Goal: Contribute content: Contribute content

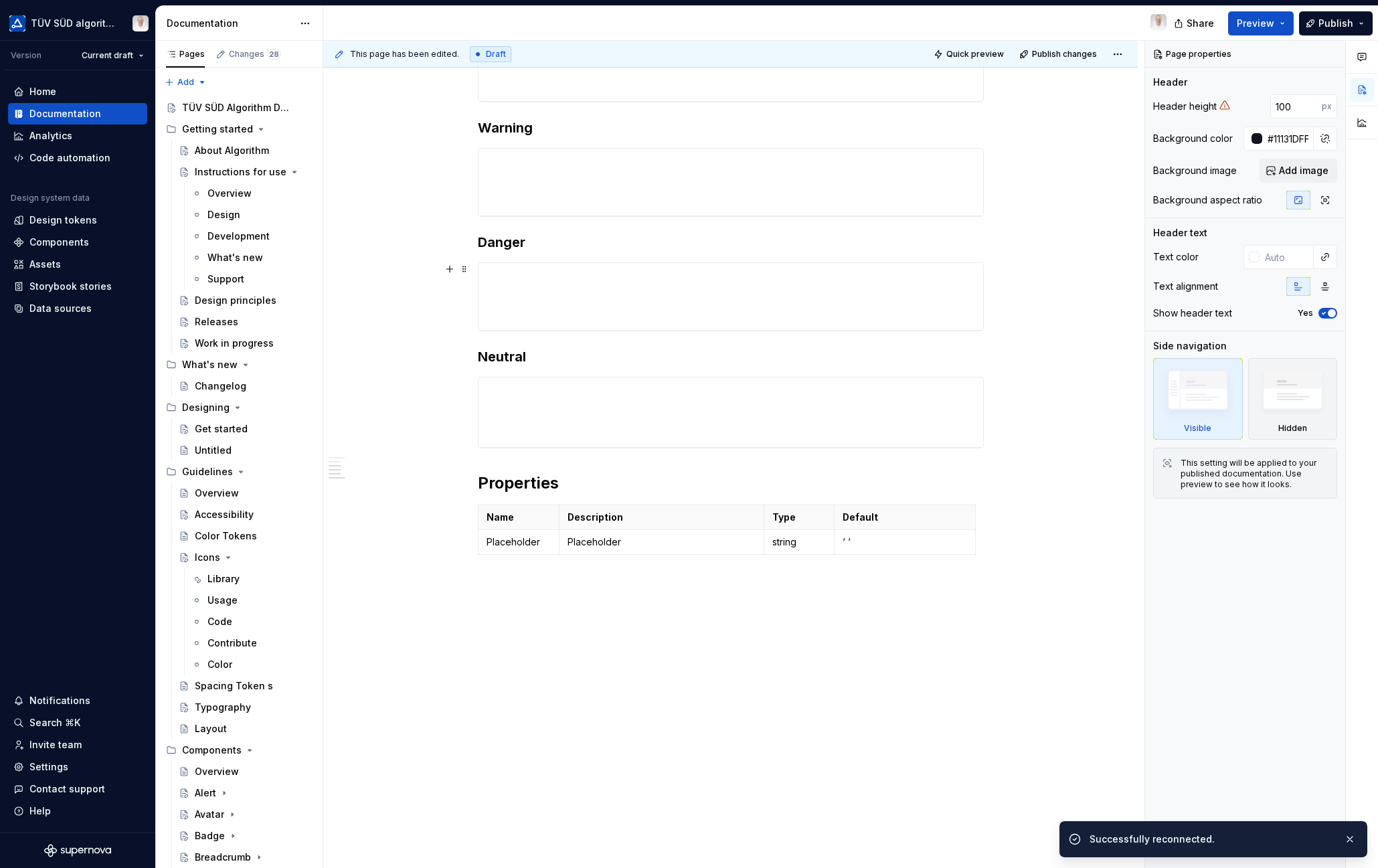
scroll to position [376, 0]
type textarea "*"
type input "100"
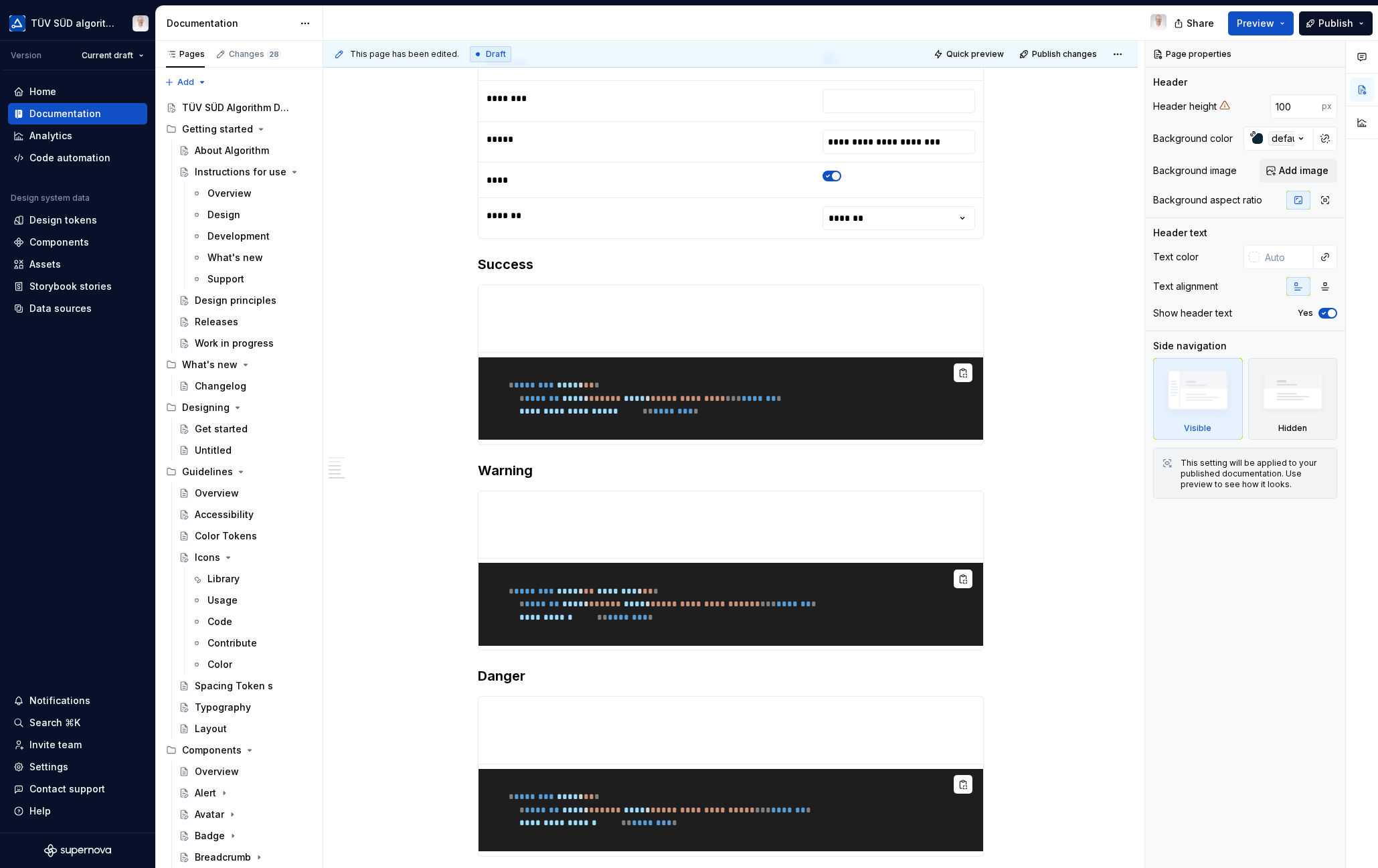
scroll to position [405, 0]
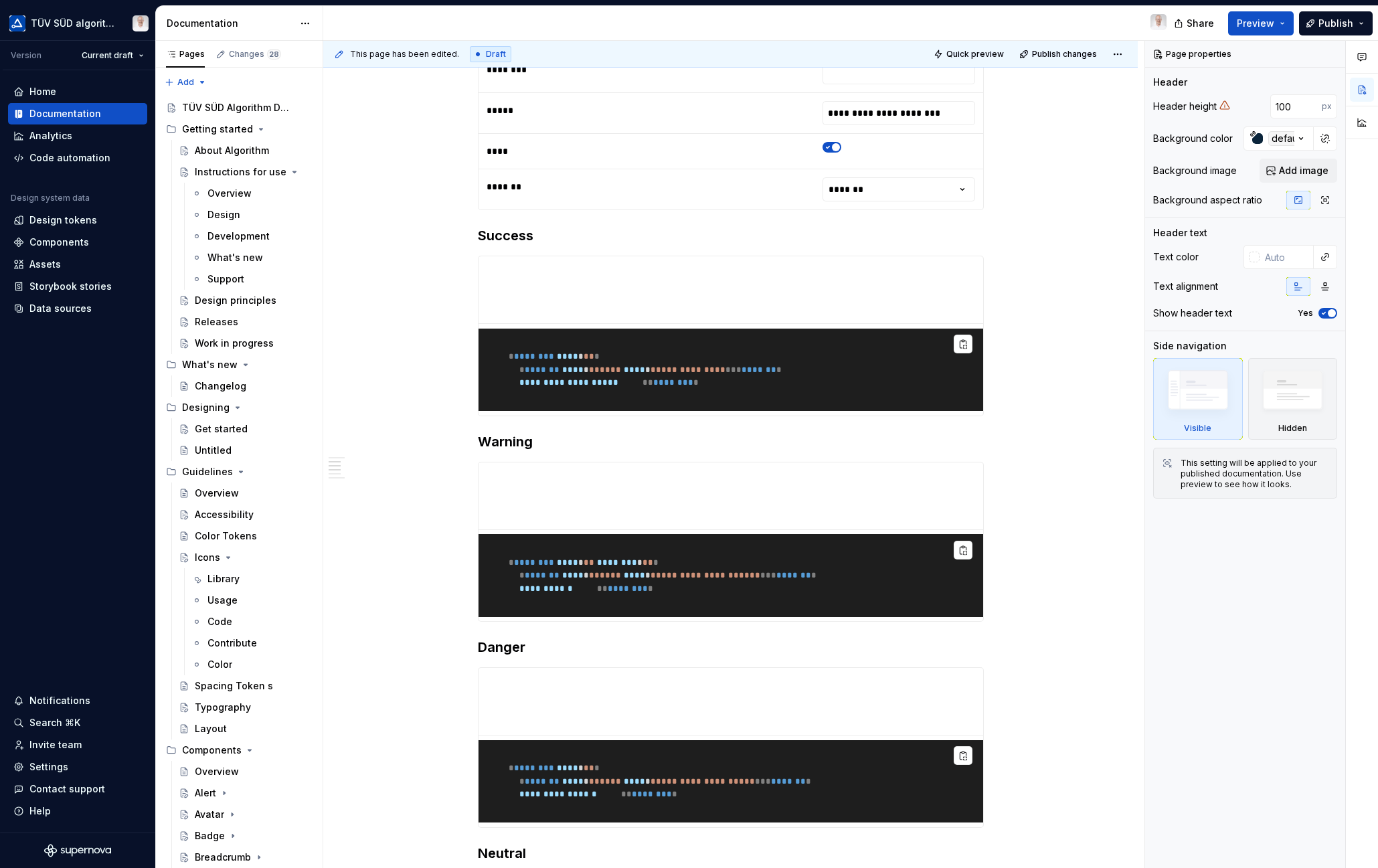
click at [0, 0] on button "Page tree" at bounding box center [0, 0] width 0 height 0
click at [272, 128] on div "Pages Changes 28 Add Accessibility guide for tree Page tree. Navigate the tree …" at bounding box center [239, 457] width 168 height 833
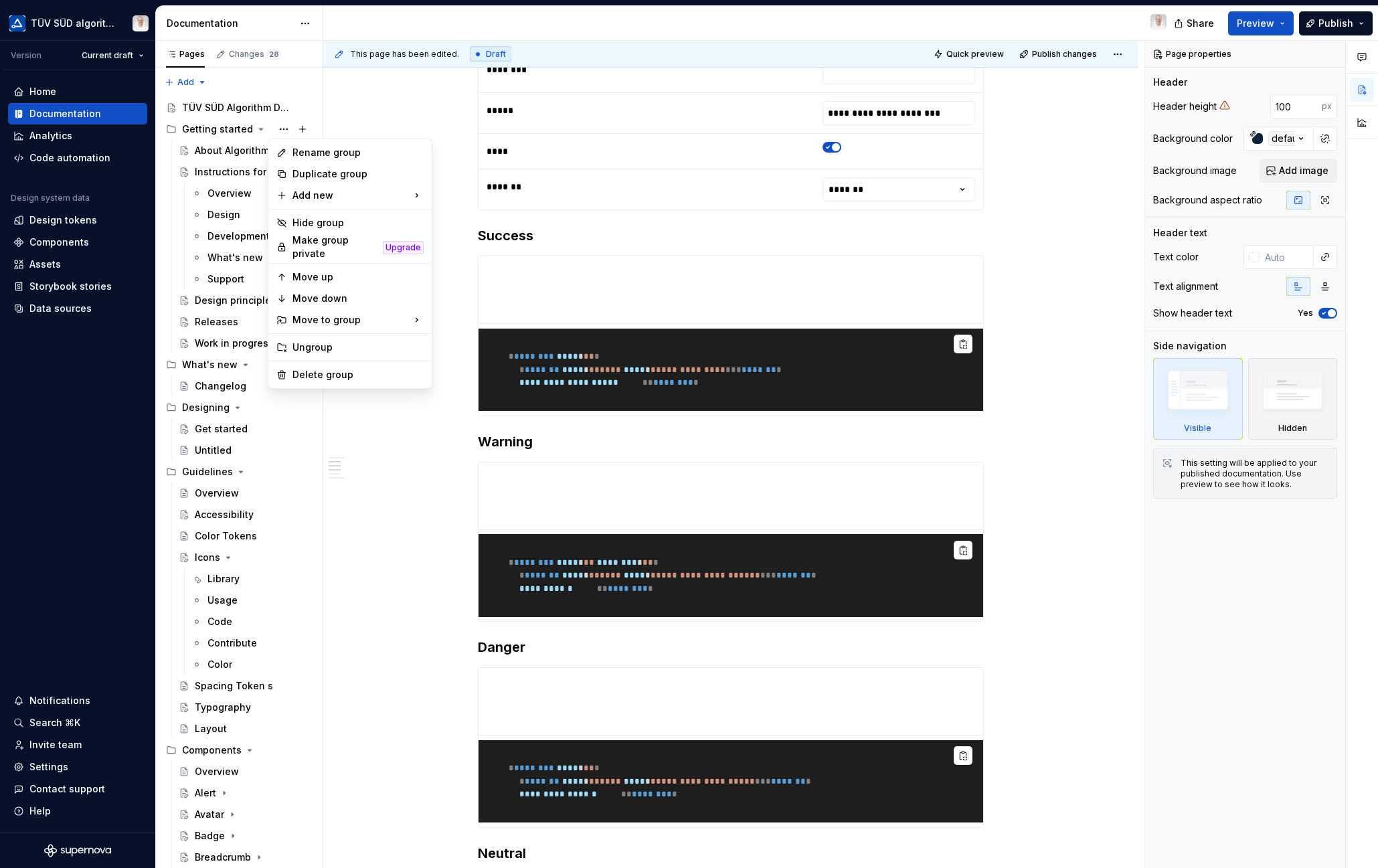
type textarea "*"
click at [306, 155] on div "Rename group" at bounding box center [359, 152] width 132 height 13
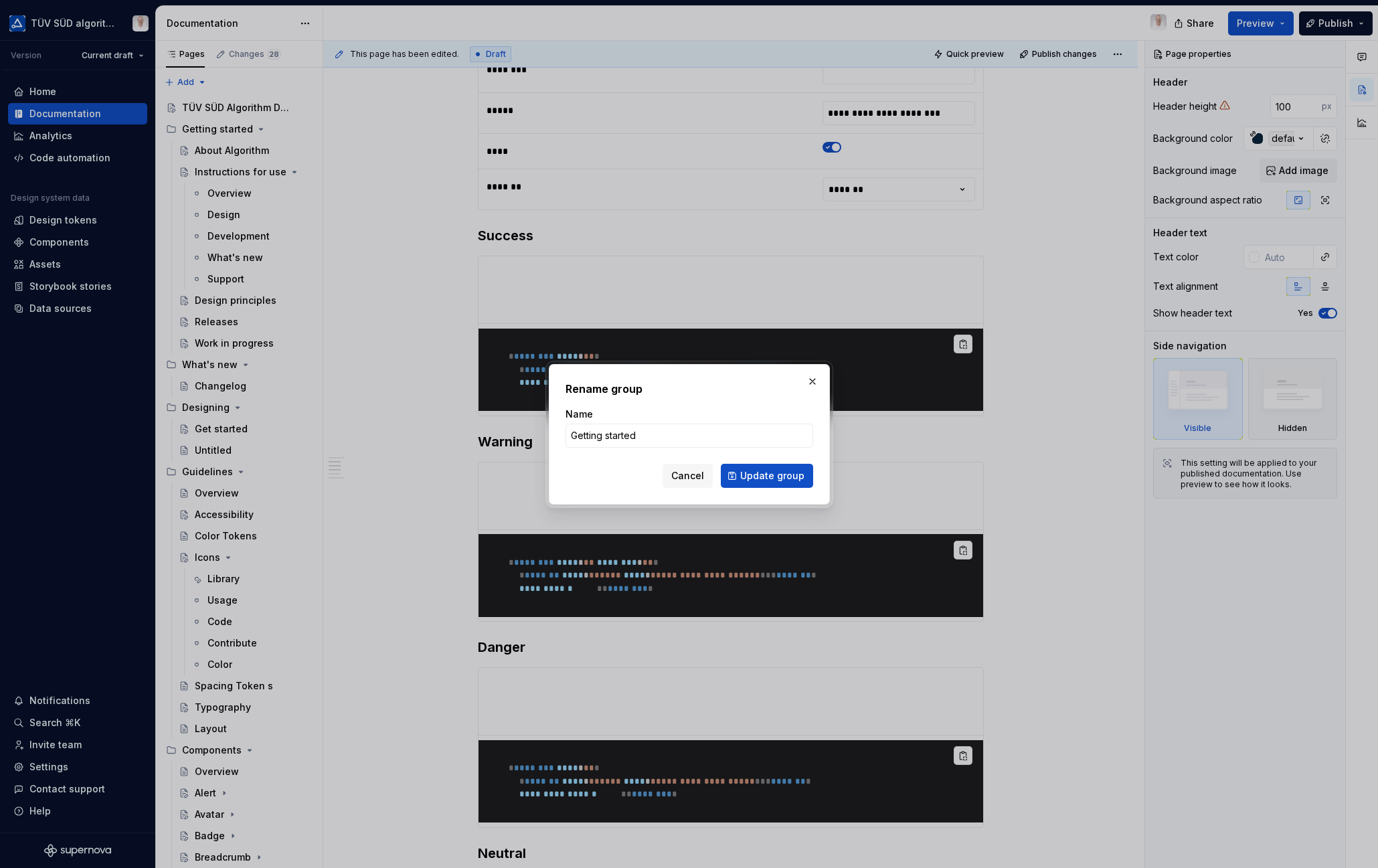
click at [653, 434] on input "Getting started" at bounding box center [689, 435] width 247 height 24
drag, startPoint x: 655, startPoint y: 435, endPoint x: 666, endPoint y: 403, distance: 33.8
click at [591, 434] on input "Getting started" at bounding box center [689, 435] width 247 height 24
type input "Get started"
click at [784, 475] on span "Update group" at bounding box center [772, 475] width 64 height 13
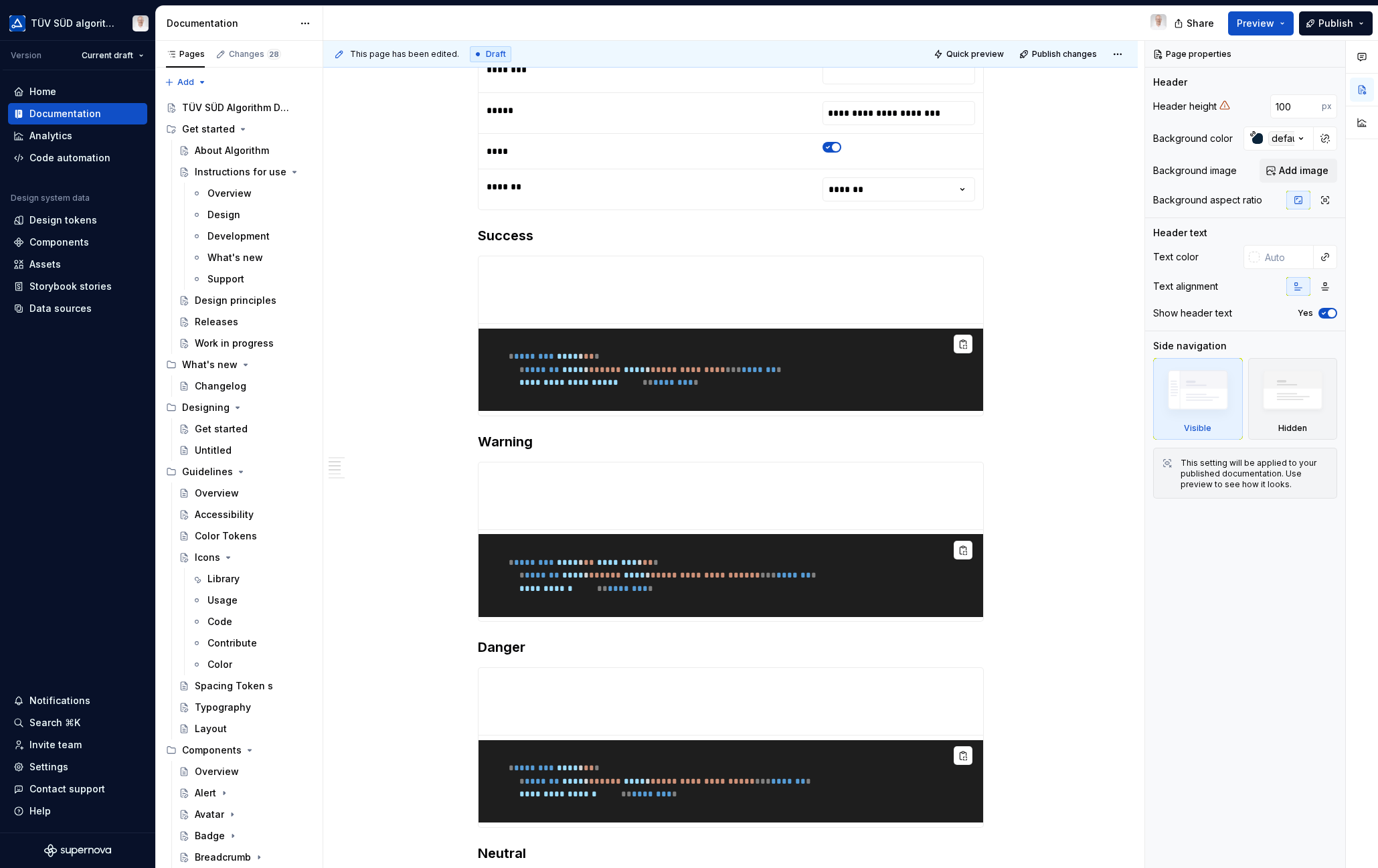
drag, startPoint x: 299, startPoint y: 126, endPoint x: 233, endPoint y: 147, distance: 69.3
click at [326, 129] on div "Pages Changes 28 Add Accessibility guide for tree Page tree. Navigate the tree …" at bounding box center [766, 457] width 1222 height 833
click at [233, 147] on div "About Algorithm" at bounding box center [232, 150] width 74 height 13
click at [226, 150] on div "About Algorithm" at bounding box center [232, 150] width 74 height 13
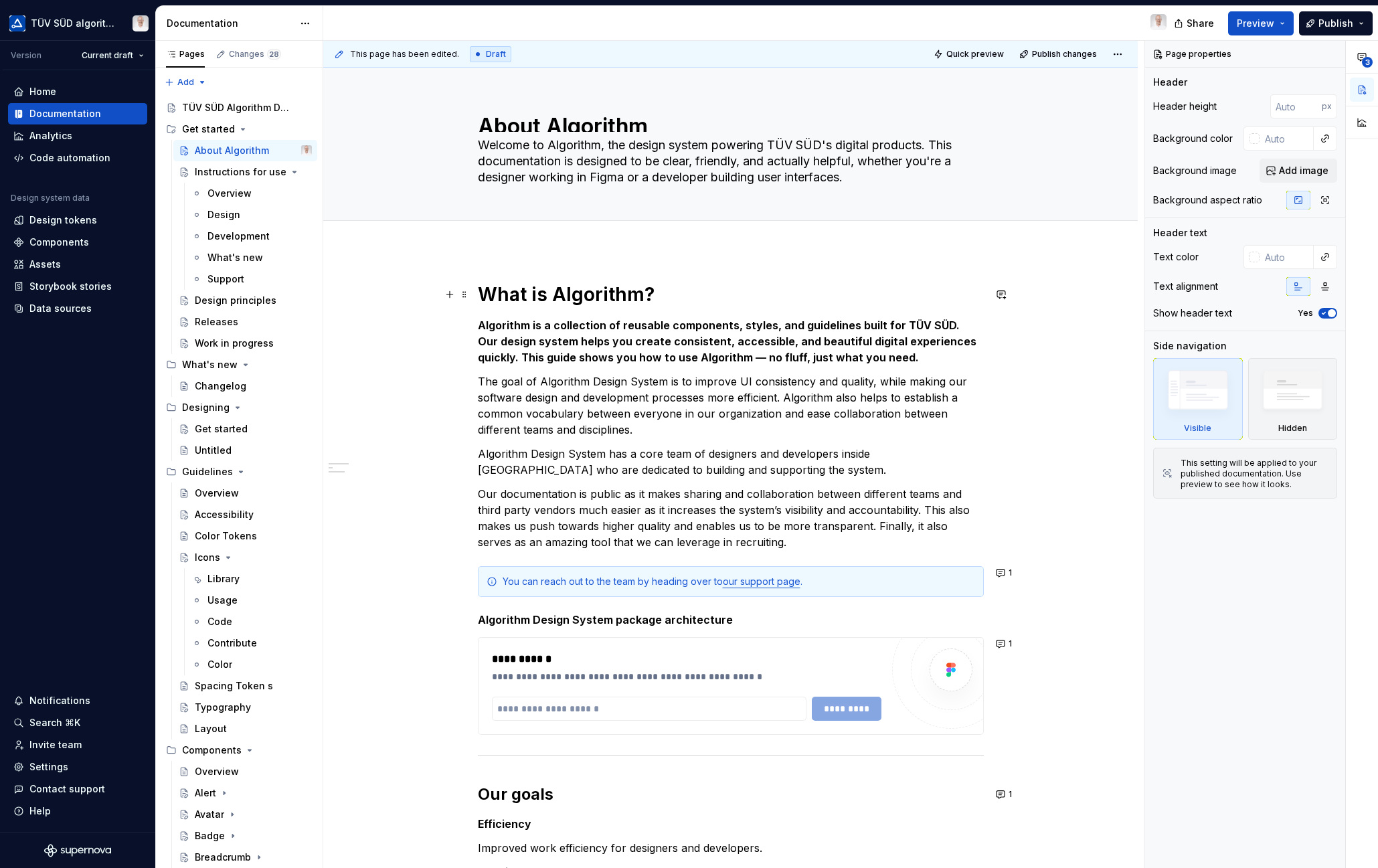
drag, startPoint x: 408, startPoint y: 302, endPoint x: 1366, endPoint y: 437, distance: 967.5
click at [408, 302] on div "**********" at bounding box center [730, 775] width 815 height 1050
click at [414, 278] on div "**********" at bounding box center [730, 775] width 815 height 1050
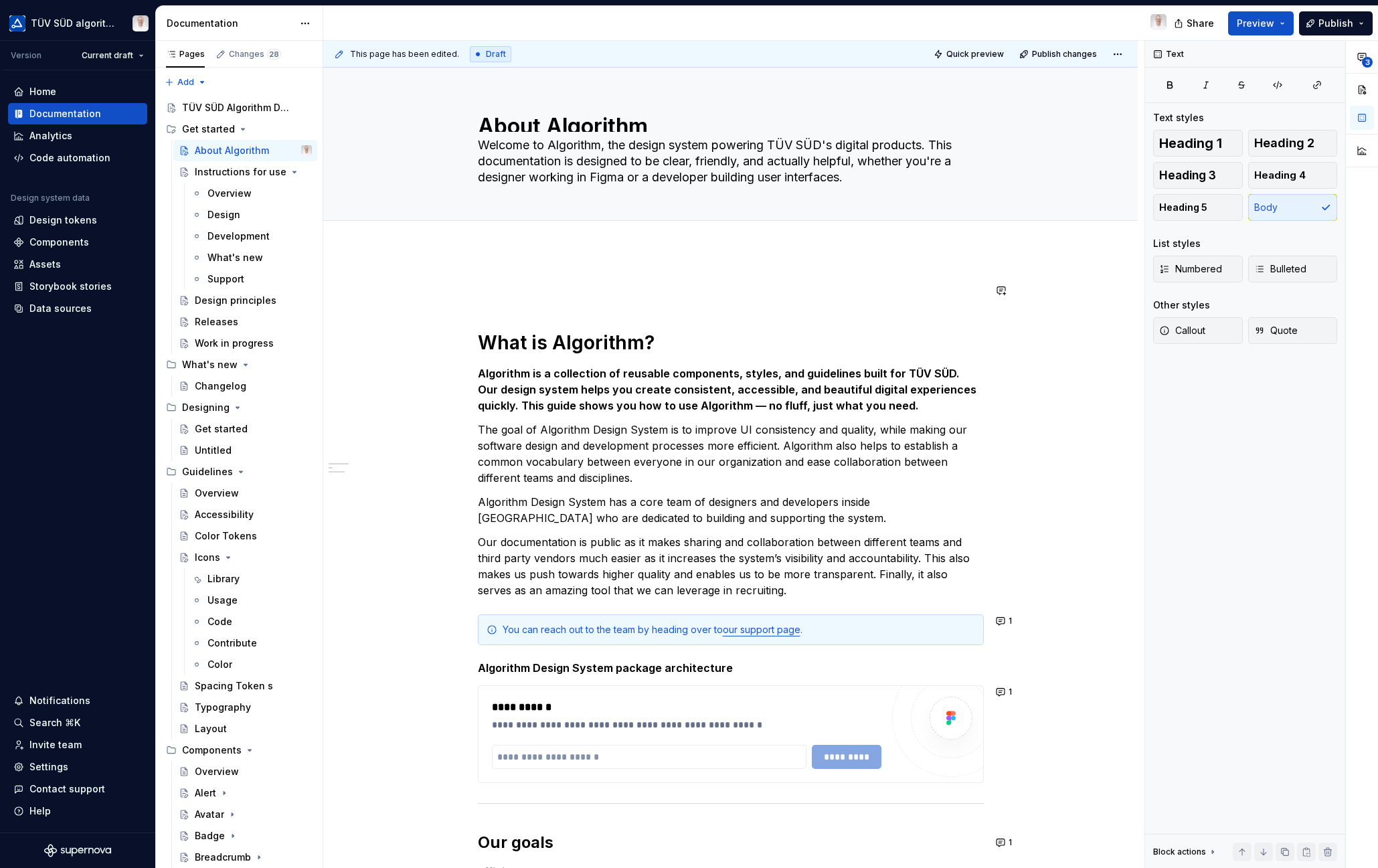
drag, startPoint x: 501, startPoint y: 256, endPoint x: 1311, endPoint y: 395, distance: 821.8
click at [501, 256] on div "**********" at bounding box center [730, 799] width 815 height 1099
type textarea "*"
click at [497, 261] on div "**********" at bounding box center [730, 799] width 815 height 1099
click at [516, 343] on h1 "What is Algorithm?" at bounding box center [731, 343] width 506 height 24
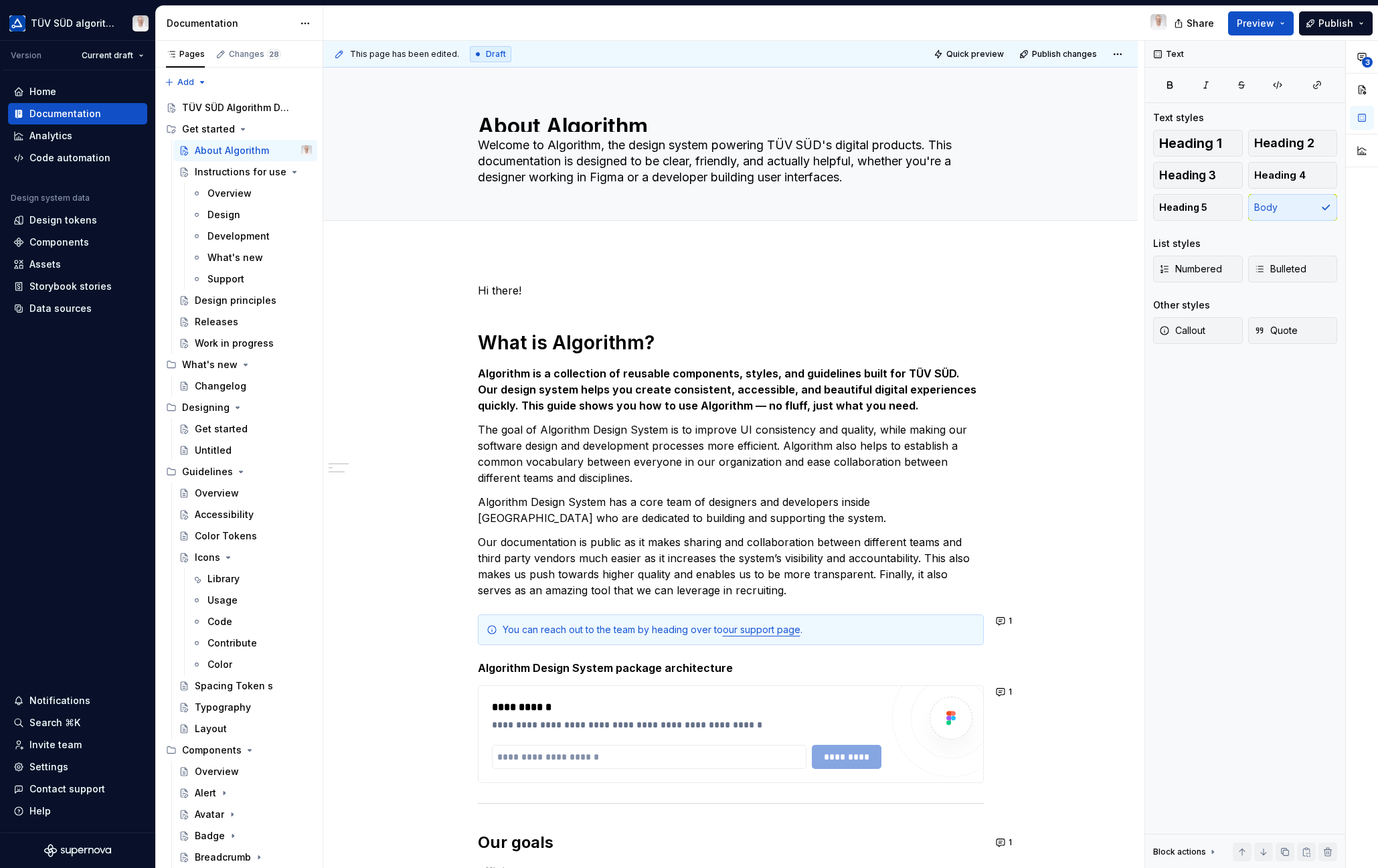
click at [835, 261] on div "**********" at bounding box center [730, 799] width 815 height 1099
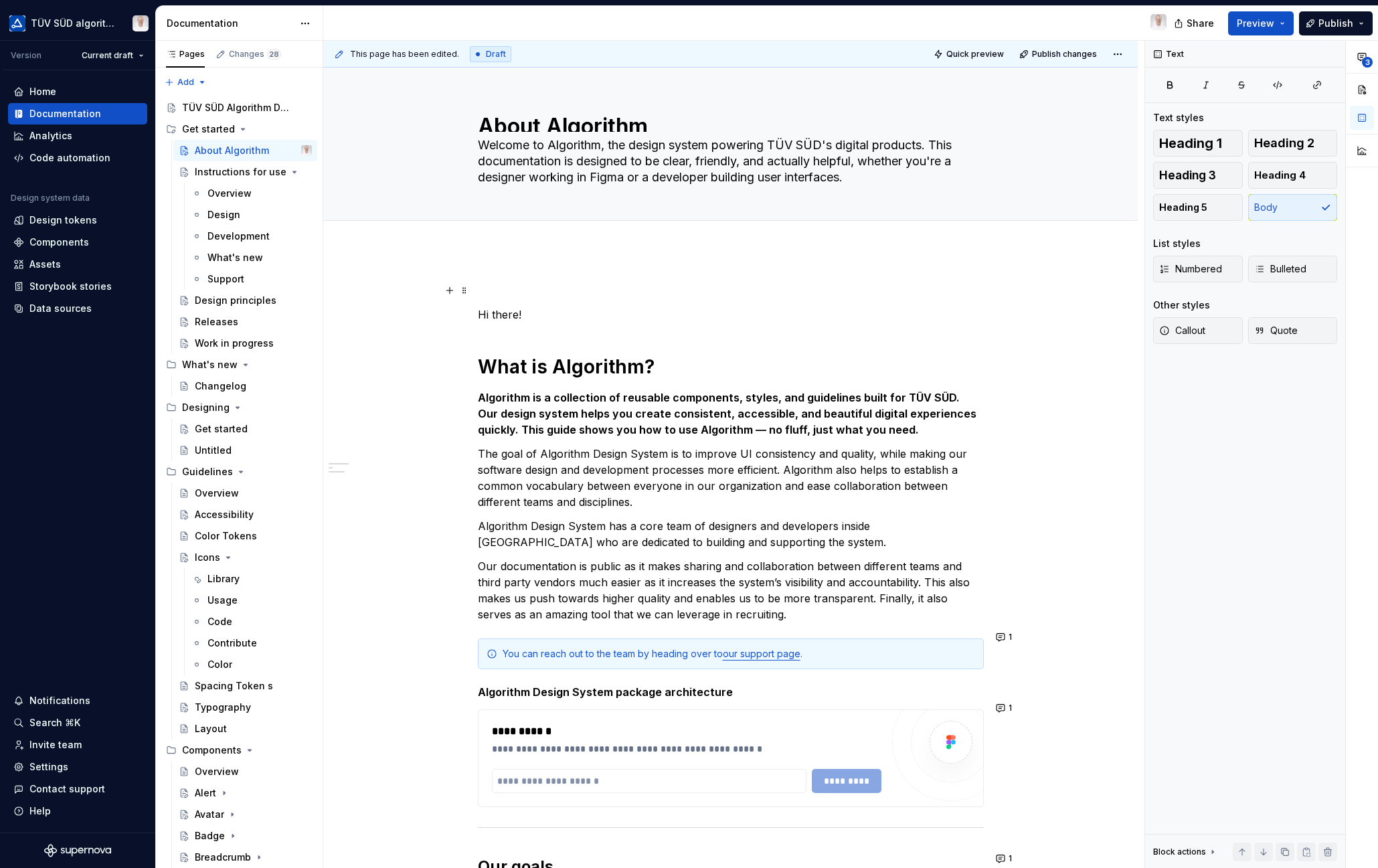
drag, startPoint x: 1372, startPoint y: 311, endPoint x: 555, endPoint y: 285, distance: 817.4
click at [486, 291] on p at bounding box center [731, 290] width 506 height 16
click at [490, 319] on p "Hi there!" at bounding box center [731, 314] width 506 height 16
click at [508, 326] on div "**********" at bounding box center [731, 689] width 506 height 814
click at [540, 314] on p "Hey there!" at bounding box center [731, 314] width 506 height 16
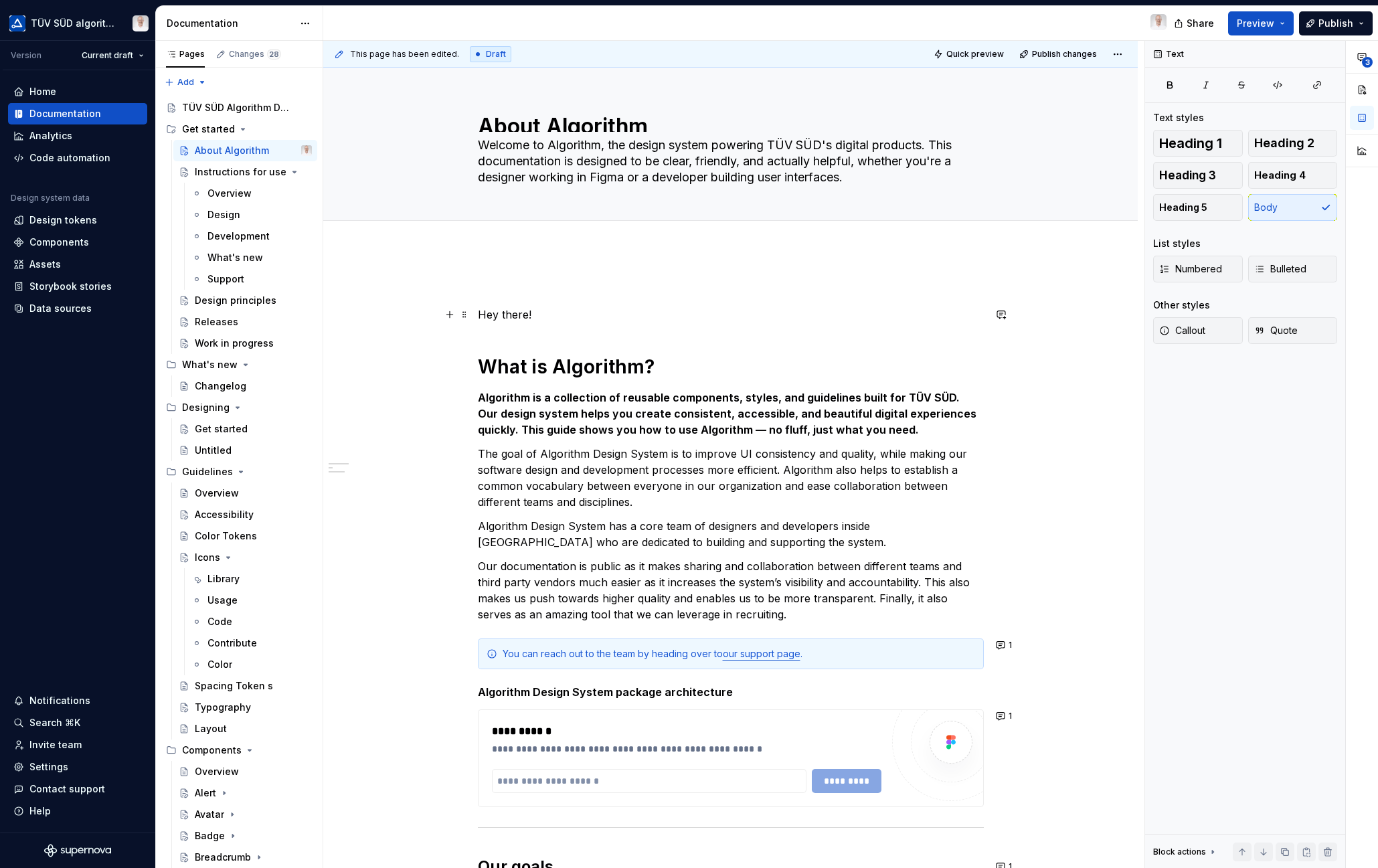
click at [514, 314] on p "Hey there!" at bounding box center [731, 314] width 506 height 16
click at [537, 365] on h1 "What is Algorithm?" at bounding box center [731, 367] width 506 height 24
click at [511, 318] on p "Hey there!" at bounding box center [731, 314] width 506 height 16
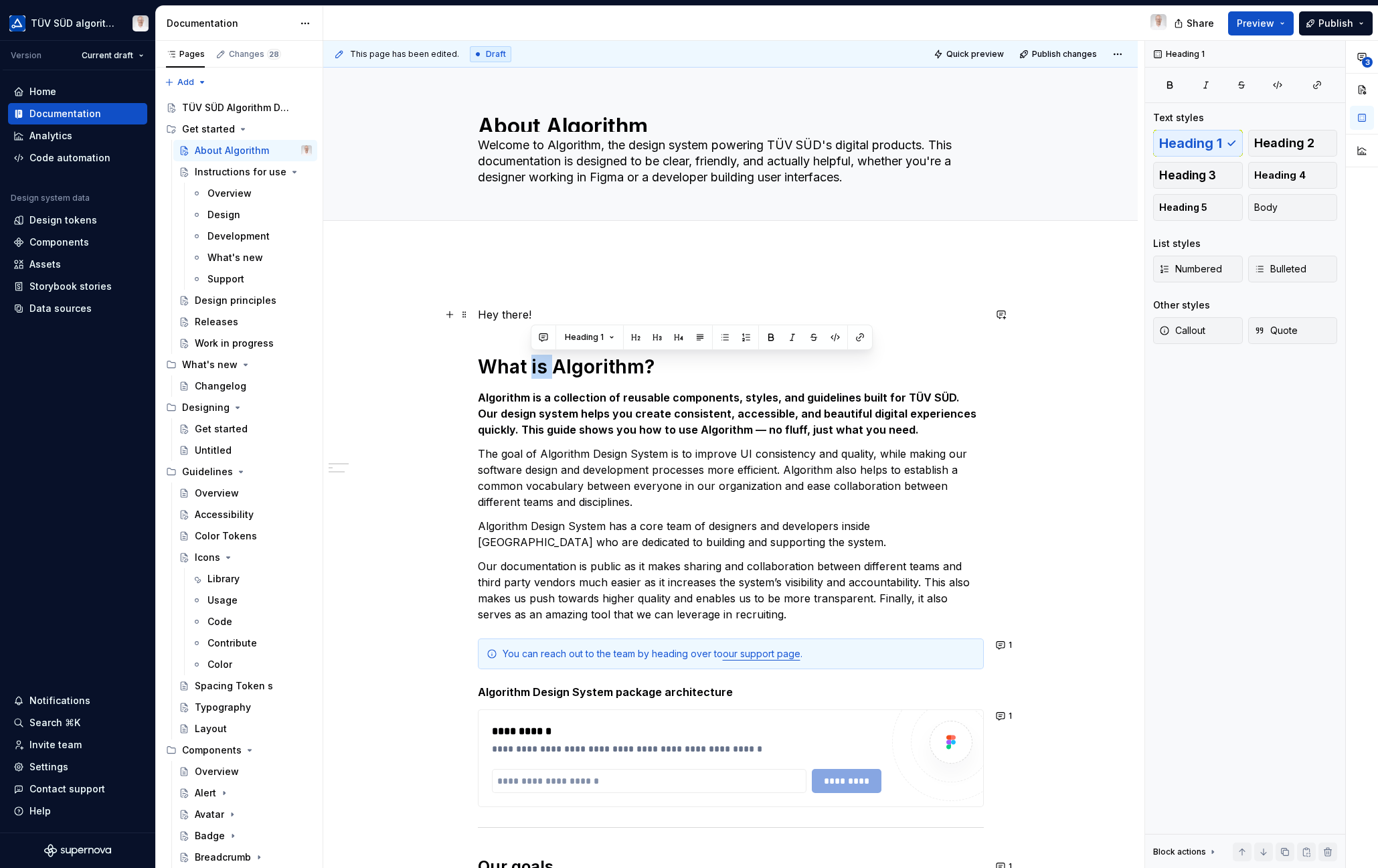
click at [511, 319] on p "Hey there!" at bounding box center [731, 314] width 506 height 16
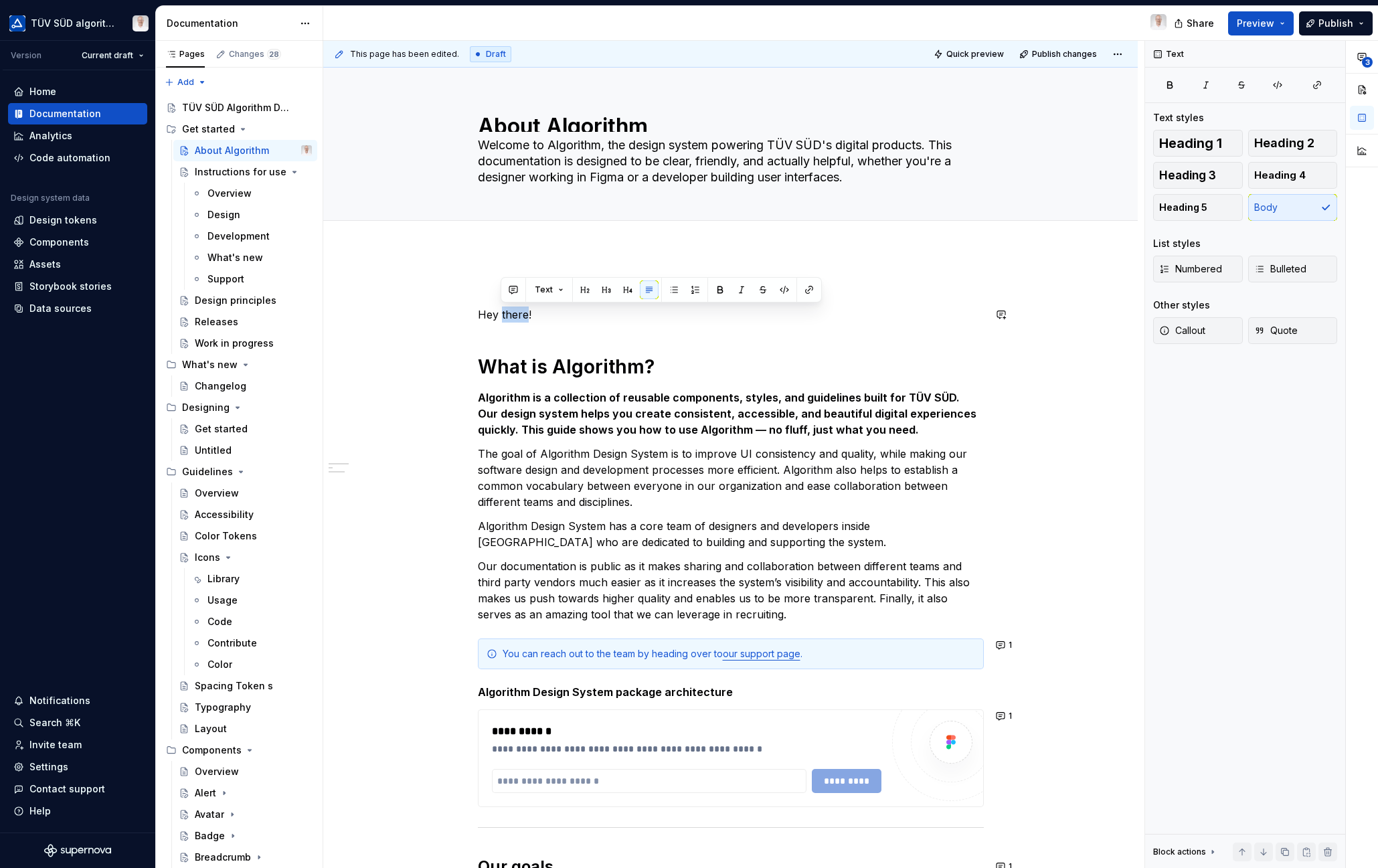
click at [550, 289] on span "Text" at bounding box center [543, 290] width 18 height 11
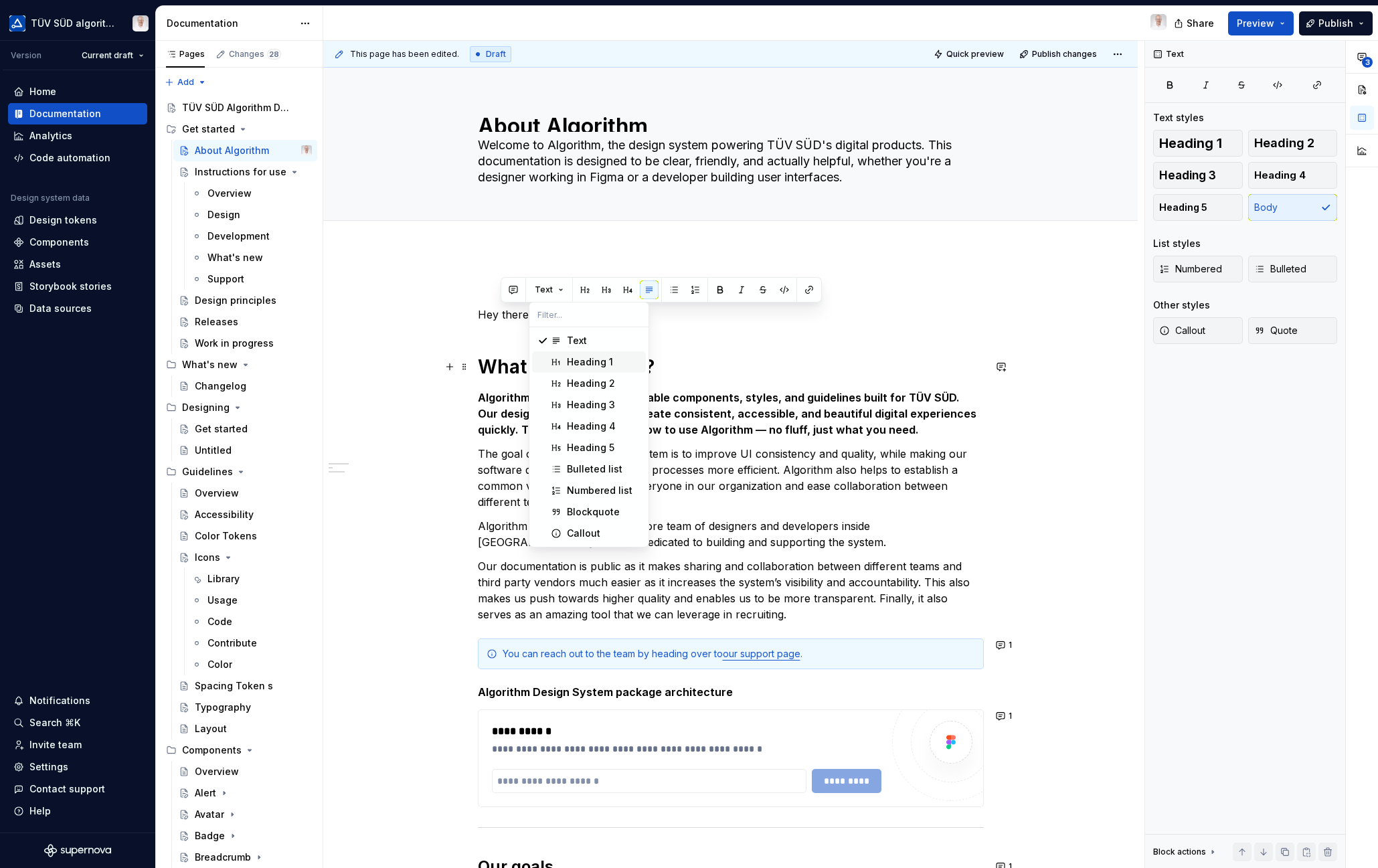
click at [567, 362] on div "Heading 1" at bounding box center [590, 361] width 46 height 13
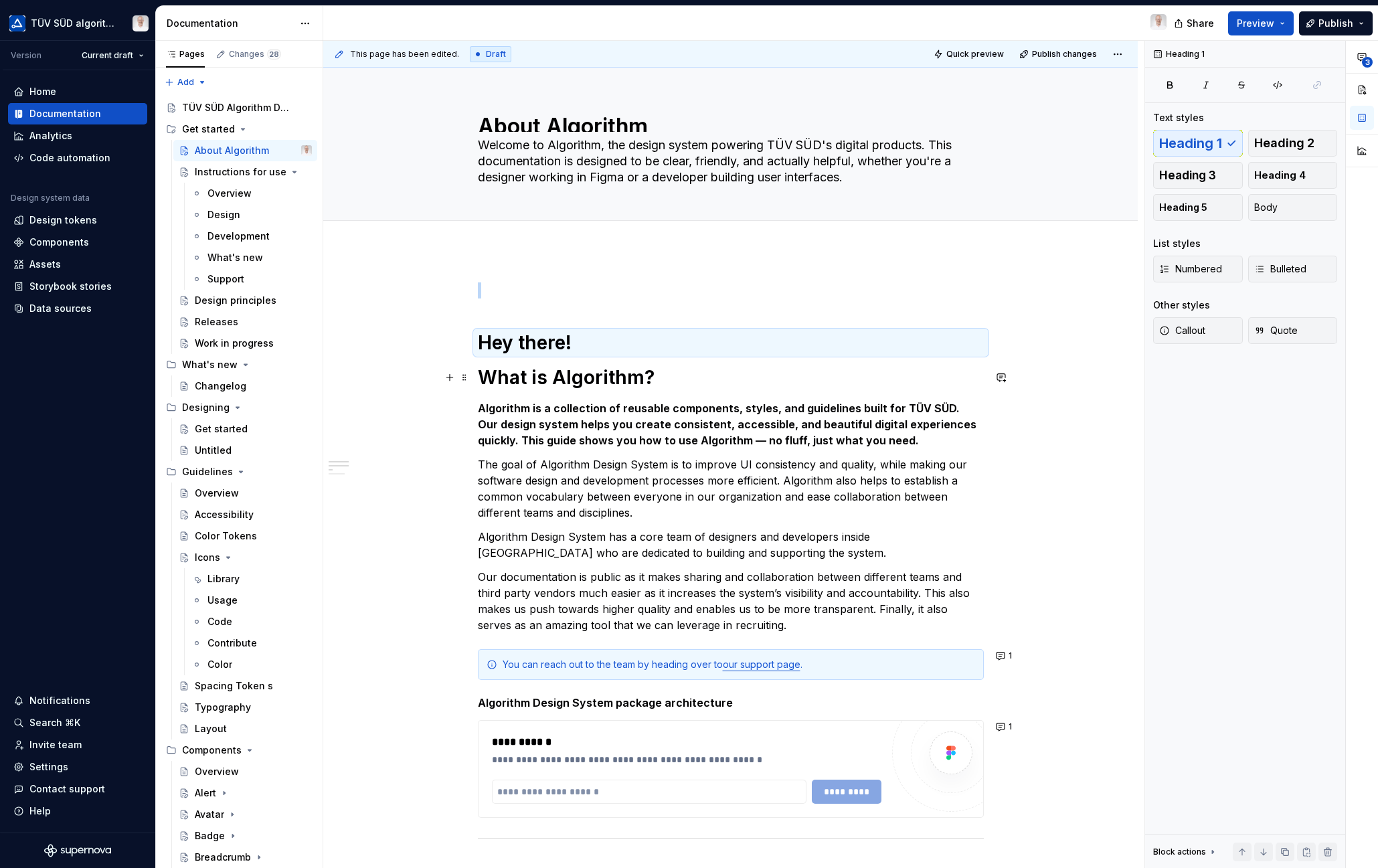
click at [584, 342] on h1 "Hey there!" at bounding box center [731, 343] width 506 height 24
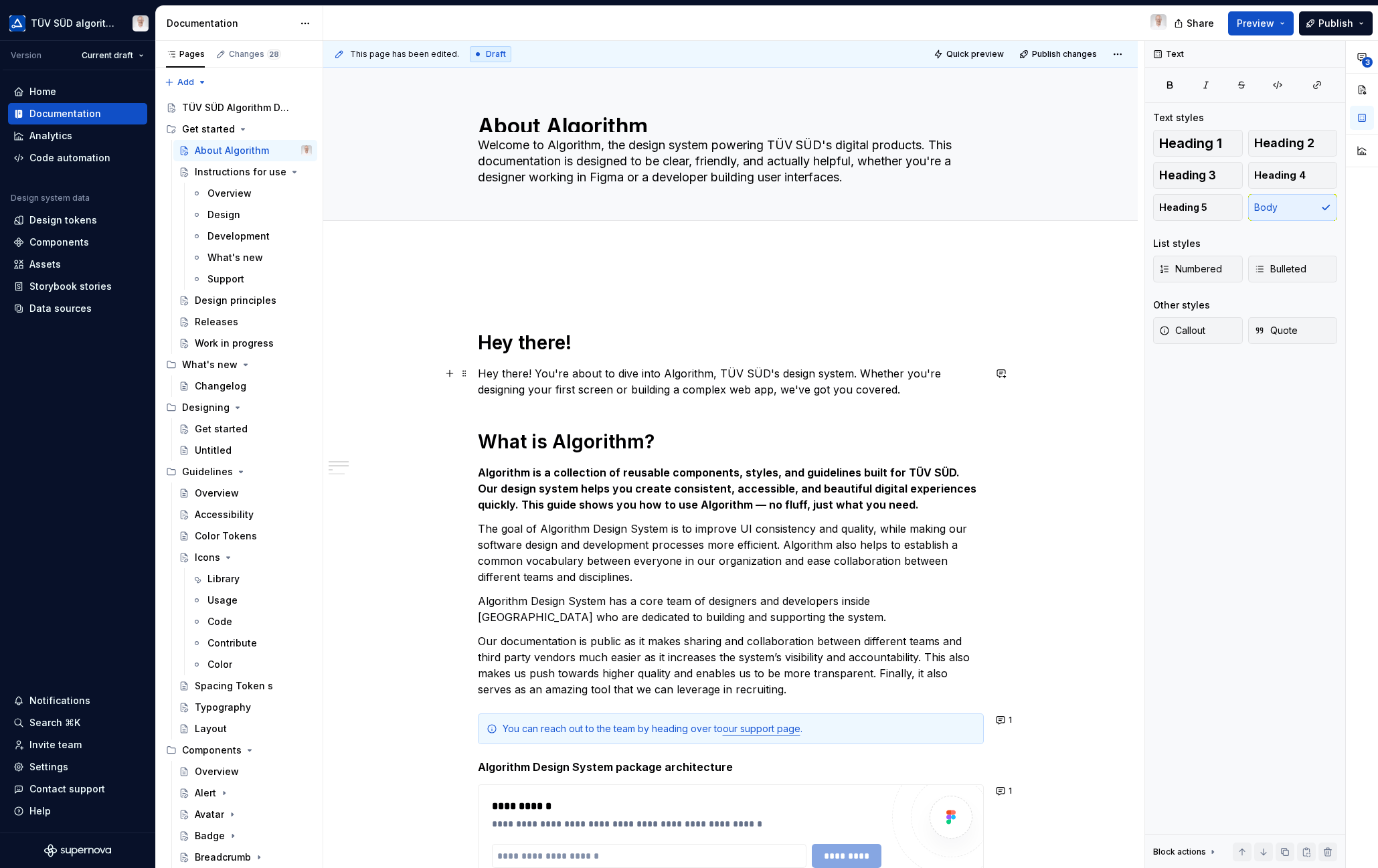
drag, startPoint x: 534, startPoint y: 371, endPoint x: 478, endPoint y: 371, distance: 56.0
click at [478, 371] on p "Hey there! You're about to dive into Algorithm, TÜV SÜD's design system. Whethe…" at bounding box center [731, 381] width 506 height 32
drag, startPoint x: 795, startPoint y: 391, endPoint x: 803, endPoint y: 391, distance: 8.0
click at [795, 391] on p "You're about to dive into Algorithm, TÜV SÜD's design system. Whether you're de…" at bounding box center [731, 381] width 506 height 32
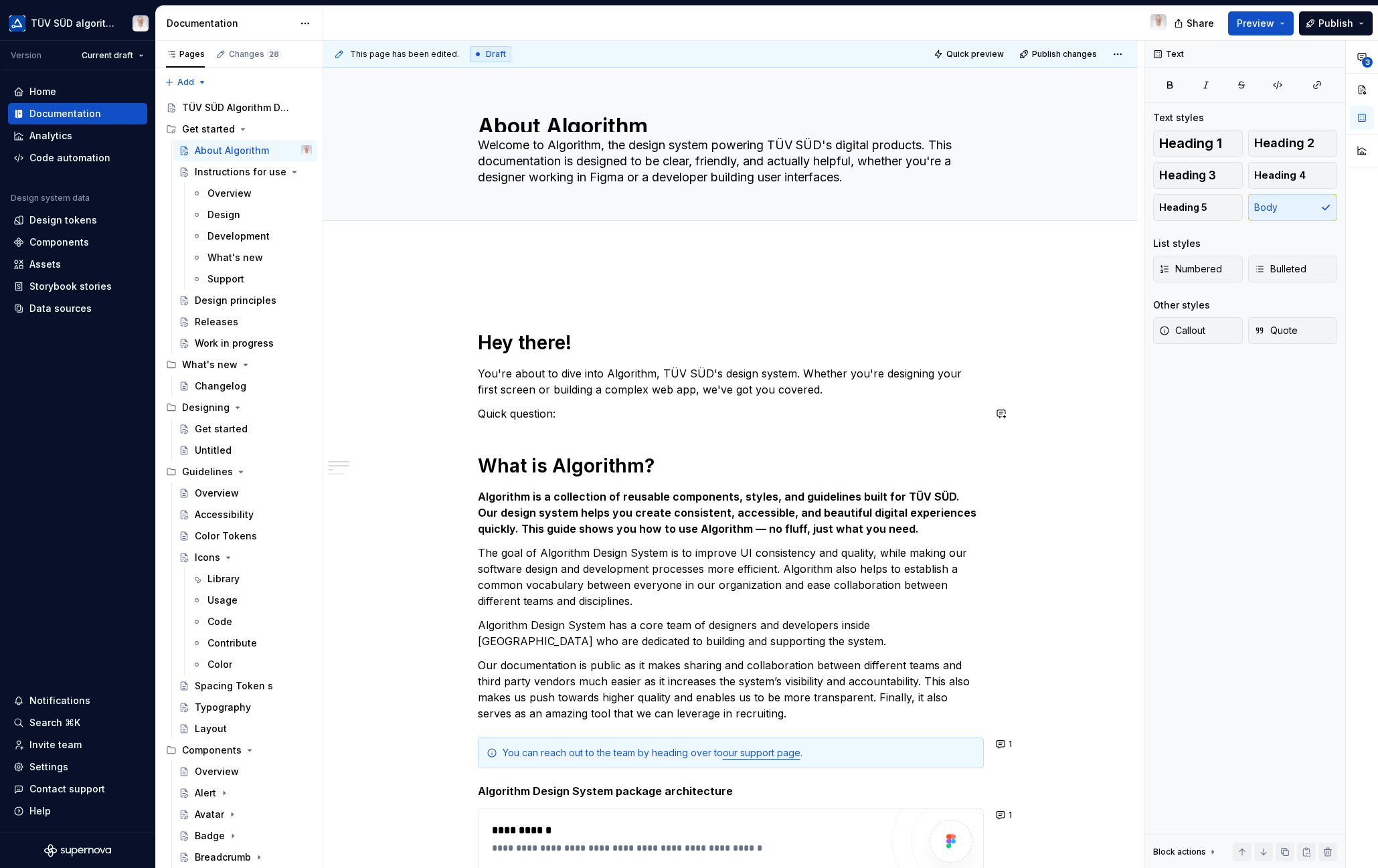
click at [553, 429] on div "**********" at bounding box center [731, 739] width 506 height 913
click at [563, 415] on p "Quick question:" at bounding box center [731, 413] width 506 height 16
click at [573, 407] on p "Quick question:" at bounding box center [731, 413] width 506 height 16
drag, startPoint x: 680, startPoint y: 418, endPoint x: 697, endPoint y: 411, distance: 18.4
click at [680, 418] on p "Quick question: What brings you here?" at bounding box center [731, 413] width 506 height 16
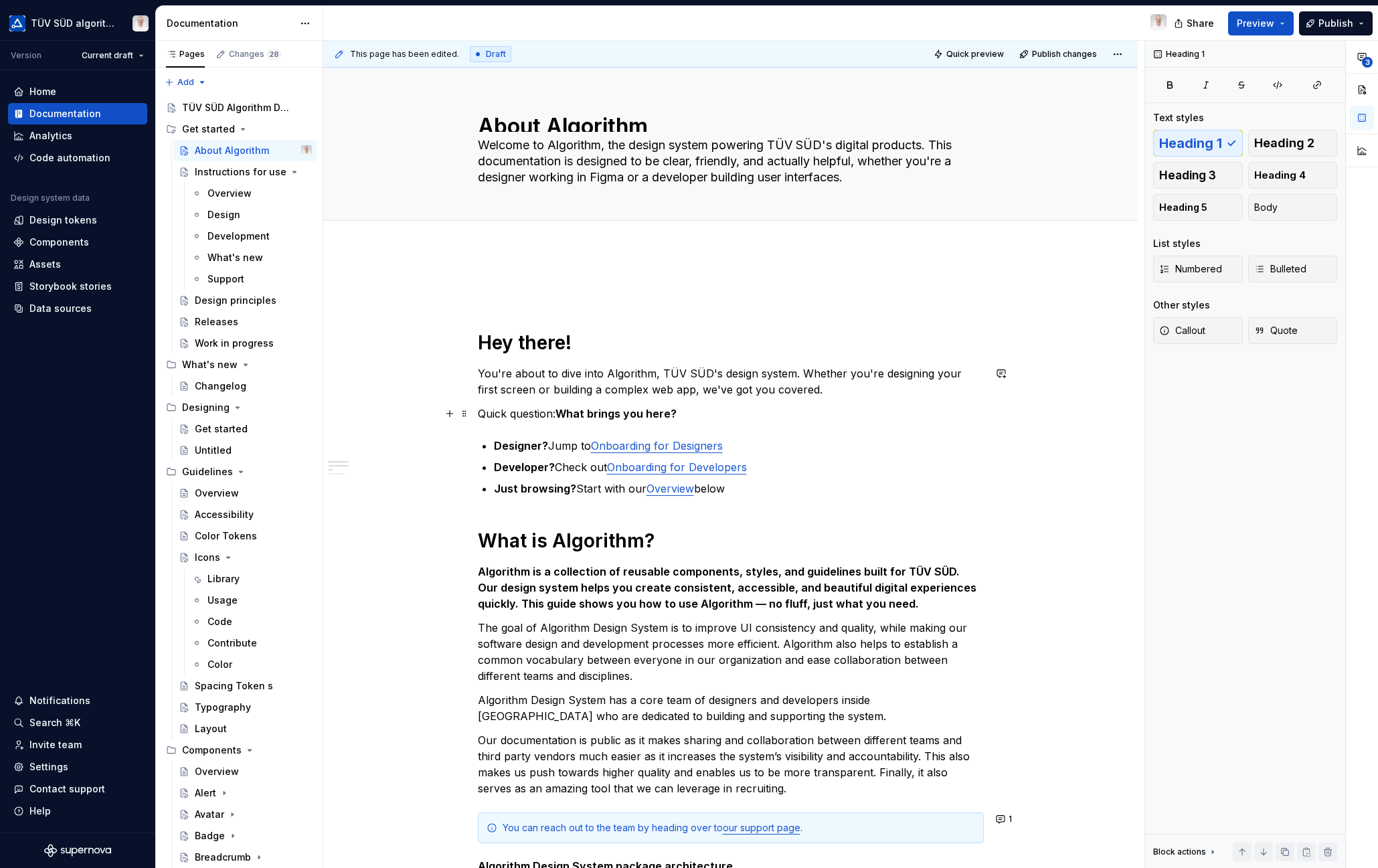
click at [539, 417] on p "Quick question: What brings you here?" at bounding box center [731, 413] width 506 height 16
drag, startPoint x: 488, startPoint y: 415, endPoint x: 487, endPoint y: 423, distance: 8.1
click at [480, 415] on p "Quick question: What brings you here?" at bounding box center [731, 413] width 506 height 16
click at [702, 425] on div "Hey there! You're about to dive into Algorithm, TÜV SÜD's design system. Whethe…" at bounding box center [731, 776] width 506 height 988
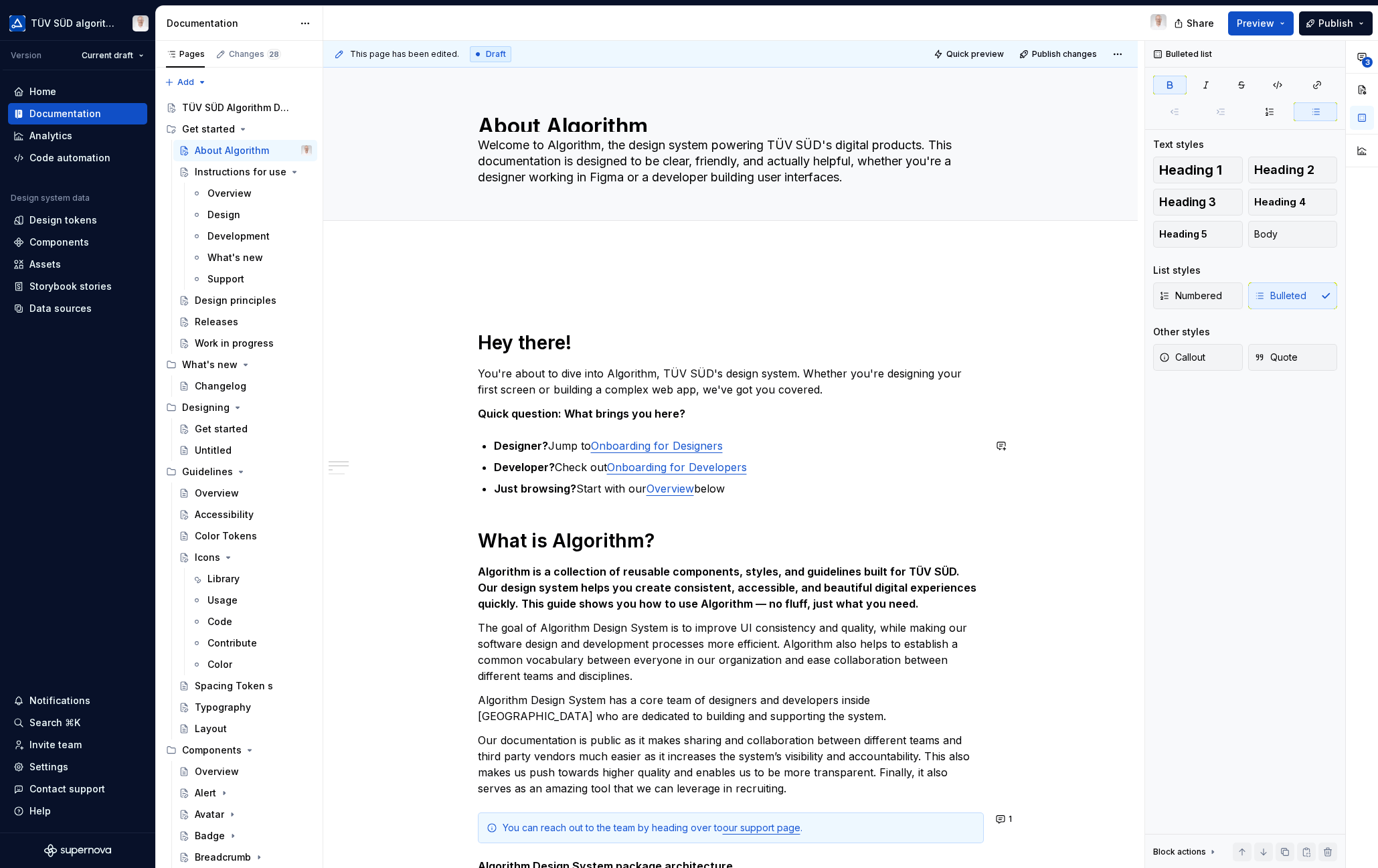
click at [554, 425] on div "Hey there! You're about to dive into Algorithm, TÜV SÜD's design system. Whethe…" at bounding box center [731, 776] width 506 height 988
click at [499, 509] on div "Hey there! You're about to dive into Algorithm, TÜV SÜD's design system. Whethe…" at bounding box center [731, 776] width 506 height 988
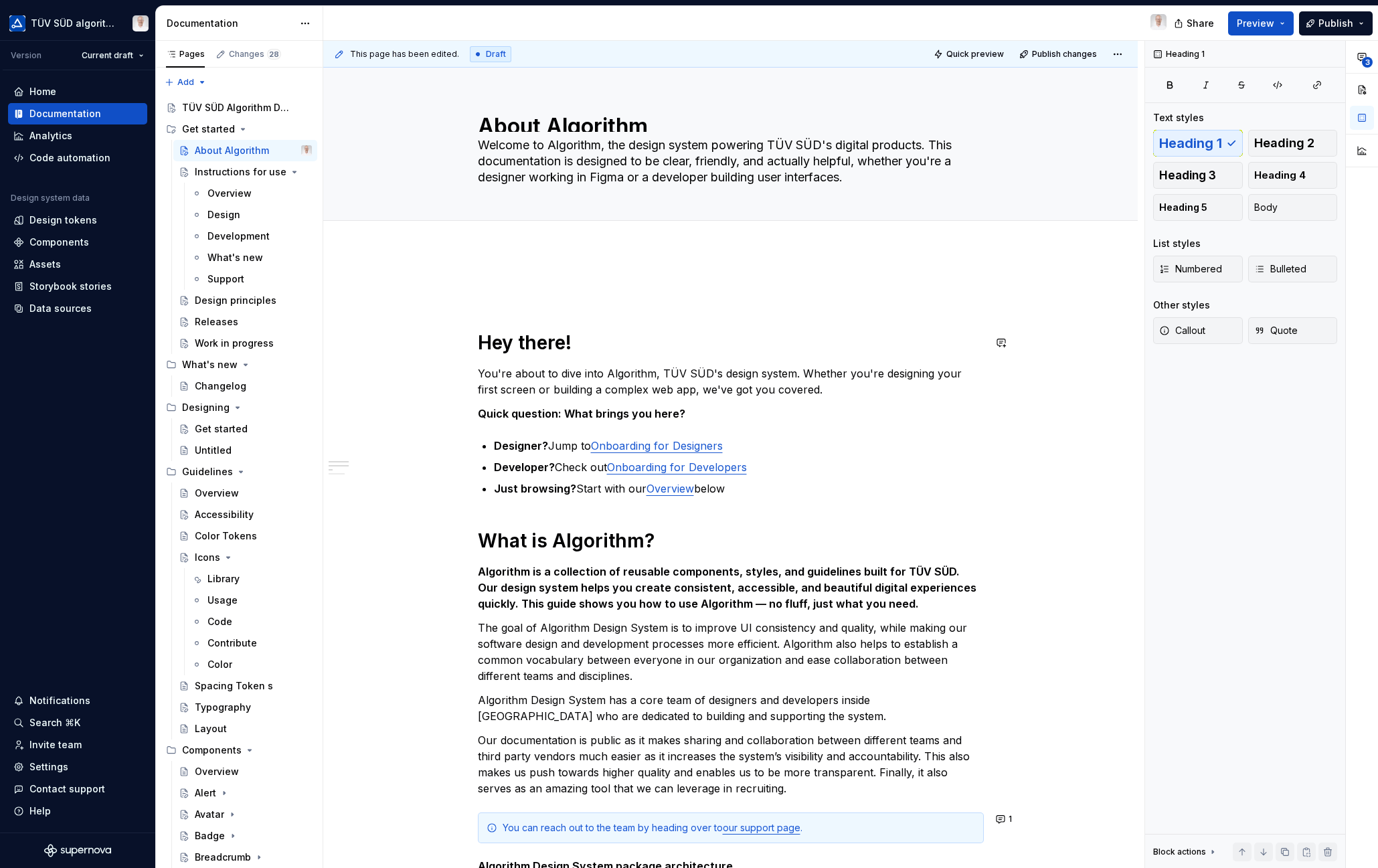
click at [490, 305] on div "Hey there! You're about to dive into Algorithm, TÜV SÜD's design system. Whethe…" at bounding box center [731, 776] width 506 height 988
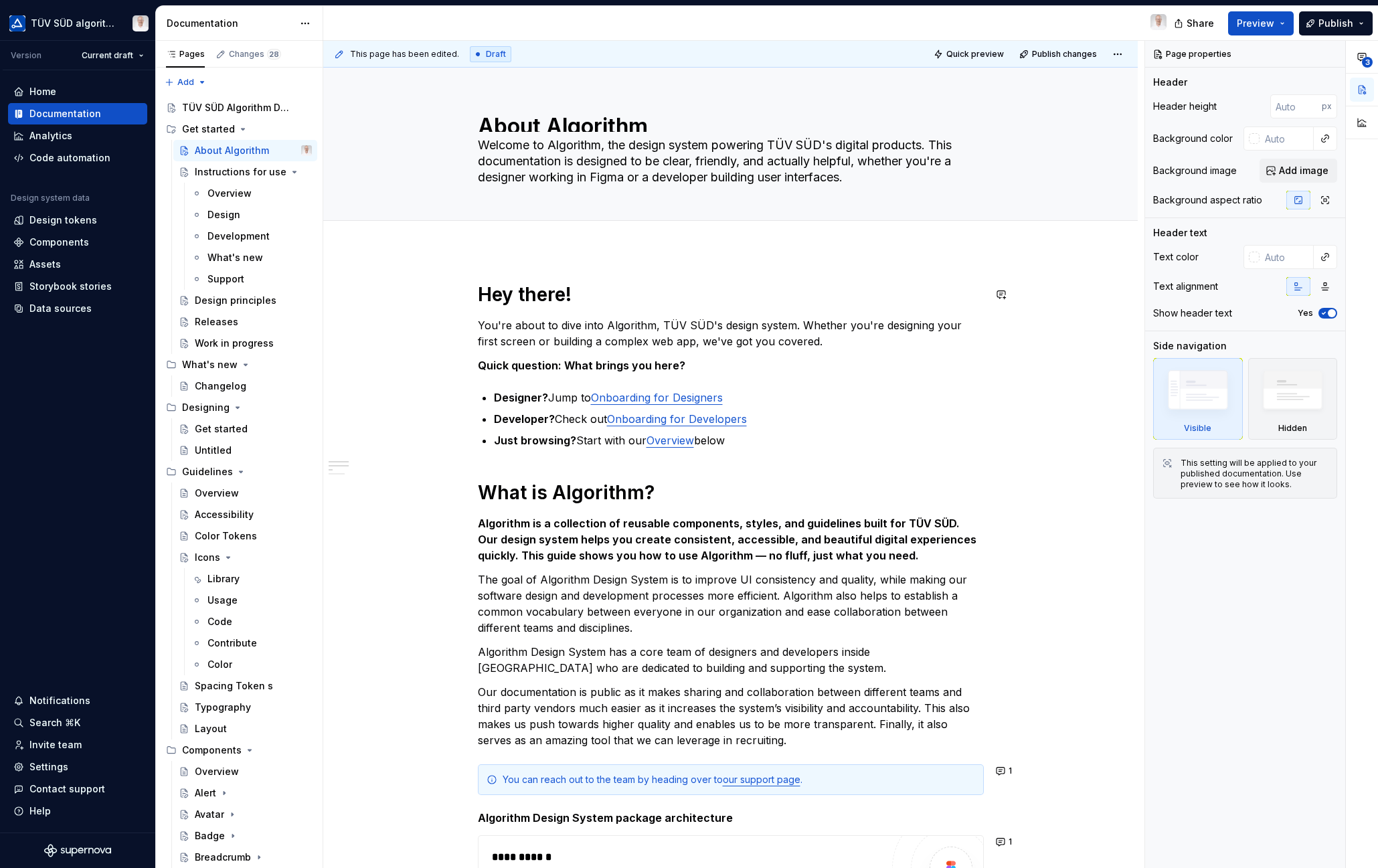
scroll to position [3, 0]
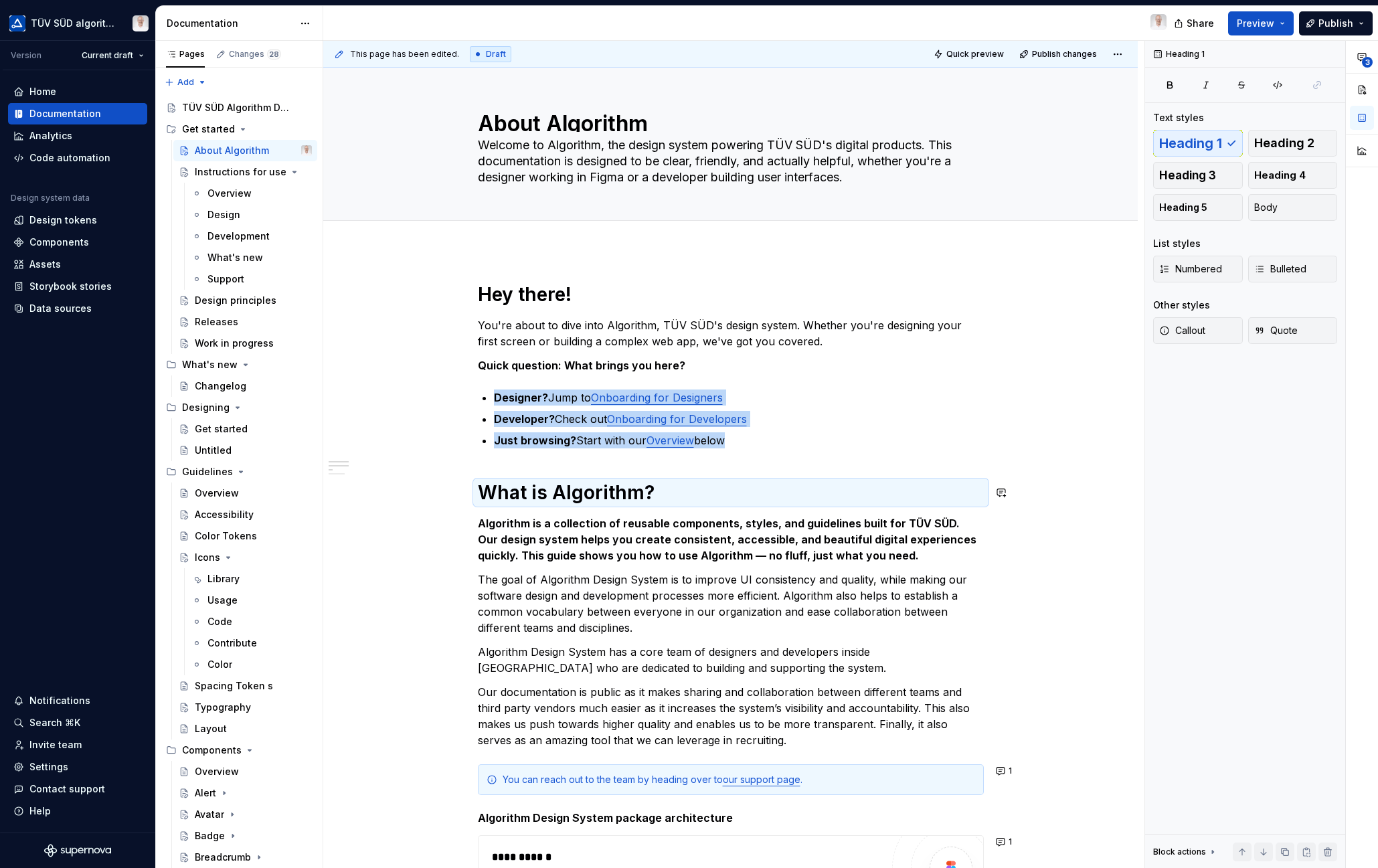
click at [468, 471] on div "Hey there! You're about to dive into Algorithm, TÜV SÜD's design system. Whethe…" at bounding box center [730, 874] width 815 height 1248
click at [478, 463] on div "Hey there! You're about to dive into Algorithm, TÜV SÜD's design system. Whethe…" at bounding box center [731, 752] width 506 height 940
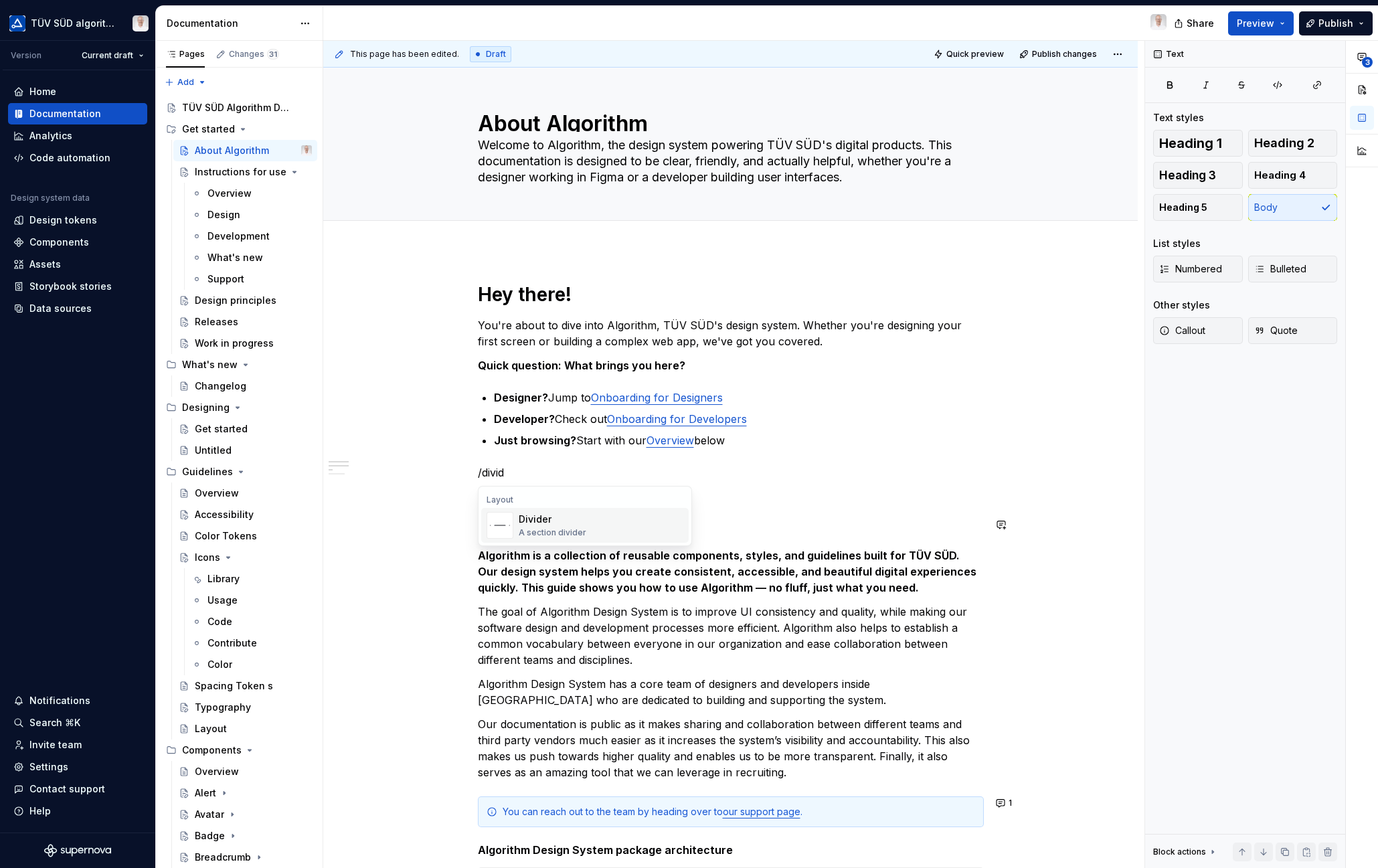
click at [575, 532] on div "A section divider" at bounding box center [552, 533] width 68 height 11
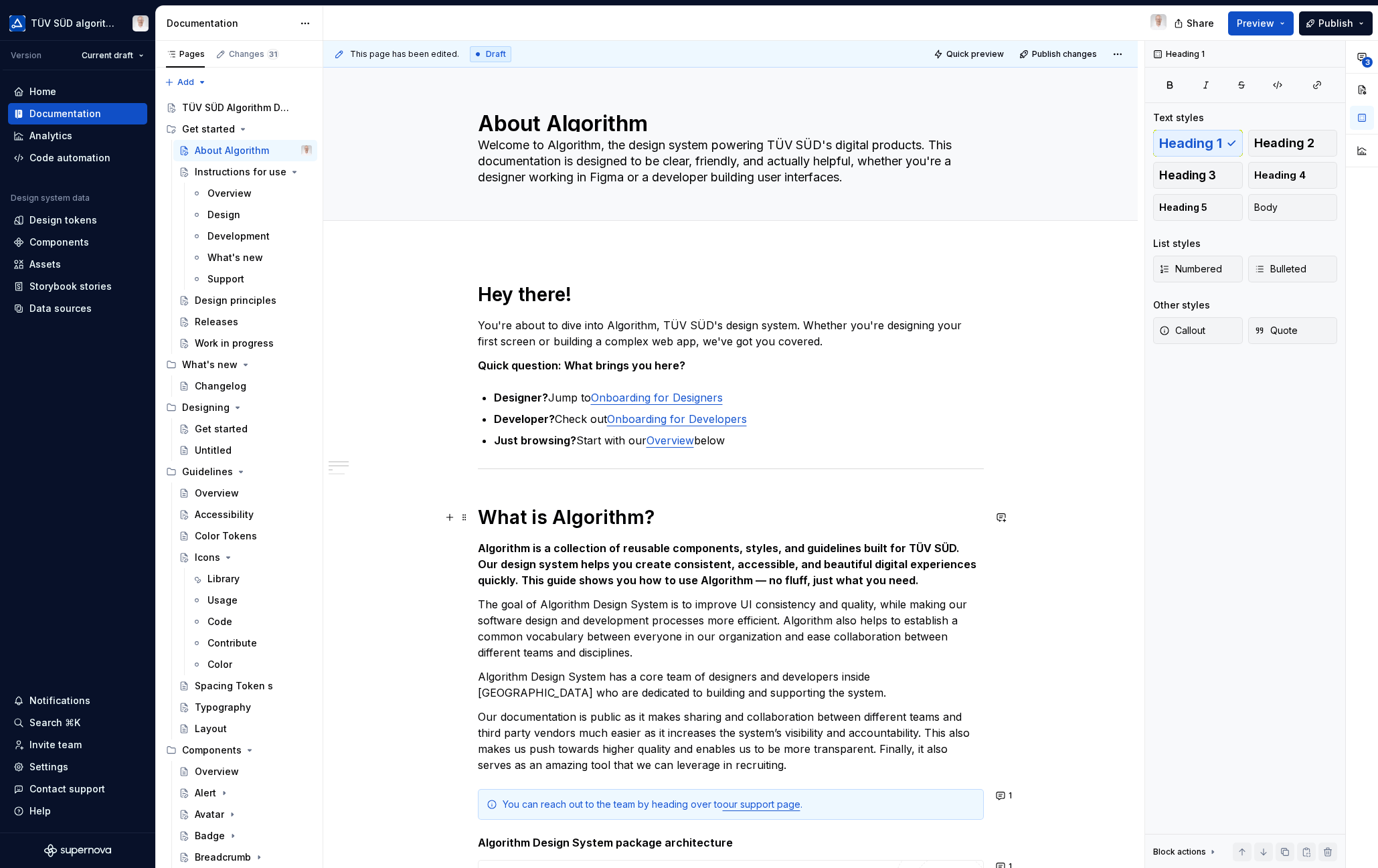
click at [562, 522] on h1 "What is Algorithm?" at bounding box center [731, 517] width 506 height 24
click at [657, 486] on button "button" at bounding box center [655, 487] width 19 height 19
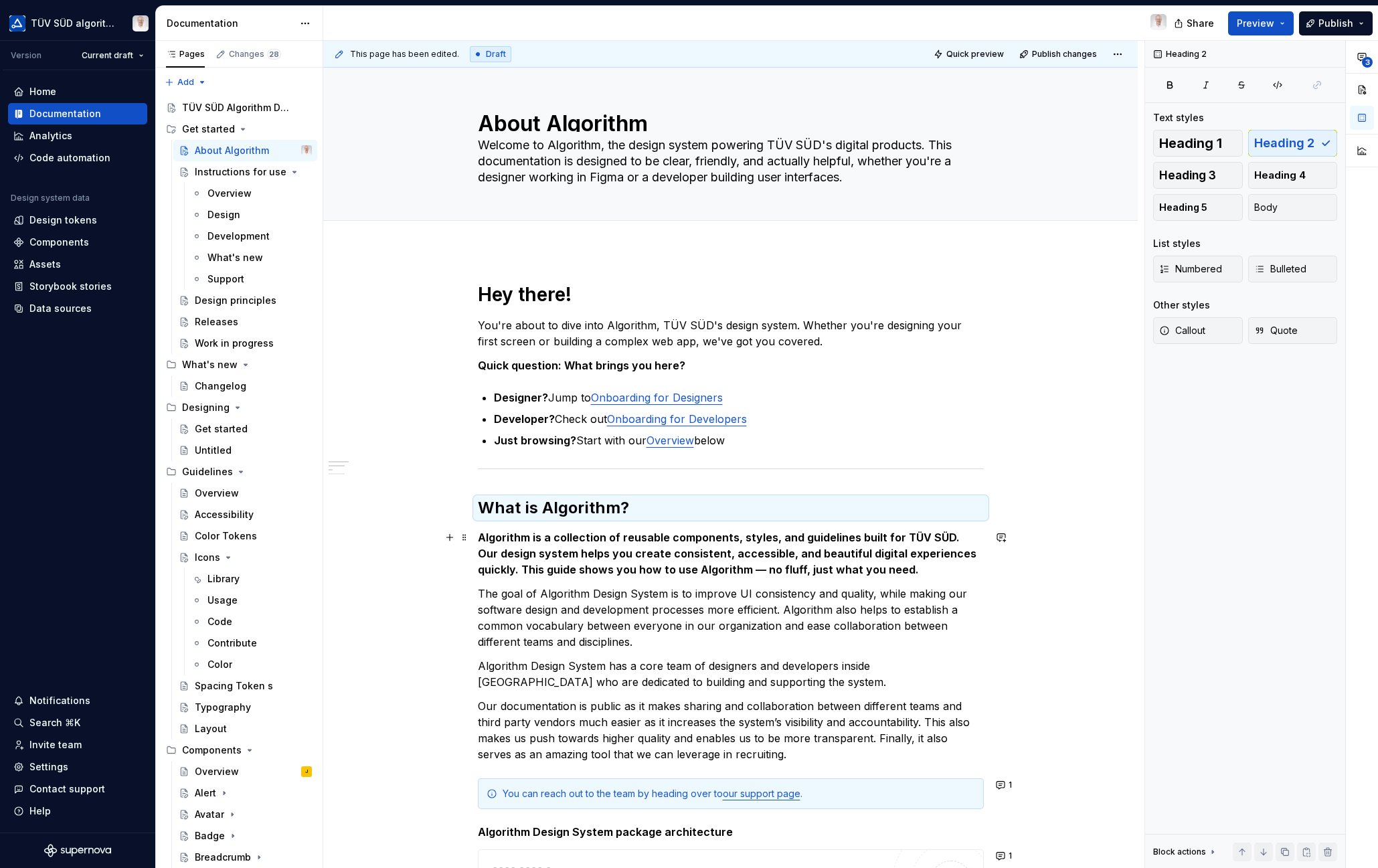
click at [726, 552] on strong "Algorithm is a collection of reusable components, styles, and guidelines built …" at bounding box center [728, 553] width 501 height 45
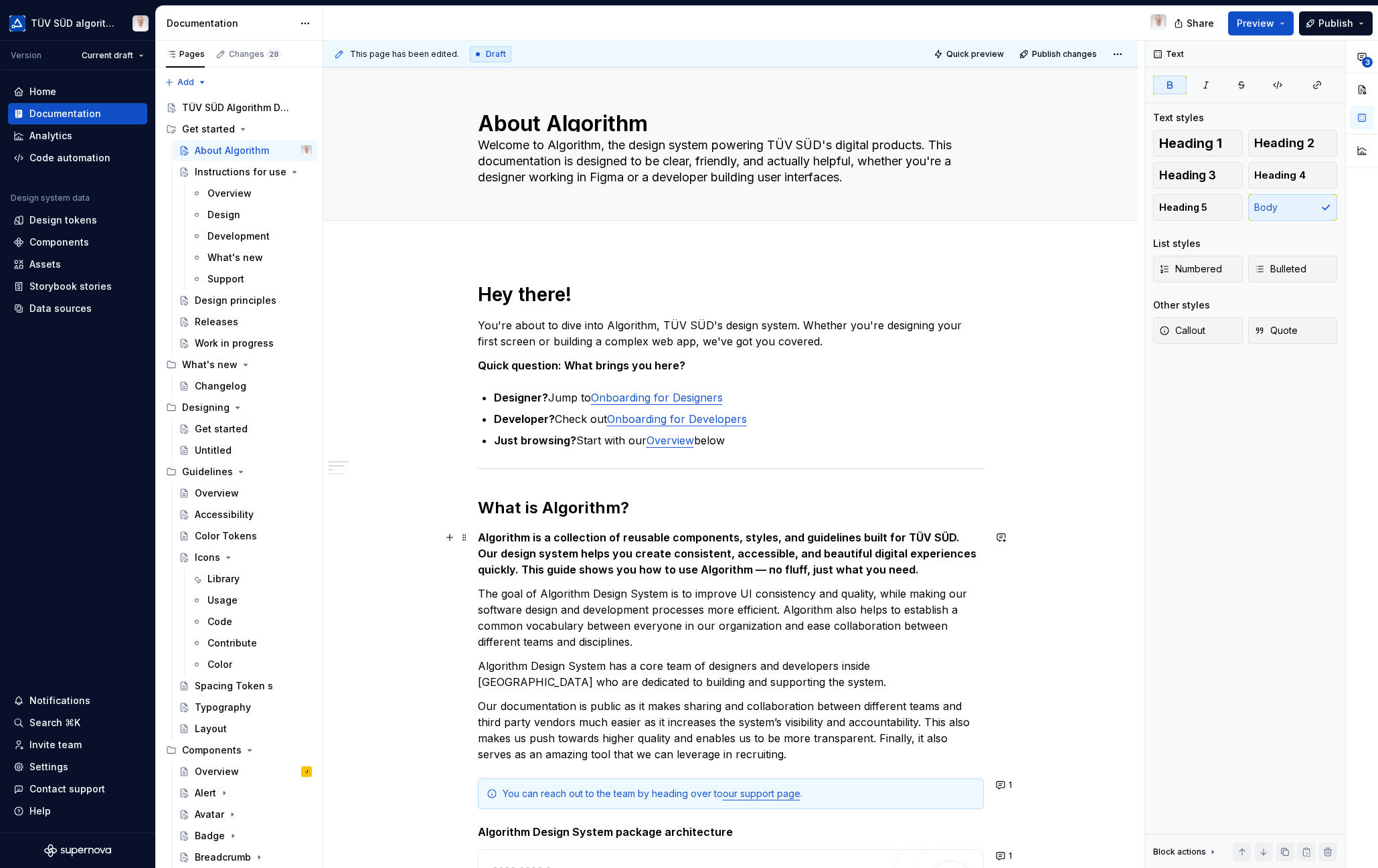
click at [950, 535] on strong "Algorithm is a collection of reusable components, styles, and guidelines built …" at bounding box center [728, 553] width 501 height 45
click at [979, 555] on strong "Algorithm is a collection of reusable components, styles, and guidelines built …" at bounding box center [728, 553] width 501 height 45
click at [698, 565] on p "Algorithm is a collection of reusable components, styles, and guidelines built …" at bounding box center [731, 553] width 506 height 48
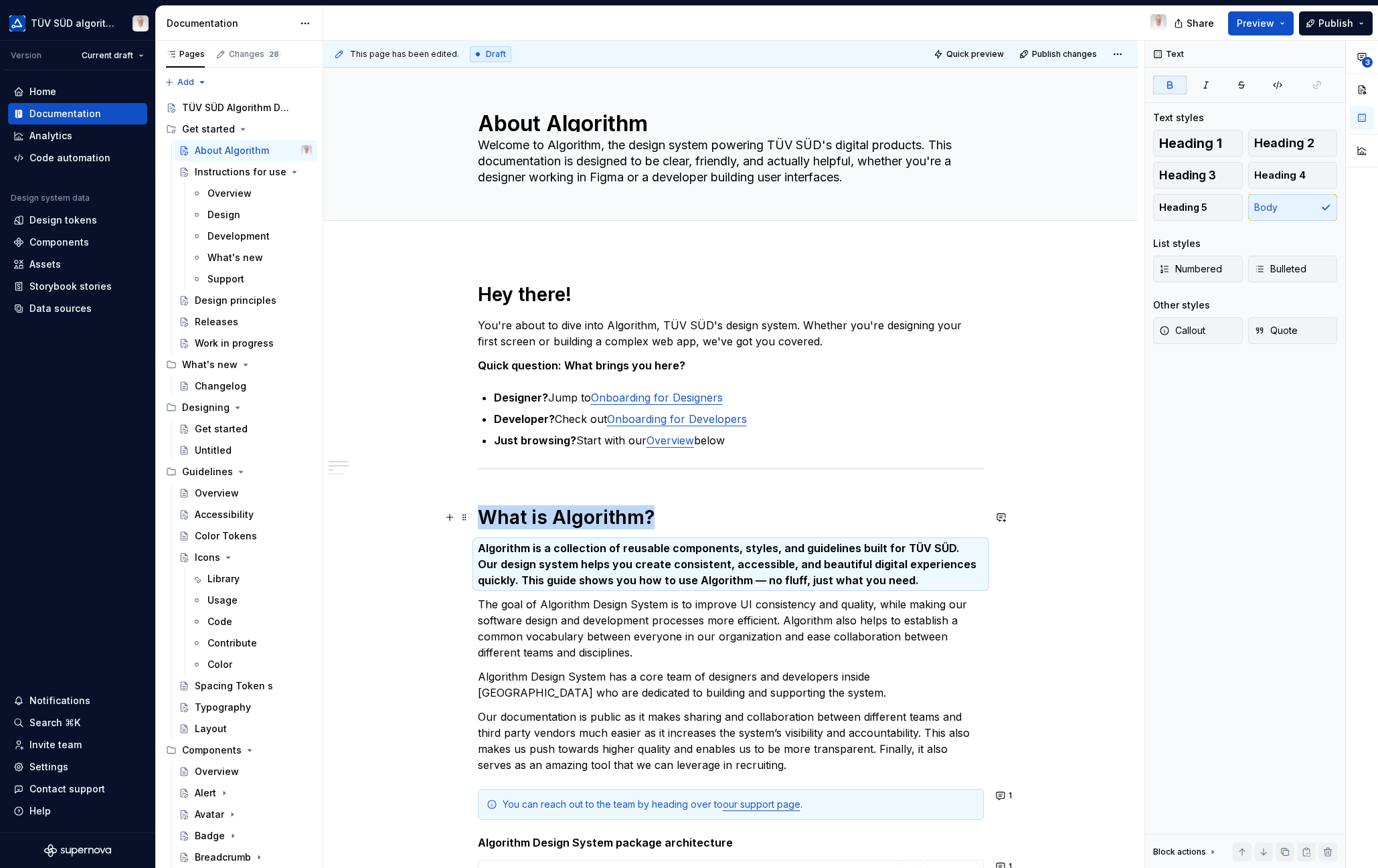
click at [514, 516] on h1 "What is Algorithm?" at bounding box center [731, 517] width 506 height 24
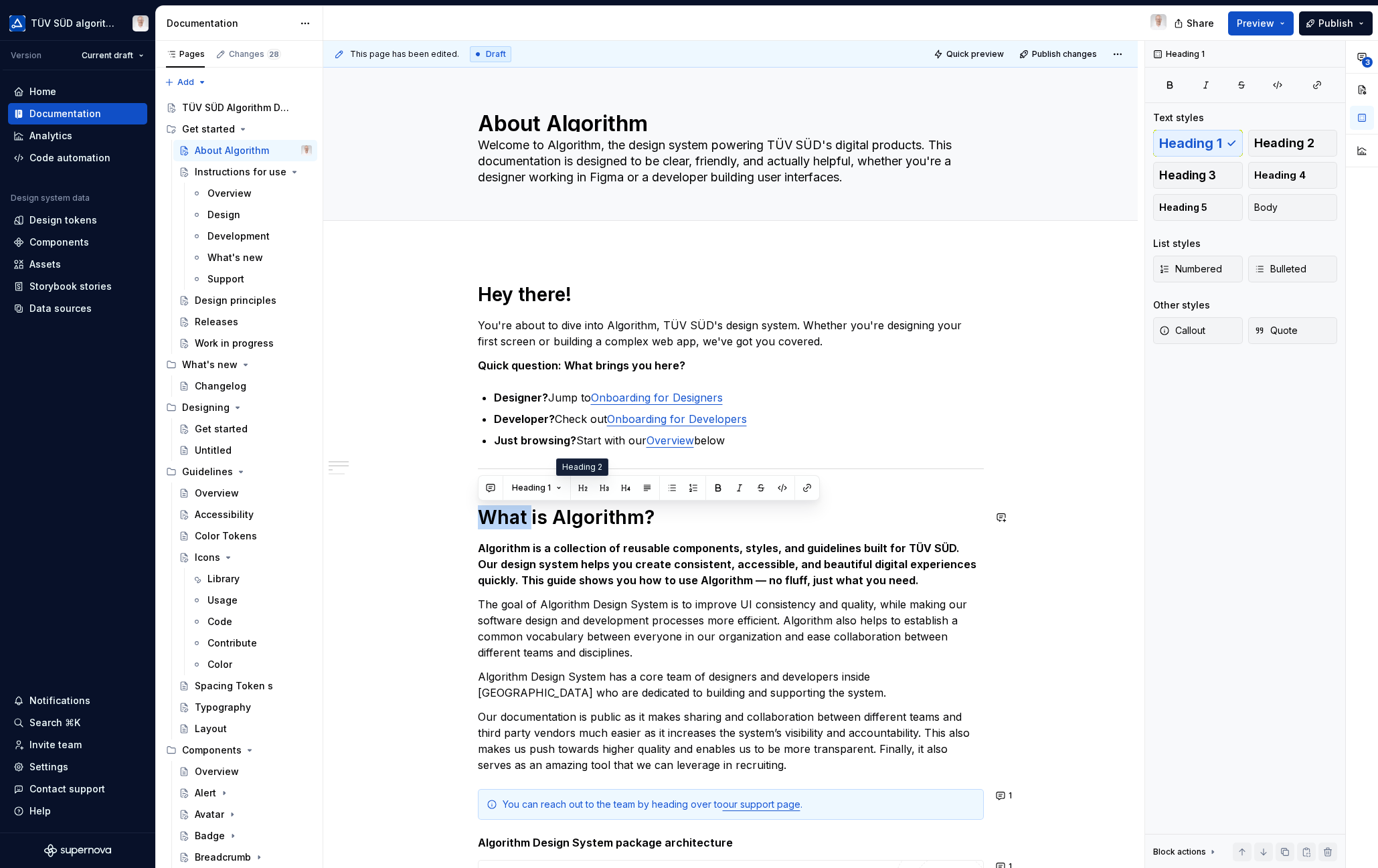
click at [578, 488] on button "button" at bounding box center [583, 487] width 19 height 19
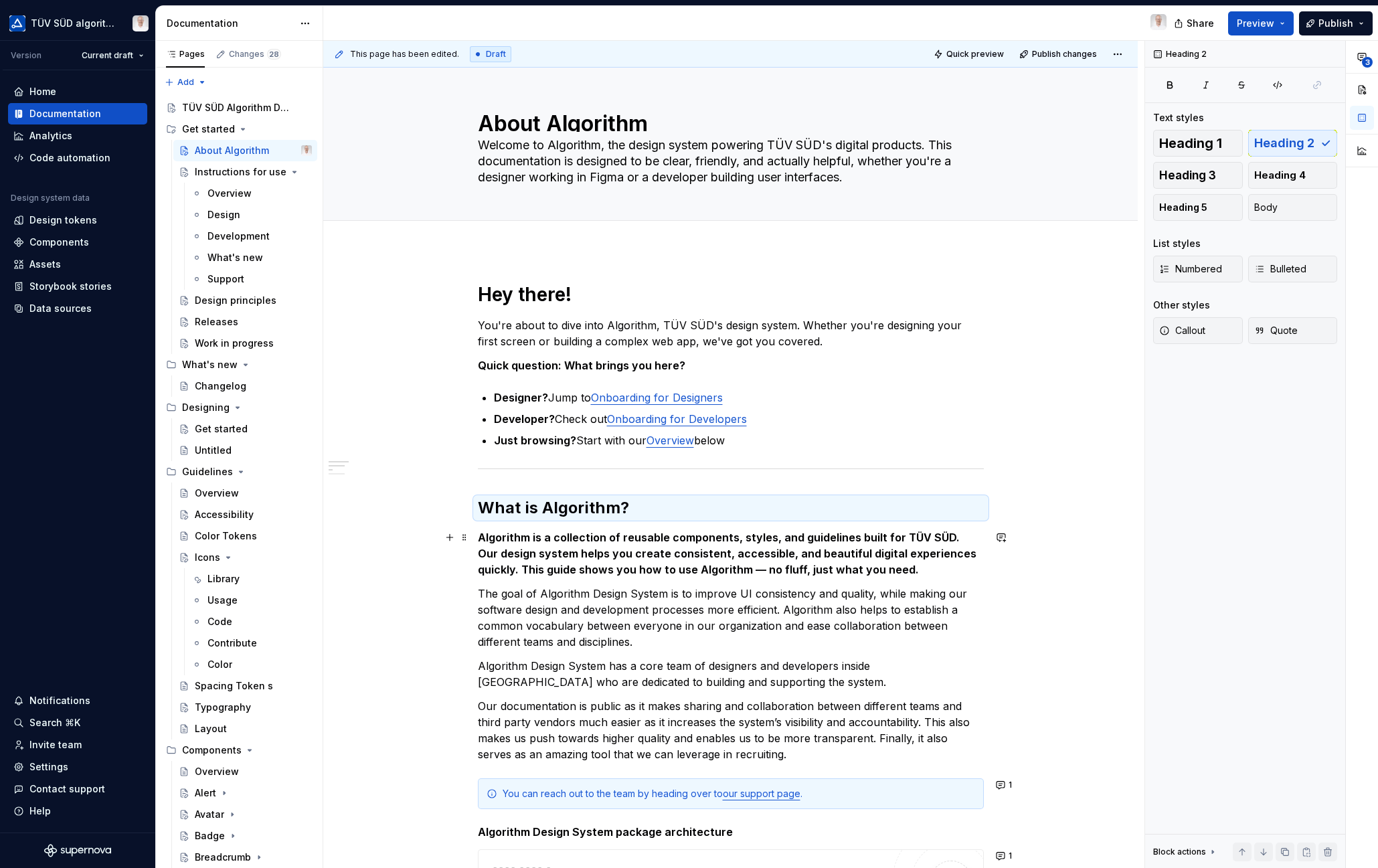
click at [617, 543] on strong "Algorithm is a collection of reusable components, styles, and guidelines built …" at bounding box center [728, 553] width 501 height 45
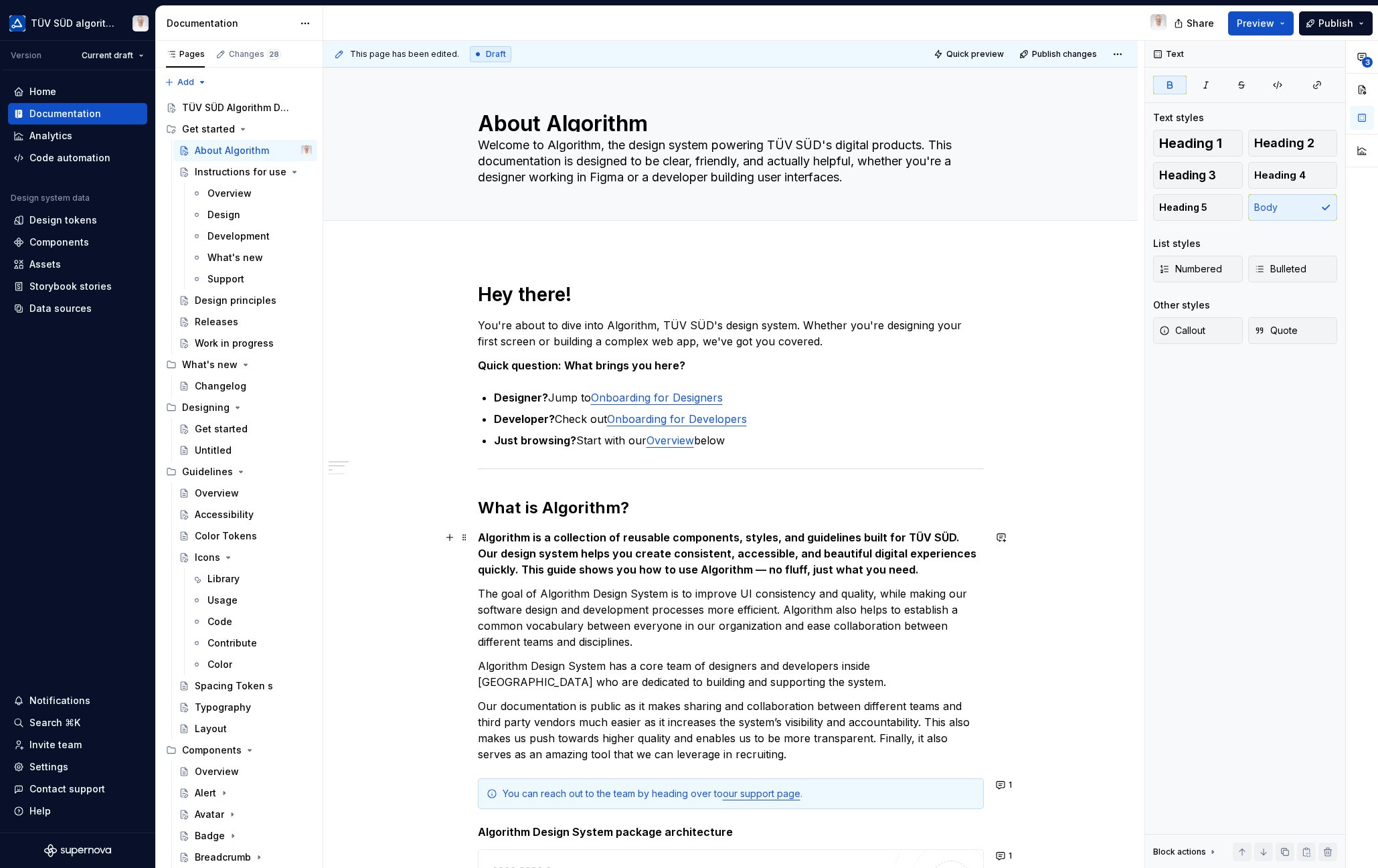
click at [870, 570] on p "Algorithm is a collection of reusable components, styles, and guidelines built …" at bounding box center [731, 553] width 506 height 48
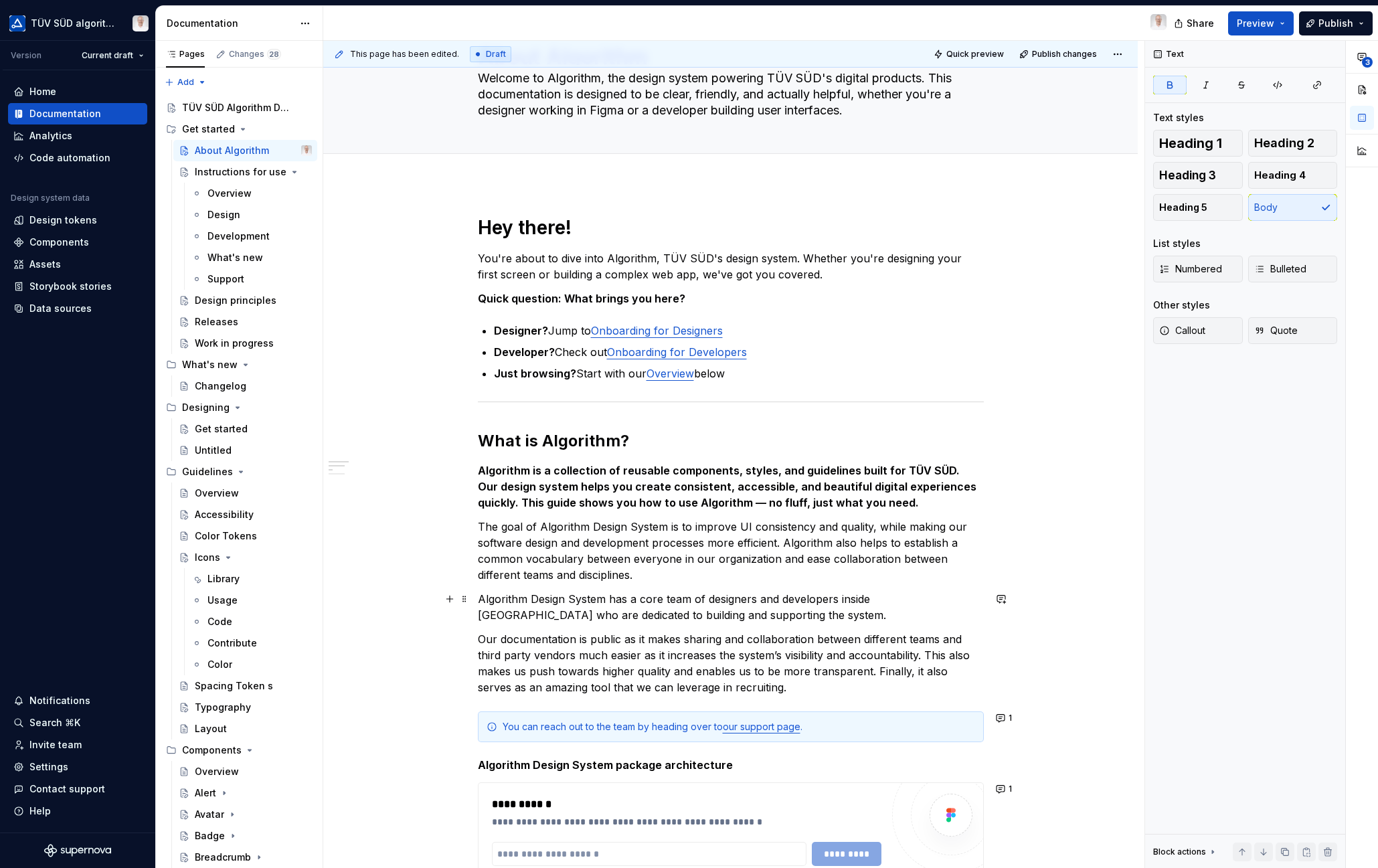
scroll to position [201, 0]
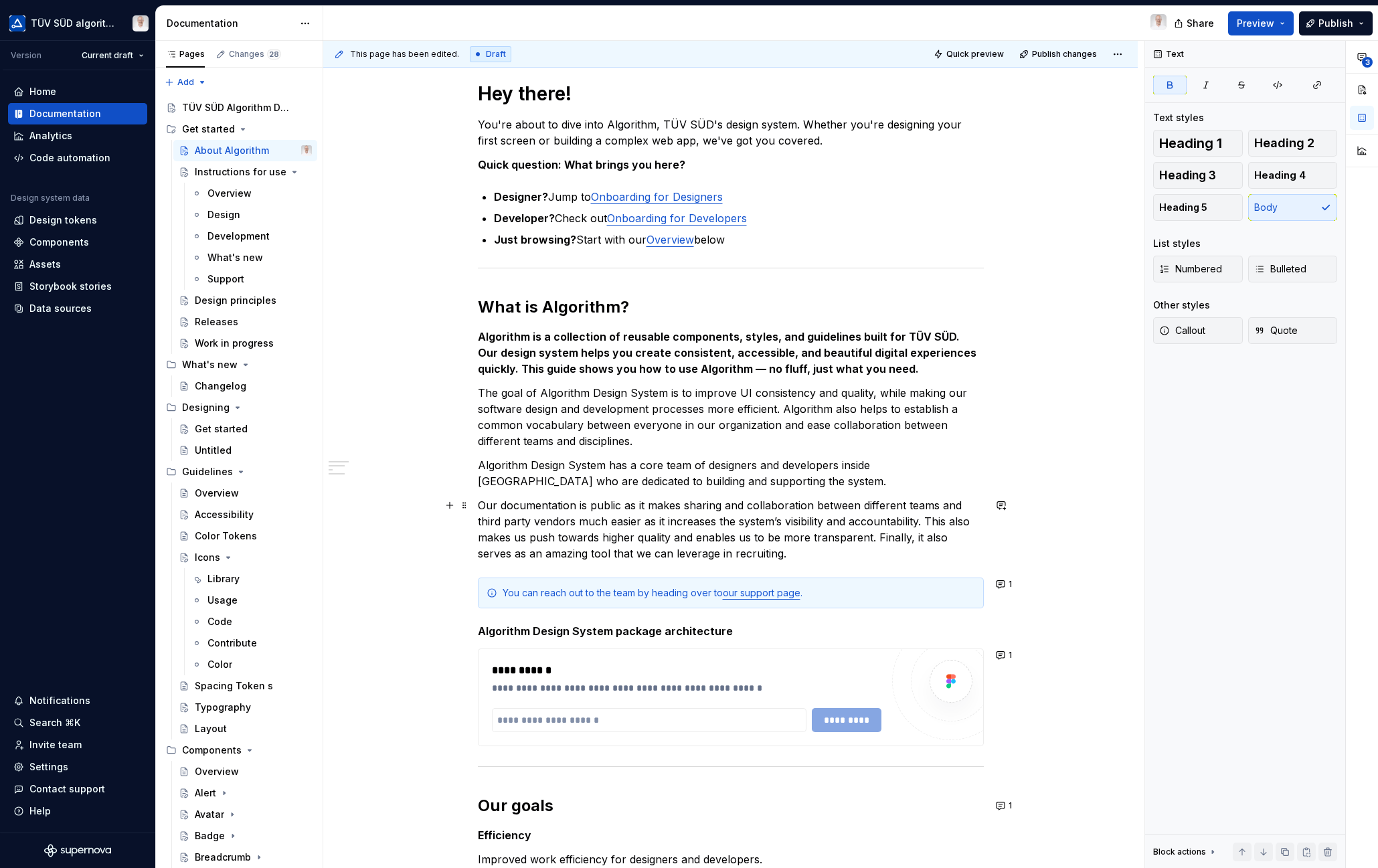
click at [754, 557] on p "Our documentation is public as it makes sharing and collaboration between diffe…" at bounding box center [731, 529] width 506 height 64
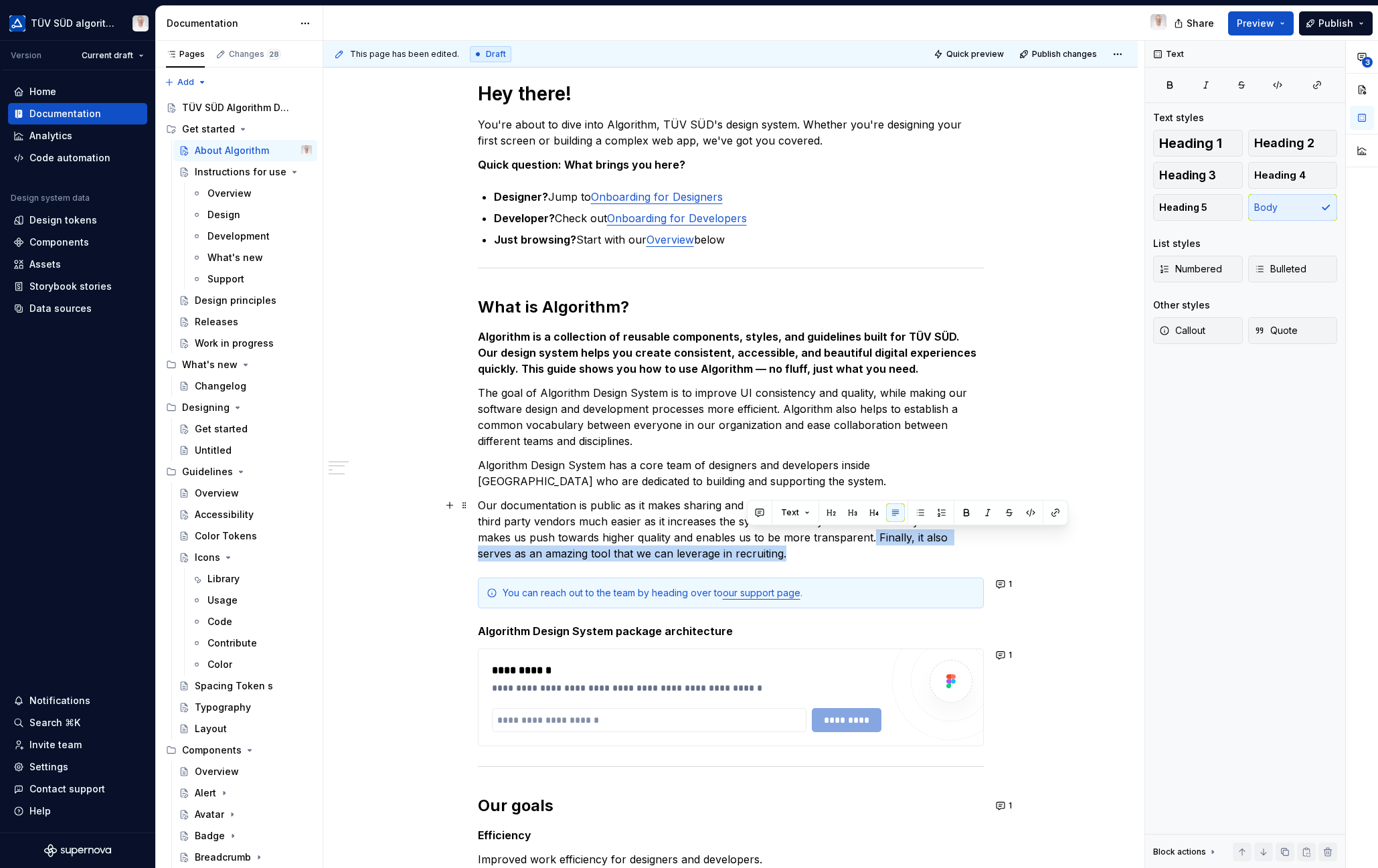
drag, startPoint x: 871, startPoint y: 535, endPoint x: 882, endPoint y: 553, distance: 21.1
click at [882, 553] on p "Our documentation is public as it makes sharing and collaboration between diffe…" at bounding box center [731, 529] width 506 height 64
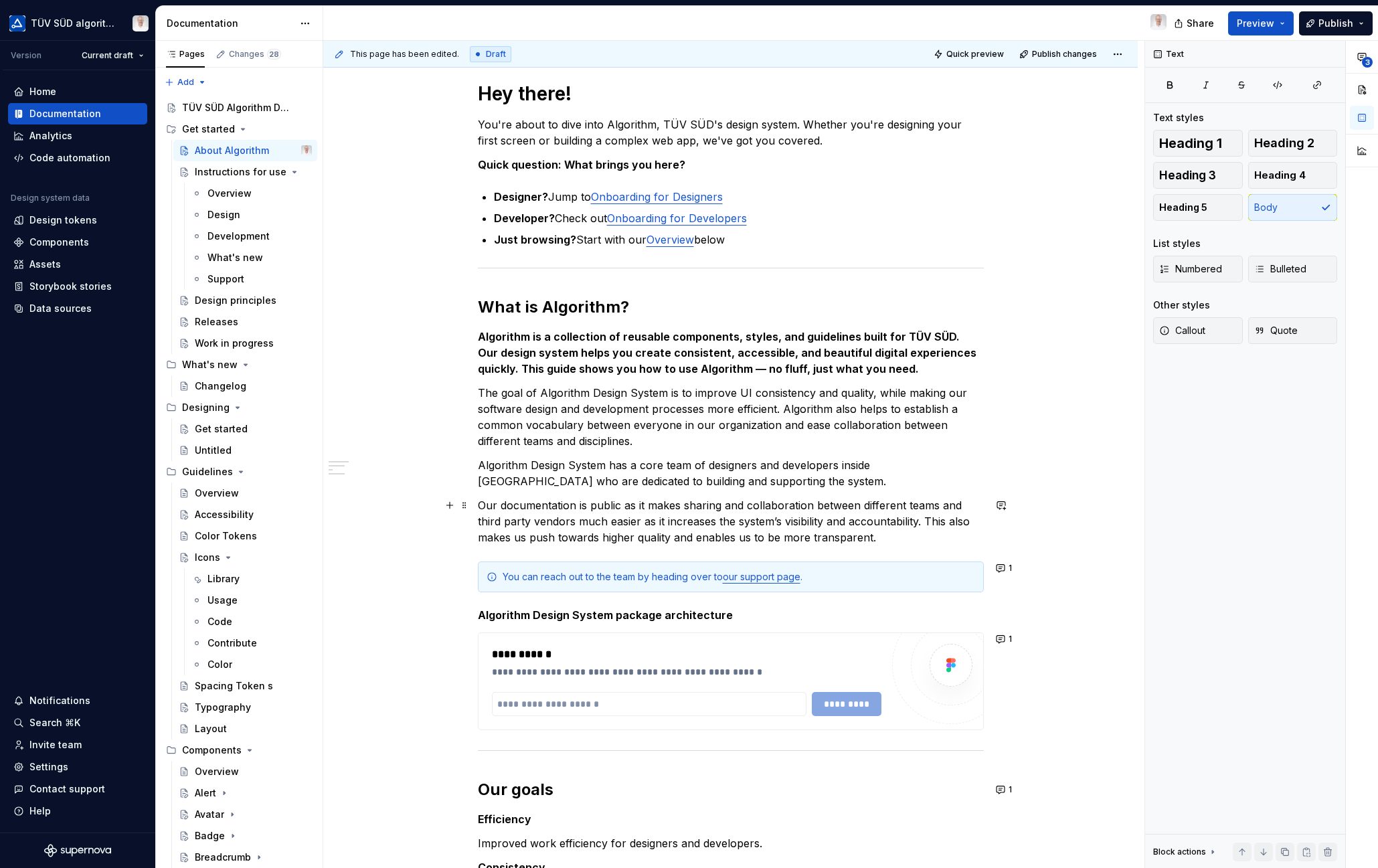
click at [621, 509] on p "Our documentation is public as it makes sharing and collaboration between diffe…" at bounding box center [731, 522] width 506 height 48
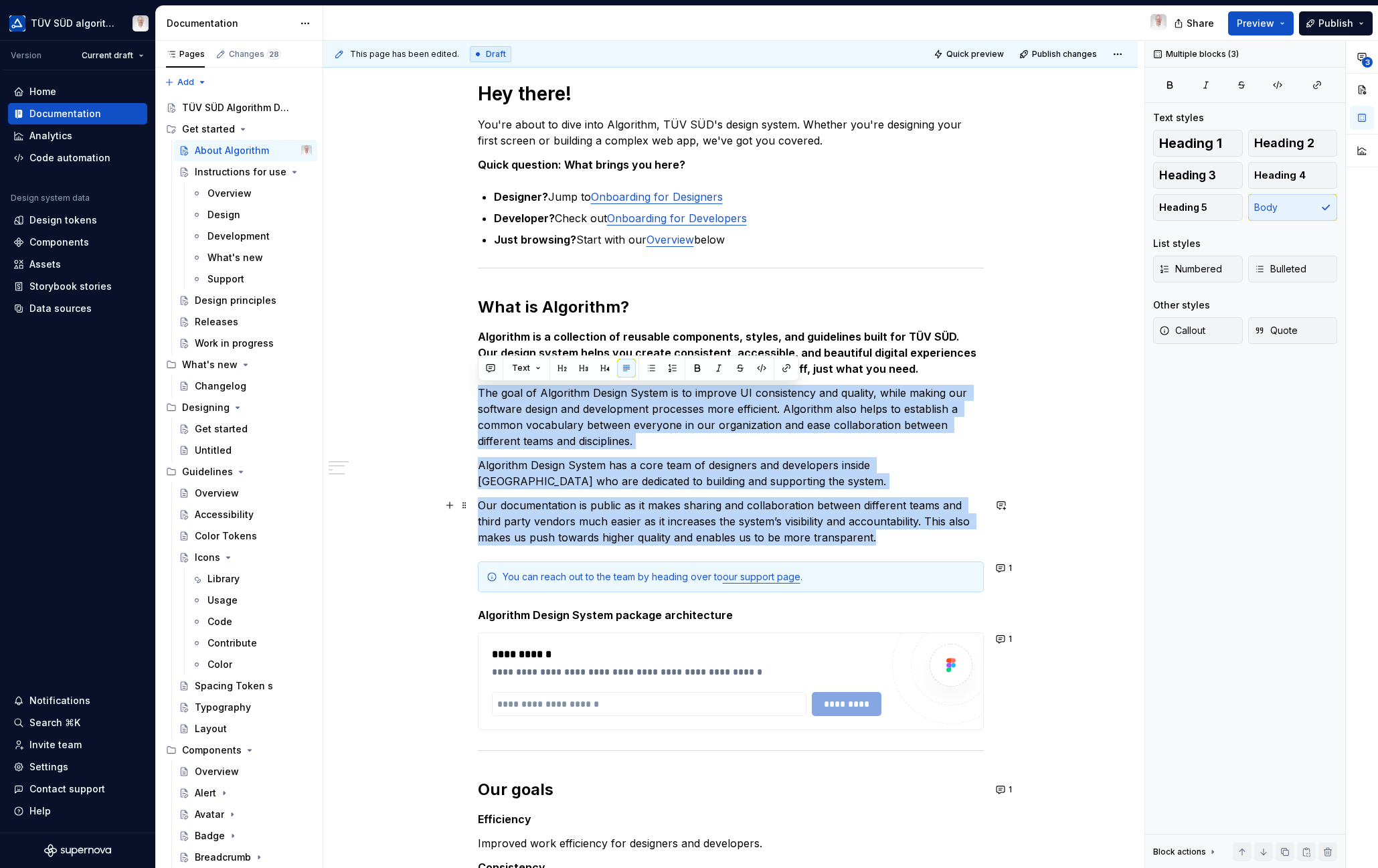
drag, startPoint x: 479, startPoint y: 394, endPoint x: 872, endPoint y: 541, distance: 419.6
click at [872, 541] on div "Hey there! You're about to dive into Algorithm, TÜV SÜD's design system. Whethe…" at bounding box center [731, 550] width 506 height 937
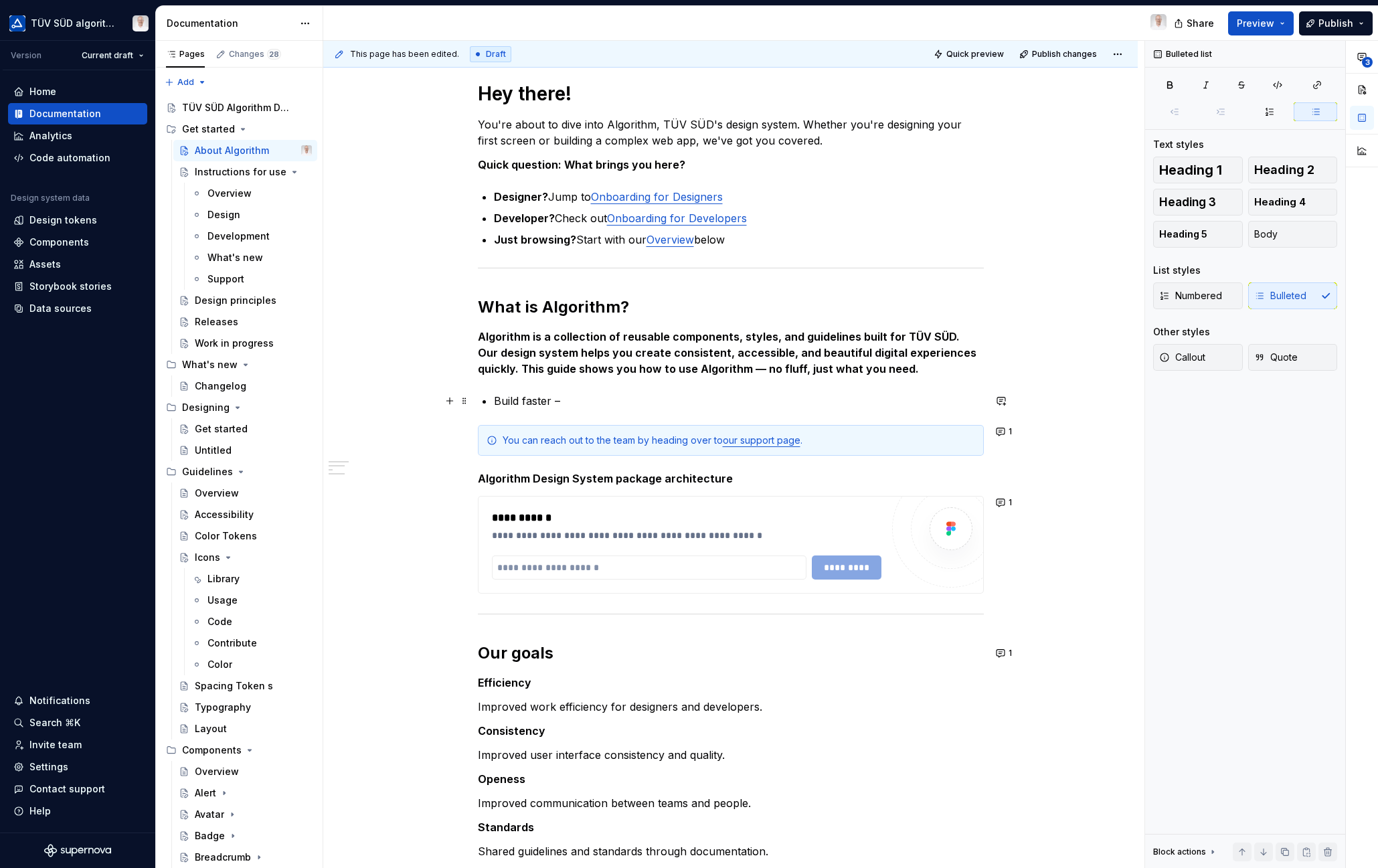
click at [572, 402] on p "Build faster –" at bounding box center [739, 400] width 490 height 16
click at [577, 402] on p "Build faster –" at bounding box center [739, 400] width 490 height 16
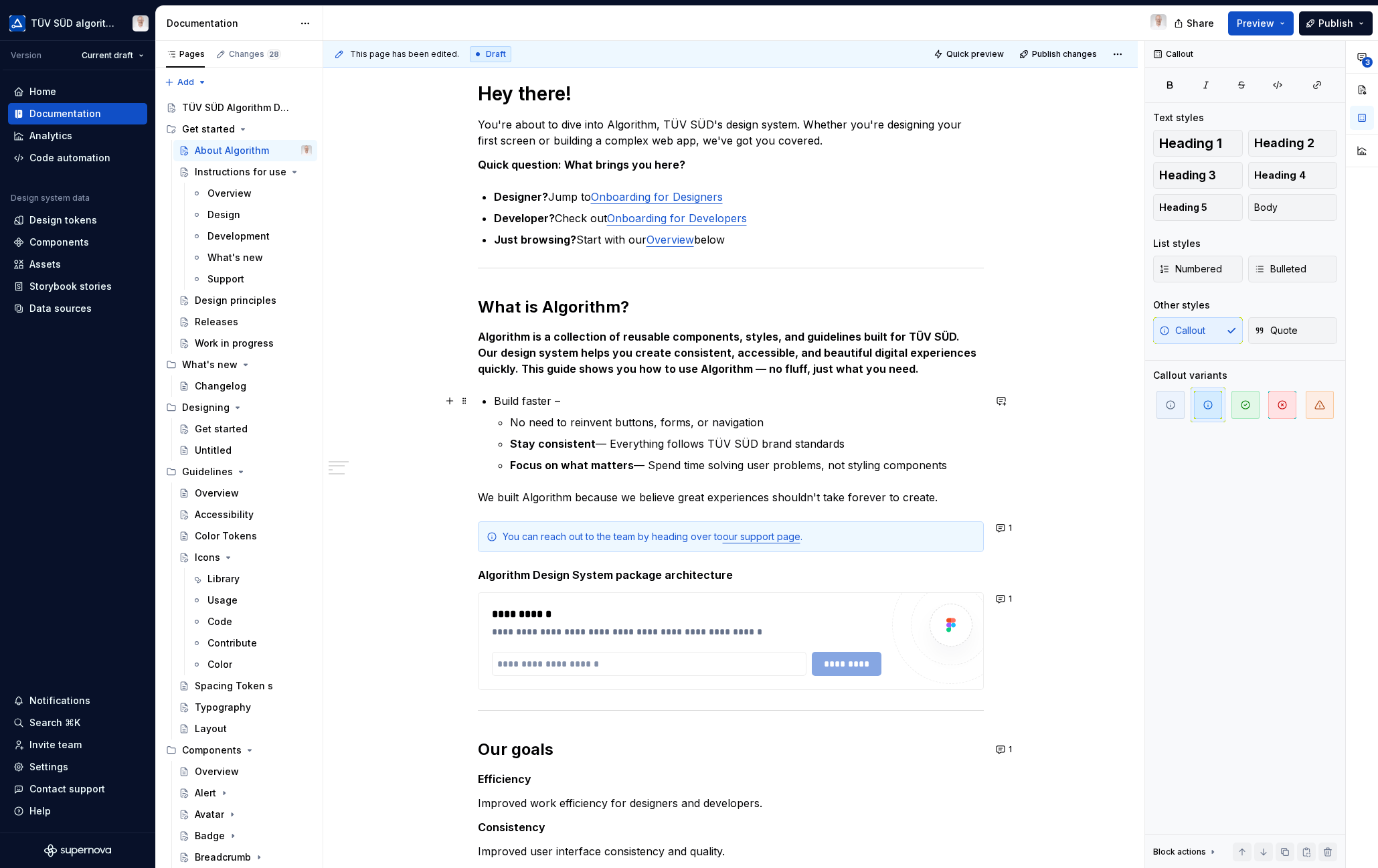
click at [510, 413] on li "Build faster – No need to reinvent buttons, forms, or navigation Stay consisten…" at bounding box center [739, 433] width 490 height 81
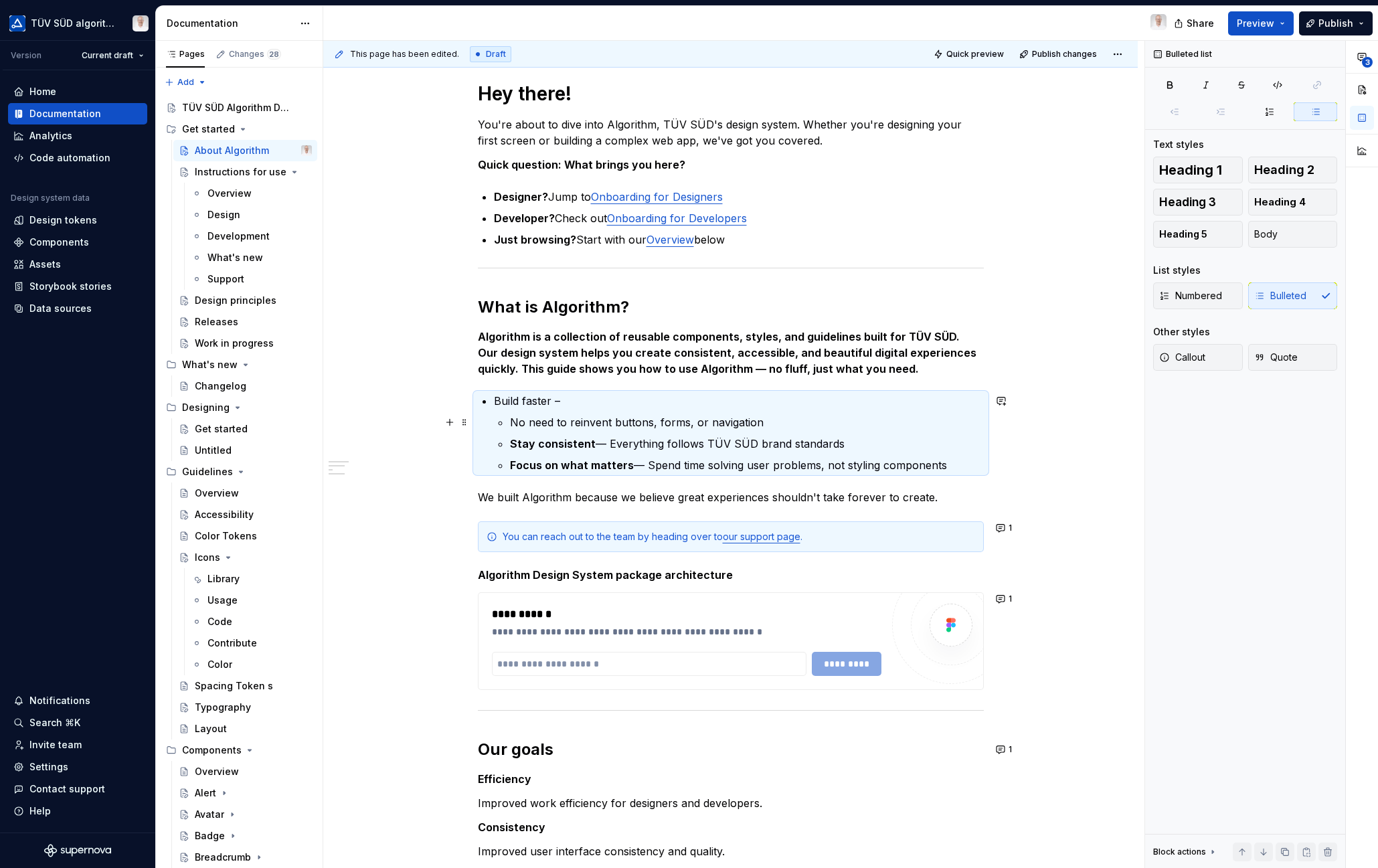
click at [509, 422] on li "Build faster – No need to reinvent buttons, forms, or navigation Stay consisten…" at bounding box center [739, 433] width 490 height 81
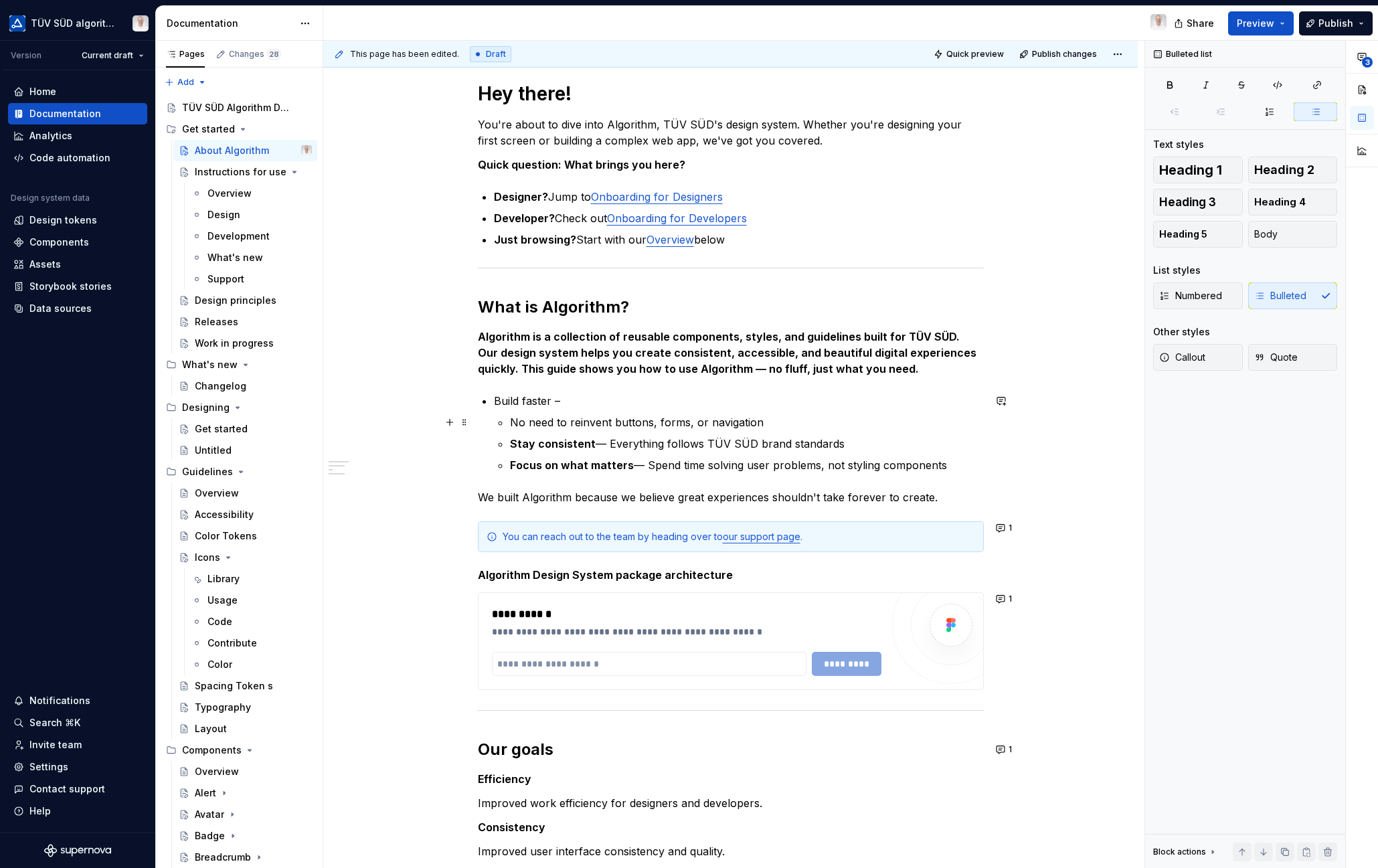
click at [513, 418] on p "No need to reinvent buttons, forms, or navigation" at bounding box center [746, 421] width 474 height 16
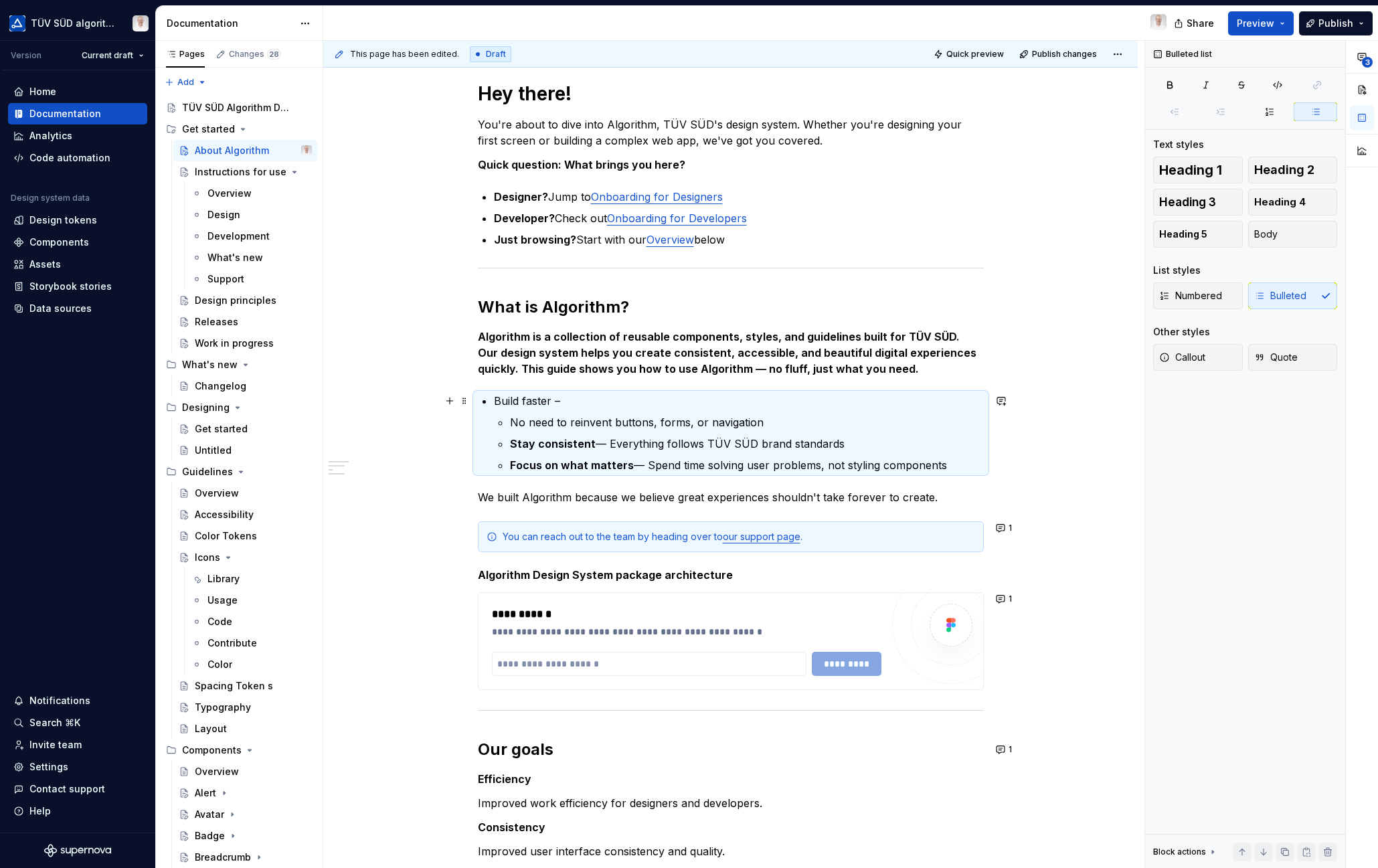
click at [584, 402] on p "Build faster –" at bounding box center [739, 400] width 490 height 16
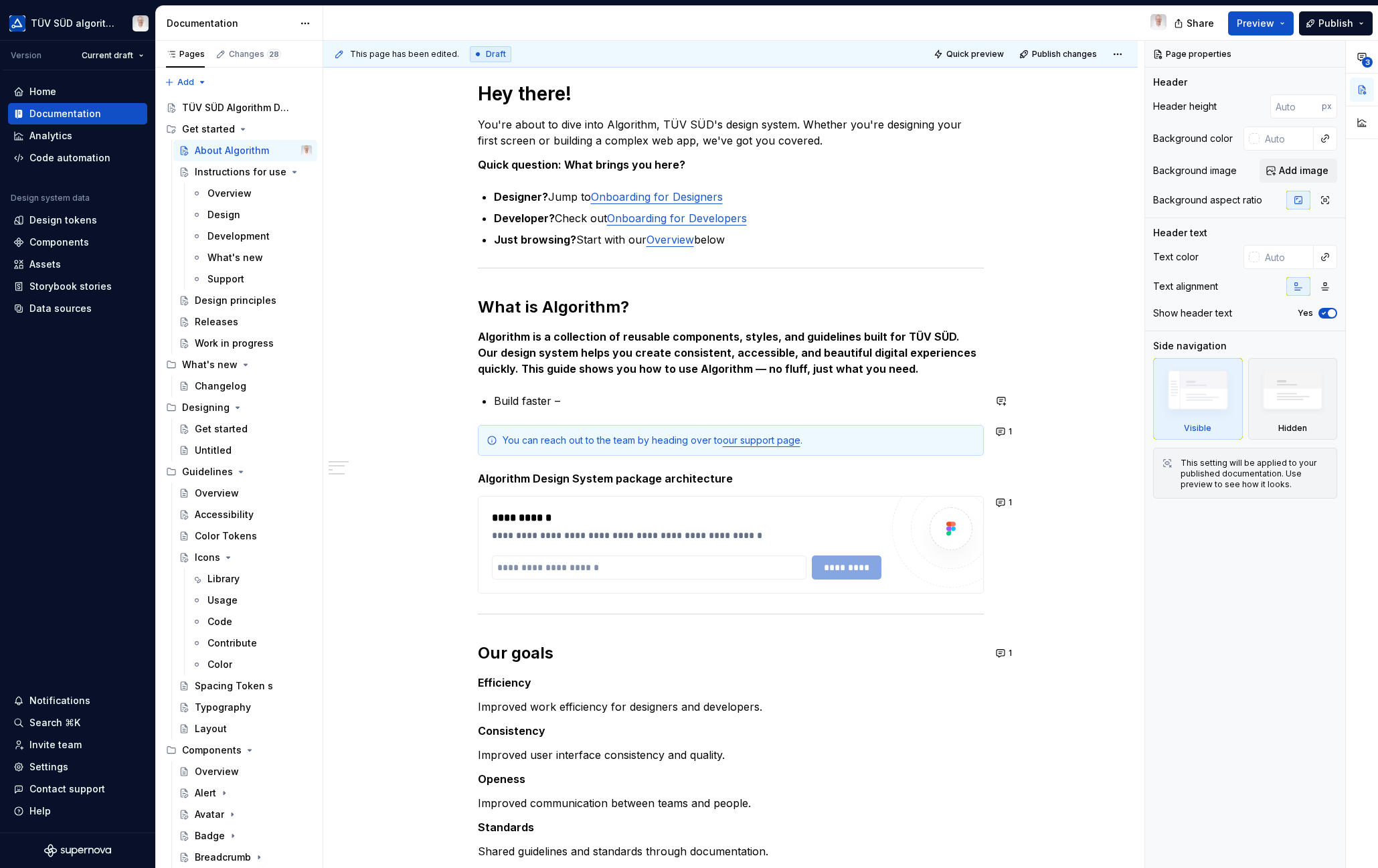
click at [579, 403] on p "Build faster –" at bounding box center [739, 400] width 490 height 16
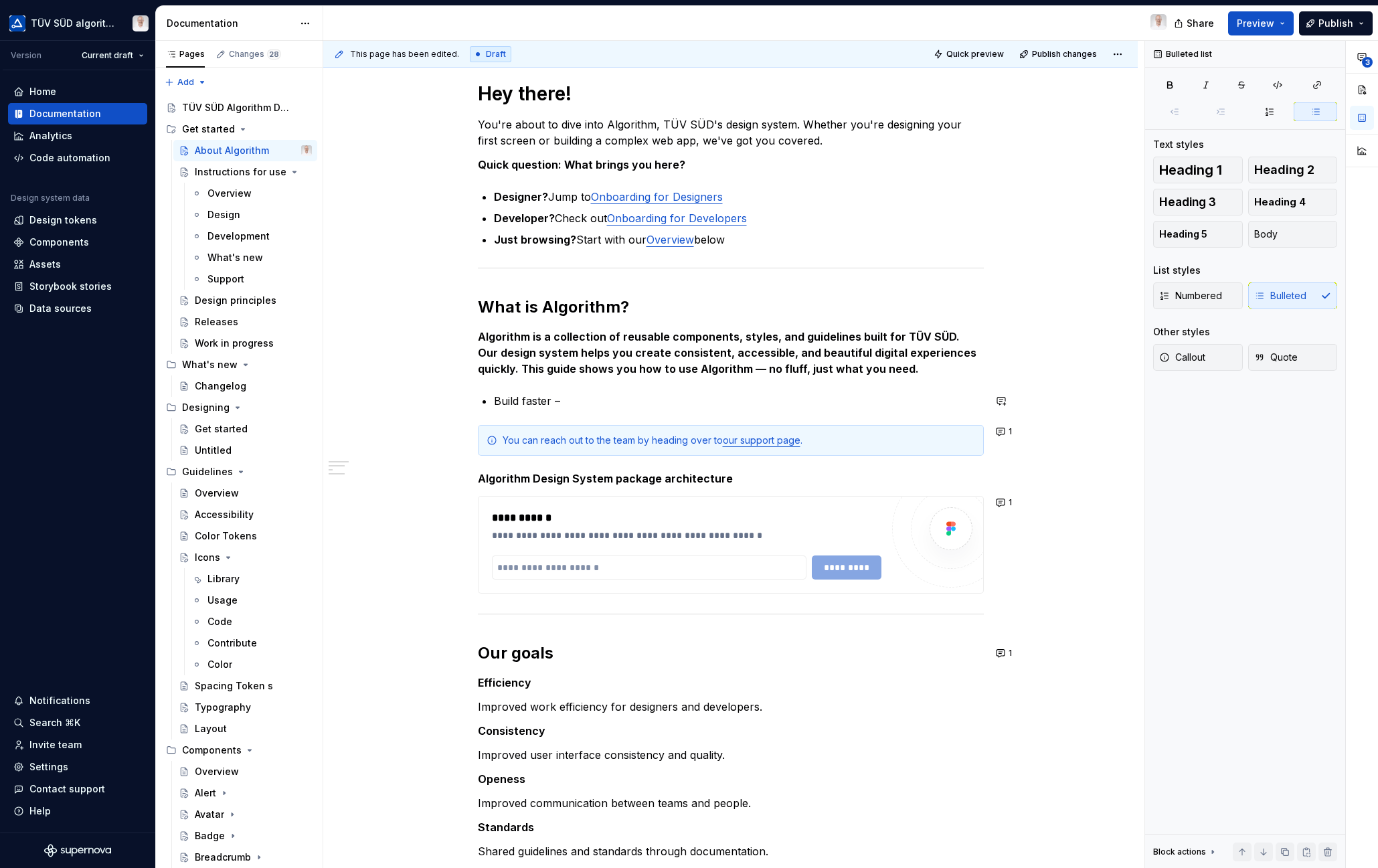
click at [550, 389] on div "**********" at bounding box center [731, 482] width 506 height 801
drag, startPoint x: 561, startPoint y: 398, endPoint x: 487, endPoint y: 403, distance: 74.2
click at [487, 401] on div "**********" at bounding box center [731, 482] width 506 height 801
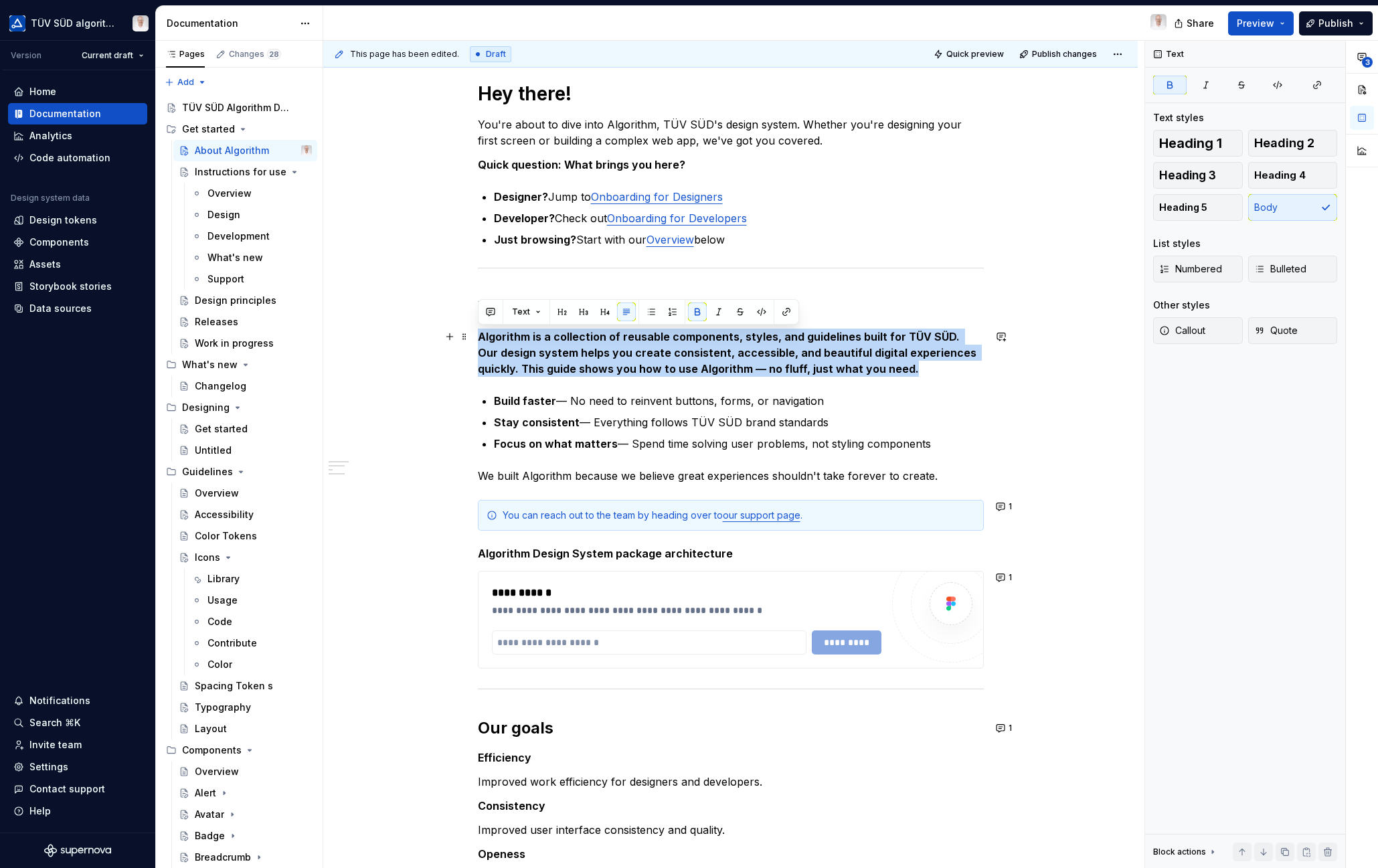
drag, startPoint x: 882, startPoint y: 362, endPoint x: 474, endPoint y: 338, distance: 408.7
click at [474, 338] on div "Hey there! You're about to dive into Algorithm, TÜV SÜD's design system. Whethe…" at bounding box center [730, 641] width 815 height 1185
click at [695, 308] on button "button" at bounding box center [697, 311] width 19 height 19
click at [693, 315] on button "button" at bounding box center [697, 311] width 19 height 19
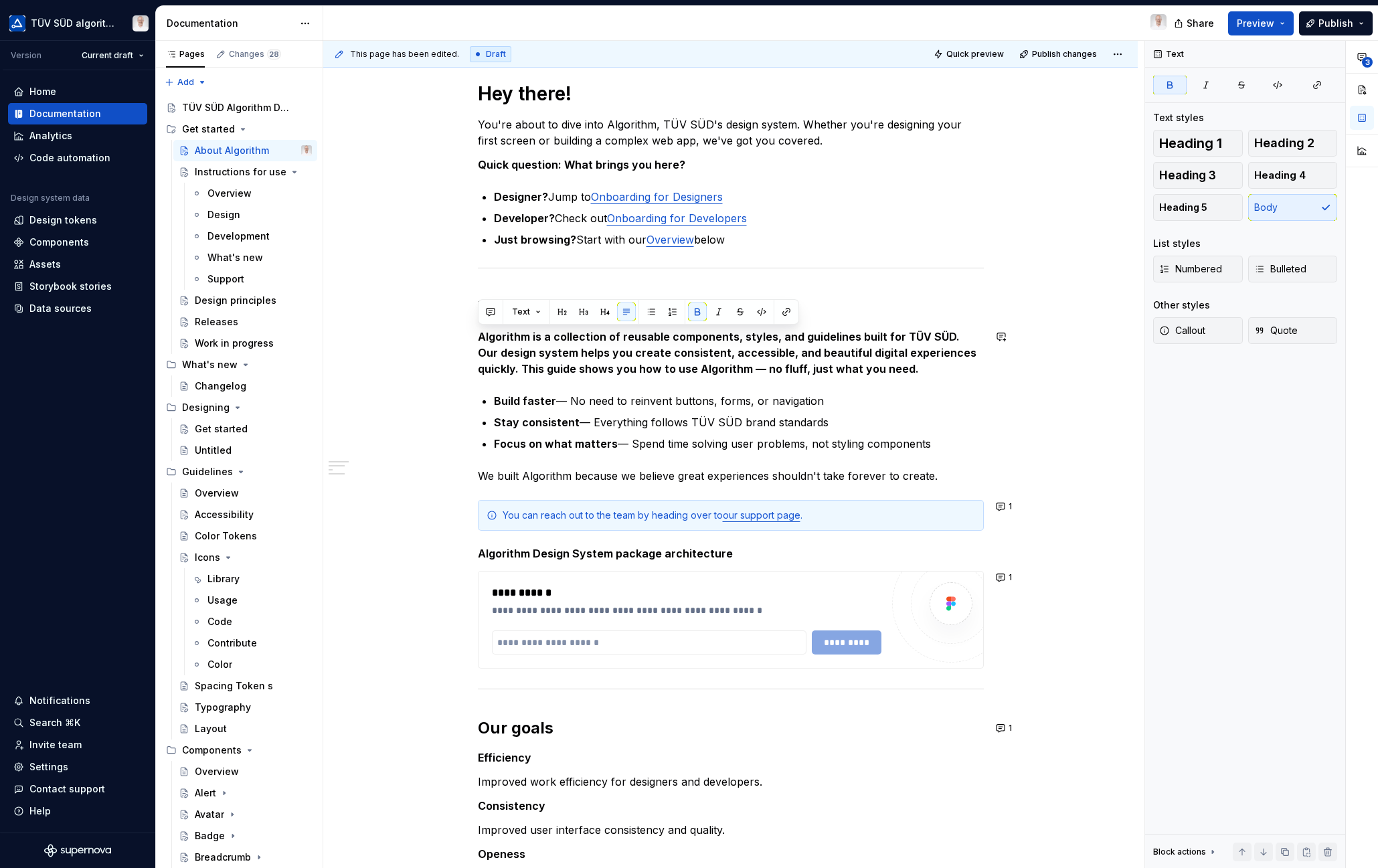
click at [699, 312] on button "button" at bounding box center [697, 311] width 19 height 19
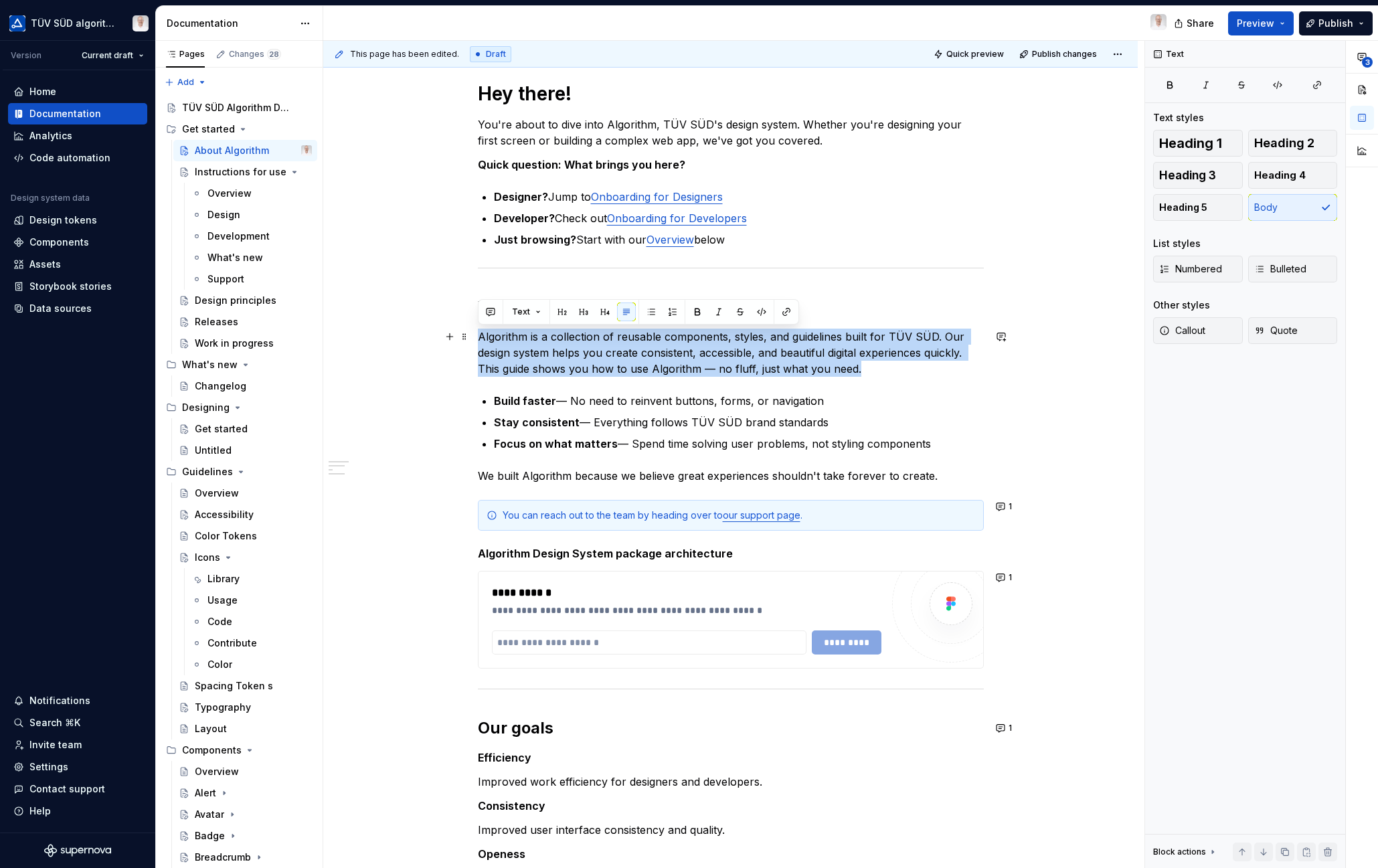
click at [702, 360] on p "Algorithm is a collection of reusable components, styles, and guidelines built …" at bounding box center [731, 353] width 506 height 48
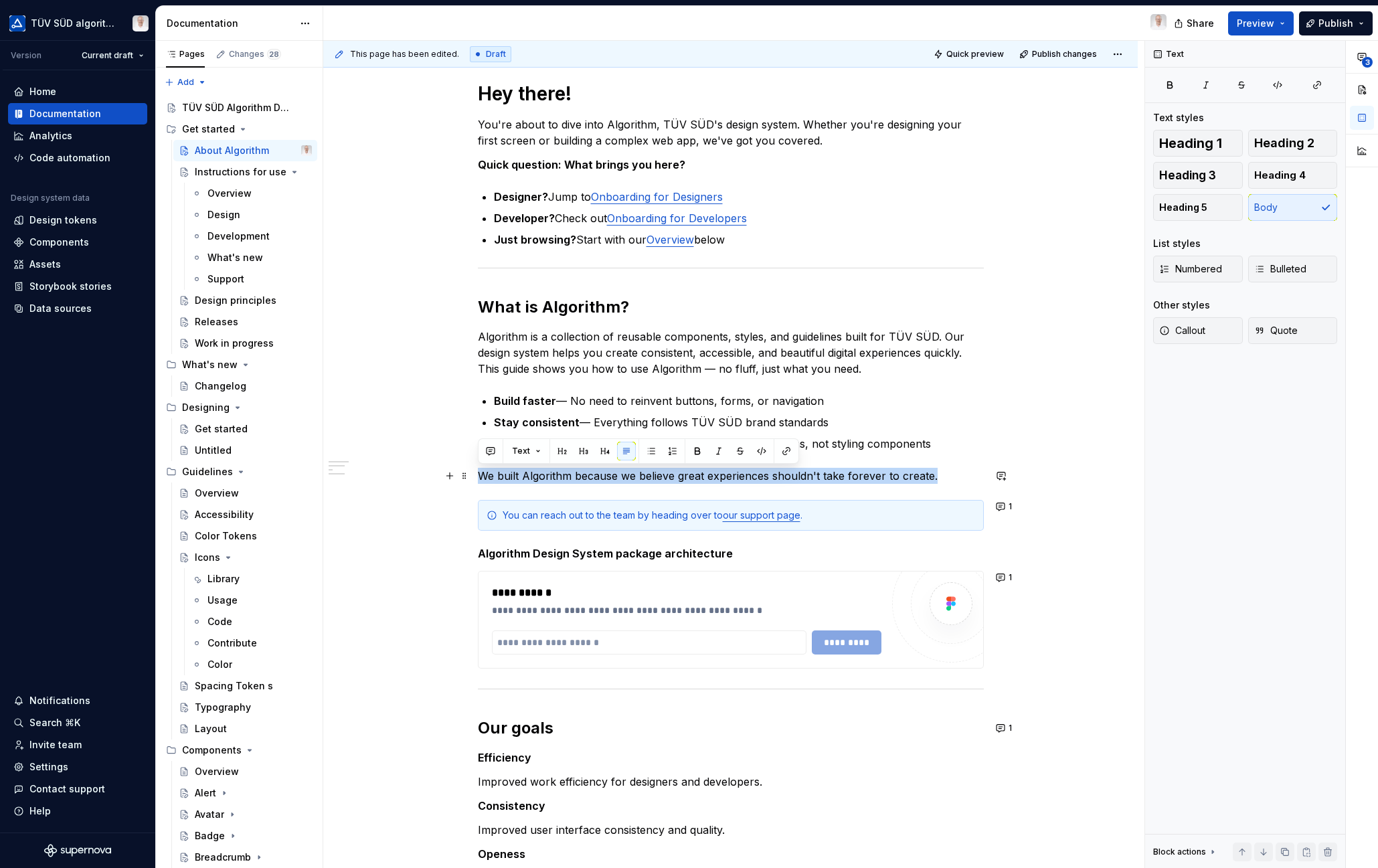
drag, startPoint x: 478, startPoint y: 476, endPoint x: 939, endPoint y: 473, distance: 461.0
click at [939, 473] on p "We built Algorithm because we believe great experiences shouldn't take forever …" at bounding box center [731, 475] width 506 height 16
click at [524, 453] on span "Text" at bounding box center [520, 451] width 18 height 11
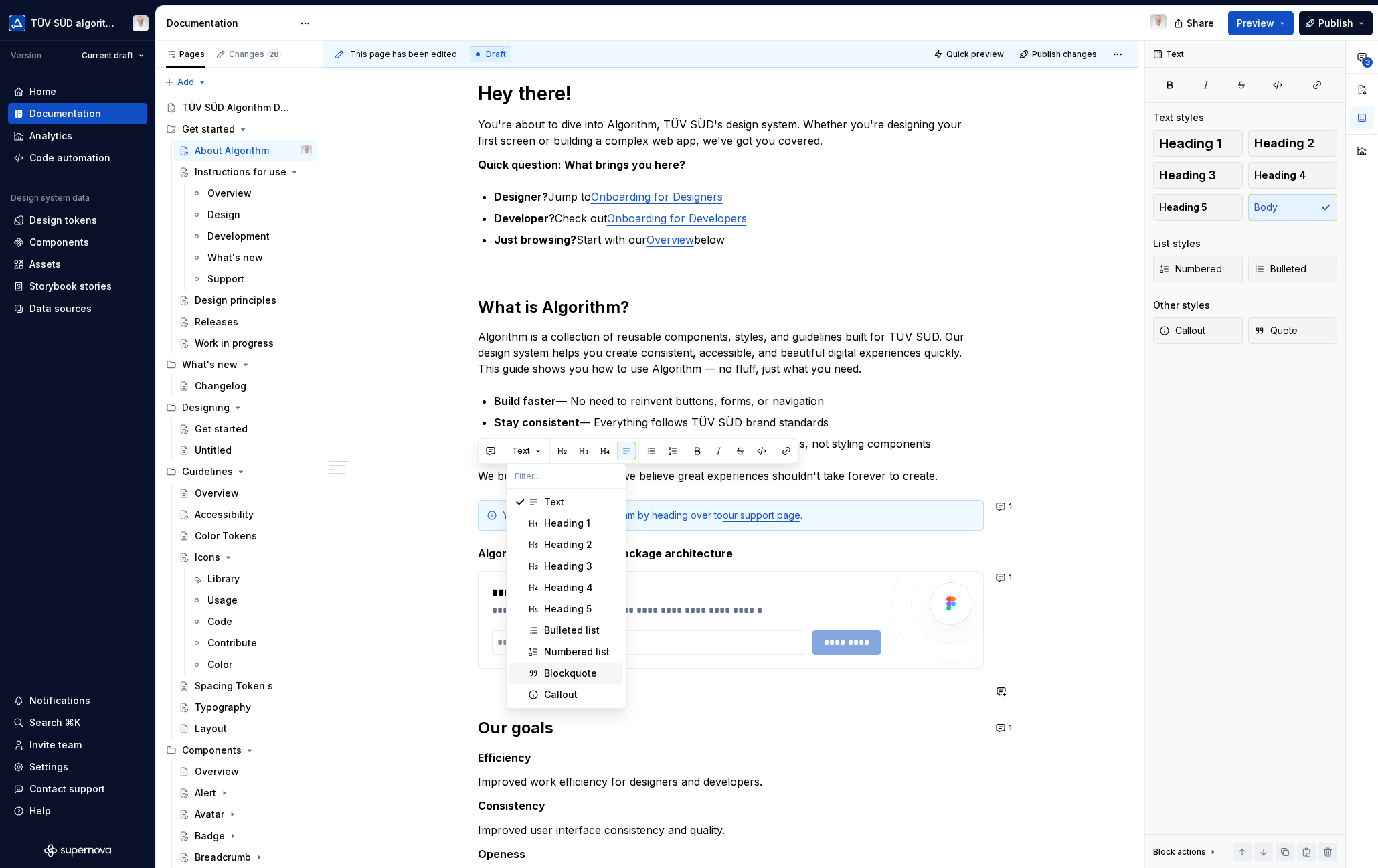
click at [549, 676] on div "Blockquote" at bounding box center [570, 673] width 53 height 13
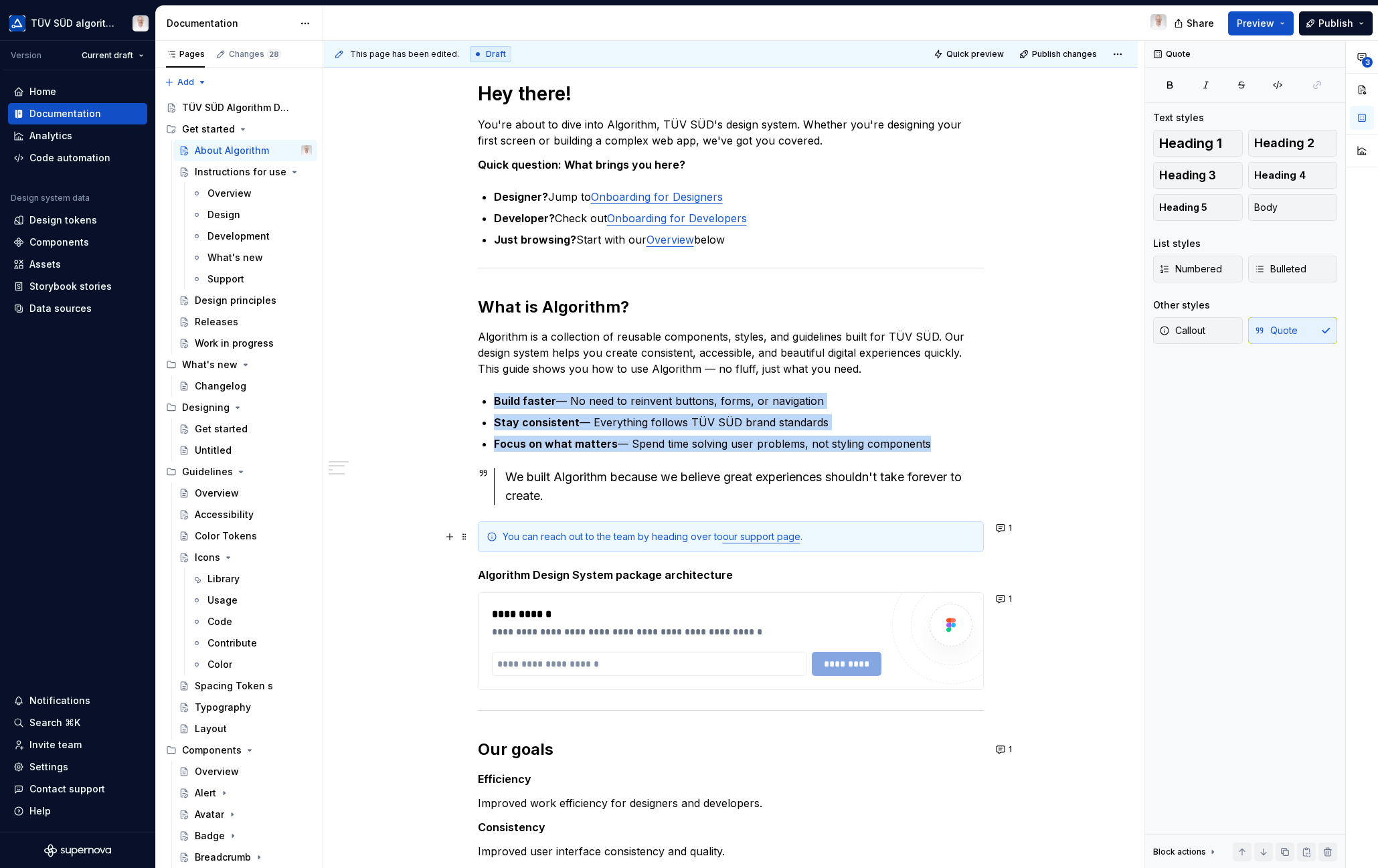
click at [467, 544] on span at bounding box center [464, 536] width 11 height 19
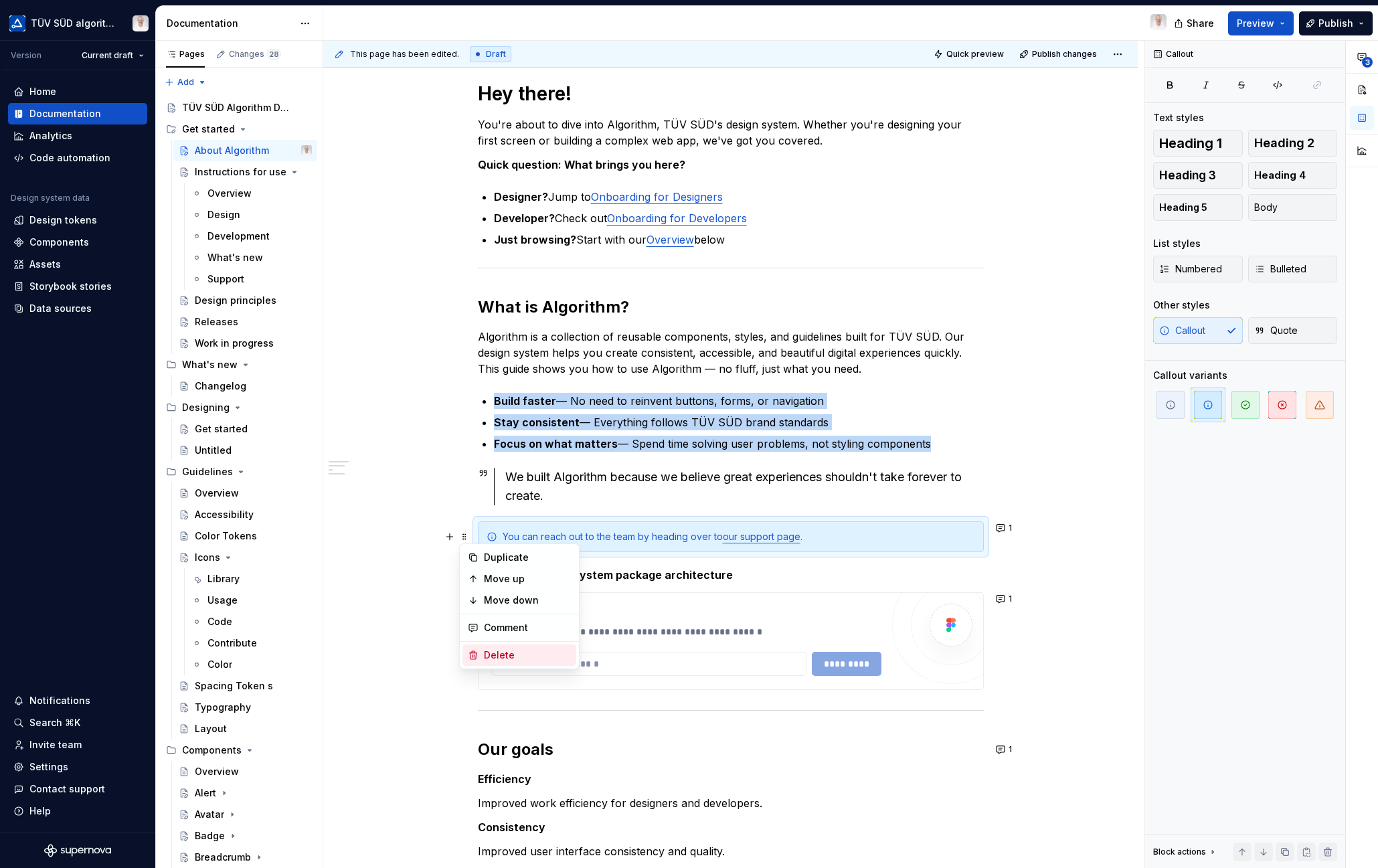
click at [516, 654] on div "Delete" at bounding box center [527, 655] width 87 height 13
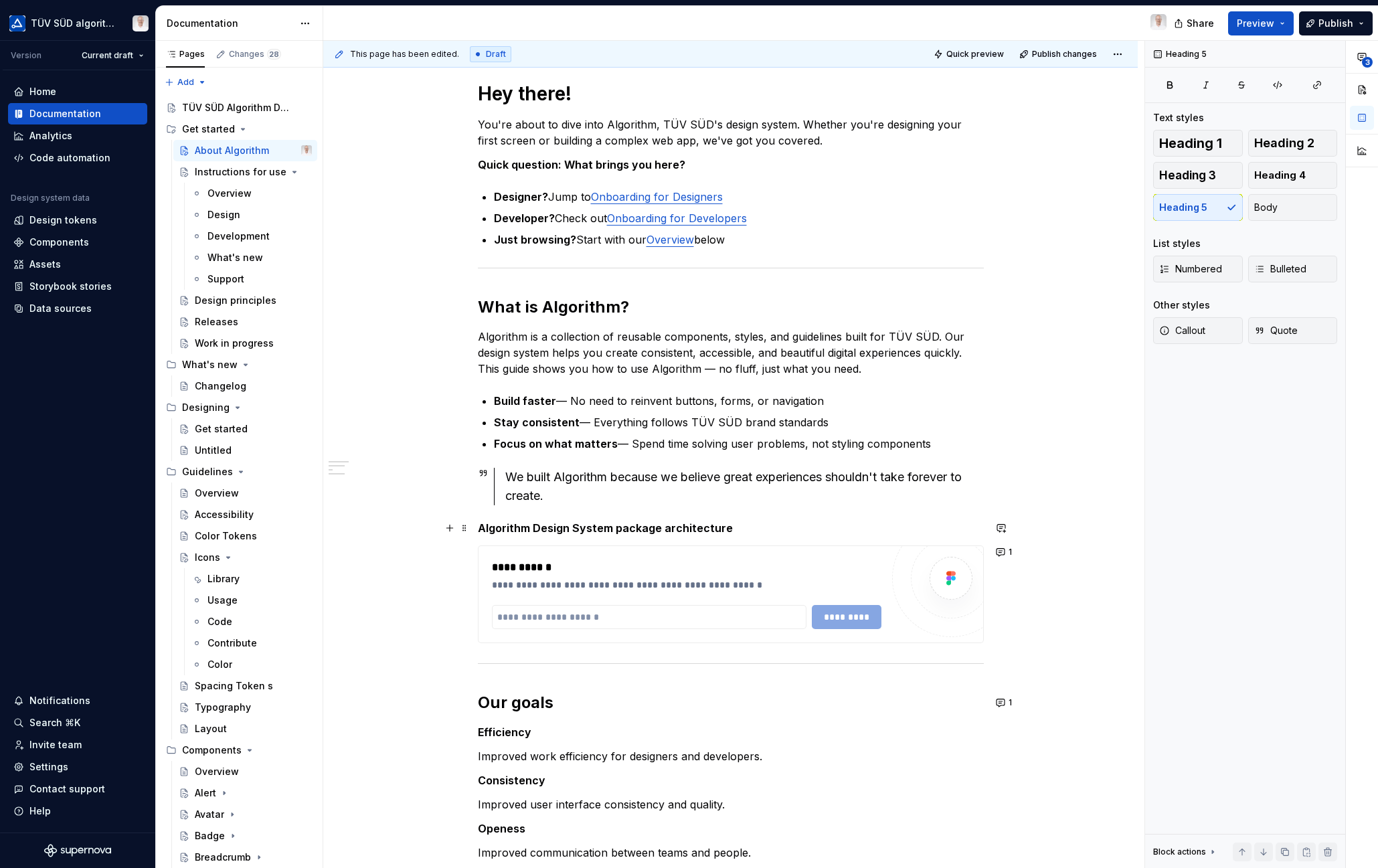
click at [480, 528] on h5 "Algorithm Design System package architecture" at bounding box center [731, 528] width 506 height 13
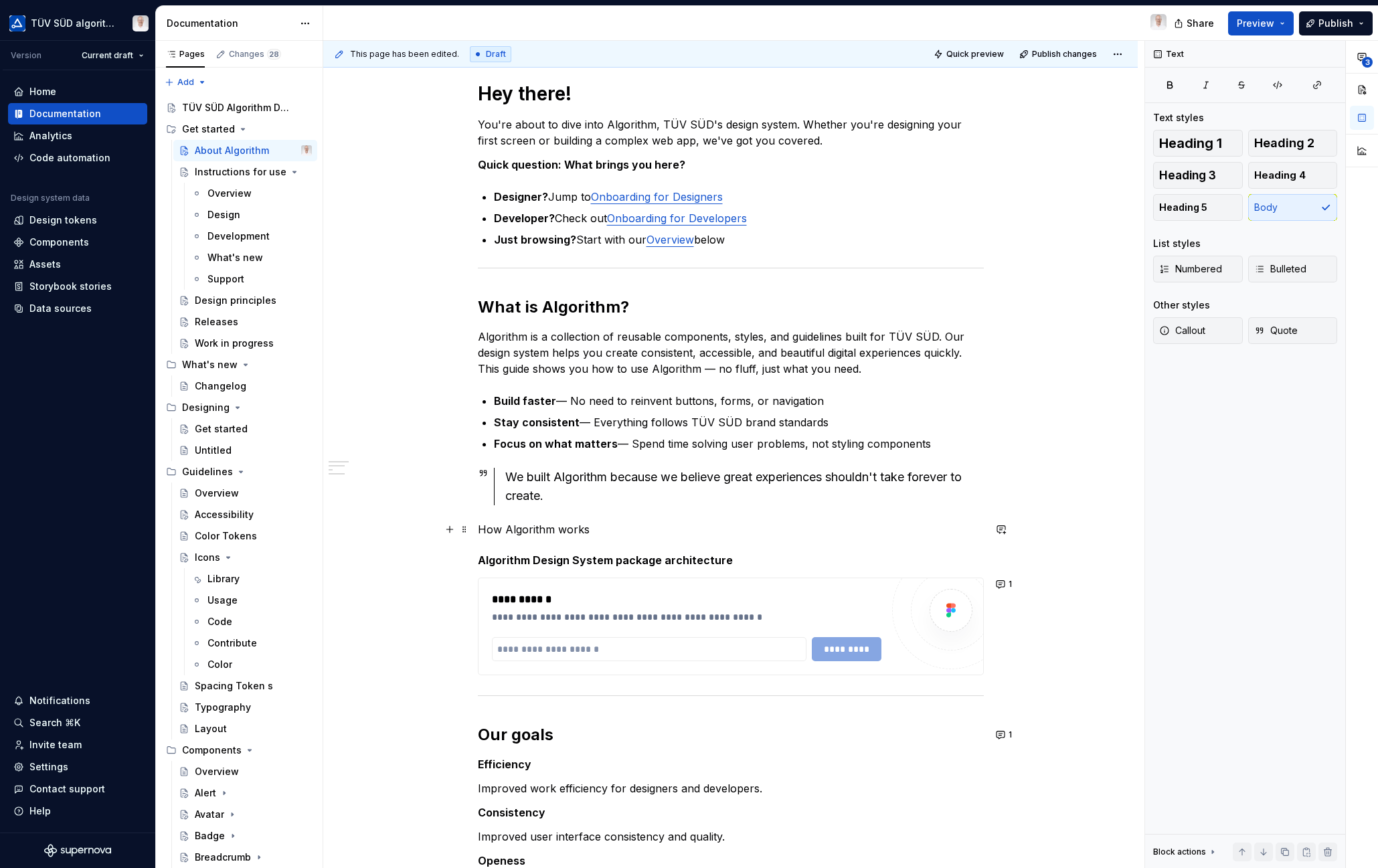
click at [567, 528] on p "How Algorithm works" at bounding box center [731, 529] width 506 height 16
click at [639, 499] on button "button" at bounding box center [639, 504] width 19 height 19
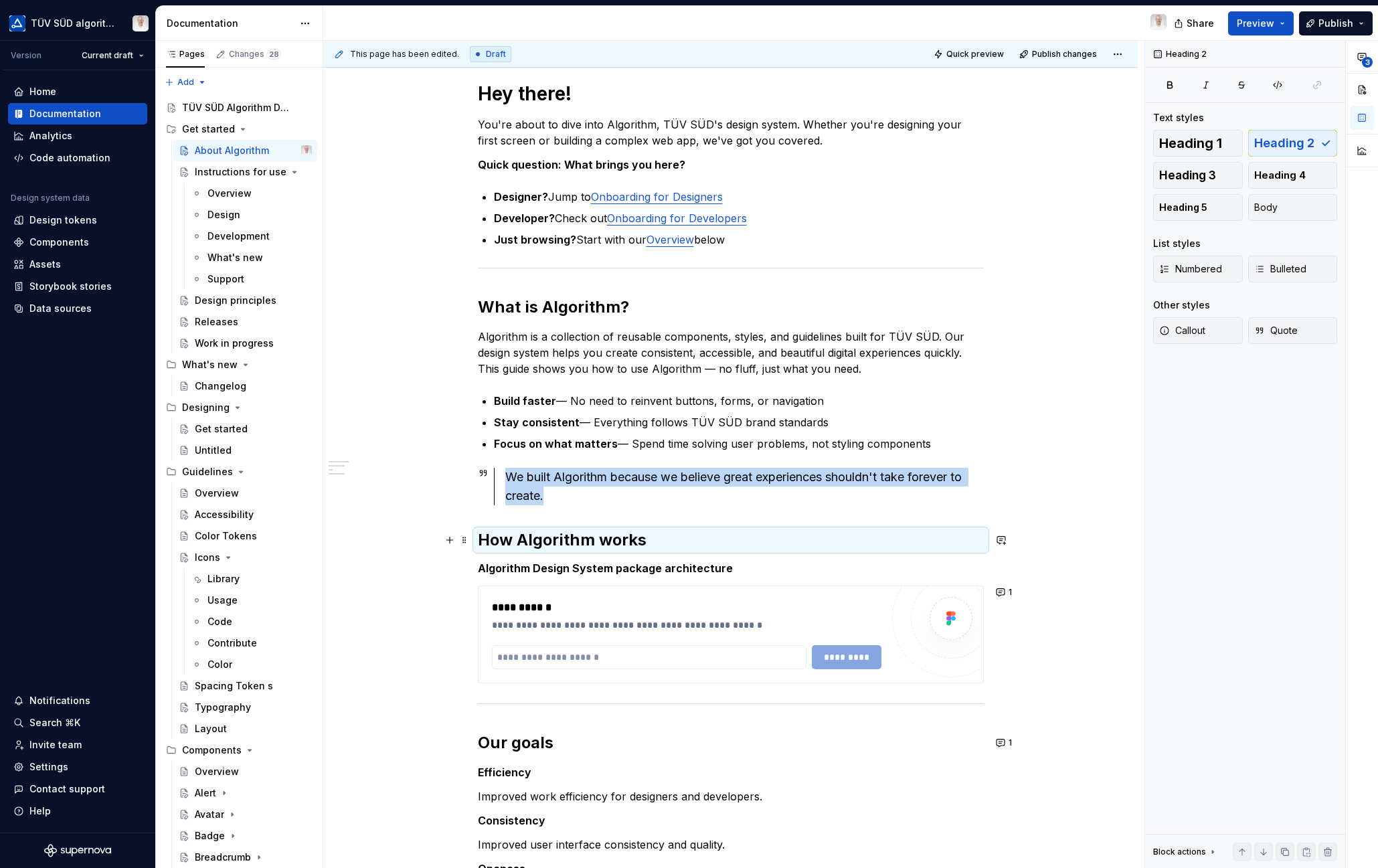
click at [647, 540] on h2 "How Algorithm works" at bounding box center [731, 539] width 506 height 21
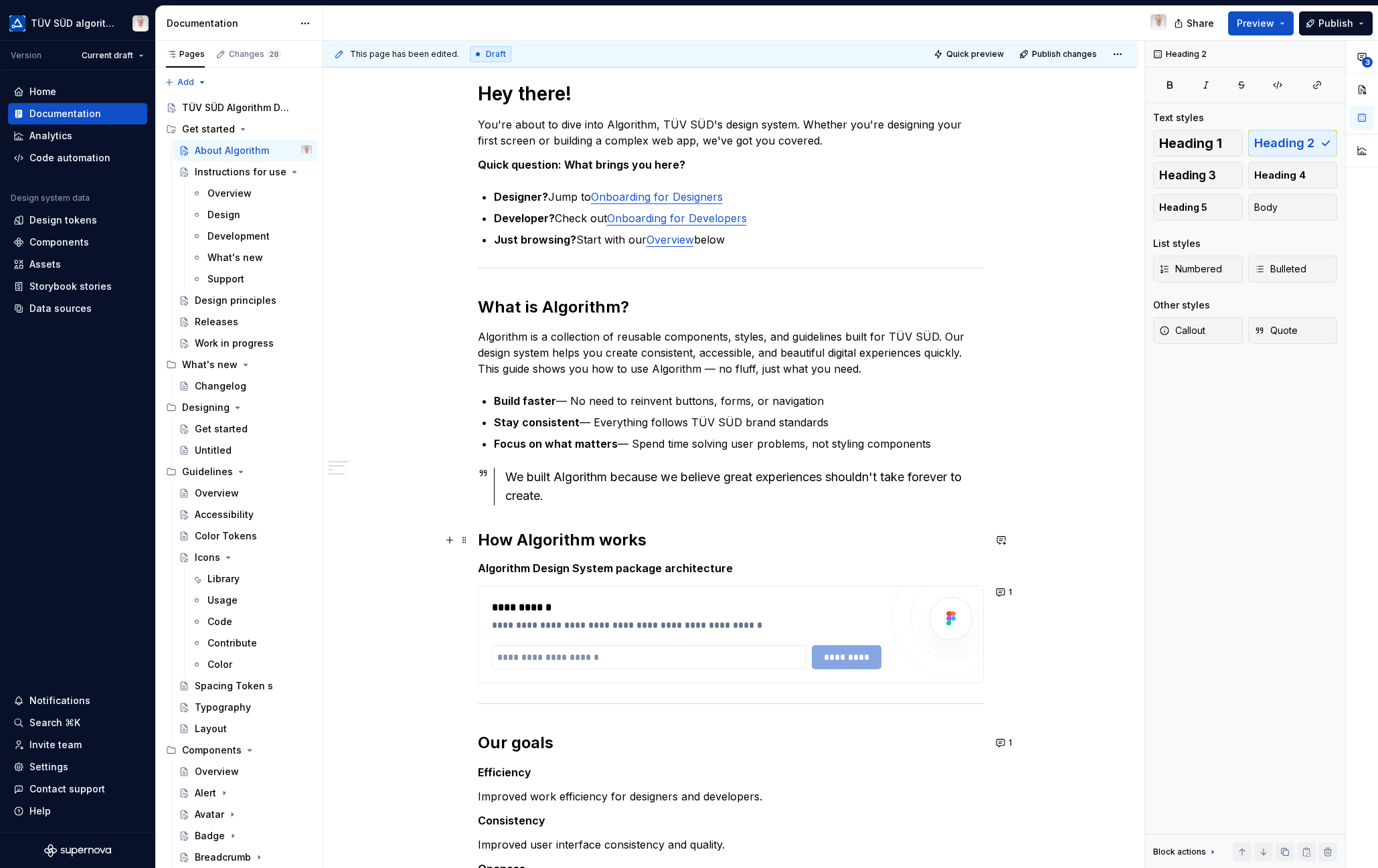
click at [641, 540] on h2 "How Algorithm works" at bounding box center [731, 539] width 506 height 21
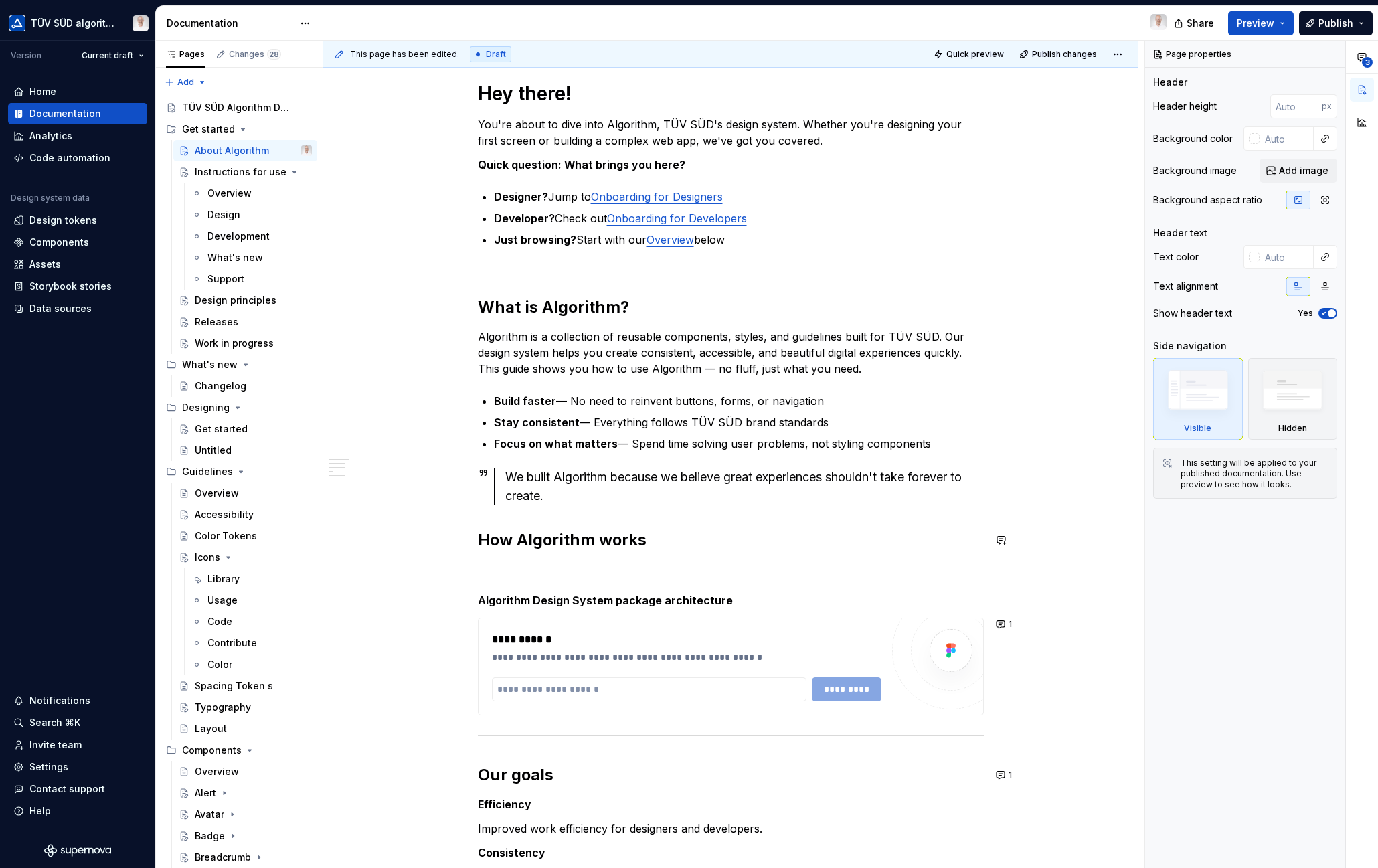
drag, startPoint x: 502, startPoint y: 560, endPoint x: 522, endPoint y: 566, distance: 20.9
click at [502, 560] on div "Hey there! You're about to dive into Algorithm, TÜV SÜD's design system. Whethe…" at bounding box center [731, 543] width 506 height 924
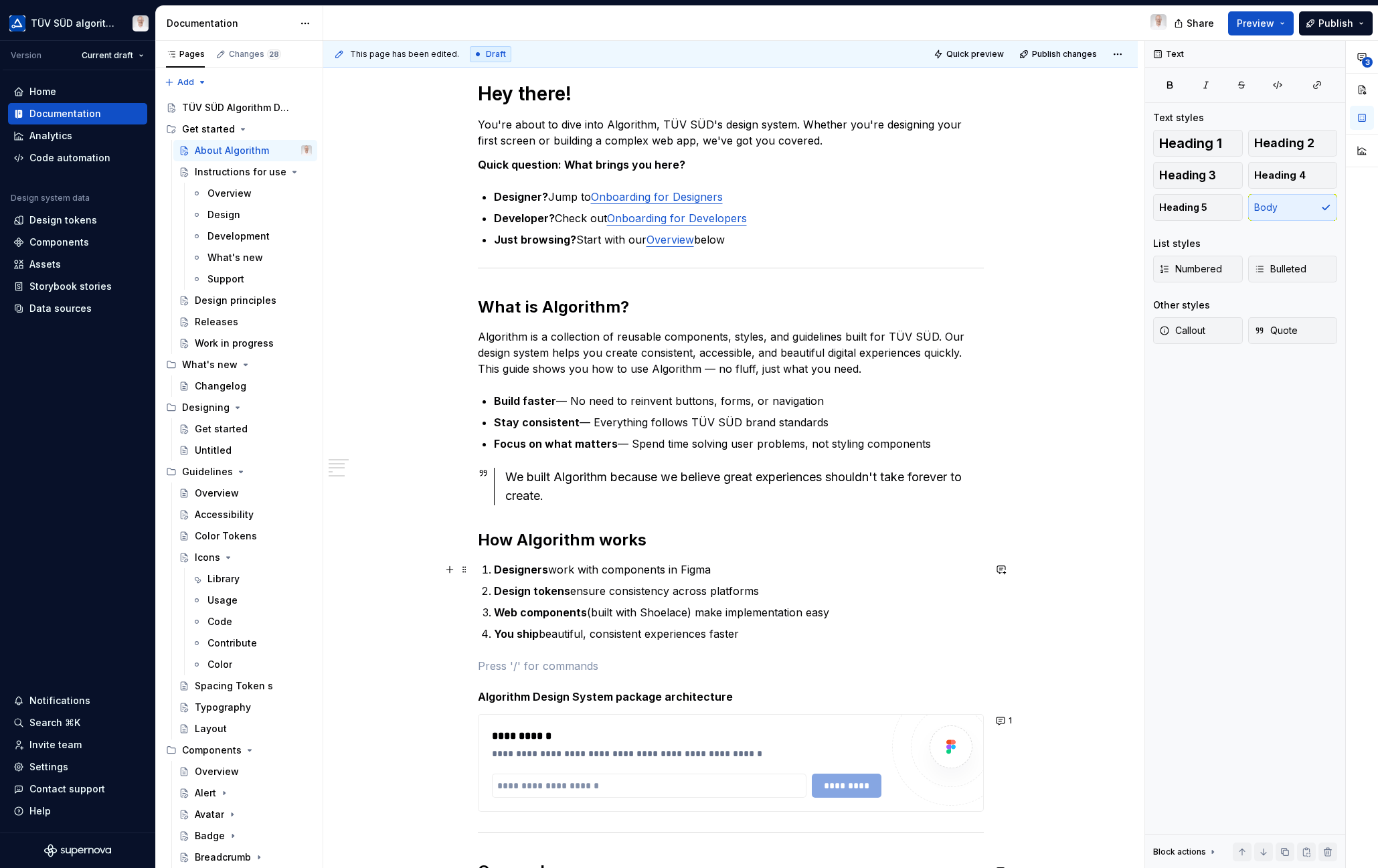
click at [621, 572] on p "Designers work with components in Figma" at bounding box center [739, 569] width 490 height 16
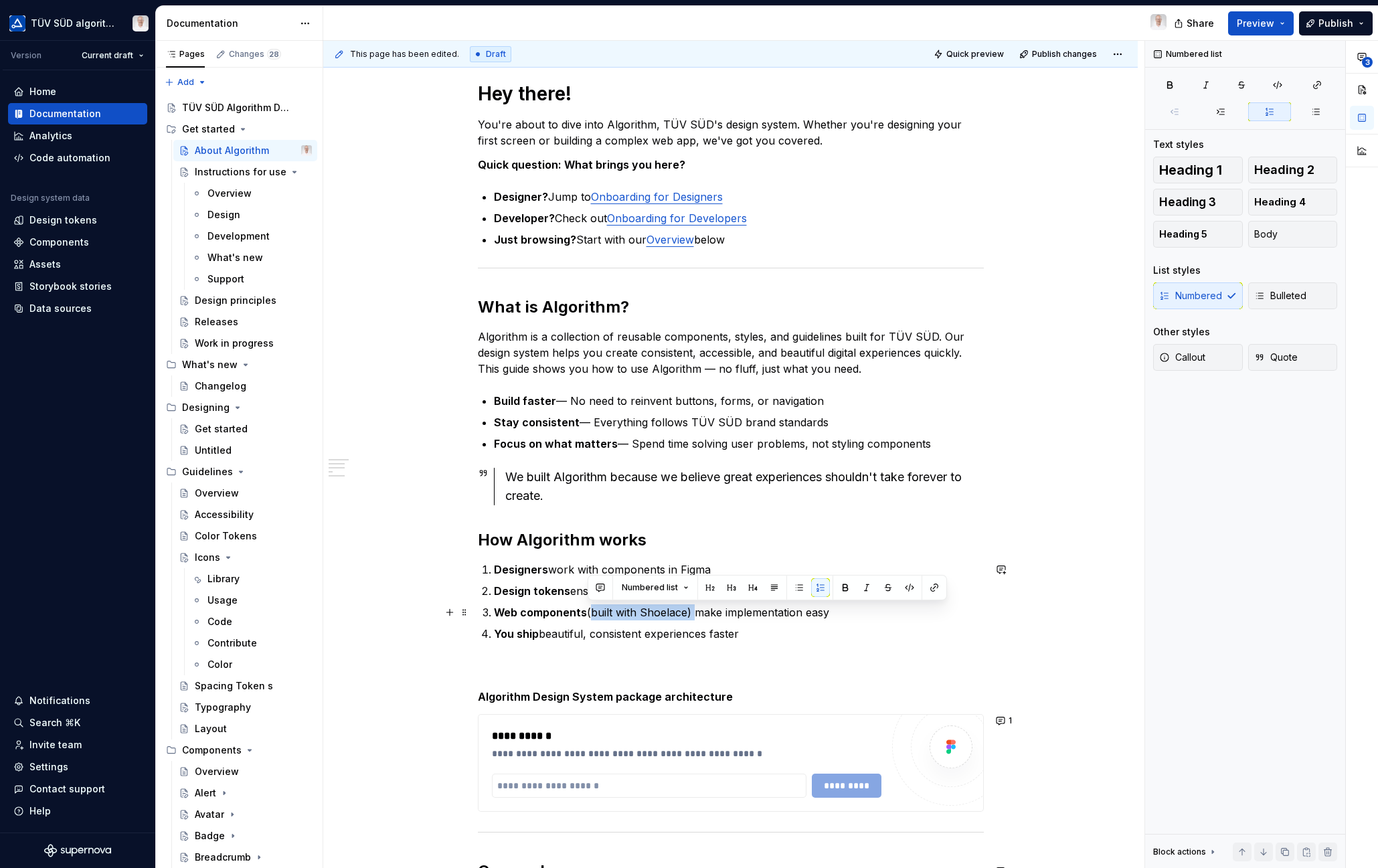
drag, startPoint x: 588, startPoint y: 613, endPoint x: 689, endPoint y: 613, distance: 101.0
click at [689, 613] on p "Web components (built with Shoelace) make implementation easy" at bounding box center [739, 611] width 490 height 16
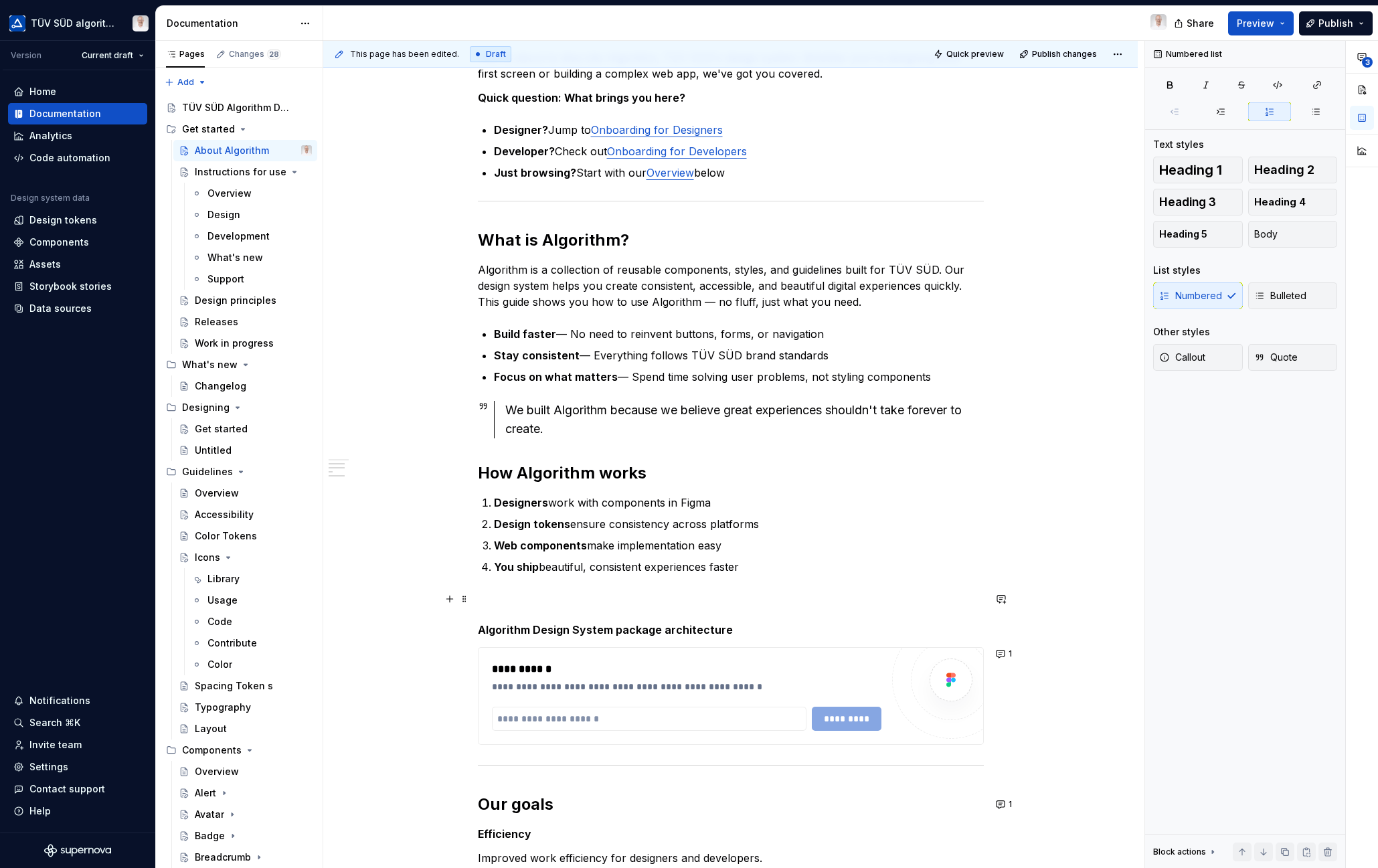
click at [531, 599] on p at bounding box center [731, 598] width 506 height 16
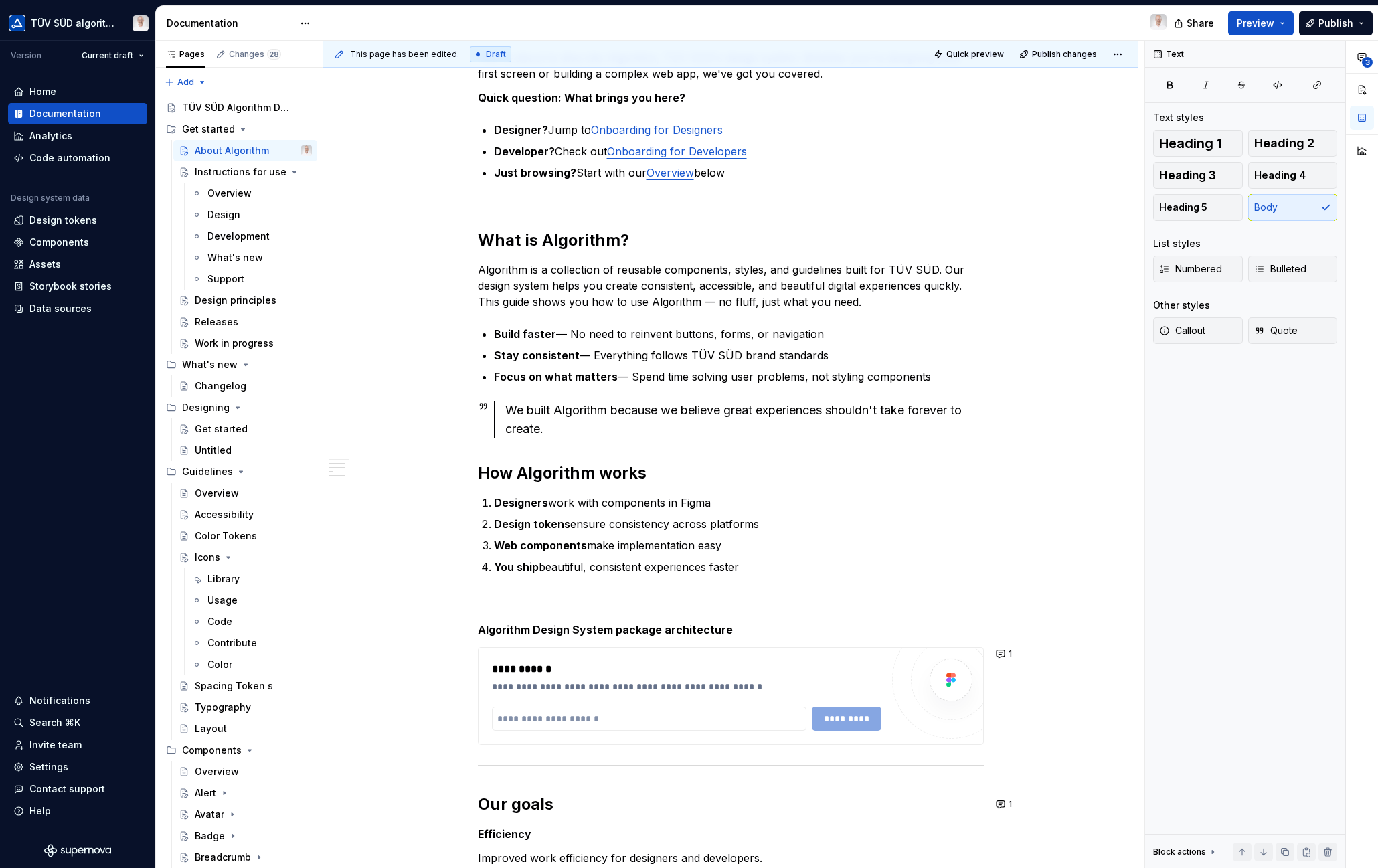
click at [0, 0] on button "Page tree" at bounding box center [0, 0] width 0 height 0
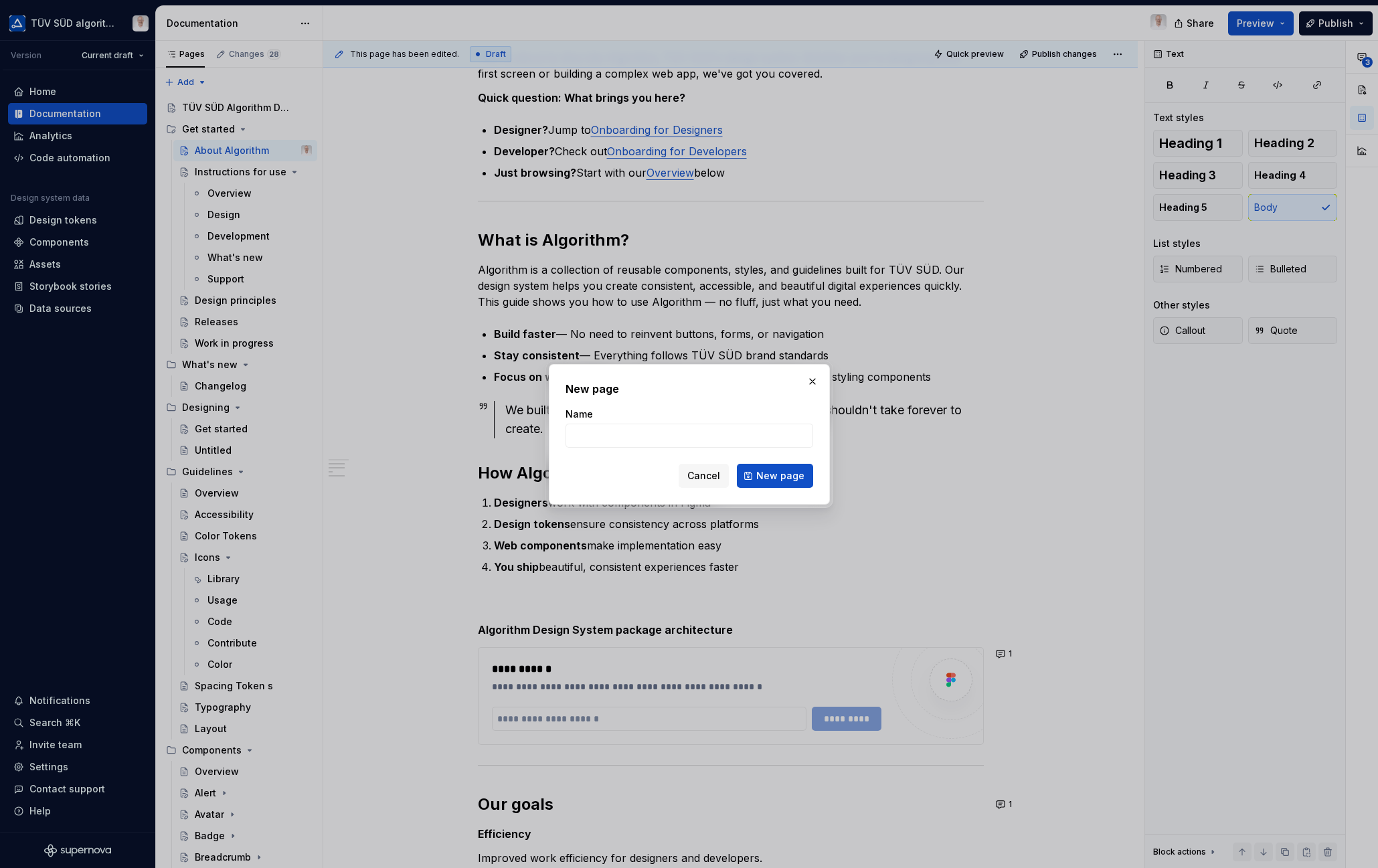
scroll to position [853, 0]
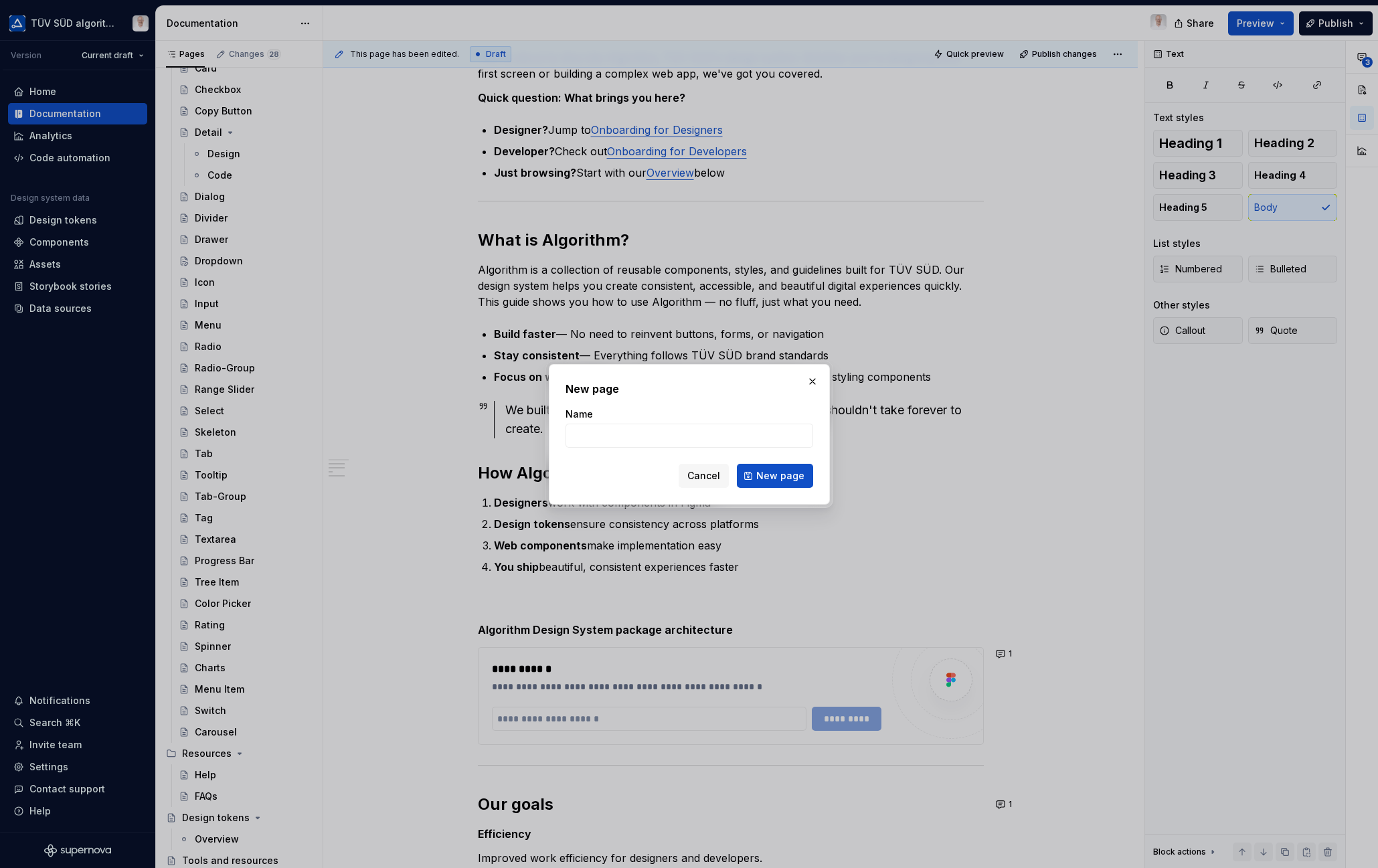
type textarea "*"
click at [607, 432] on input "Name" at bounding box center [689, 435] width 247 height 24
paste input "Introduction & Overview"
type input "Introduction & Overview"
click at [781, 472] on span "New page" at bounding box center [780, 475] width 48 height 13
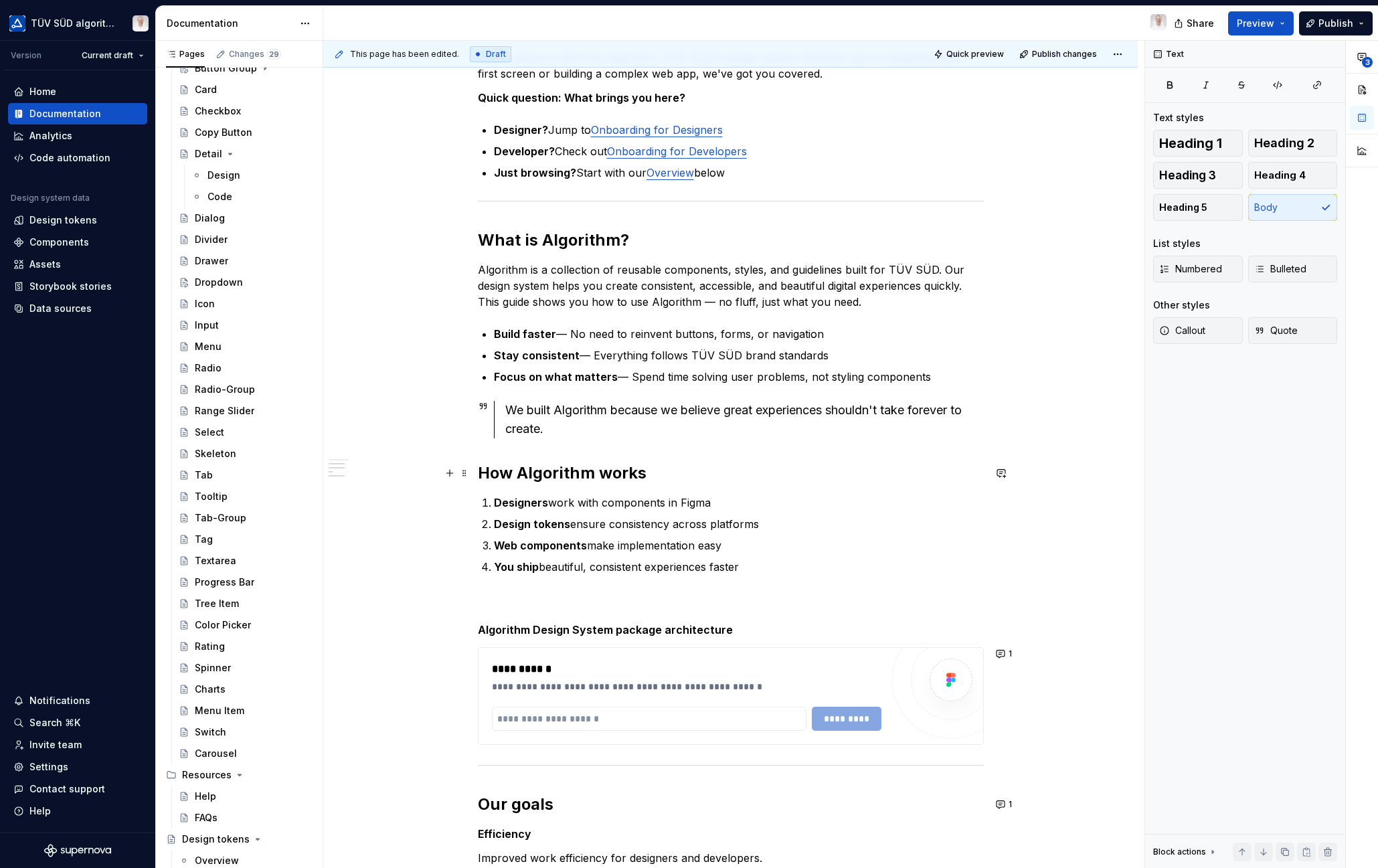
scroll to position [874, 0]
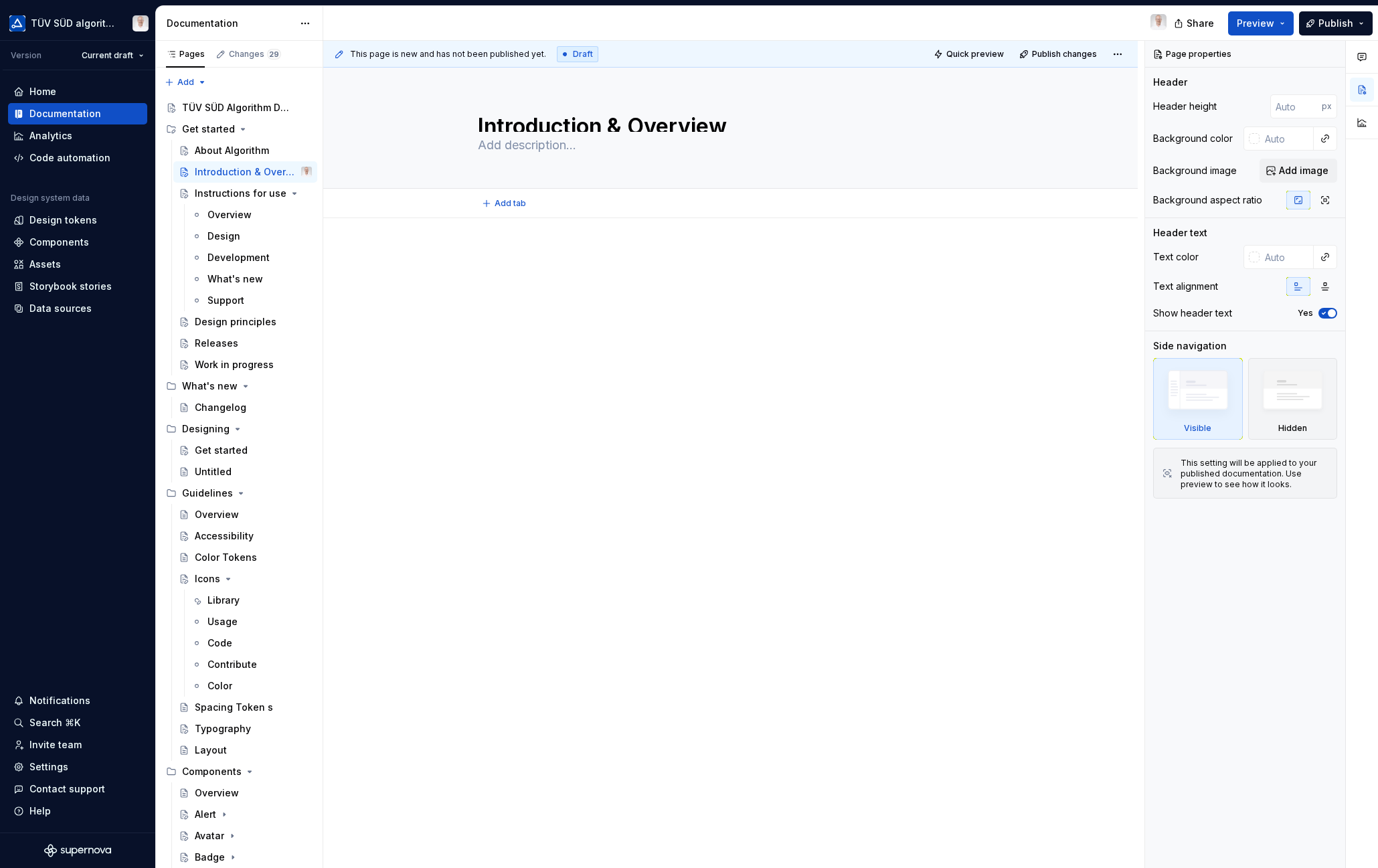
click at [459, 218] on div "Add tab" at bounding box center [730, 204] width 815 height 30
click at [475, 235] on div at bounding box center [730, 397] width 815 height 359
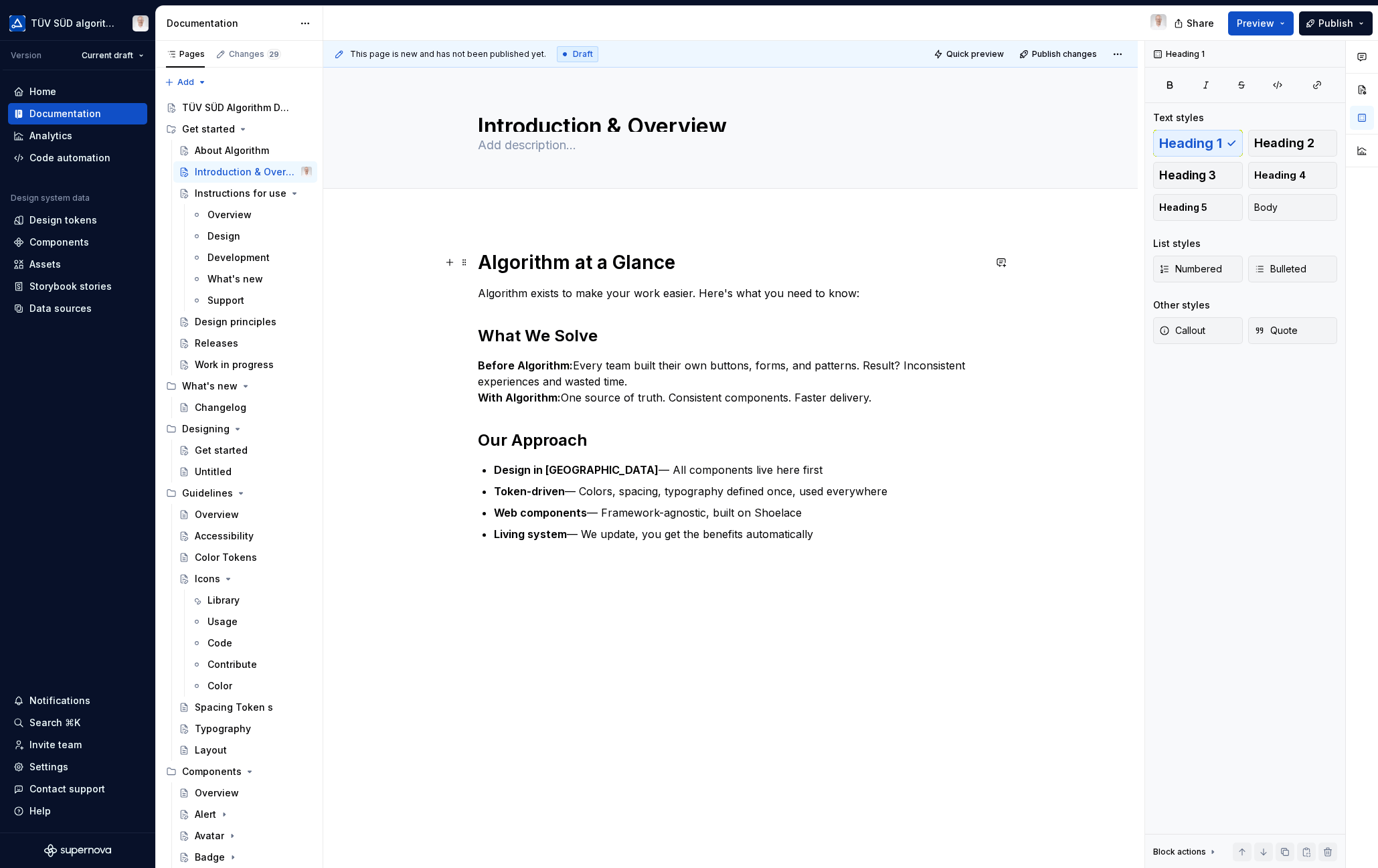
click at [557, 265] on h1 "Algorithm at a Glance" at bounding box center [731, 262] width 506 height 24
drag, startPoint x: 245, startPoint y: 151, endPoint x: 349, endPoint y: 219, distance: 124.3
click at [245, 151] on div "About Algorithm" at bounding box center [232, 150] width 74 height 13
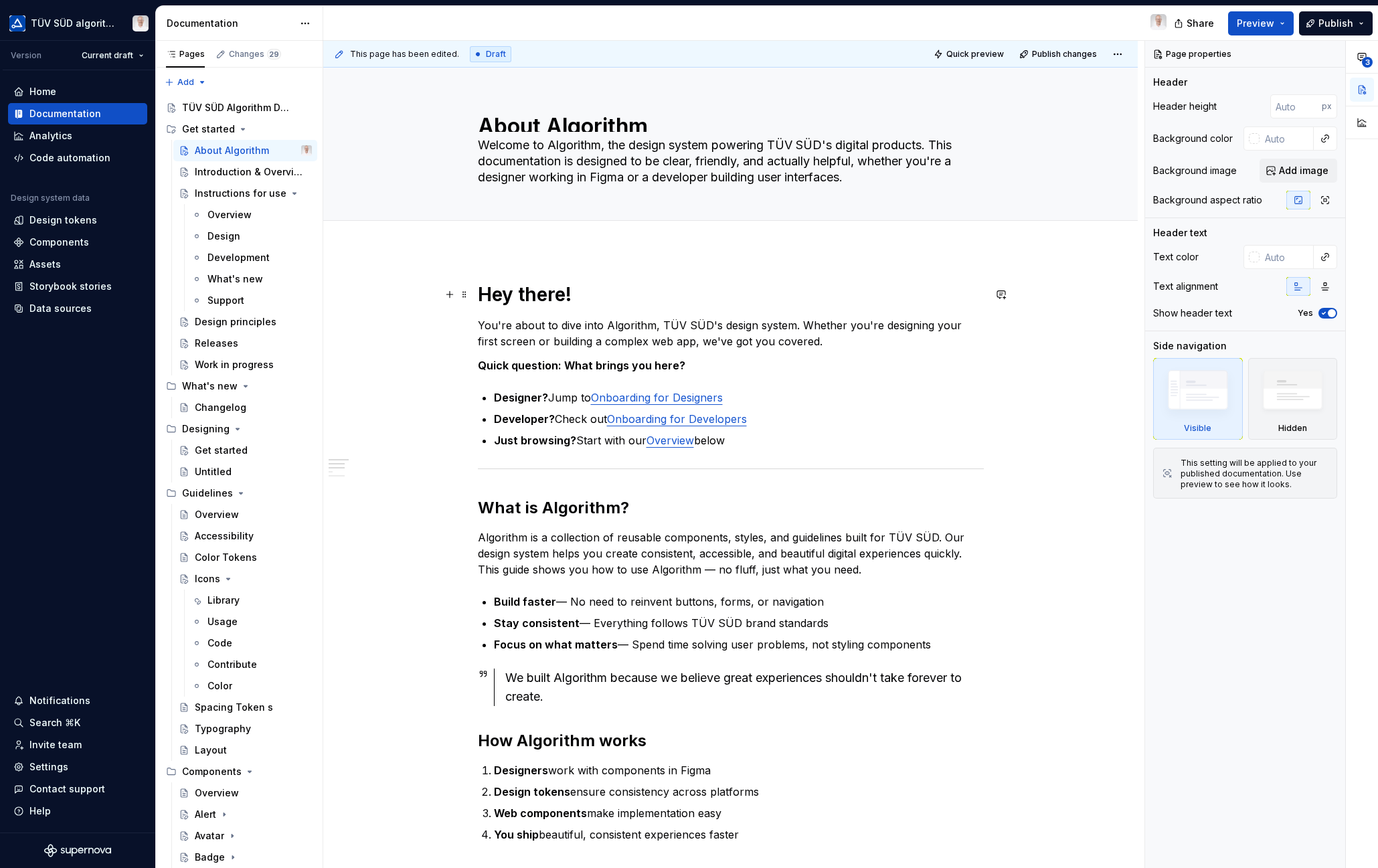
click at [528, 296] on h1 "Hey there!" at bounding box center [731, 295] width 506 height 24
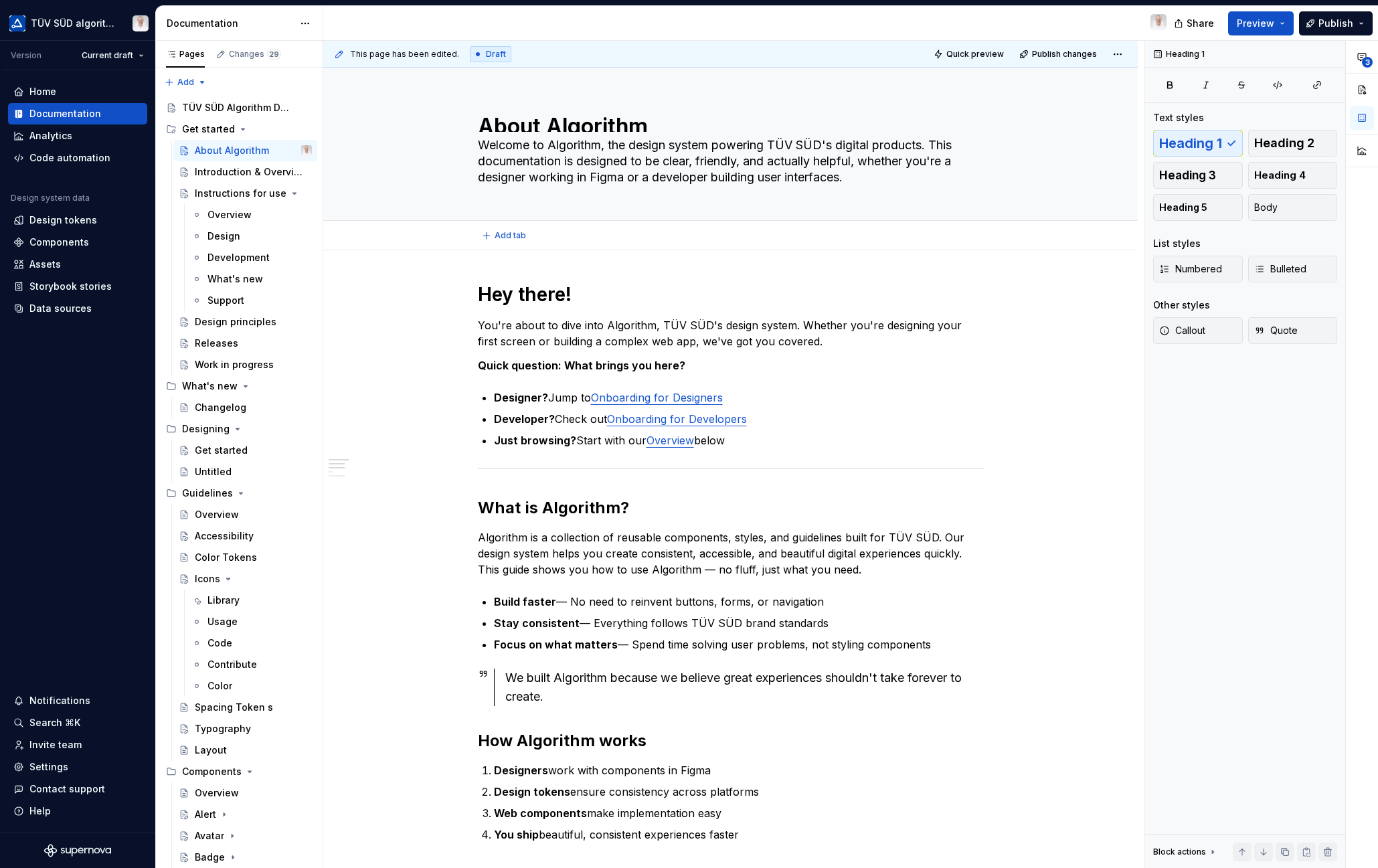
click at [590, 184] on textarea "Welcome to Algorithm, the design system powering TÜV SÜD's digital products. Th…" at bounding box center [728, 161] width 506 height 54
click at [230, 171] on div "Introduction & Overview" at bounding box center [249, 171] width 110 height 13
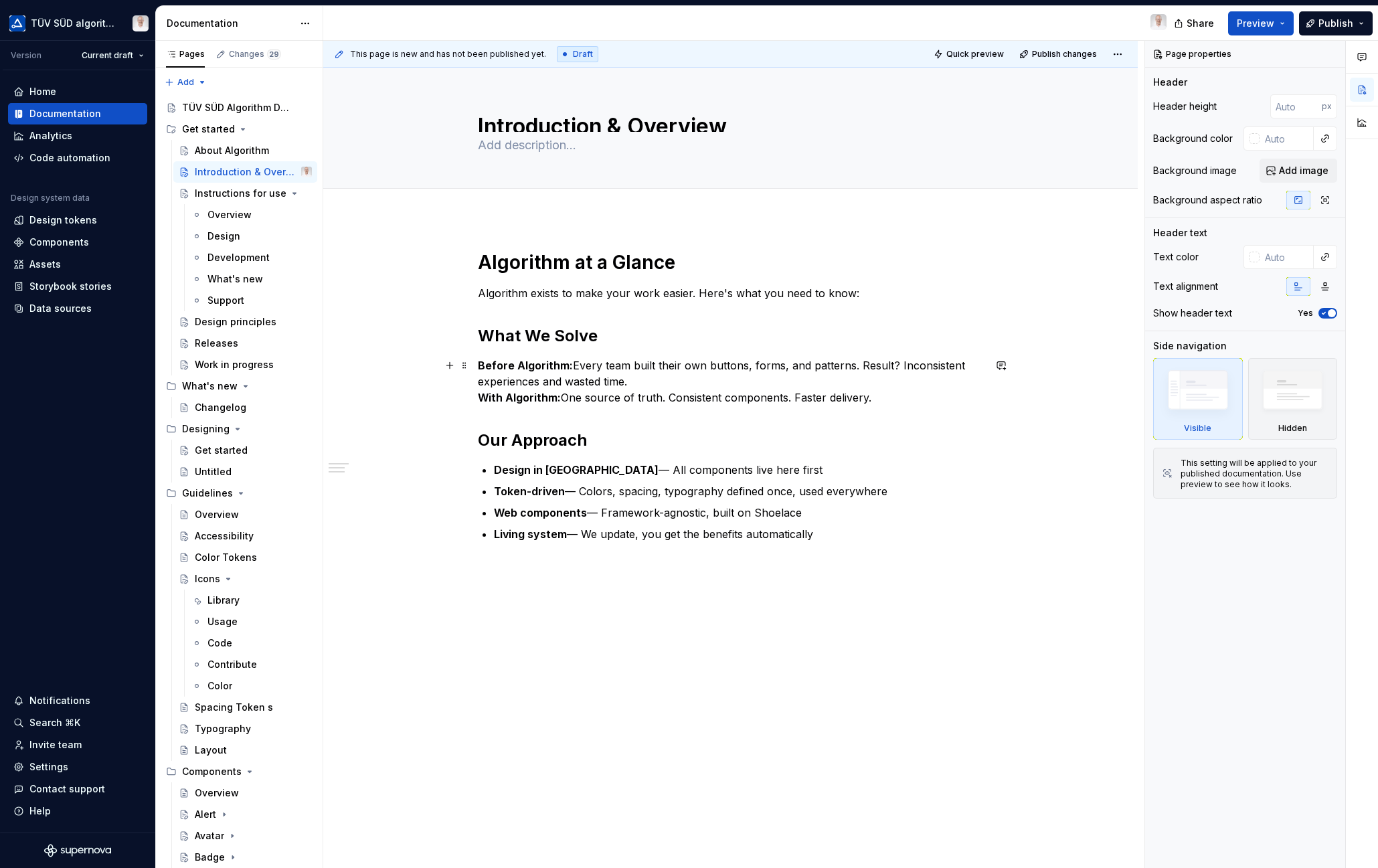
click at [480, 396] on strong "With Algorithm:" at bounding box center [520, 397] width 83 height 13
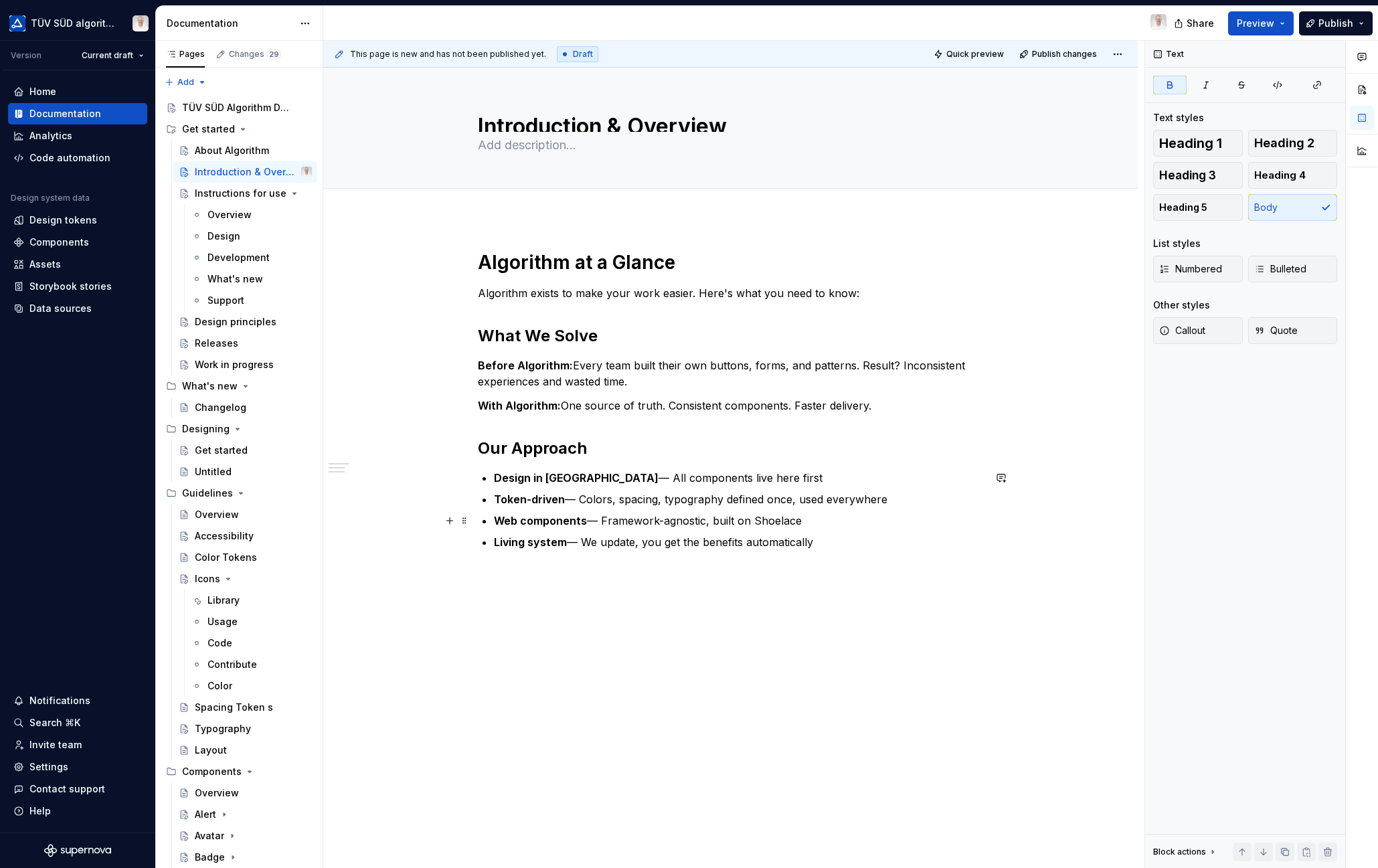
click at [767, 523] on p "Web components — Framework-agnostic, built on Shoelace" at bounding box center [739, 520] width 490 height 16
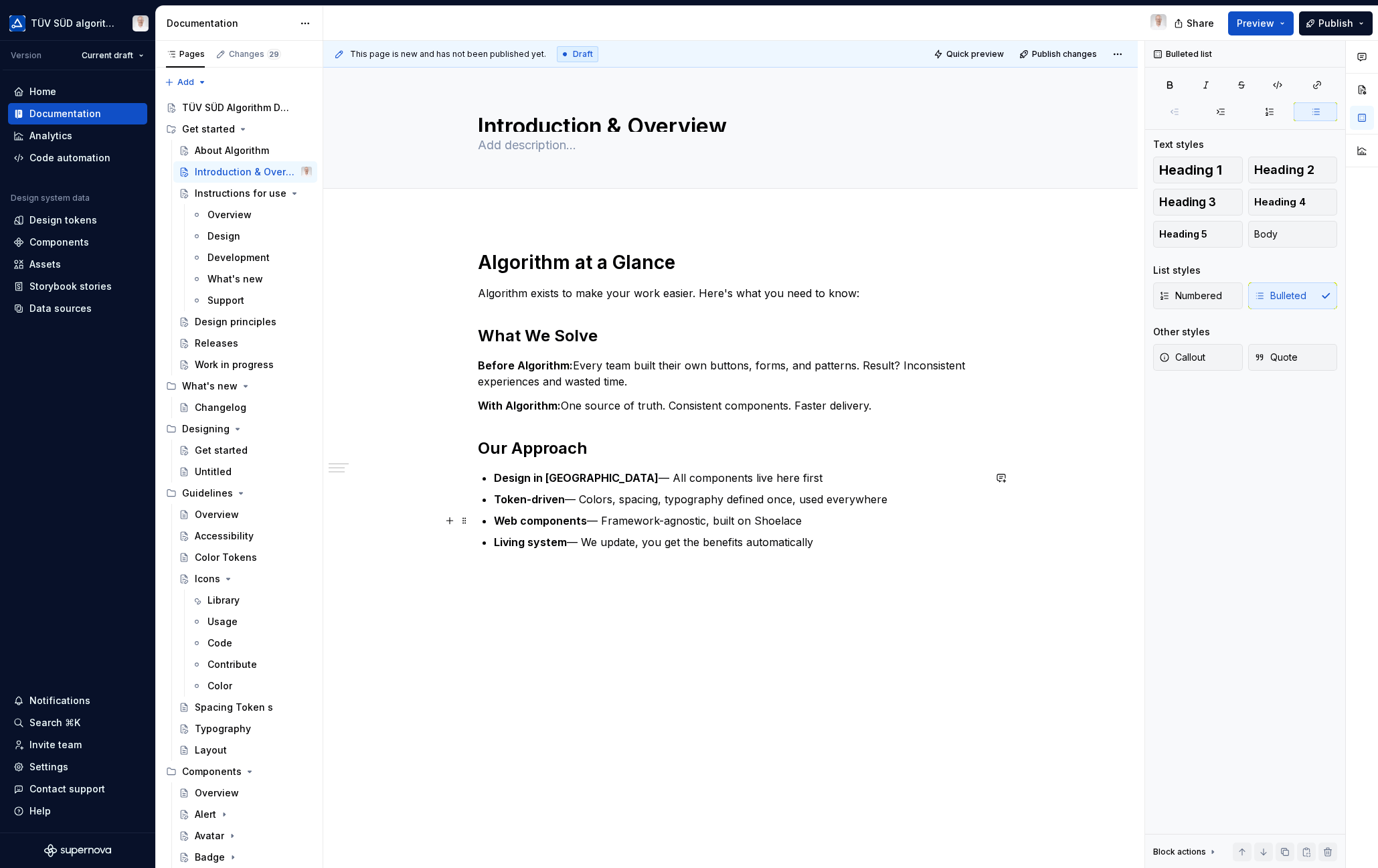
click at [720, 517] on p "Web components — Framework-agnostic, built on Shoelace" at bounding box center [739, 520] width 490 height 16
click at [728, 522] on p "Web components — Framework-agnostic, built on Shoelace" at bounding box center [739, 520] width 490 height 16
click at [772, 521] on p "Web components — Framework-agnostic, built on Shoelace" at bounding box center [739, 520] width 490 height 16
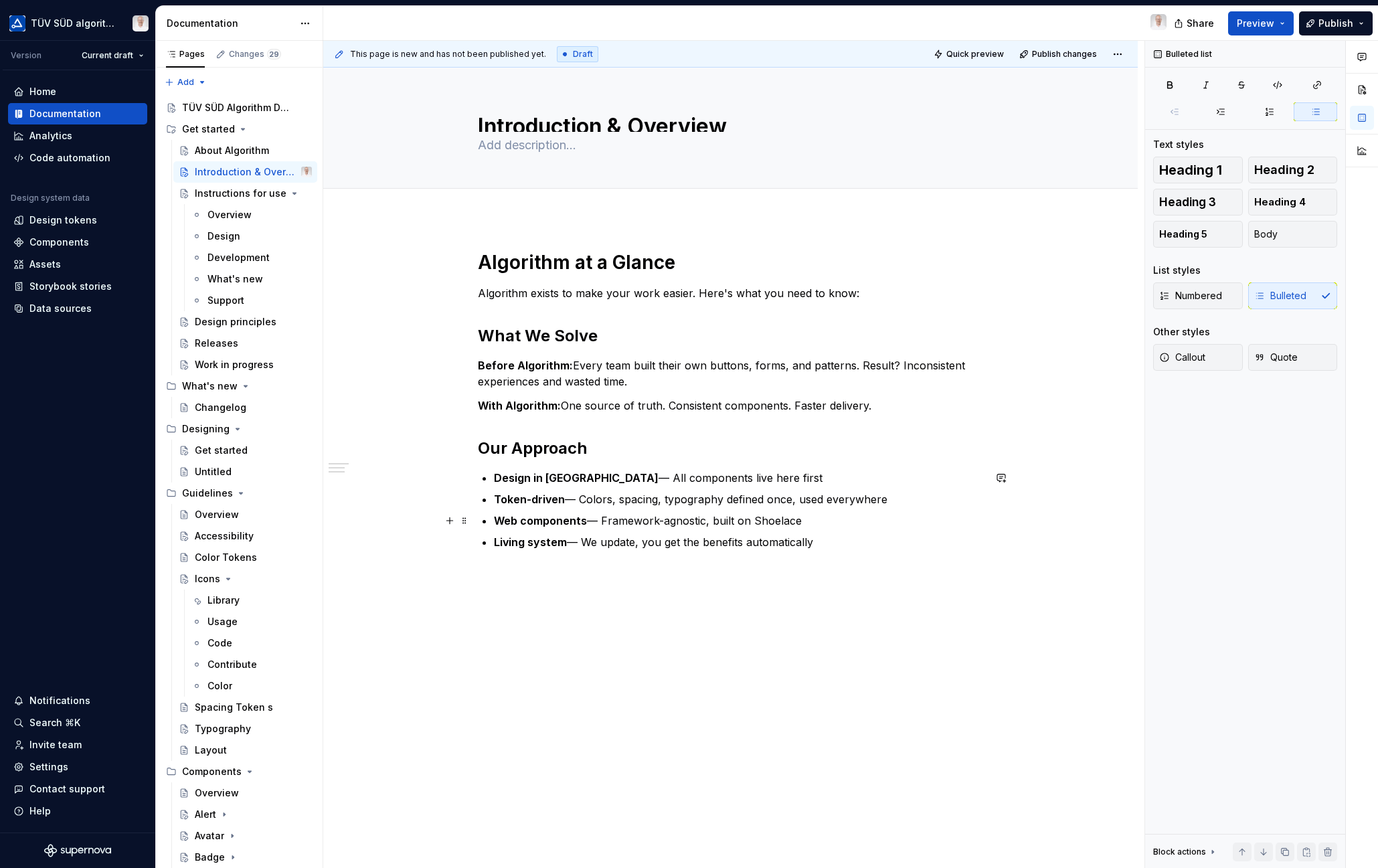
click at [803, 522] on p "Web components — Framework-agnostic, built on Shoelace" at bounding box center [739, 520] width 490 height 16
type textarea "*"
click at [767, 521] on p "Web components — Framework-agnostic, built on Shoelace" at bounding box center [739, 520] width 490 height 16
click at [1088, 494] on button "button" at bounding box center [1089, 496] width 19 height 19
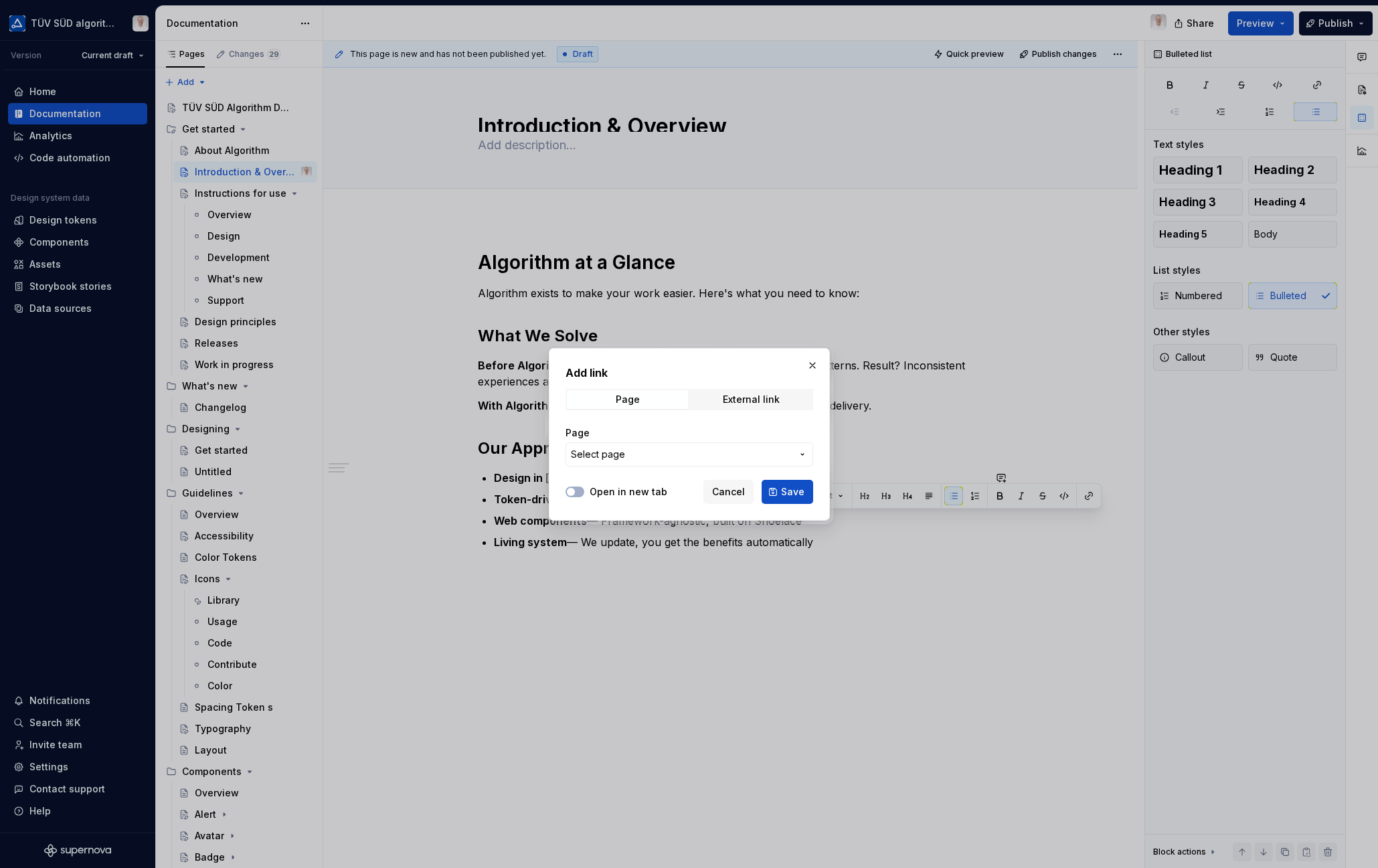
click at [738, 396] on div "External link" at bounding box center [751, 399] width 57 height 11
click at [631, 450] on input "URL" at bounding box center [689, 454] width 247 height 24
paste input "https://shoelace.style/"
type input "https://shoelace.style/"
click at [579, 496] on button "Open in new tab" at bounding box center [575, 492] width 19 height 11
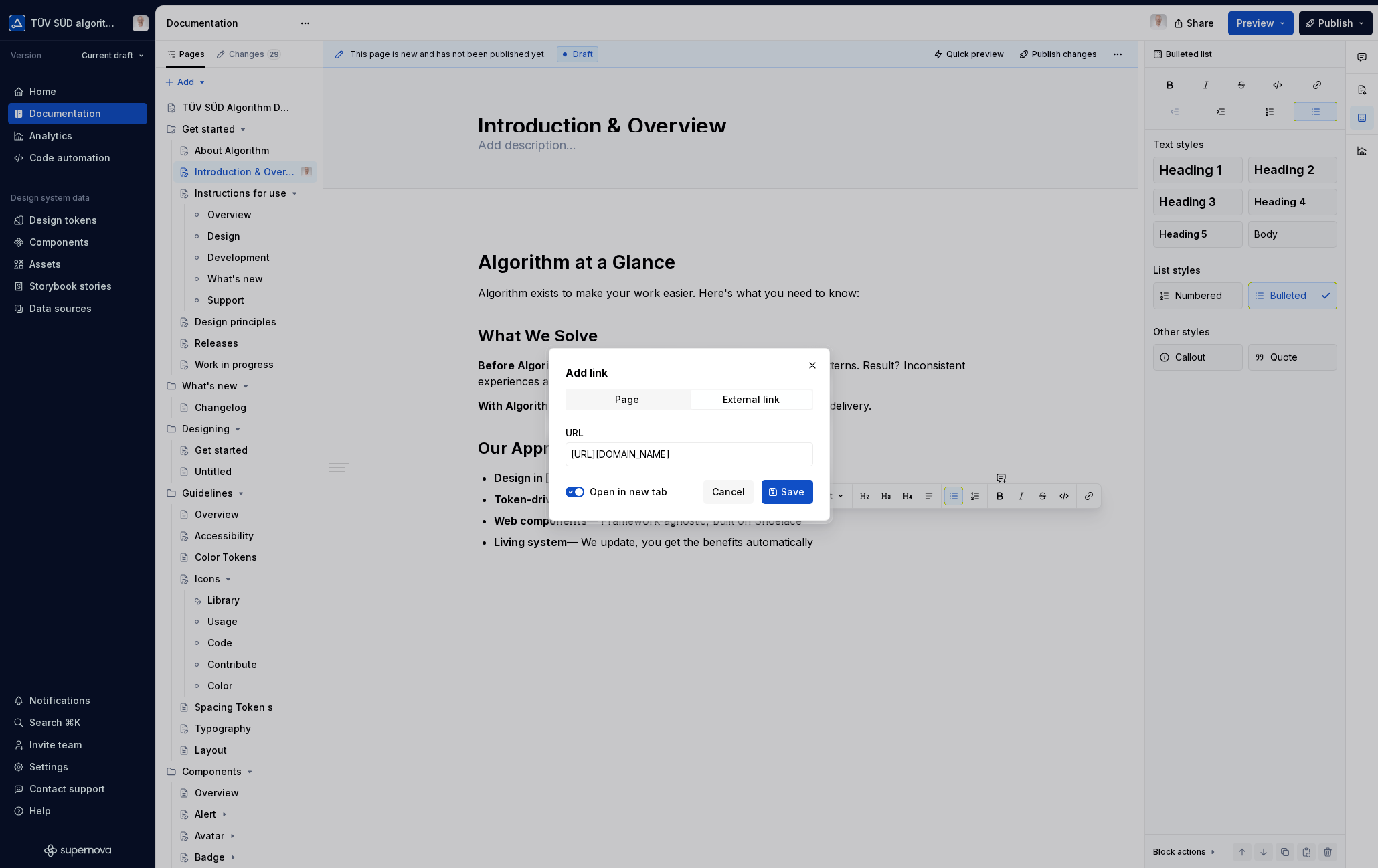
click at [795, 492] on span "Save" at bounding box center [792, 492] width 23 height 13
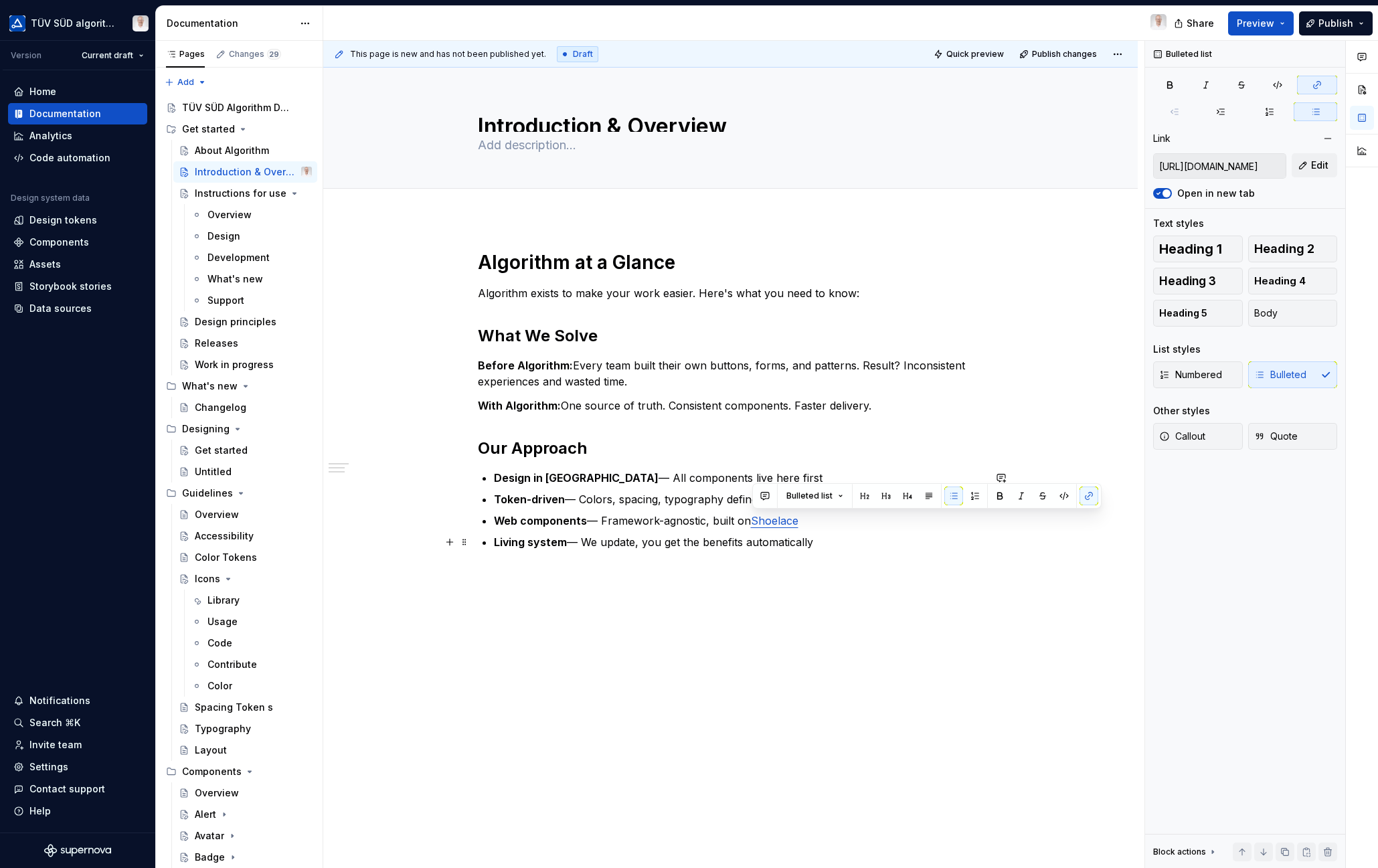
click at [841, 544] on p "Living system — We update, you get the benefits automatically" at bounding box center [739, 541] width 490 height 16
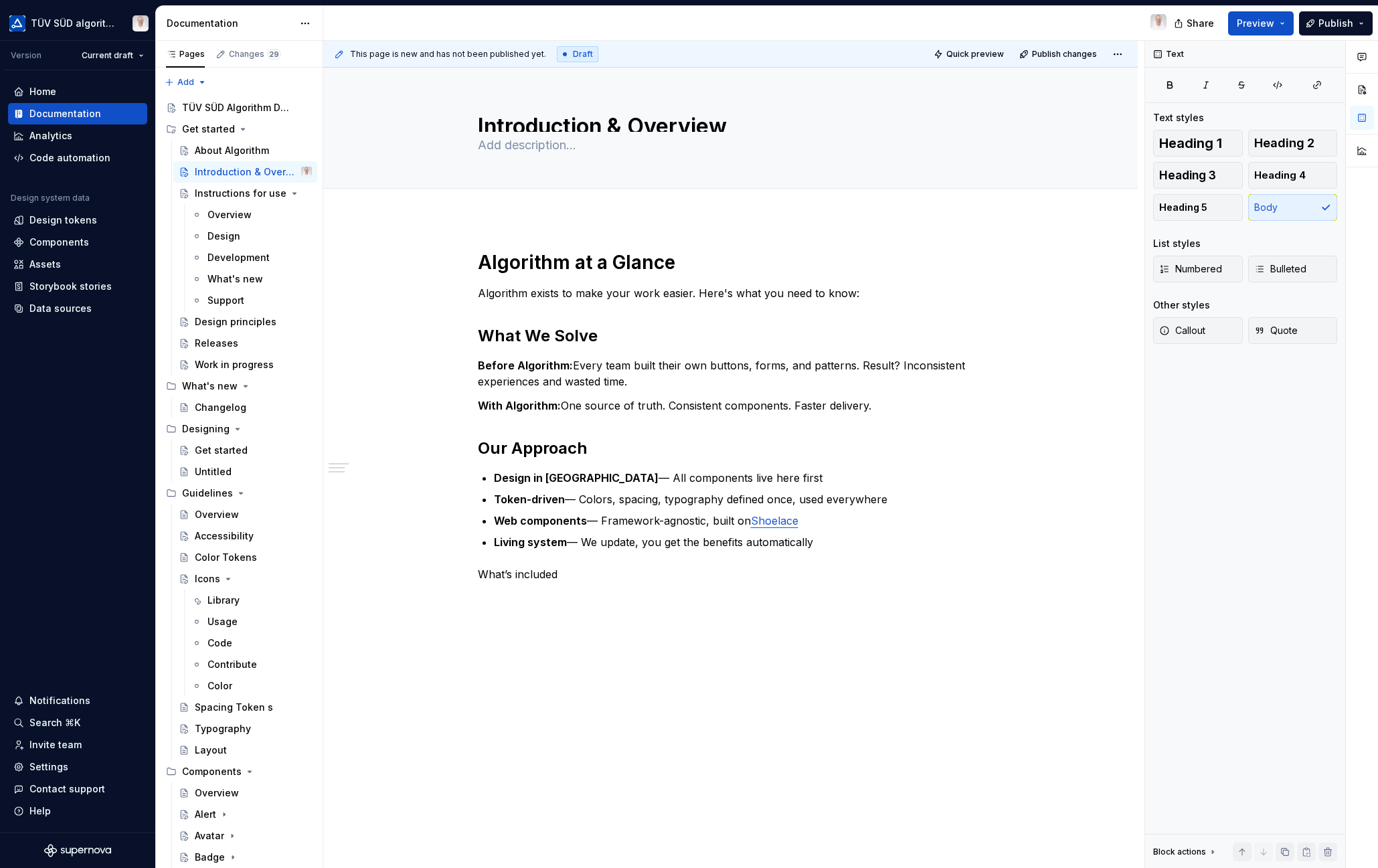
type textarea "*"
click at [613, 261] on h1 "Algorithm at a Glance" at bounding box center [731, 262] width 506 height 24
click at [531, 339] on h2 "What We Solve" at bounding box center [731, 335] width 506 height 21
click at [522, 450] on h2 "Our Approach" at bounding box center [731, 447] width 506 height 21
click at [537, 574] on p "What’s included" at bounding box center [731, 573] width 506 height 16
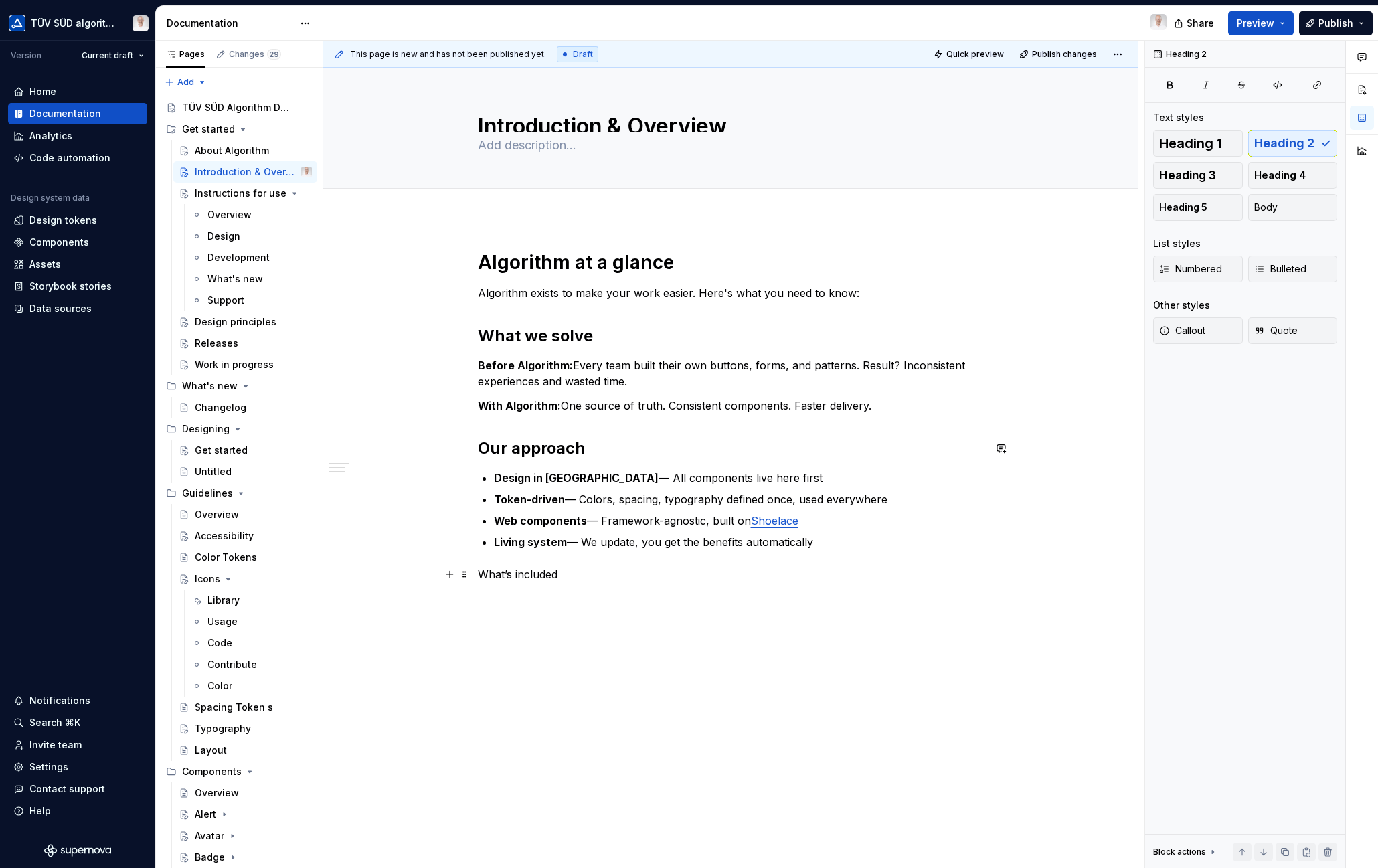
click at [537, 574] on p "What’s included" at bounding box center [731, 573] width 506 height 16
click at [601, 552] on button "button" at bounding box center [599, 549] width 19 height 19
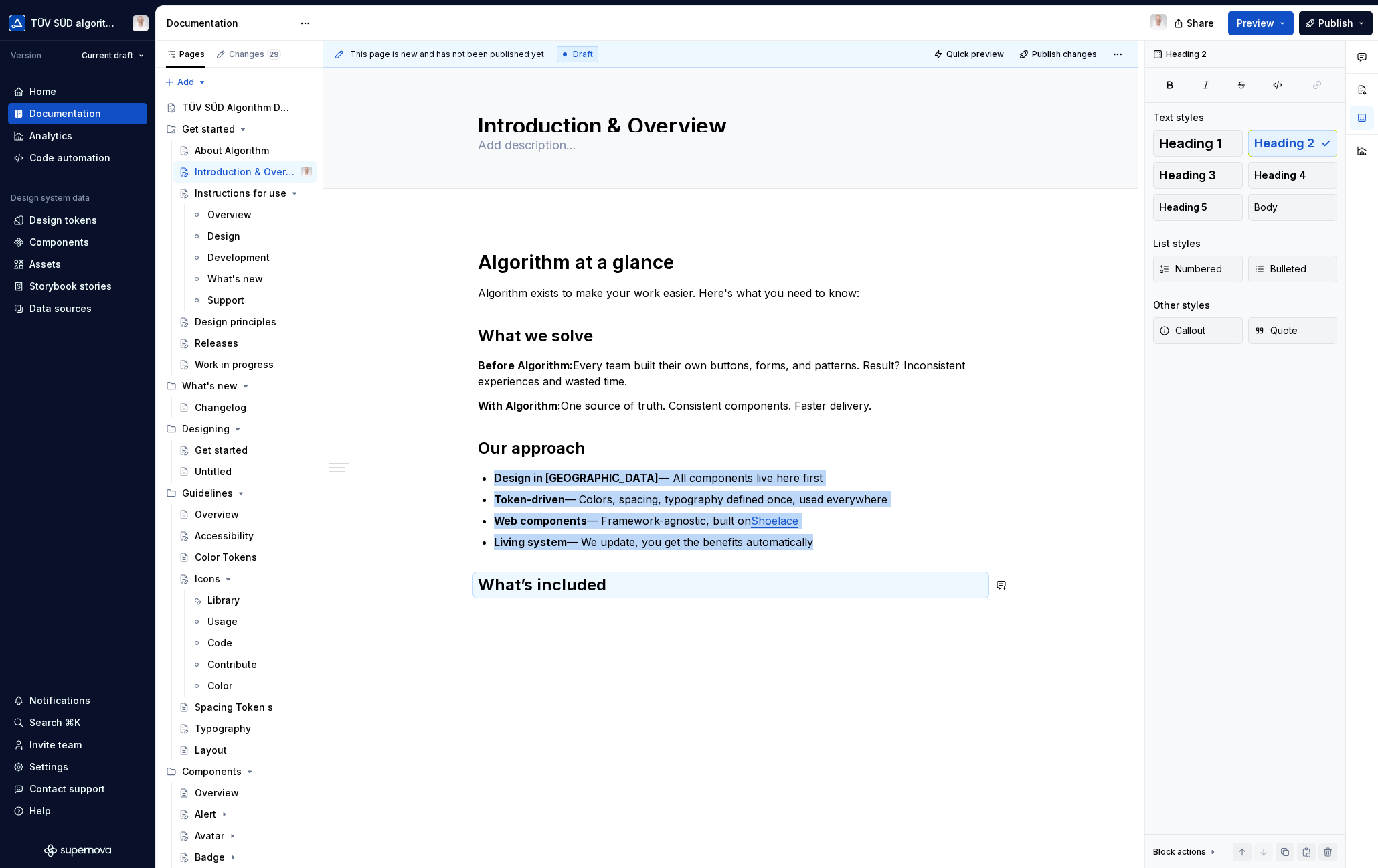
click at [610, 594] on h2 "What’s included" at bounding box center [731, 585] width 506 height 21
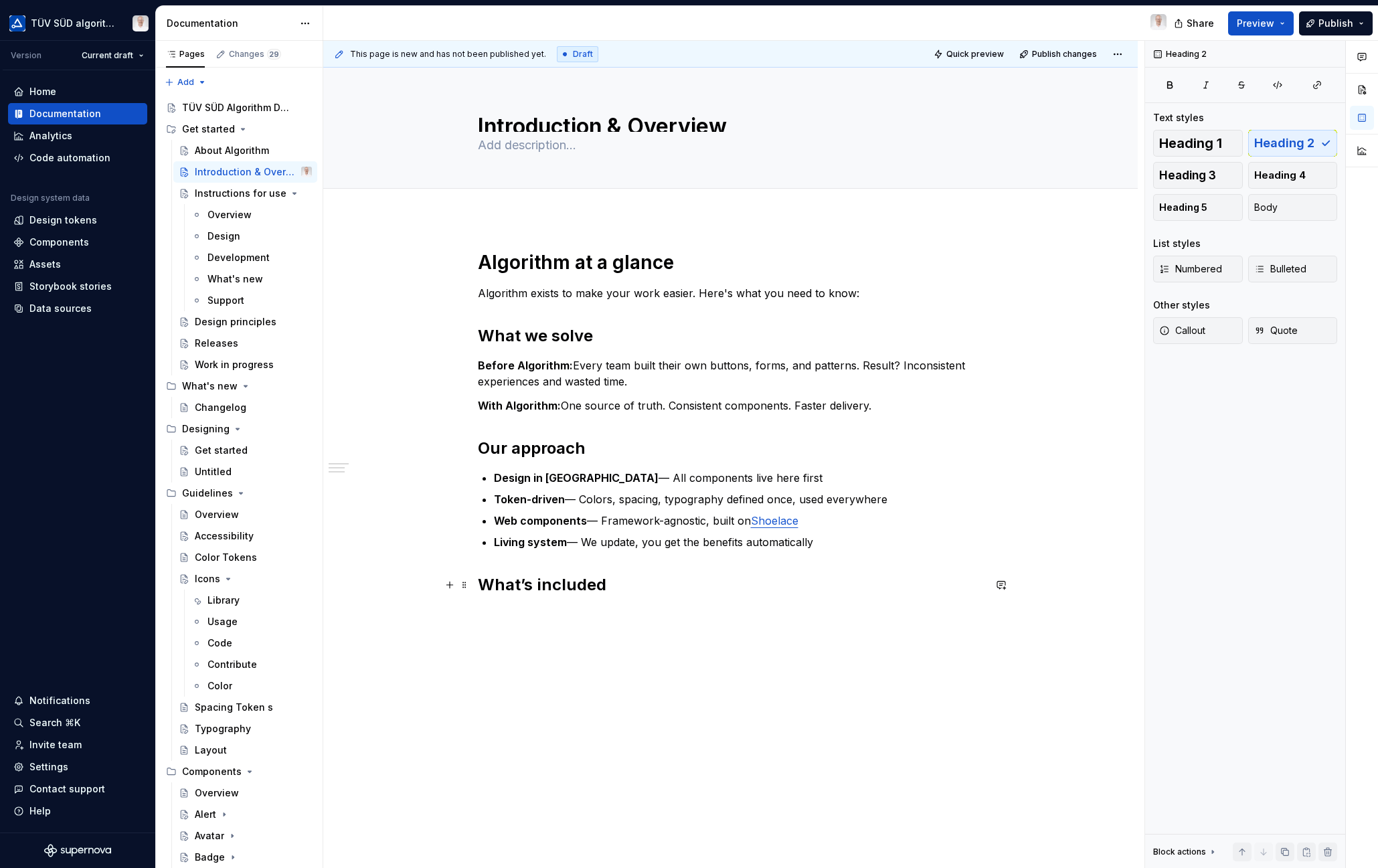
click at [613, 588] on h2 "What’s included" at bounding box center [731, 585] width 506 height 21
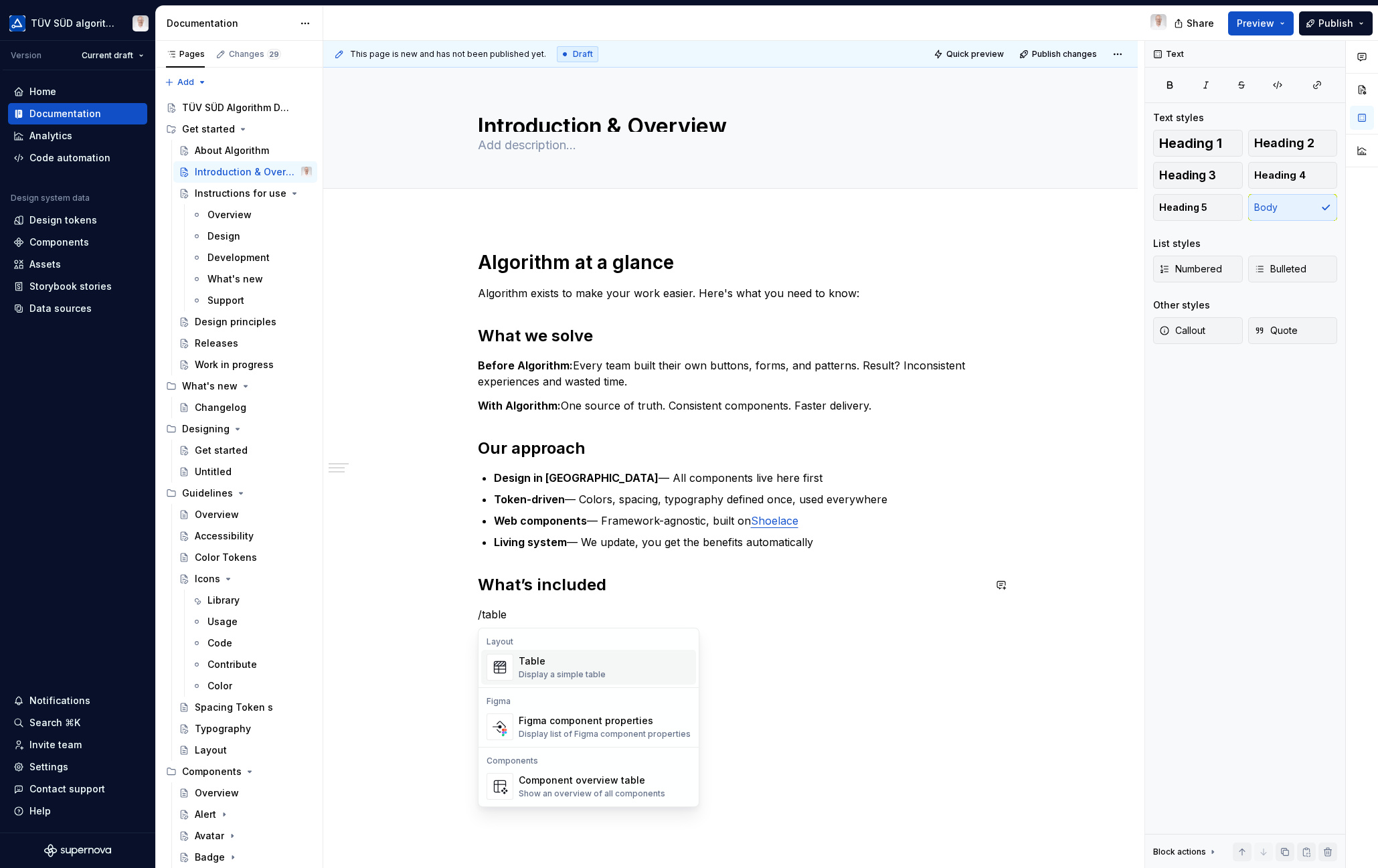
click at [553, 668] on div "Table Display a simple table" at bounding box center [563, 666] width 87 height 25
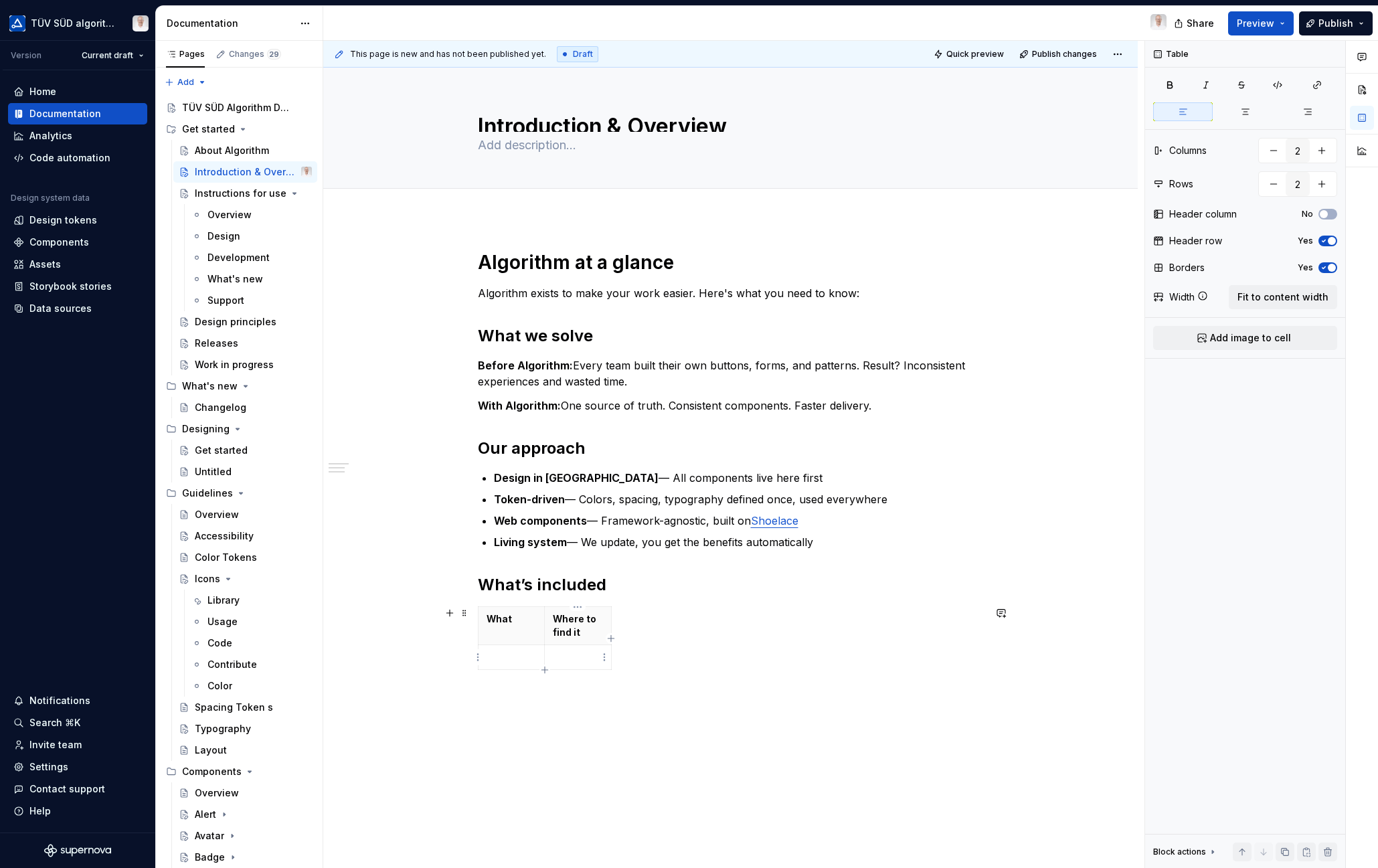
click at [596, 660] on p at bounding box center [577, 657] width 50 height 13
click at [611, 638] on icon "button" at bounding box center [611, 637] width 6 height 6
type input "3"
click at [623, 624] on p at bounding box center [624, 619] width 7 height 13
click at [488, 656] on p at bounding box center [512, 657] width 50 height 13
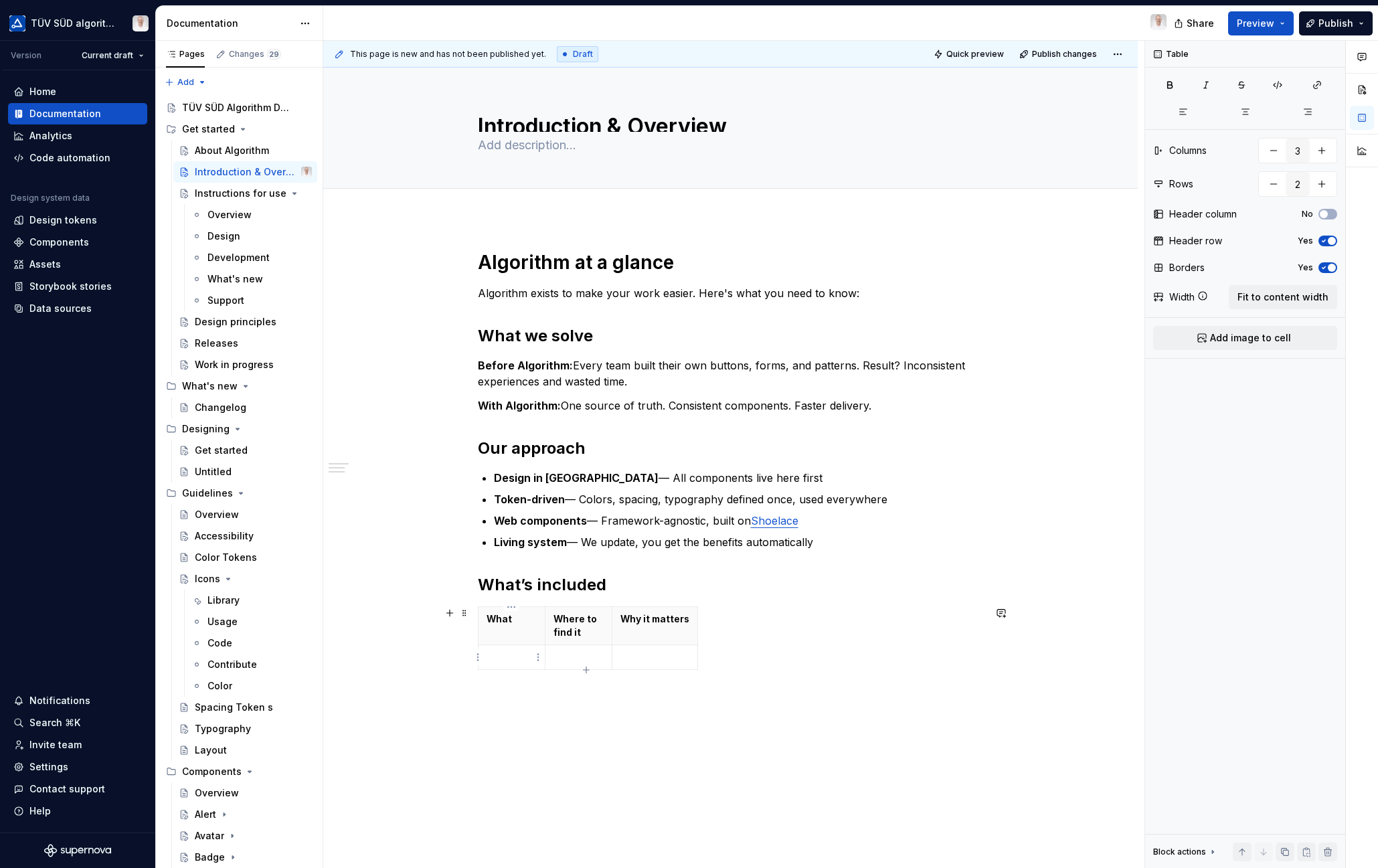
click at [495, 656] on p at bounding box center [512, 657] width 50 height 13
click at [494, 657] on strong "50+ Web Components" at bounding box center [509, 670] width 45 height 38
click at [546, 615] on th "Where to find it" at bounding box center [578, 625] width 67 height 38
click at [582, 665] on td at bounding box center [578, 671] width 67 height 52
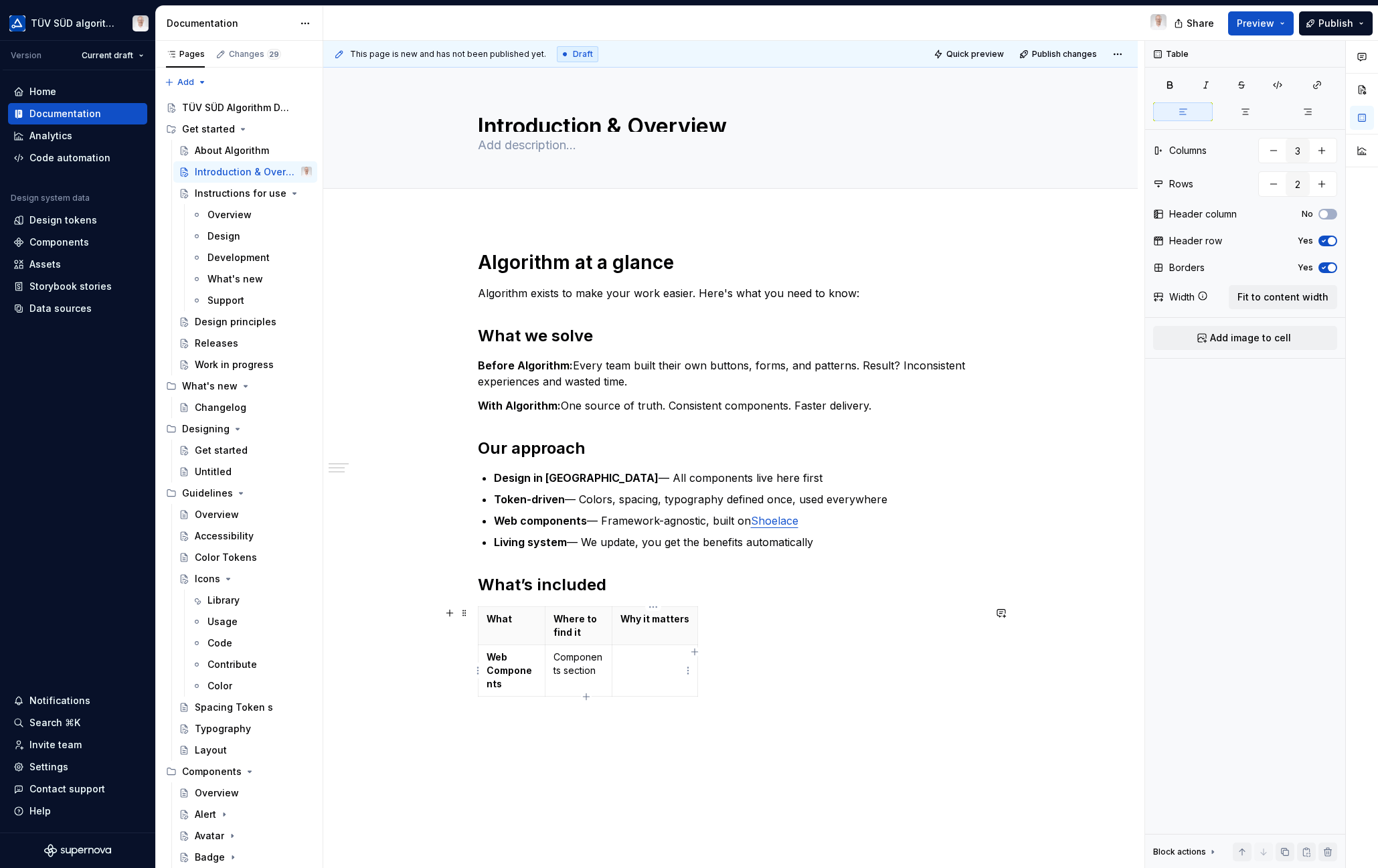
click at [627, 659] on p at bounding box center [654, 657] width 69 height 13
click at [506, 678] on p "Web Components" at bounding box center [512, 670] width 50 height 40
click at [610, 696] on icon "button" at bounding box center [612, 697] width 11 height 11
click at [504, 711] on p at bounding box center [512, 708] width 50 height 13
drag, startPoint x: 653, startPoint y: 711, endPoint x: 645, endPoint y: 712, distance: 8.1
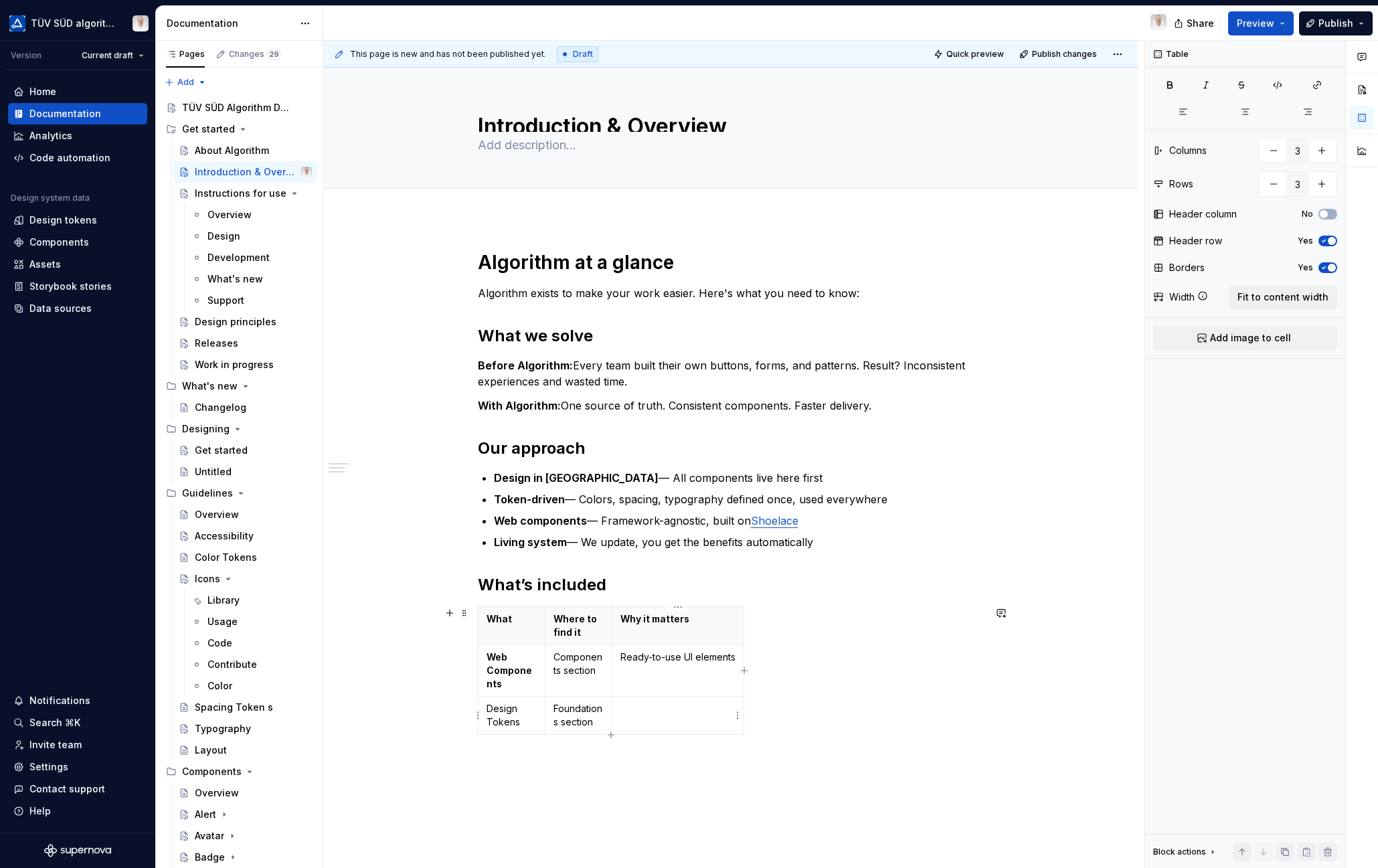
click at [653, 711] on p at bounding box center [677, 708] width 115 height 13
click at [611, 738] on icon "button" at bounding box center [612, 735] width 11 height 11
click at [500, 748] on p at bounding box center [512, 747] width 50 height 13
click at [669, 758] on td at bounding box center [677, 753] width 132 height 38
click at [674, 749] on p at bounding box center [677, 747] width 115 height 13
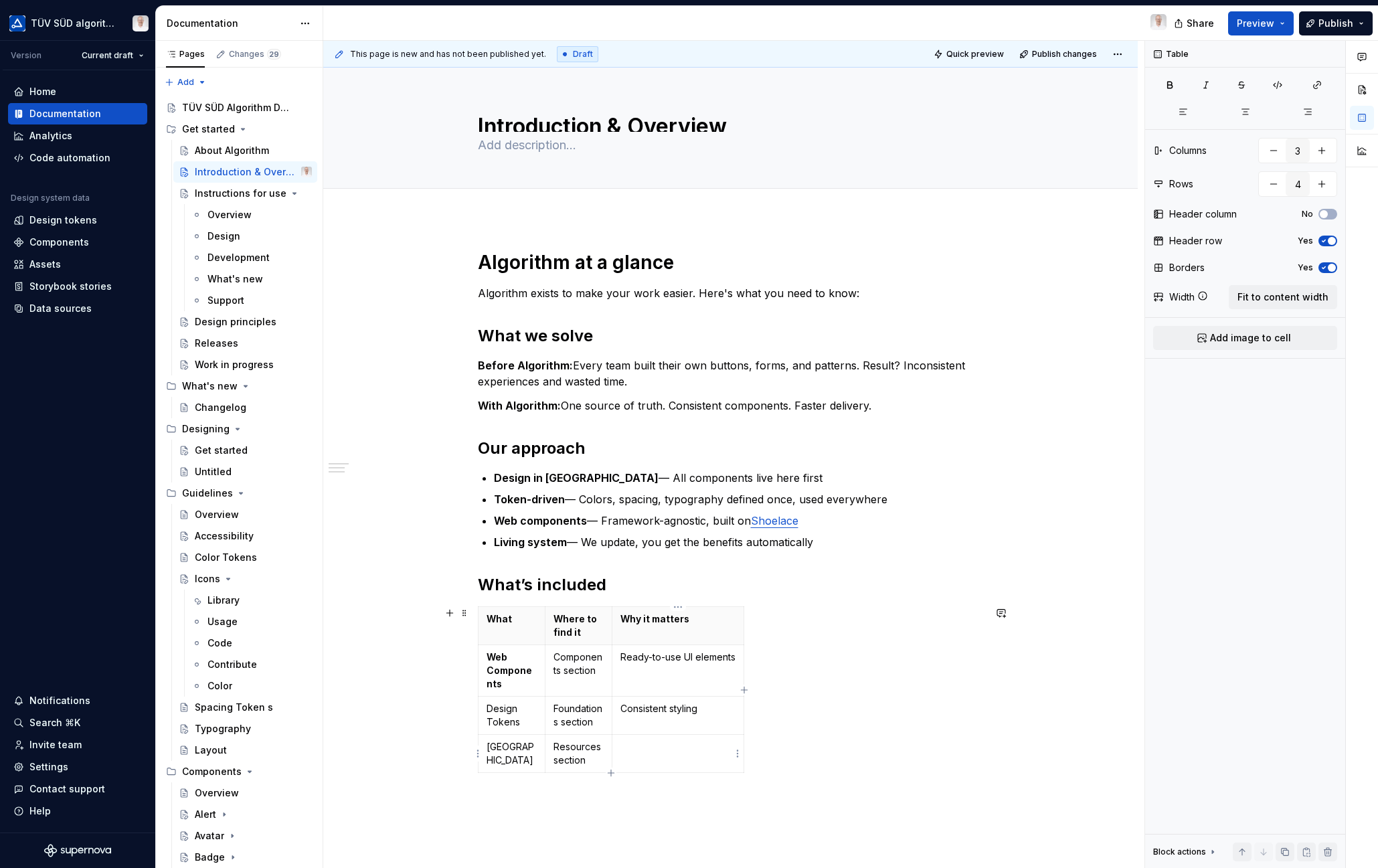
click at [637, 747] on p at bounding box center [677, 747] width 115 height 13
click at [611, 774] on icon "button" at bounding box center [612, 773] width 11 height 11
type input "5"
click at [502, 787] on p at bounding box center [512, 785] width 50 height 13
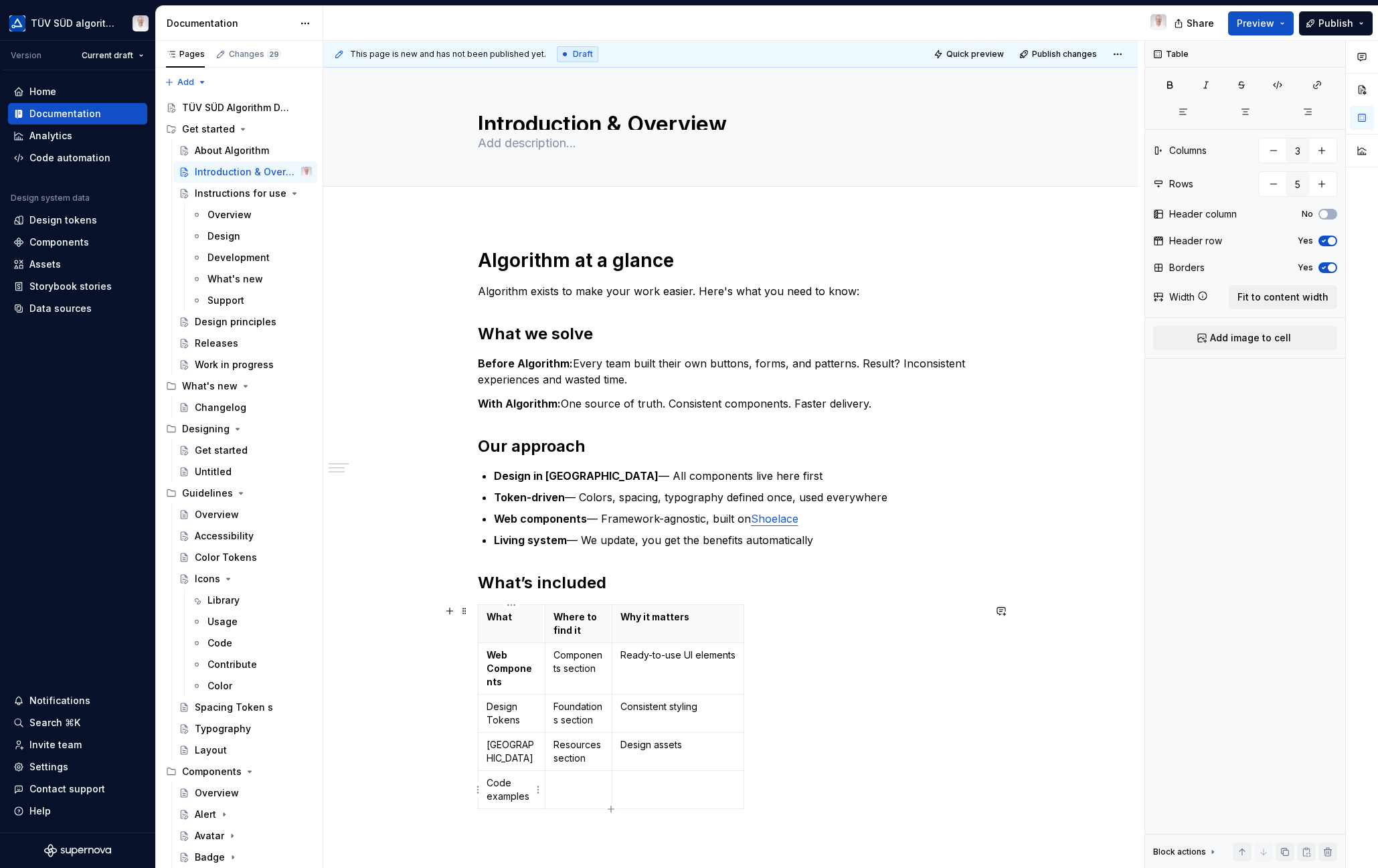
click at [489, 793] on p "Code examples" at bounding box center [512, 789] width 50 height 27
click at [584, 797] on td at bounding box center [578, 789] width 67 height 38
click at [293, 194] on icon "Page tree" at bounding box center [295, 193] width 4 height 1
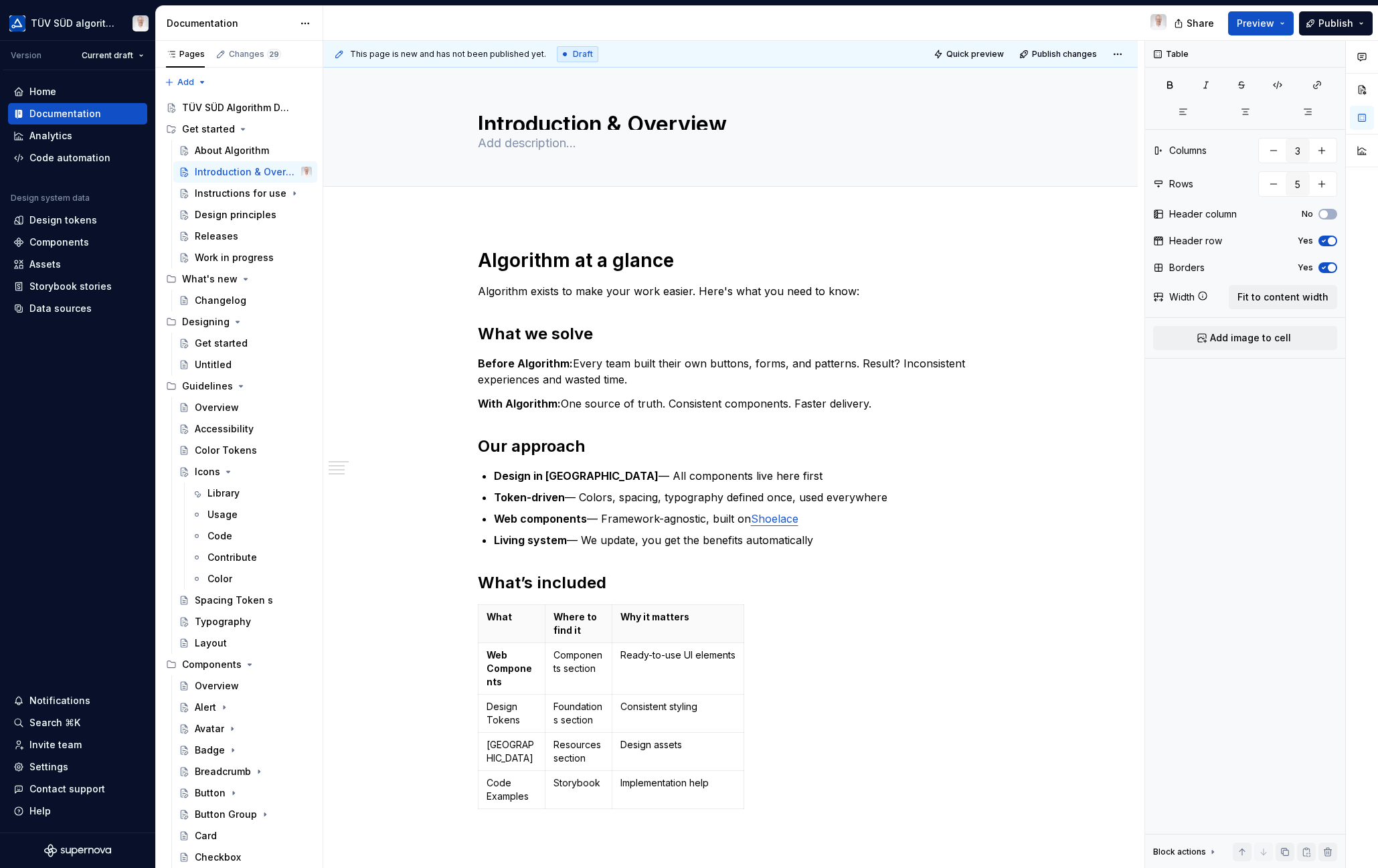
click at [0, 0] on button "Page tree" at bounding box center [0, 0] width 0 height 0
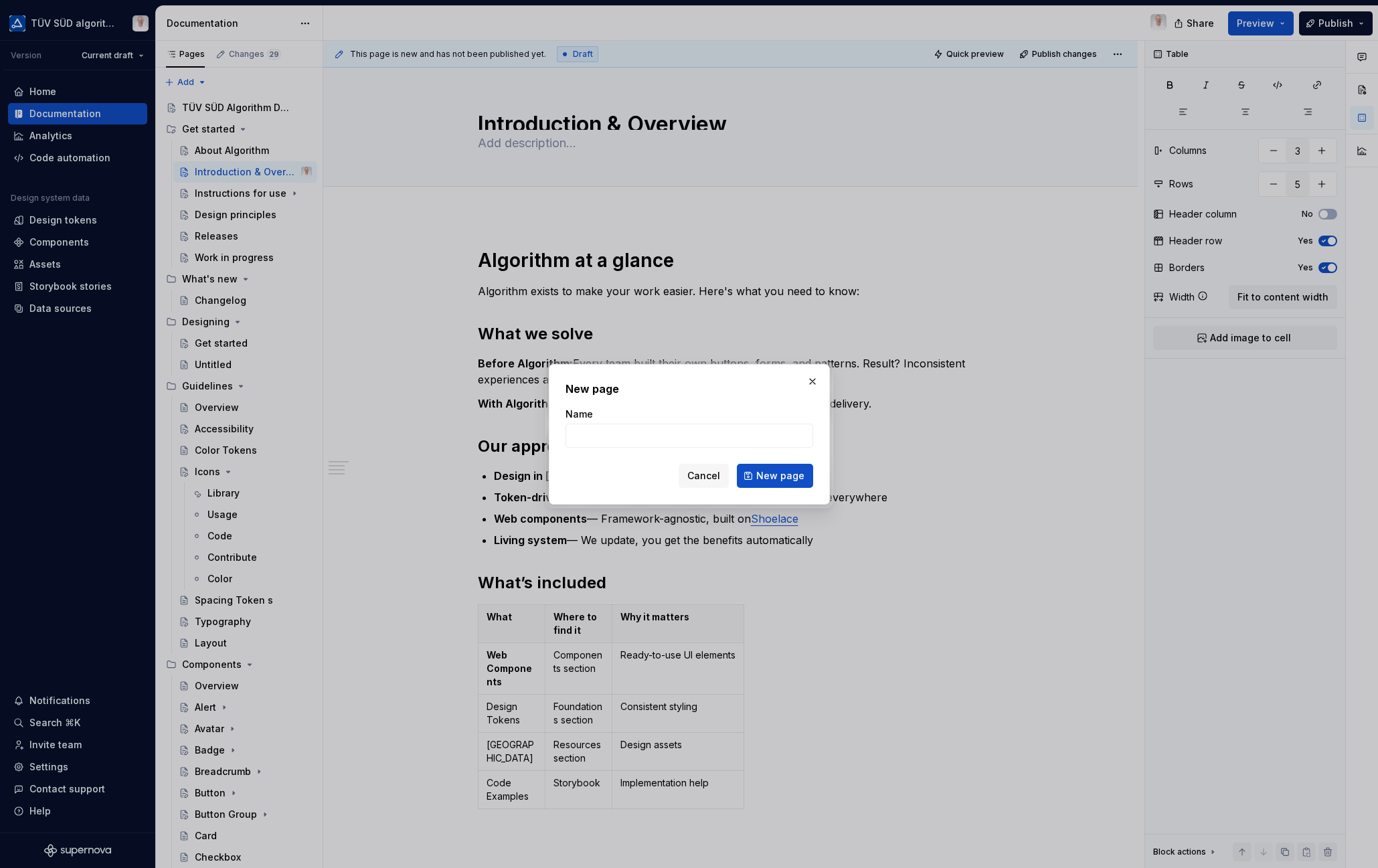
type textarea "*"
type input "Onboarding for Designers"
click at [788, 468] on button "New page" at bounding box center [775, 475] width 76 height 24
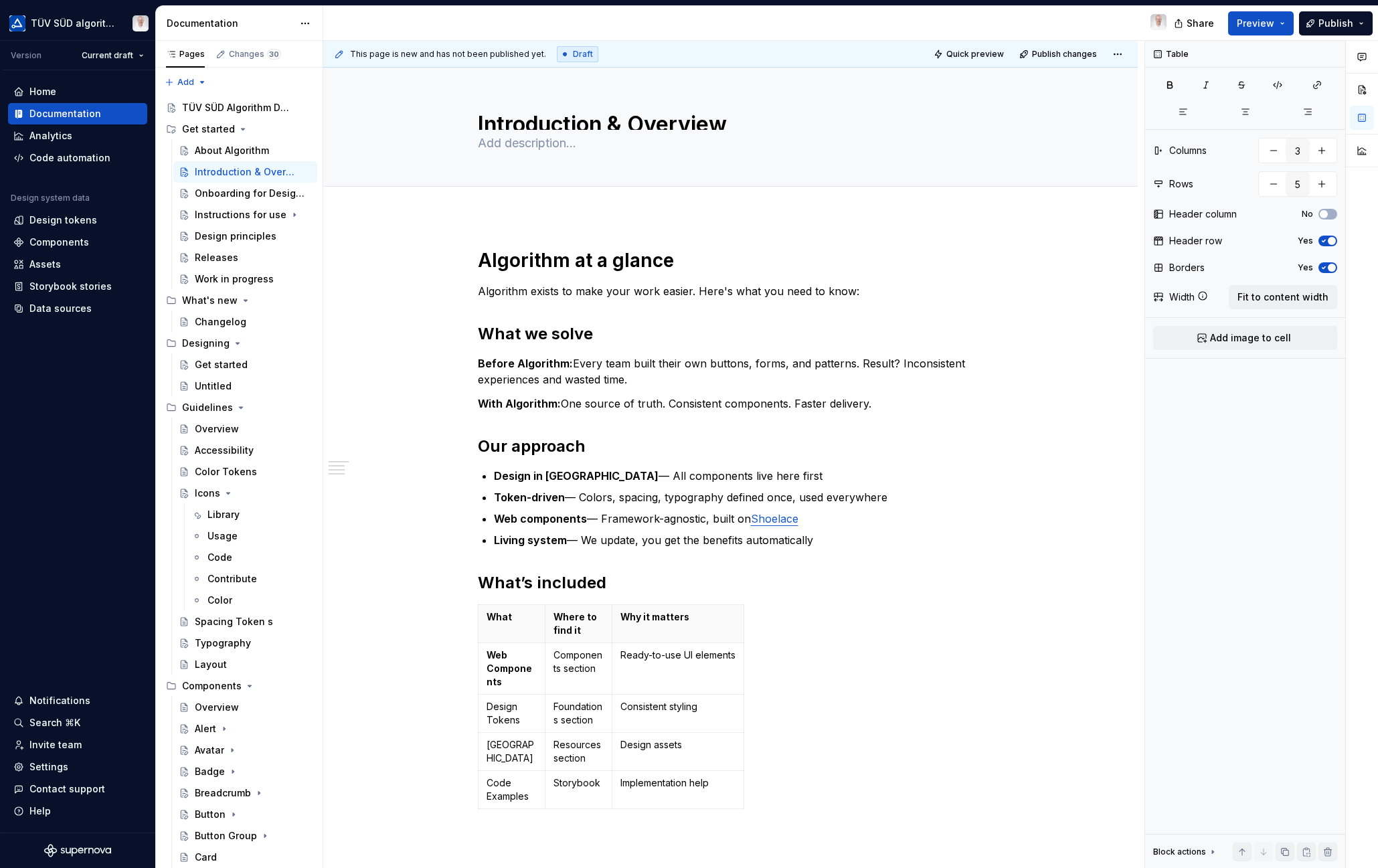
click at [230, 193] on div "Onboarding for Designers" at bounding box center [249, 193] width 110 height 13
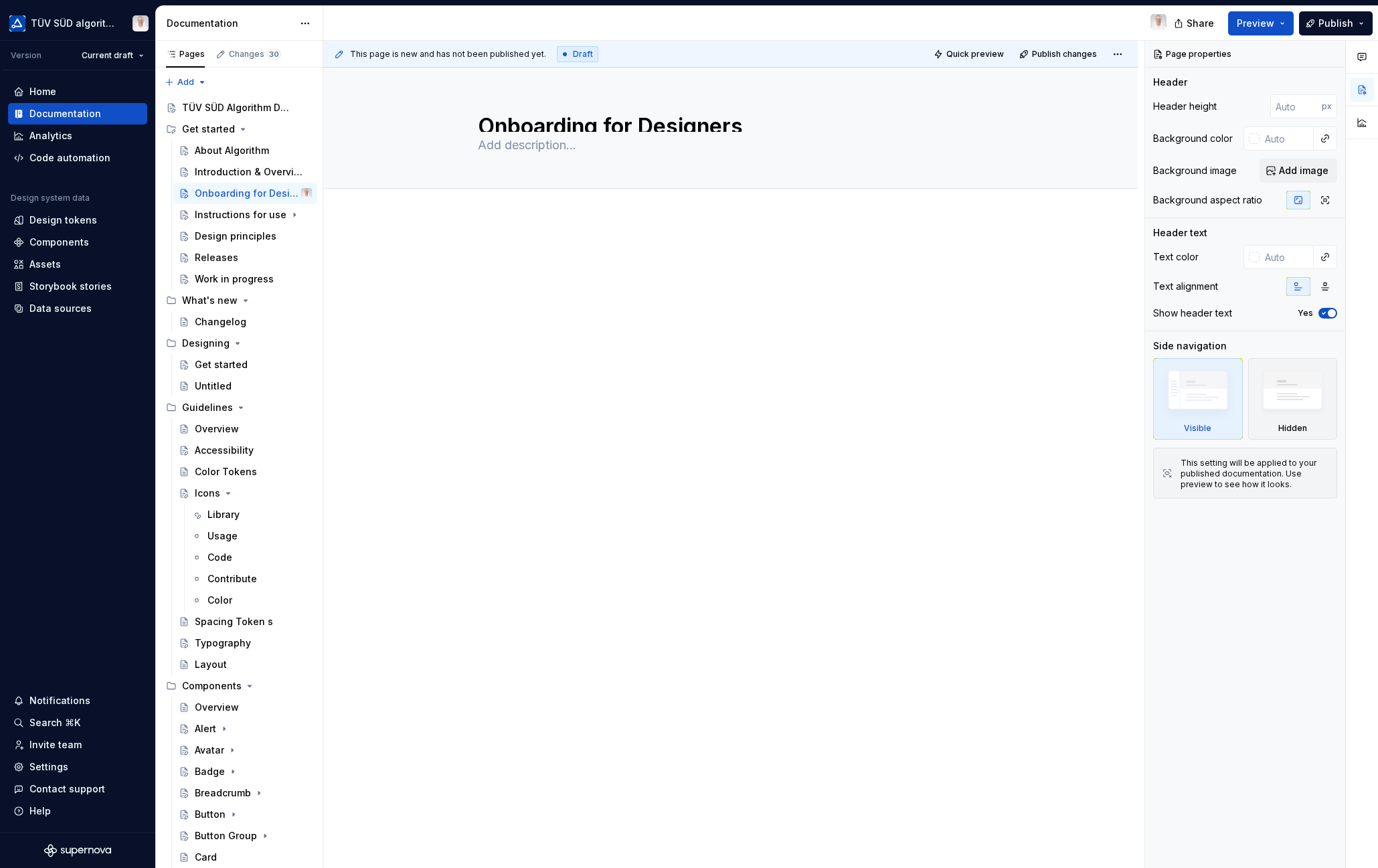
drag, startPoint x: 494, startPoint y: 234, endPoint x: 888, endPoint y: 258, distance: 394.7
click at [494, 234] on div at bounding box center [730, 397] width 815 height 359
click at [488, 218] on div at bounding box center [730, 204] width 815 height 30
click at [510, 270] on div at bounding box center [731, 275] width 506 height 51
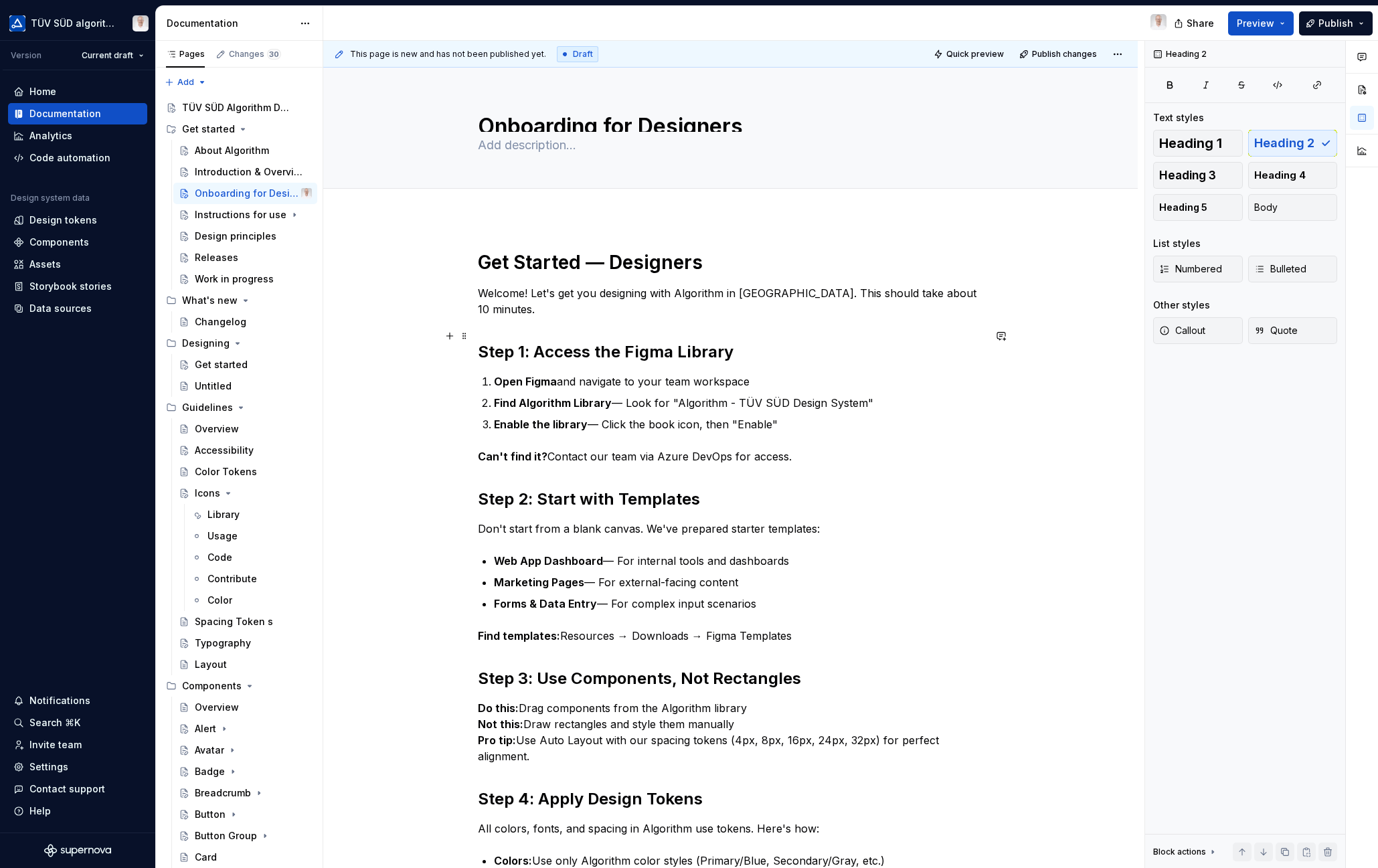
click at [508, 341] on h2 "Step 1: Access the Figma Library" at bounding box center [731, 351] width 506 height 21
click at [1000, 450] on div "Get Started — Designers Welcome! Let's get you designing with Algorithm in Figm…" at bounding box center [730, 754] width 815 height 1074
click at [582, 374] on ol "Open Figma and navigate to your team workspace Find Algorithm Library — Look fo…" at bounding box center [739, 403] width 490 height 59
click at [592, 373] on p "Open Figma and navigate to your team workspace" at bounding box center [739, 381] width 490 height 16
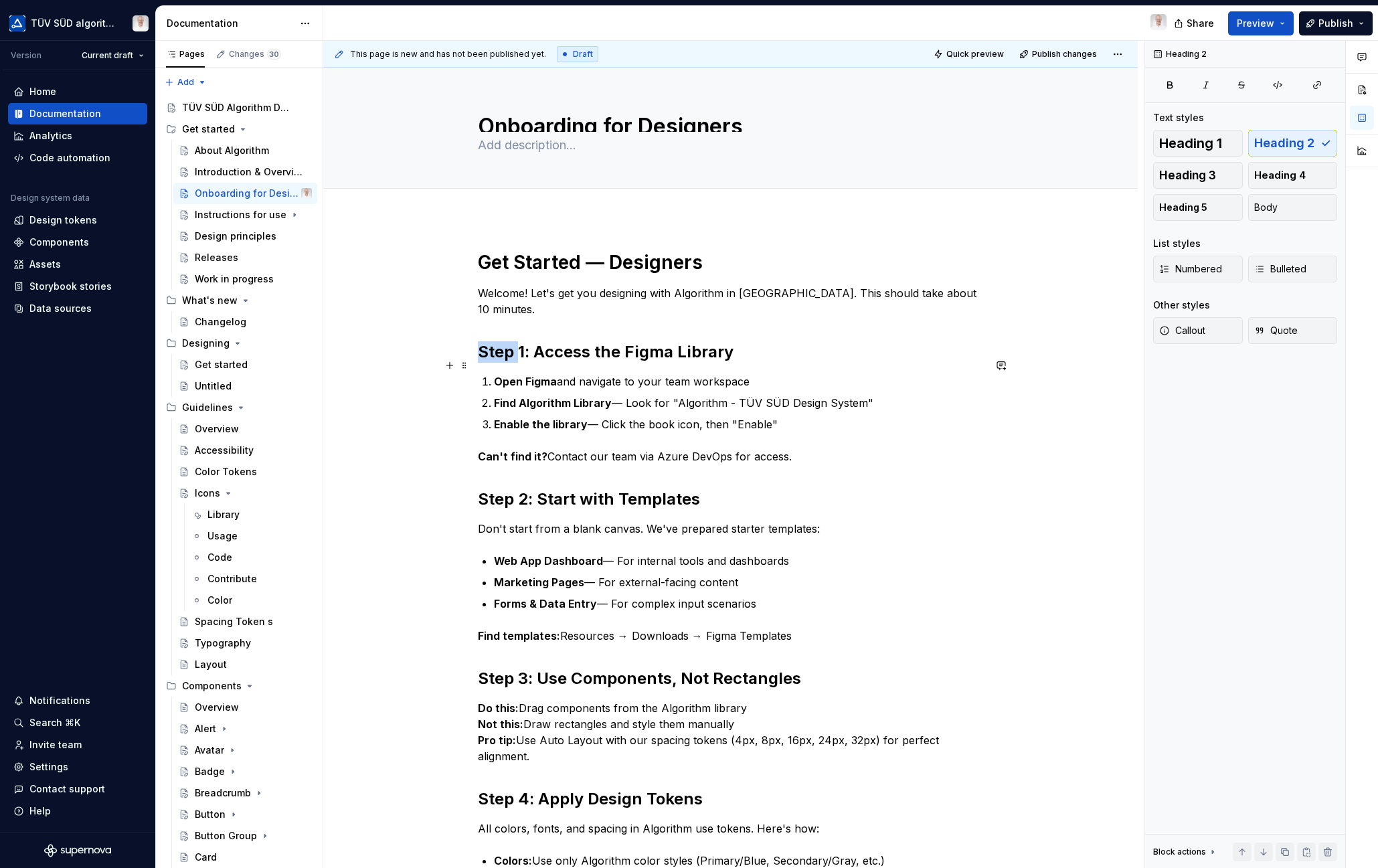
click at [616, 373] on p "Open Figma and navigate to your team workspace" at bounding box center [739, 381] width 490 height 16
type textarea "*"
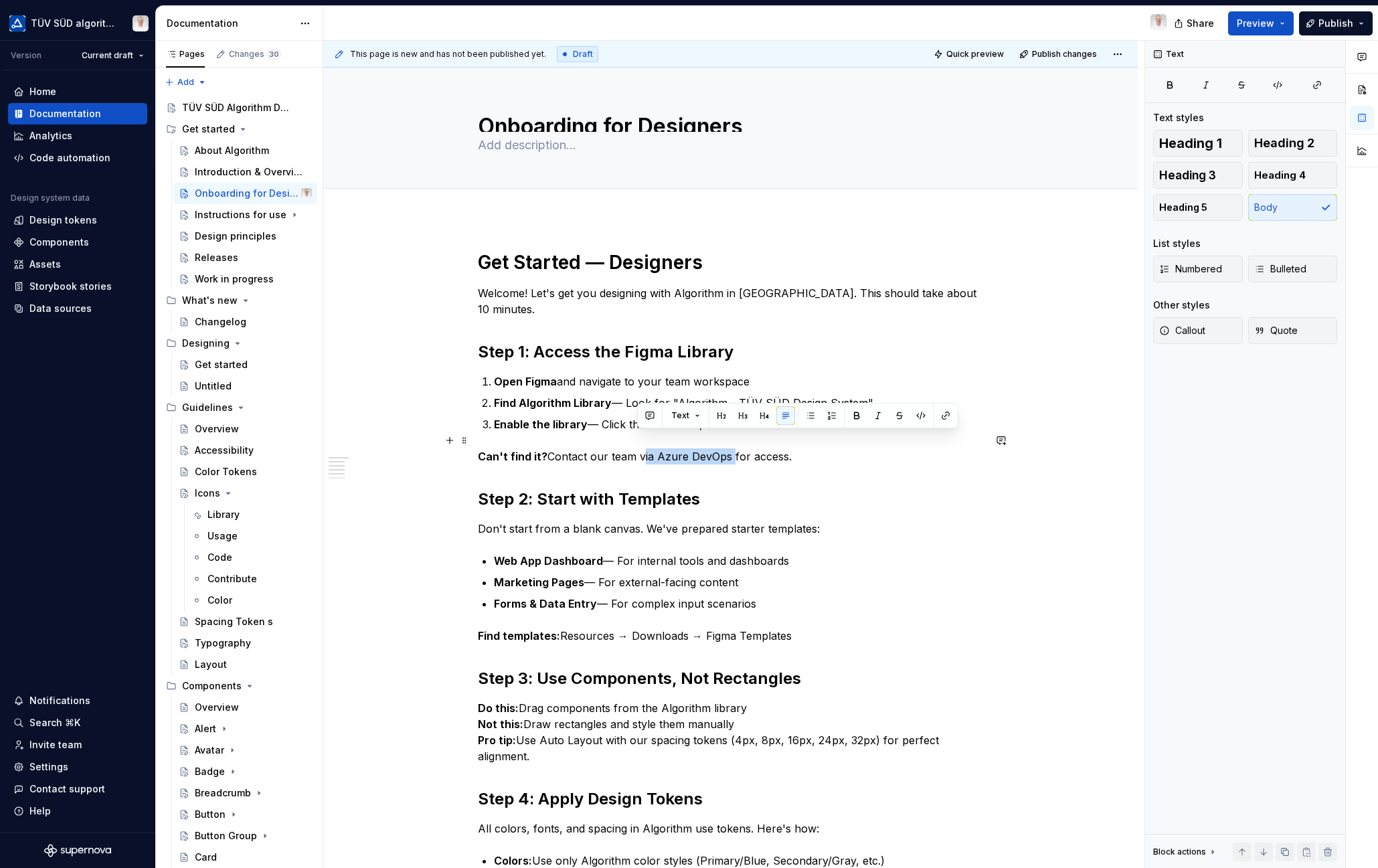
drag, startPoint x: 637, startPoint y: 445, endPoint x: 726, endPoint y: 444, distance: 89.0
click at [726, 448] on p "Can't find it? Contact our team via Azure DevOps for access." at bounding box center [731, 456] width 506 height 16
click at [657, 448] on p "Can't find it? Contact our team via ux@tuvsud.com for access." at bounding box center [731, 456] width 506 height 16
copy p "ux@tuvsud.com"
click at [959, 418] on button "button" at bounding box center [964, 415] width 19 height 19
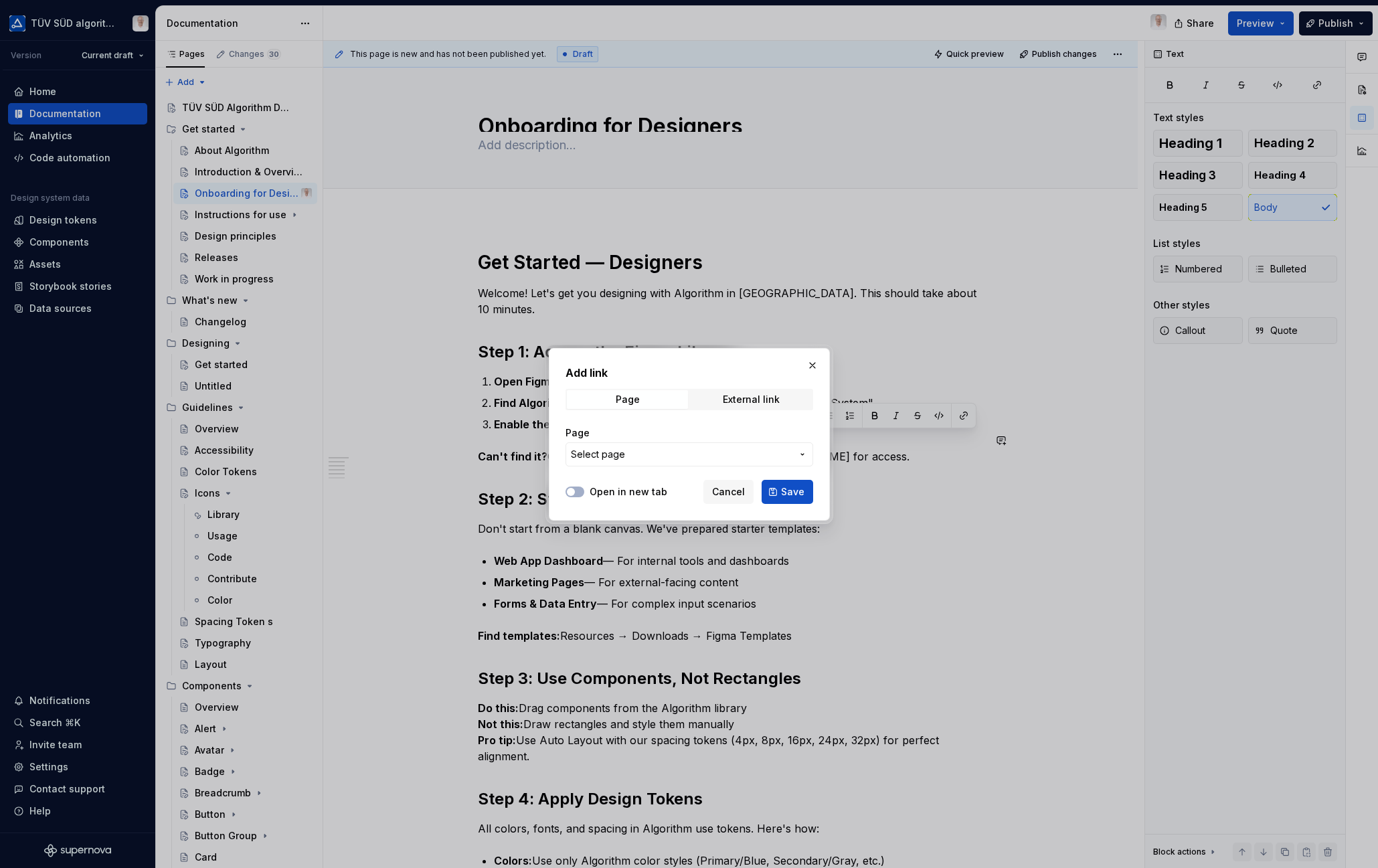
click at [761, 401] on div "External link" at bounding box center [751, 399] width 57 height 11
click at [605, 456] on input "URL" at bounding box center [689, 454] width 247 height 24
paste input "ux@tuvsud.com"
type input "mailto:ux@tuvsud.com"
click at [574, 490] on span "button" at bounding box center [571, 491] width 8 height 8
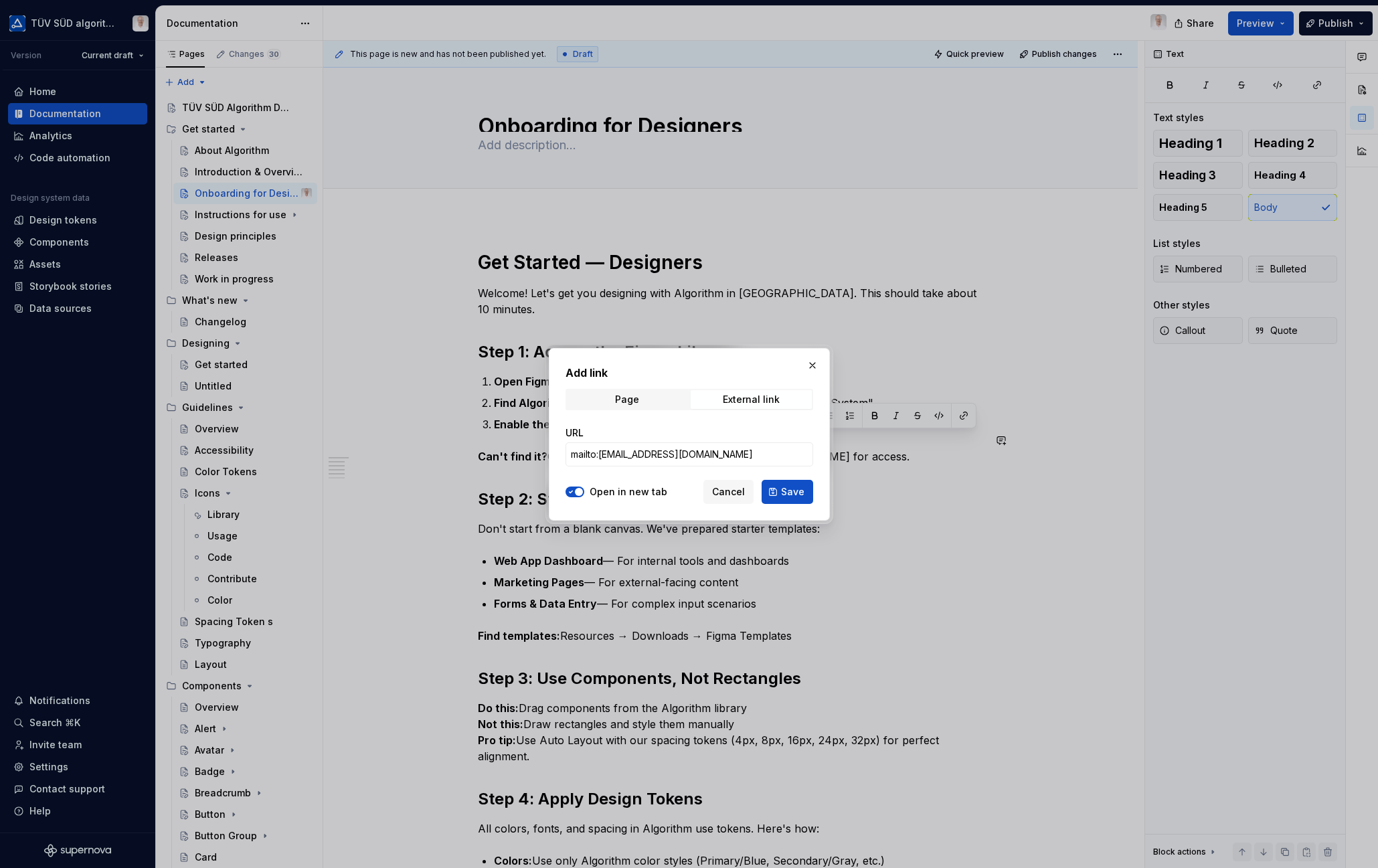
click at [790, 490] on span "Save" at bounding box center [792, 492] width 23 height 13
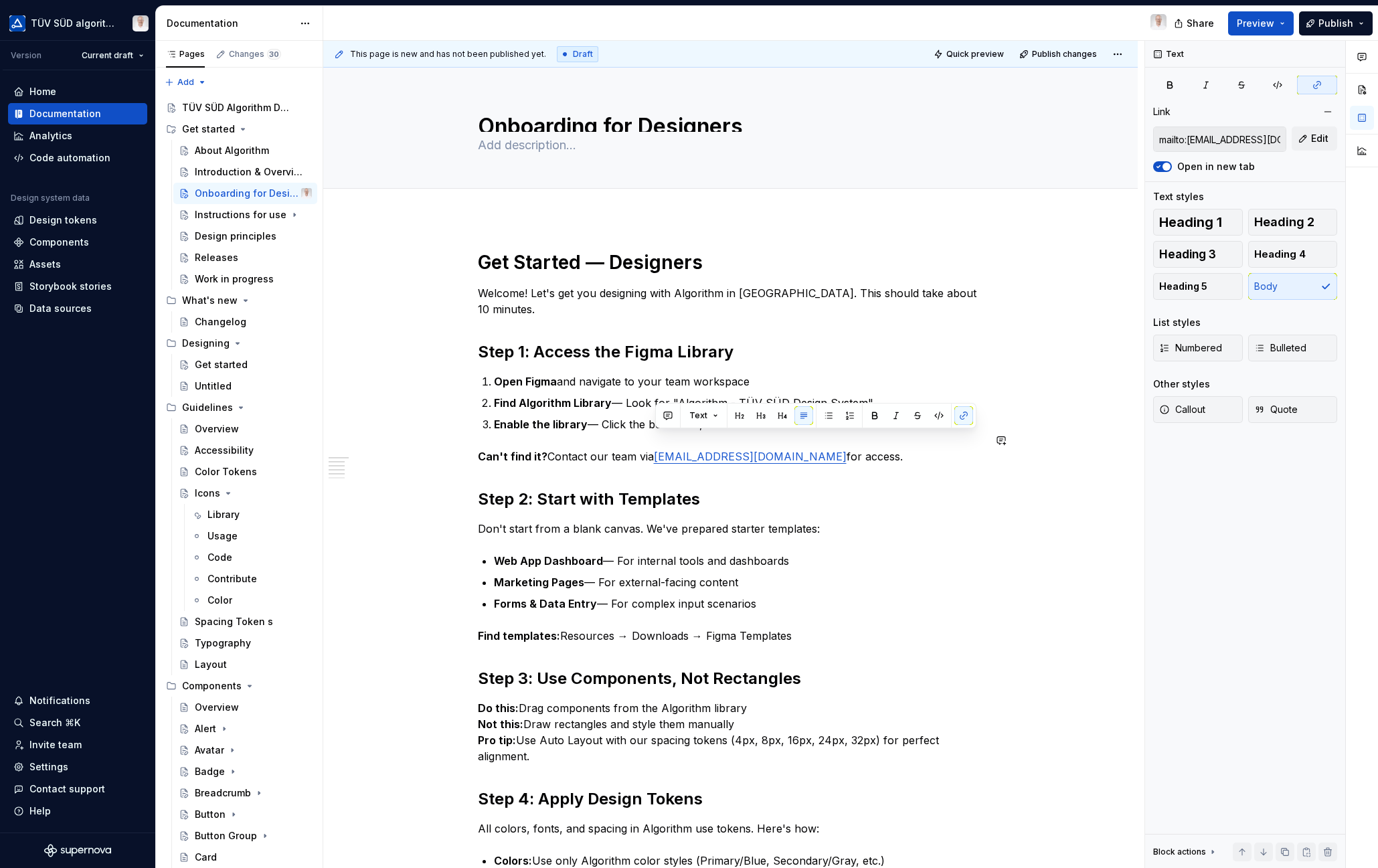
click at [758, 448] on p "Can't find it? Contact our team via ux@tuvsud.com for access." at bounding box center [731, 456] width 506 height 16
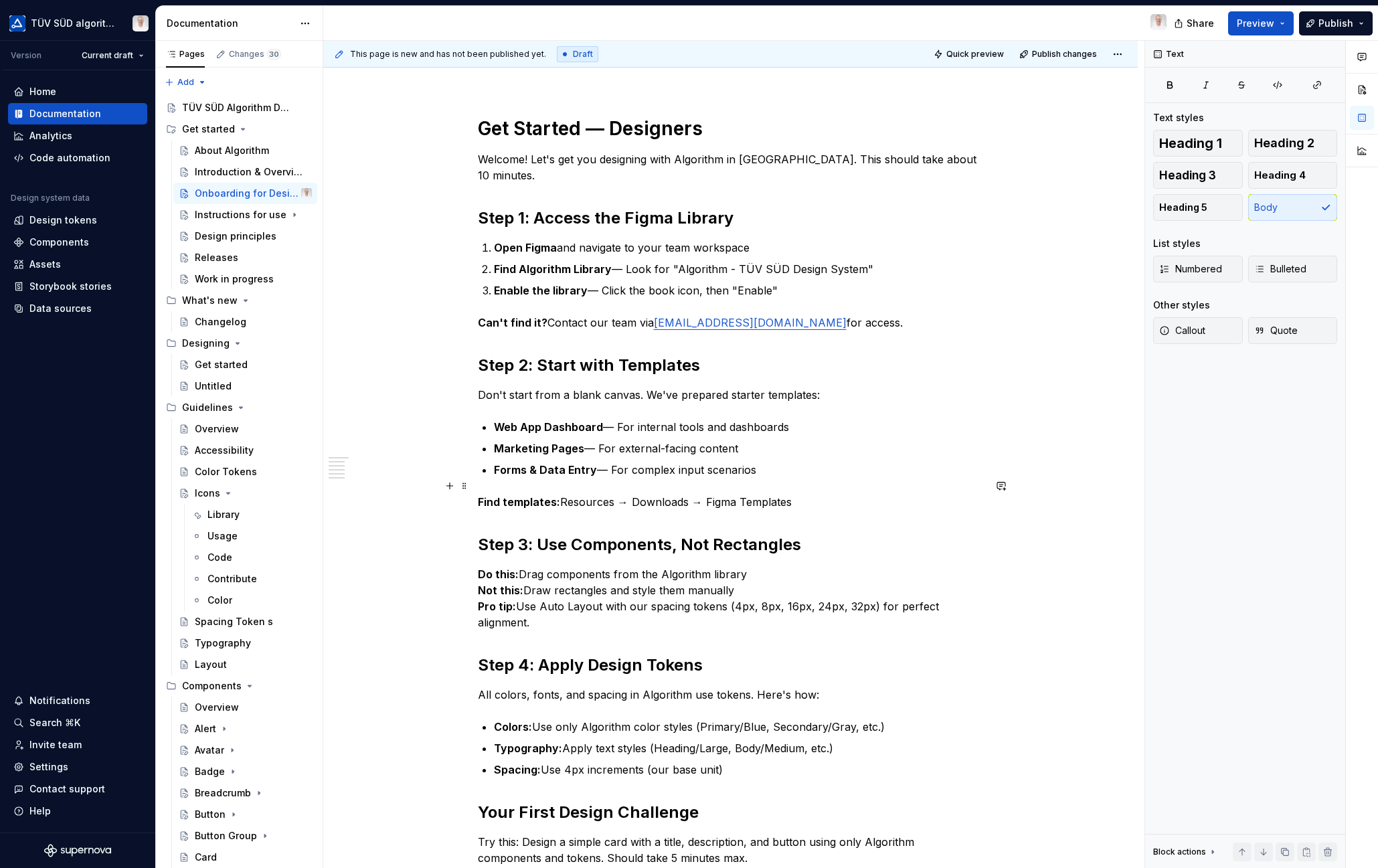
scroll to position [268, 0]
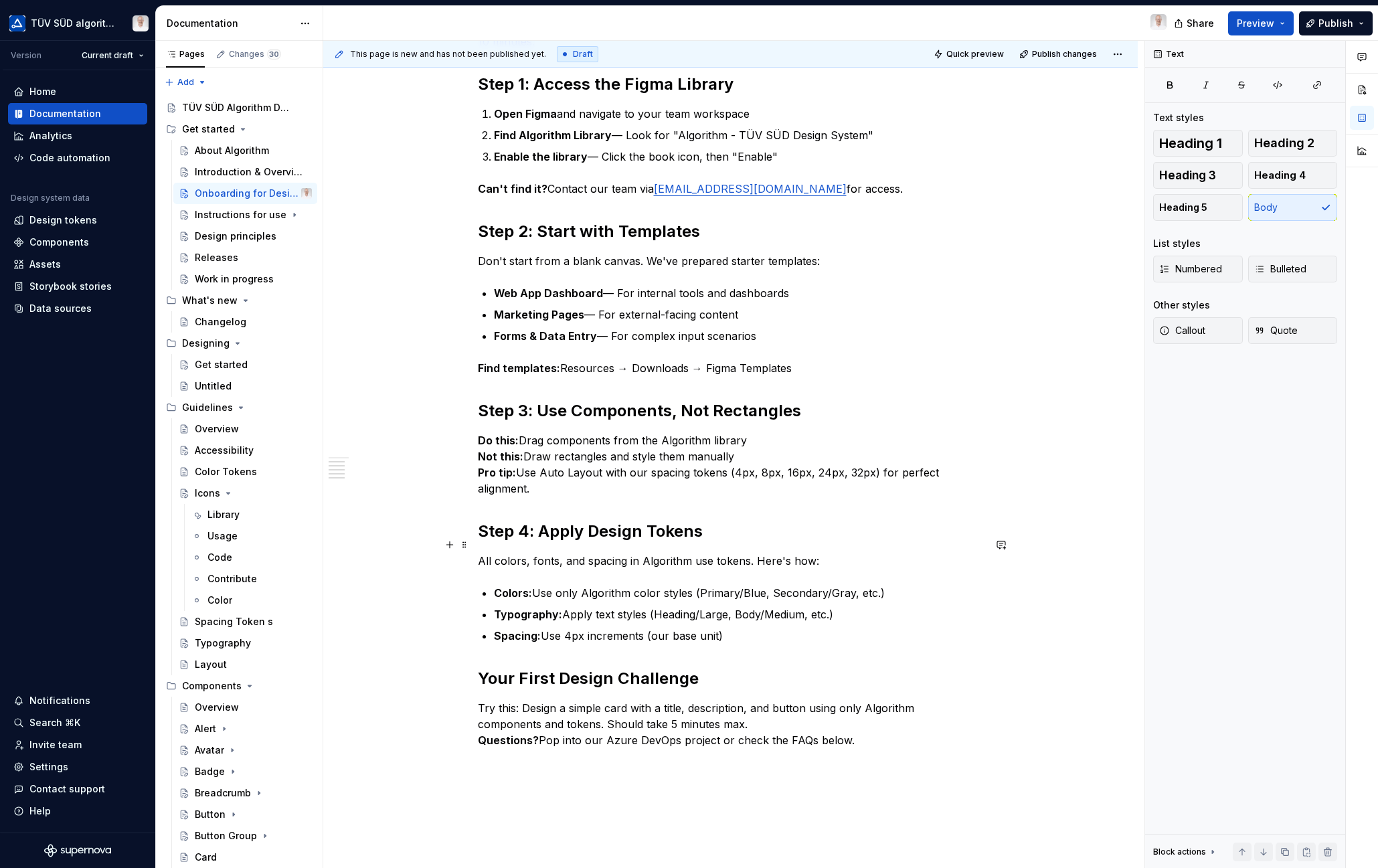
click at [743, 552] on p "All colors, fonts, and spacing in Algorithm use tokens. Here's how:" at bounding box center [731, 560] width 506 height 16
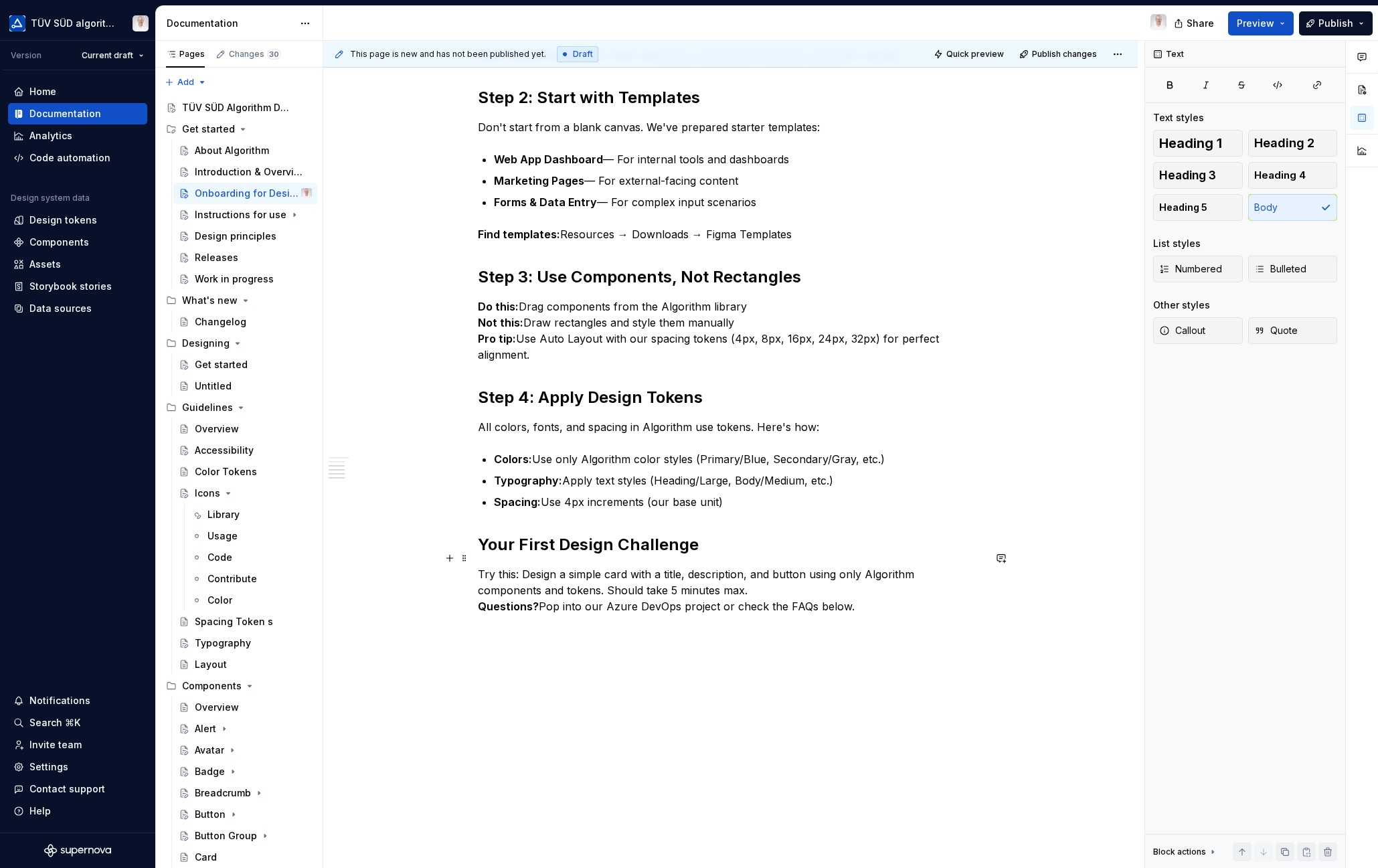
click at [840, 587] on p "Try this: Design a simple card with a title, description, and button using only…" at bounding box center [731, 590] width 506 height 48
click at [0, 0] on button "Page tree" at bounding box center [0, 0] width 0 height 0
type textarea "*"
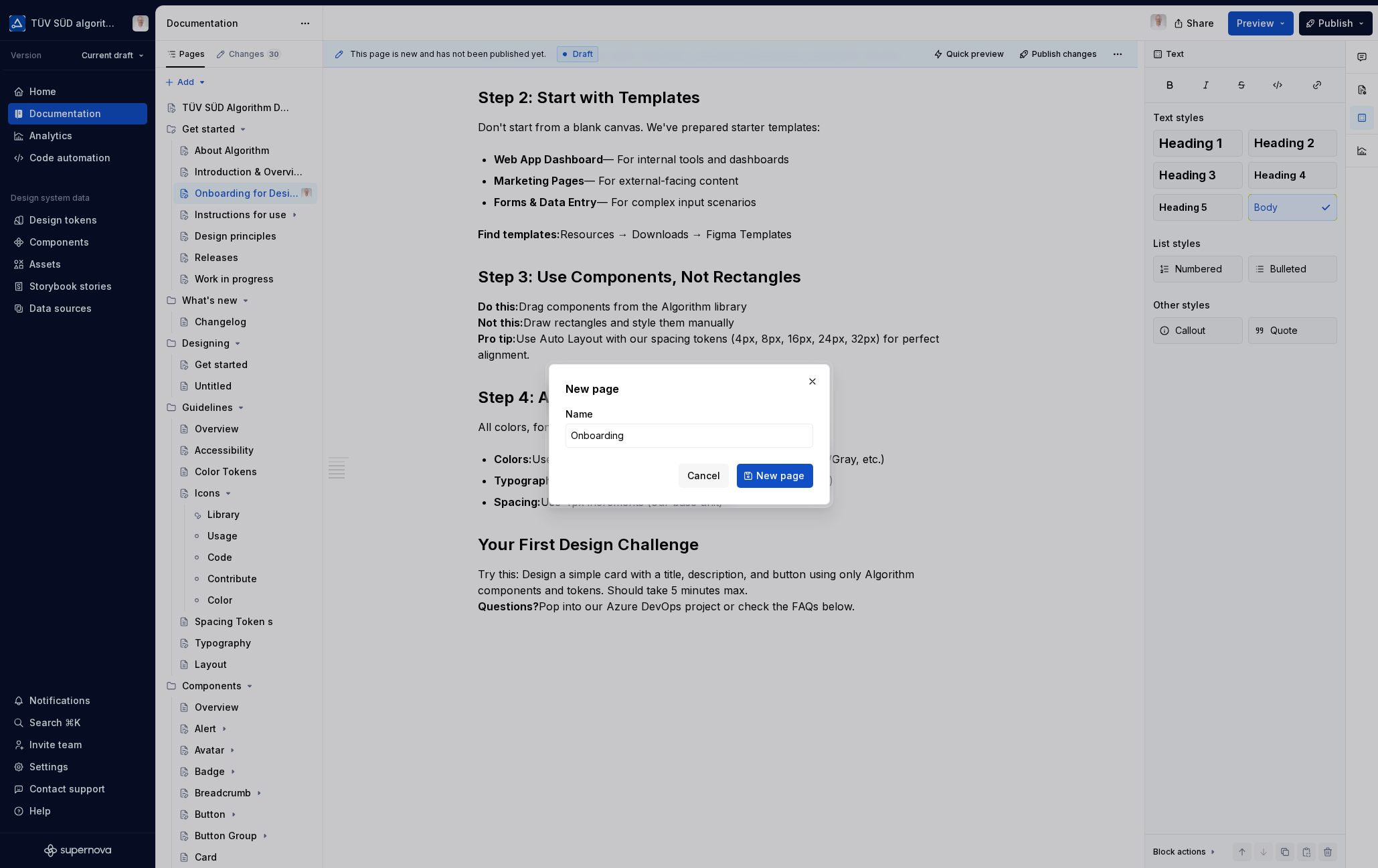
type input "Onboarding"
type textarea "*"
type input "Onboarding for Developers"
click button "New page" at bounding box center [775, 475] width 76 height 24
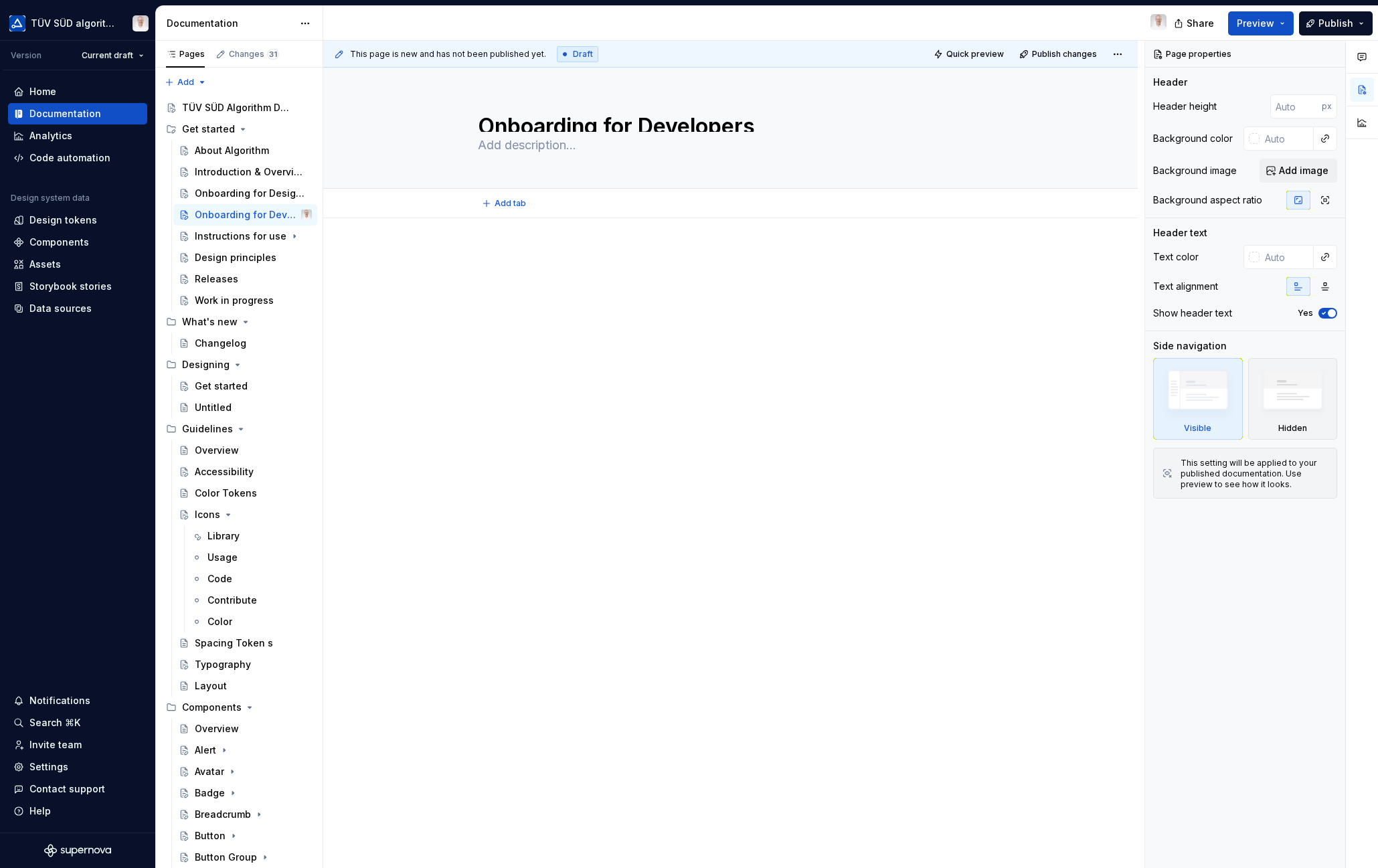
click at [508, 210] on button "Add tab" at bounding box center [505, 203] width 54 height 19
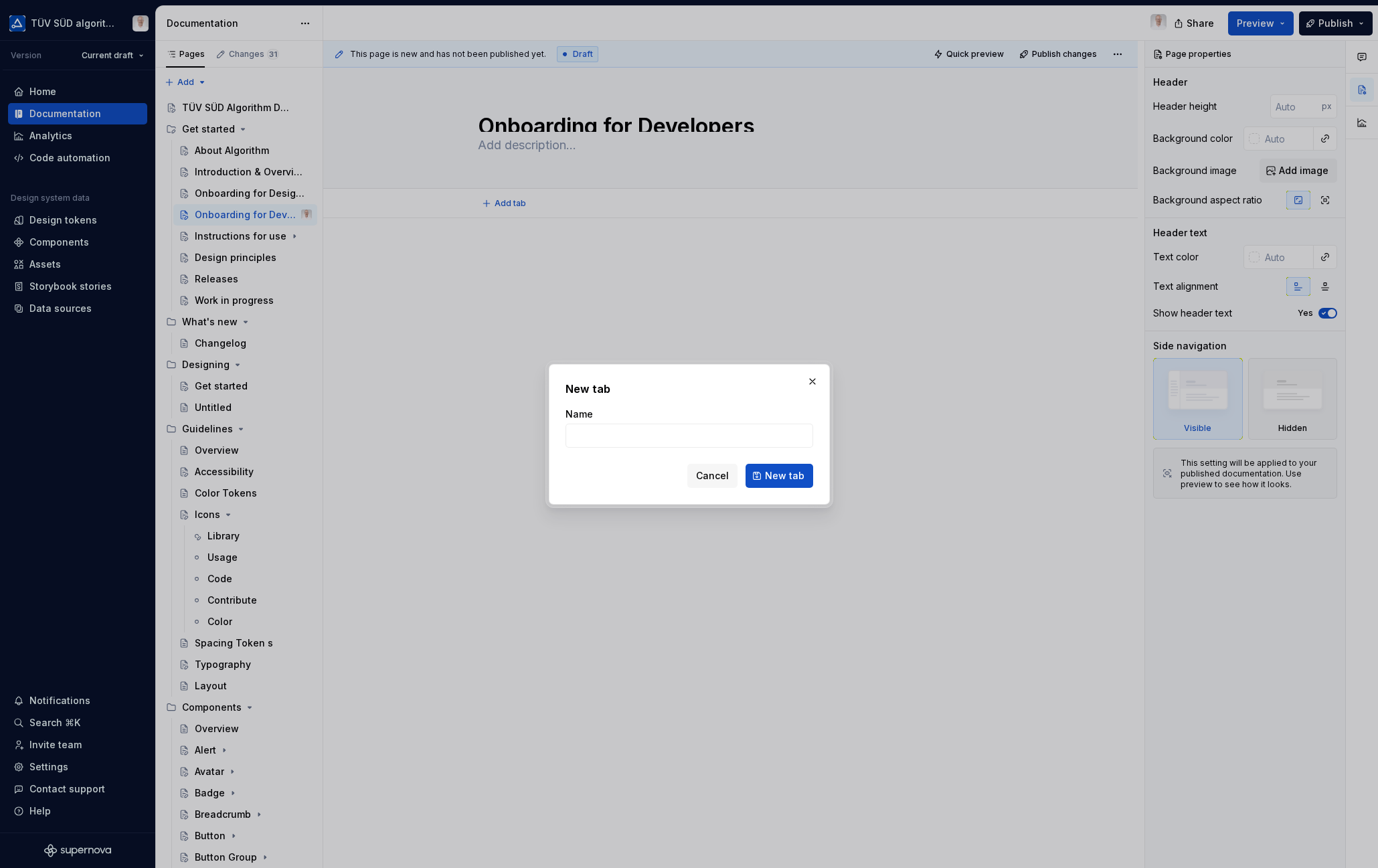
click at [718, 475] on span "Cancel" at bounding box center [712, 475] width 32 height 13
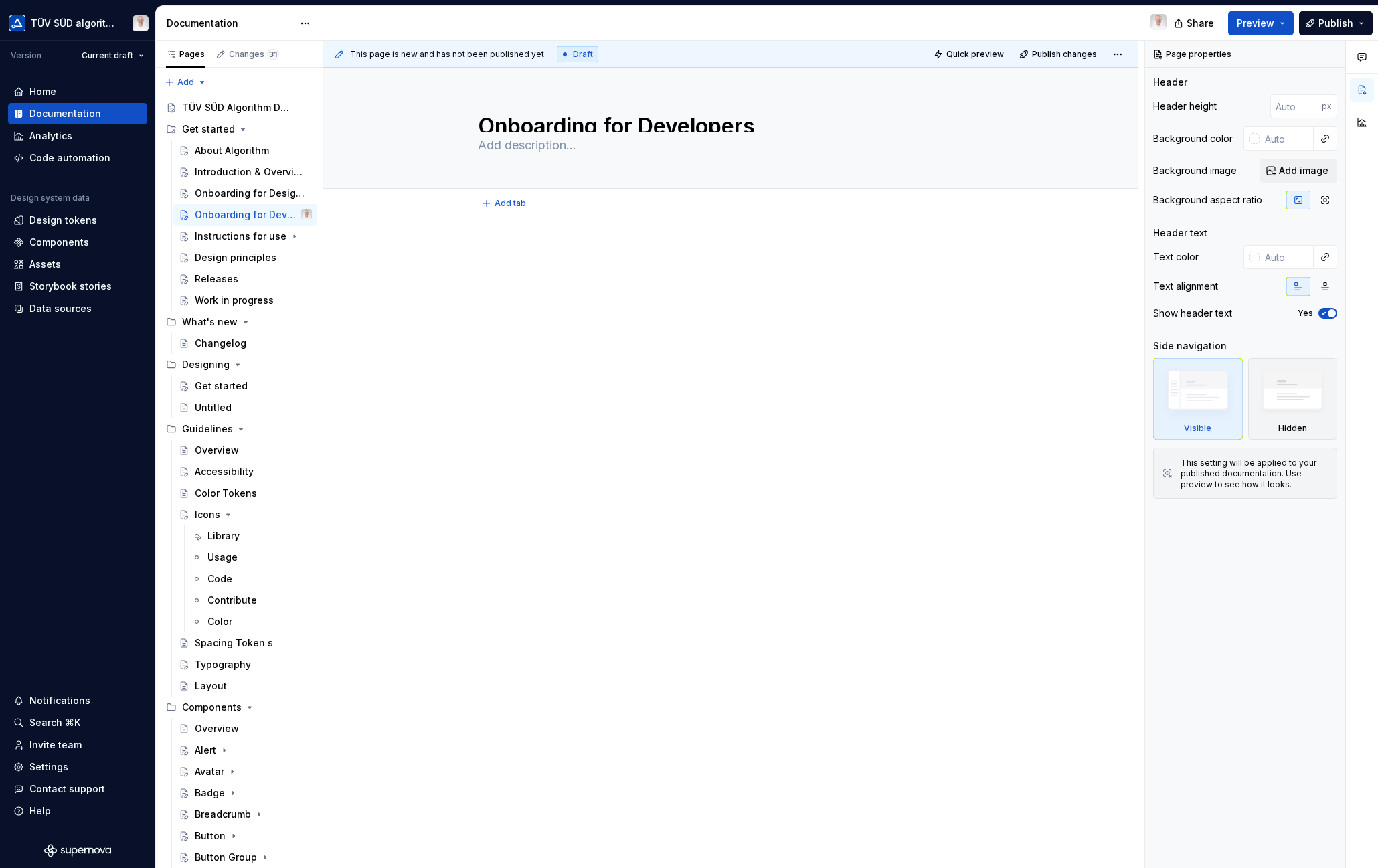
click at [492, 264] on p at bounding box center [731, 258] width 506 height 16
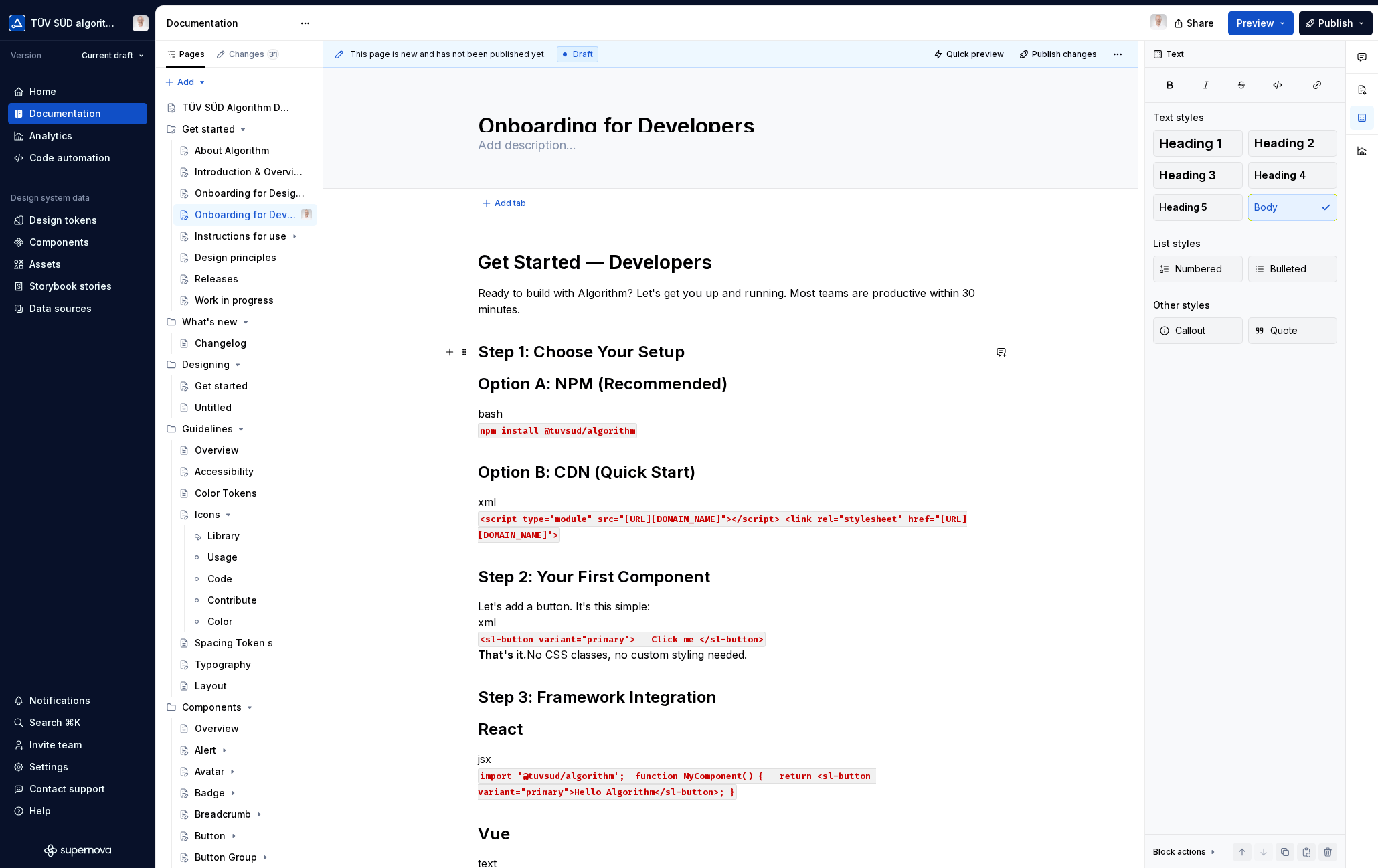
click at [546, 350] on h2 "Step 1: Choose Your Setup" at bounding box center [731, 351] width 506 height 21
click at [498, 358] on h2 "Step 1: Choose Your Setup" at bounding box center [731, 351] width 506 height 21
click at [512, 384] on h2 "Option A: NPM (Recommended)" at bounding box center [731, 384] width 506 height 21
click at [602, 355] on button "button" at bounding box center [606, 356] width 19 height 19
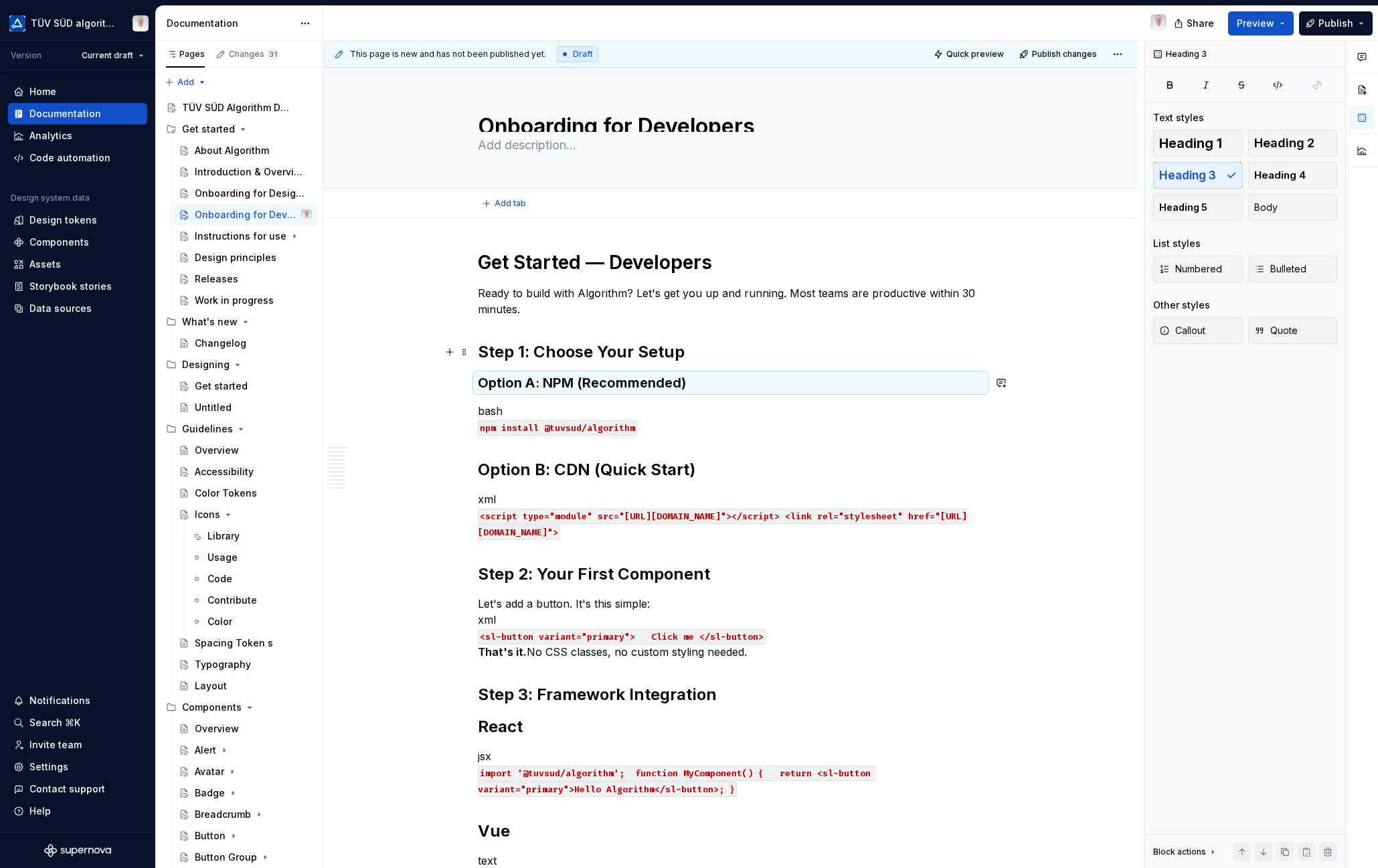
type textarea "*"
click at [697, 384] on h3 "Option A: NPM (Recommended)" at bounding box center [731, 383] width 506 height 19
click at [499, 409] on p "bash npm install @tuvsud/algorithm" at bounding box center [731, 419] width 506 height 32
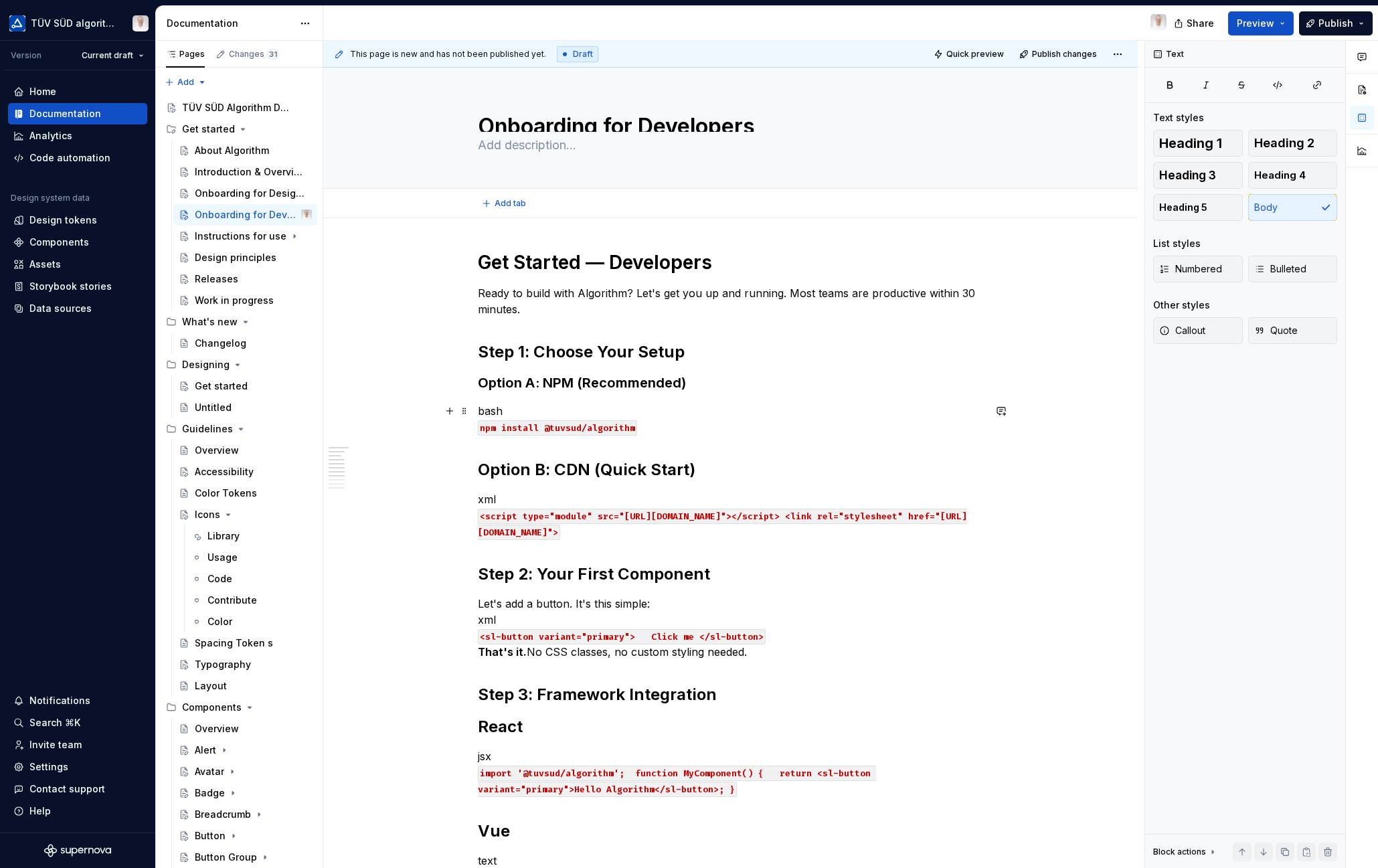
click at [478, 408] on p "bash npm install @tuvsud/algorithm" at bounding box center [731, 419] width 506 height 32
click at [509, 409] on p "bash npm install @tuvsud/algorithm" at bounding box center [731, 419] width 506 height 32
click at [451, 413] on button "button" at bounding box center [449, 410] width 19 height 19
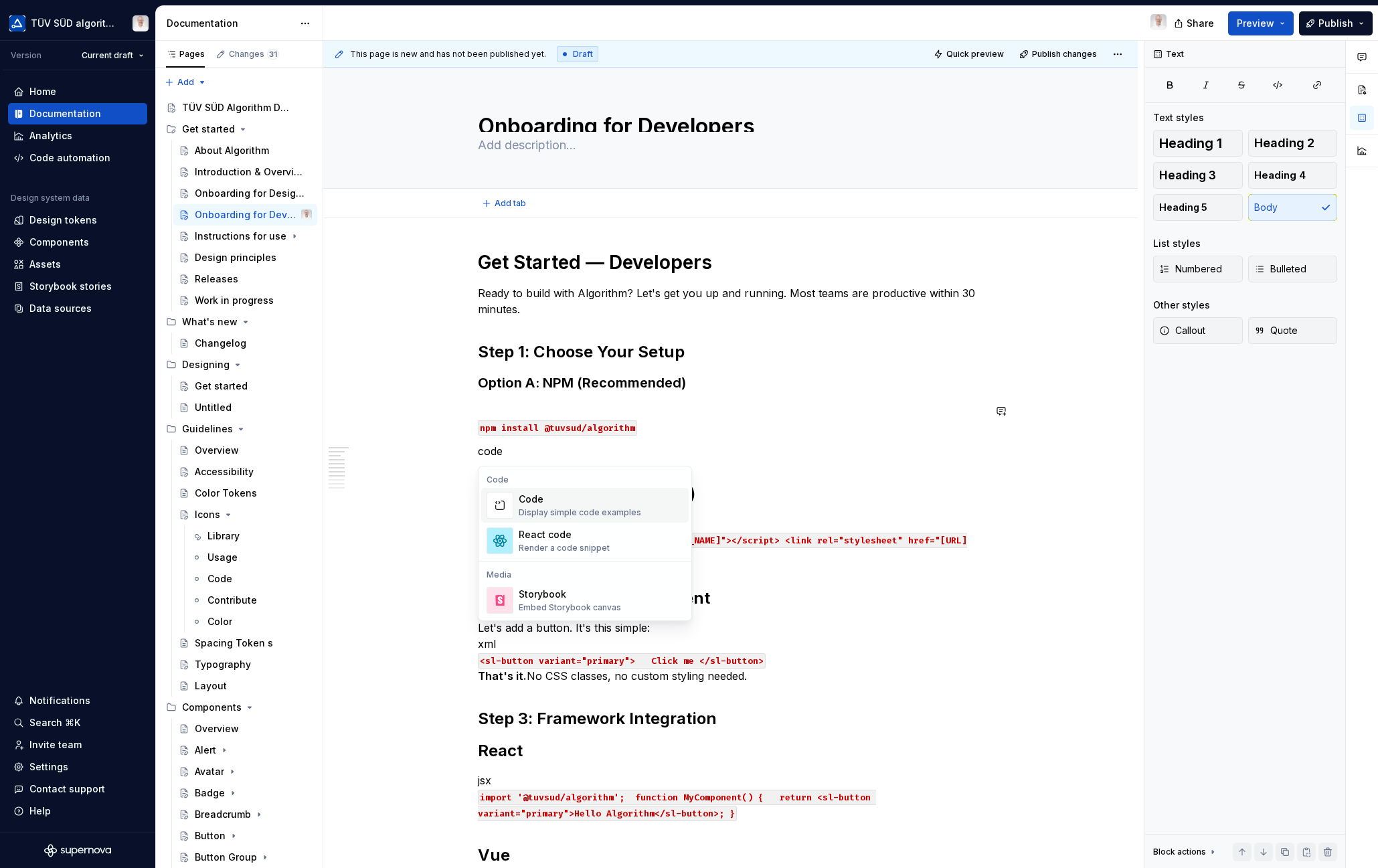
click at [521, 502] on div "Code" at bounding box center [580, 498] width 122 height 13
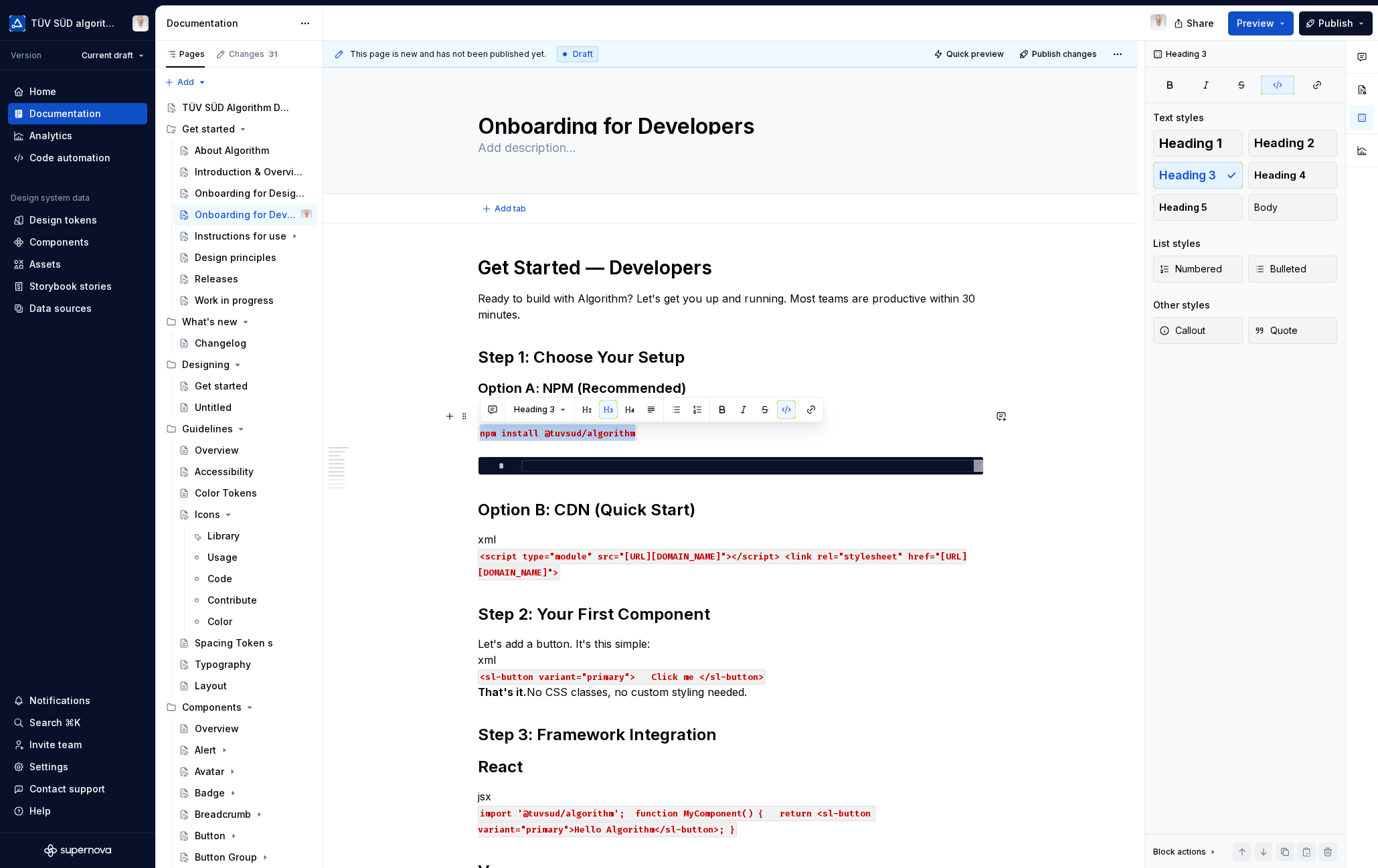
drag, startPoint x: 601, startPoint y: 430, endPoint x: 481, endPoint y: 431, distance: 120.0
click at [481, 431] on code "npm install @tuvsud/algorithm" at bounding box center [558, 433] width 159 height 16
copy code "npm install @tuvsud/algorithm"
click at [534, 464] on div at bounding box center [752, 466] width 461 height 13
type textarea "*"
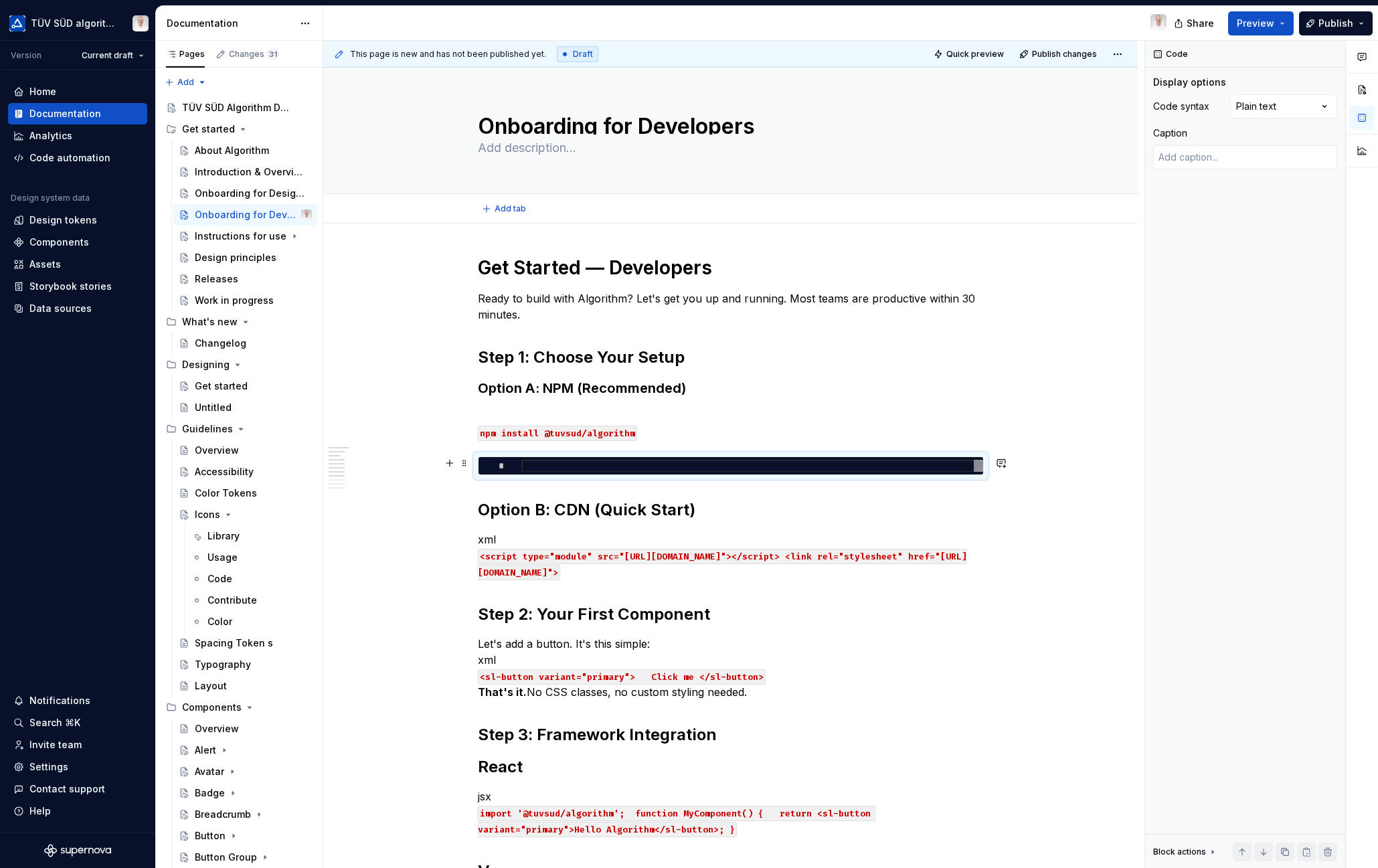
type textarea "**********"
click at [1324, 104] on div "Comments Open comments No comments yet Select ‘Comment’ from the block context …" at bounding box center [1261, 454] width 233 height 827
click at [684, 412] on p "npm install @tuvsud/algorithm" at bounding box center [731, 423] width 506 height 32
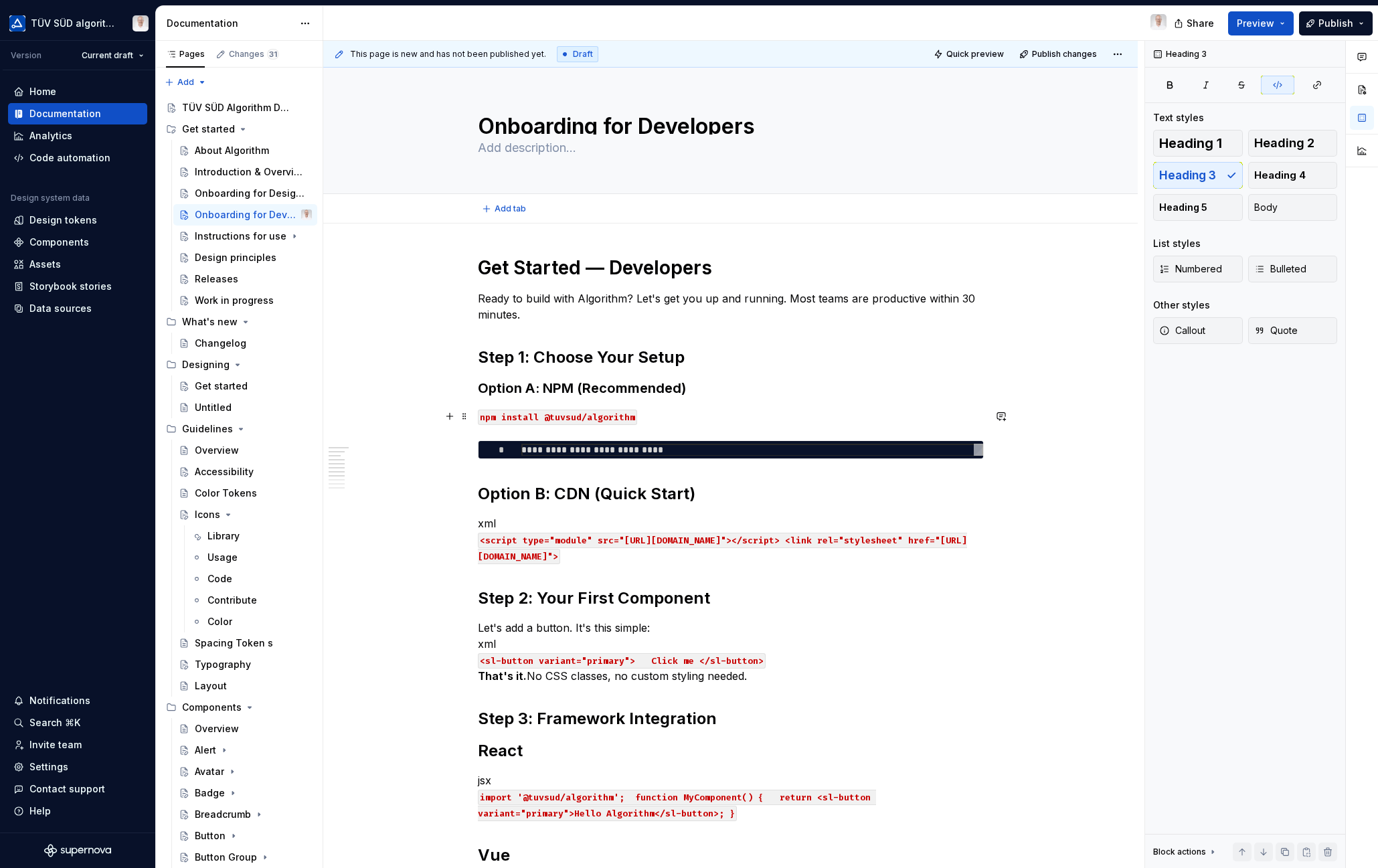
click at [671, 422] on p "npm install @tuvsud/algorithm" at bounding box center [731, 415] width 506 height 16
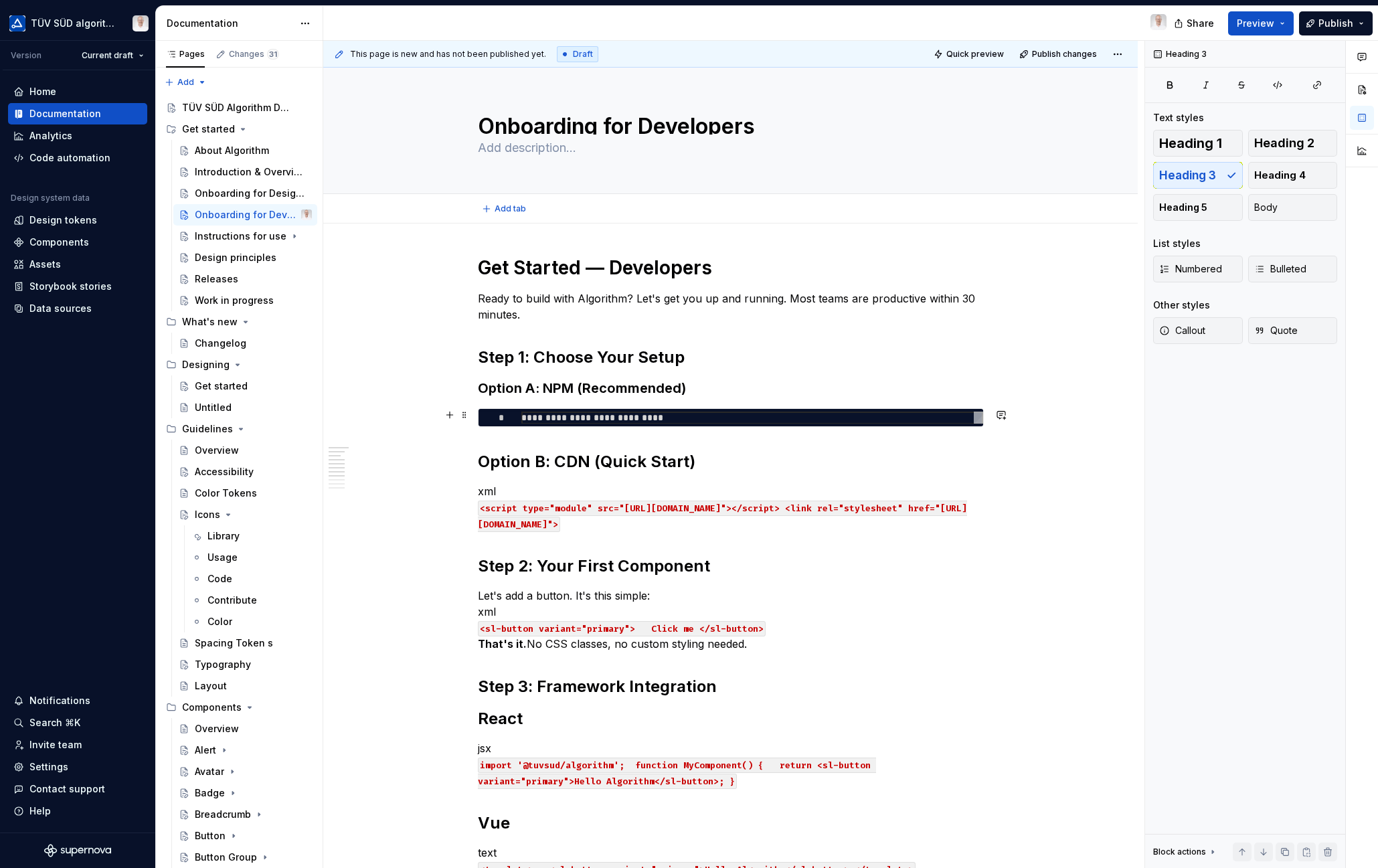
click at [522, 415] on div "**********" at bounding box center [752, 418] width 461 height 13
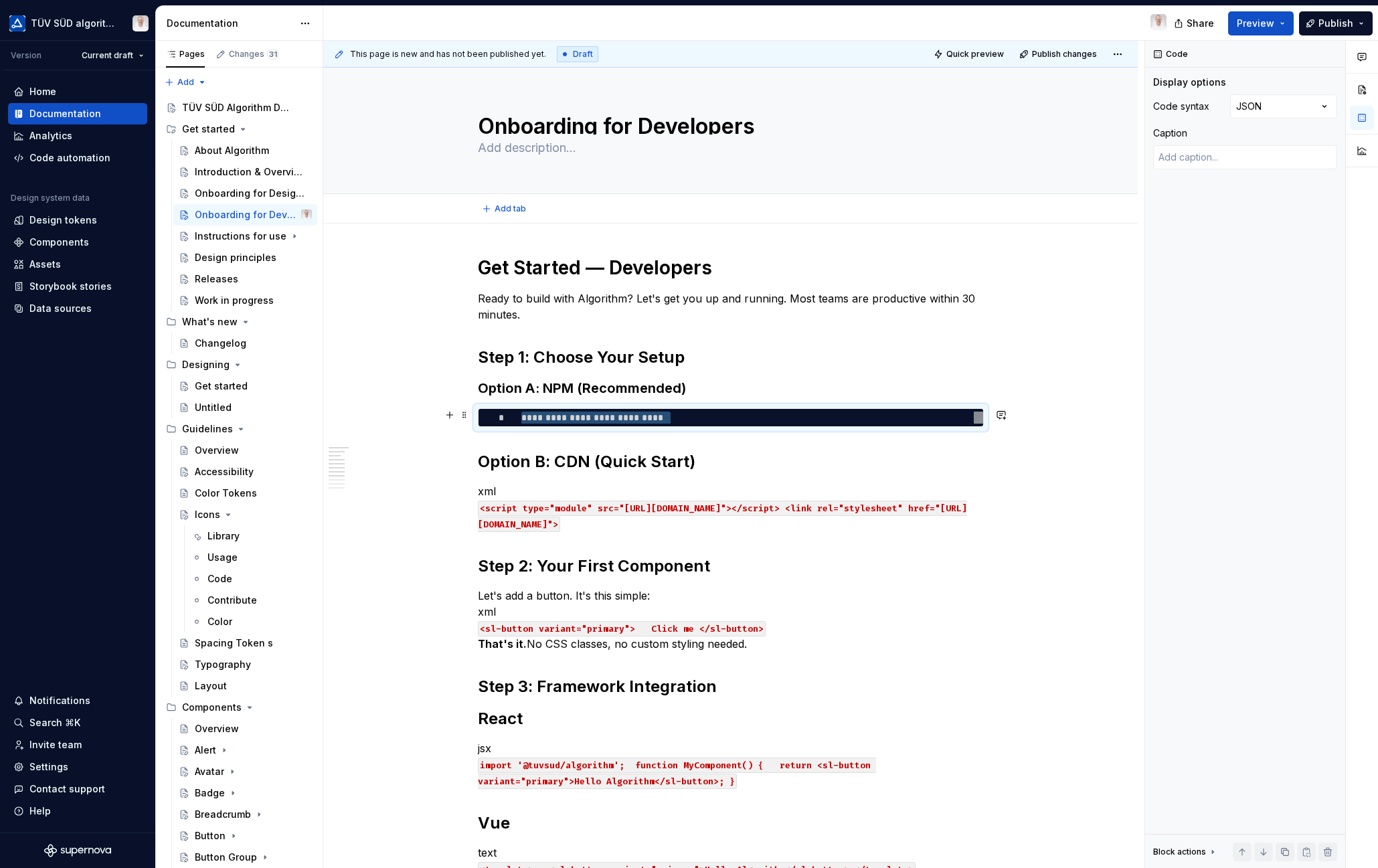
scroll to position [0, 148]
click at [1319, 109] on div "Comments Open comments No comments yet Select ‘Comment’ from the block context …" at bounding box center [1261, 454] width 233 height 827
click at [701, 447] on div "**********" at bounding box center [731, 760] width 506 height 1009
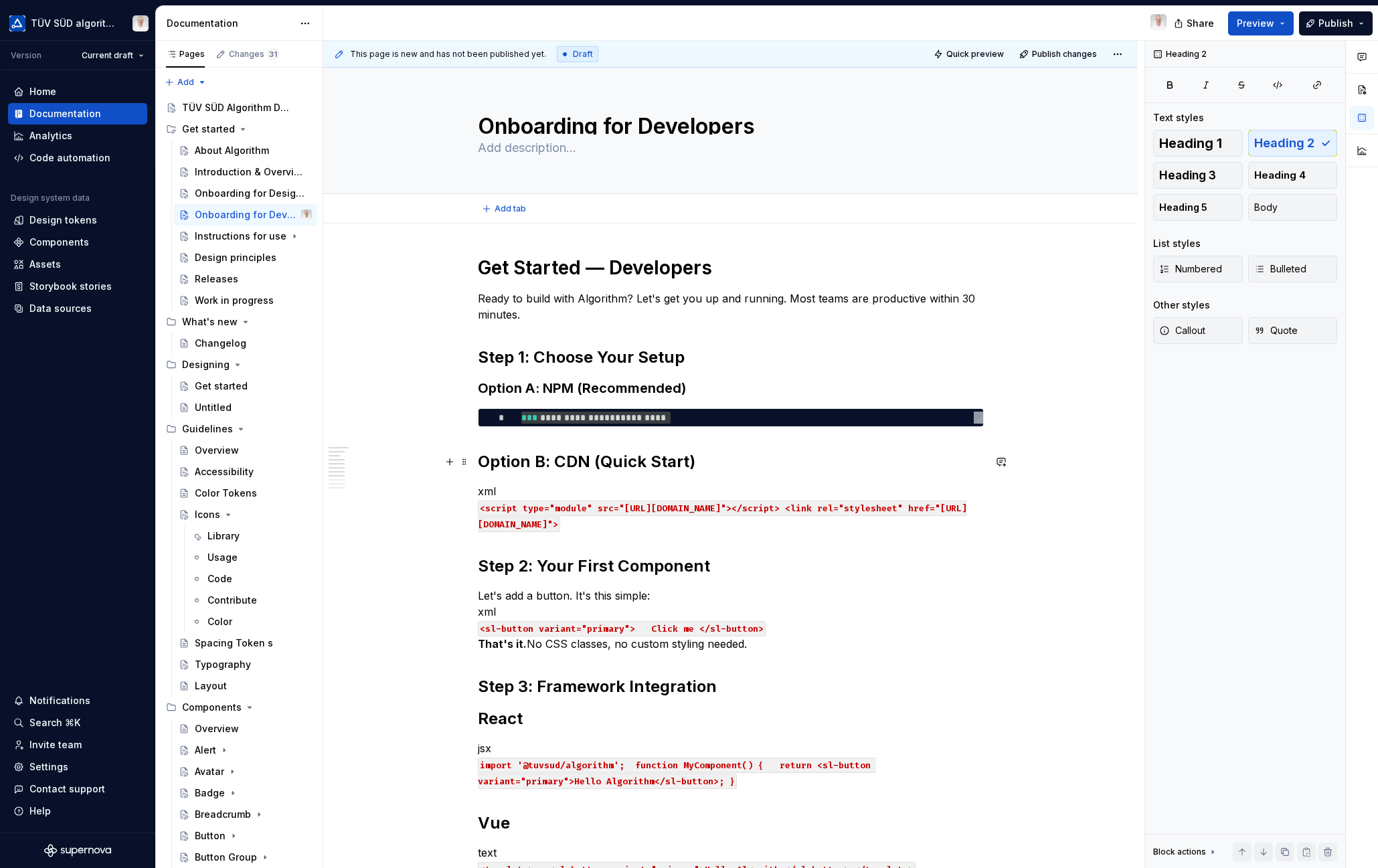
click at [518, 459] on h2 "Option B: CDN (Quick Start)" at bounding box center [731, 461] width 506 height 21
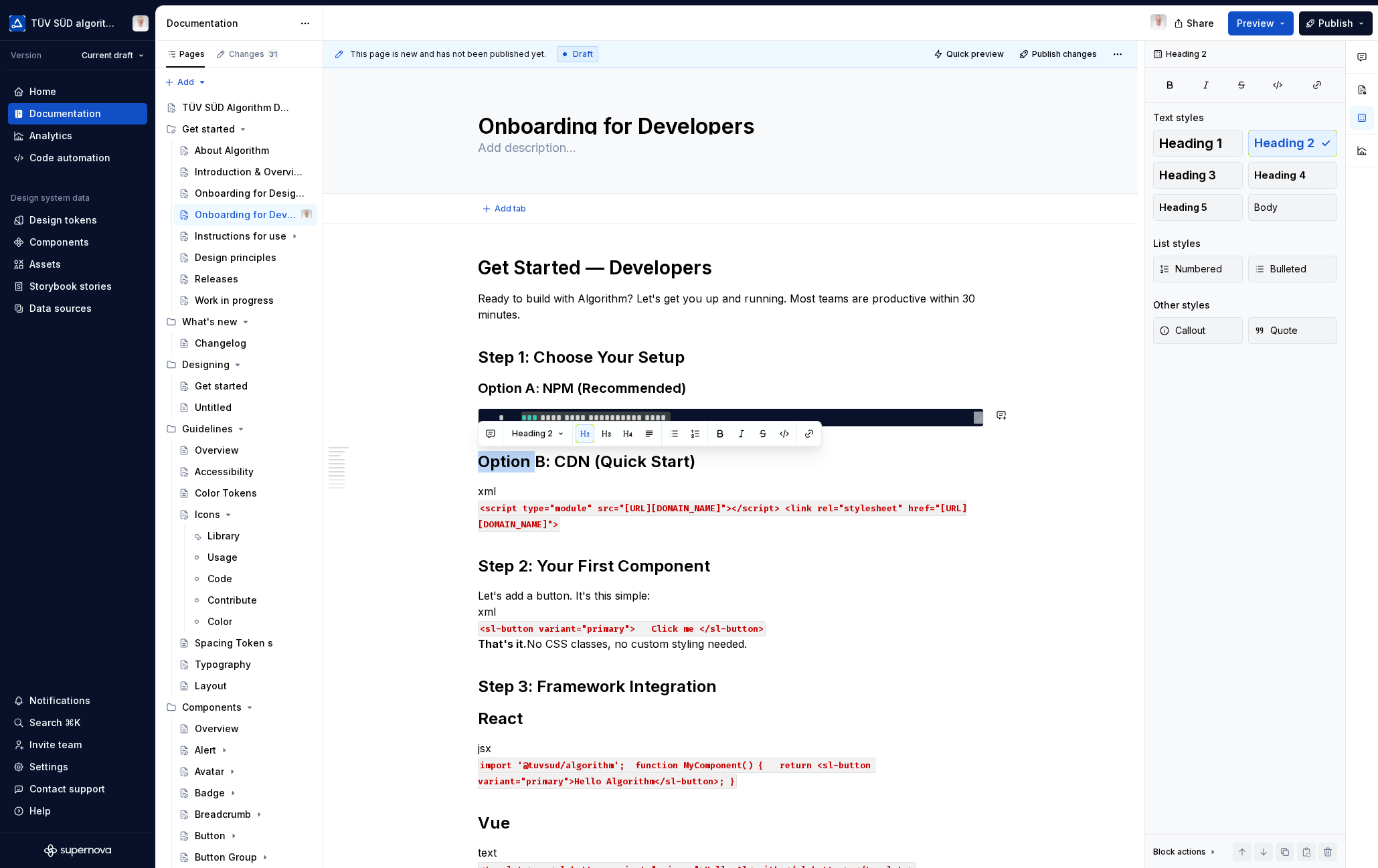
click at [601, 437] on button "button" at bounding box center [606, 434] width 19 height 19
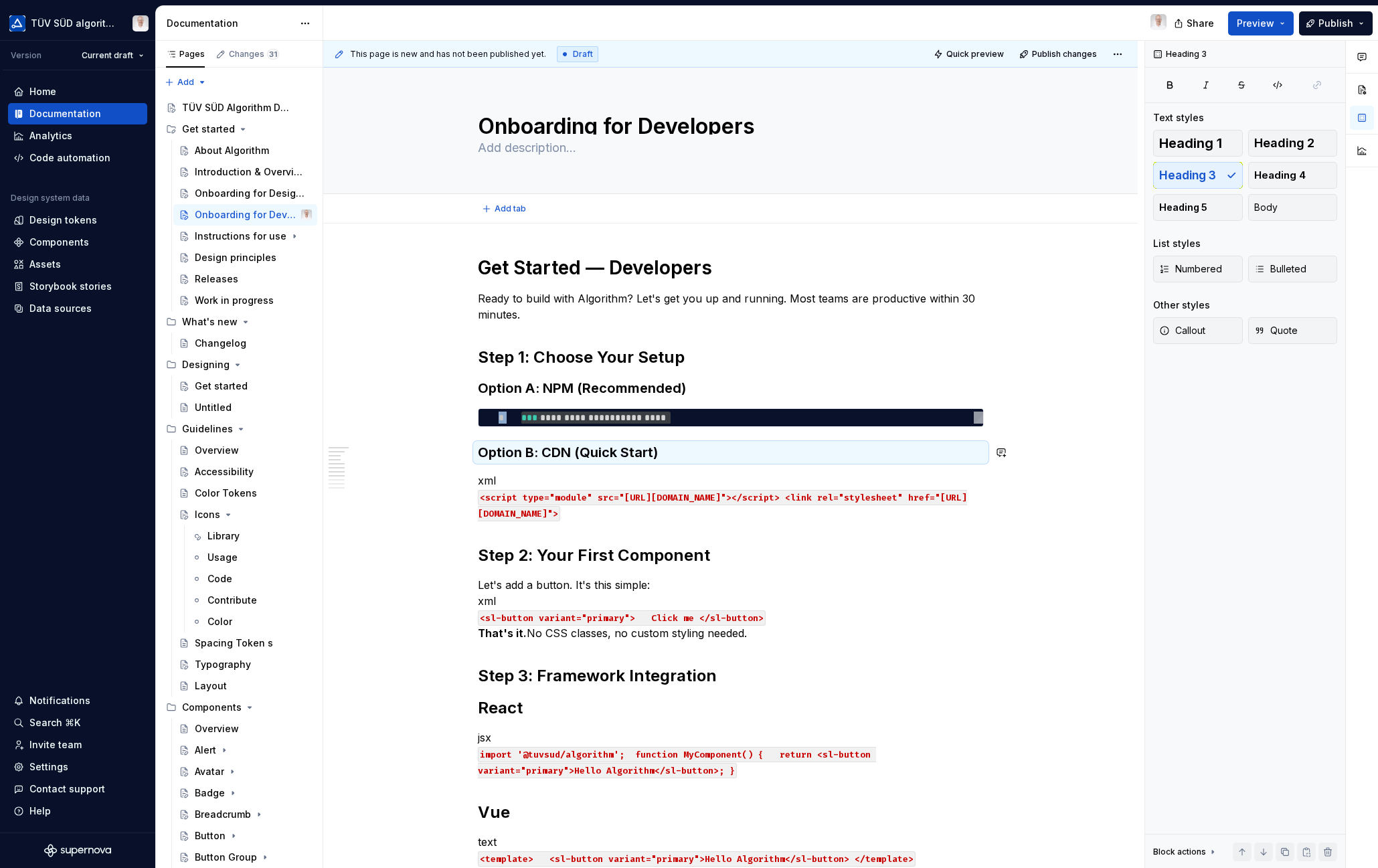
click at [625, 464] on div "**********" at bounding box center [731, 754] width 506 height 998
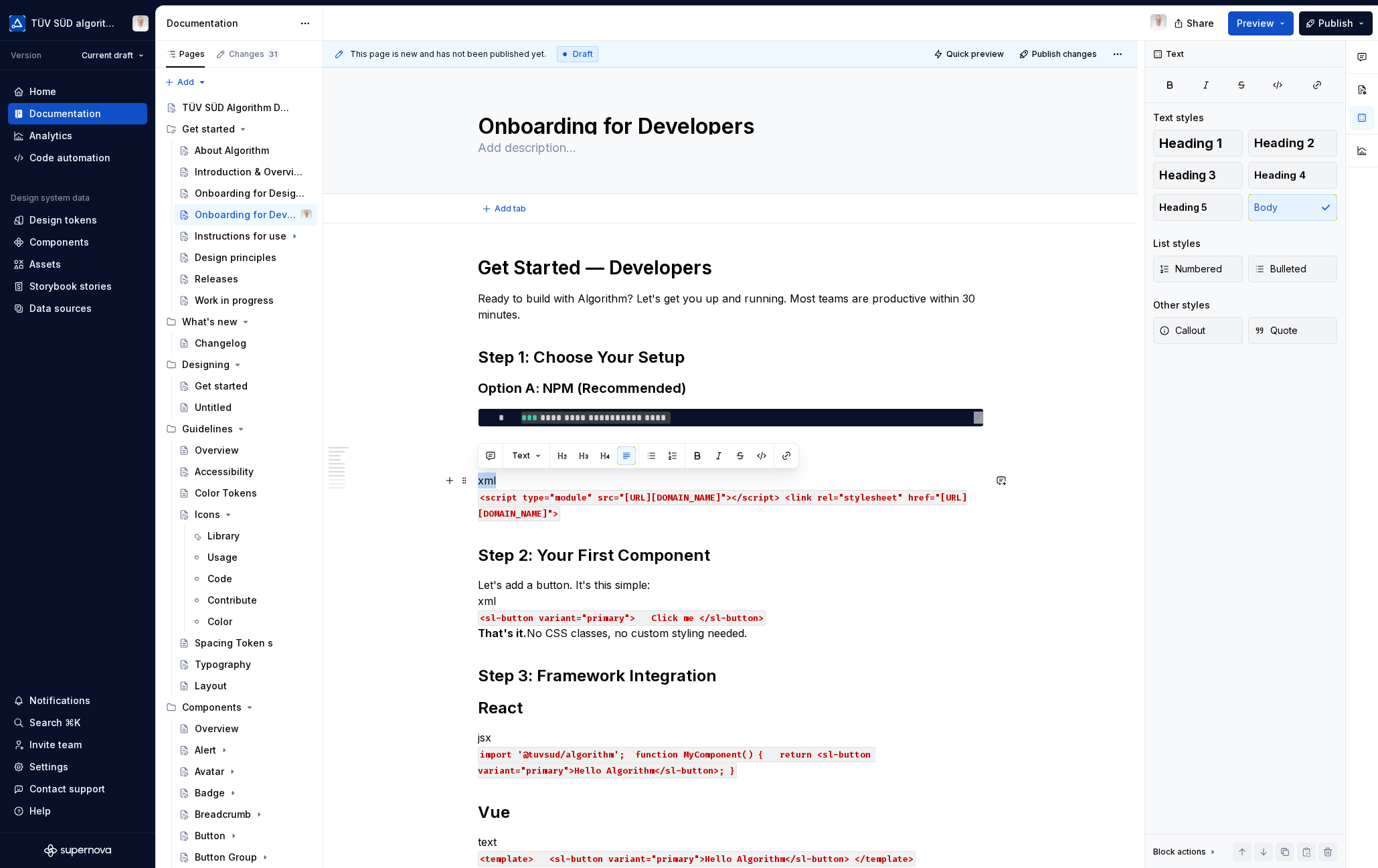
drag, startPoint x: 522, startPoint y: 478, endPoint x: 474, endPoint y: 478, distance: 48.0
click at [474, 478] on div "**********" at bounding box center [730, 876] width 815 height 1306
click at [936, 516] on p "<script type="module" src="https://cdn.tuvsud.com/algorithm/latest/algorithm.js…" at bounding box center [731, 497] width 506 height 48
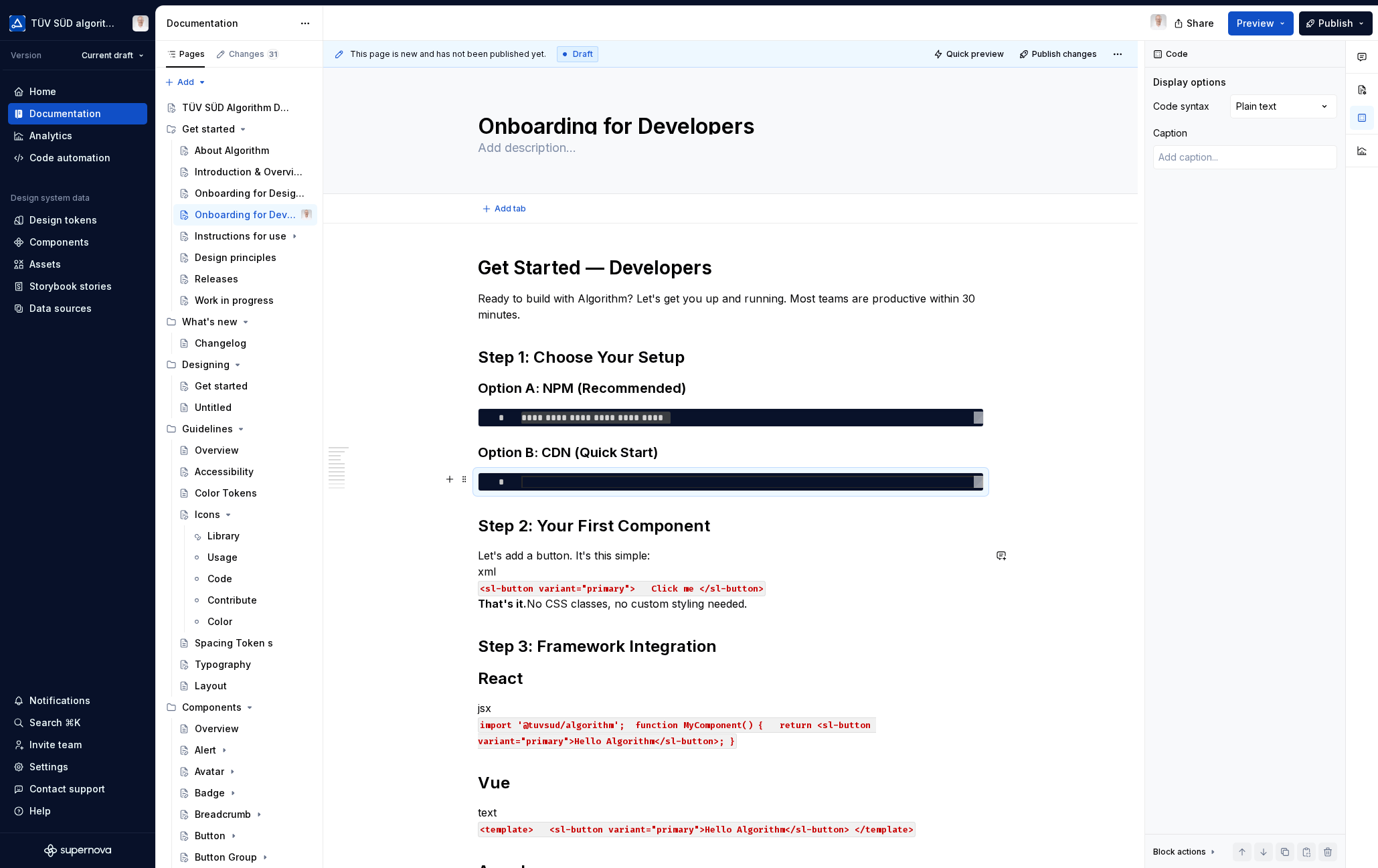
click at [544, 481] on div at bounding box center [752, 482] width 461 height 13
click at [1321, 109] on div "Comments Open comments No comments yet Select ‘Comment’ from the block context …" at bounding box center [1261, 454] width 233 height 827
click at [543, 483] on div at bounding box center [752, 482] width 461 height 13
type textarea "*"
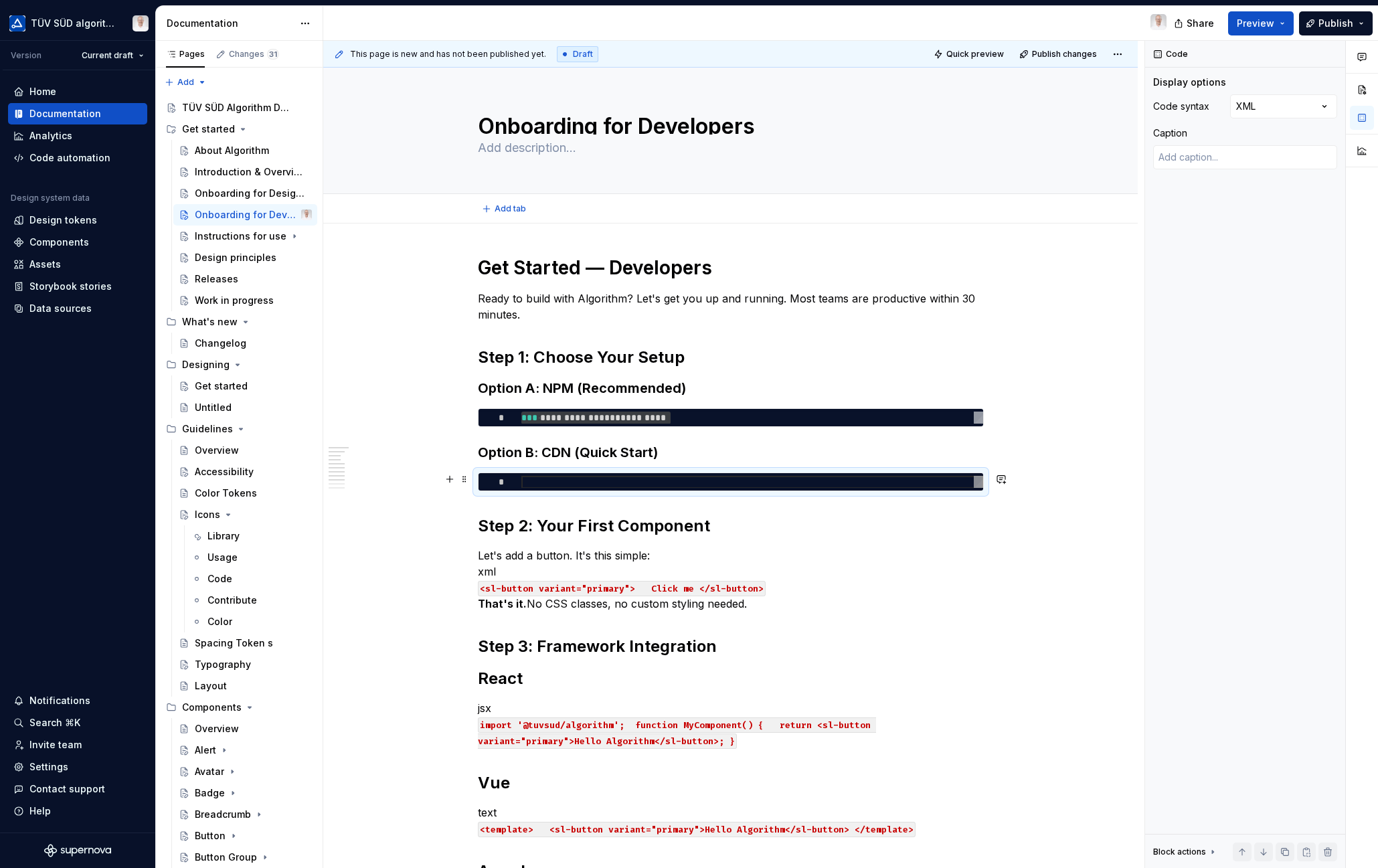
type textarea "**********"
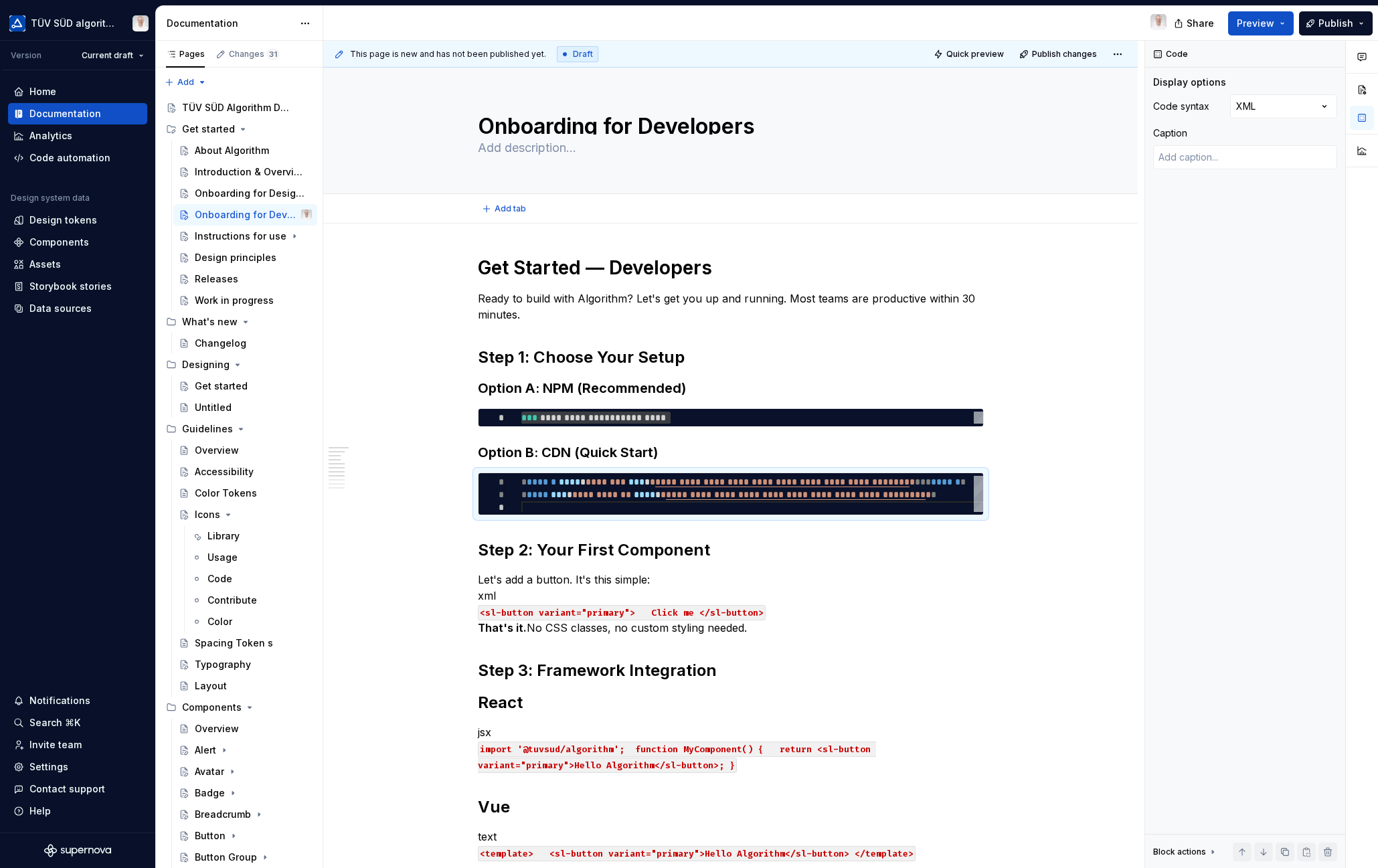
click at [1170, 547] on div "Code Display options Code syntax XML Caption Block actions Move up Move down Du…" at bounding box center [1245, 454] width 200 height 827
click at [1092, 547] on div "**********" at bounding box center [730, 874] width 815 height 1301
click at [563, 495] on div "**********" at bounding box center [768, 489] width 493 height 46
click at [555, 495] on div "**********" at bounding box center [768, 489] width 493 height 46
click at [555, 494] on div "**********" at bounding box center [768, 489] width 493 height 46
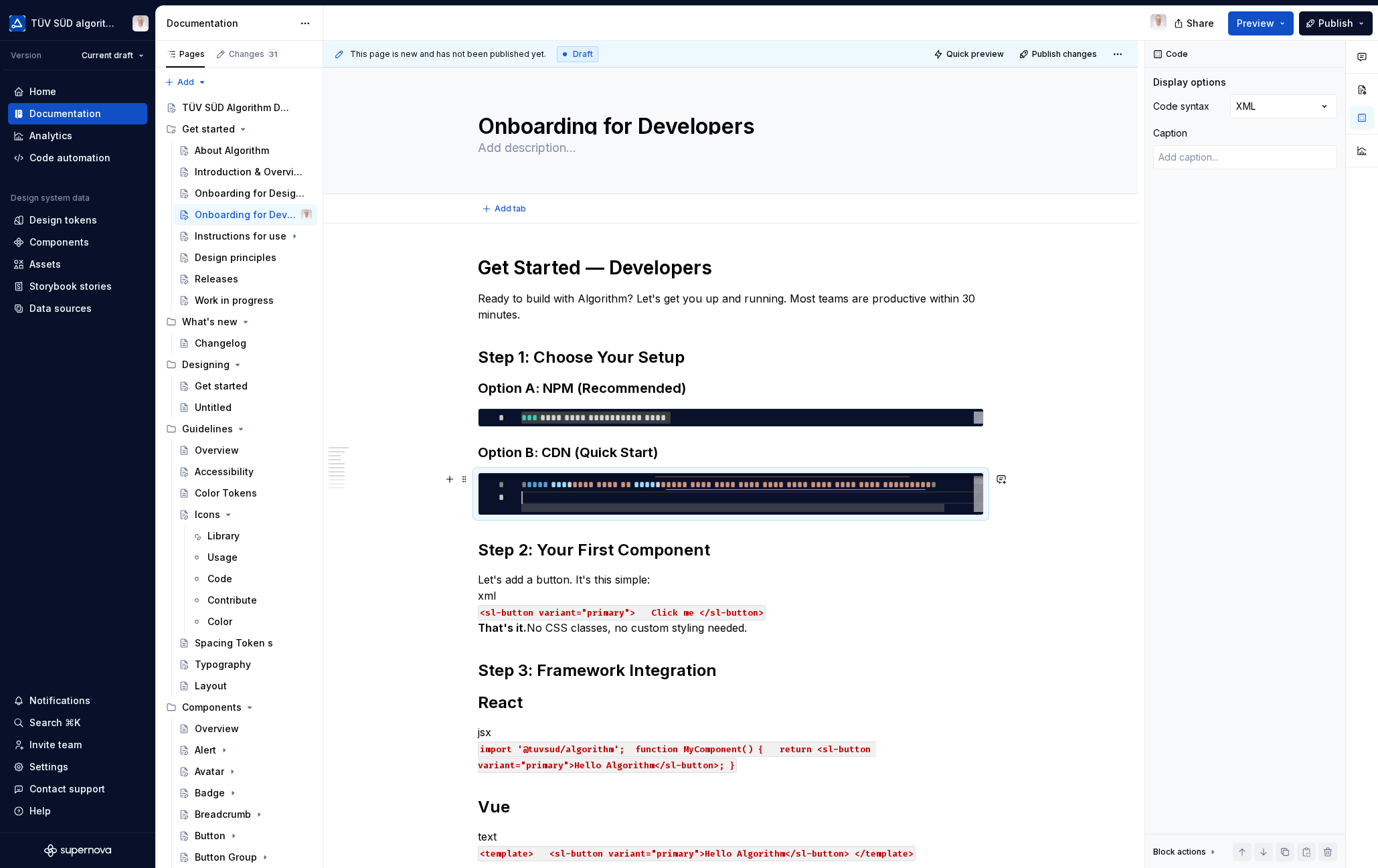
click at [555, 494] on div "**********" at bounding box center [768, 489] width 493 height 46
click at [541, 487] on div "**********" at bounding box center [768, 489] width 493 height 46
drag, startPoint x: 524, startPoint y: 482, endPoint x: 1085, endPoint y: 576, distance: 568.8
click at [1015, 511] on div "**********" at bounding box center [768, 489] width 493 height 46
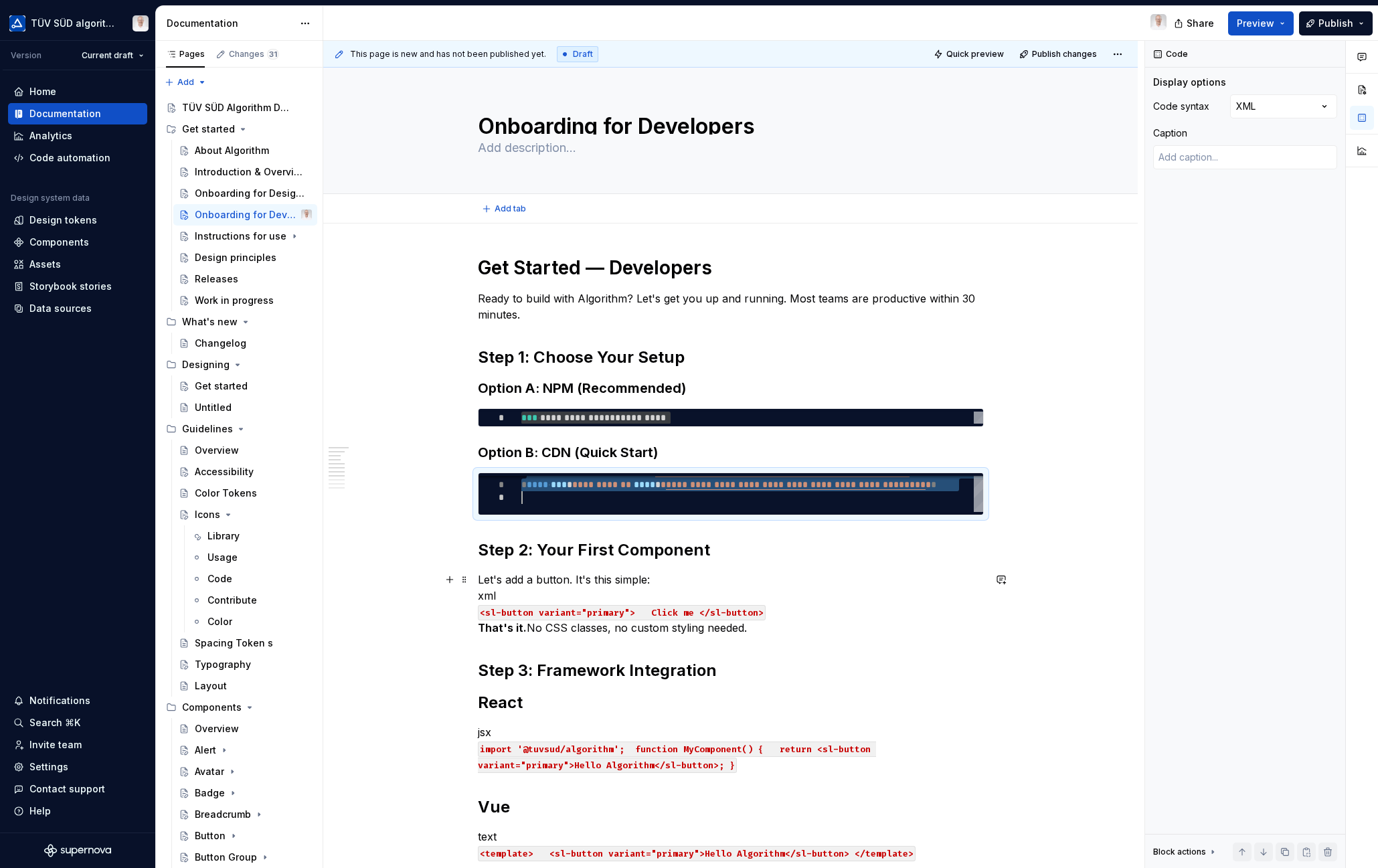
type textarea "*"
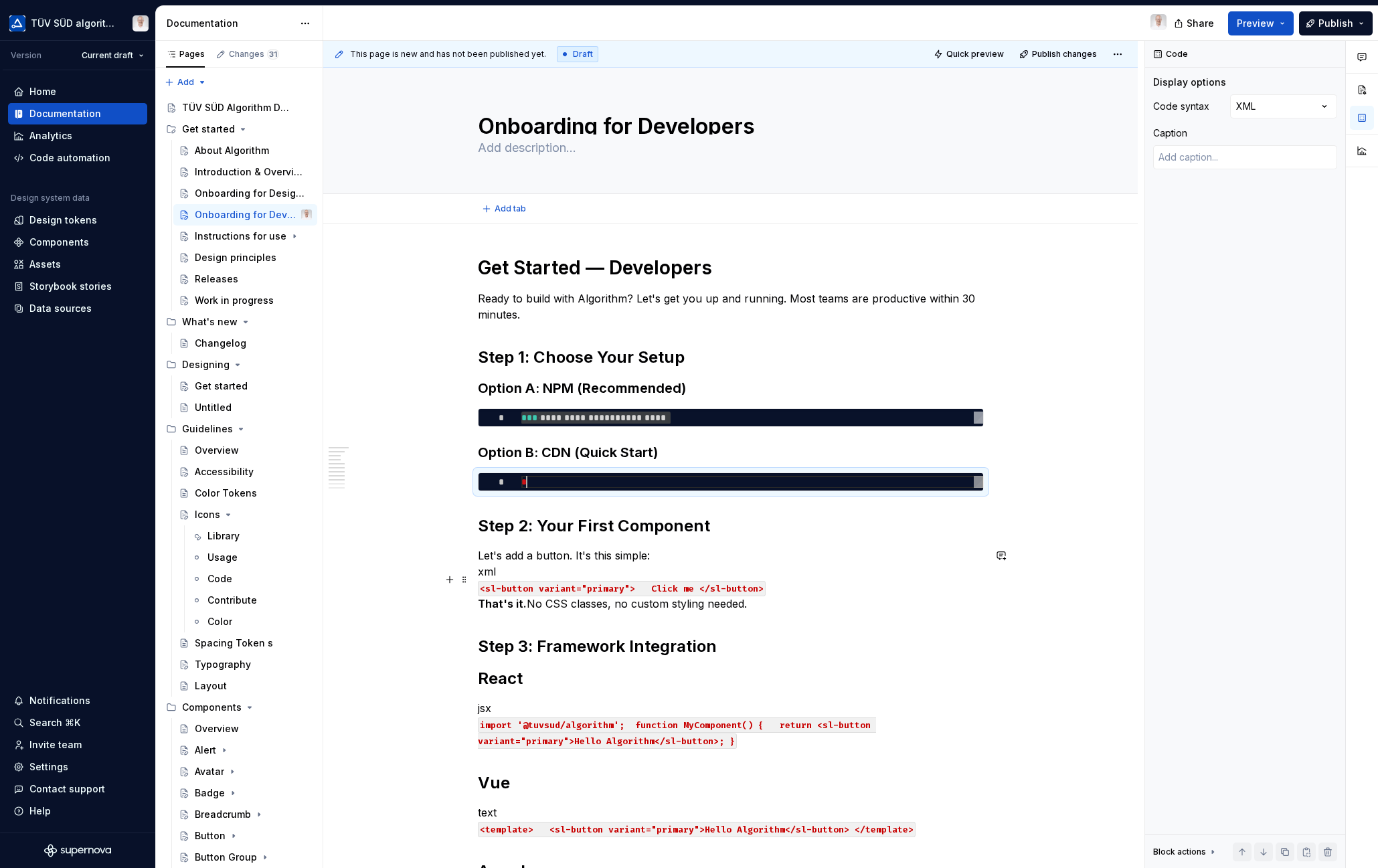
type textarea "*"
type textarea "**********"
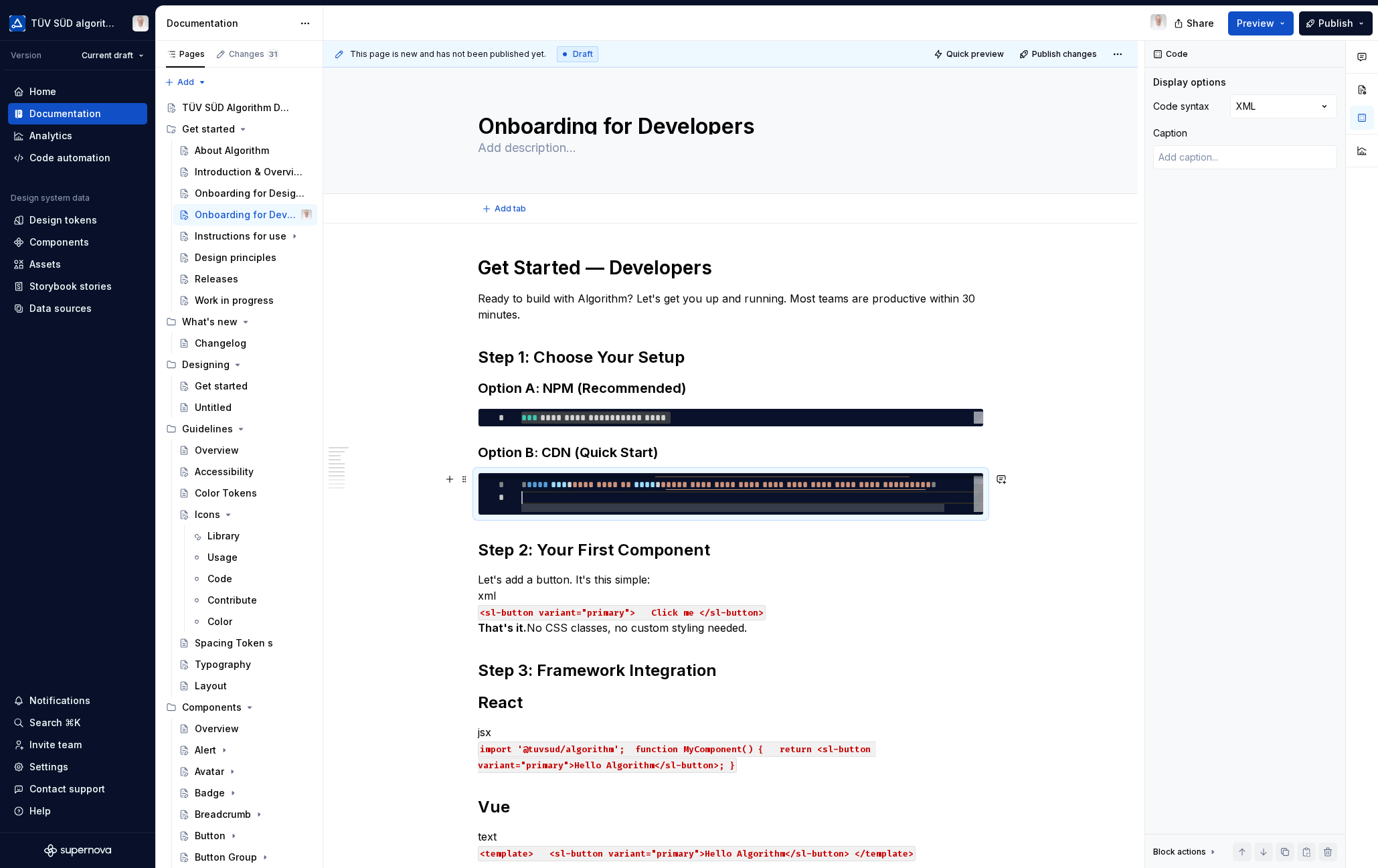
type textarea "*"
type textarea "**********"
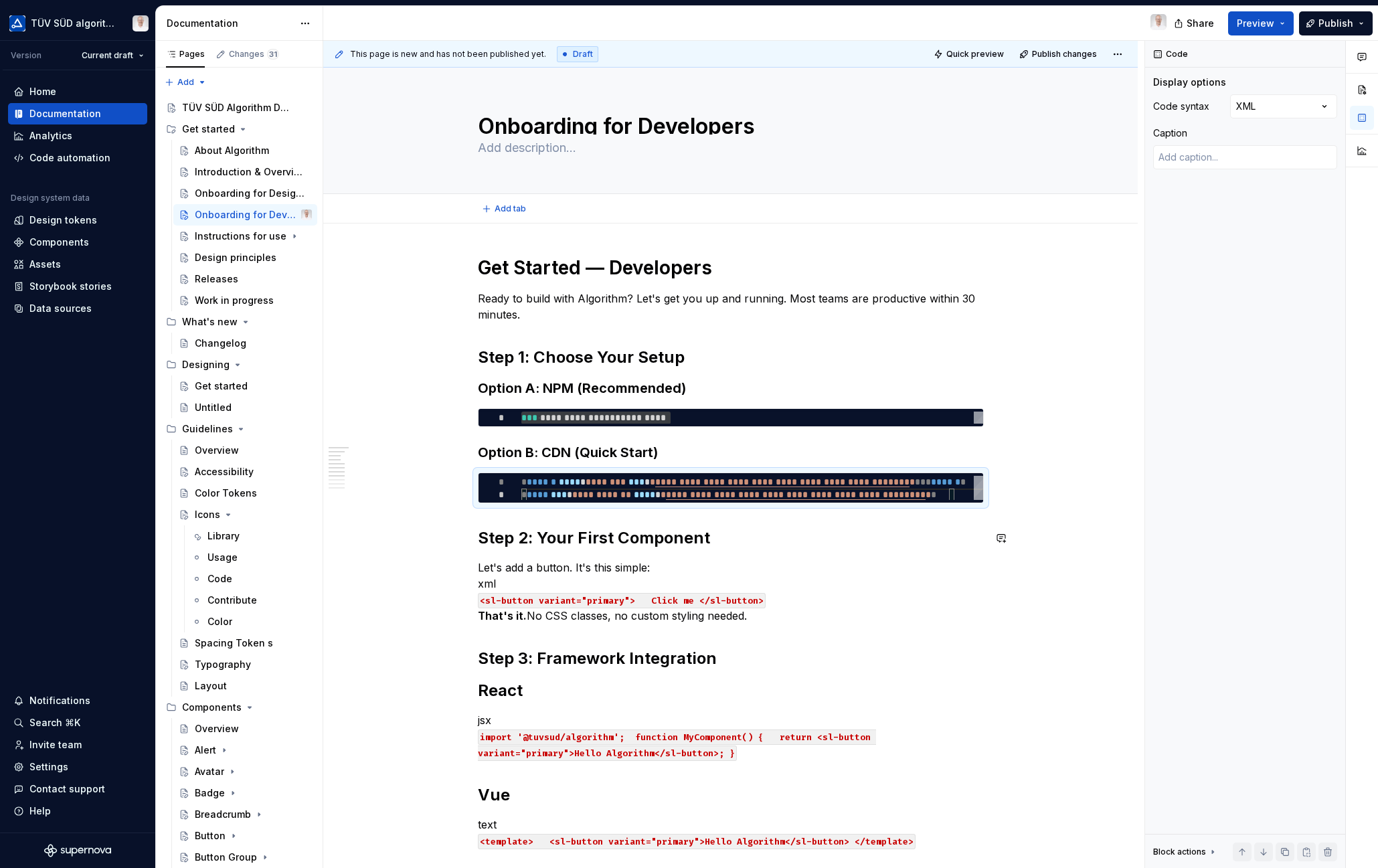
click at [1056, 509] on div "**********" at bounding box center [730, 867] width 815 height 1289
click at [550, 567] on p "Let's add a button. It's this simple: xml <sl-button variant="primary"> Click m…" at bounding box center [731, 591] width 506 height 64
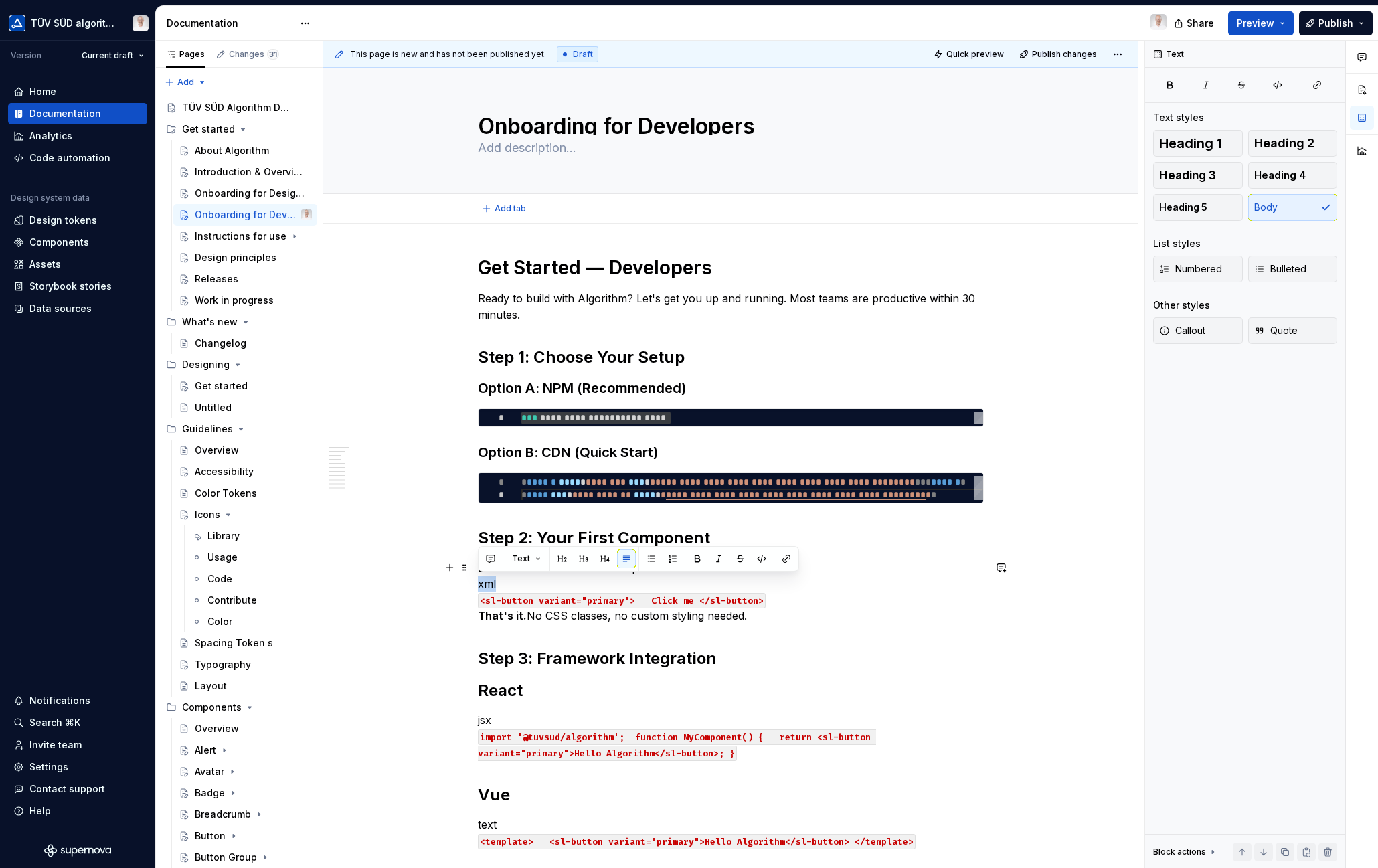
drag, startPoint x: 504, startPoint y: 581, endPoint x: 476, endPoint y: 582, distance: 28.0
click at [476, 582] on div "**********" at bounding box center [730, 867] width 815 height 1289
click at [769, 600] on p "Let's add a button. It's this simple: <sl-button variant="primary"> Click me </…" at bounding box center [731, 591] width 506 height 64
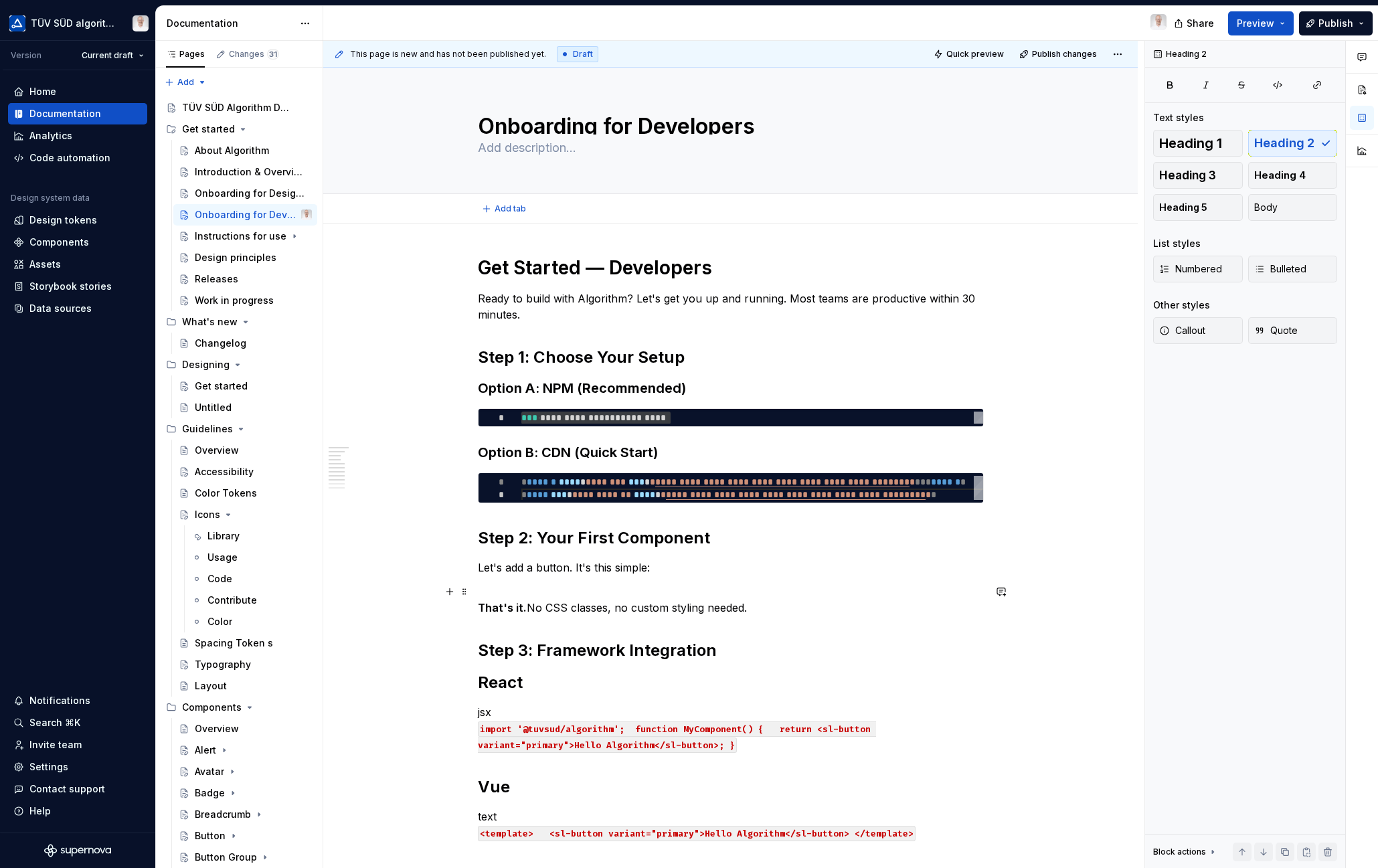
click at [447, 594] on button "button" at bounding box center [449, 591] width 19 height 19
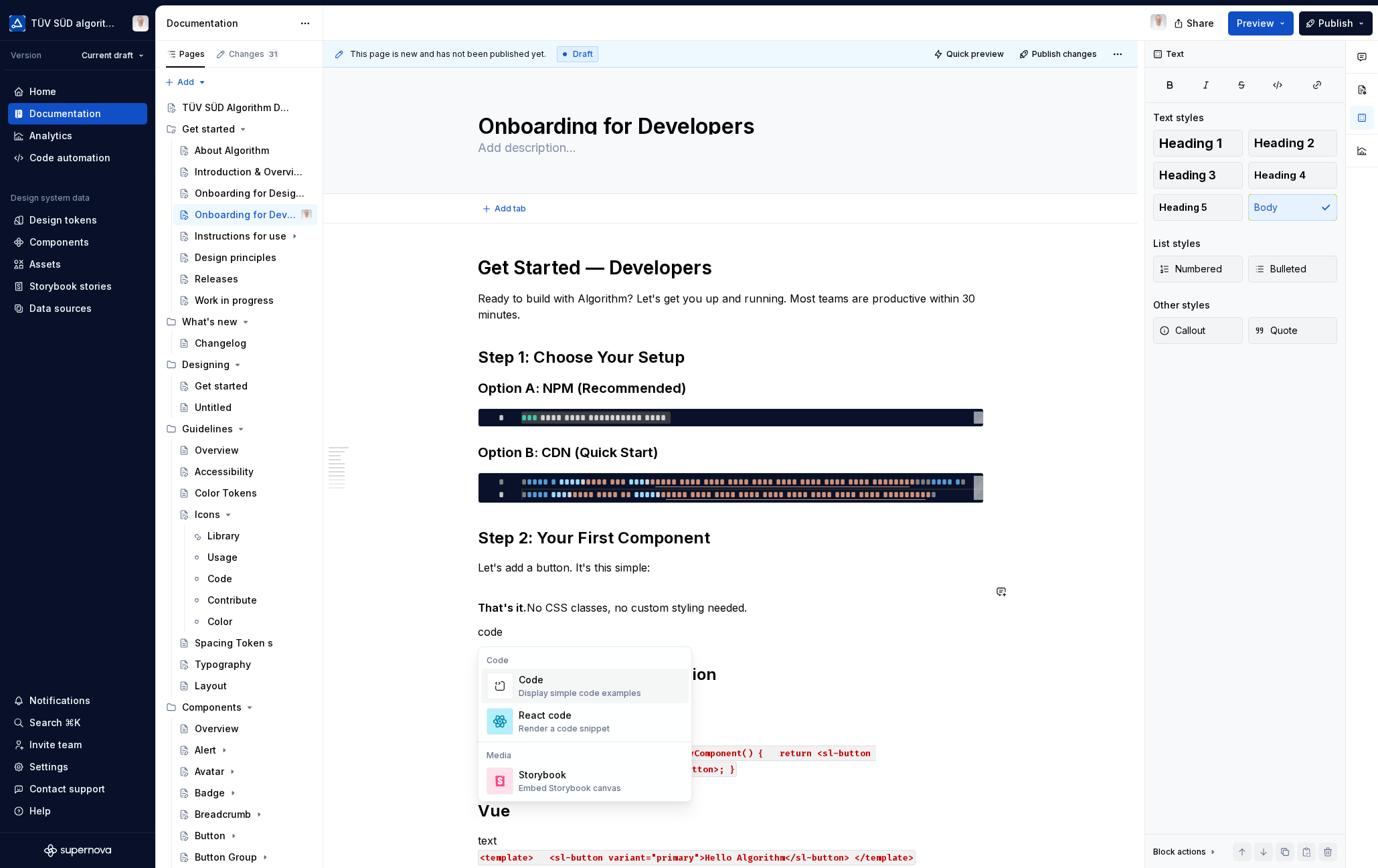
click at [550, 684] on div "Code" at bounding box center [580, 679] width 122 height 13
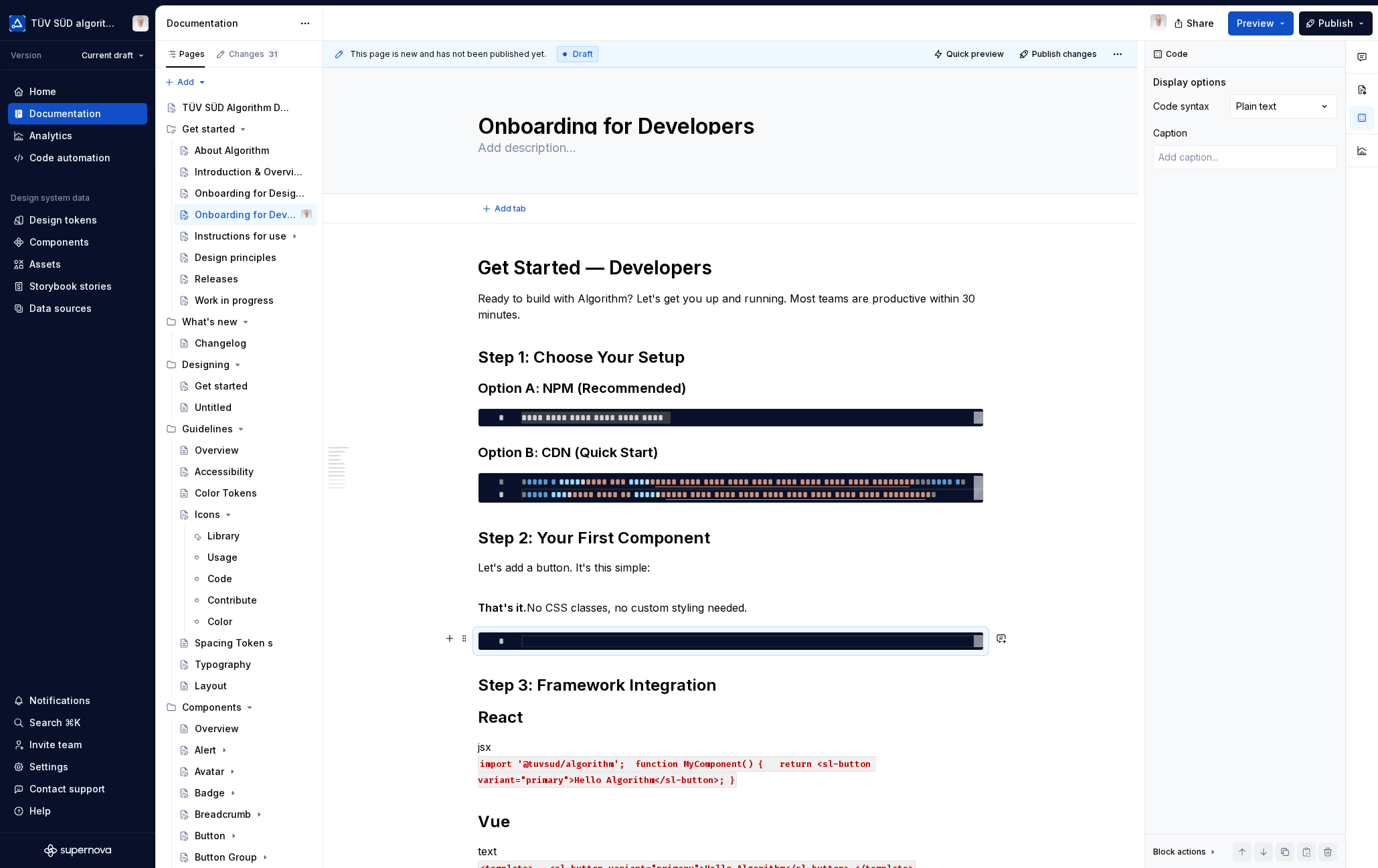
click at [530, 639] on div at bounding box center [752, 641] width 461 height 13
type textarea "*"
type textarea "**********"
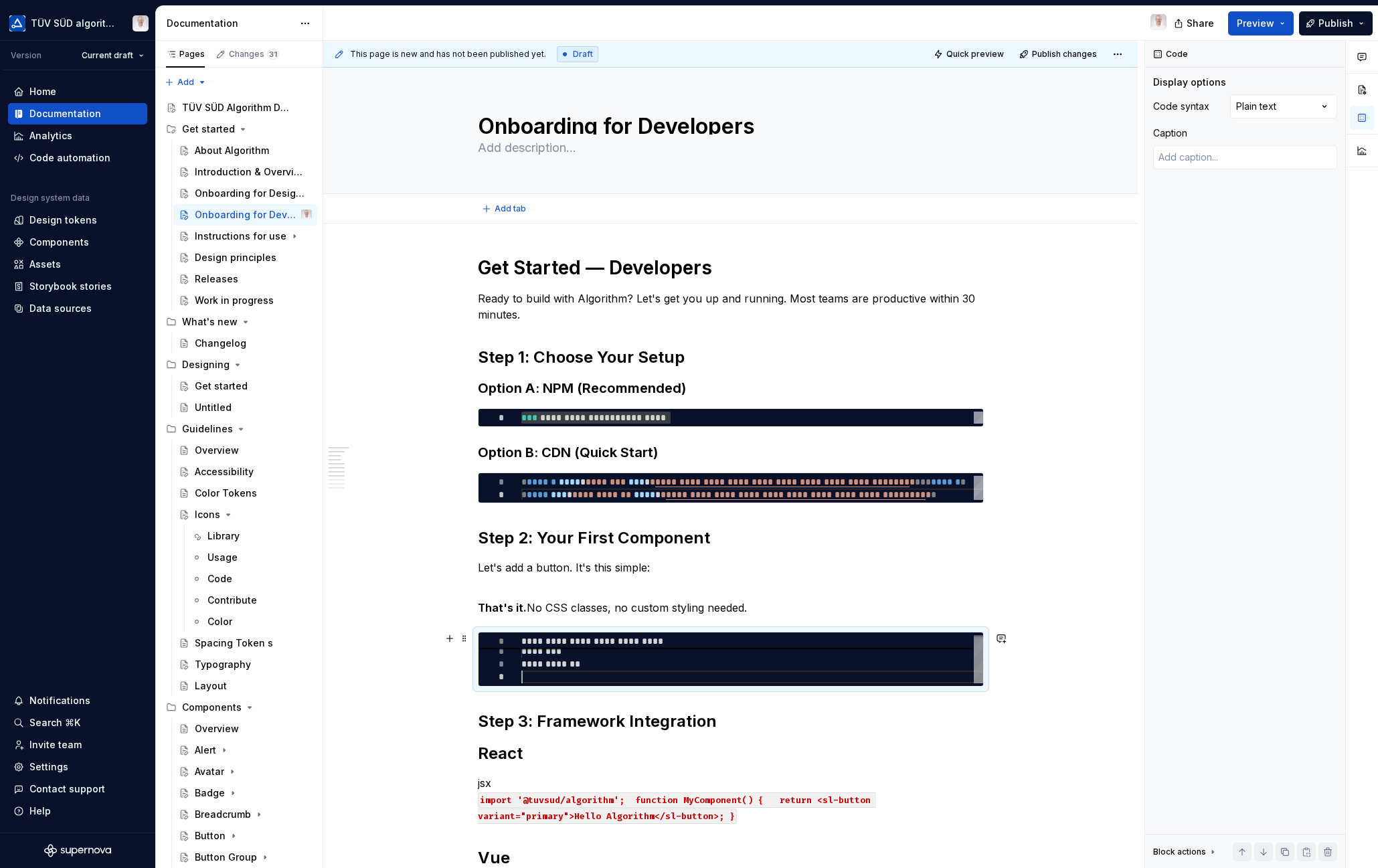
type textarea "*"
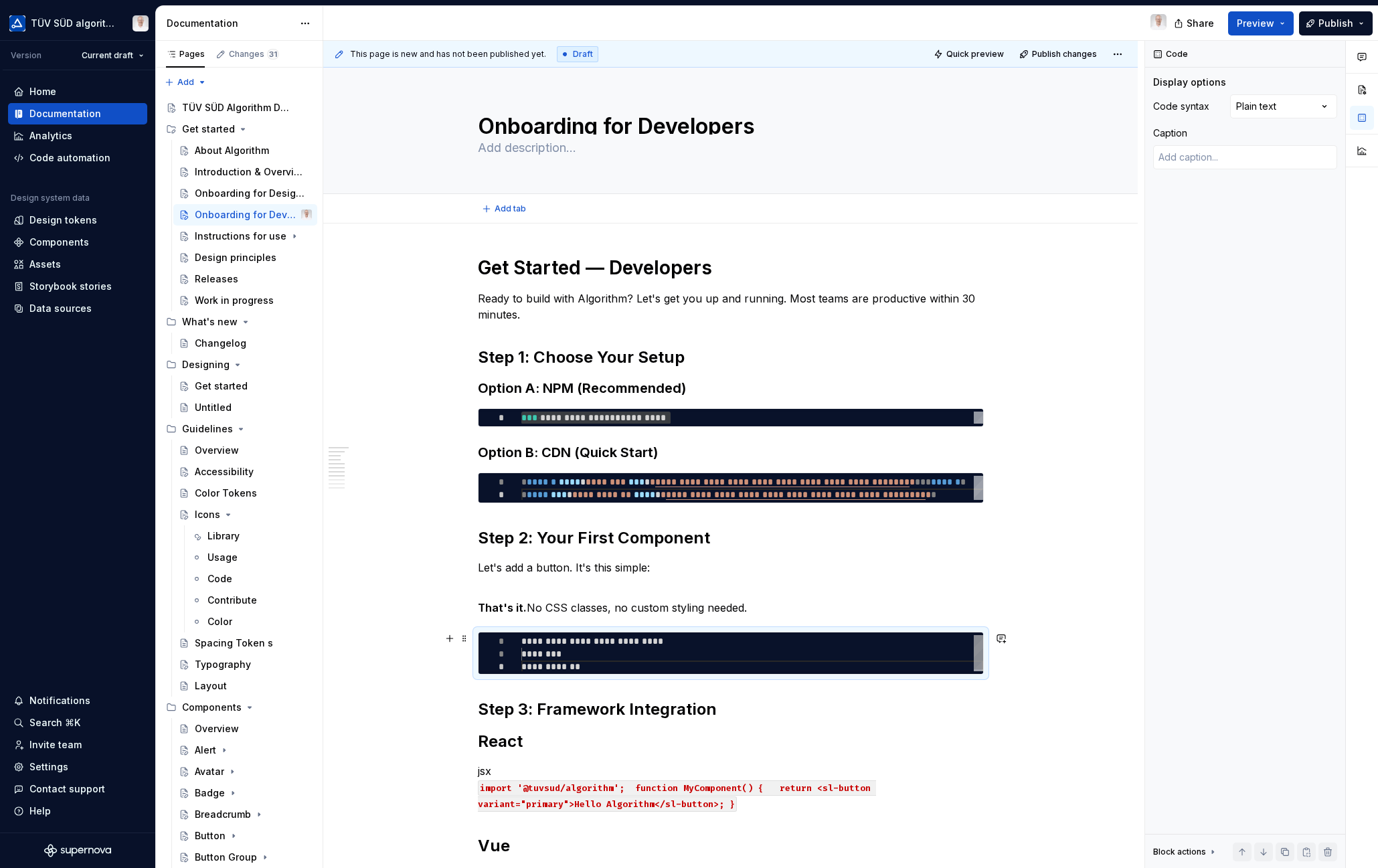
click at [534, 639] on div "**********" at bounding box center [752, 653] width 461 height 38
type textarea "**********"
type textarea "*"
type textarea "**********"
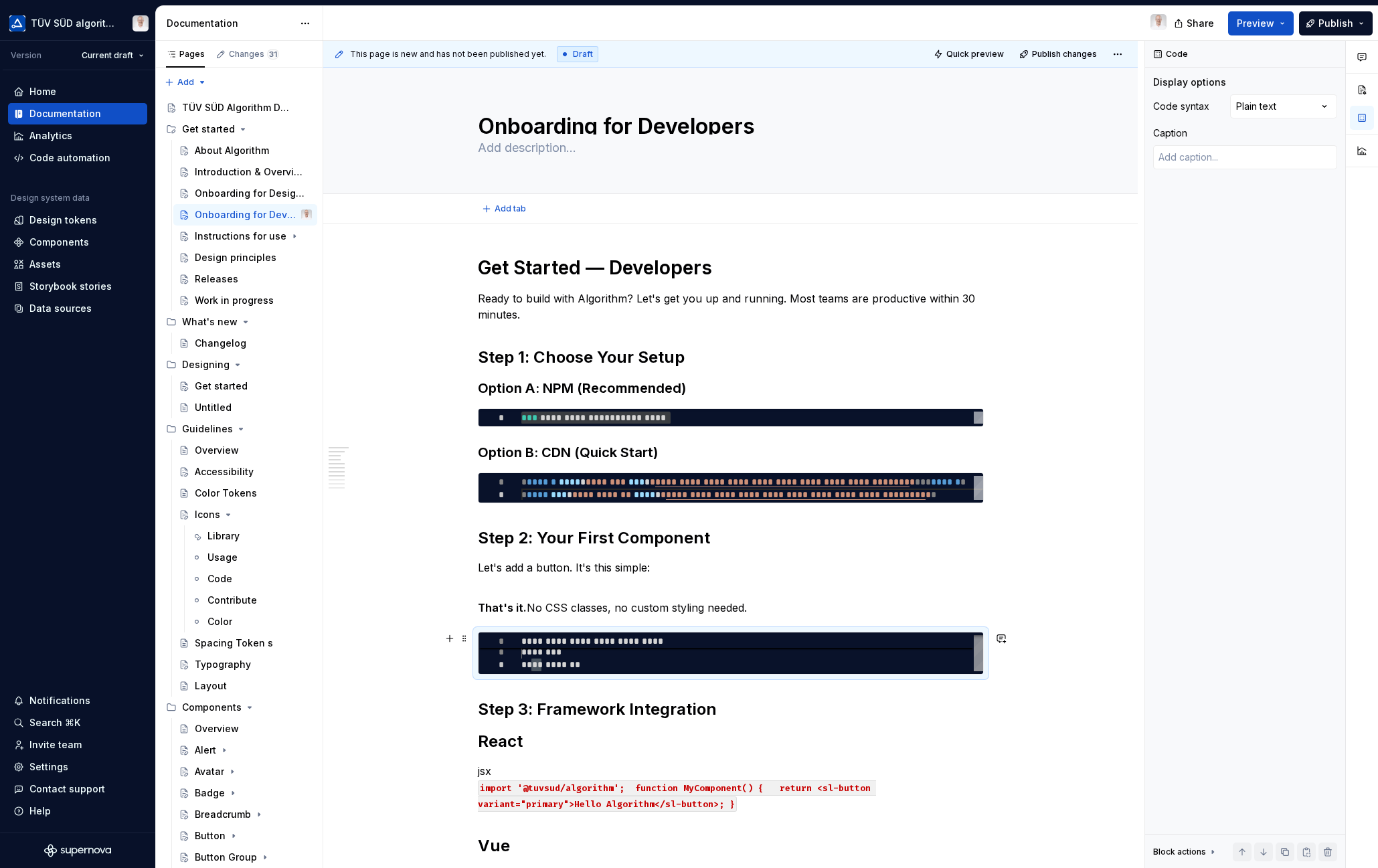
type textarea "*"
type textarea "**********"
click at [1328, 107] on div "Comments Open comments No comments yet Select ‘Comment’ from the block context …" at bounding box center [1261, 454] width 233 height 827
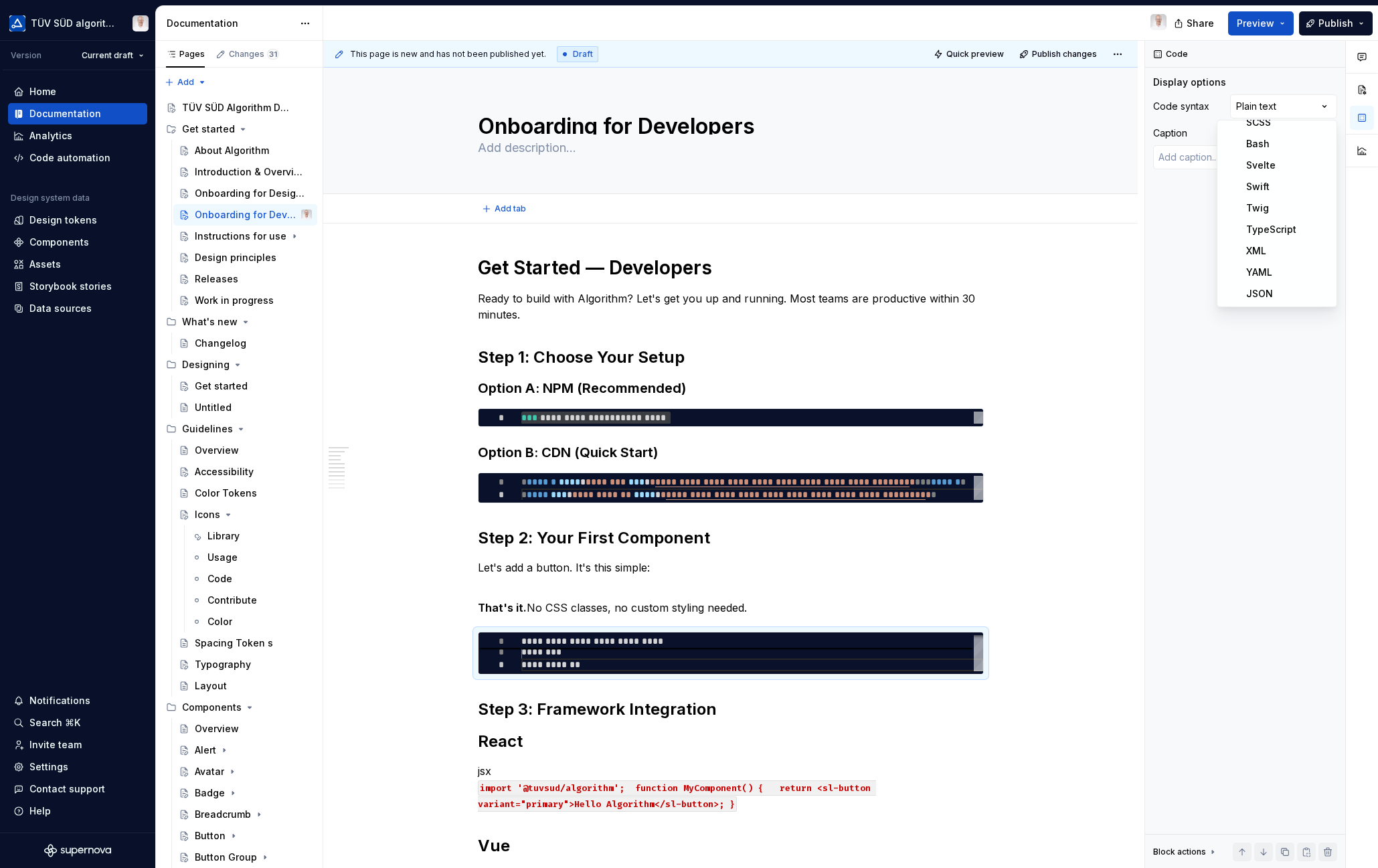
drag, startPoint x: 1253, startPoint y: 250, endPoint x: 705, endPoint y: 653, distance: 680.2
click at [741, 608] on p "That's it. No CSS classes, no custom styling needed." at bounding box center [731, 599] width 506 height 32
click at [745, 608] on p "That's it. No CSS classes, no custom styling needed." at bounding box center [731, 599] width 506 height 32
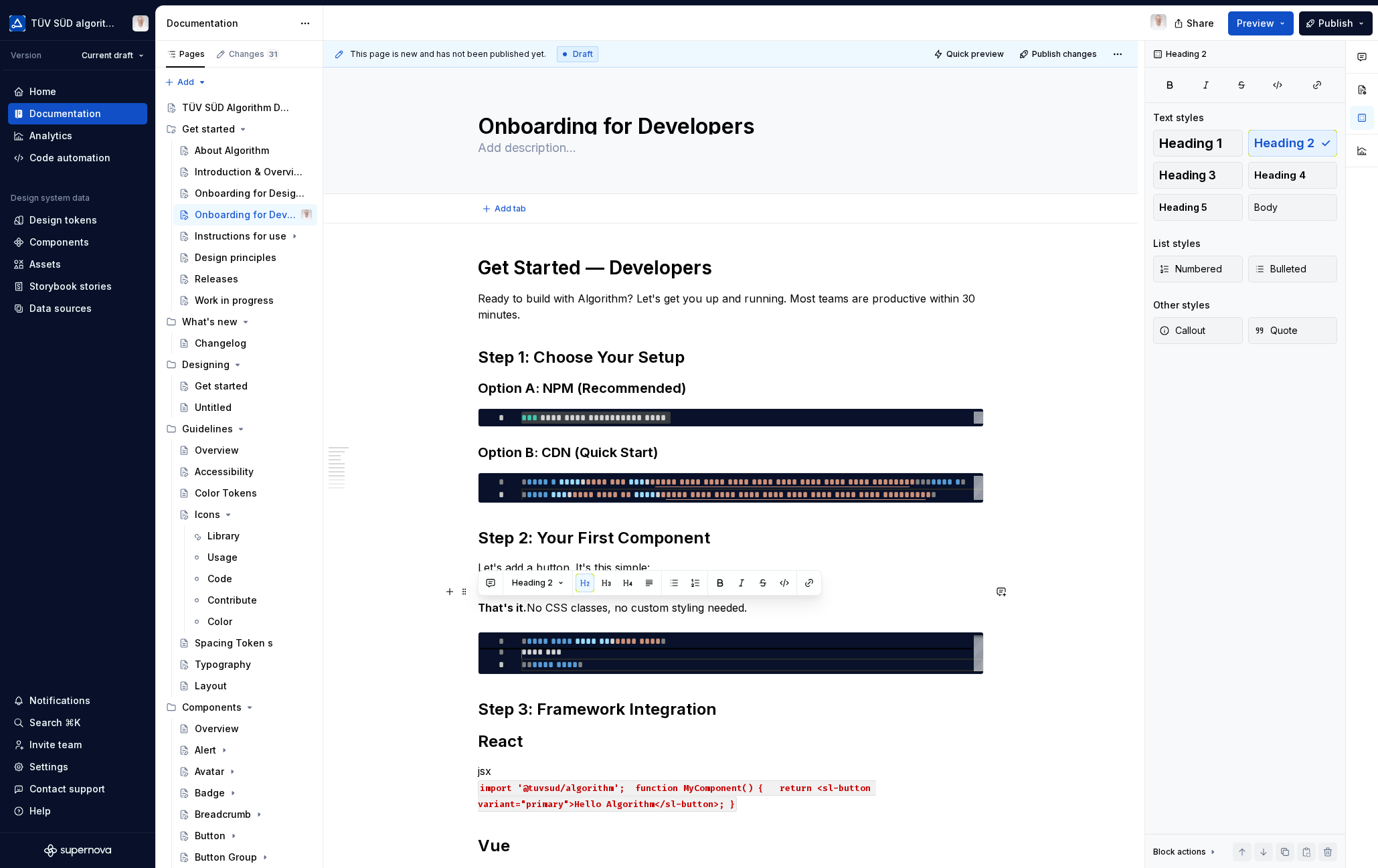
drag, startPoint x: 745, startPoint y: 608, endPoint x: 463, endPoint y: 604, distance: 282.0
click at [553, 577] on button "Heading 2" at bounding box center [537, 583] width 64 height 19
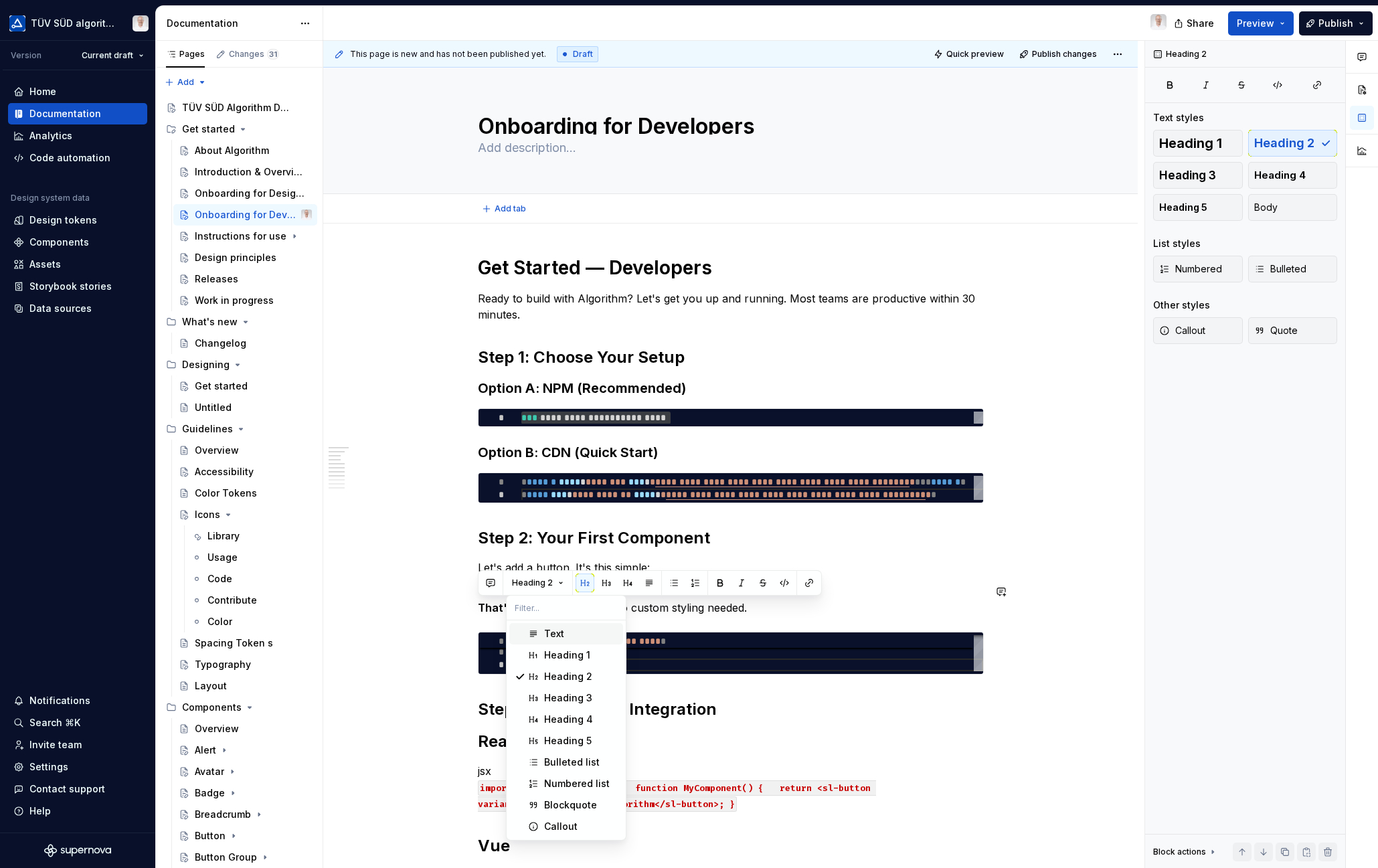
click at [555, 628] on div "Text" at bounding box center [554, 634] width 20 height 13
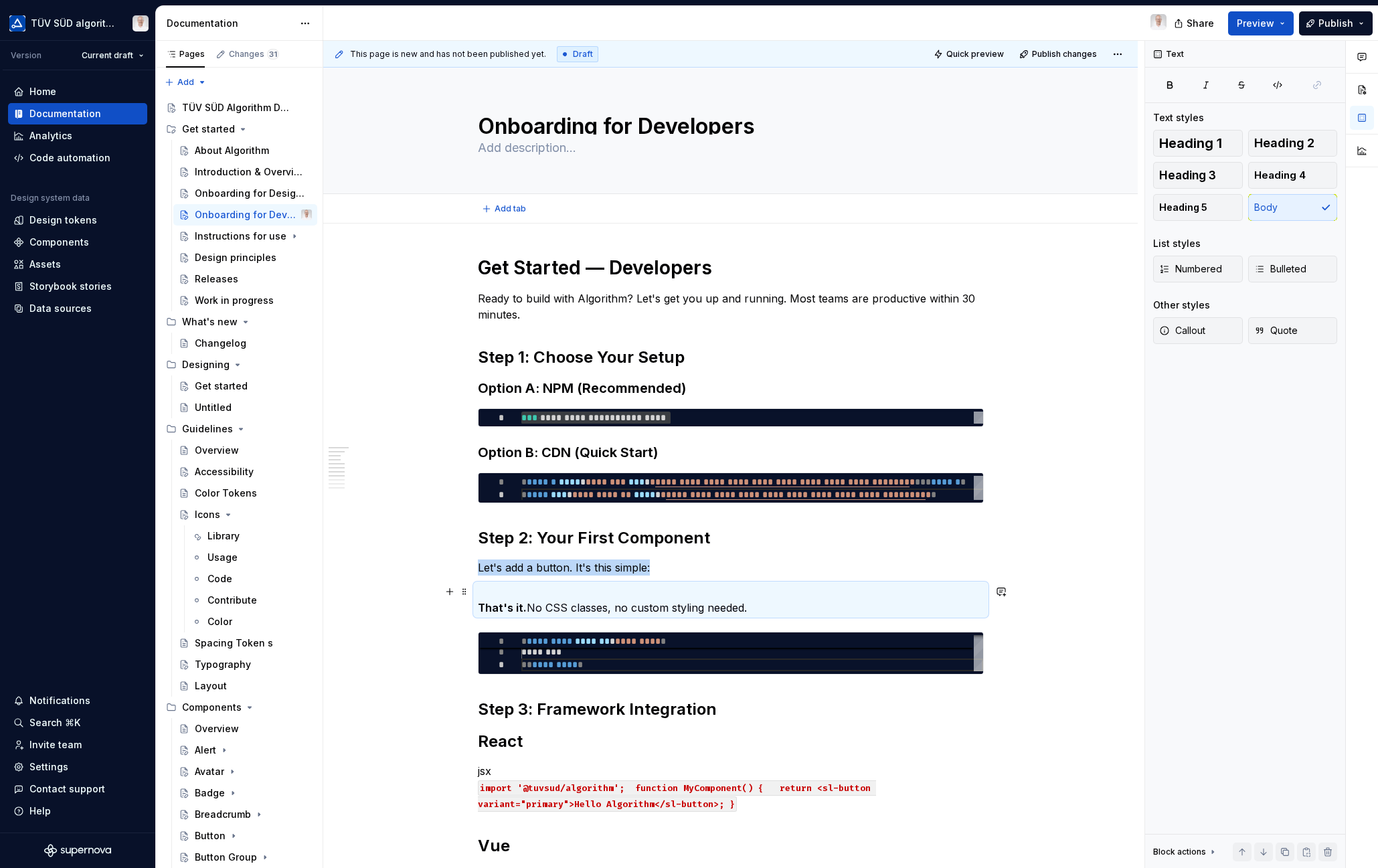
click at [603, 606] on p "That's it. No CSS classes, no custom styling needed." at bounding box center [731, 599] width 506 height 32
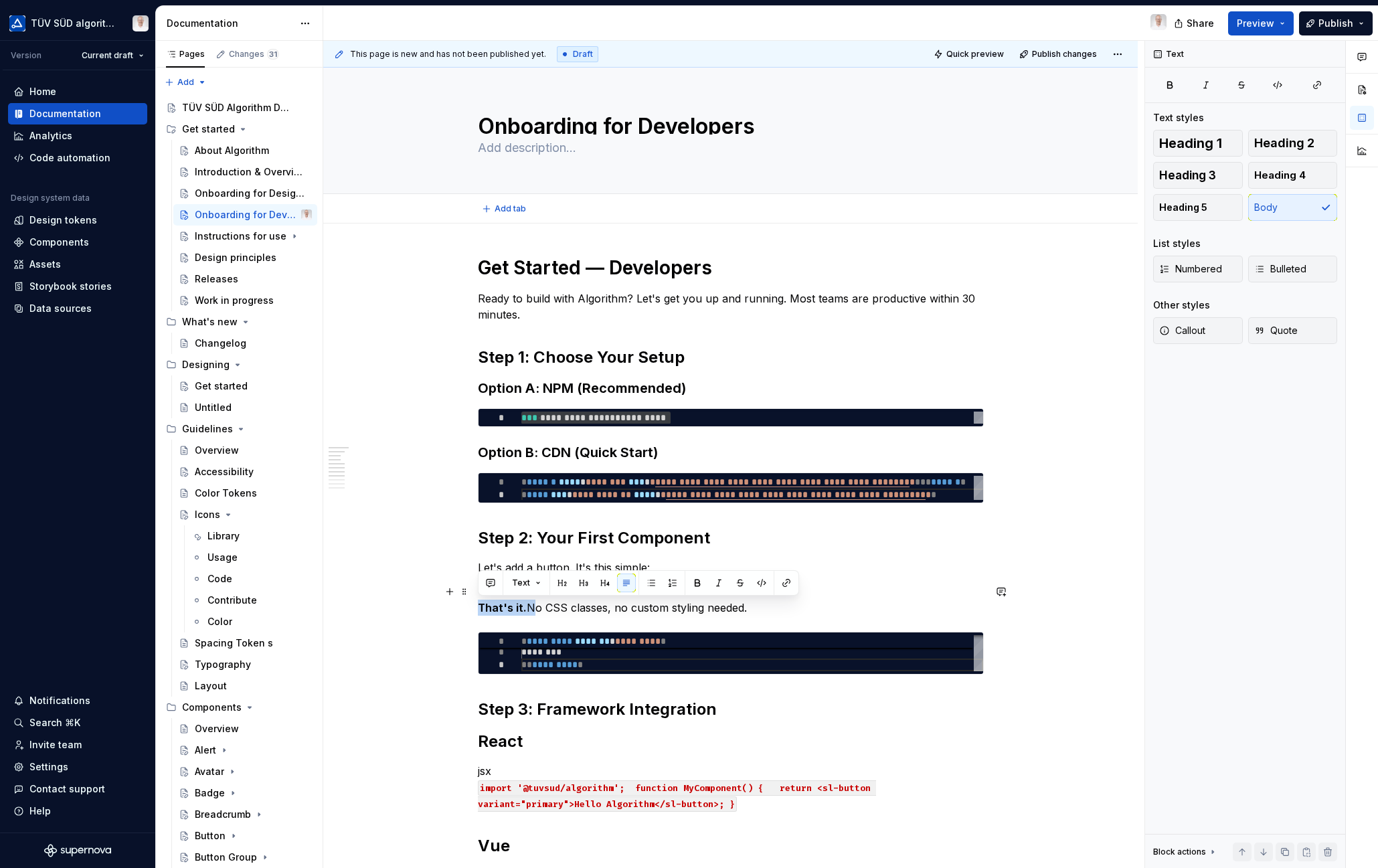
drag, startPoint x: 526, startPoint y: 610, endPoint x: 476, endPoint y: 609, distance: 50.0
click at [690, 582] on button "button" at bounding box center [697, 583] width 19 height 19
click at [690, 583] on button "button" at bounding box center [697, 583] width 19 height 19
click at [696, 605] on p "That's it. No CSS classes, no custom styling needed." at bounding box center [731, 599] width 506 height 32
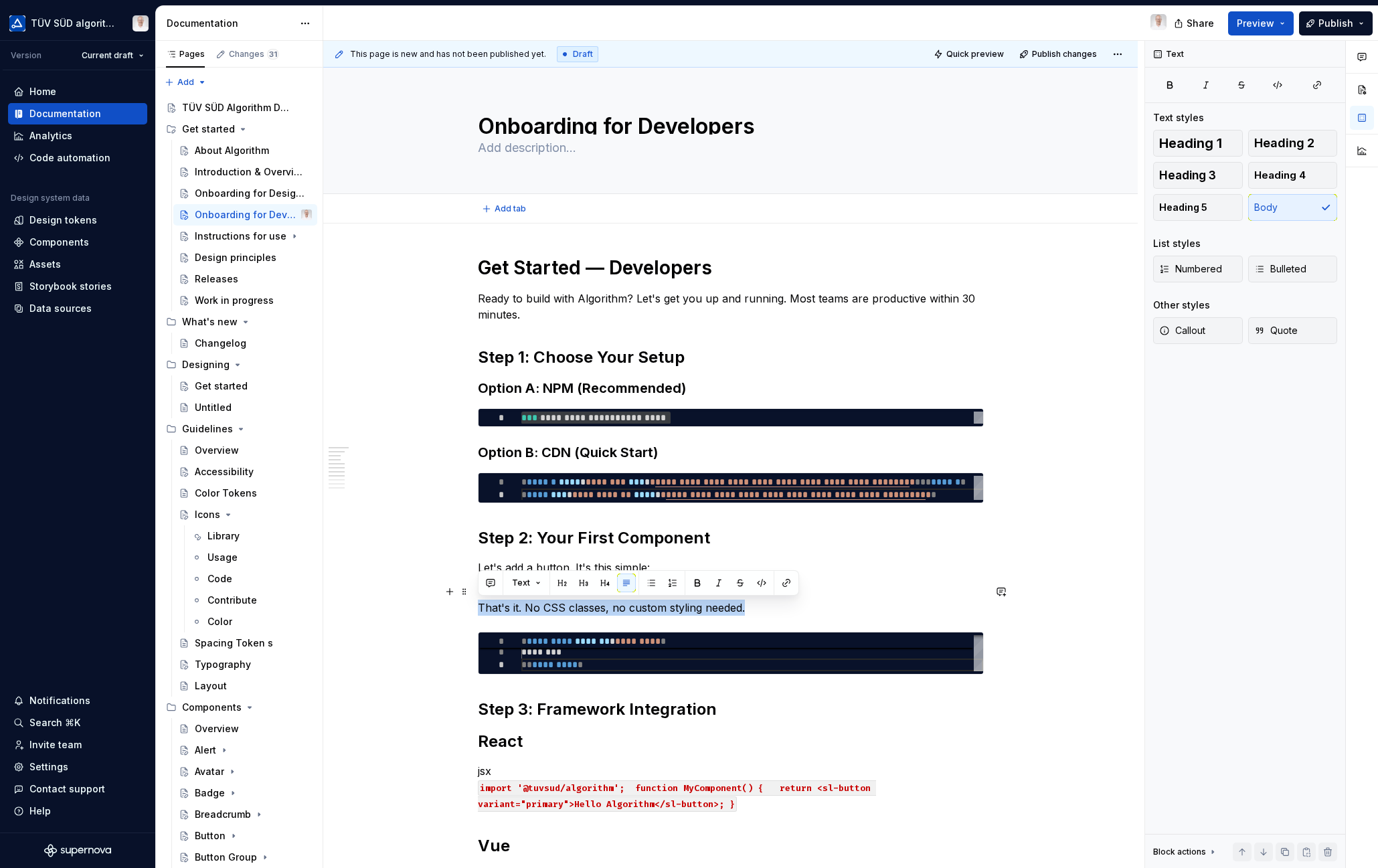
drag, startPoint x: 747, startPoint y: 610, endPoint x: 476, endPoint y: 608, distance: 271.0
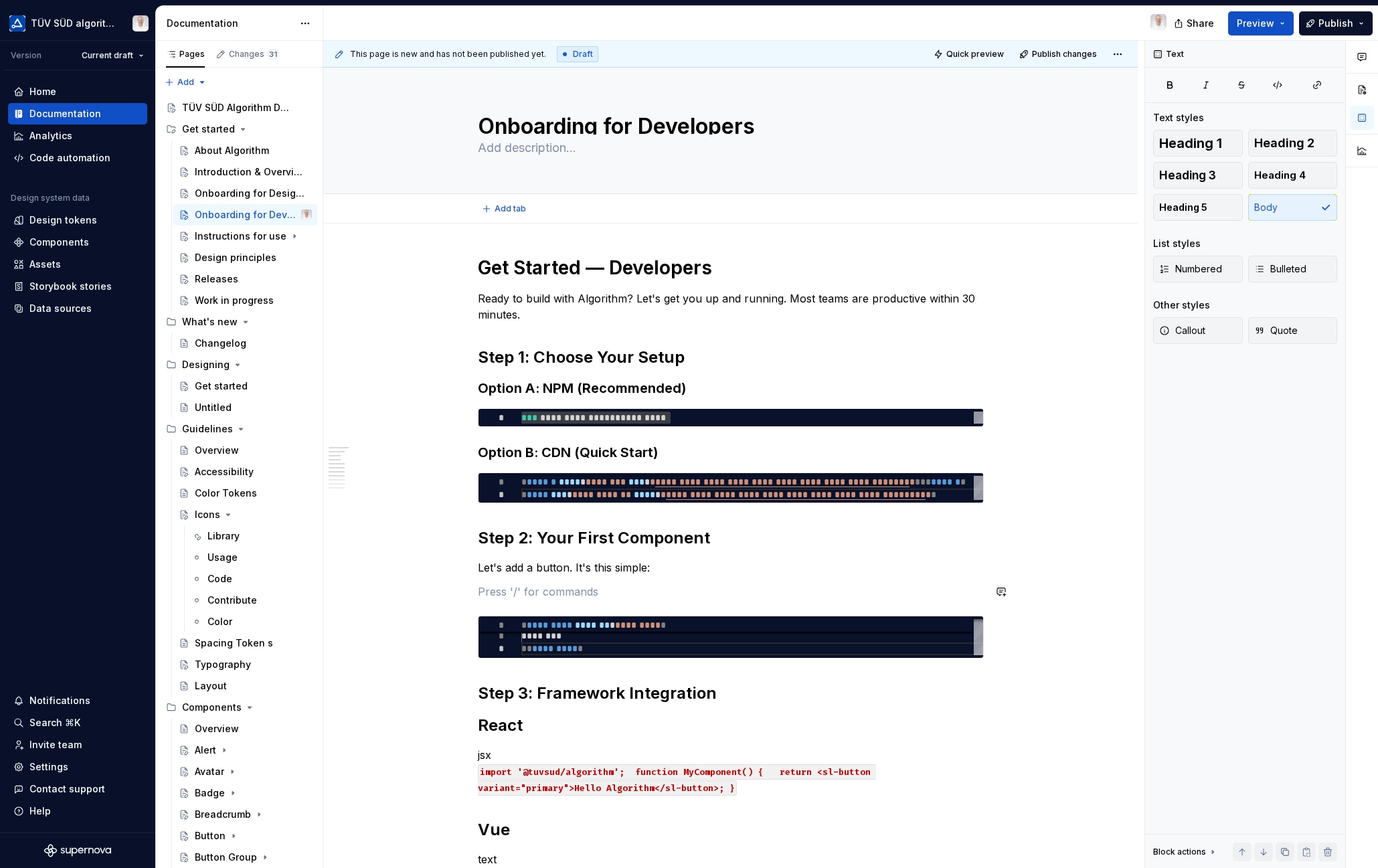
type textarea "*"
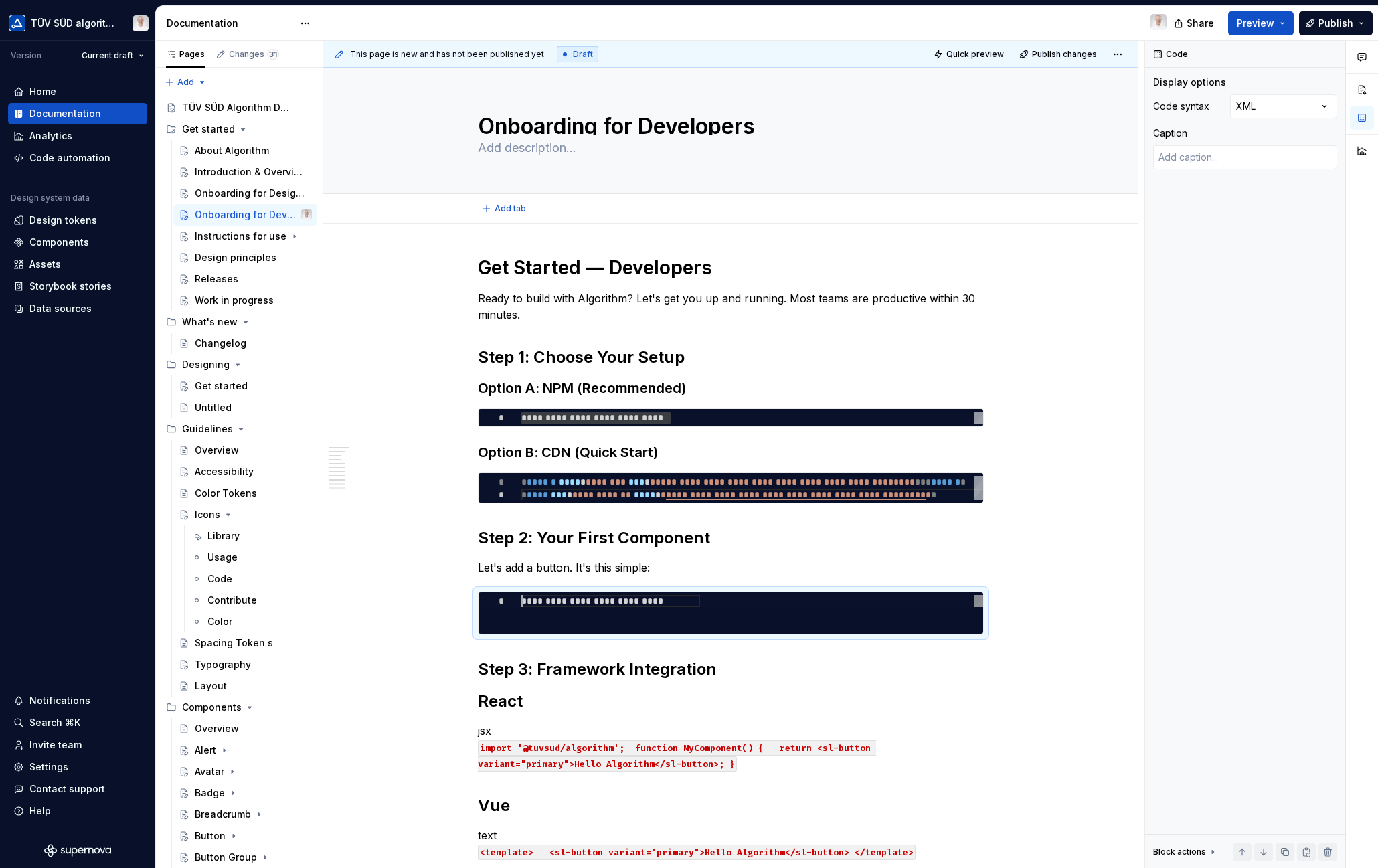
type textarea "**********"
drag, startPoint x: 1006, startPoint y: 618, endPoint x: 849, endPoint y: 497, distance: 198.2
click at [1005, 618] on div "**********" at bounding box center [734, 454] width 821 height 827
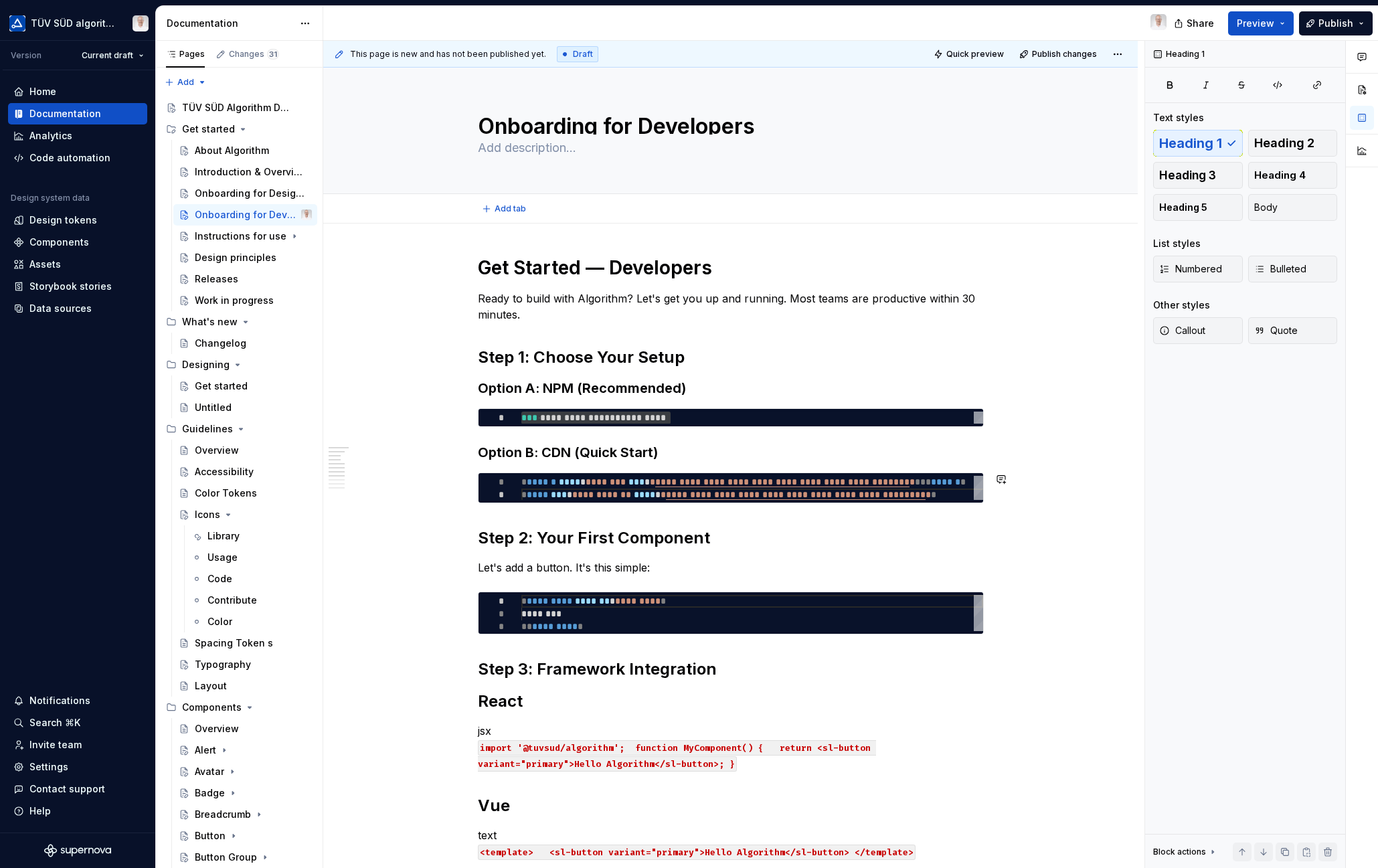
click at [480, 647] on div "**********" at bounding box center [731, 751] width 506 height 991
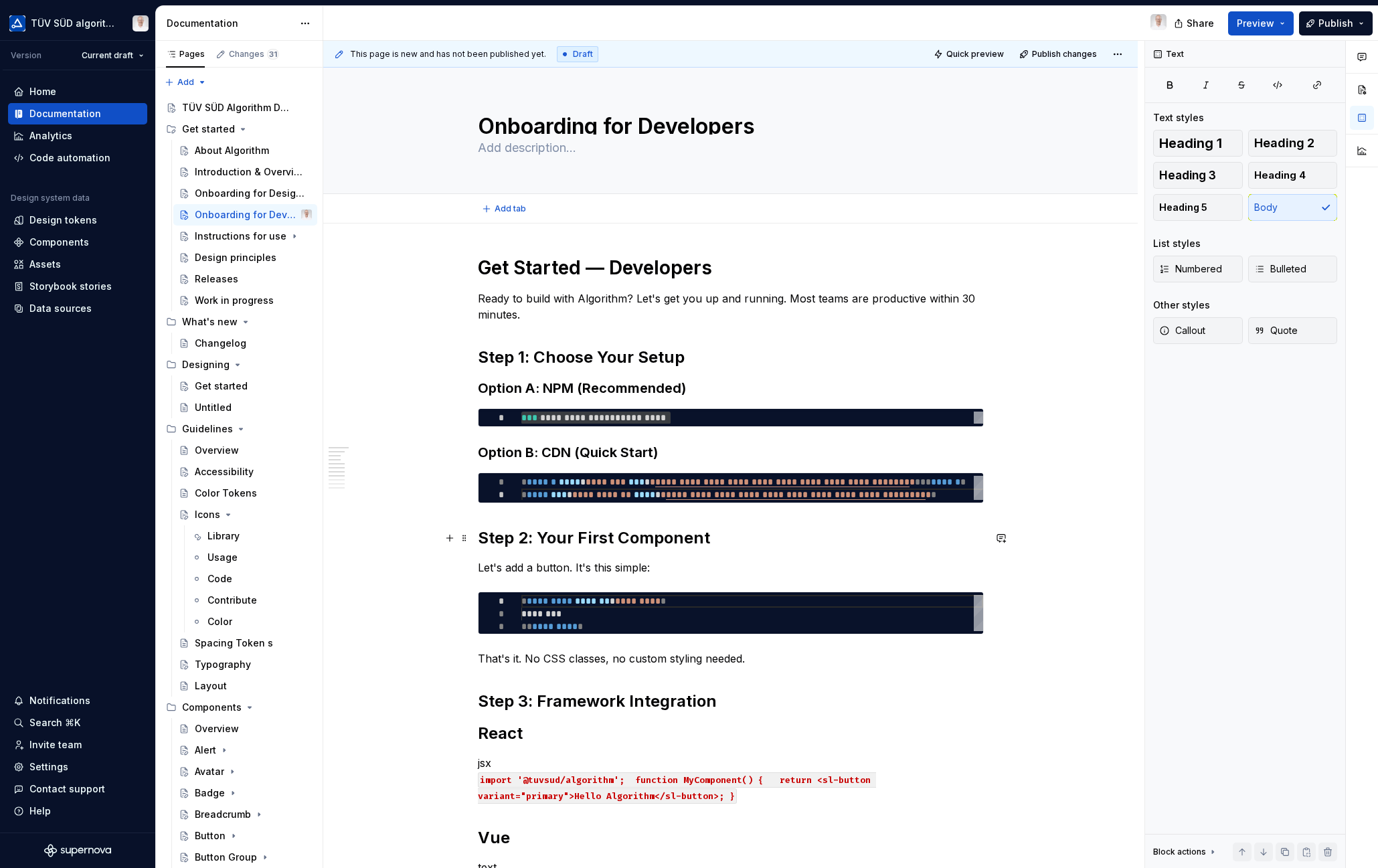
click at [596, 539] on h2 "Step 2: Your First Component" at bounding box center [731, 537] width 506 height 21
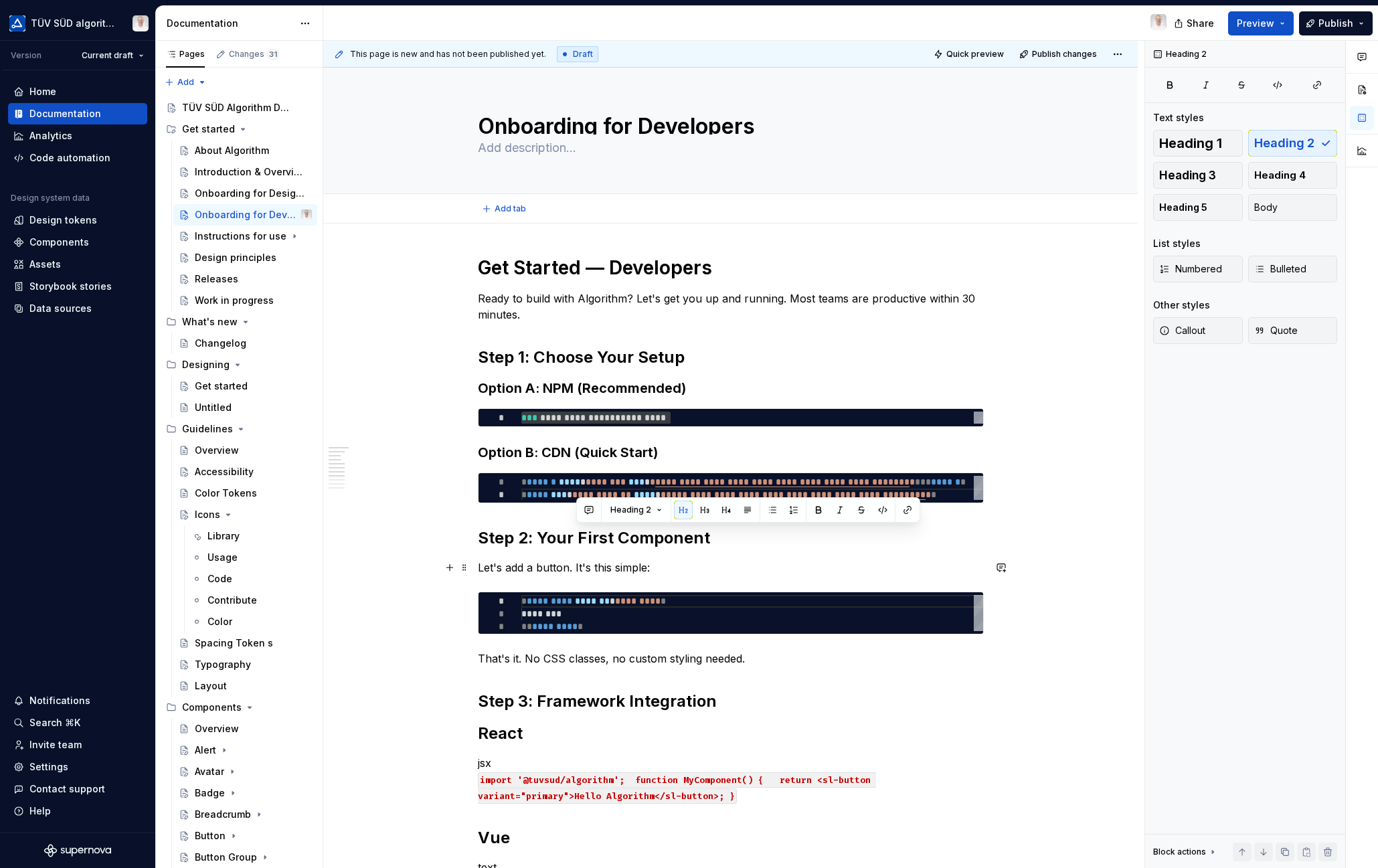
click at [550, 564] on p "Let's add a button. It's this simple:" at bounding box center [731, 567] width 506 height 16
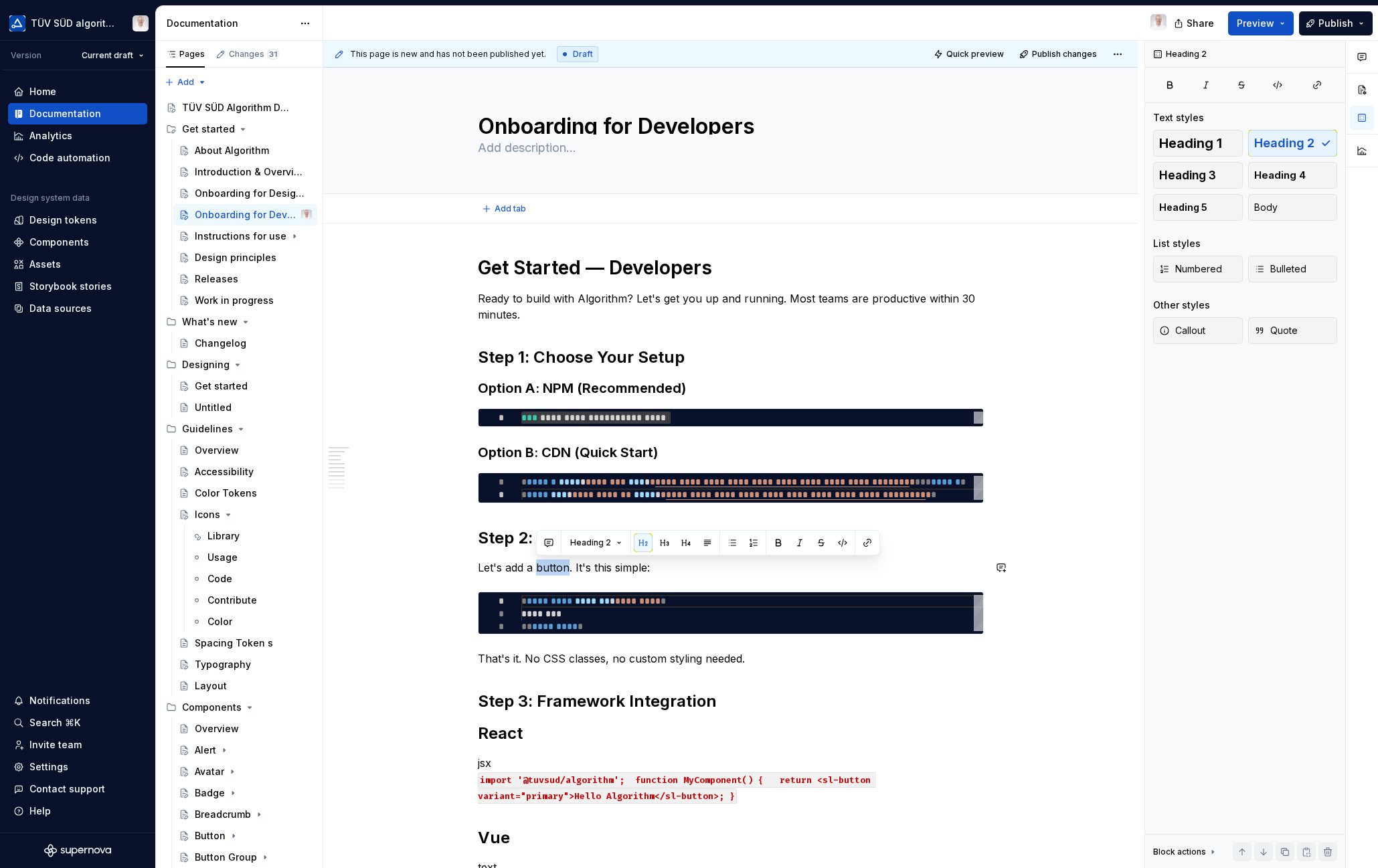
click at [616, 539] on button "Heading 2" at bounding box center [596, 543] width 64 height 19
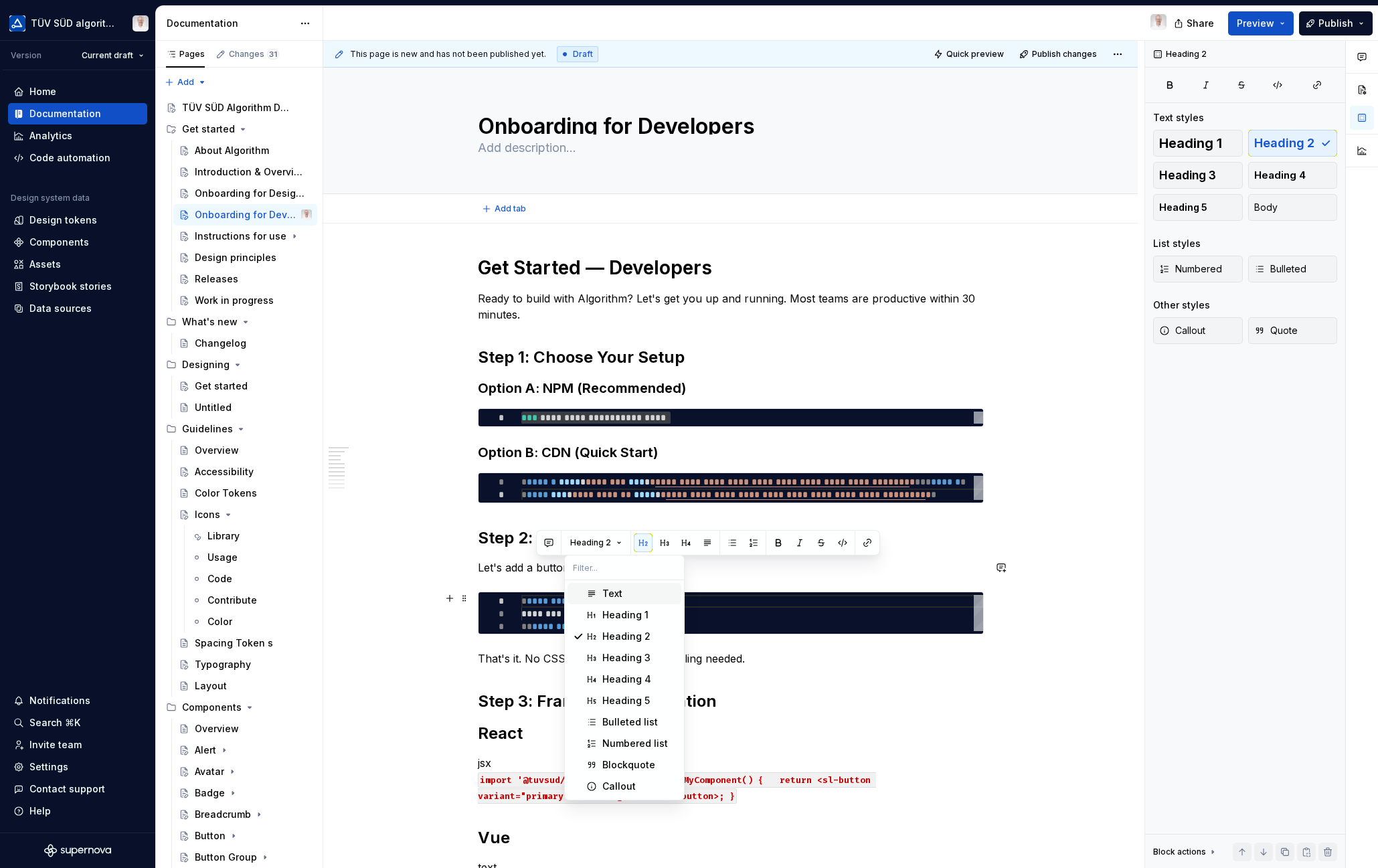
click at [605, 596] on div "Text" at bounding box center [613, 593] width 20 height 13
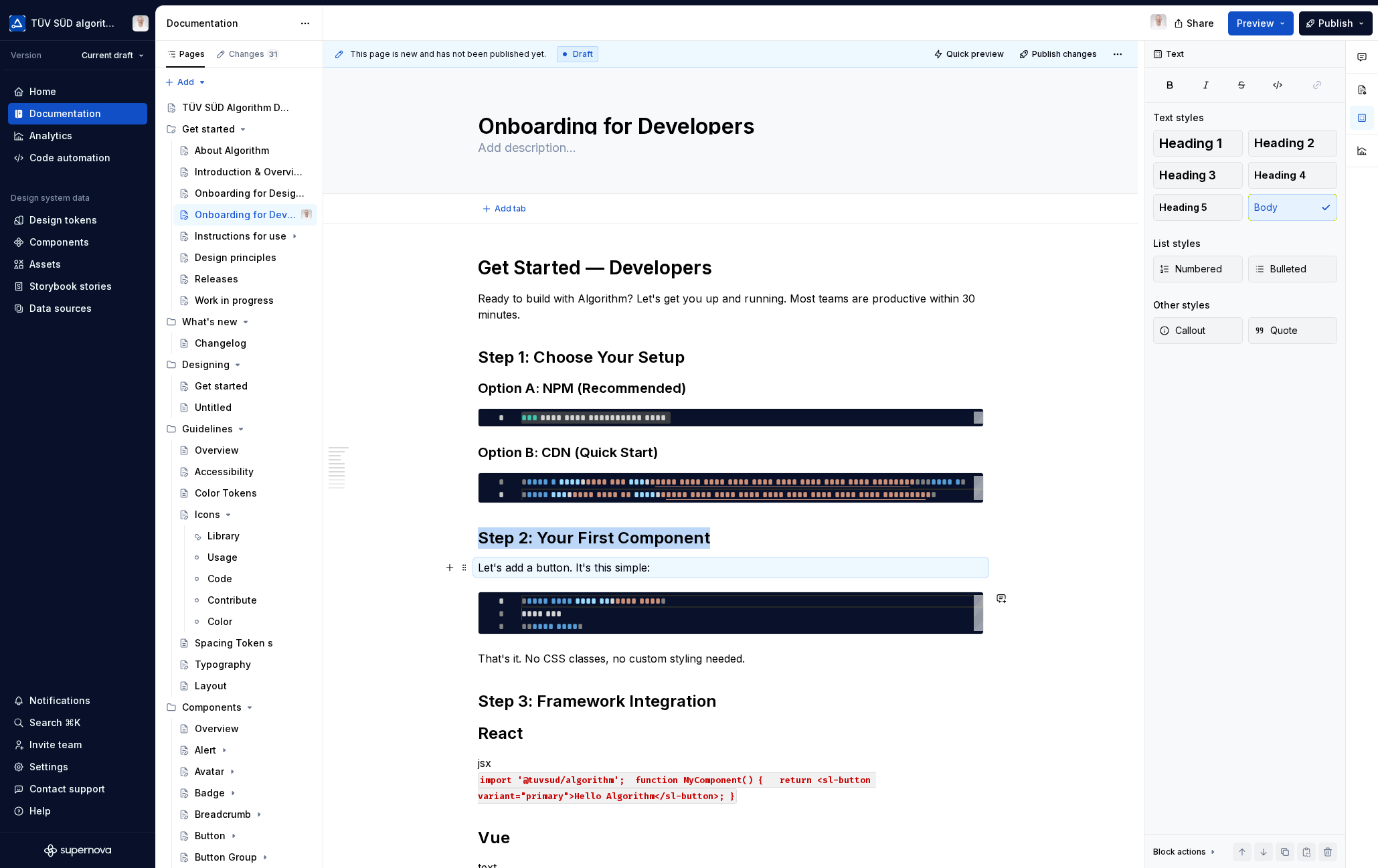
click at [621, 572] on p "Let's add a button. It's this simple:" at bounding box center [731, 567] width 506 height 16
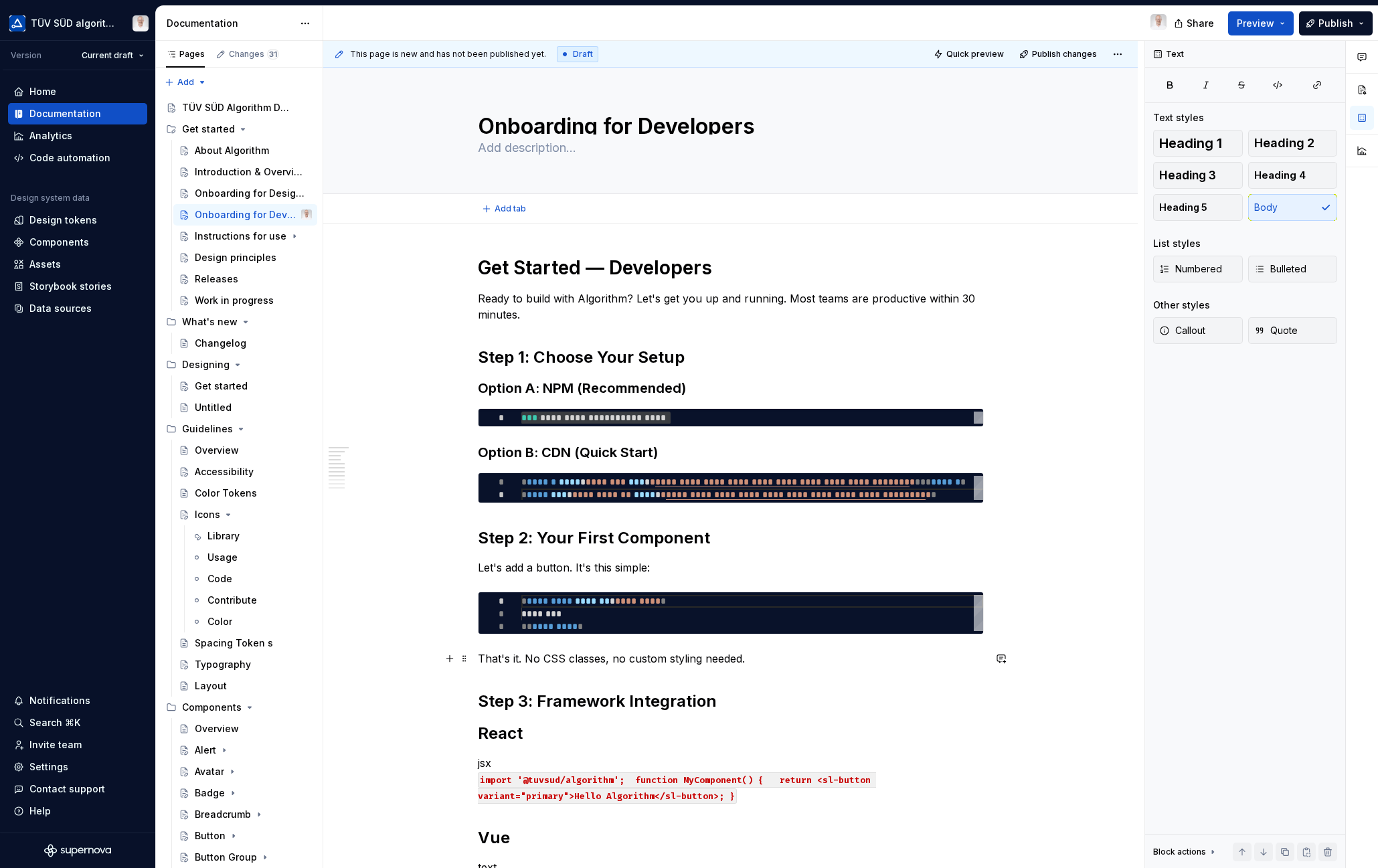
click at [556, 660] on p "That's it. No CSS classes, no custom styling needed." at bounding box center [731, 658] width 506 height 16
click at [557, 659] on p "That's it. No CSS classes, no custom styling needed." at bounding box center [731, 658] width 506 height 16
click at [580, 701] on h2 "Step 3: Framework Integration" at bounding box center [731, 700] width 506 height 21
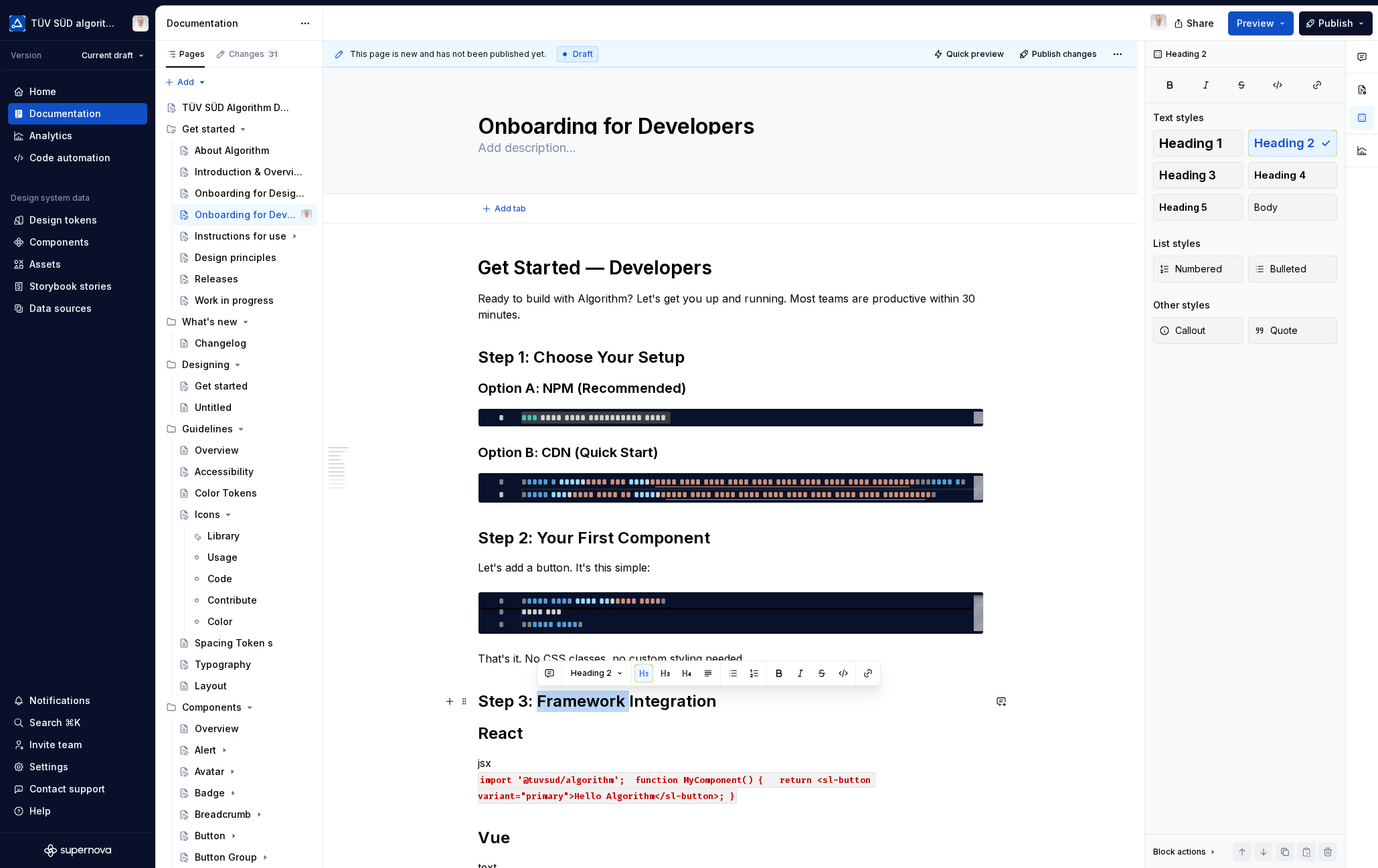
click at [580, 701] on h2 "Step 3: Framework Integration" at bounding box center [731, 700] width 506 height 21
click at [704, 701] on h2 "Step 3: Framework Integration" at bounding box center [731, 700] width 506 height 21
click at [533, 728] on h2 "React" at bounding box center [731, 733] width 506 height 21
click at [502, 735] on h2 "React" at bounding box center [731, 733] width 506 height 21
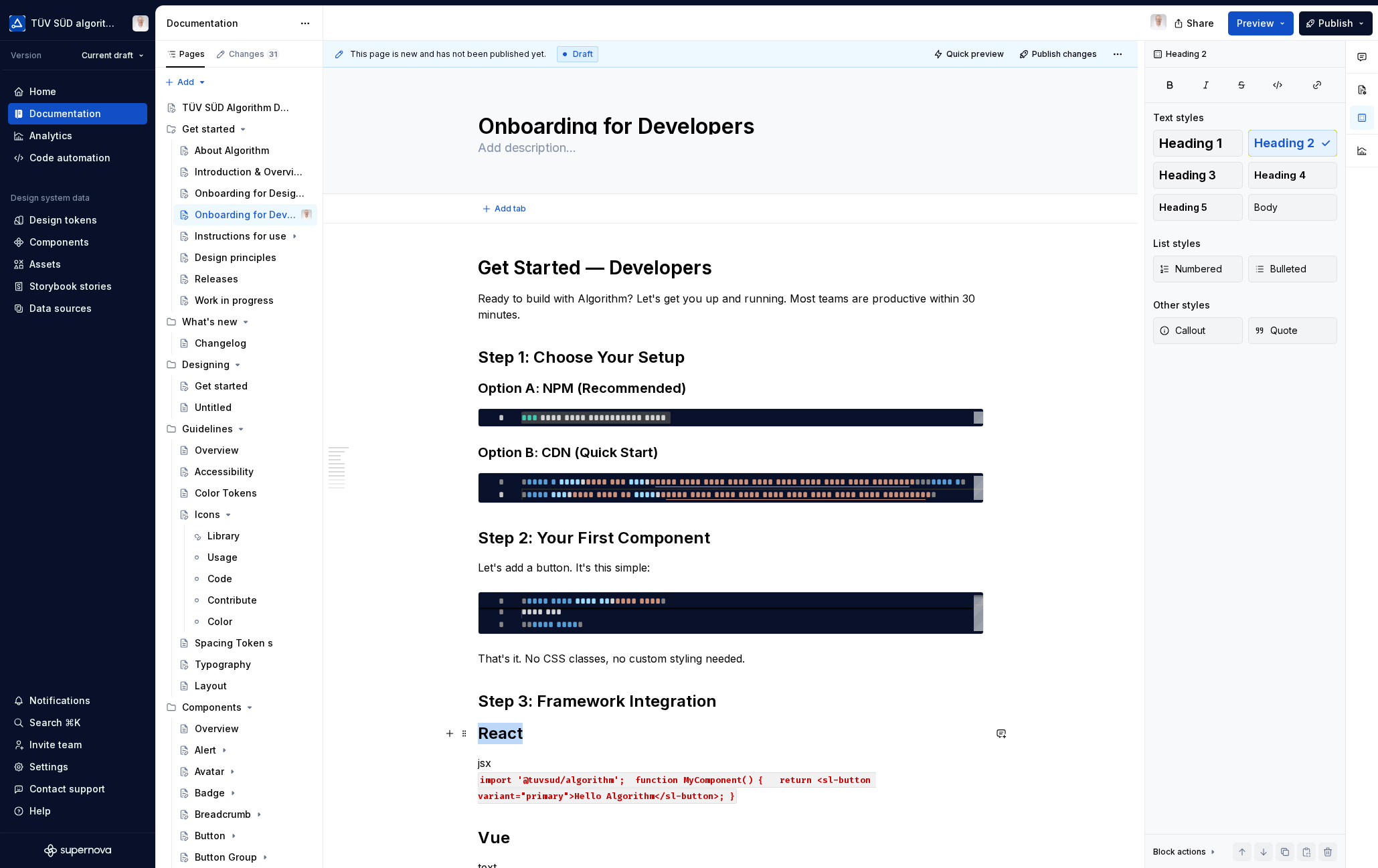
click at [502, 735] on h2 "React" at bounding box center [731, 733] width 506 height 21
click at [601, 708] on button "button" at bounding box center [606, 705] width 19 height 19
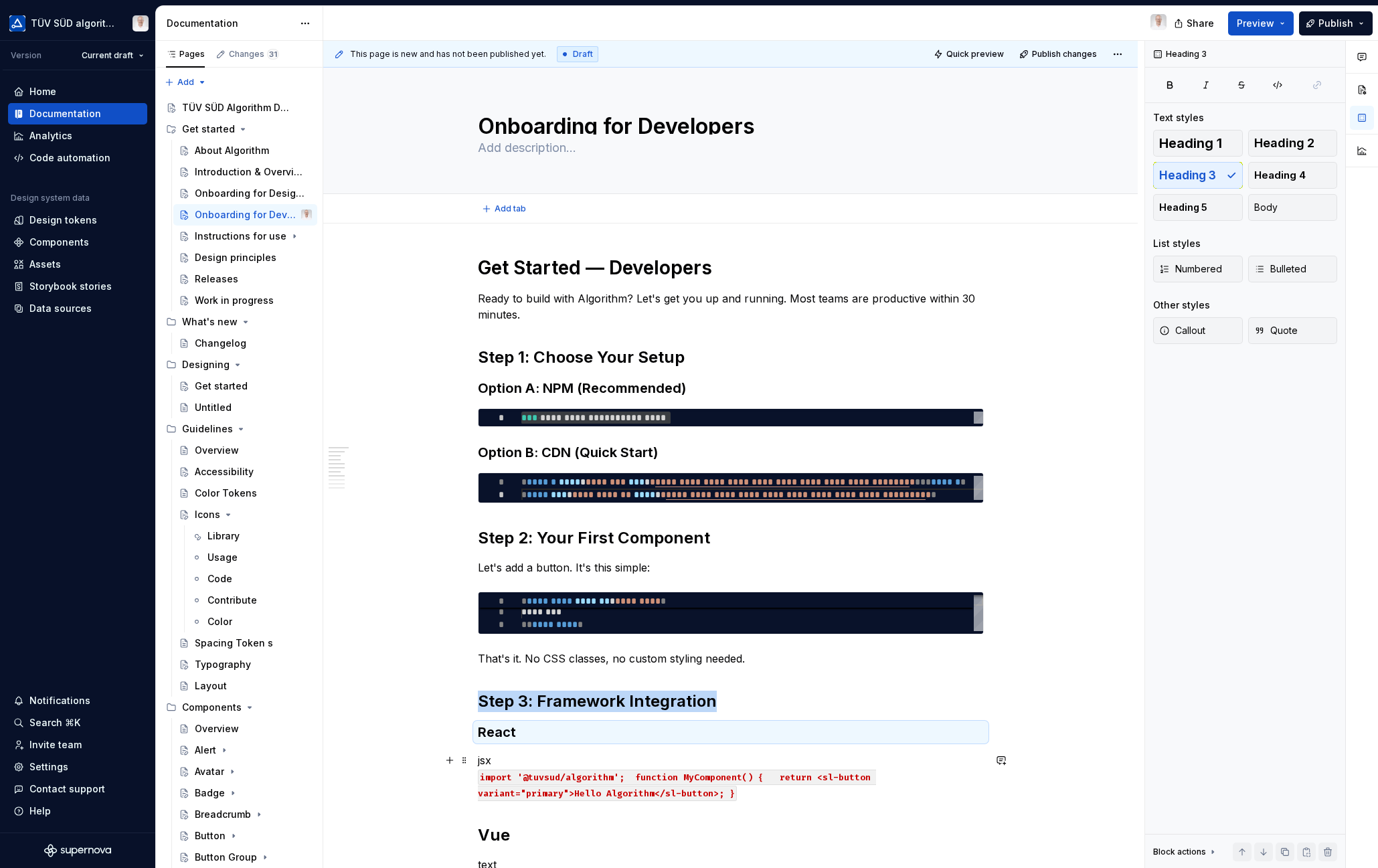
click at [462, 760] on span at bounding box center [464, 760] width 11 height 19
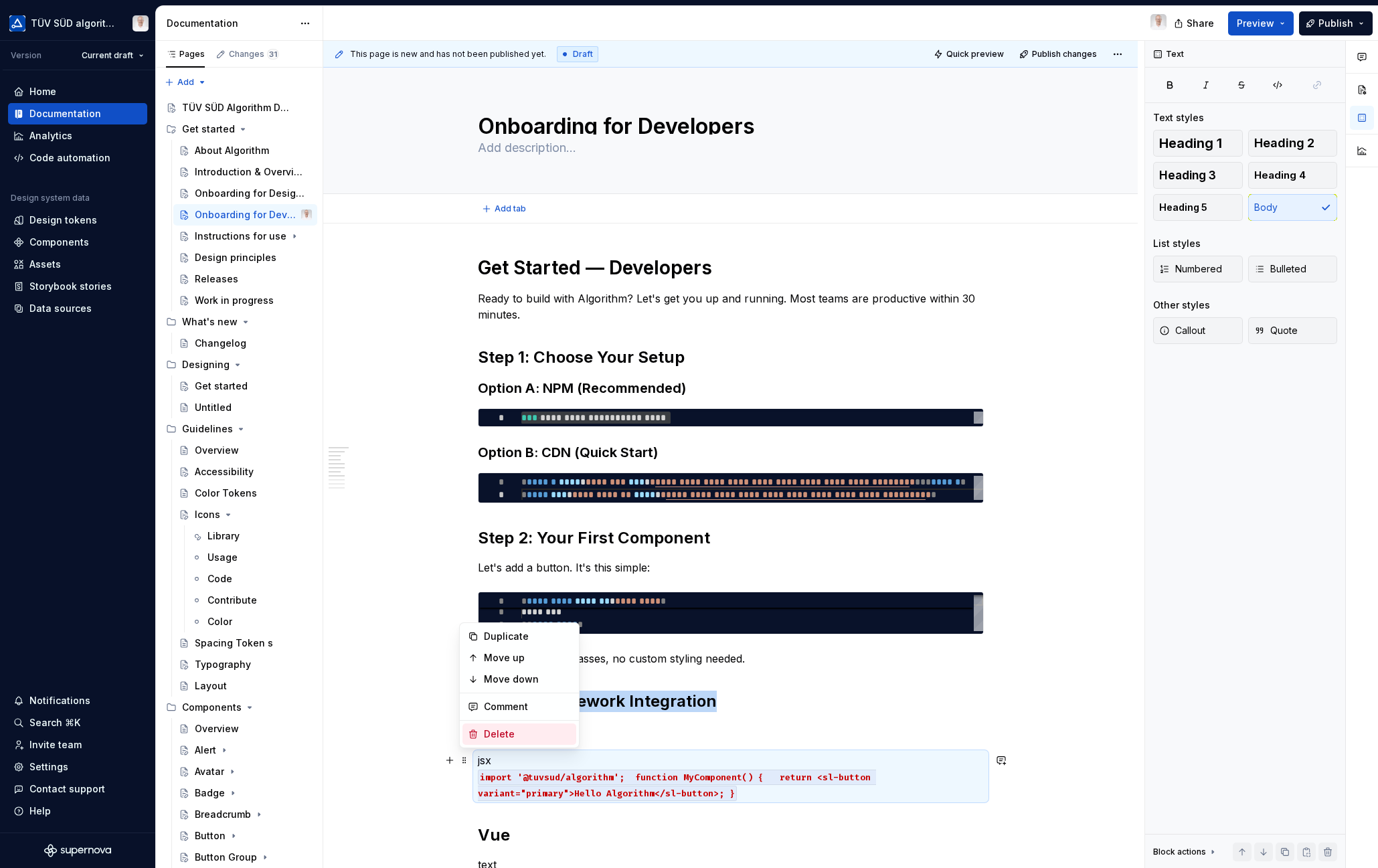
click at [485, 733] on div "Delete" at bounding box center [527, 734] width 87 height 13
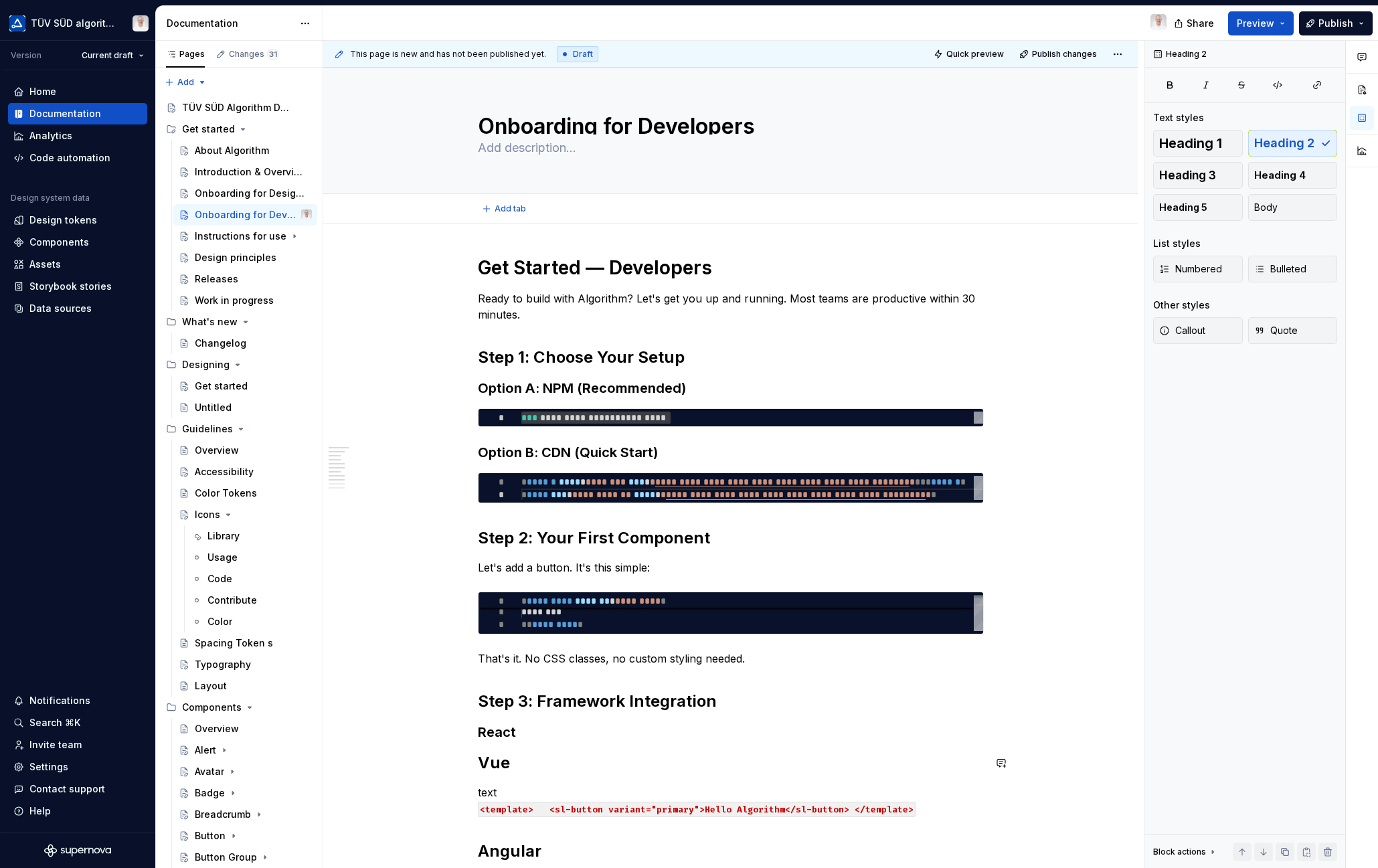
click at [475, 743] on div "**********" at bounding box center [730, 851] width 815 height 1257
click at [481, 762] on h2 "Vue" at bounding box center [731, 762] width 506 height 21
click at [478, 762] on h2 "Vue" at bounding box center [731, 762] width 506 height 21
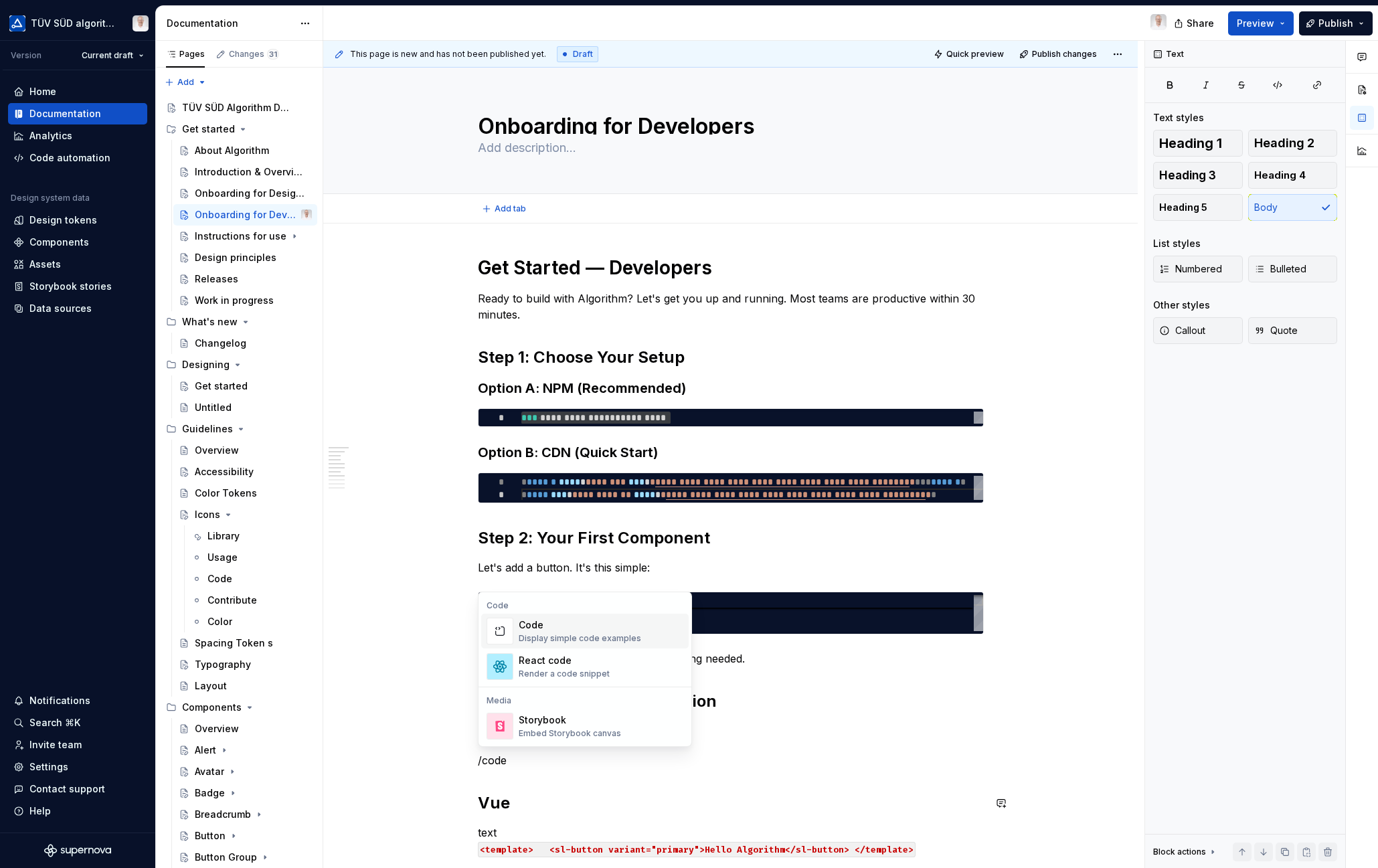
click at [567, 629] on div "Code" at bounding box center [580, 624] width 122 height 13
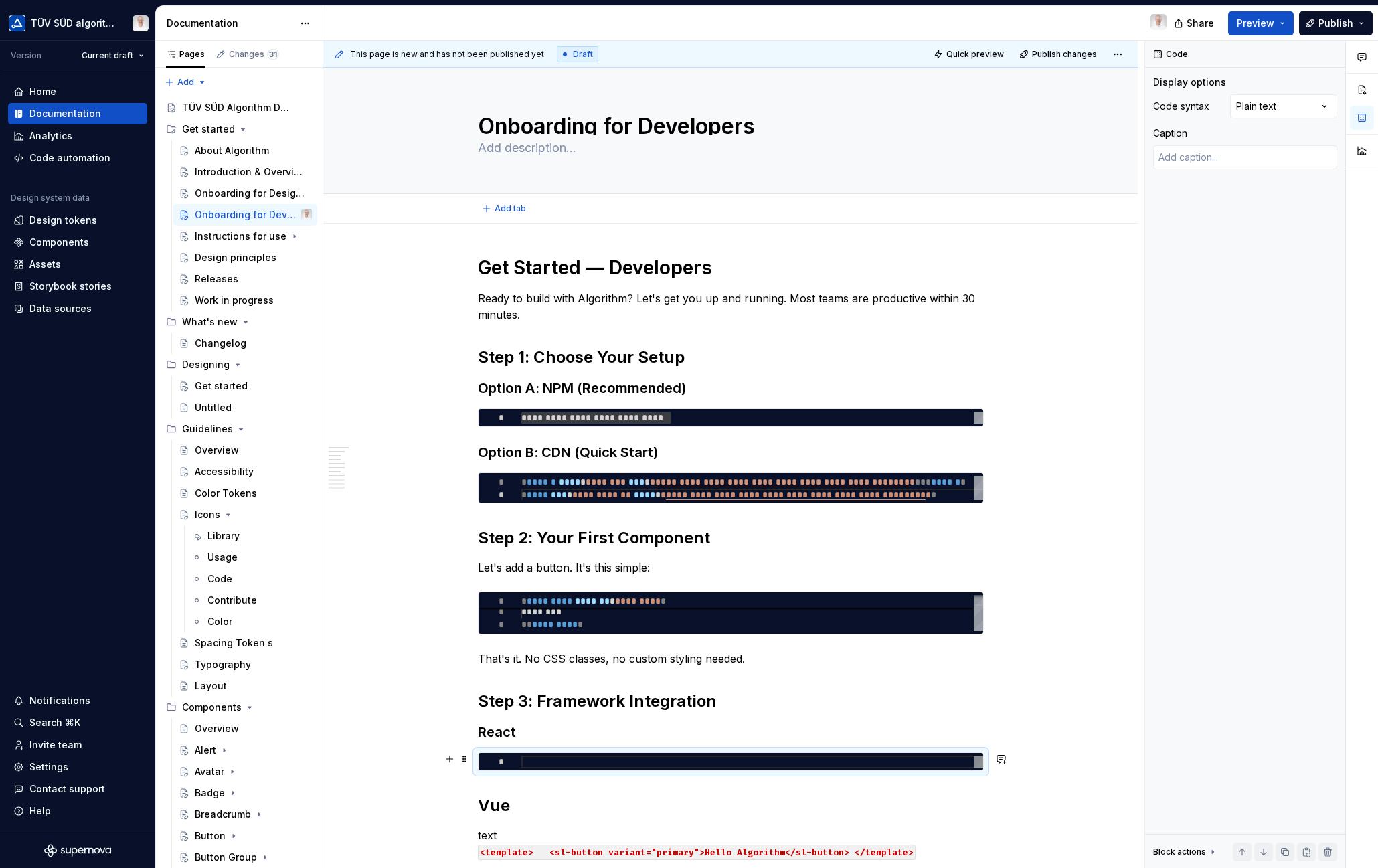
type textarea "*"
type textarea "**********"
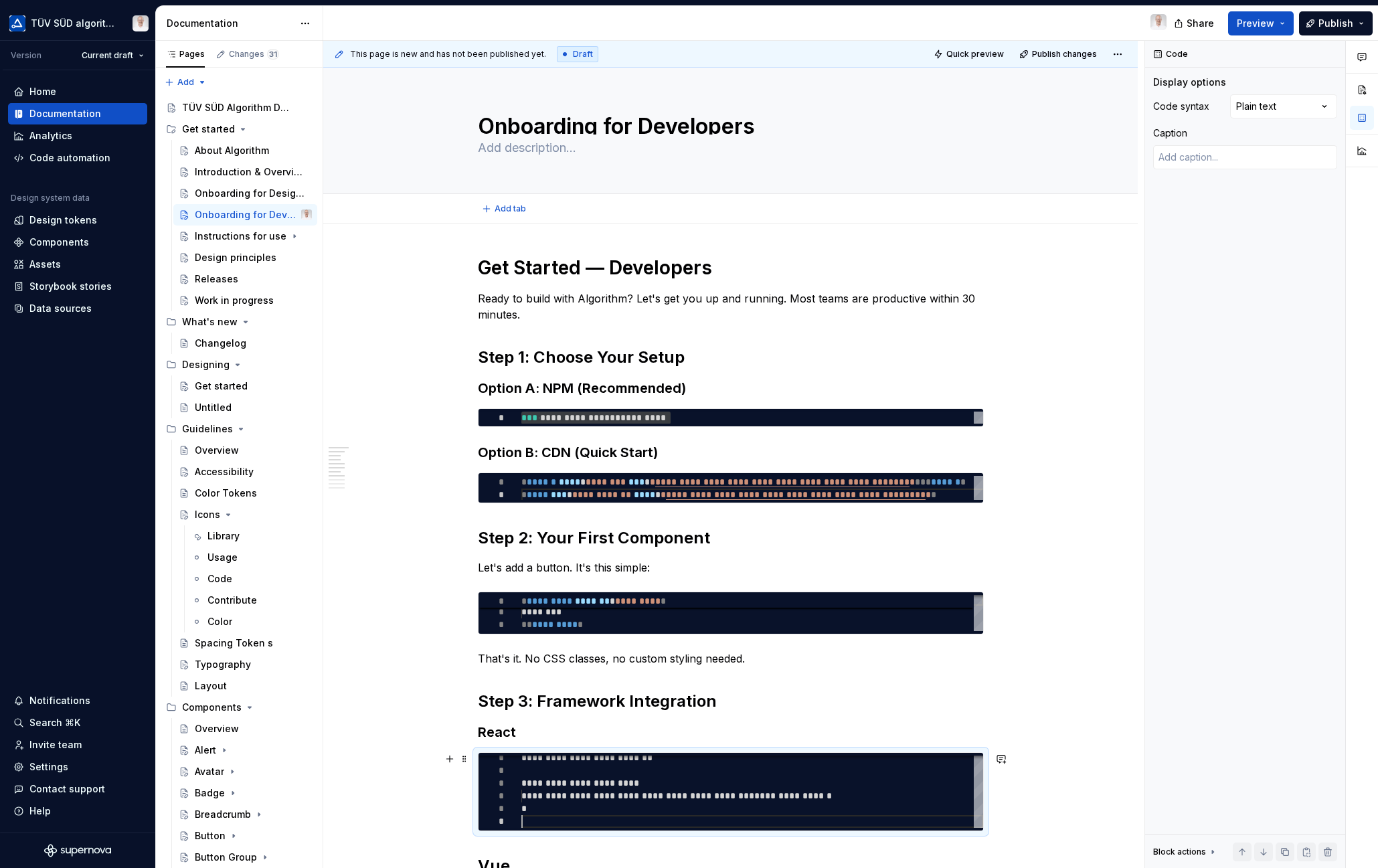
type textarea "*"
type textarea "**********"
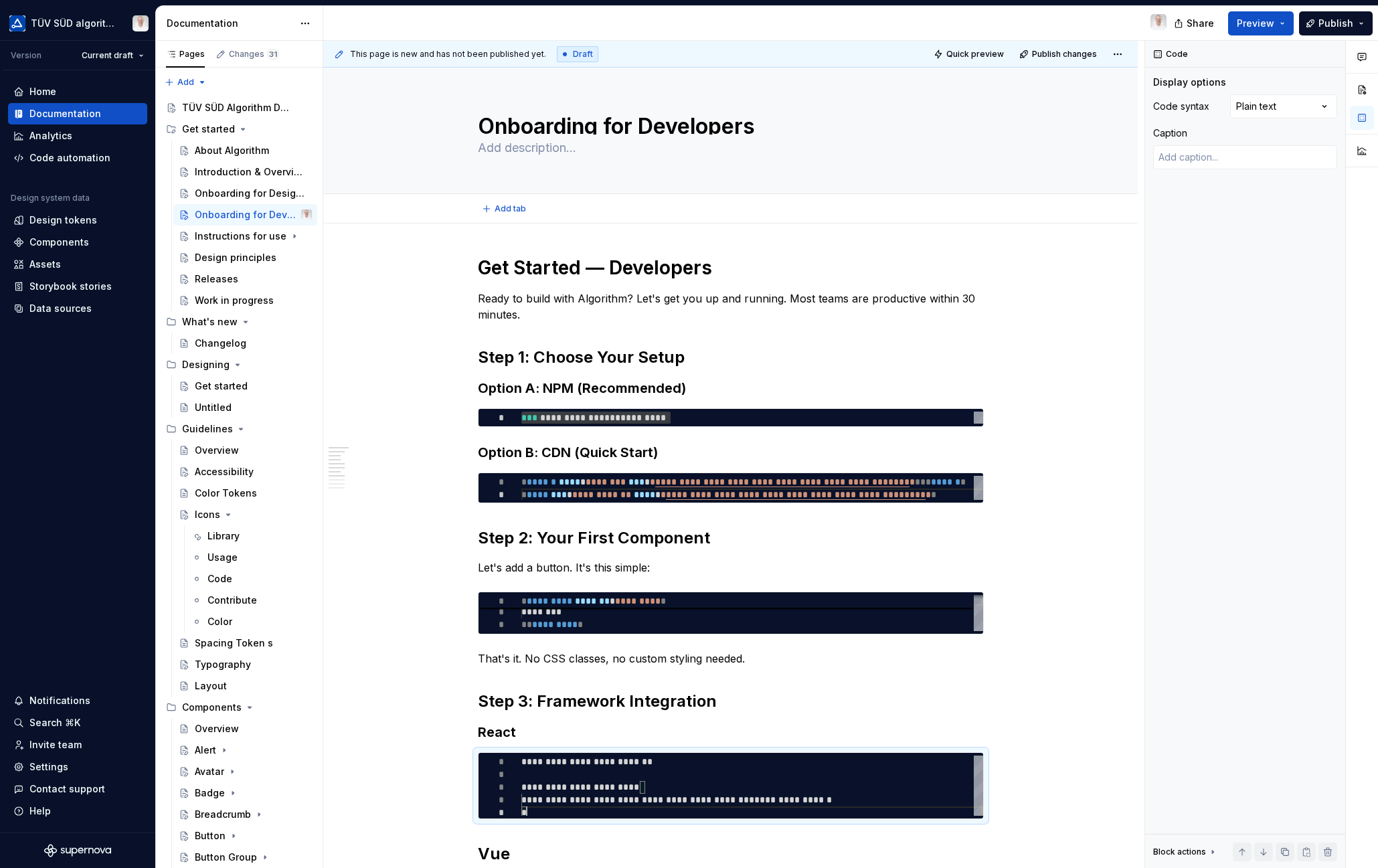
click at [1325, 107] on div "Comments Open comments No comments yet Select ‘Comment’ from the block context …" at bounding box center [1261, 454] width 233 height 827
type textarea "*"
click at [580, 799] on div "**********" at bounding box center [752, 786] width 461 height 64
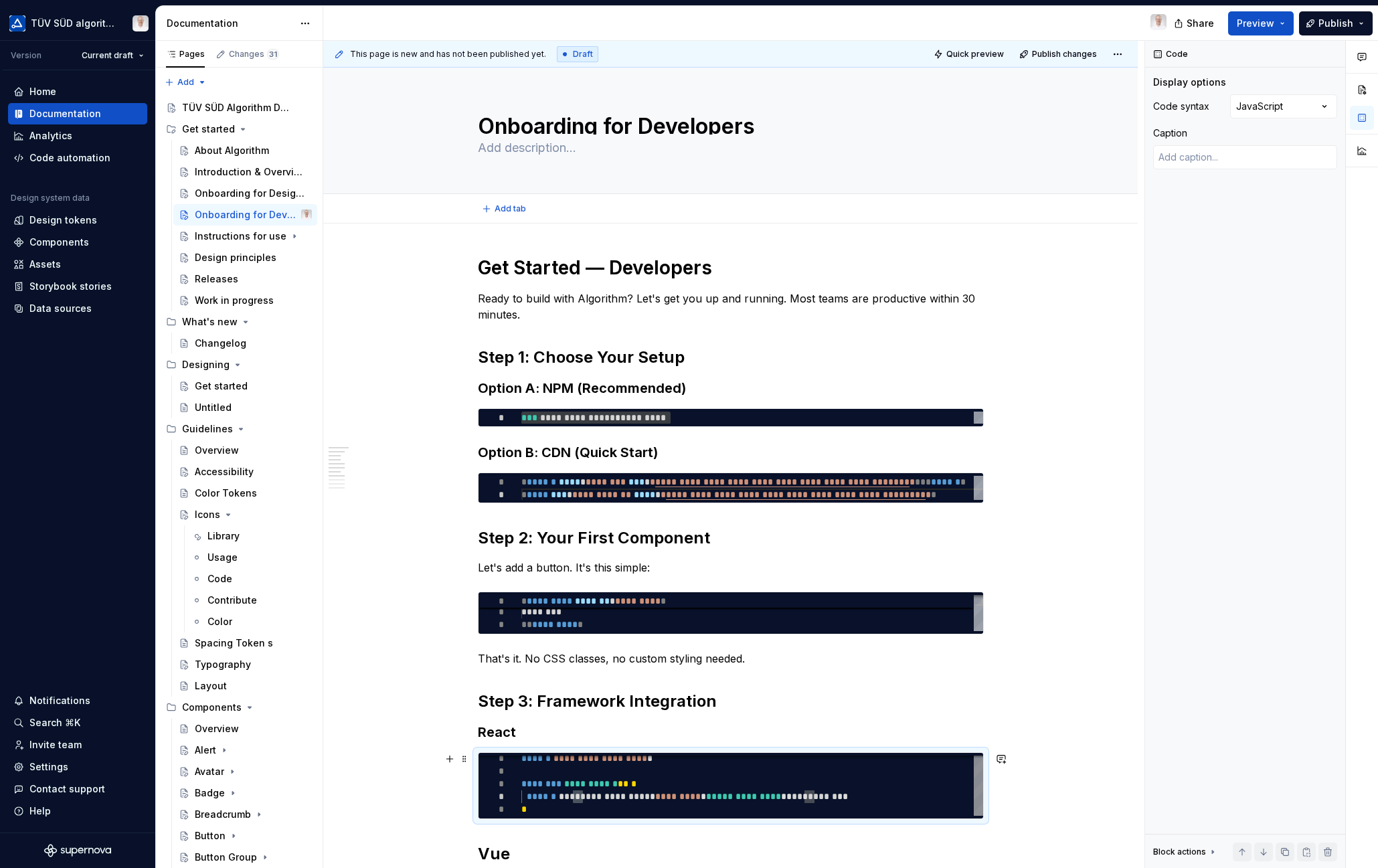
type textarea "**********"
type textarea "*"
type textarea "**********"
type textarea "*"
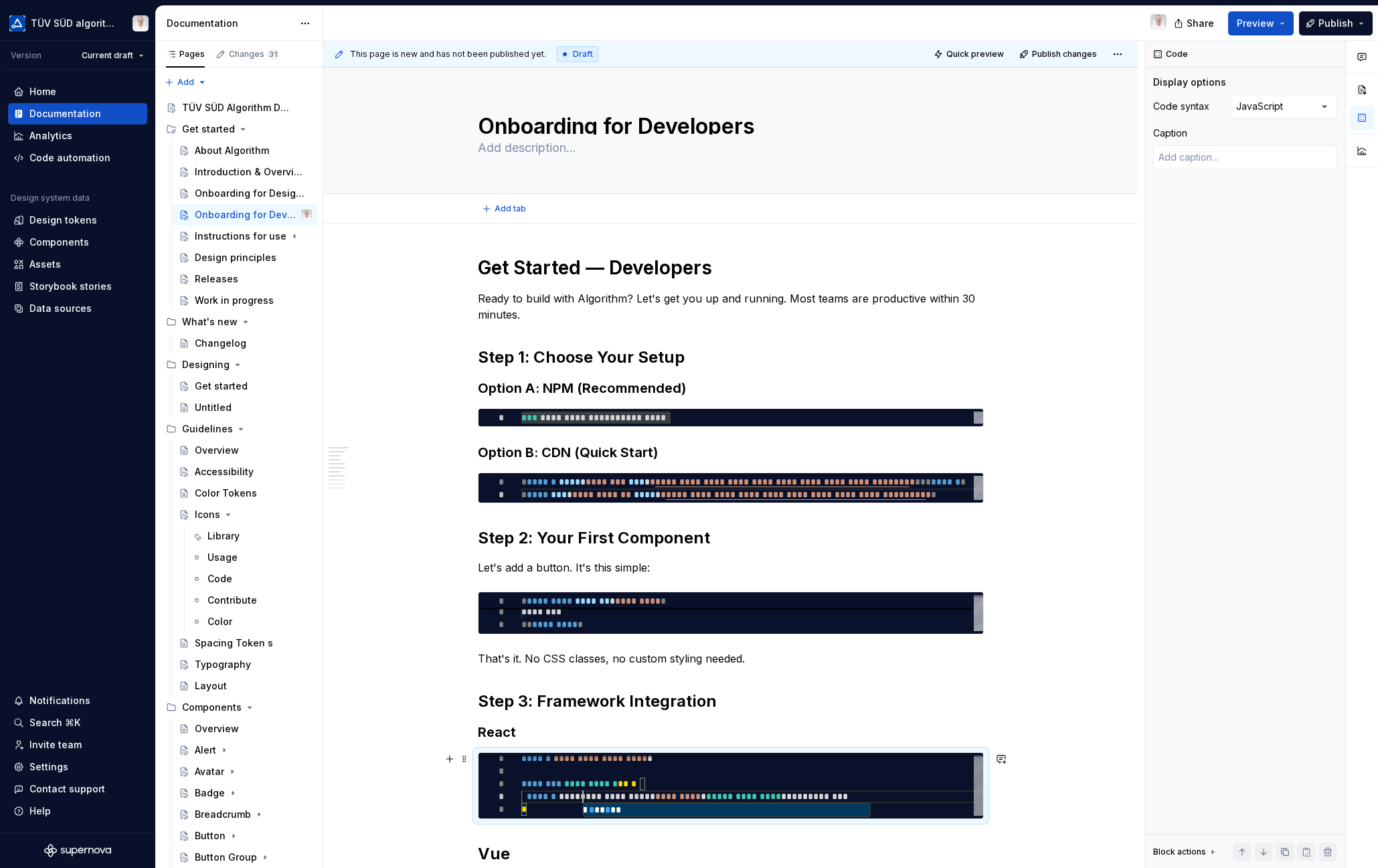
scroll to position [39, 61]
type textarea "**********"
click at [1181, 760] on div "Code Display options Code syntax JavaScript Caption Block actions Move up Move …" at bounding box center [1245, 454] width 200 height 827
type textarea "*"
click at [815, 798] on div "**********" at bounding box center [752, 784] width 461 height 64
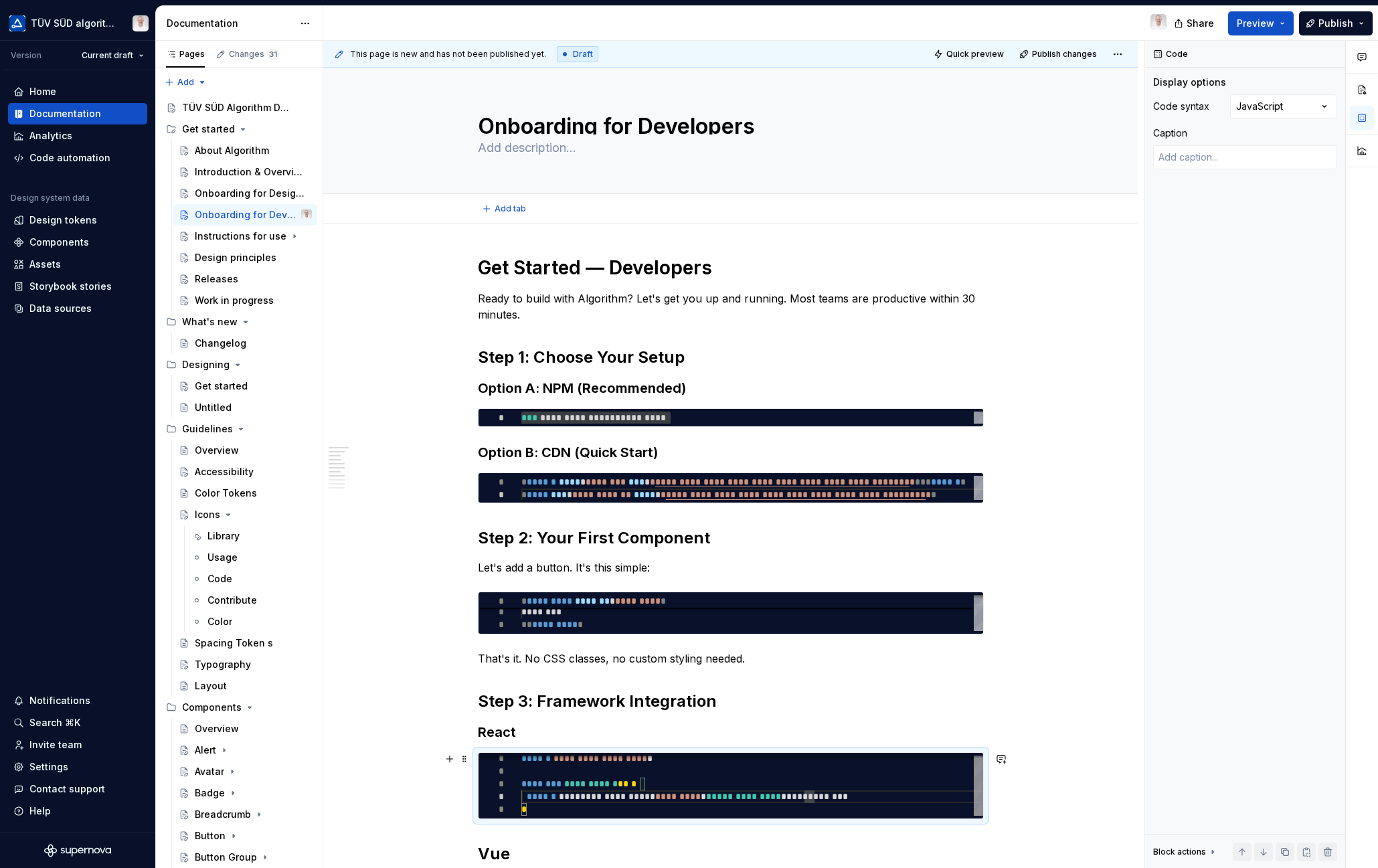
type textarea "**********"
type textarea "*"
type textarea "**********"
type textarea "*"
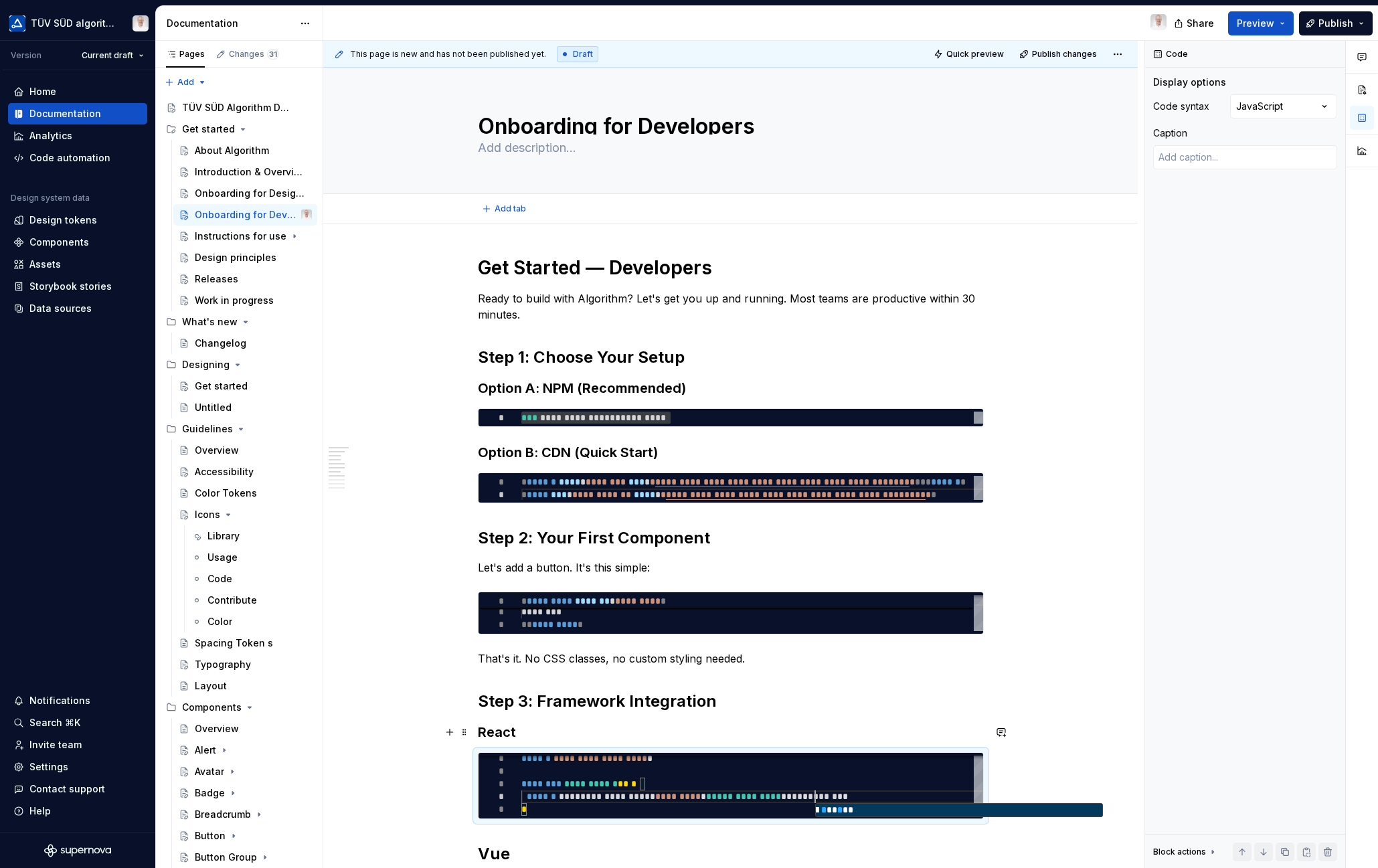
type textarea "**********"
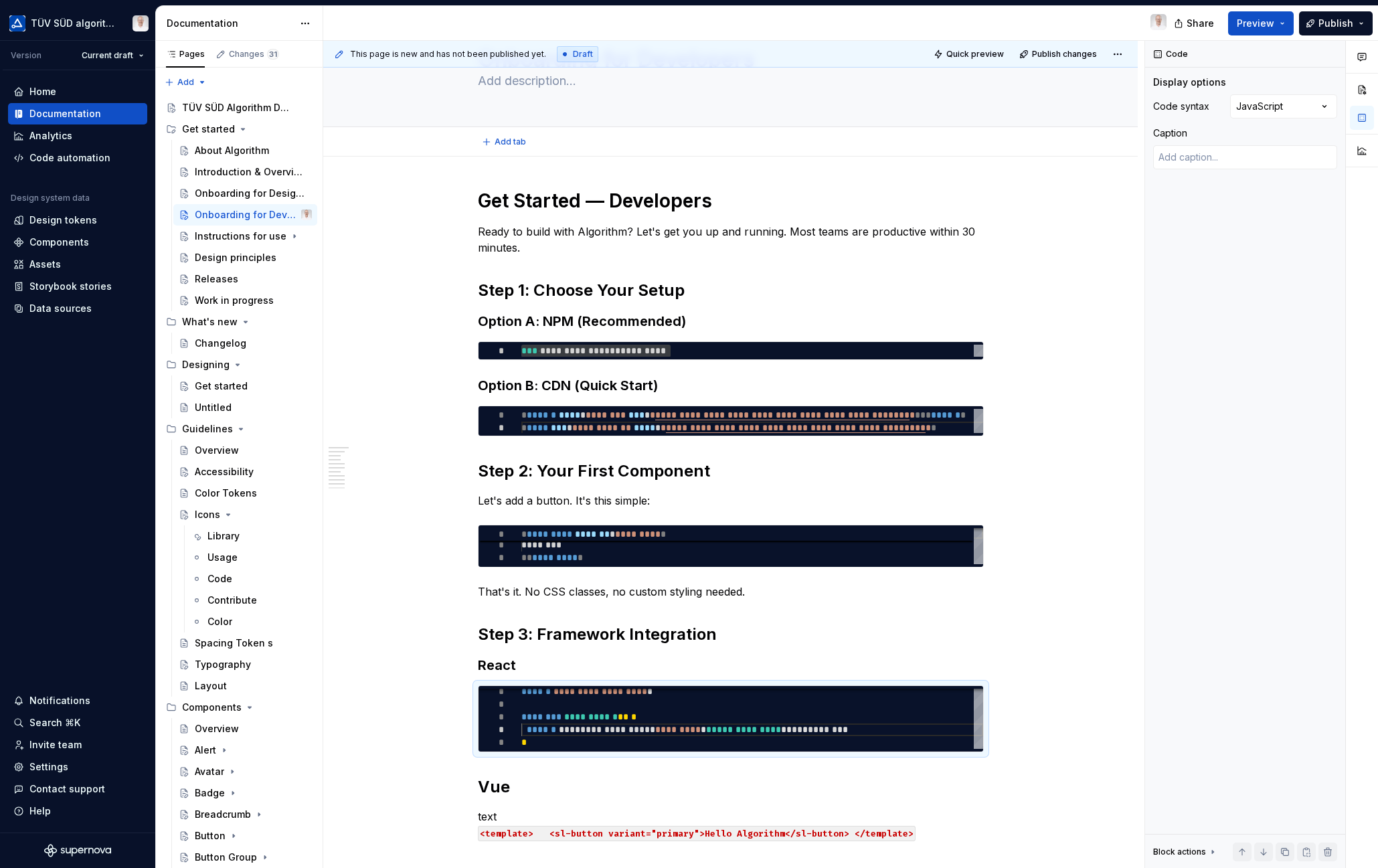
scroll to position [201, 0]
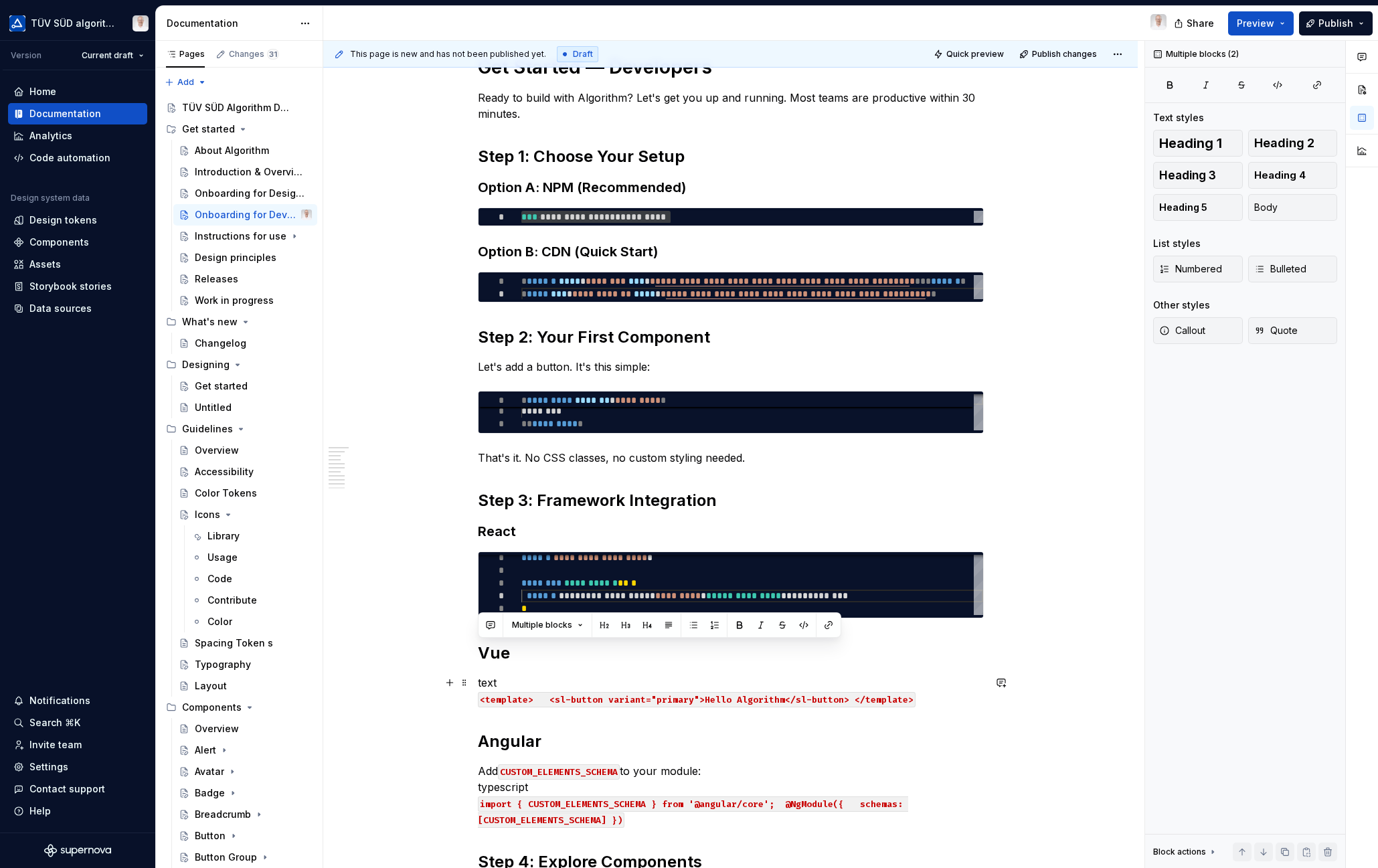
drag, startPoint x: 478, startPoint y: 648, endPoint x: 968, endPoint y: 703, distance: 493.1
click at [968, 703] on div "**********" at bounding box center [731, 574] width 506 height 1039
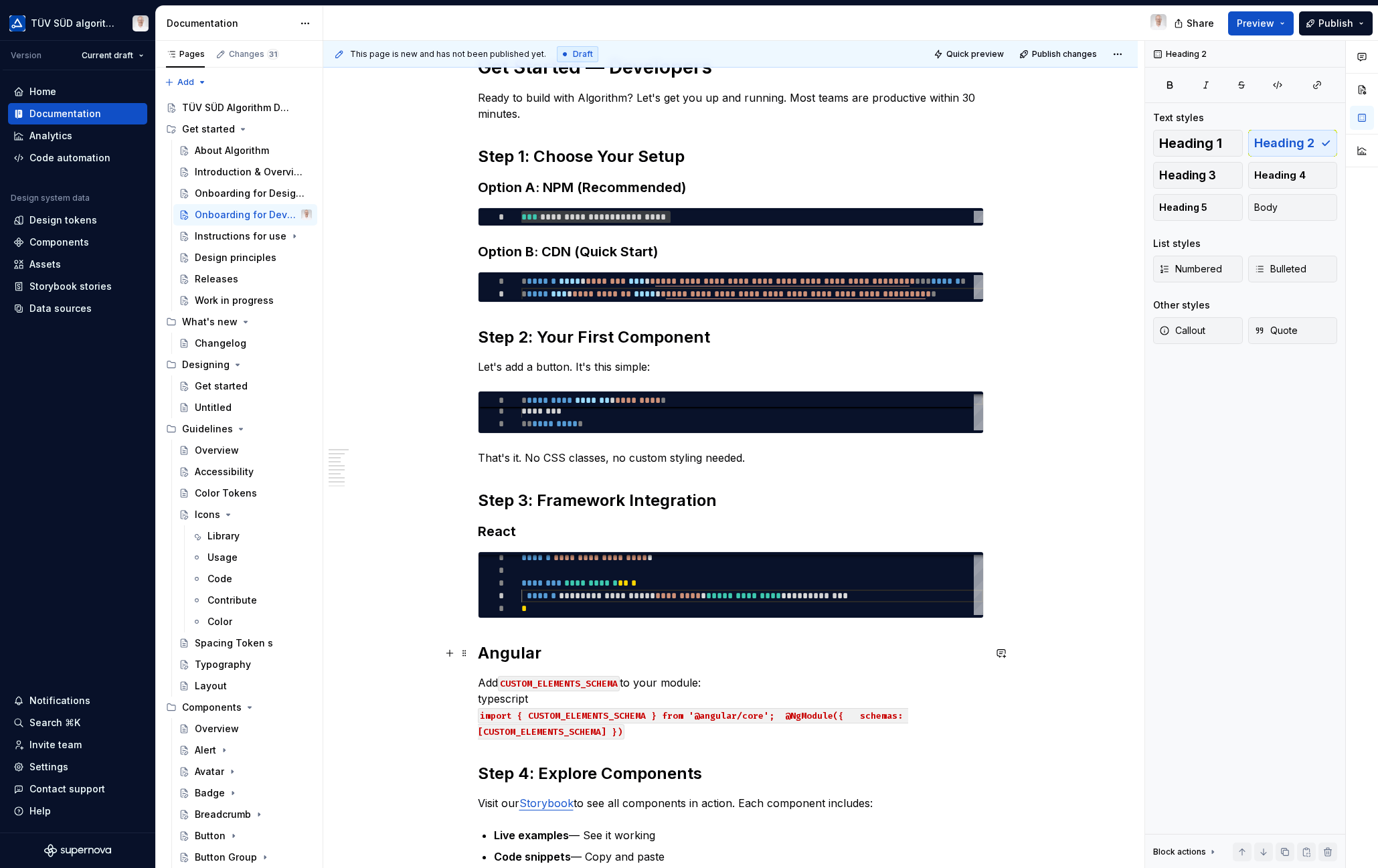
click at [506, 651] on h2 "Angular" at bounding box center [731, 652] width 506 height 21
click at [605, 625] on button "button" at bounding box center [606, 624] width 19 height 19
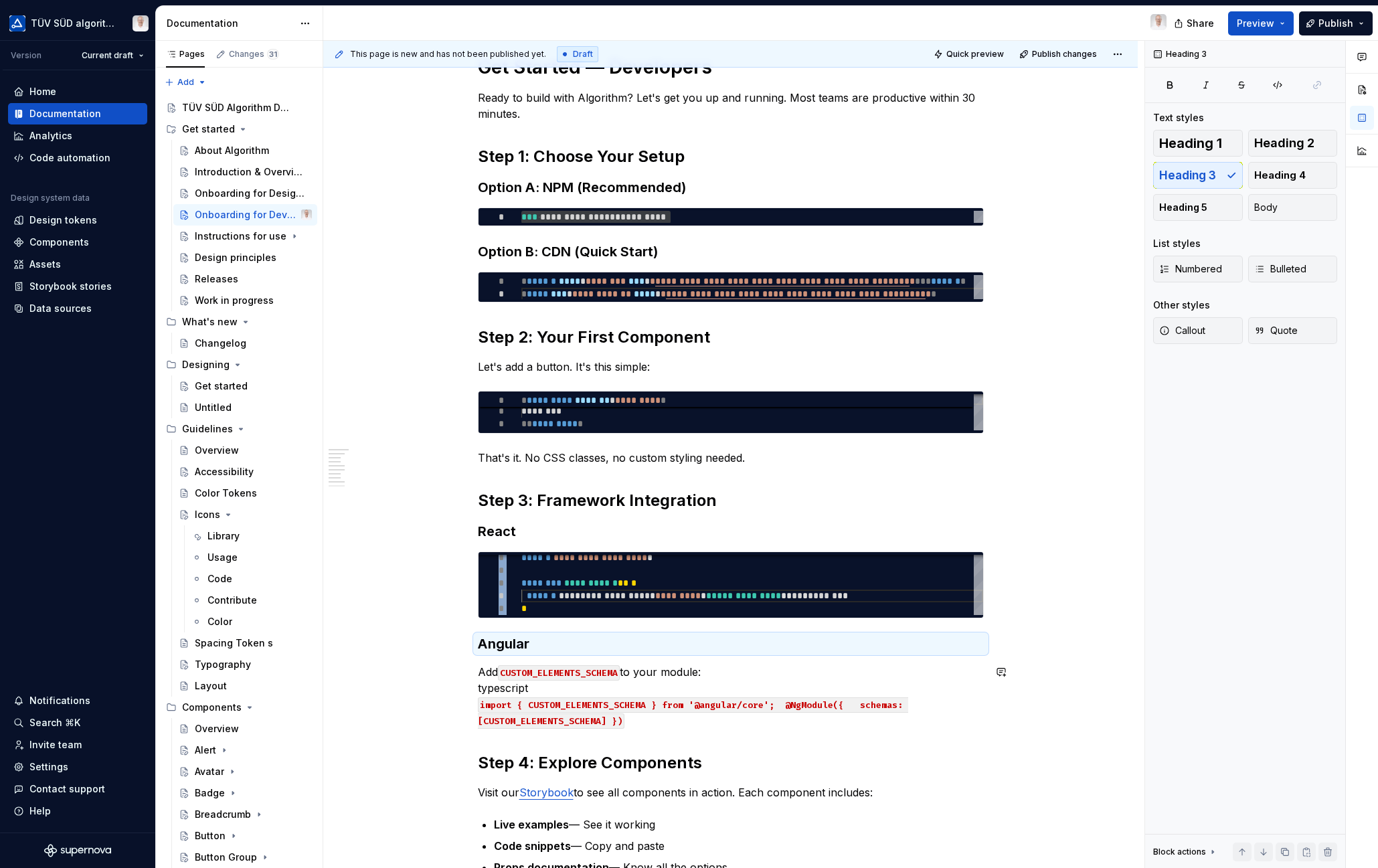
click at [734, 731] on div "**********" at bounding box center [731, 524] width 506 height 940
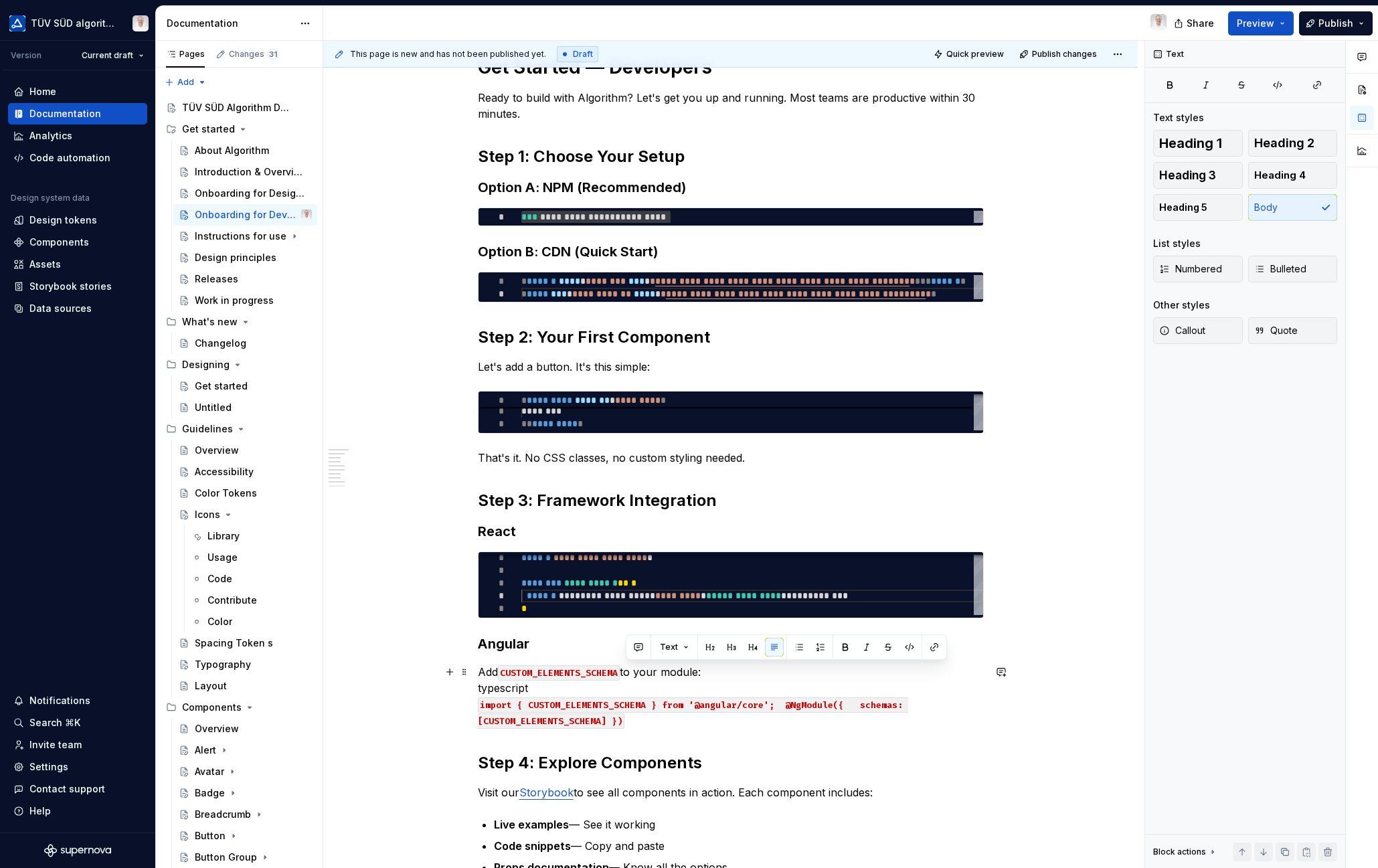
drag, startPoint x: 714, startPoint y: 673, endPoint x: 779, endPoint y: 724, distance: 82.6
click at [779, 724] on p "Add CUSTOM_ELEMENTS_SCHEMA to your module: typescript import { CUSTOM_ELEMENTS_…" at bounding box center [731, 695] width 506 height 64
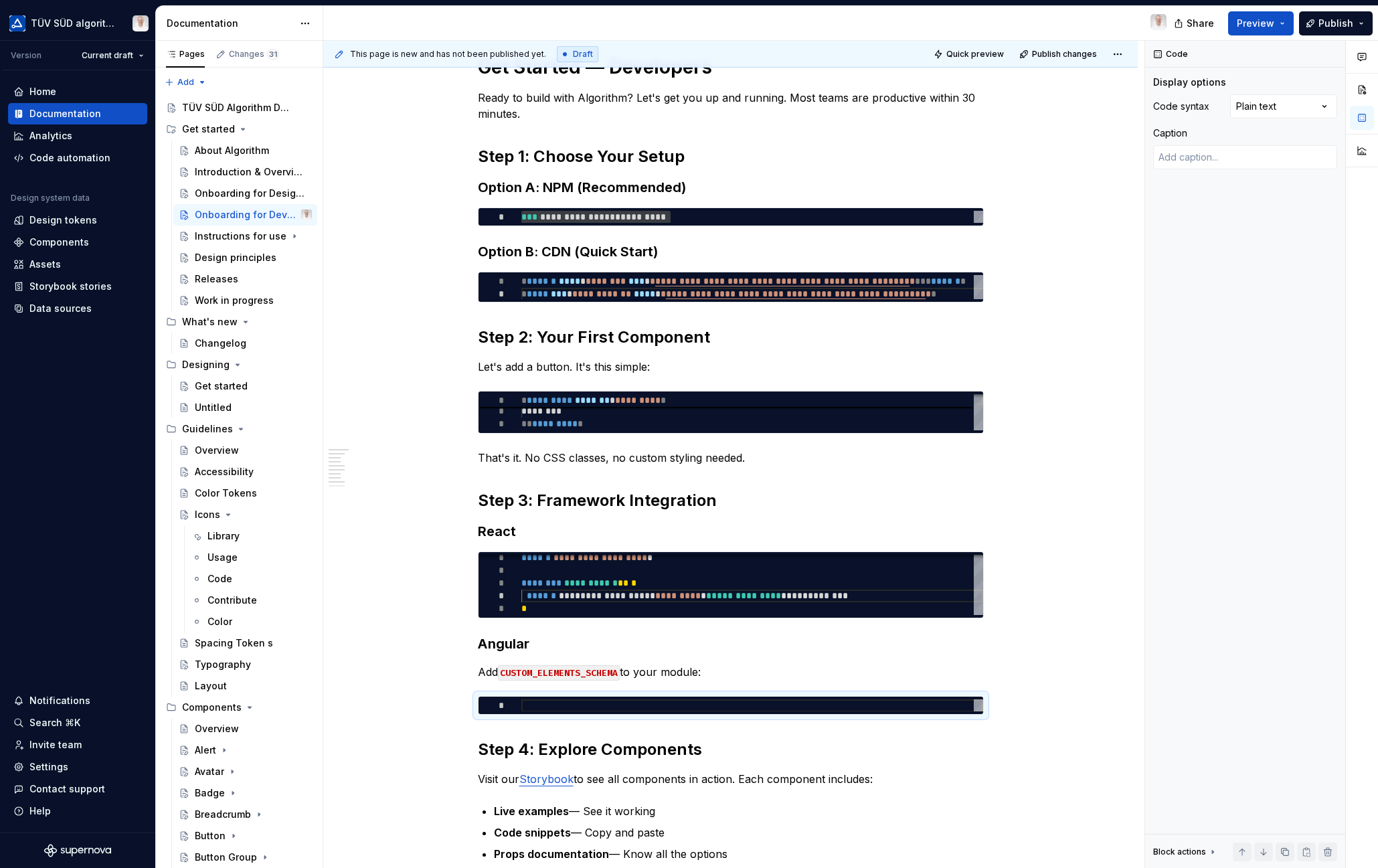
click at [1285, 107] on div "Comments Open comments No comments yet Select ‘Comment’ from the block context …" at bounding box center [1261, 454] width 233 height 827
click at [542, 707] on div at bounding box center [752, 706] width 461 height 13
click at [536, 704] on div at bounding box center [752, 706] width 461 height 13
click at [538, 705] on div at bounding box center [752, 706] width 461 height 13
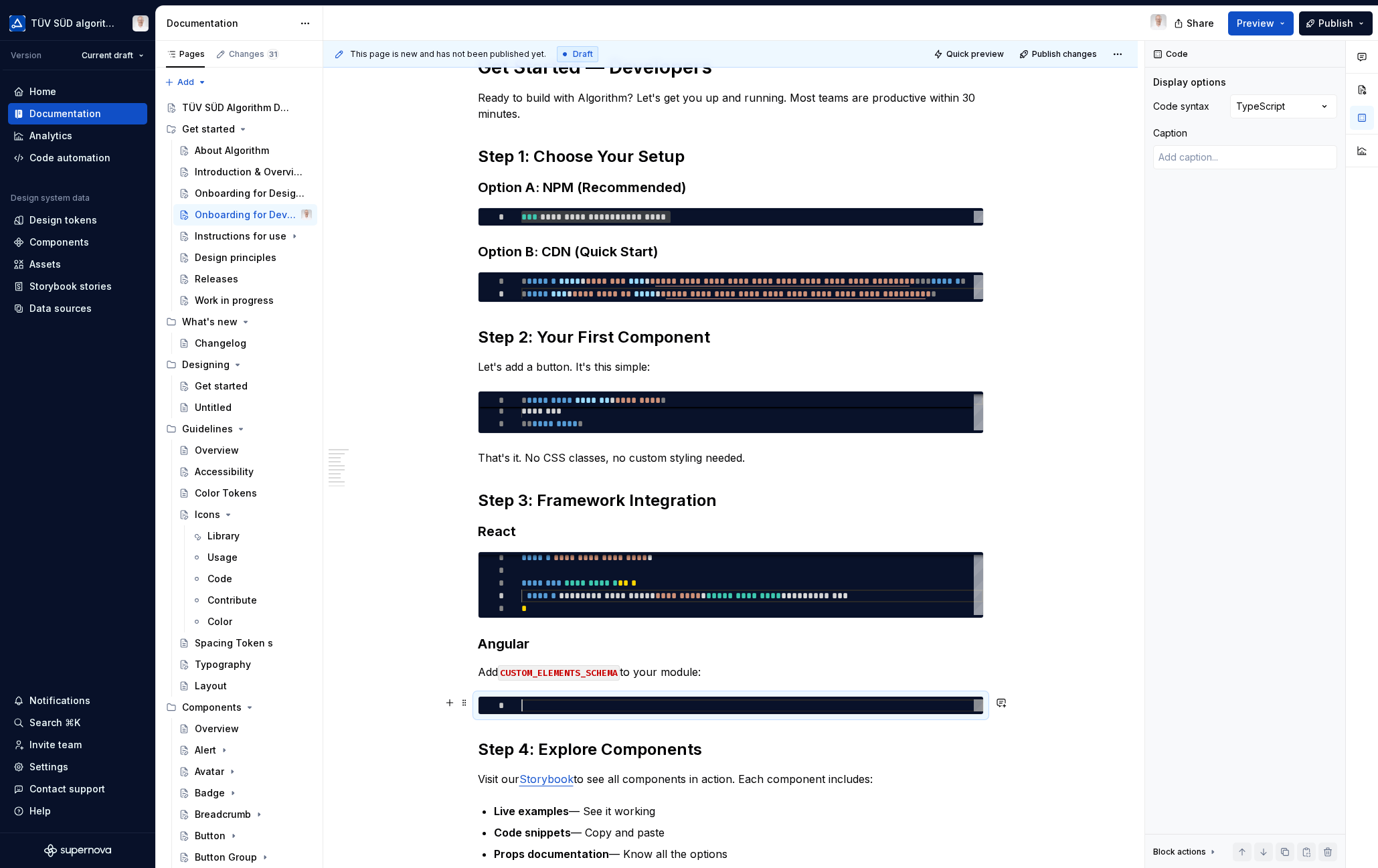
scroll to position [0, 0]
type textarea "*"
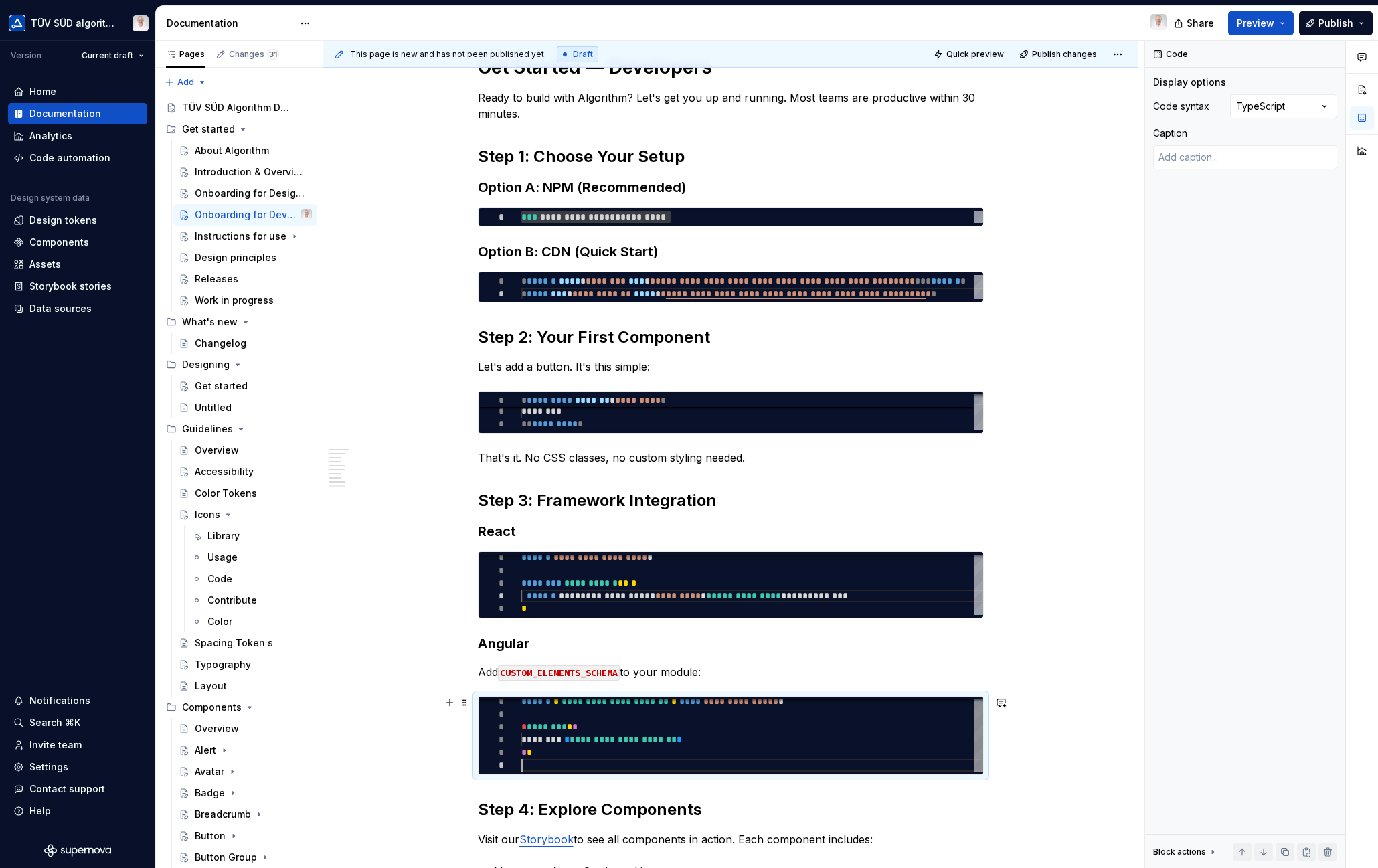
type textarea "**********"
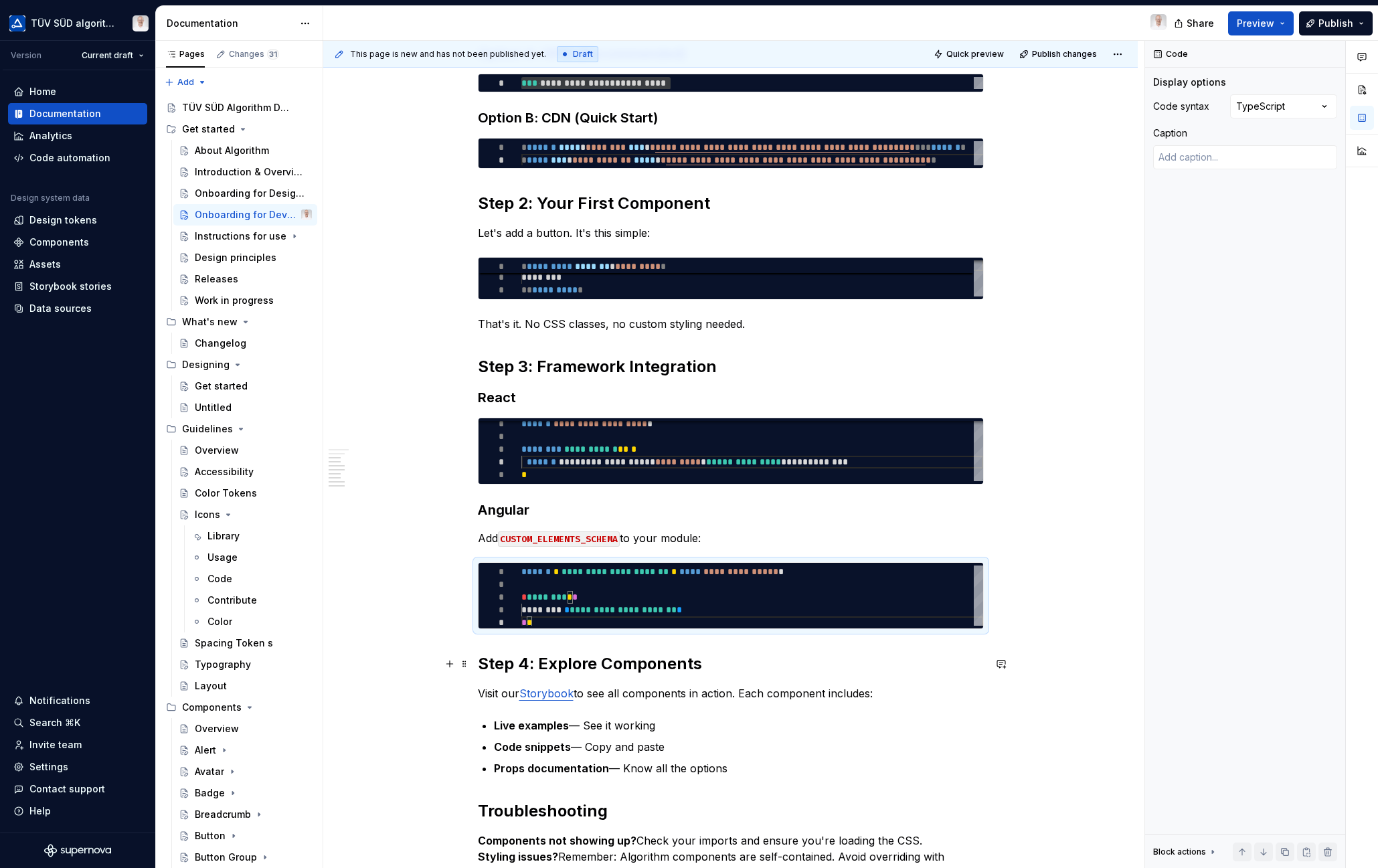
scroll to position [401, 0]
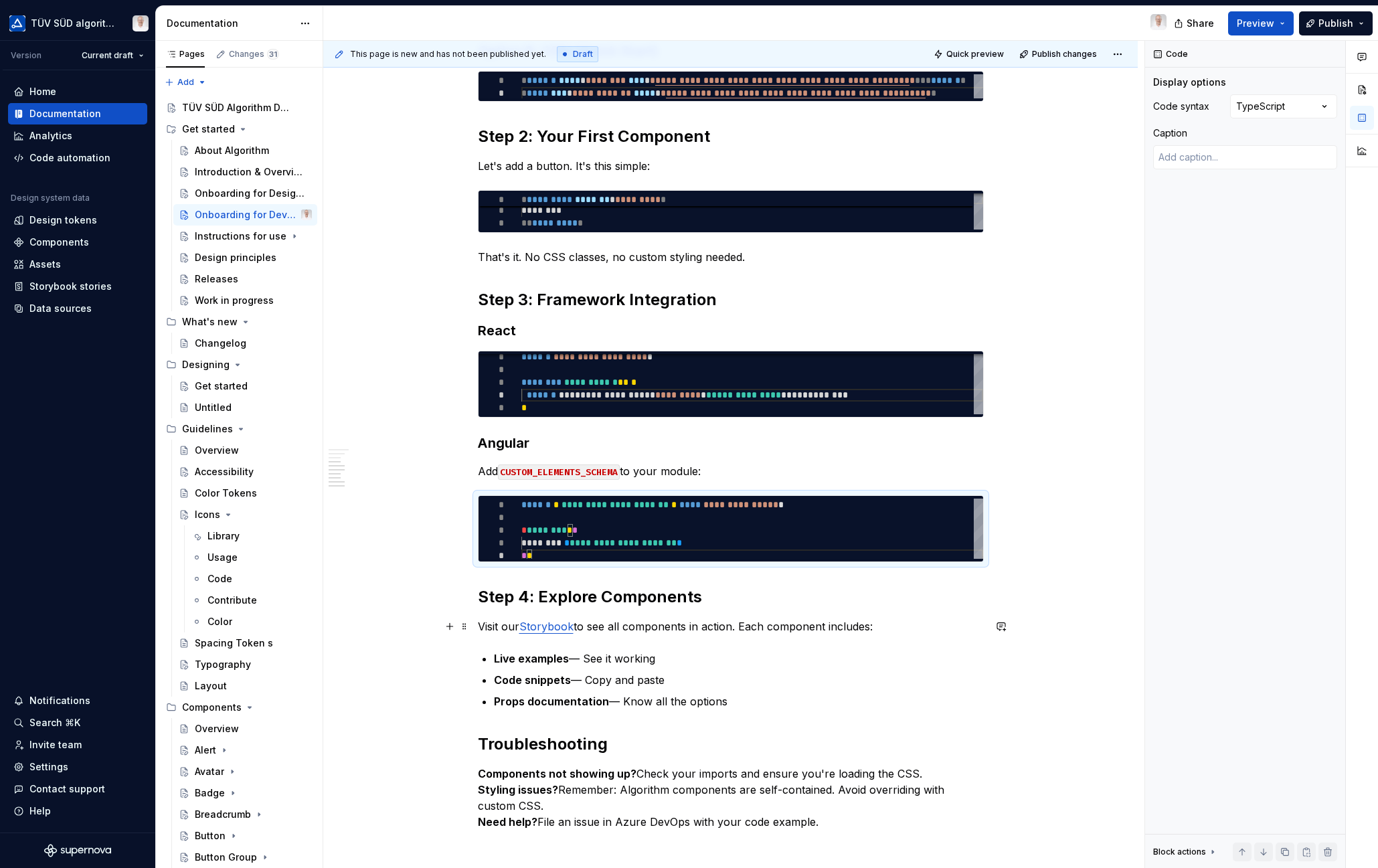
click at [683, 626] on p "Visit our Storybook to see all components in action. Each component includes:" at bounding box center [731, 625] width 506 height 16
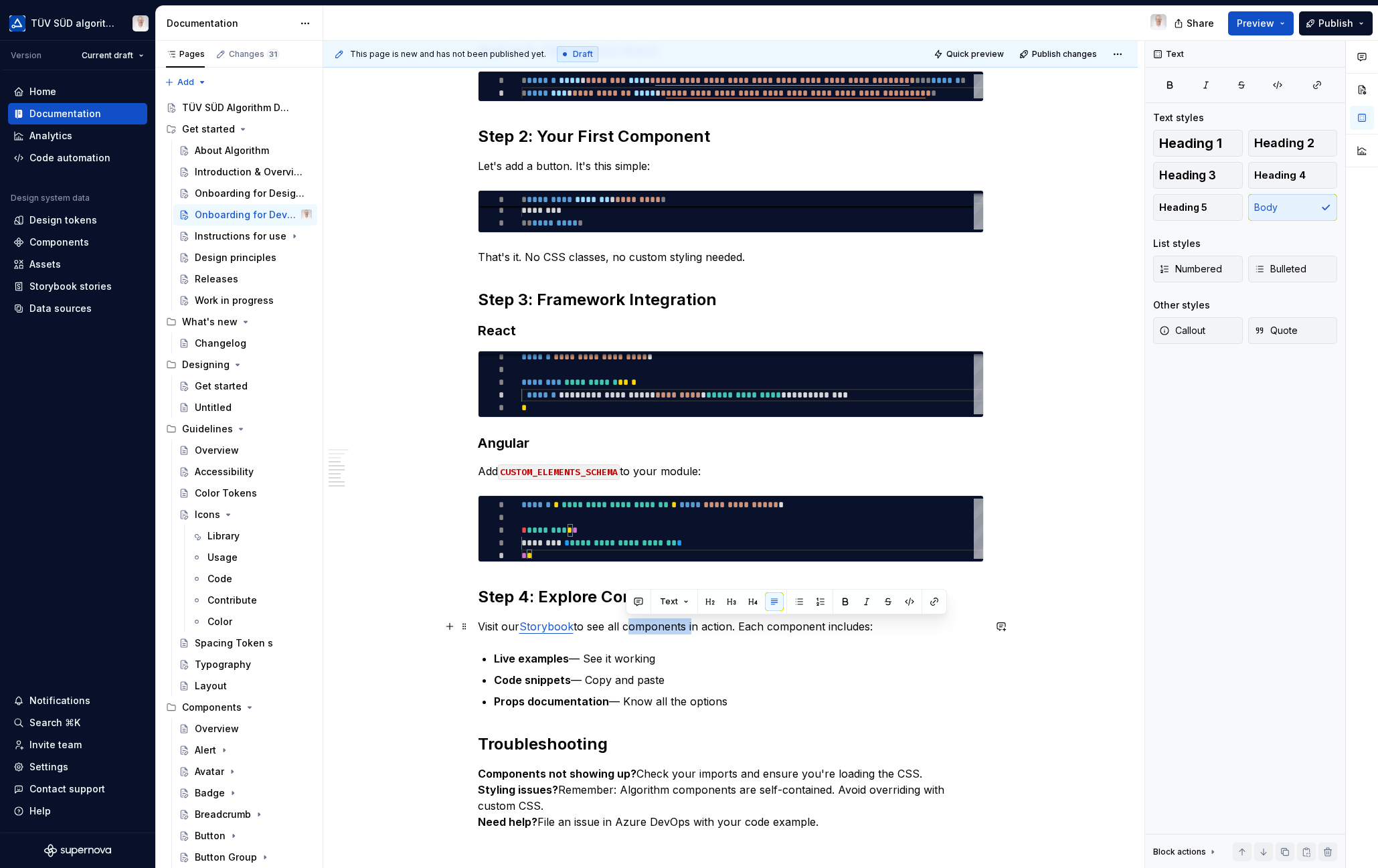
click at [576, 600] on h2 "Step 4: Explore Components" at bounding box center [731, 597] width 506 height 21
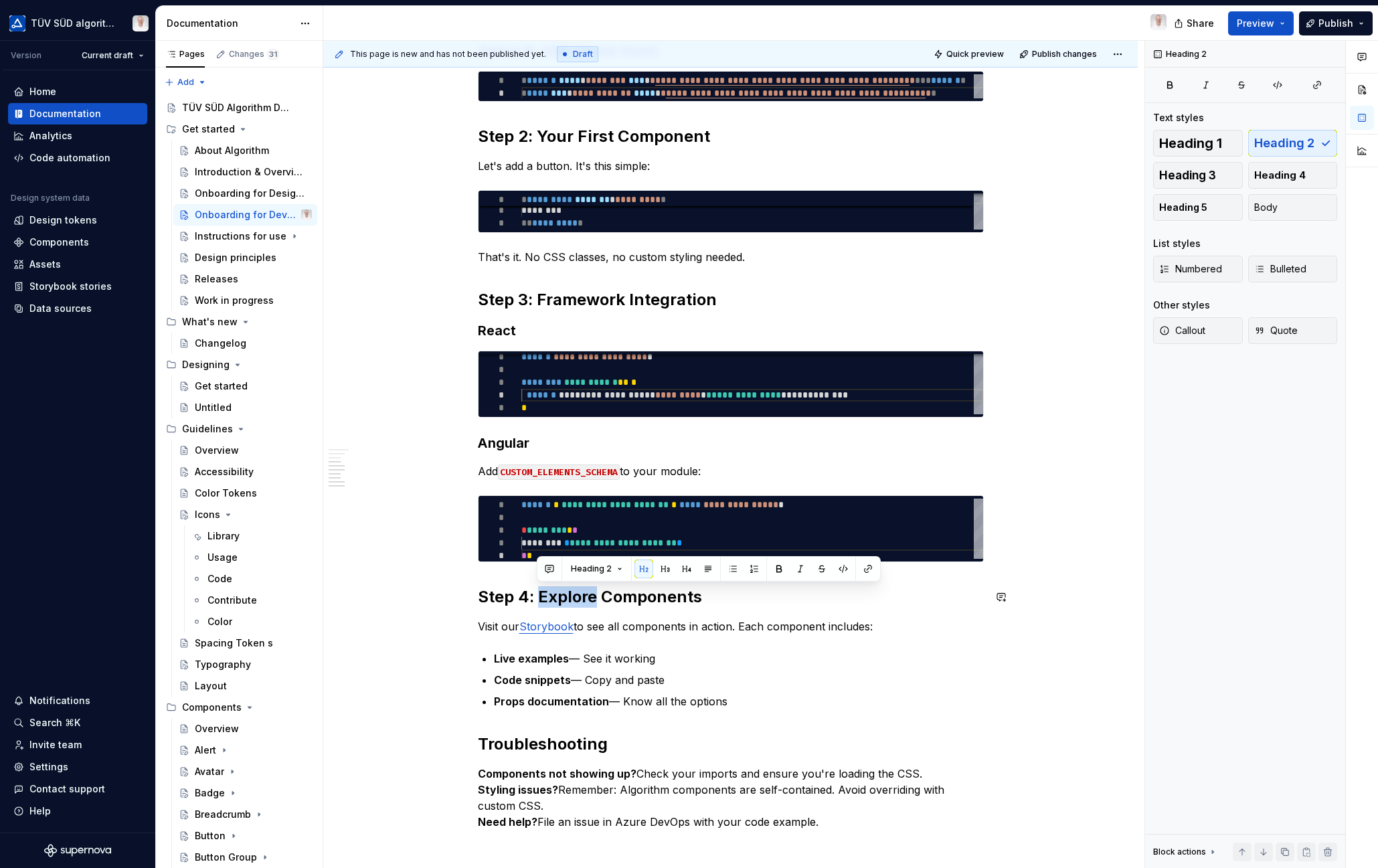
click at [624, 636] on div "**********" at bounding box center [731, 342] width 506 height 975
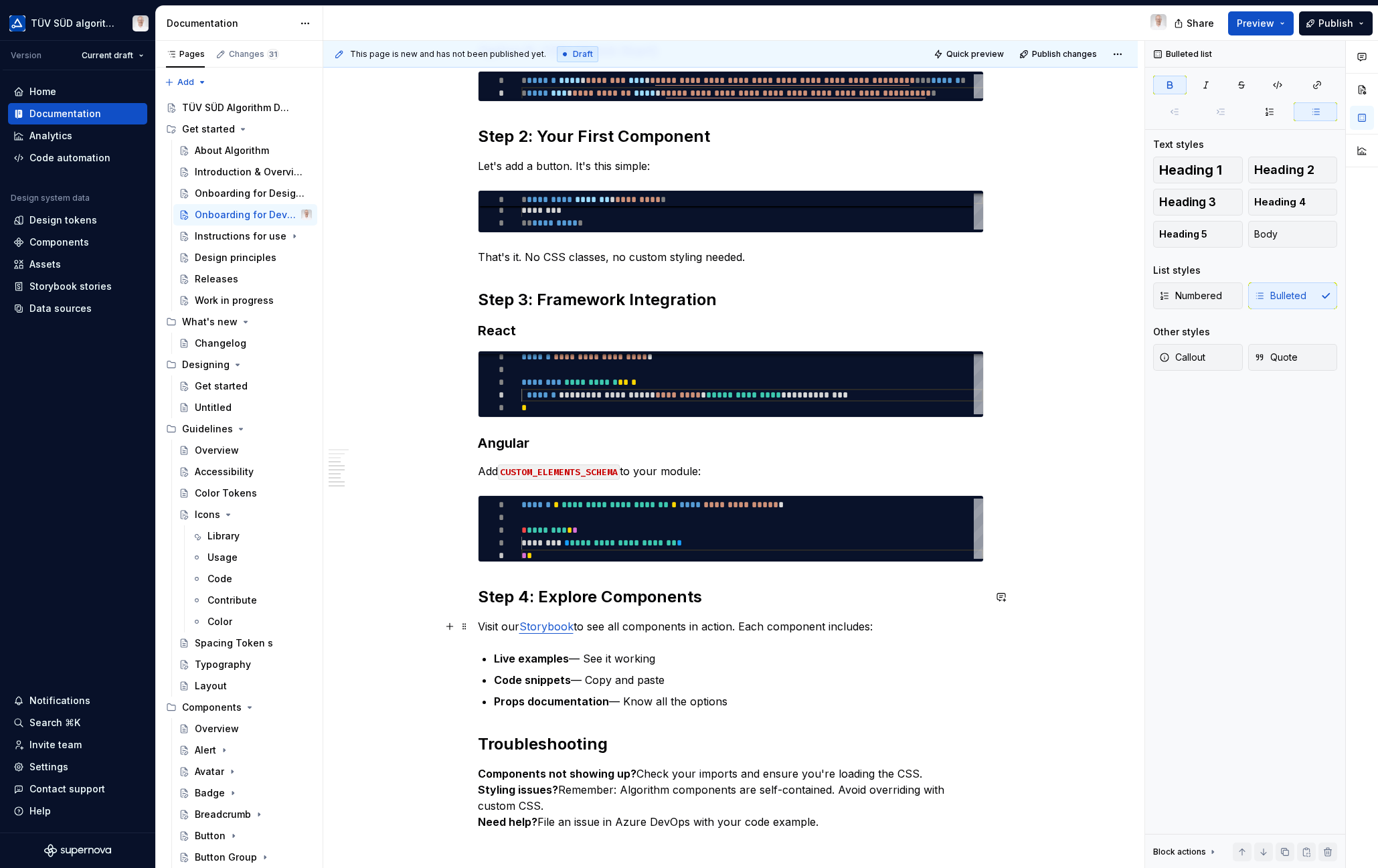
click at [683, 629] on p "Visit our Storybook to see all components in action. Each component includes:" at bounding box center [731, 625] width 506 height 16
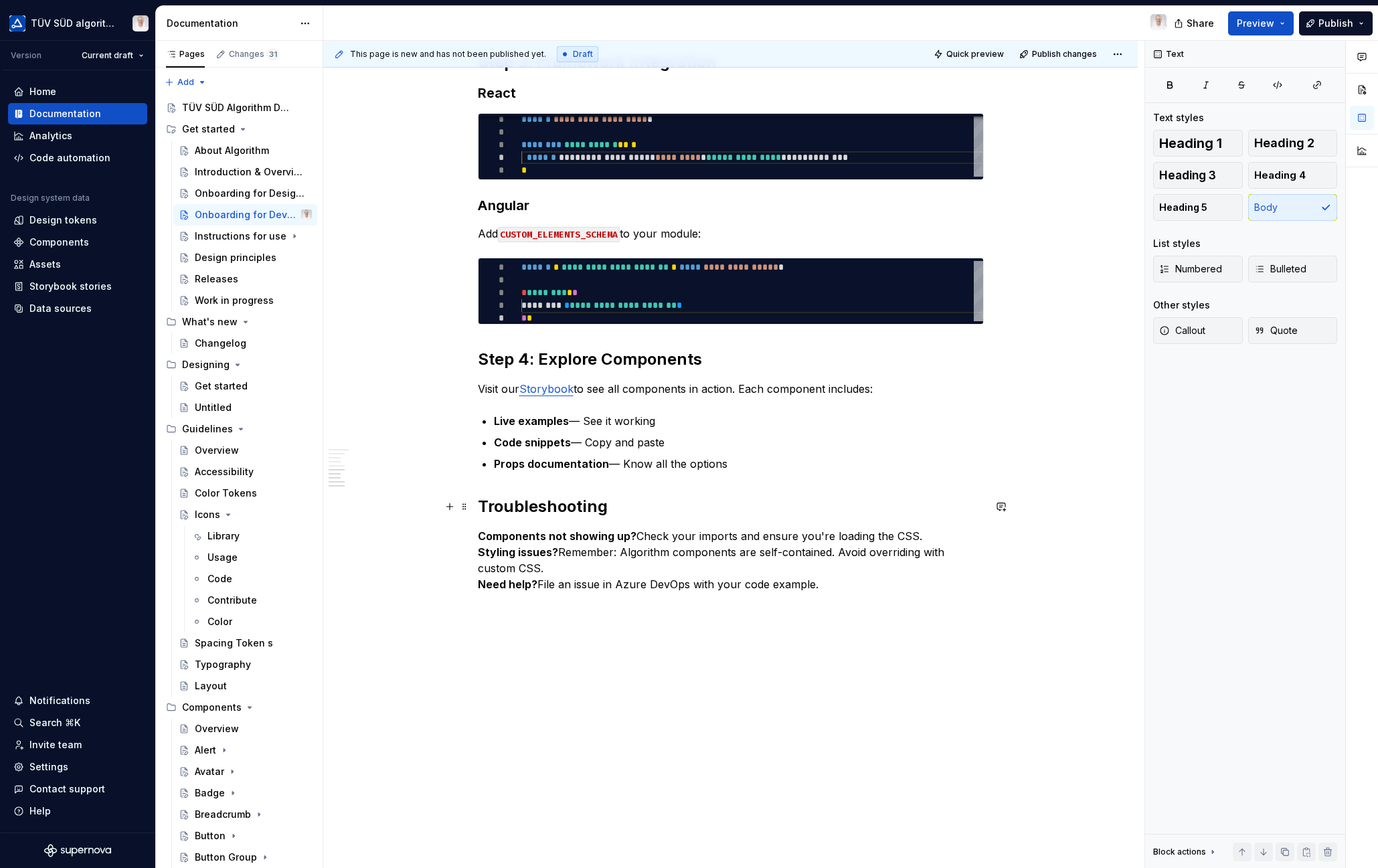
scroll to position [634, 0]
click at [537, 508] on h2 "Troubleshooting" at bounding box center [731, 506] width 506 height 21
click at [605, 560] on p "Components not showing up? Check your imports and ensure you're loading the CSS…" at bounding box center [731, 560] width 506 height 64
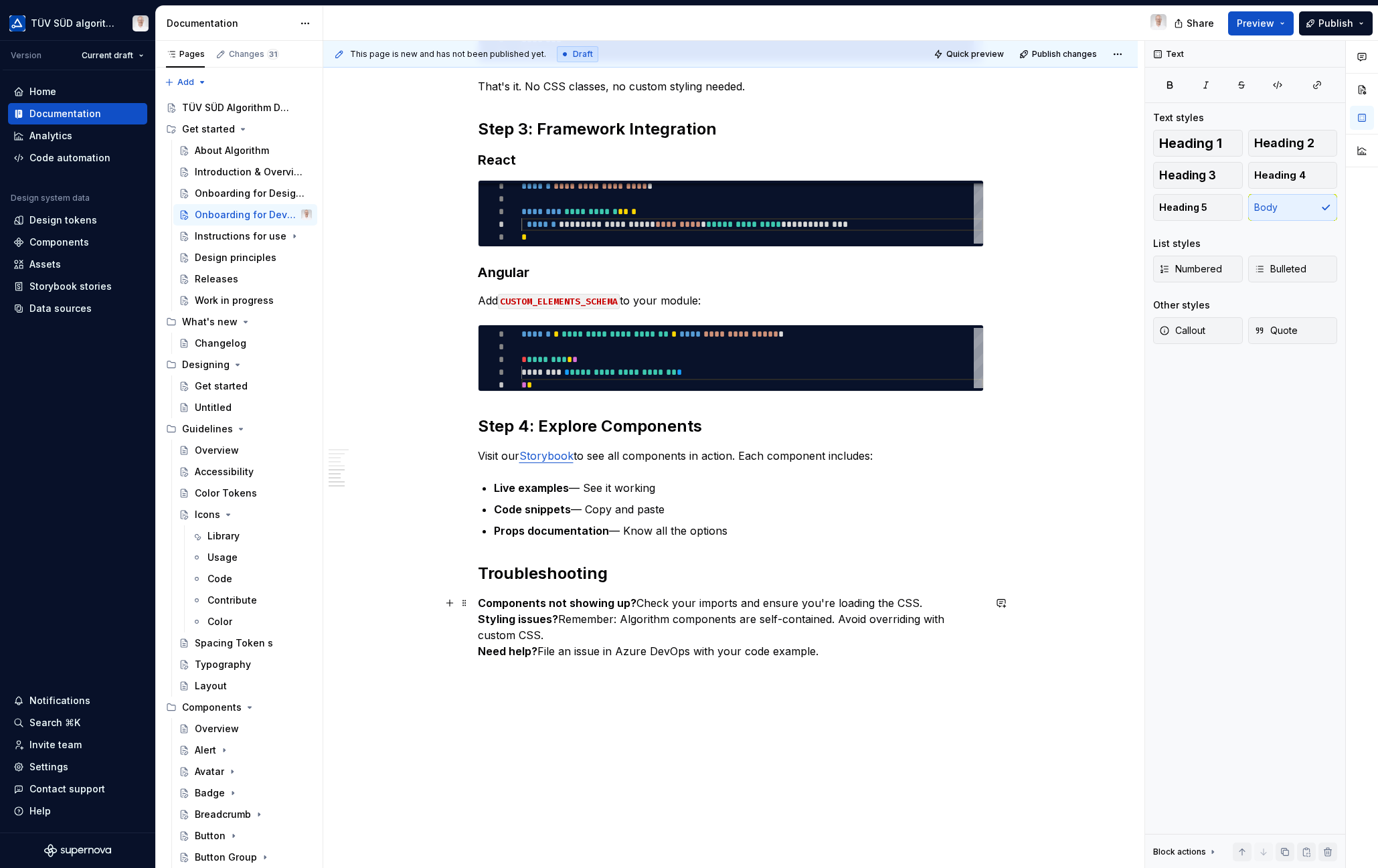
click at [478, 618] on strong "Styling issues?" at bounding box center [518, 619] width 81 height 13
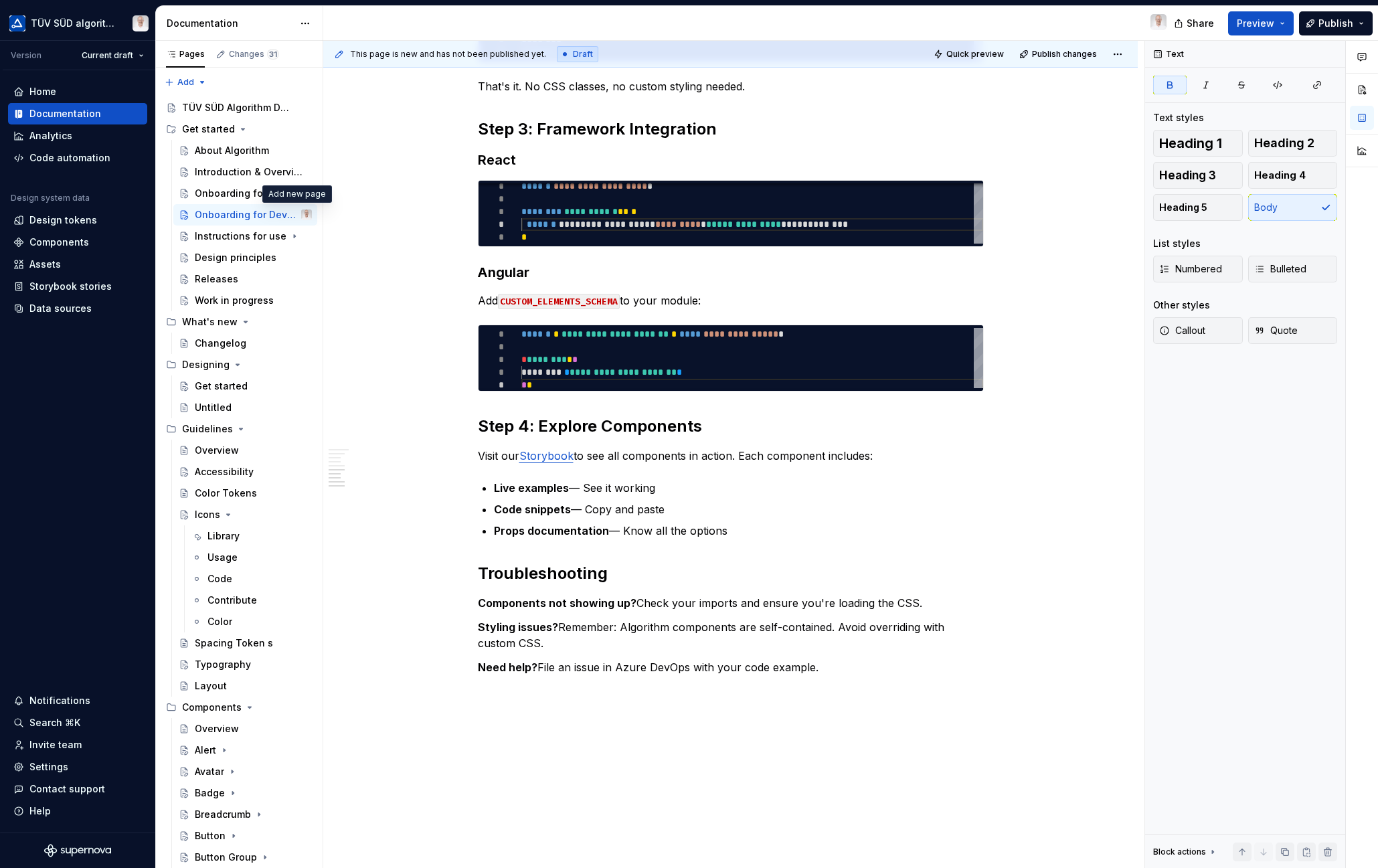
click at [0, 0] on button "Page tree" at bounding box center [0, 0] width 0 height 0
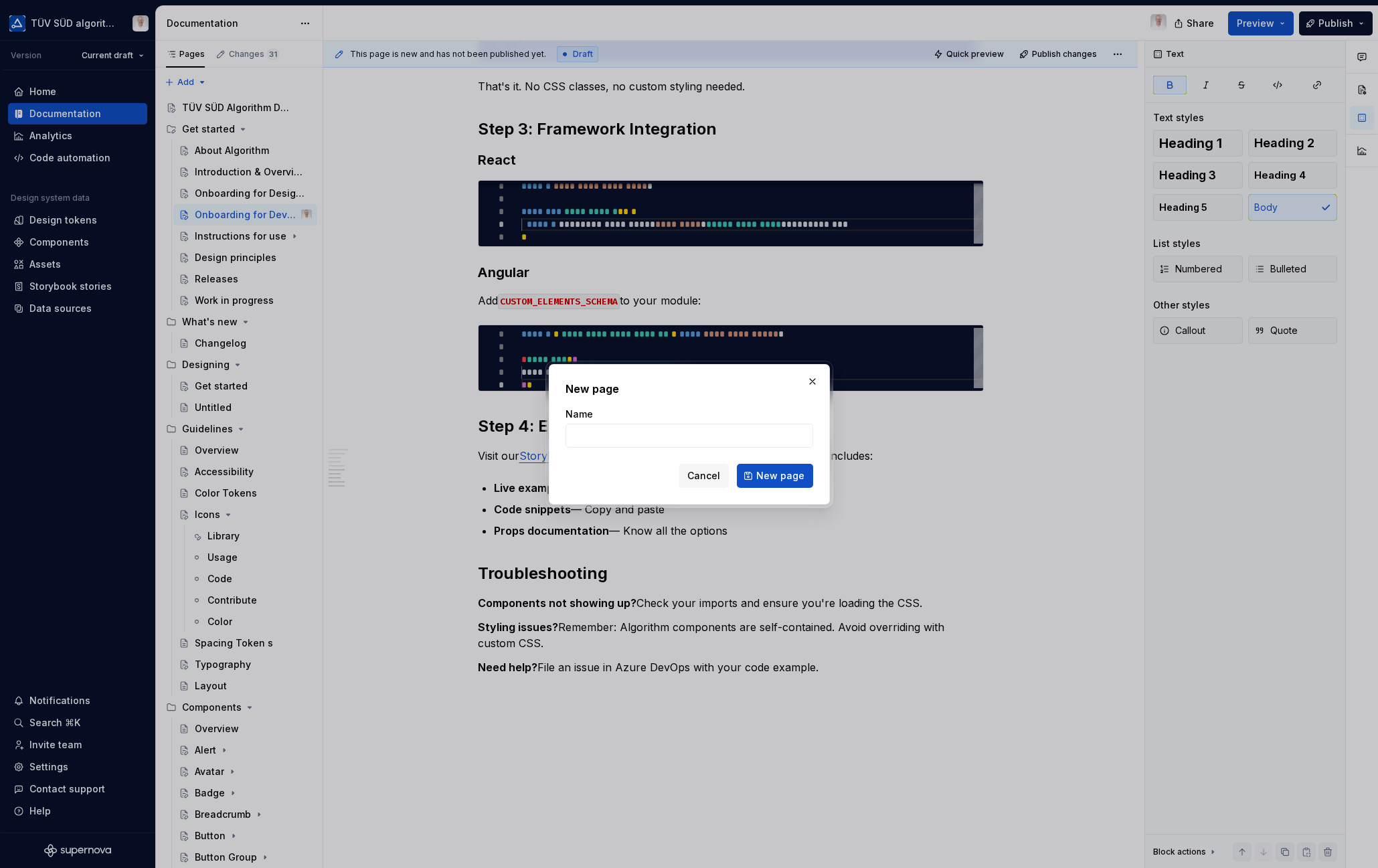
type textarea "*"
type input "Browser S"
type textarea "*"
type input "Browser Support"
click button "New page" at bounding box center [775, 475] width 76 height 24
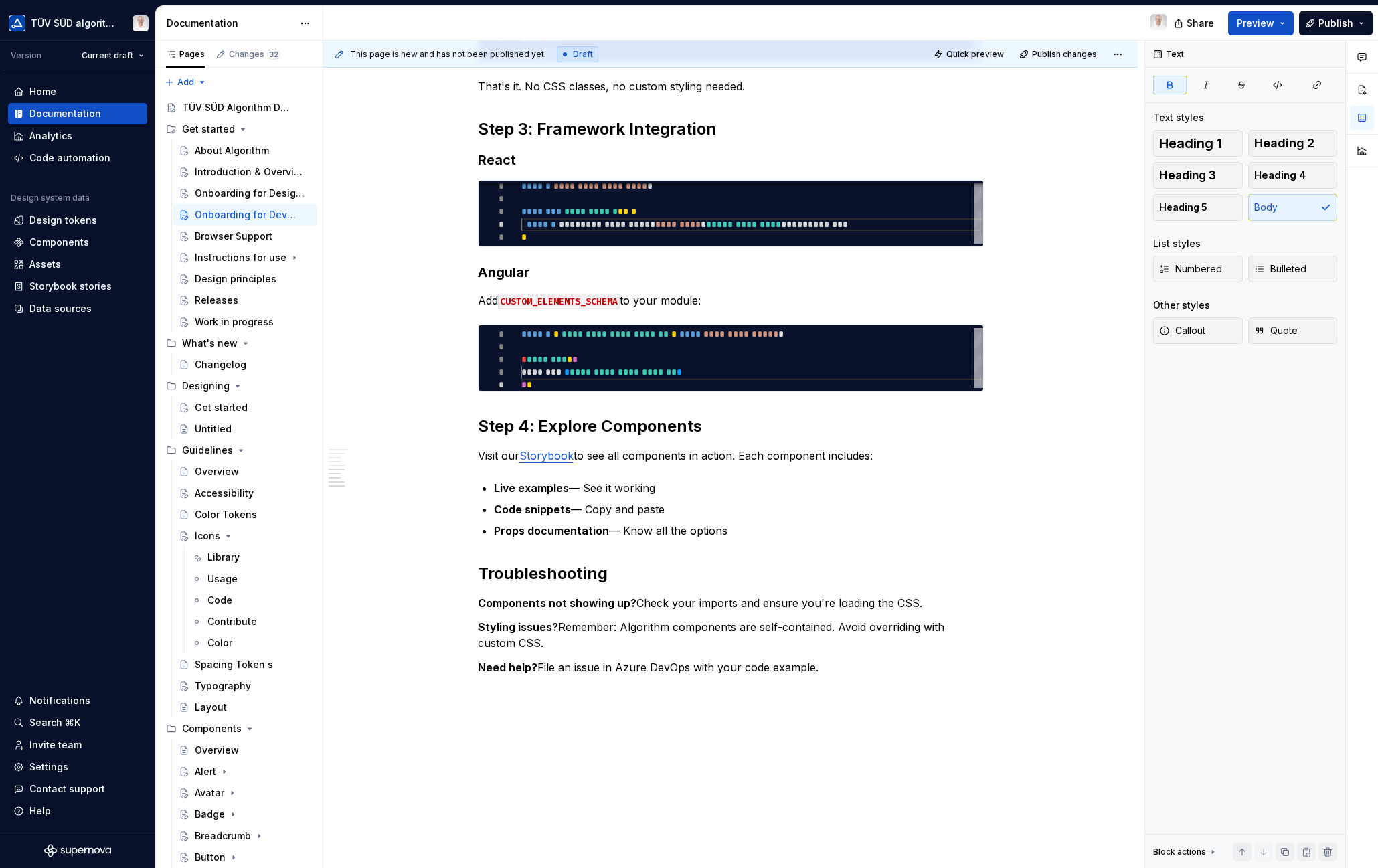
click at [229, 234] on div "Browser Support" at bounding box center [234, 236] width 78 height 13
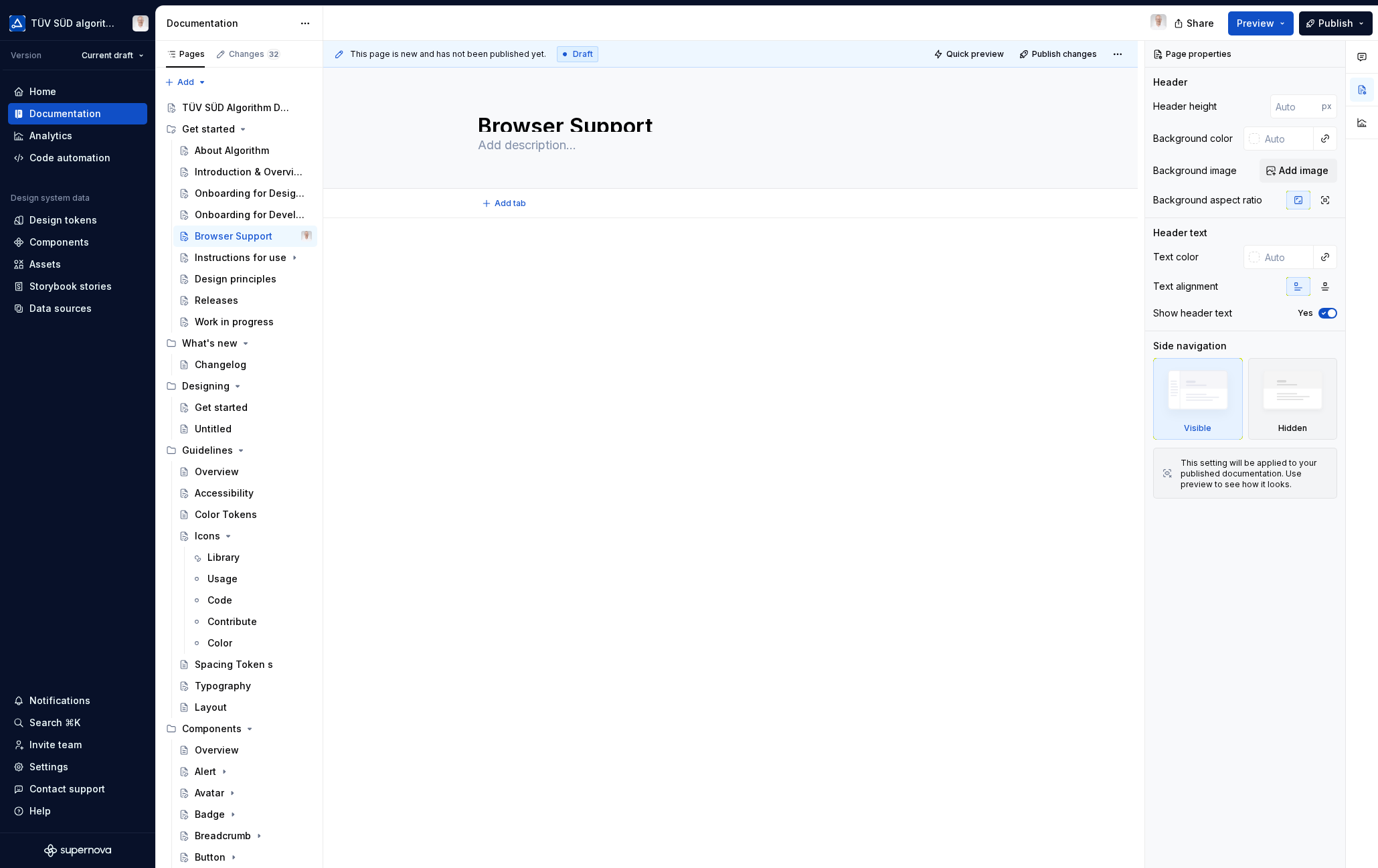
click at [499, 145] on textarea at bounding box center [728, 145] width 506 height 21
type textarea "*"
paste textarea "Algorithm works in all modern browsers. Here's what we officially support and t…"
type textarea "Algorithm works in all modern browsers. Here's what we officially support and t…"
type textarea "*"
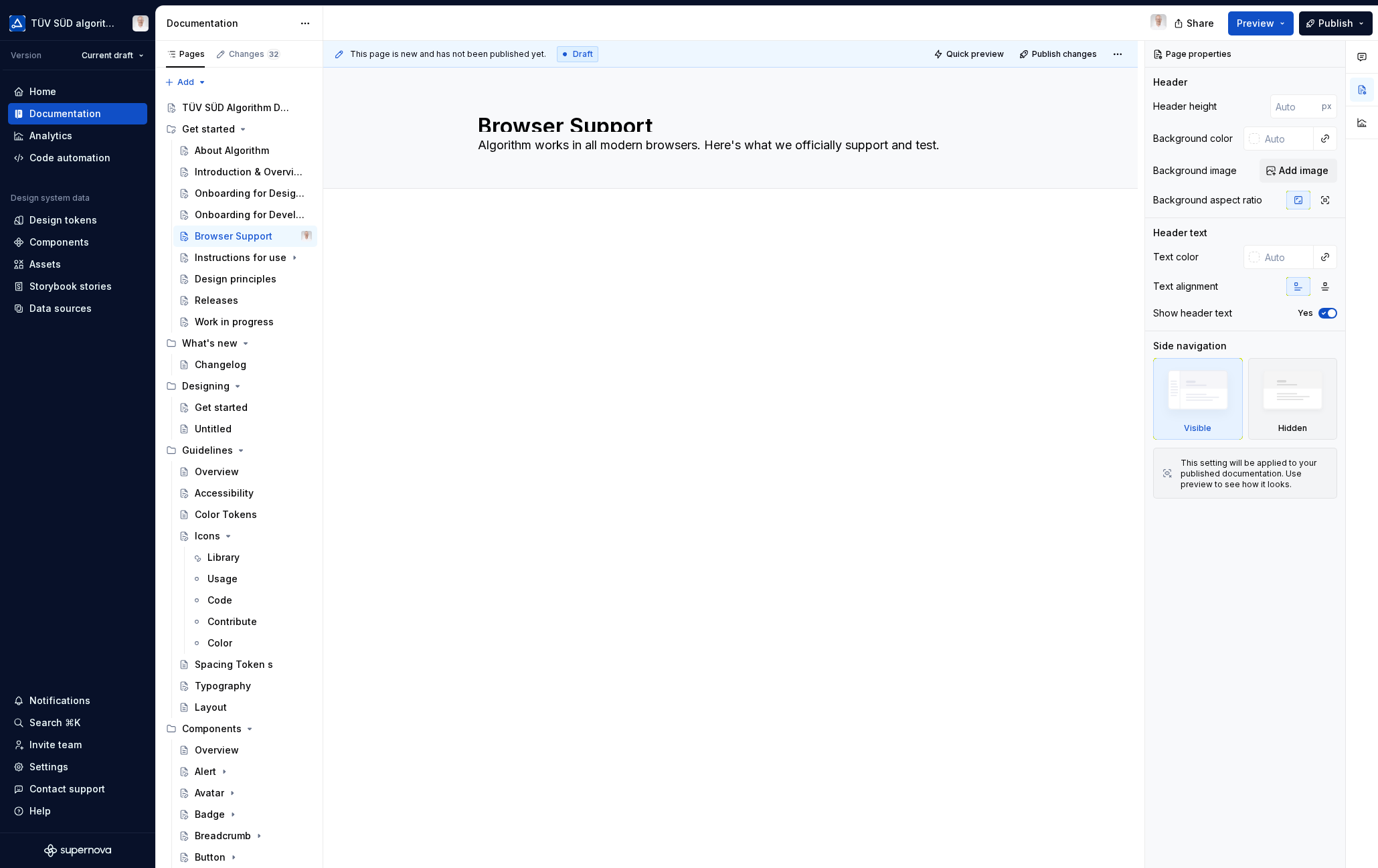
type textarea "Algorithm works in all modern browsers. Here's what we officially support and t…"
click at [520, 245] on div at bounding box center [730, 397] width 815 height 359
drag, startPoint x: 499, startPoint y: 230, endPoint x: 490, endPoint y: 254, distance: 25.6
click at [499, 230] on div at bounding box center [730, 397] width 815 height 359
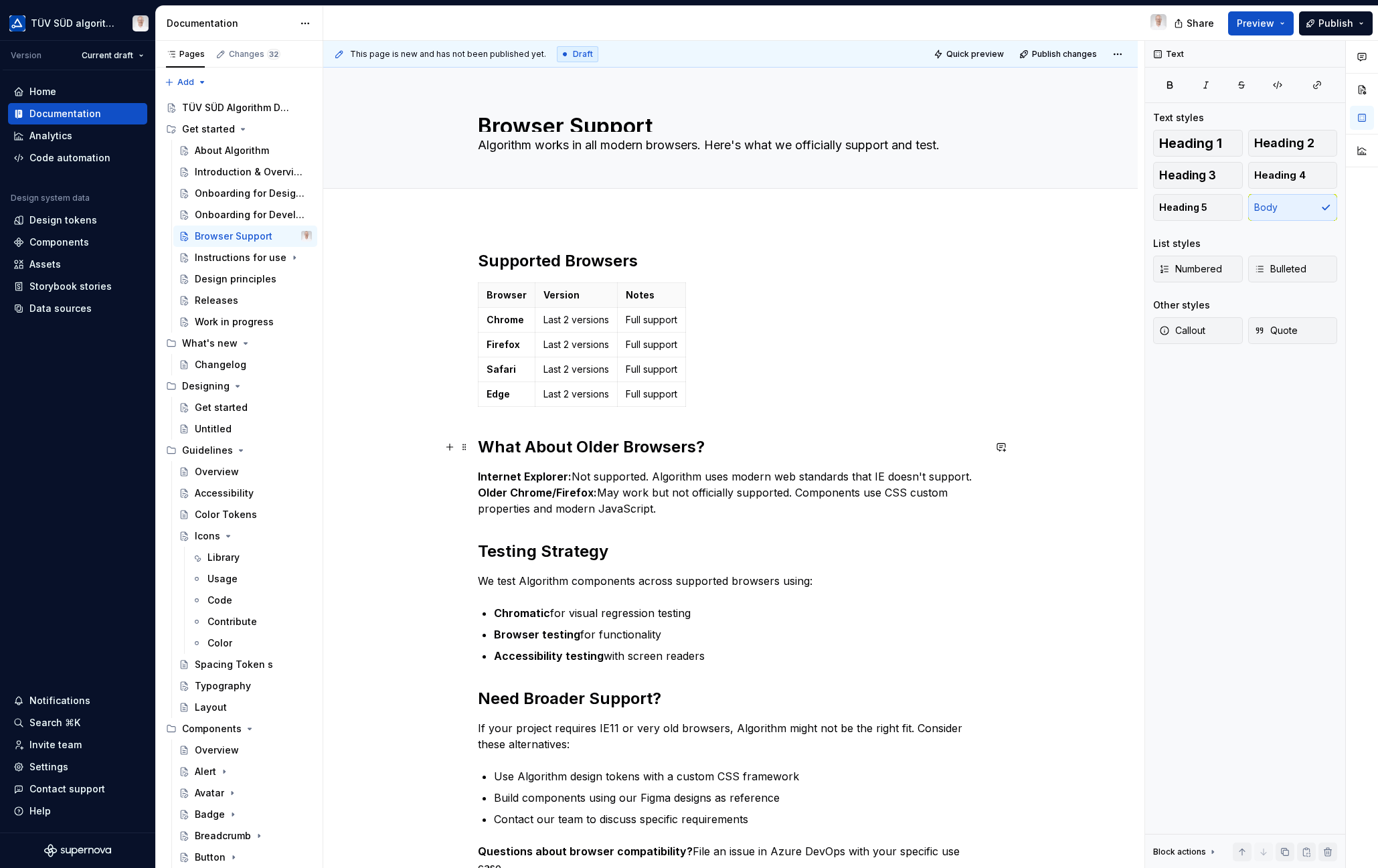
click at [620, 453] on h2 "What About Older Browsers?" at bounding box center [731, 447] width 506 height 21
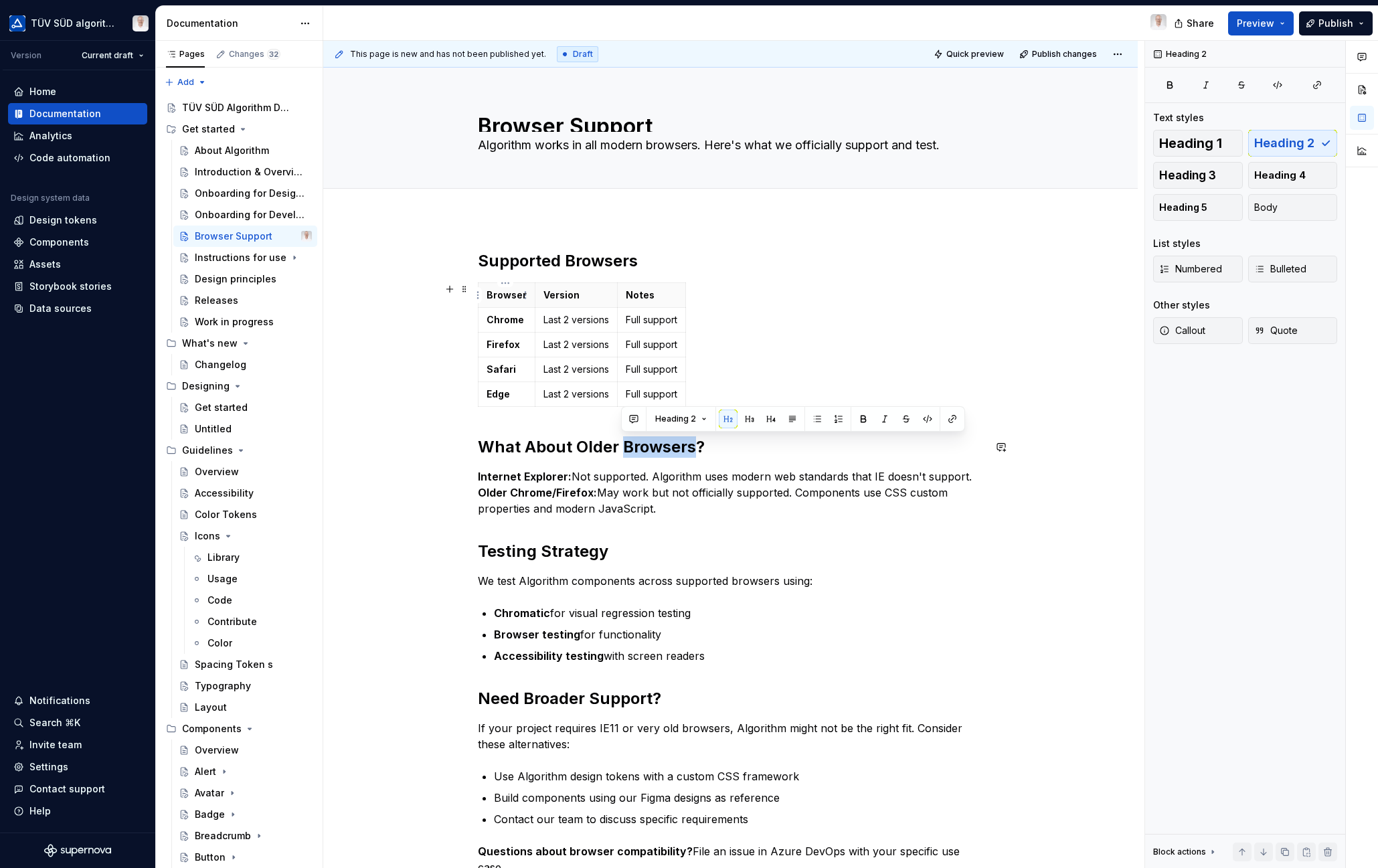
click at [501, 258] on h2 "Supported Browsers" at bounding box center [731, 260] width 506 height 21
click at [570, 455] on h2 "What About Older Browsers?" at bounding box center [731, 447] width 506 height 21
click at [790, 577] on p "We test Algorithm components across supported browsers using:" at bounding box center [731, 580] width 506 height 16
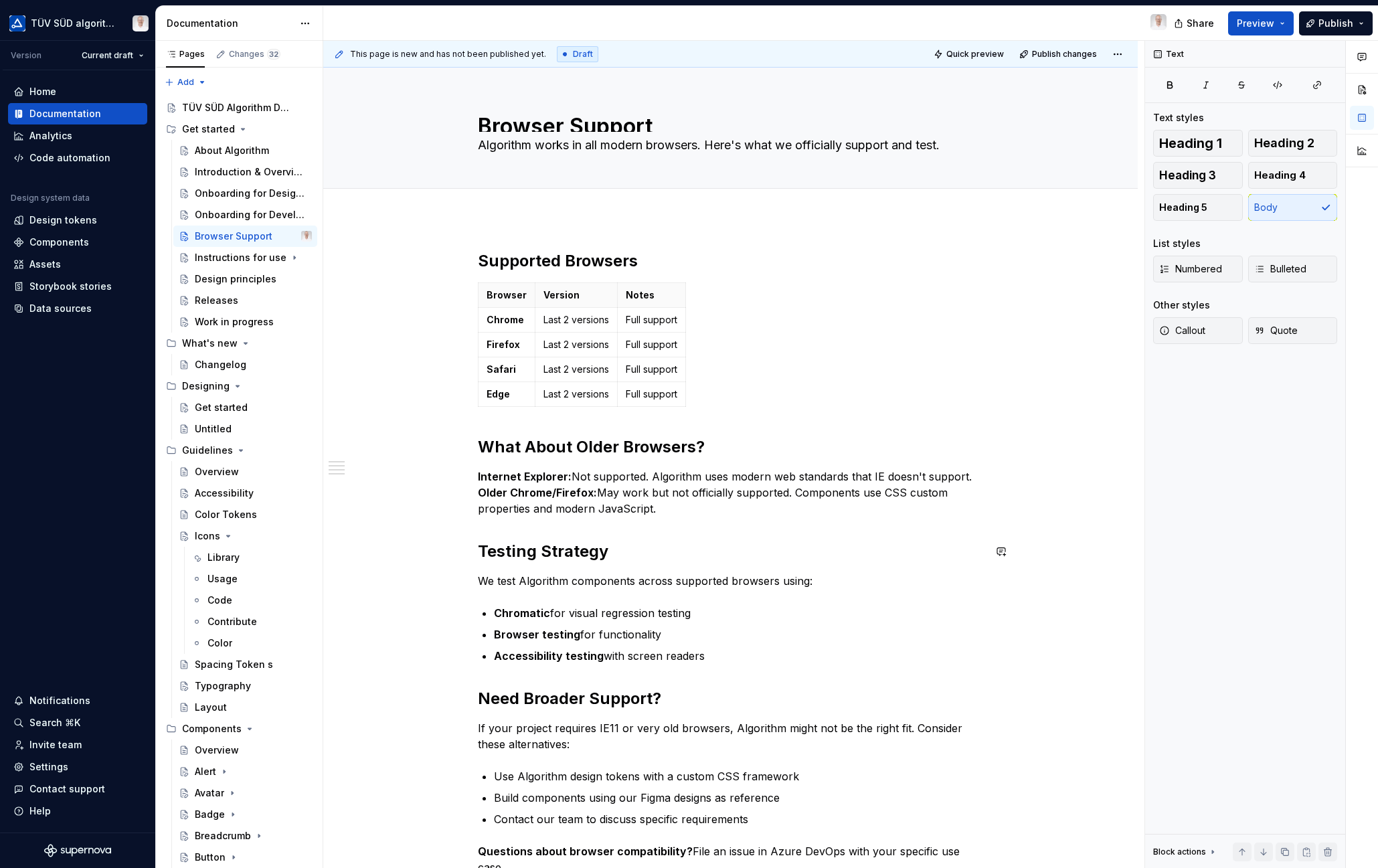
click at [578, 591] on div "Supported Browsers Browser Version Notes Chrome Last 2 versions Full support Fi…" at bounding box center [731, 562] width 506 height 624
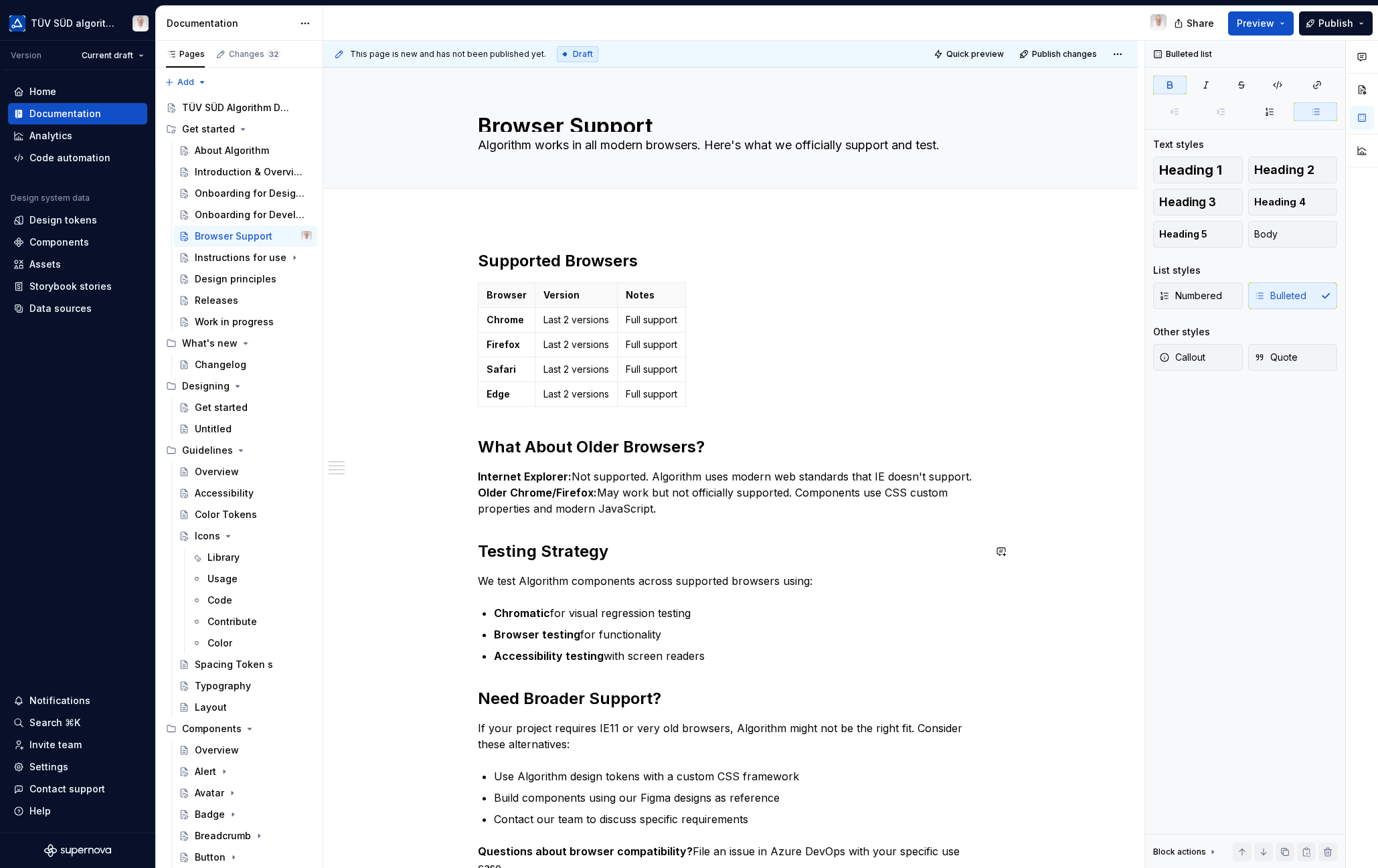
click at [478, 491] on strong "Older Chrome/Firefox:" at bounding box center [537, 492] width 120 height 13
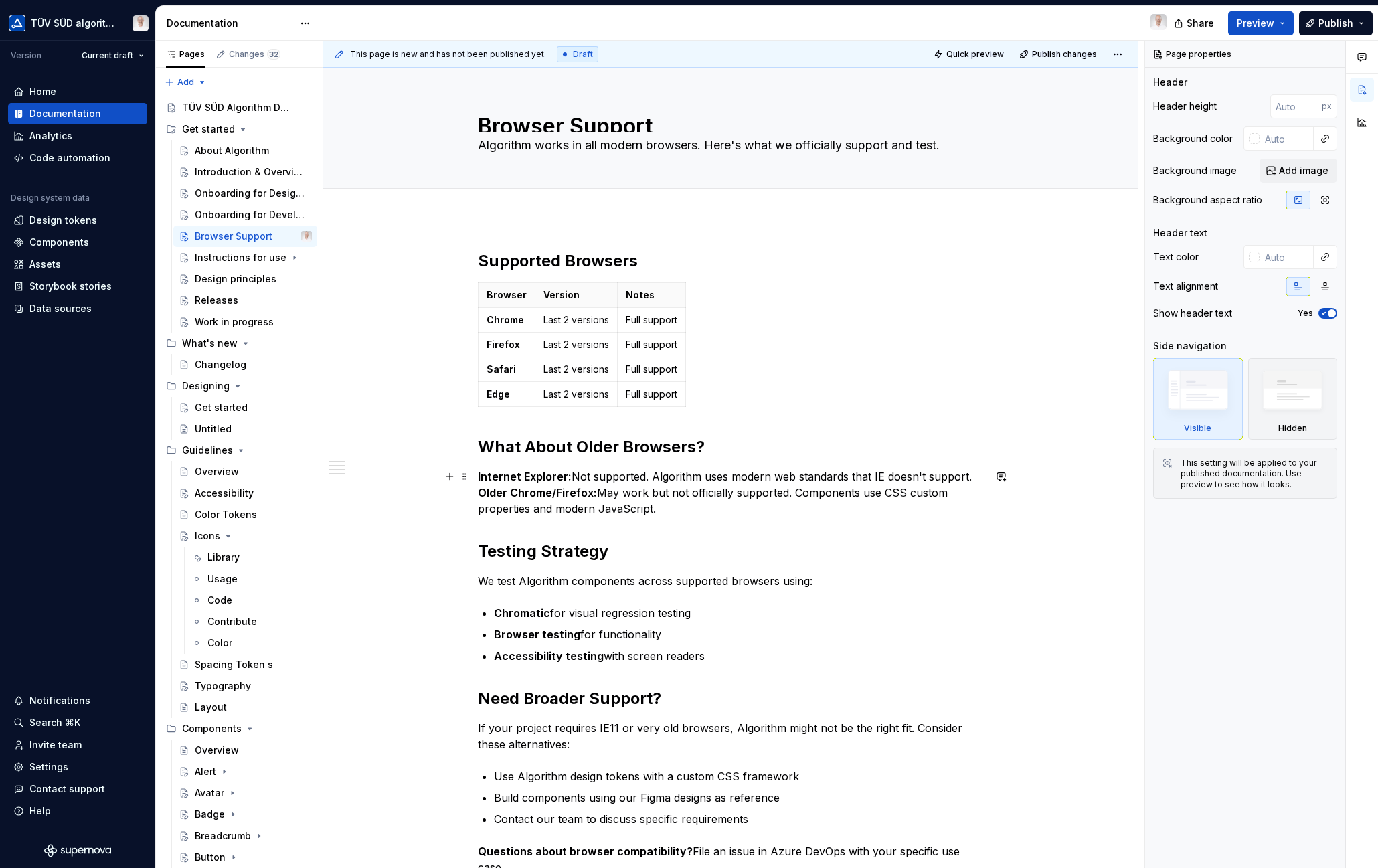
drag, startPoint x: 478, startPoint y: 492, endPoint x: 601, endPoint y: 500, distance: 123.3
click at [478, 492] on strong "Older Chrome/Firefox:" at bounding box center [537, 492] width 120 height 13
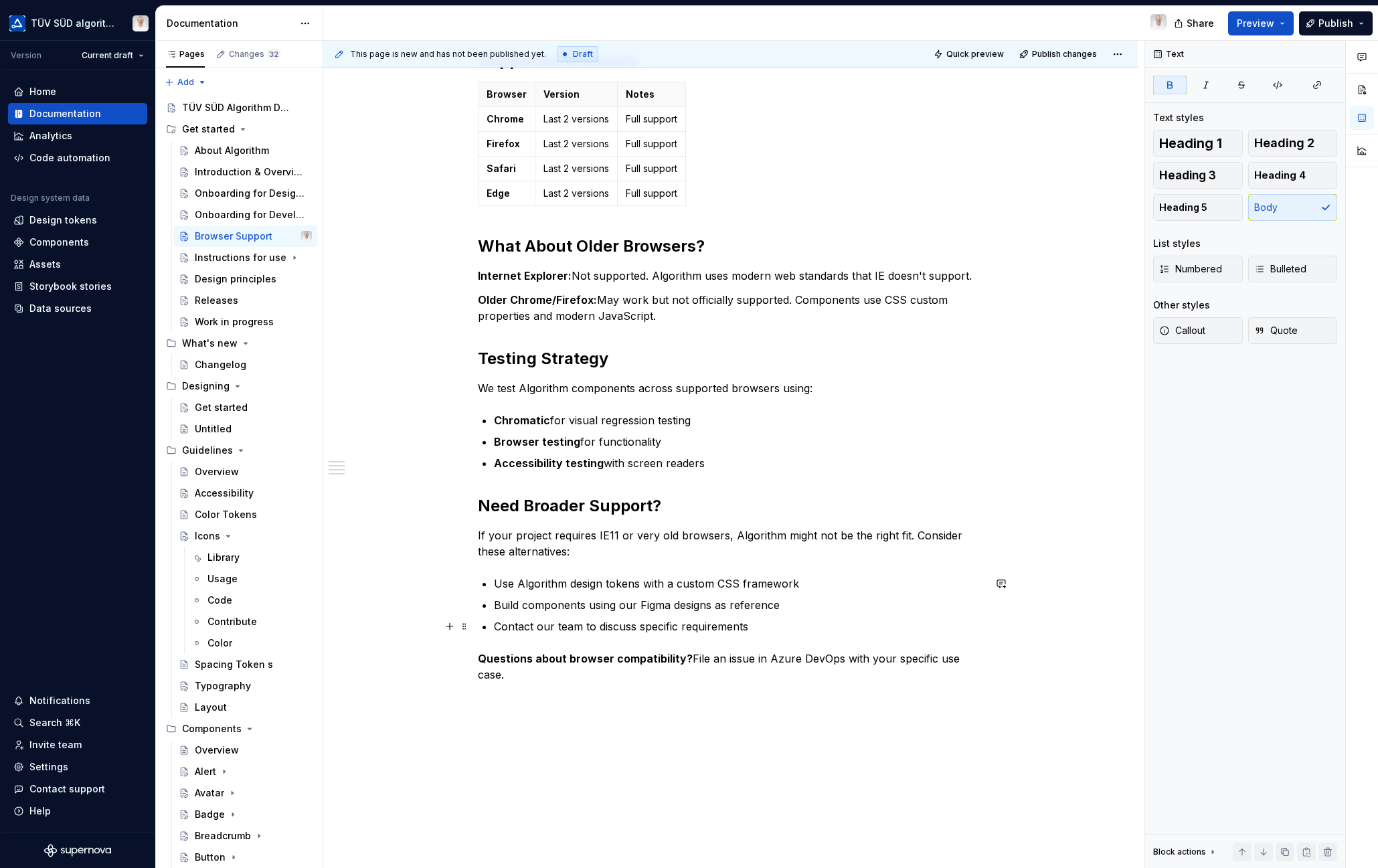
scroll to position [268, 0]
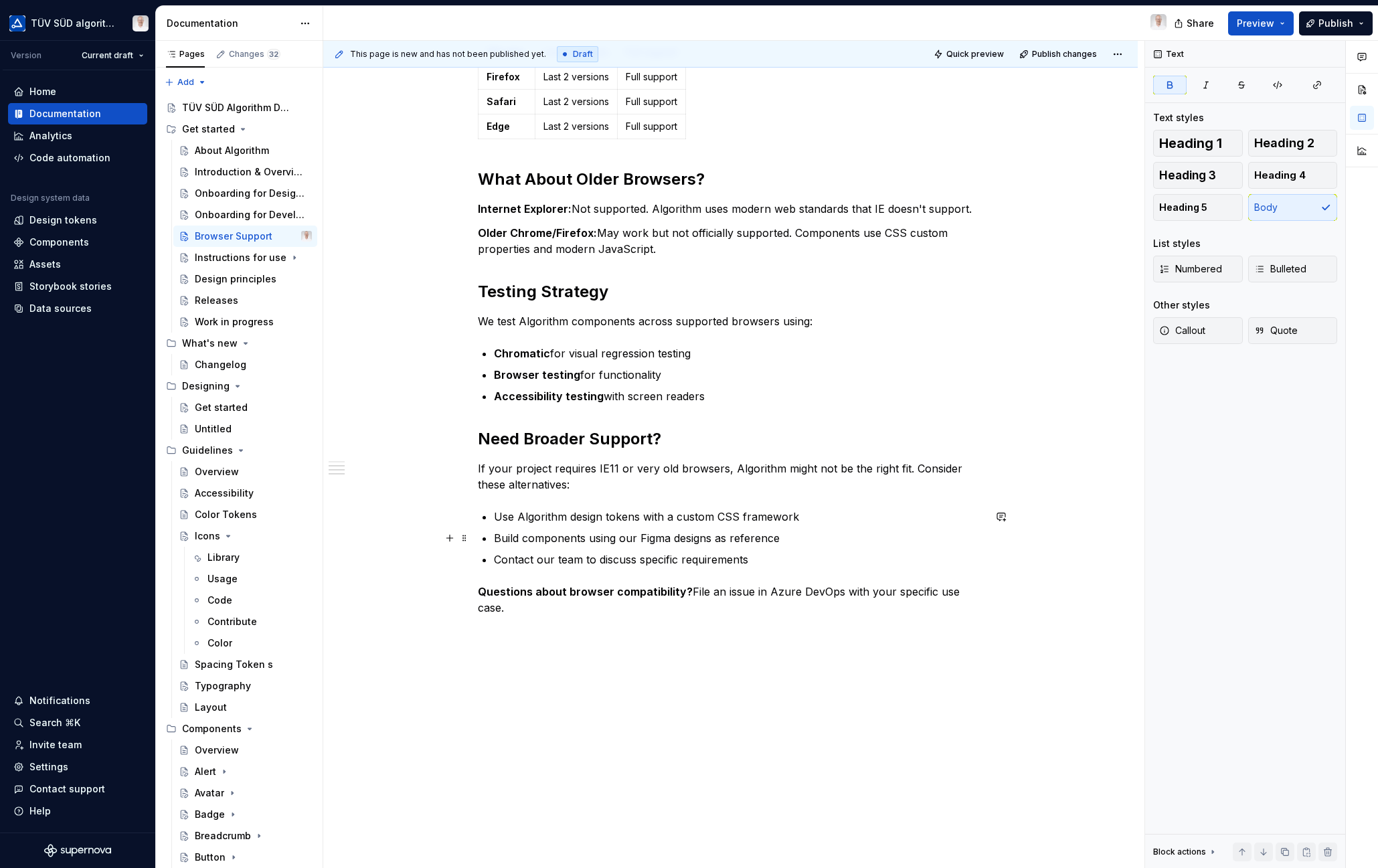
drag, startPoint x: 964, startPoint y: 586, endPoint x: 944, endPoint y: 519, distance: 69.9
click at [944, 519] on body "TÜV SÜD algorithm Version Current draft Home Documentation Analytics Code autom…" at bounding box center [689, 434] width 1378 height 868
click at [917, 598] on p "Questions about browser compatibility? File an issue in Azure DevOps with your …" at bounding box center [731, 599] width 506 height 32
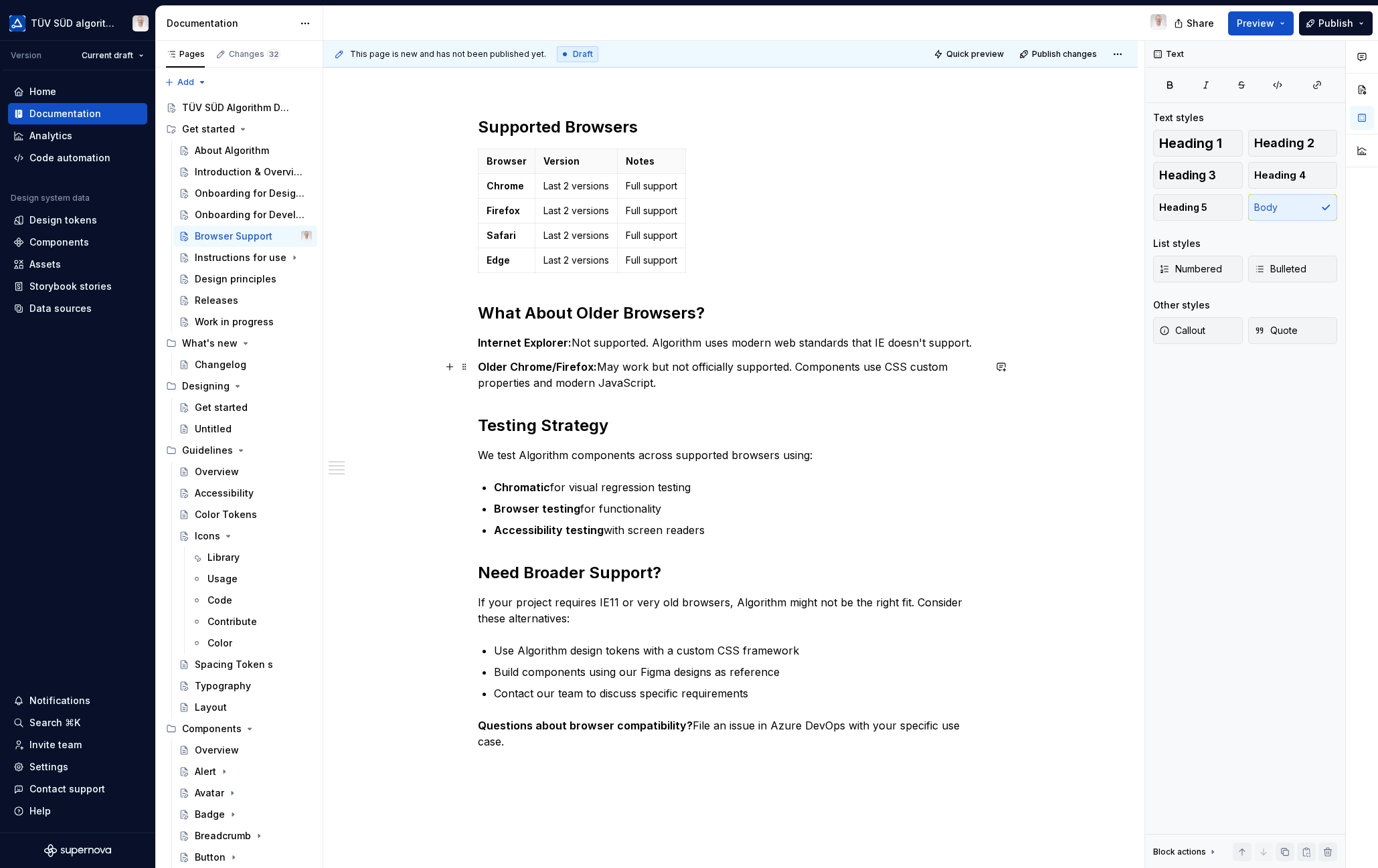
scroll to position [67, 0]
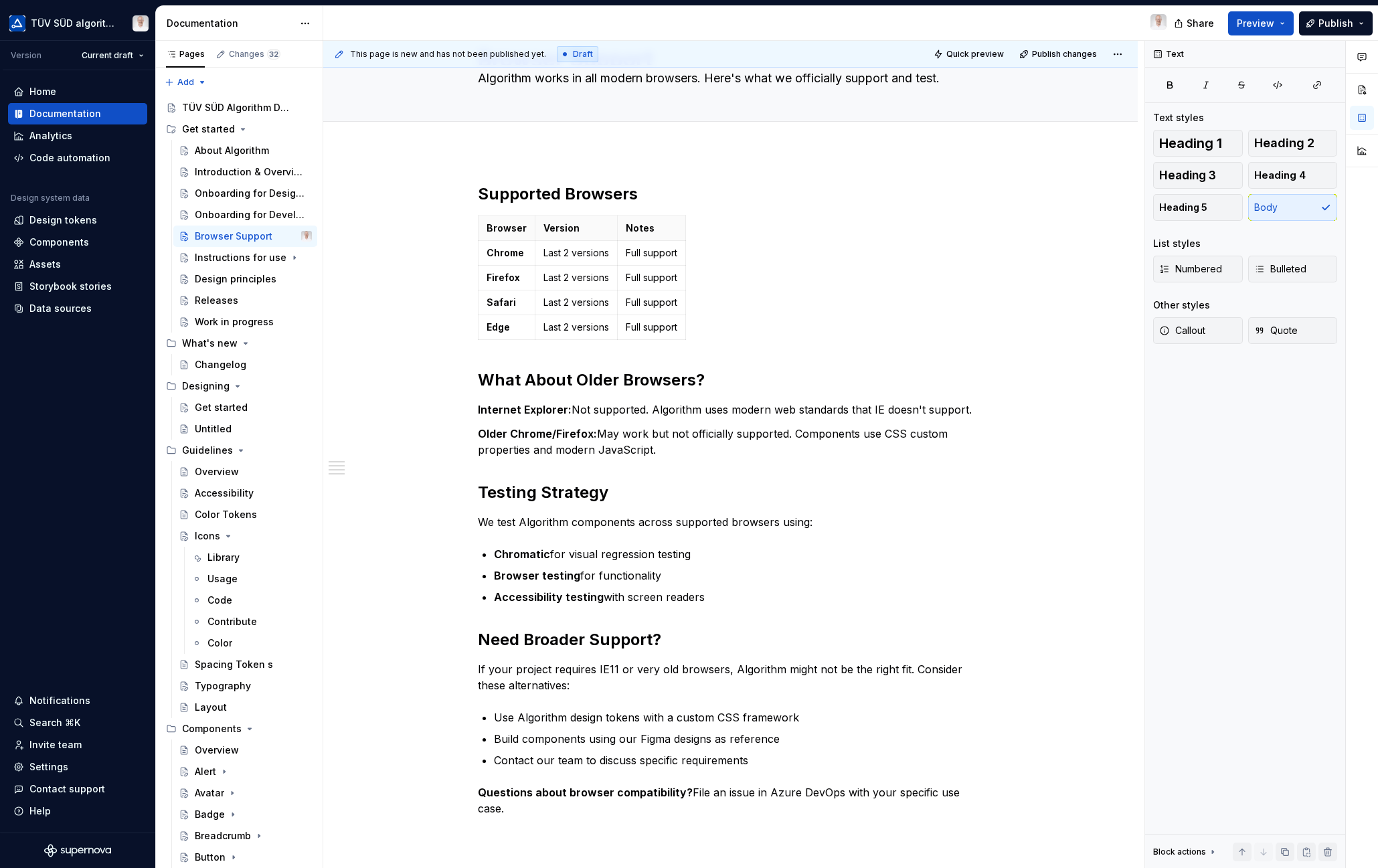
click at [225, 261] on div "Instructions for use" at bounding box center [240, 258] width 92 height 13
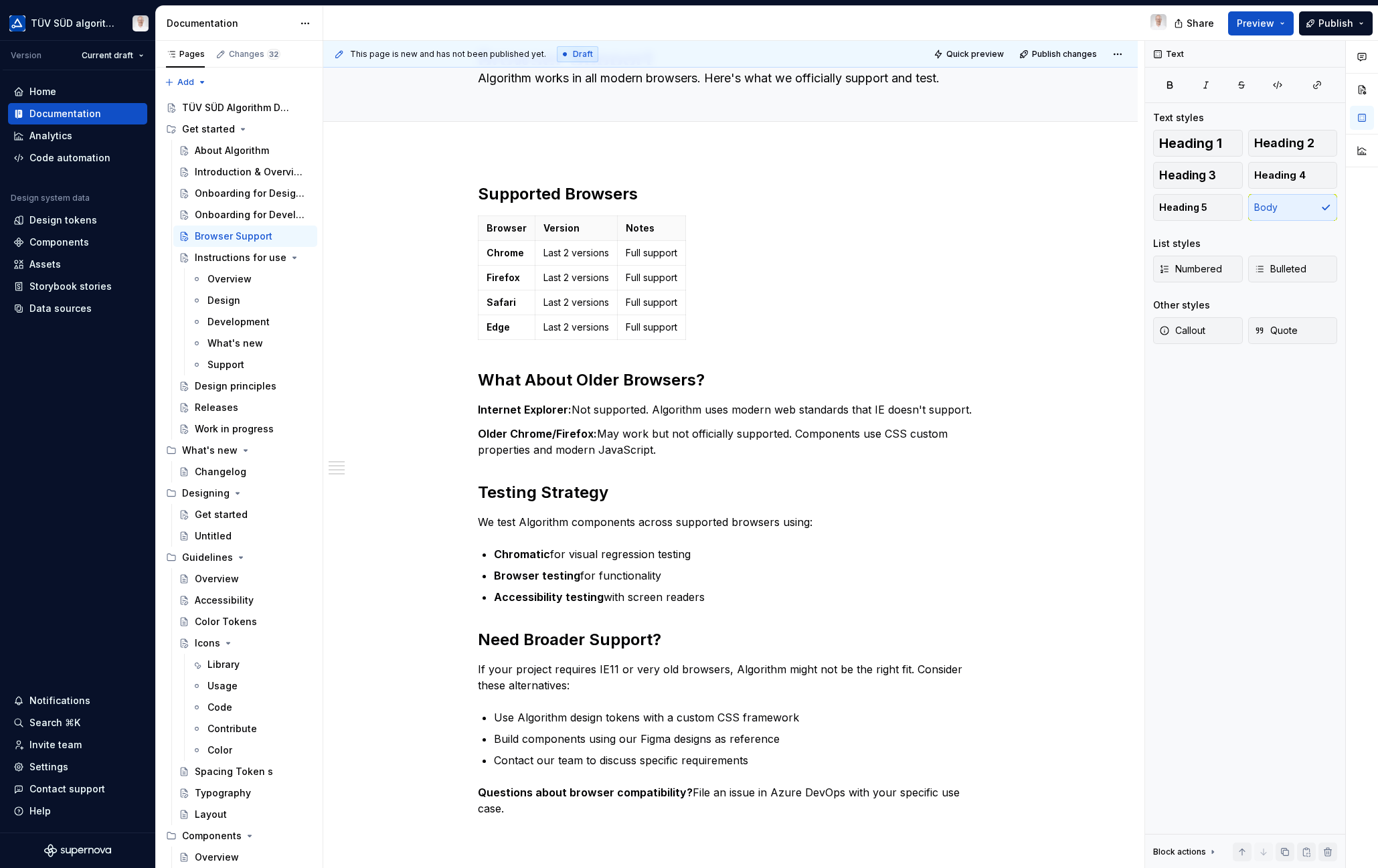
click at [239, 276] on div "Overview" at bounding box center [230, 279] width 44 height 13
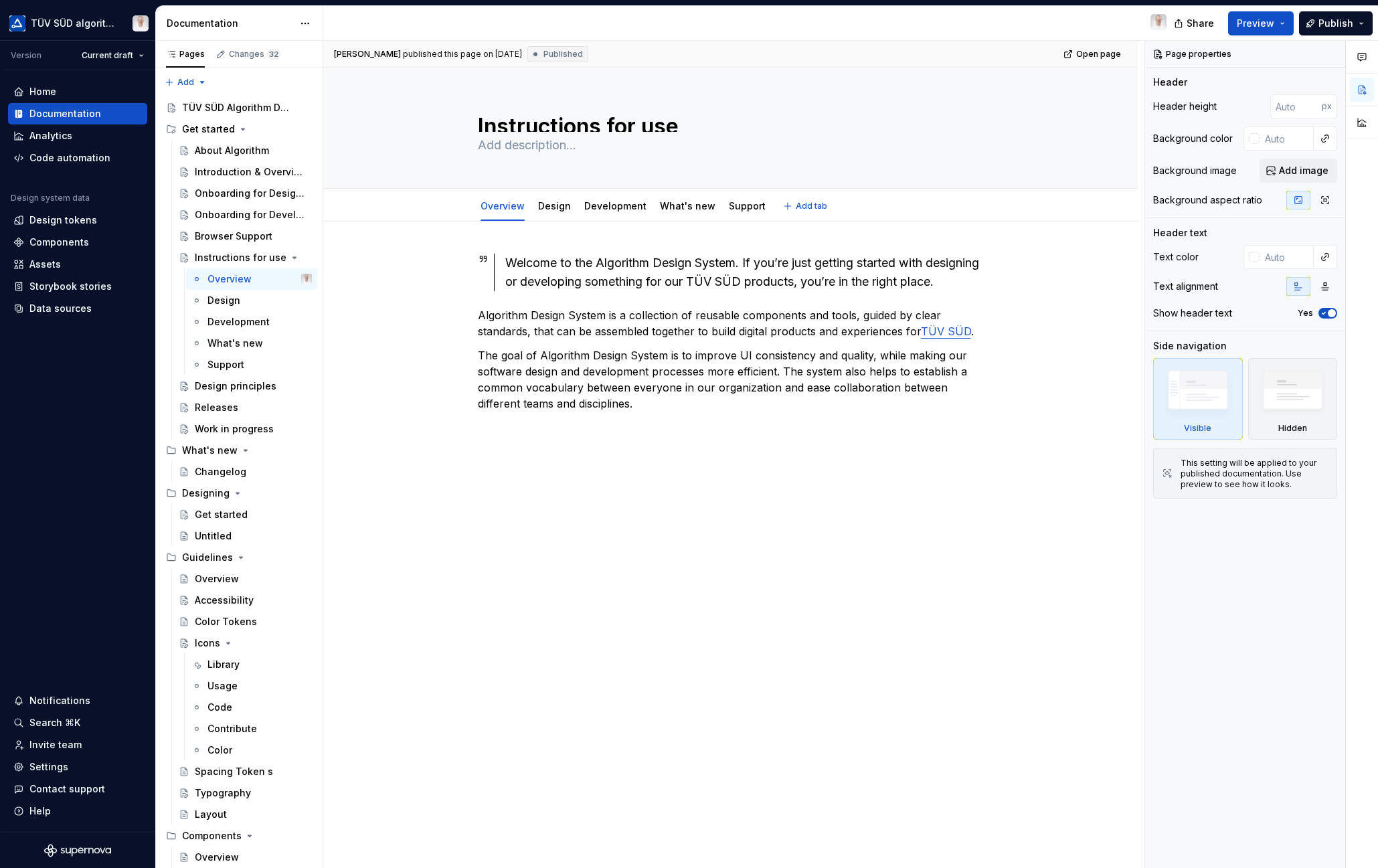
click at [621, 204] on link "Development" at bounding box center [614, 206] width 62 height 11
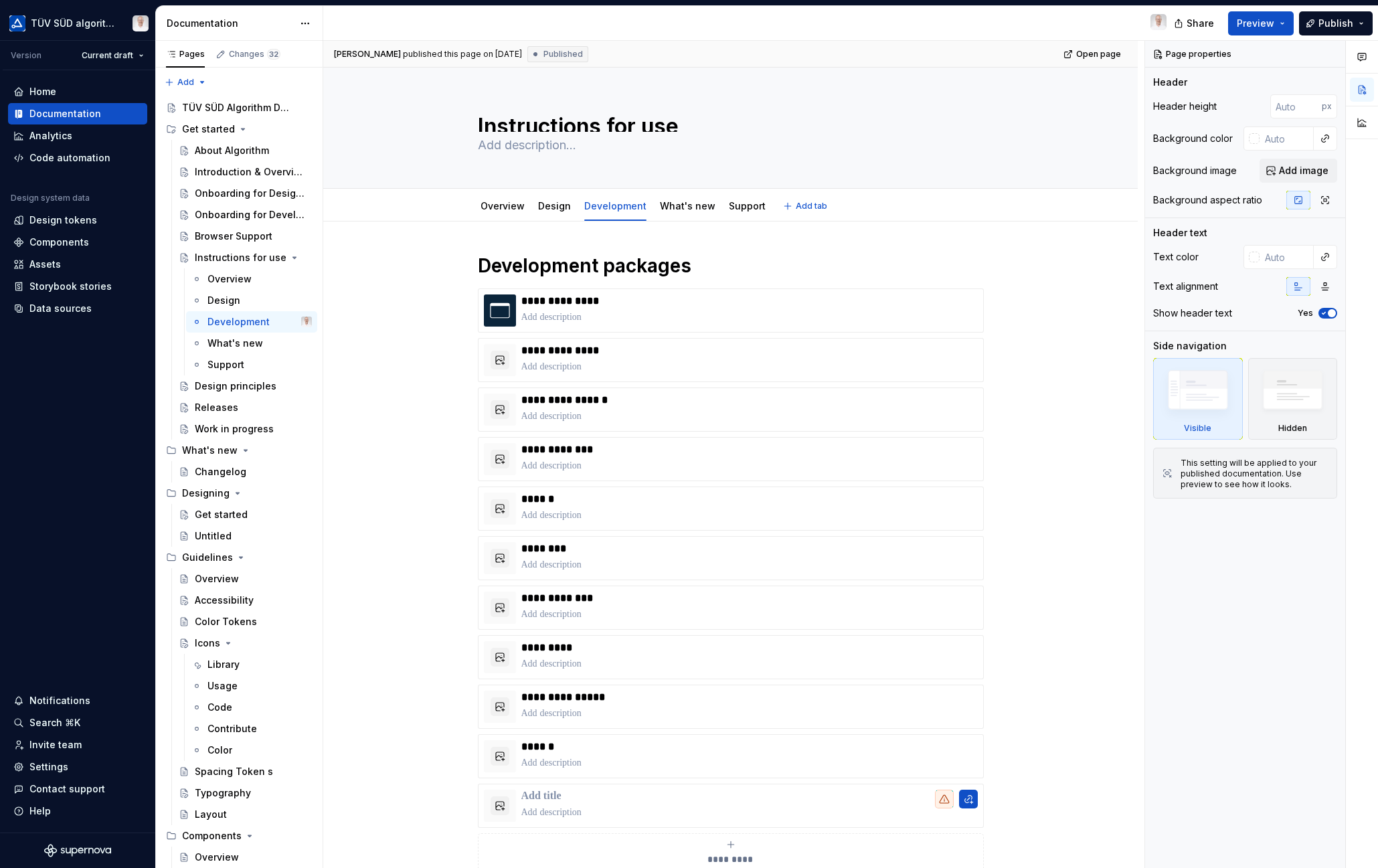
click at [739, 214] on div "Support" at bounding box center [747, 206] width 47 height 21
click at [729, 202] on link "Support" at bounding box center [747, 206] width 37 height 11
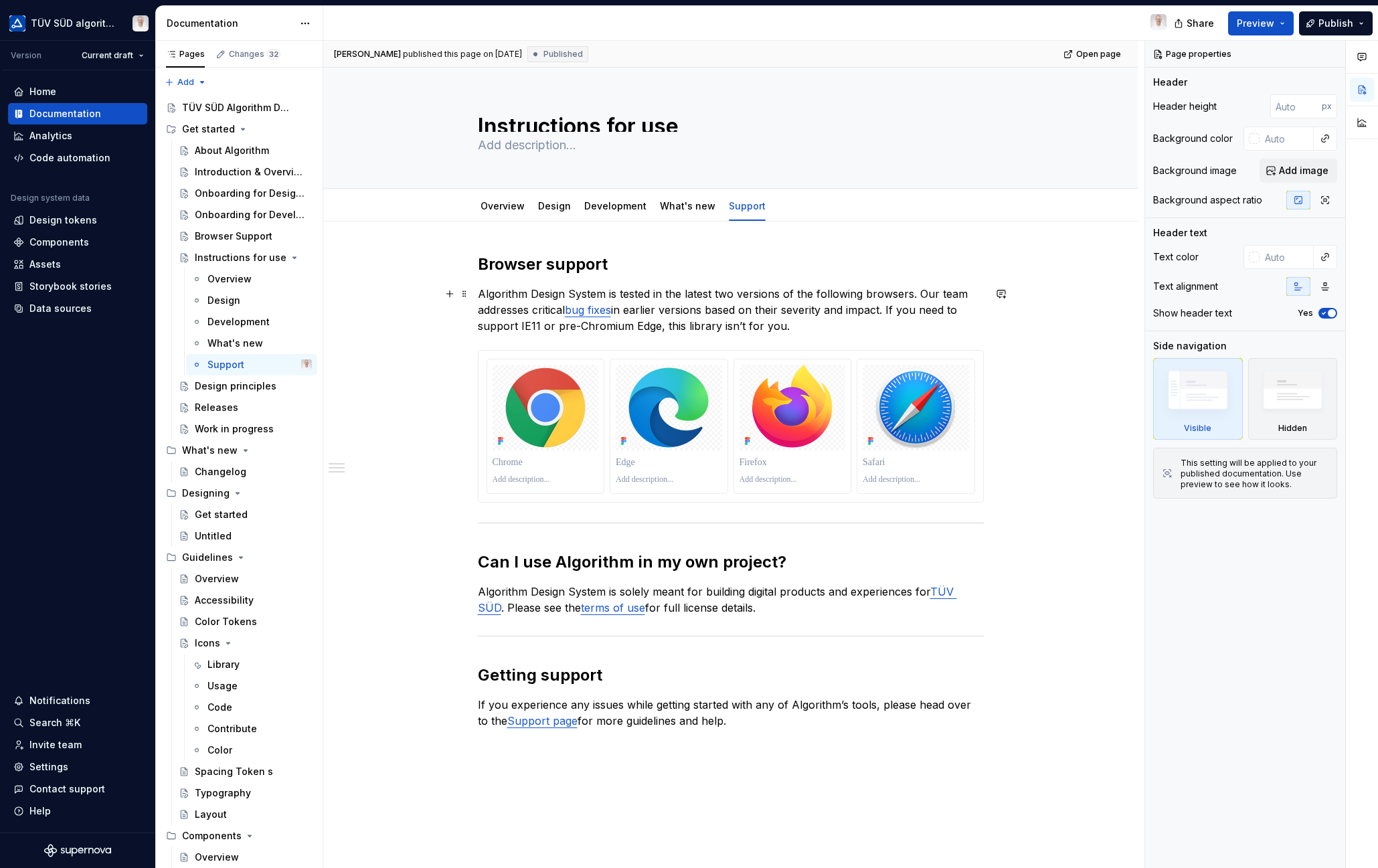
click at [464, 294] on span at bounding box center [464, 294] width 11 height 19
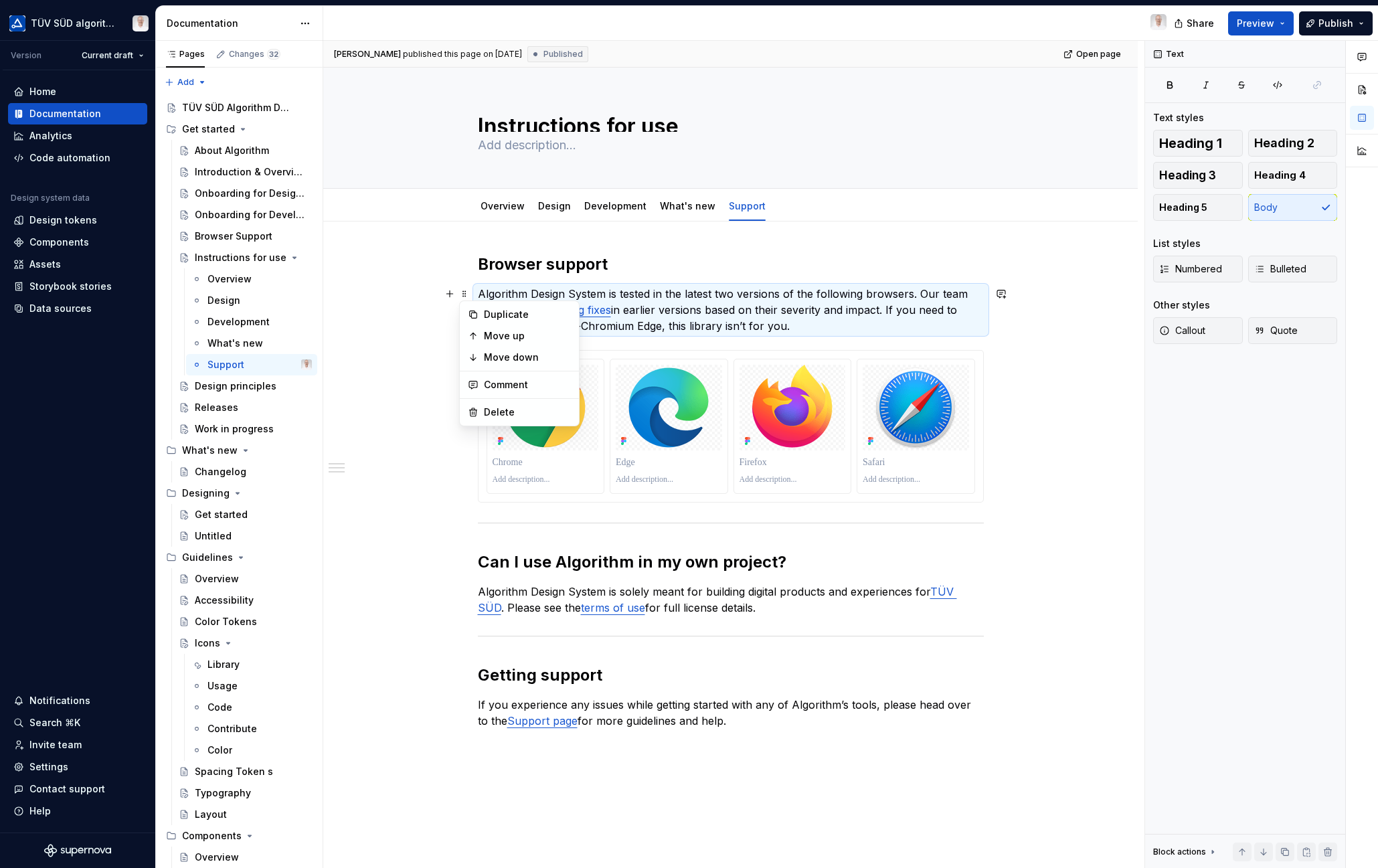
drag, startPoint x: 1011, startPoint y: 413, endPoint x: 477, endPoint y: 291, distance: 547.8
click at [1011, 413] on div "Marco Schäfer published this page on August 8, 2025 Published Open page Instruc…" at bounding box center [734, 454] width 821 height 827
click at [423, 513] on div "Browser support Algorithm Design System is tested in the latest two versions of…" at bounding box center [730, 613] width 815 height 784
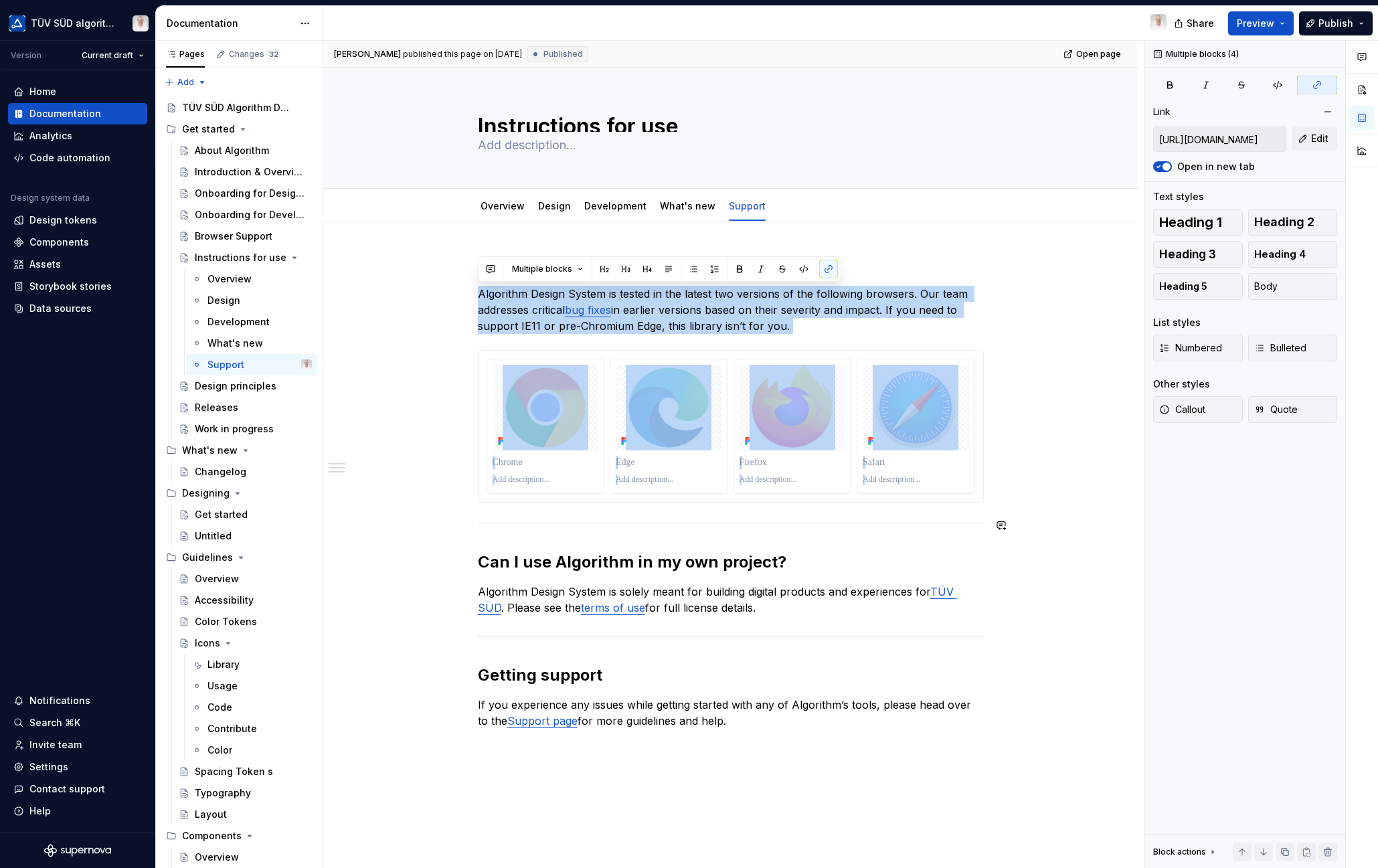
drag, startPoint x: 477, startPoint y: 291, endPoint x: 986, endPoint y: 517, distance: 556.9
click at [986, 517] on div "Browser support Algorithm Design System is tested in the latest two versions of…" at bounding box center [730, 613] width 815 height 784
copy div "Algorithm Design System is tested in the latest two versions of the following b…"
click at [242, 233] on div "Browser Support" at bounding box center [234, 236] width 78 height 13
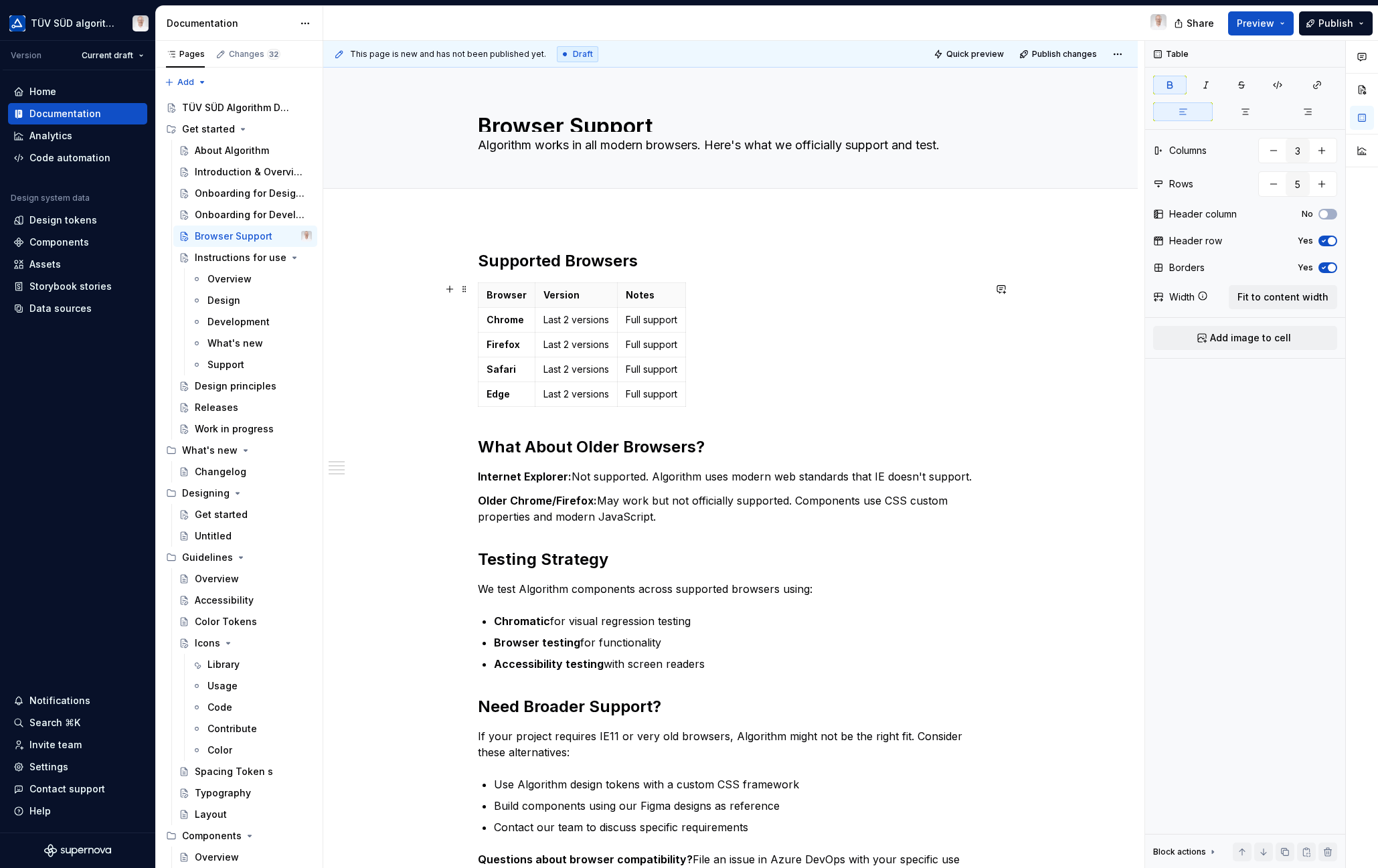
drag, startPoint x: 689, startPoint y: 402, endPoint x: 469, endPoint y: 285, distance: 249.2
click at [474, 285] on div "Supported Browsers Browser Version Notes Chrome Last 2 versions Full support Fi…" at bounding box center [730, 688] width 815 height 941
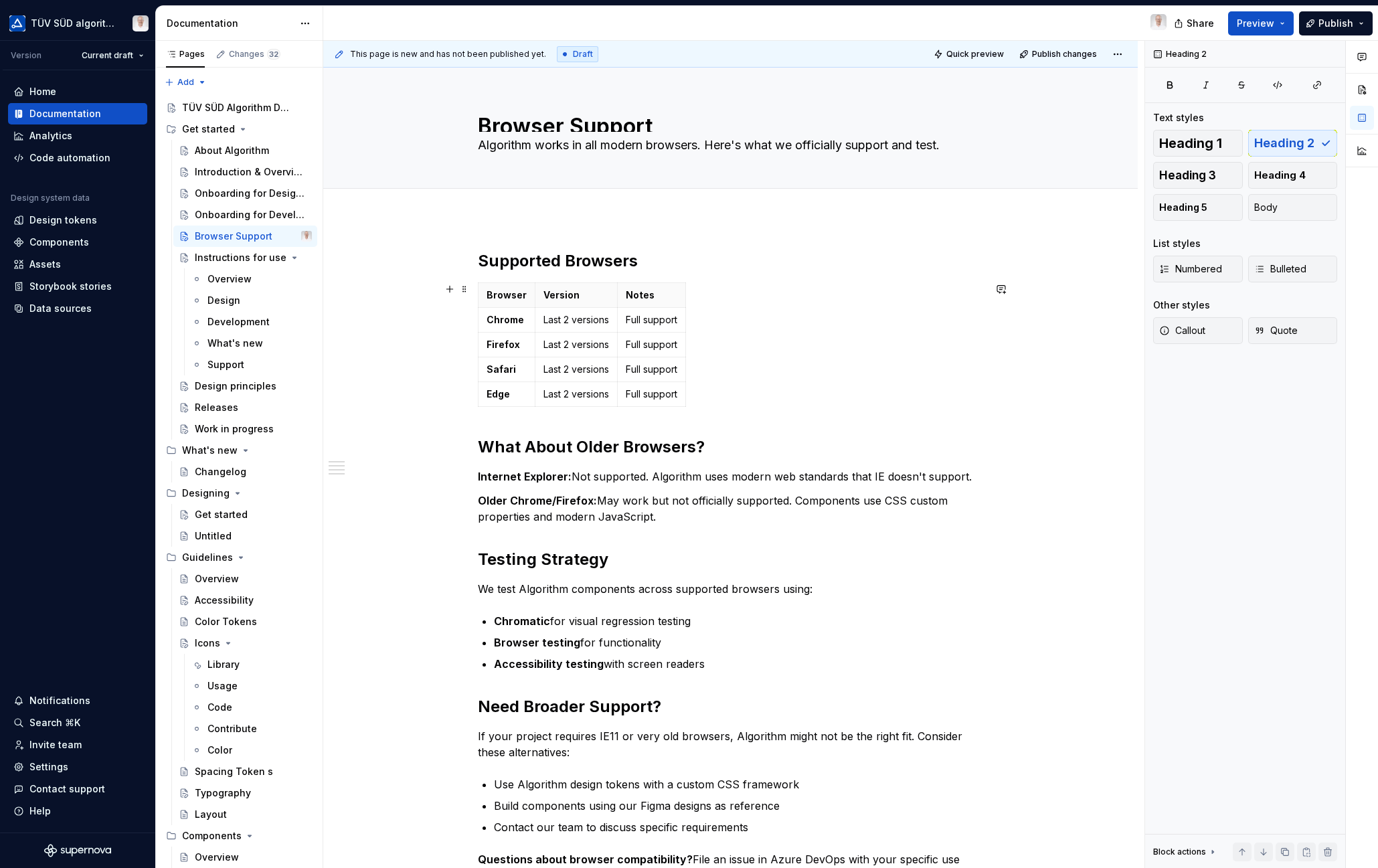
click at [464, 285] on span at bounding box center [464, 289] width 11 height 19
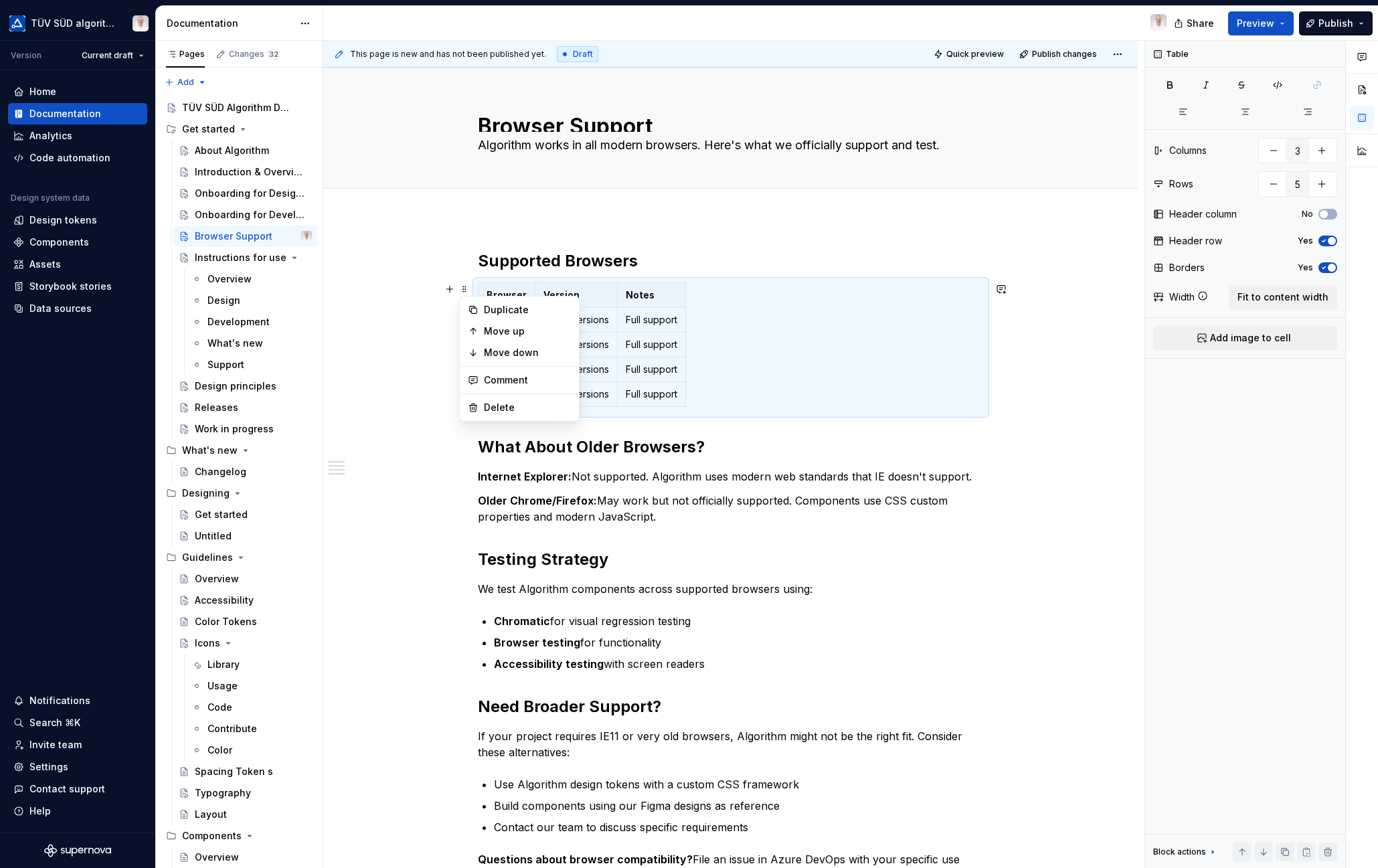
click at [463, 295] on span at bounding box center [464, 289] width 11 height 19
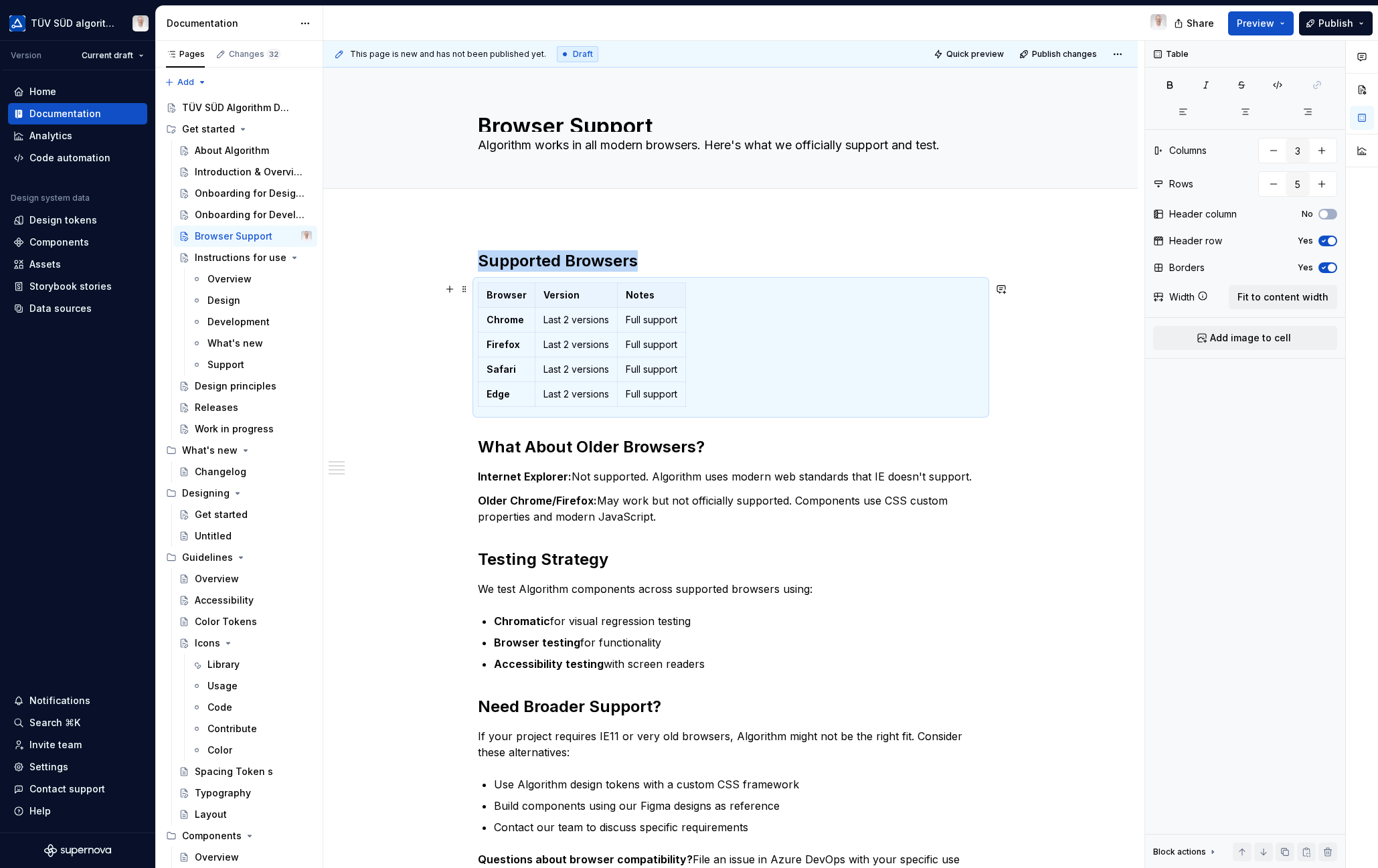
click at [465, 292] on span at bounding box center [464, 289] width 11 height 19
click at [514, 401] on div "Delete" at bounding box center [527, 408] width 87 height 13
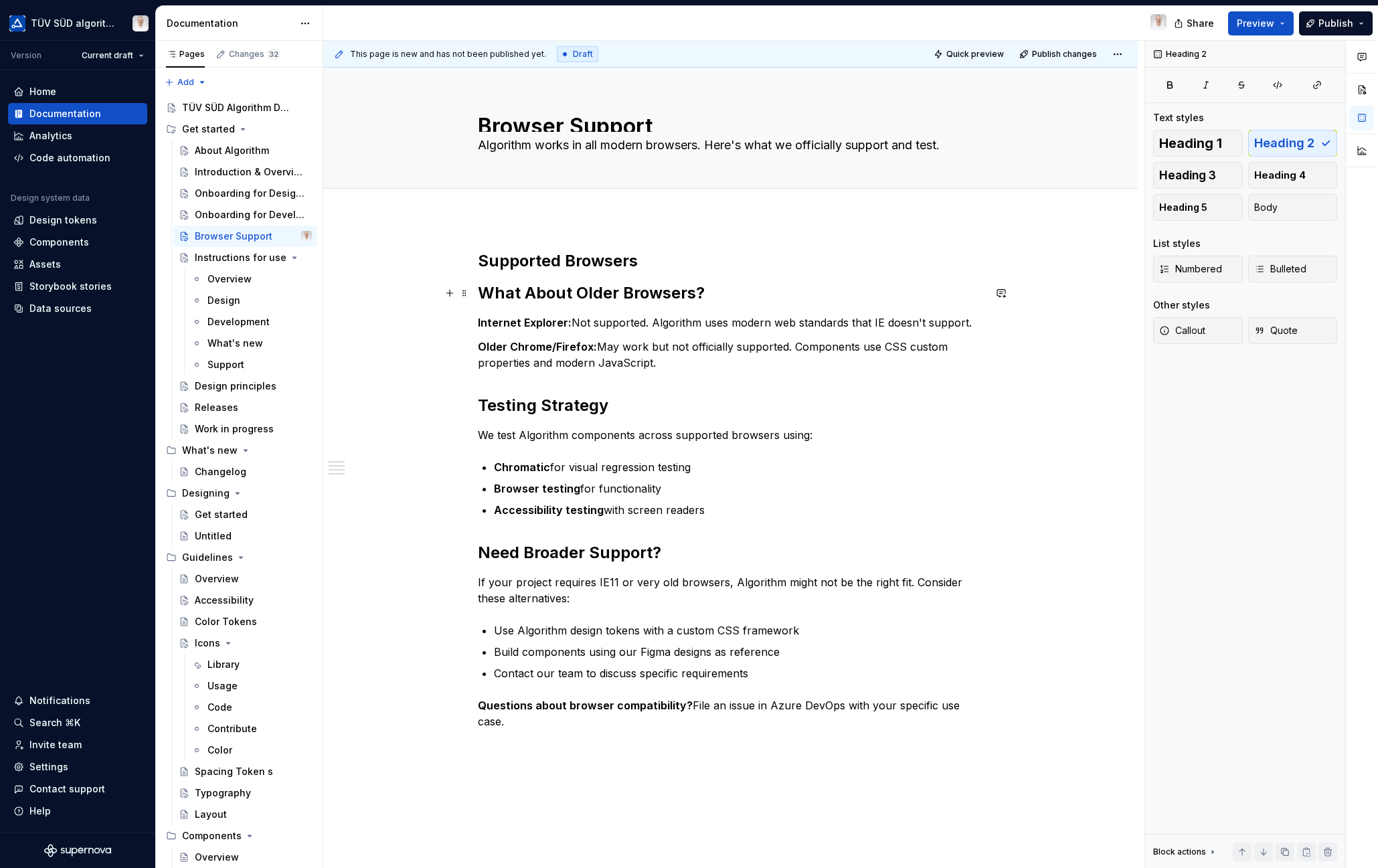
click at [591, 296] on h2 "What About Older Browsers?" at bounding box center [731, 293] width 506 height 21
click at [544, 265] on h2 "Supported Browsers" at bounding box center [731, 260] width 506 height 21
click at [643, 261] on h2 "Supported Browsers" at bounding box center [731, 260] width 506 height 21
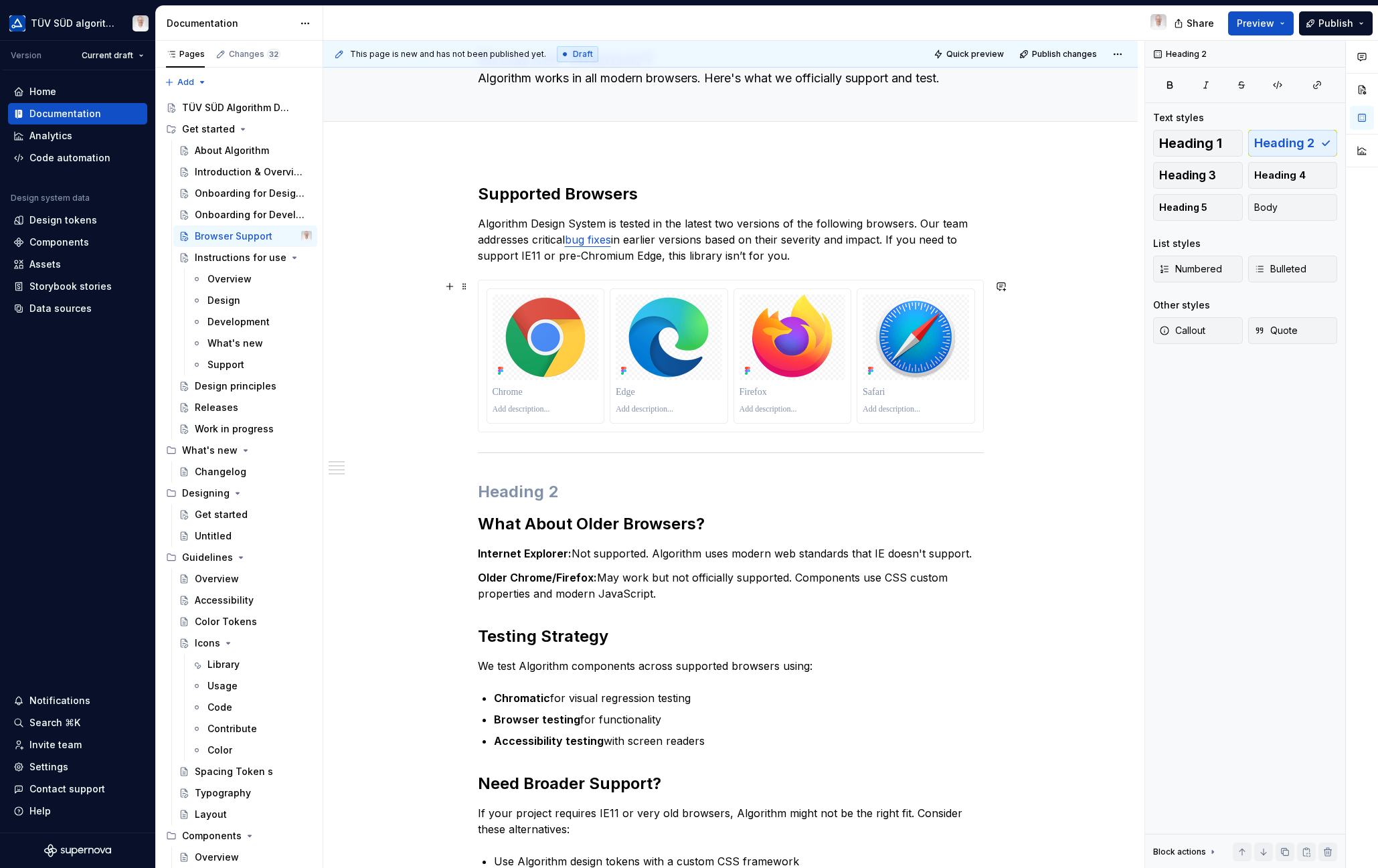
scroll to position [133, 0]
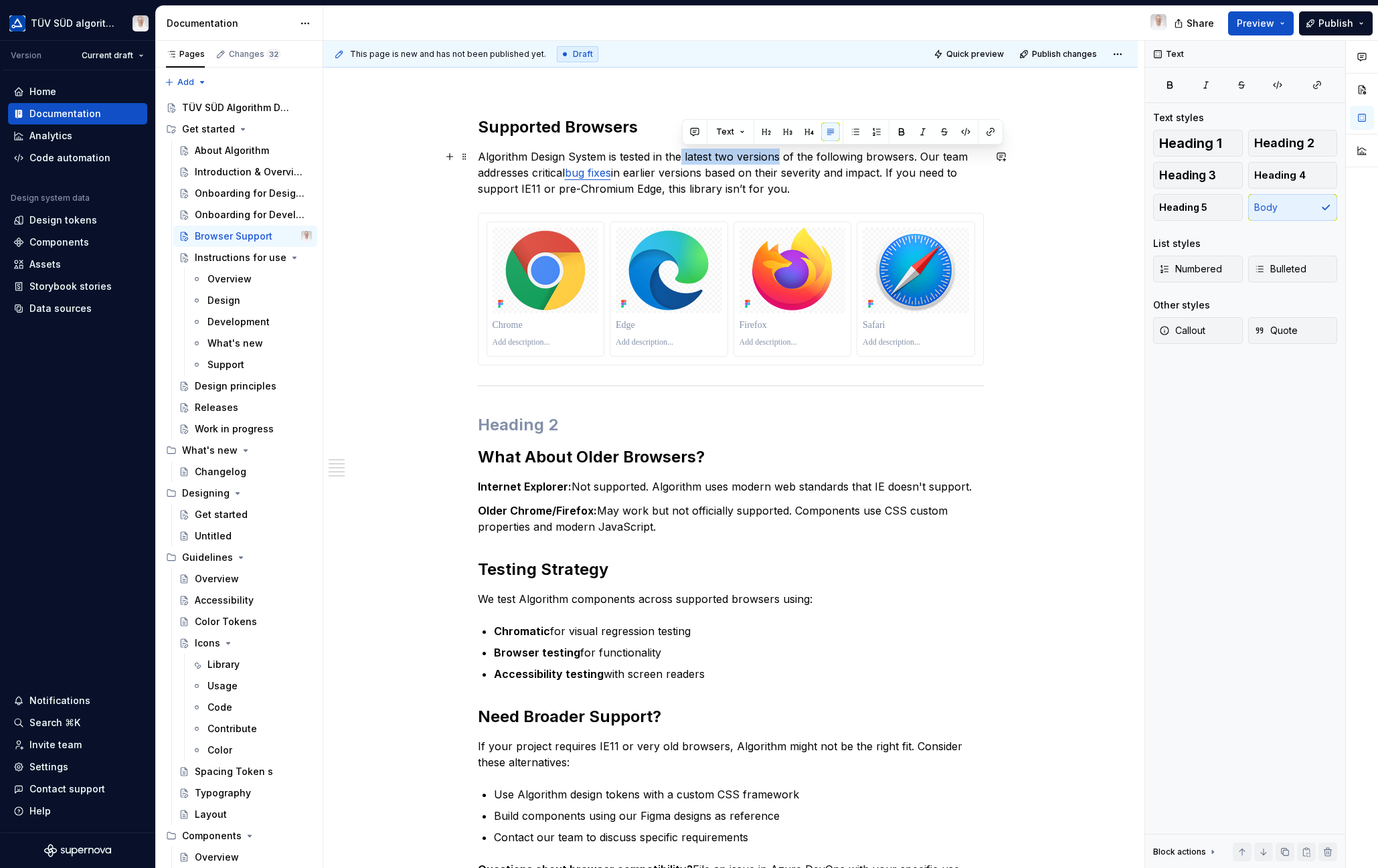
drag, startPoint x: 683, startPoint y: 159, endPoint x: 779, endPoint y: 156, distance: 96.0
click at [779, 156] on p "Algorithm Design System is tested in the latest two versions of the following b…" at bounding box center [731, 172] width 506 height 48
click at [899, 133] on button "button" at bounding box center [902, 132] width 19 height 19
click at [767, 173] on p "Algorithm Design System is tested in the latest two versions of the following b…" at bounding box center [731, 172] width 506 height 48
drag, startPoint x: 890, startPoint y: 172, endPoint x: 886, endPoint y: 189, distance: 17.5
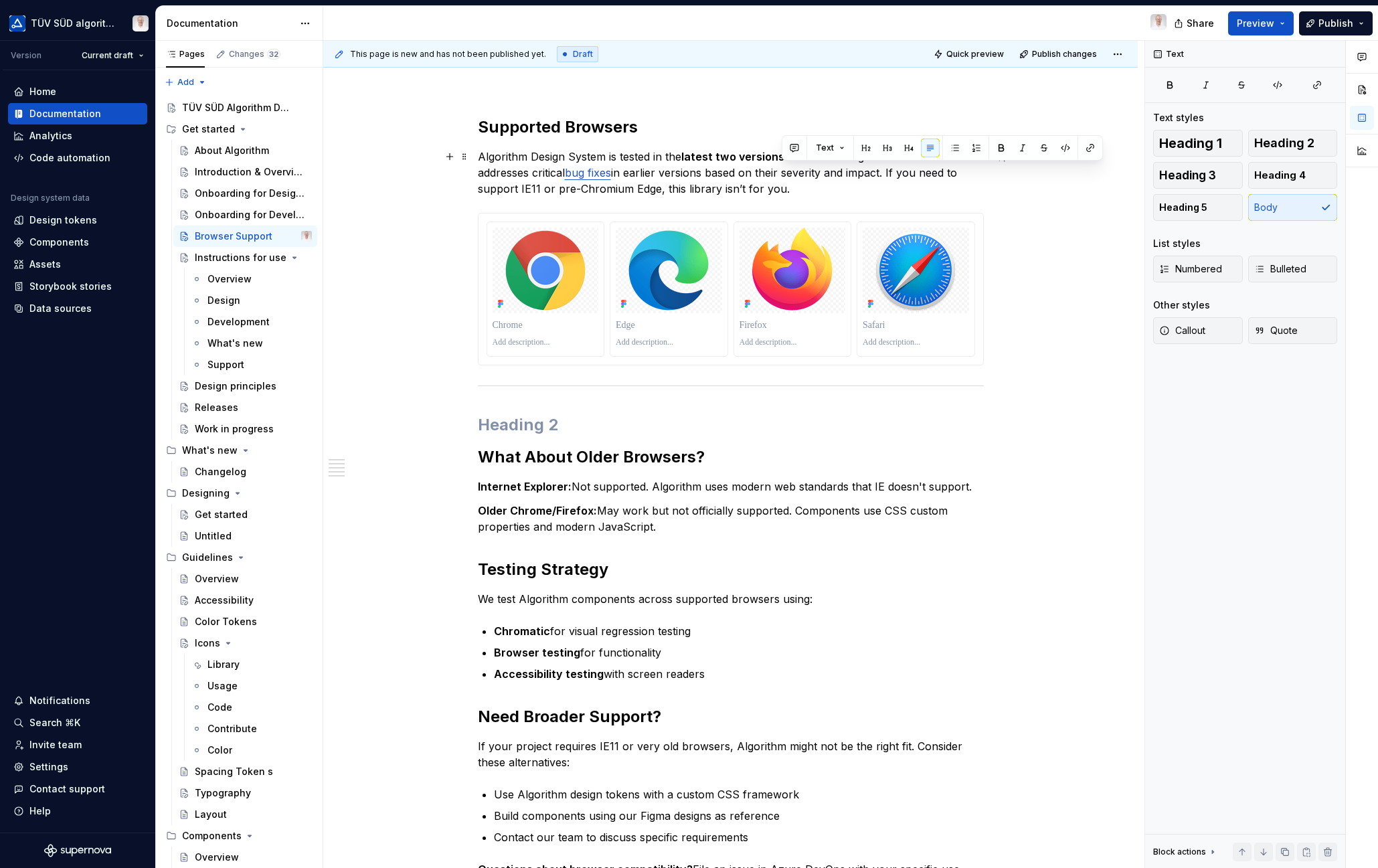
click at [886, 189] on p "Algorithm Design System is tested in the latest two versions of the following b…" at bounding box center [731, 172] width 506 height 48
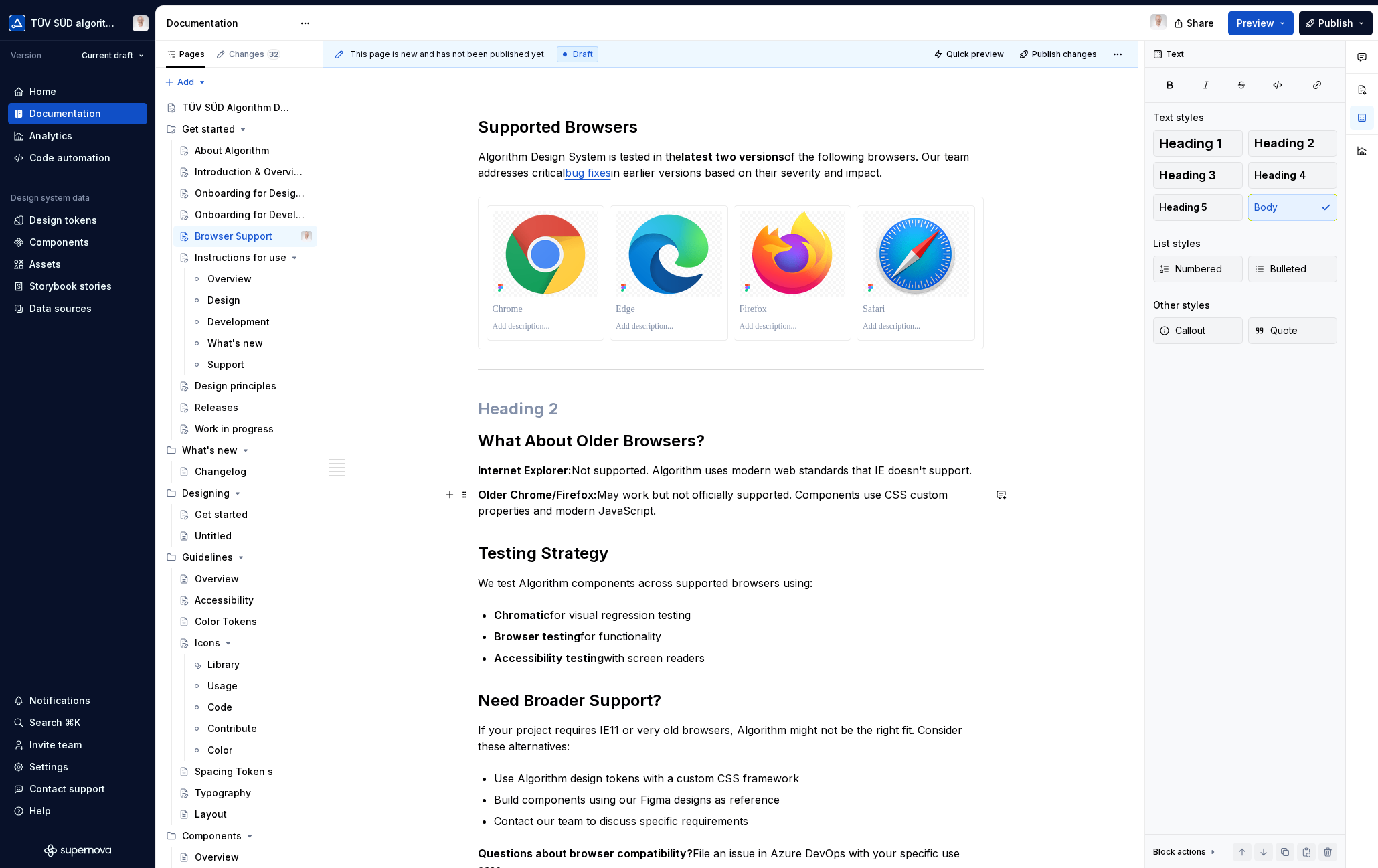
click at [588, 491] on strong "Older Chrome/Firefox:" at bounding box center [537, 494] width 120 height 13
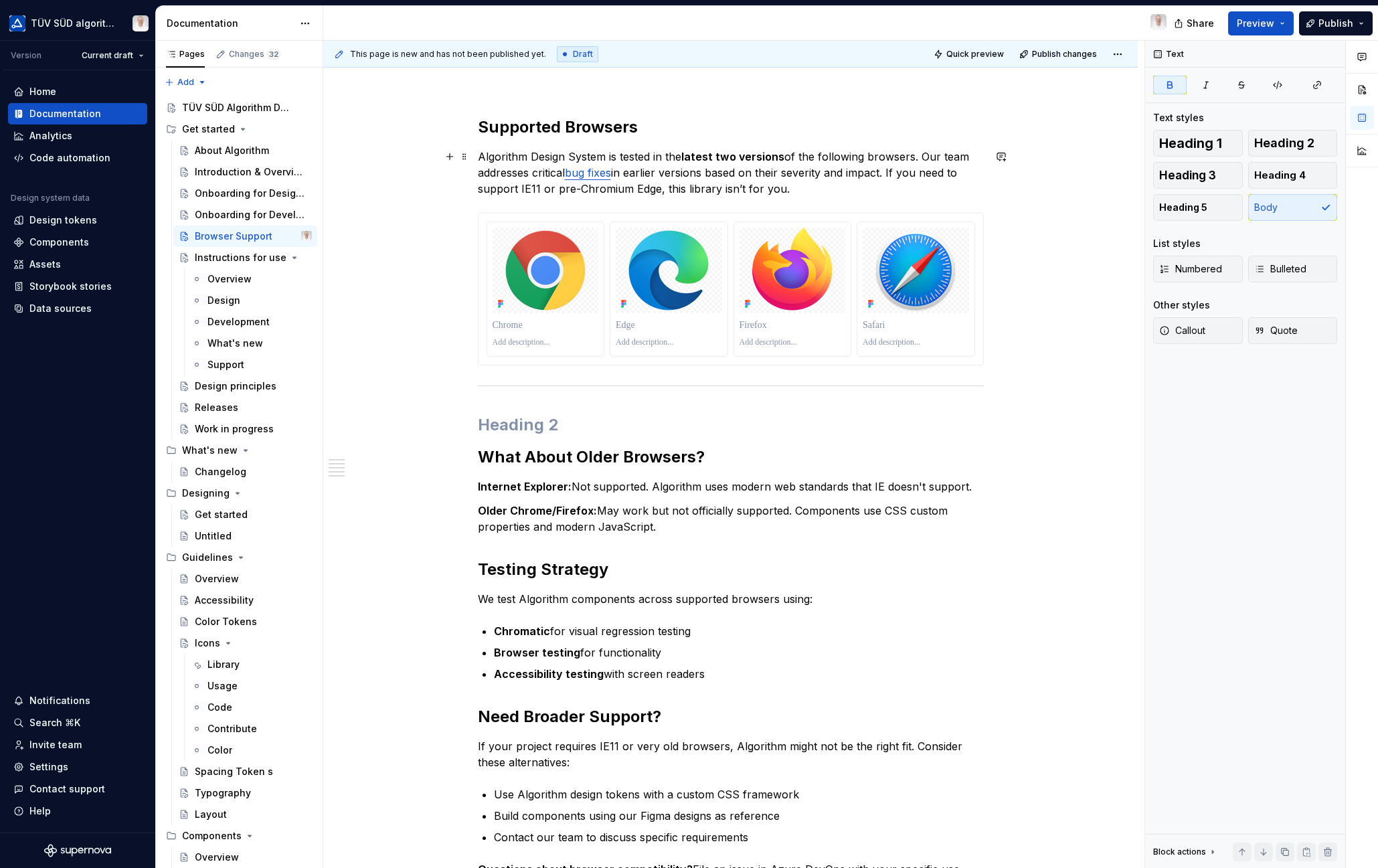
click at [656, 195] on p "Algorithm Design System is tested in the latest two versions of the following b…" at bounding box center [731, 172] width 506 height 48
click at [893, 172] on p "Algorithm Design System is tested in the latest two versions of the following b…" at bounding box center [731, 172] width 506 height 48
click at [783, 519] on p "Older Chrome/Firefox: May work but not officially supported. Components use CSS…" at bounding box center [731, 518] width 506 height 32
drag, startPoint x: 890, startPoint y: 174, endPoint x: 909, endPoint y: 182, distance: 20.6
click at [909, 182] on p "Algorithm Design System is tested in the latest two versions of the following b…" at bounding box center [731, 172] width 506 height 48
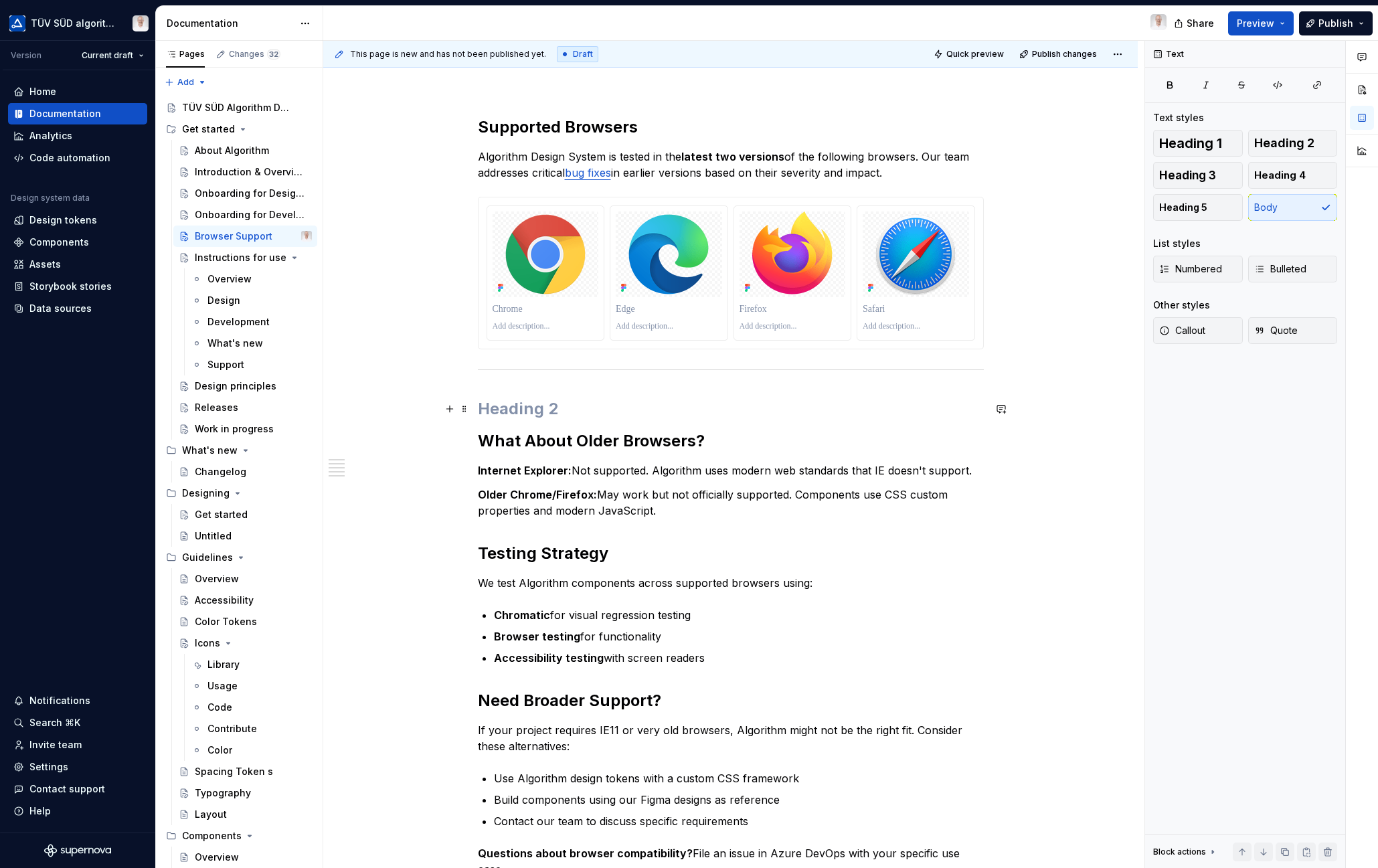
click at [476, 407] on div "Supported Browsers Algorithm Design System is tested in the latest two versions…" at bounding box center [730, 619] width 815 height 1069
click at [466, 410] on span at bounding box center [464, 409] width 11 height 19
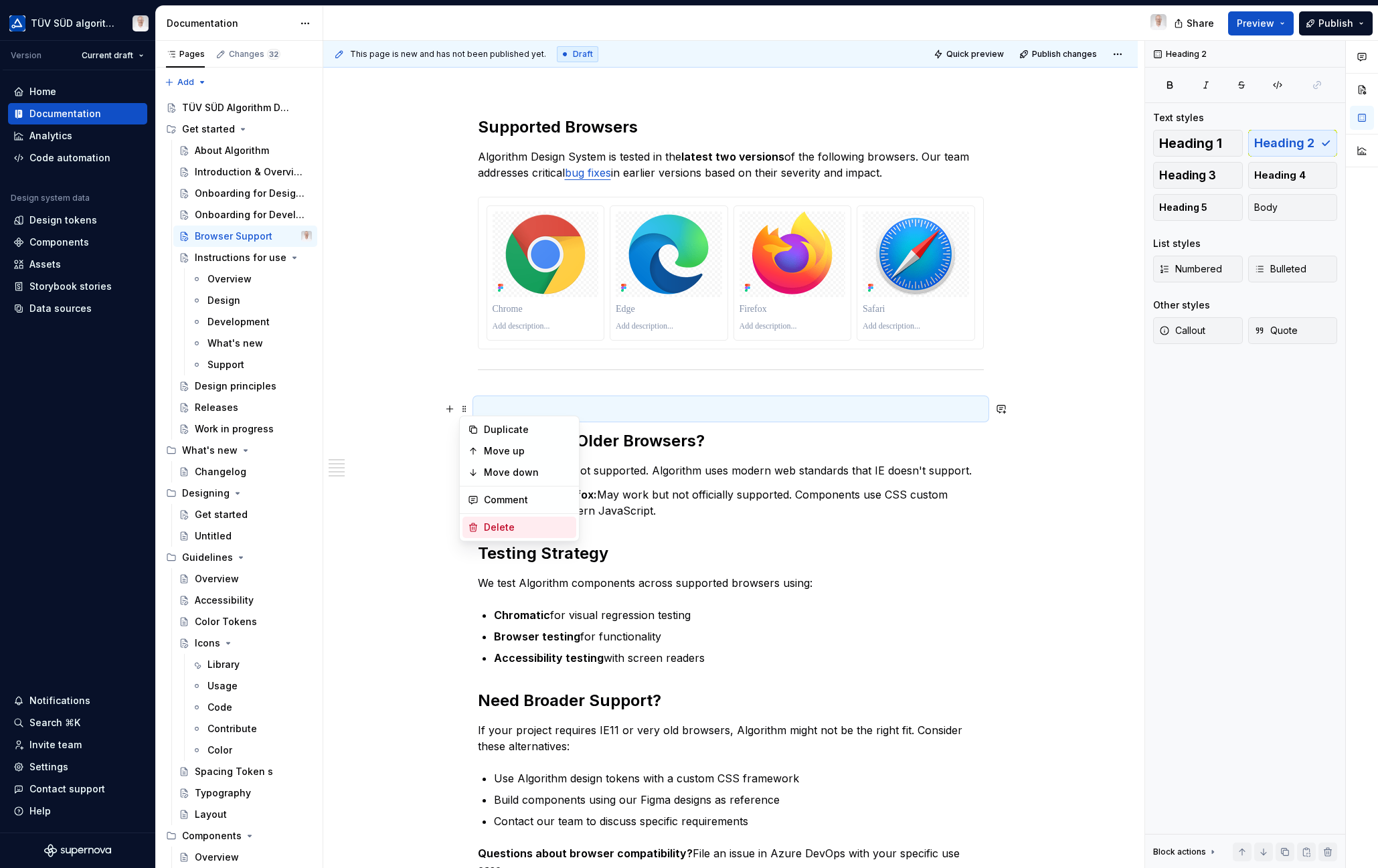
click at [511, 525] on div "Delete" at bounding box center [527, 527] width 87 height 13
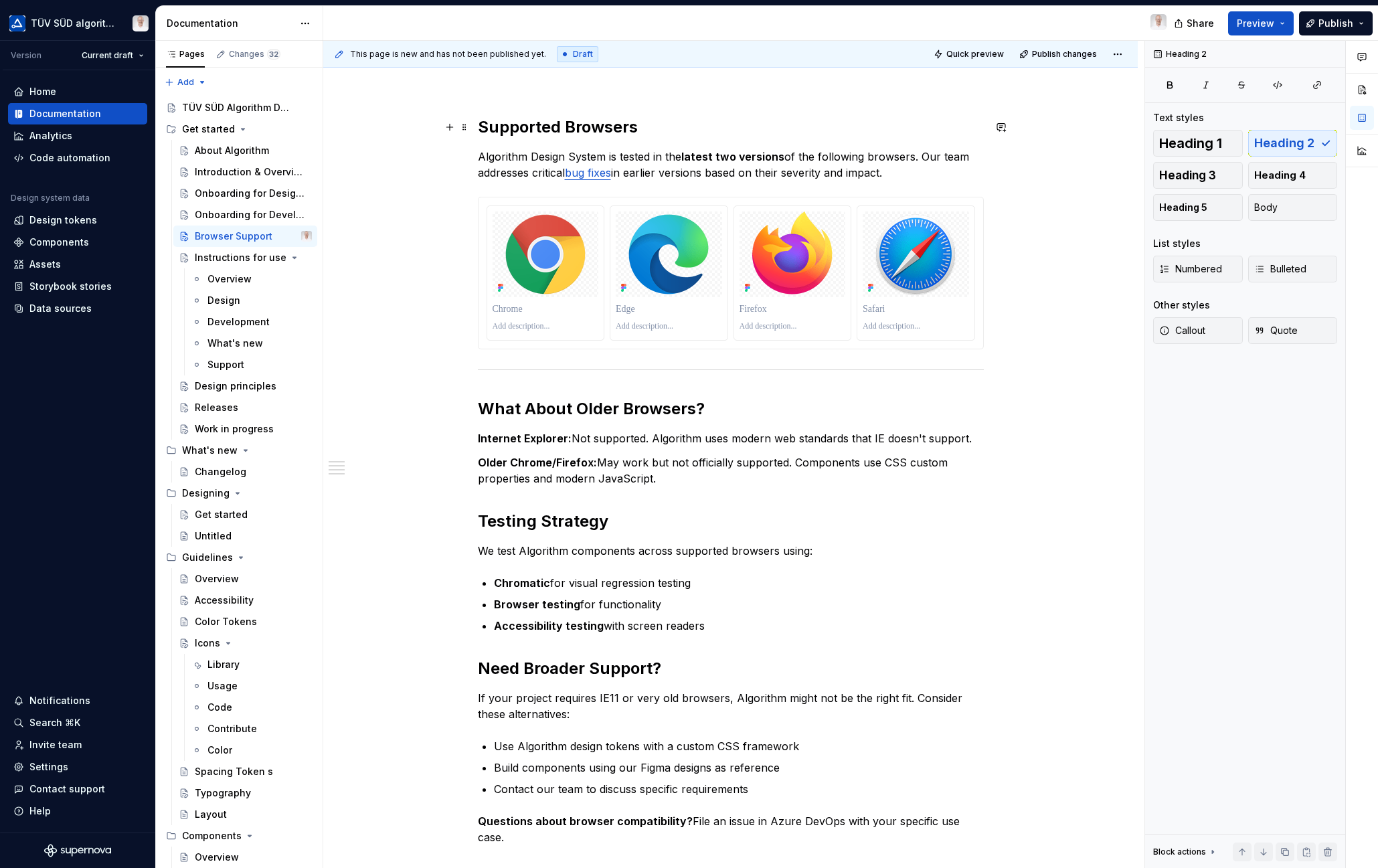
click at [534, 124] on h2 "Supported Browsers" at bounding box center [731, 127] width 506 height 21
click at [554, 98] on button "Heading 2" at bounding box center [537, 99] width 64 height 19
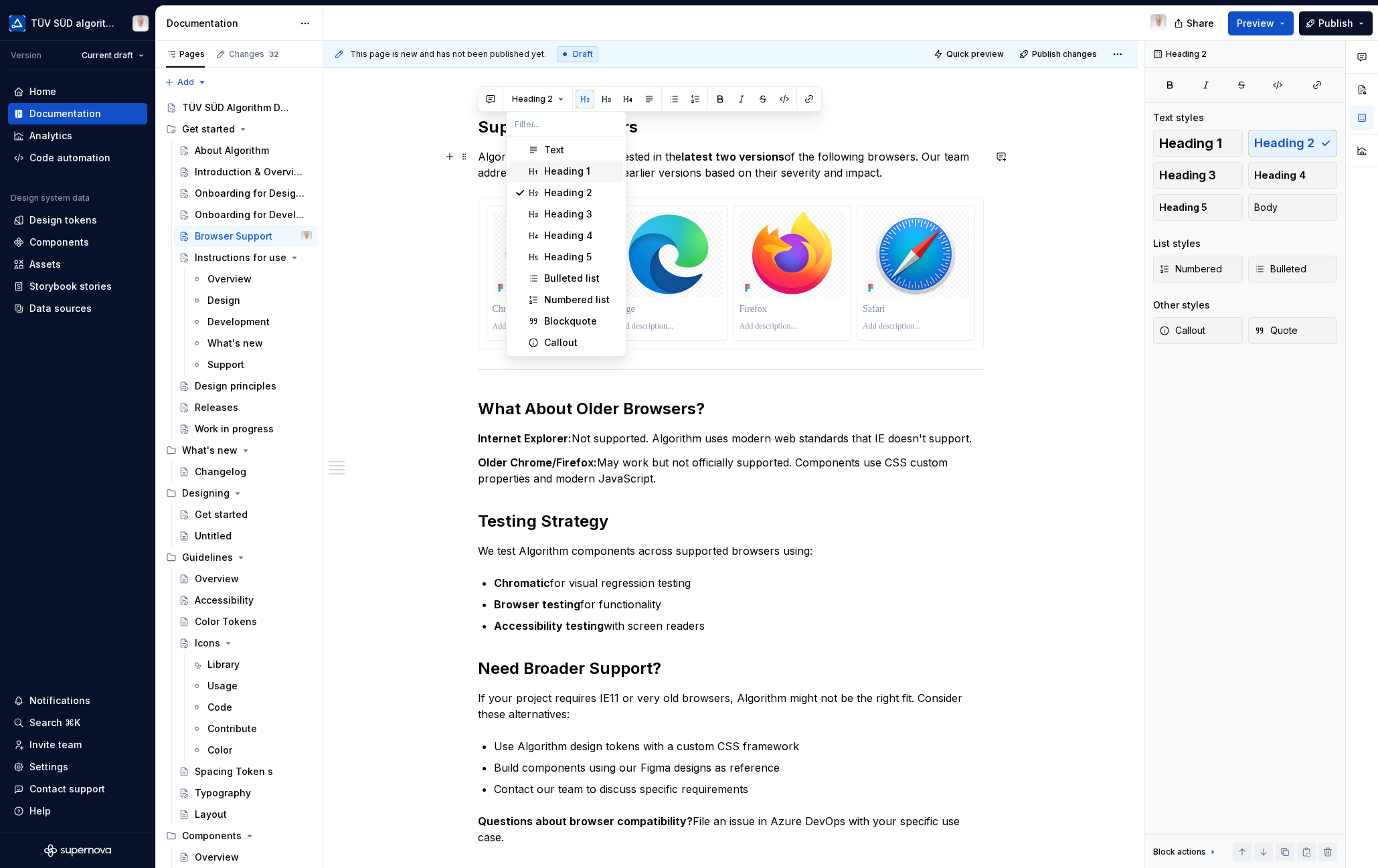
click at [565, 167] on div "Heading 1" at bounding box center [567, 171] width 46 height 13
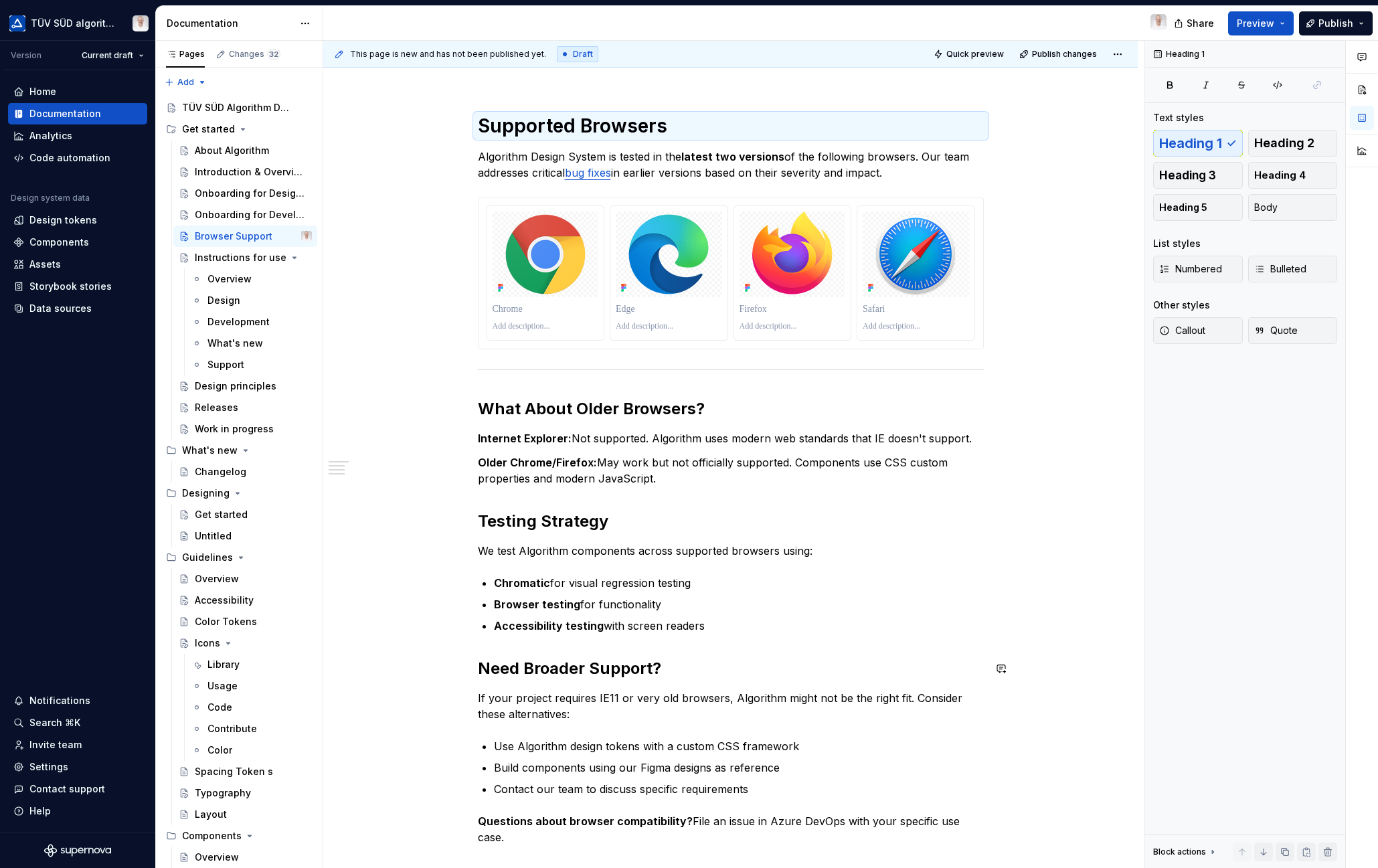
scroll to position [204, 0]
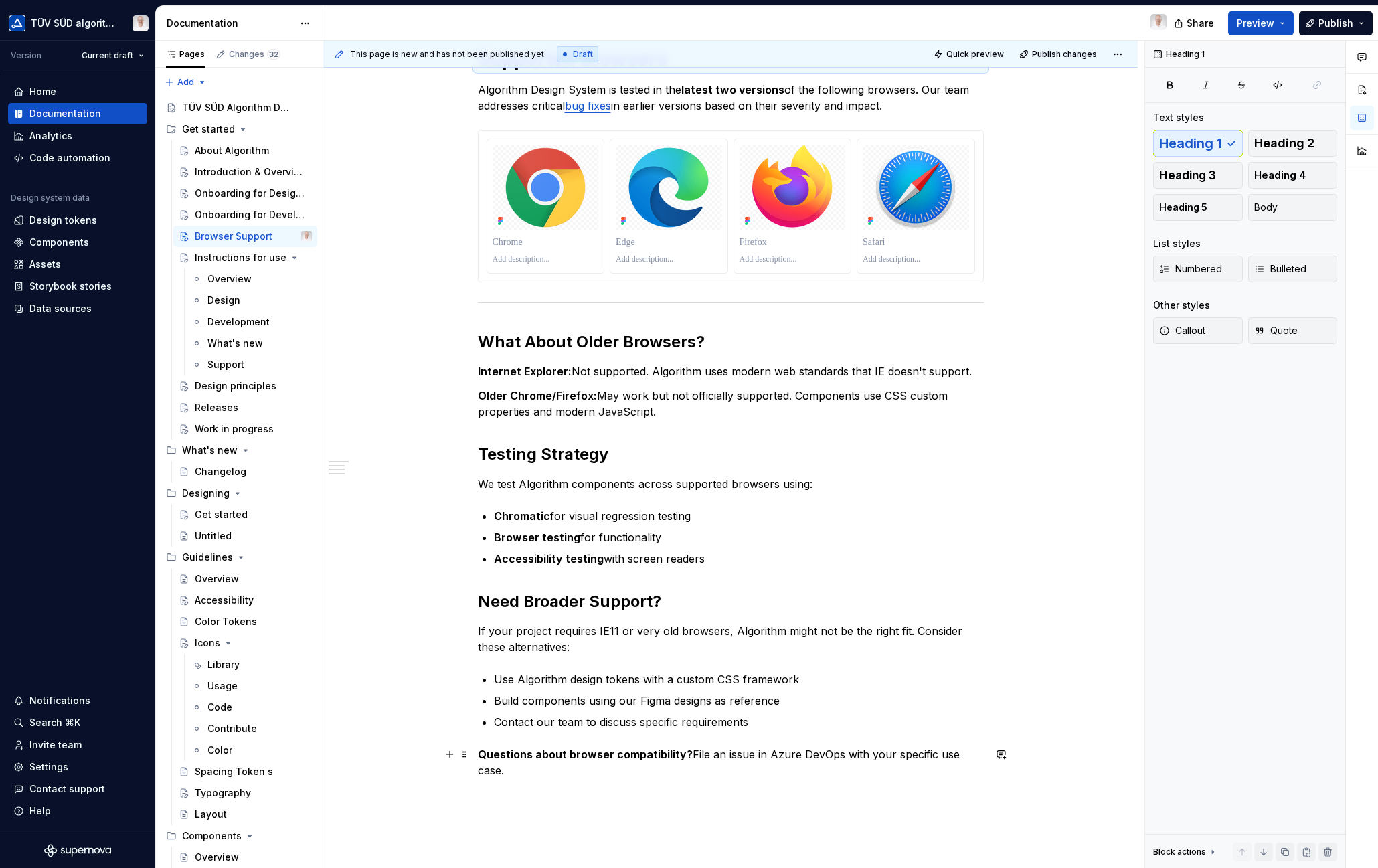
click at [464, 755] on span at bounding box center [464, 754] width 11 height 19
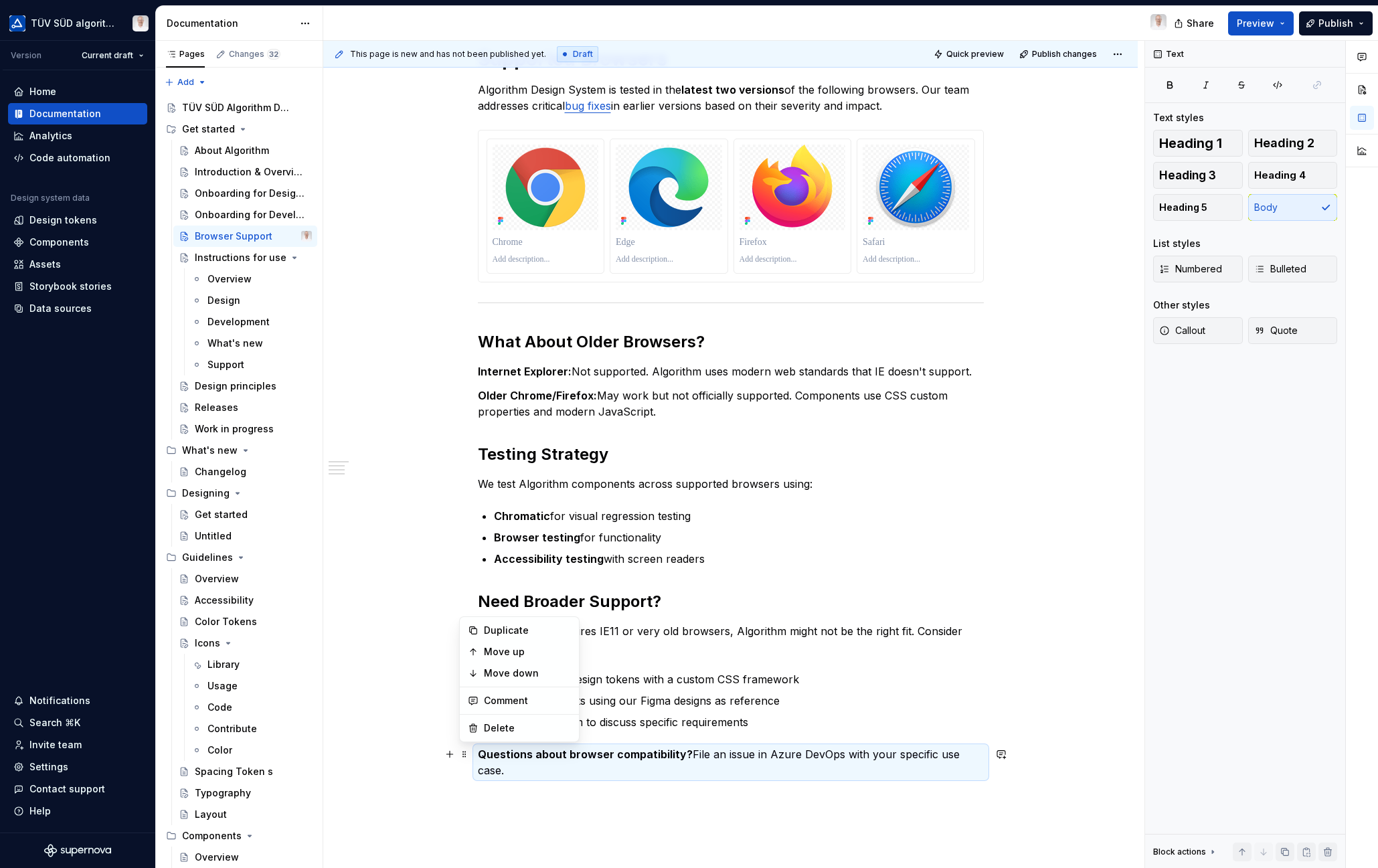
click at [546, 755] on strong "Questions about browser compatibility?" at bounding box center [586, 754] width 215 height 13
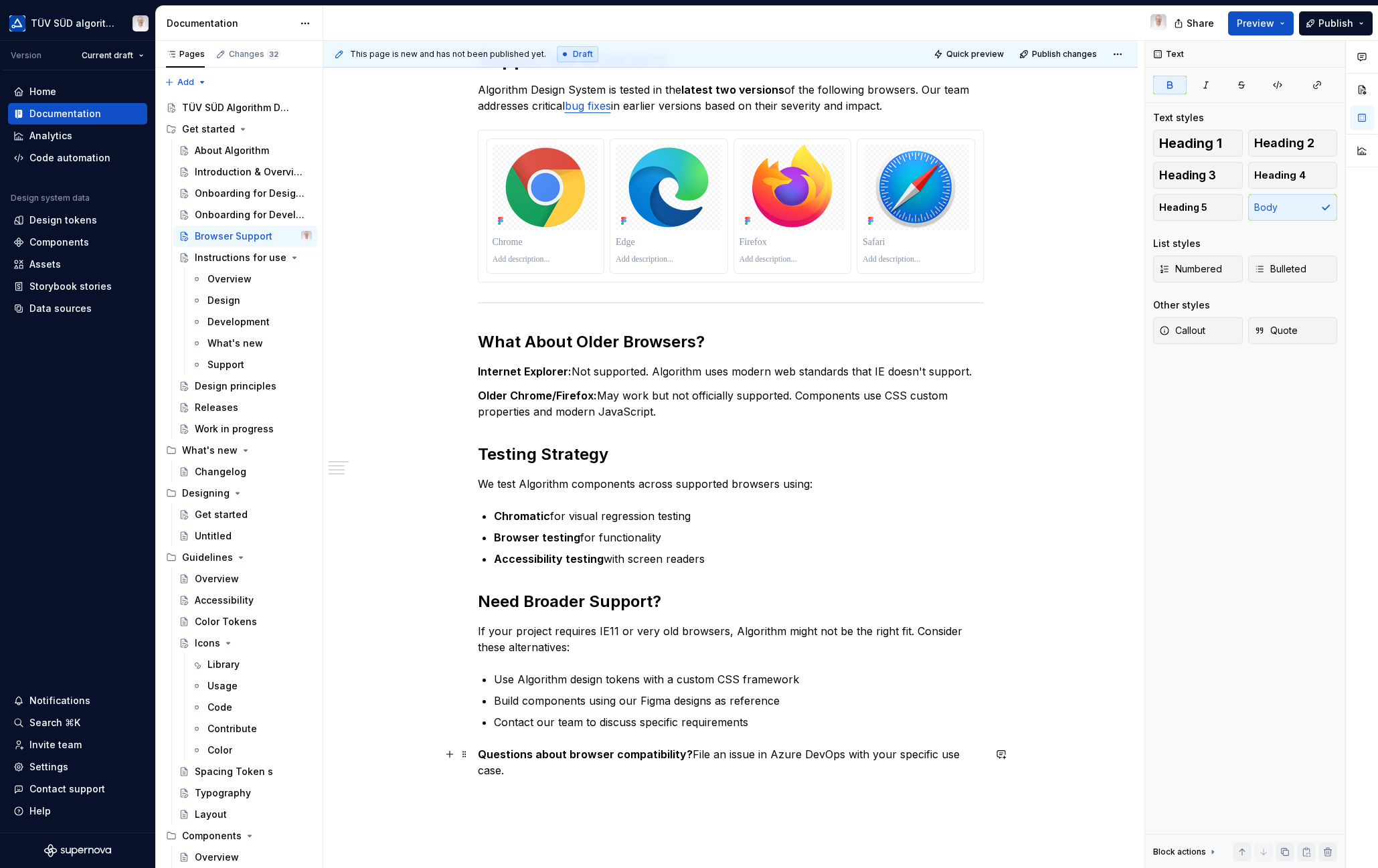
click at [536, 754] on strong "Questions about browser compatibility?" at bounding box center [586, 754] width 215 height 13
click at [576, 731] on span "Text" at bounding box center [575, 729] width 18 height 11
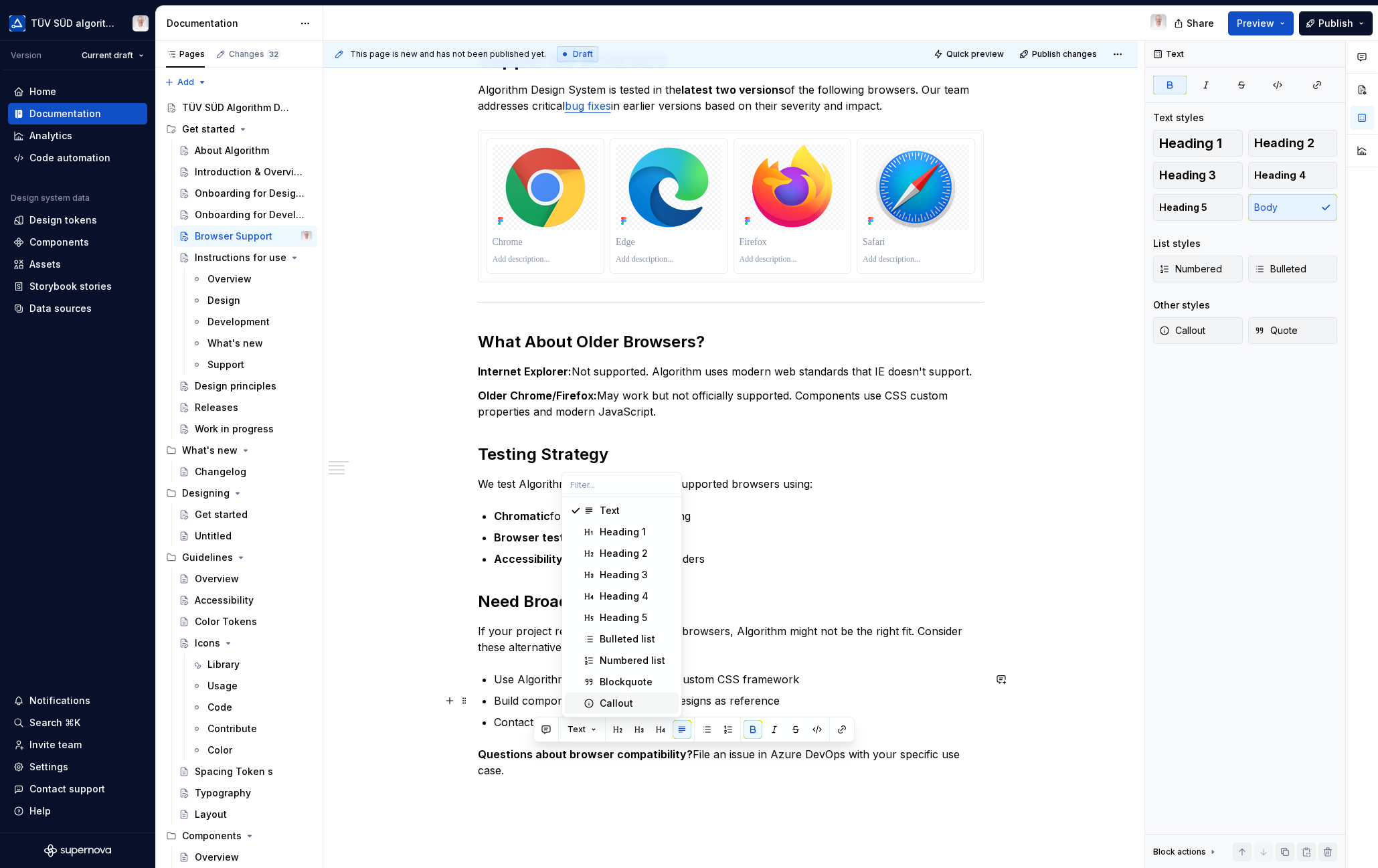
click at [606, 703] on div "Callout" at bounding box center [616, 703] width 33 height 13
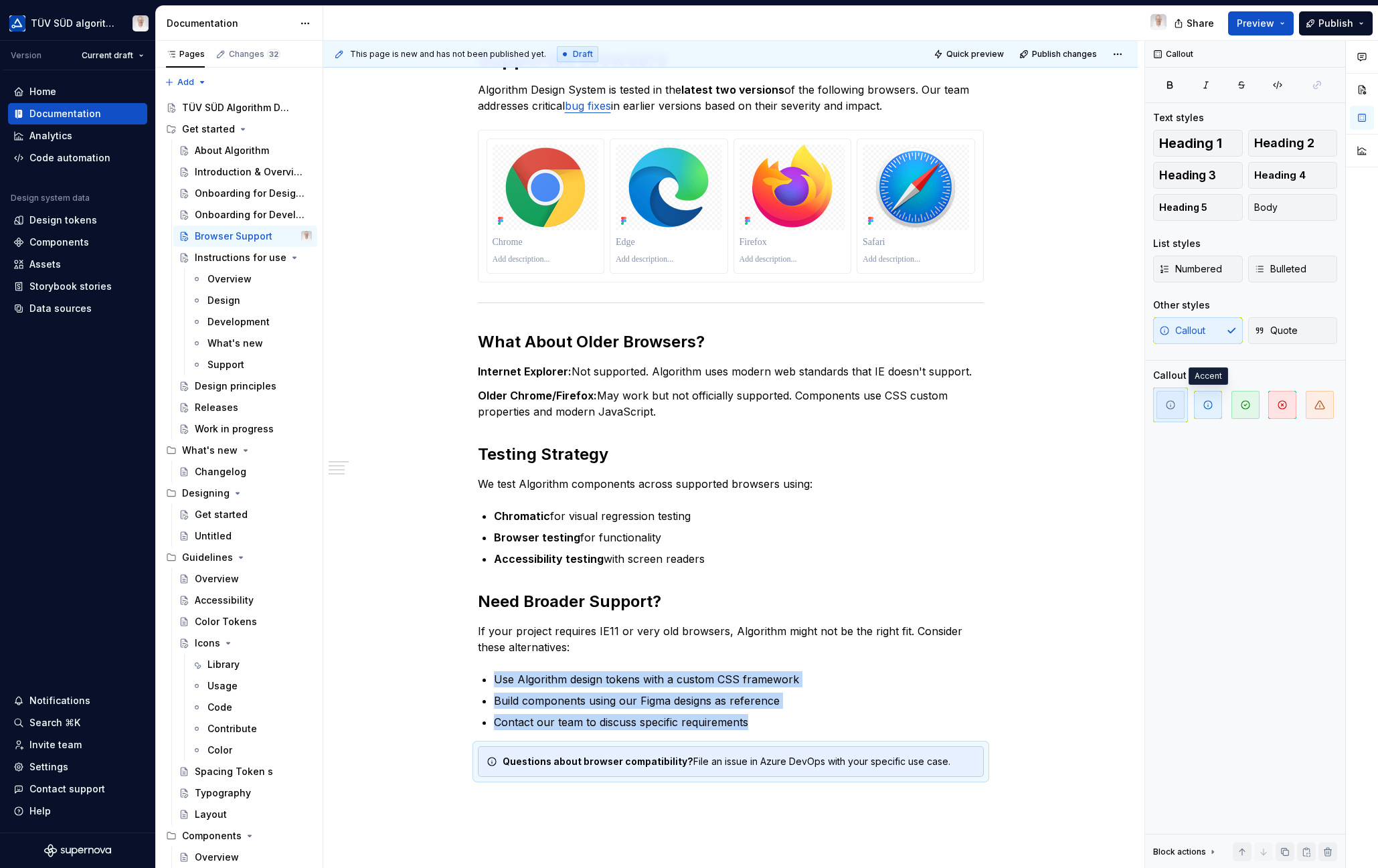
click at [1198, 405] on span "button" at bounding box center [1207, 405] width 28 height 28
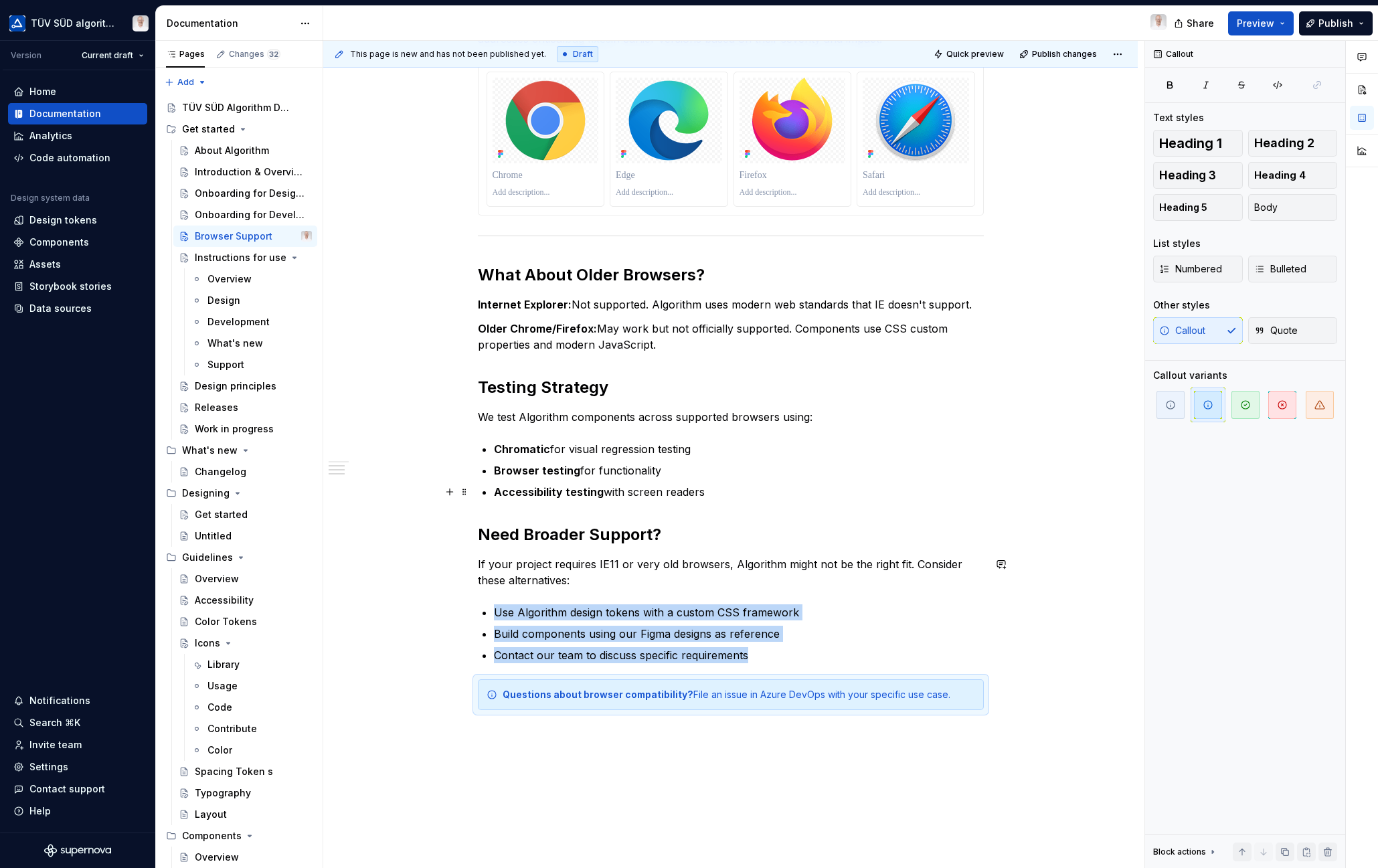
scroll to position [69, 0]
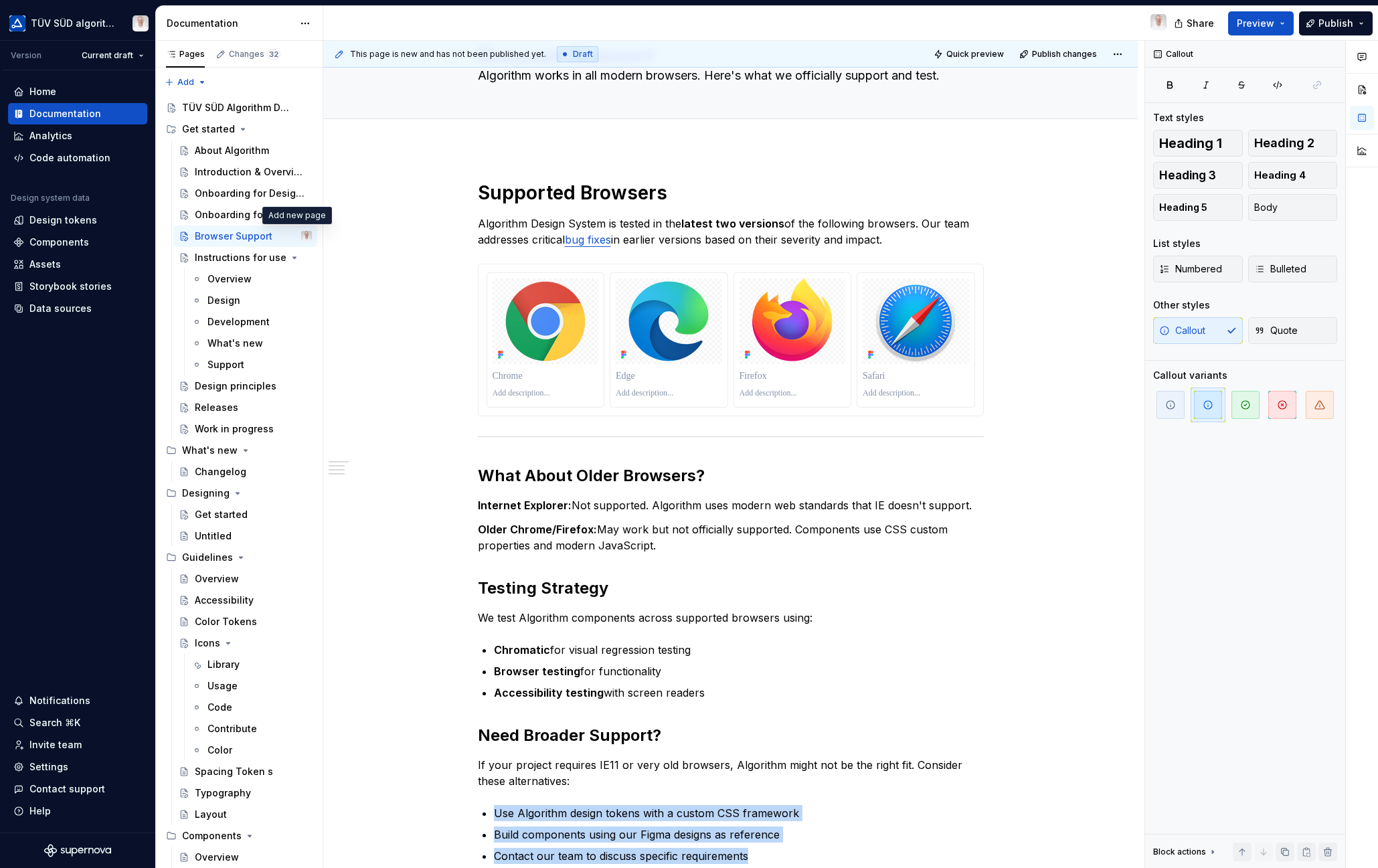
click at [0, 0] on button "Page tree" at bounding box center [0, 0] width 0 height 0
type textarea "*"
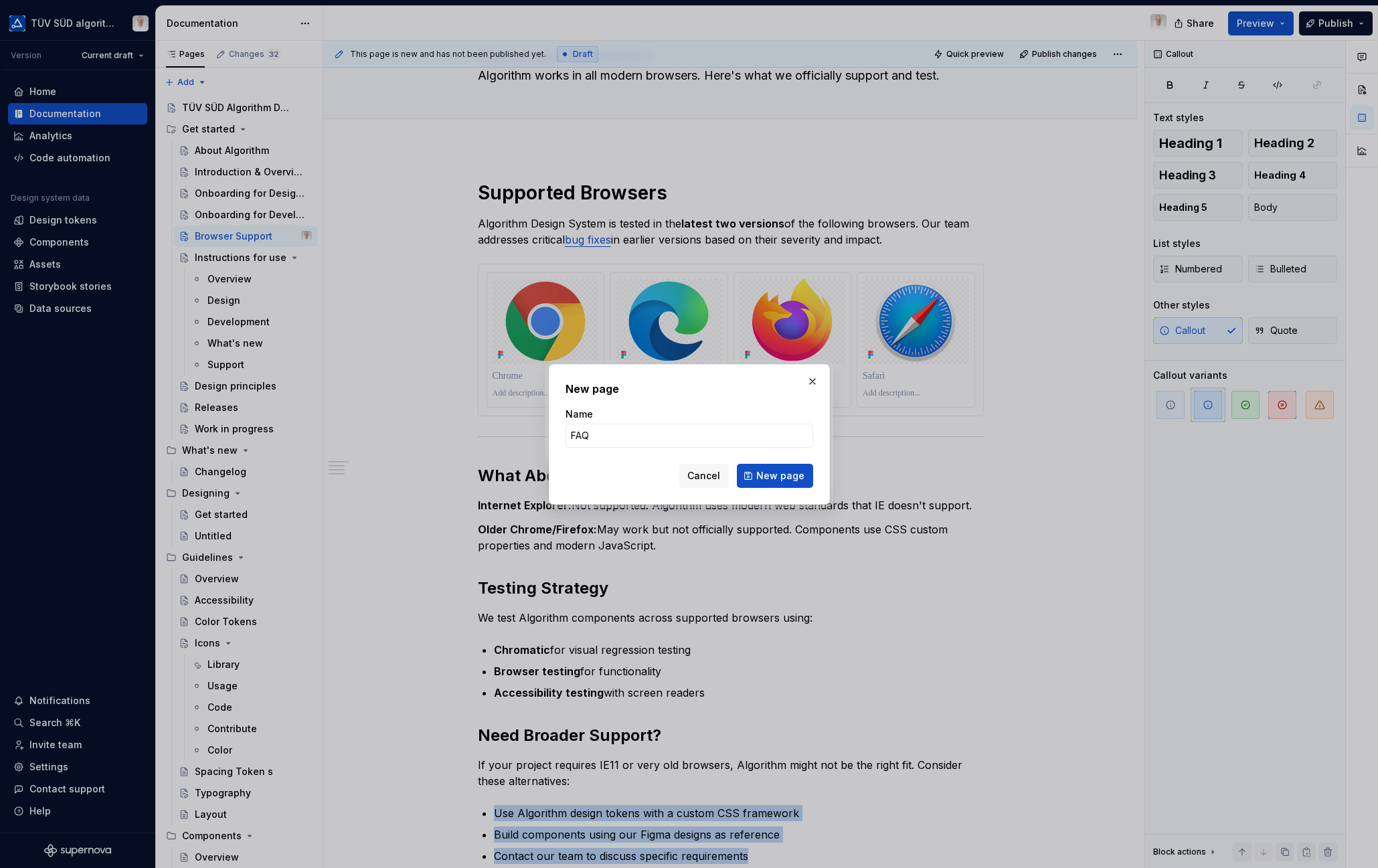
type input "FAQs"
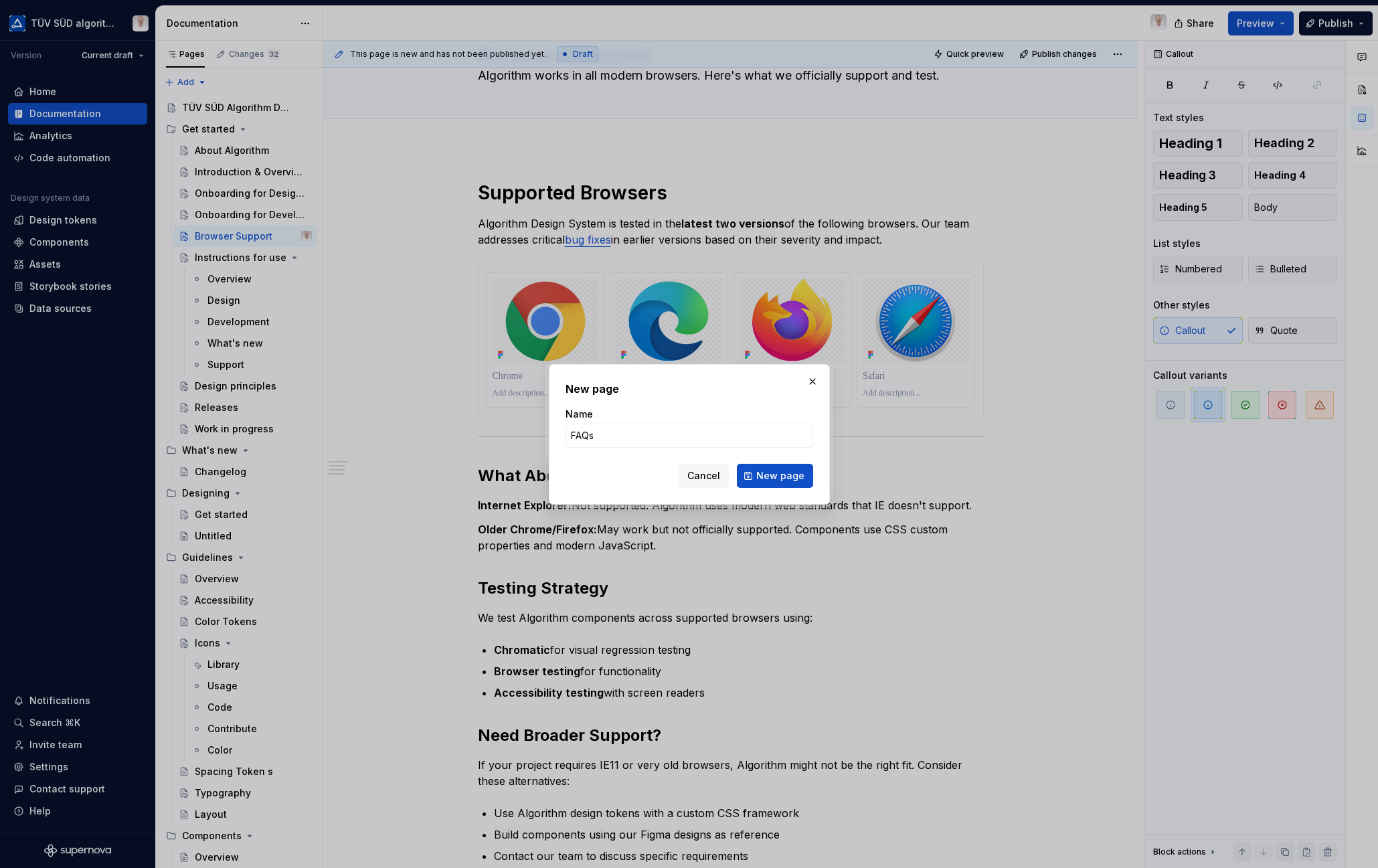
click at [789, 477] on span "New page" at bounding box center [780, 475] width 48 height 13
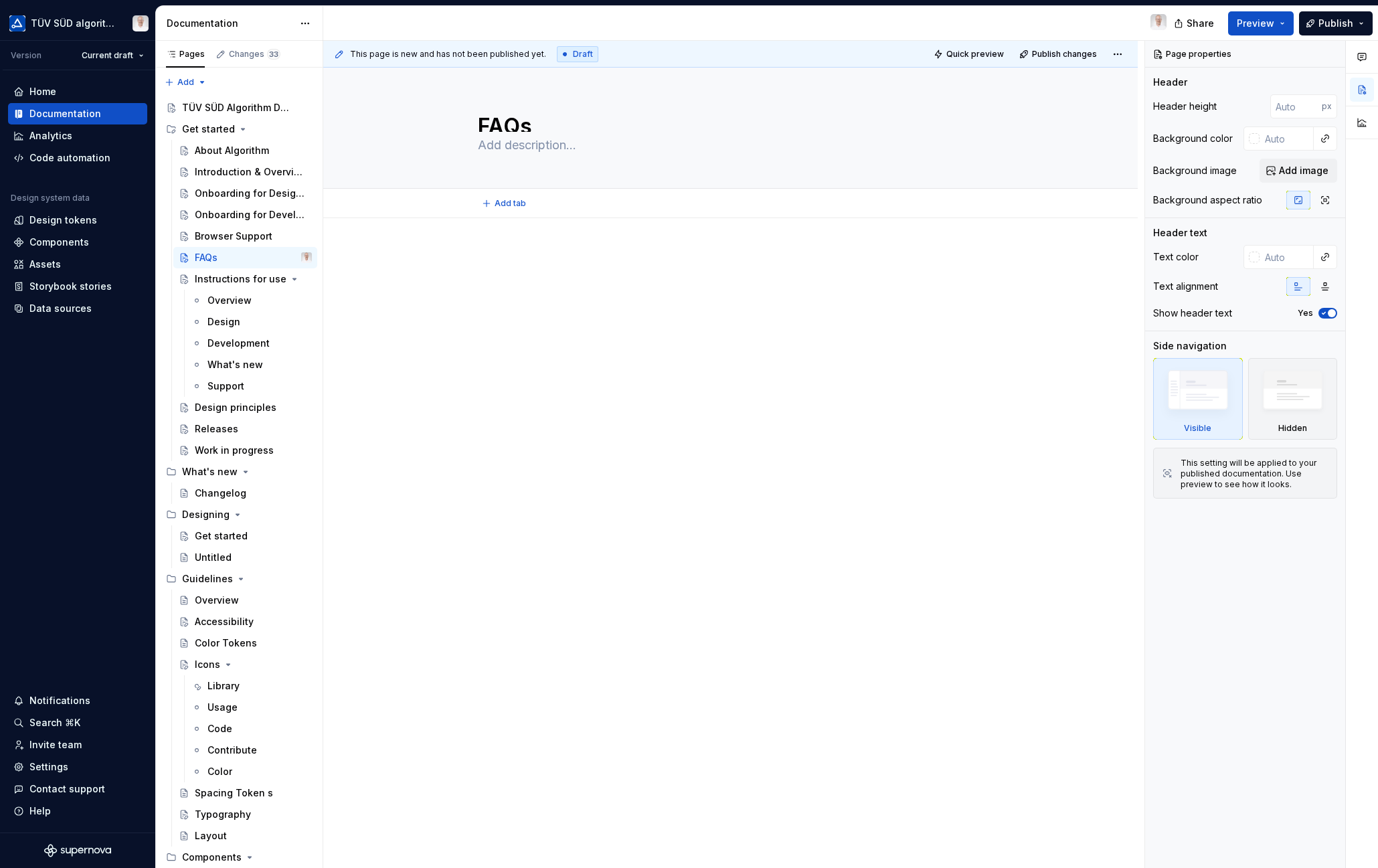
click at [492, 124] on textarea "FAQs" at bounding box center [728, 120] width 506 height 21
click at [538, 270] on div at bounding box center [731, 275] width 506 height 51
click at [530, 153] on textarea at bounding box center [728, 145] width 506 height 21
click at [487, 236] on div at bounding box center [730, 397] width 815 height 359
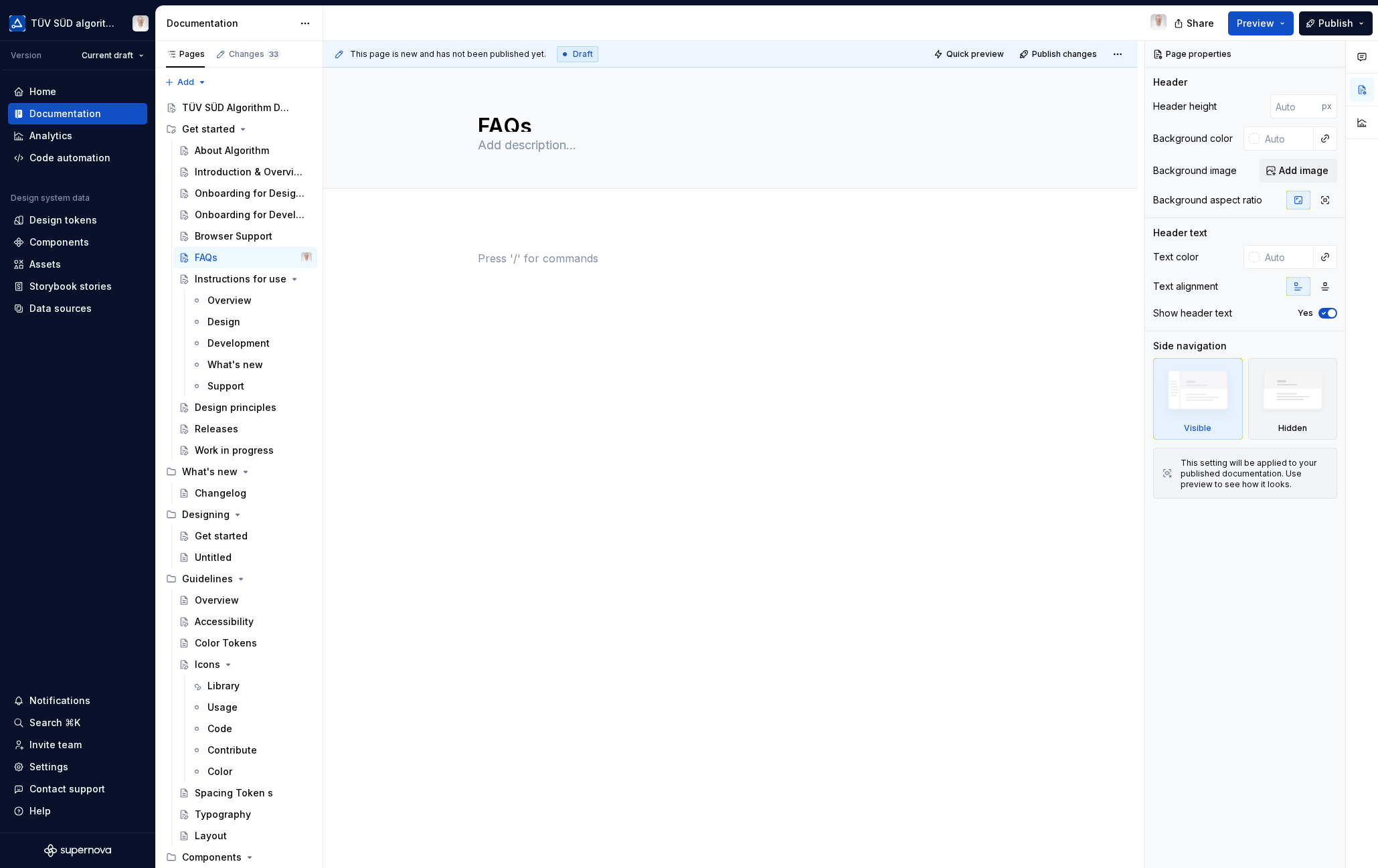
click at [487, 236] on div at bounding box center [730, 397] width 815 height 359
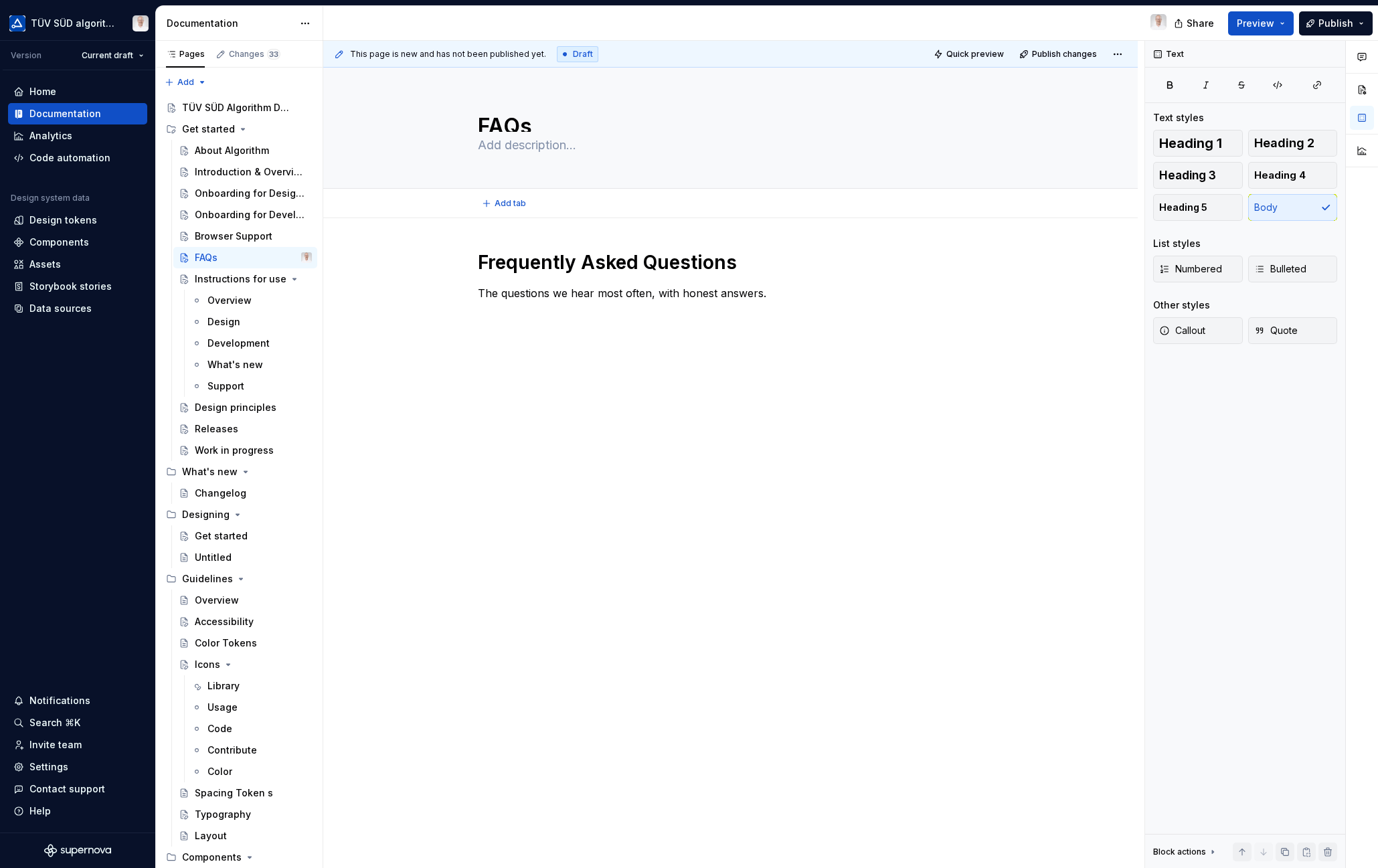
click at [528, 138] on textarea at bounding box center [728, 145] width 506 height 21
paste textarea "Frequently Asked Questions The questions we hear most often, with honest answer…"
type textarea "*"
type textarea "Frequently Asked Questions The questions we hear most often, with honest answer…"
type textarea "*"
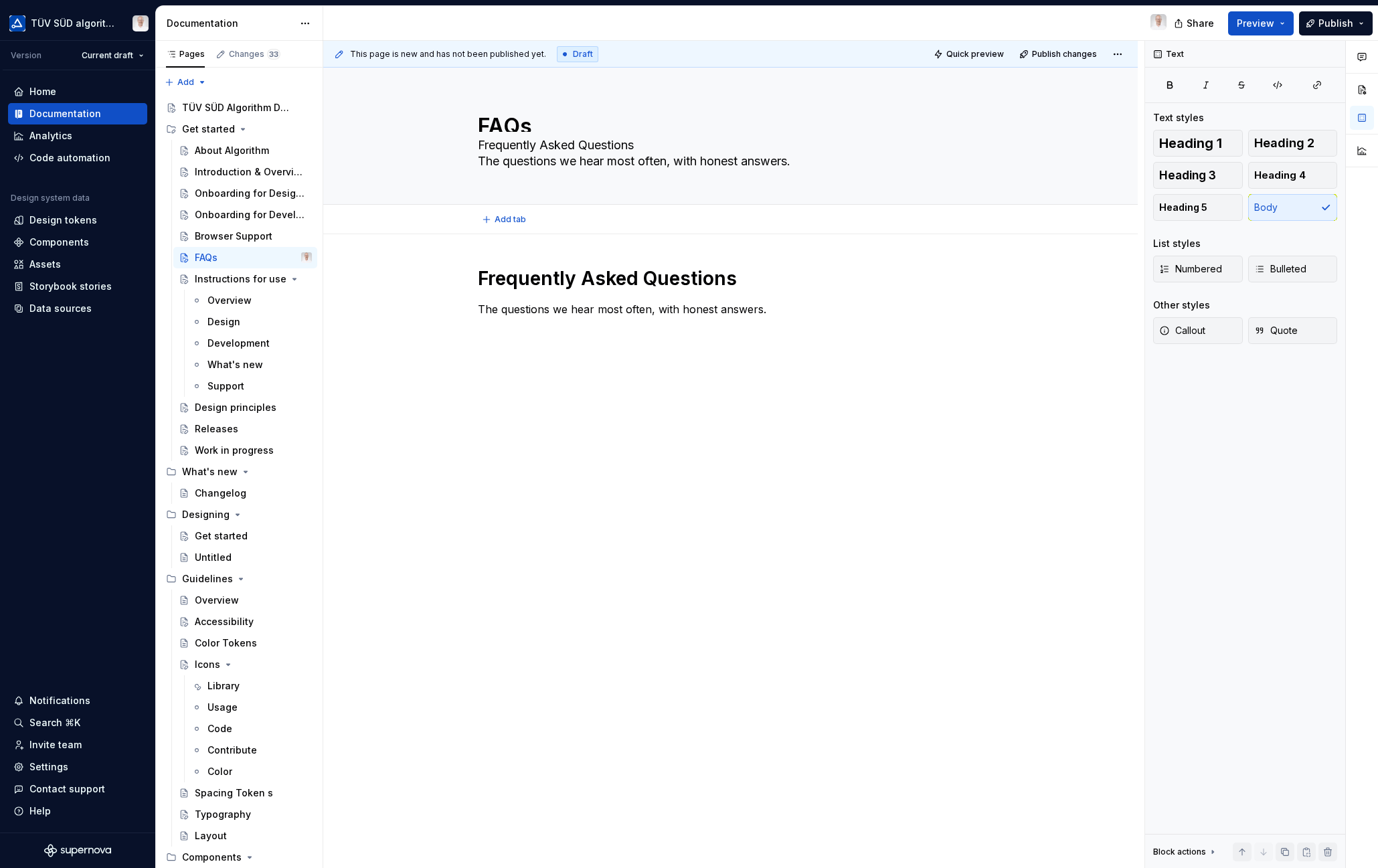
click at [647, 144] on textarea "Frequently Asked Questions The questions we hear most often, with honest answer…" at bounding box center [728, 153] width 506 height 37
type textarea "Frequently Asked Questions The questions we hear most often, with honest answer…"
type textarea "*"
type textarea "Frequently Asked Questions – The questions we hear most often, with honest answ…"
type textarea "*"
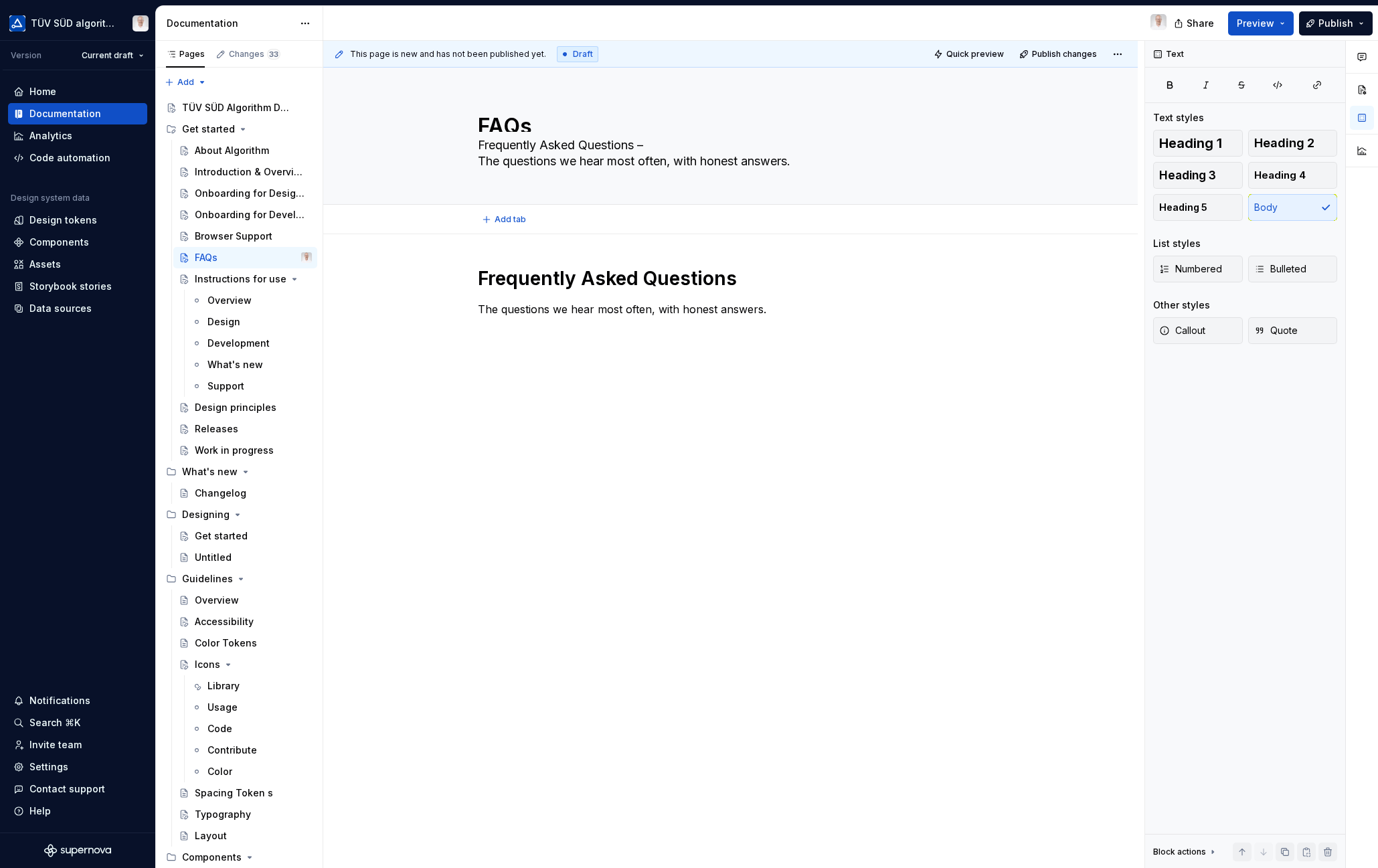
type textarea "Frequently Asked Questions – The questions we hear most often, with honest answ…"
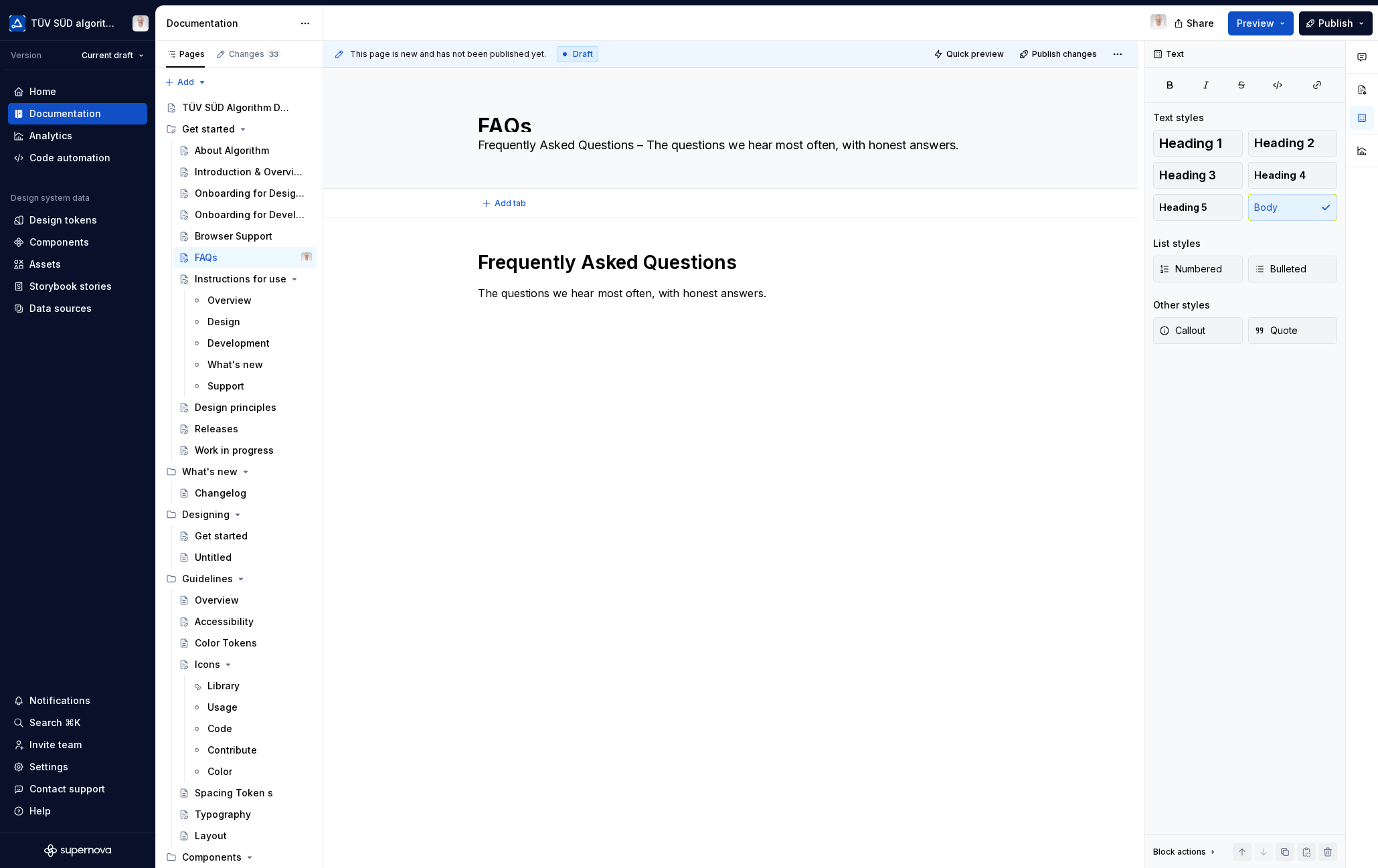
type textarea "*"
type textarea "Frequently Asked Questions – the questions we hear most often, with honest answ…"
click at [610, 144] on textarea "Frequently Asked Questions – the questions we hear most often, with honest answ…" at bounding box center [728, 145] width 506 height 21
type textarea "*"
type textarea "Frequently Asked Questions – the questions we hear most often, with honest answ…"
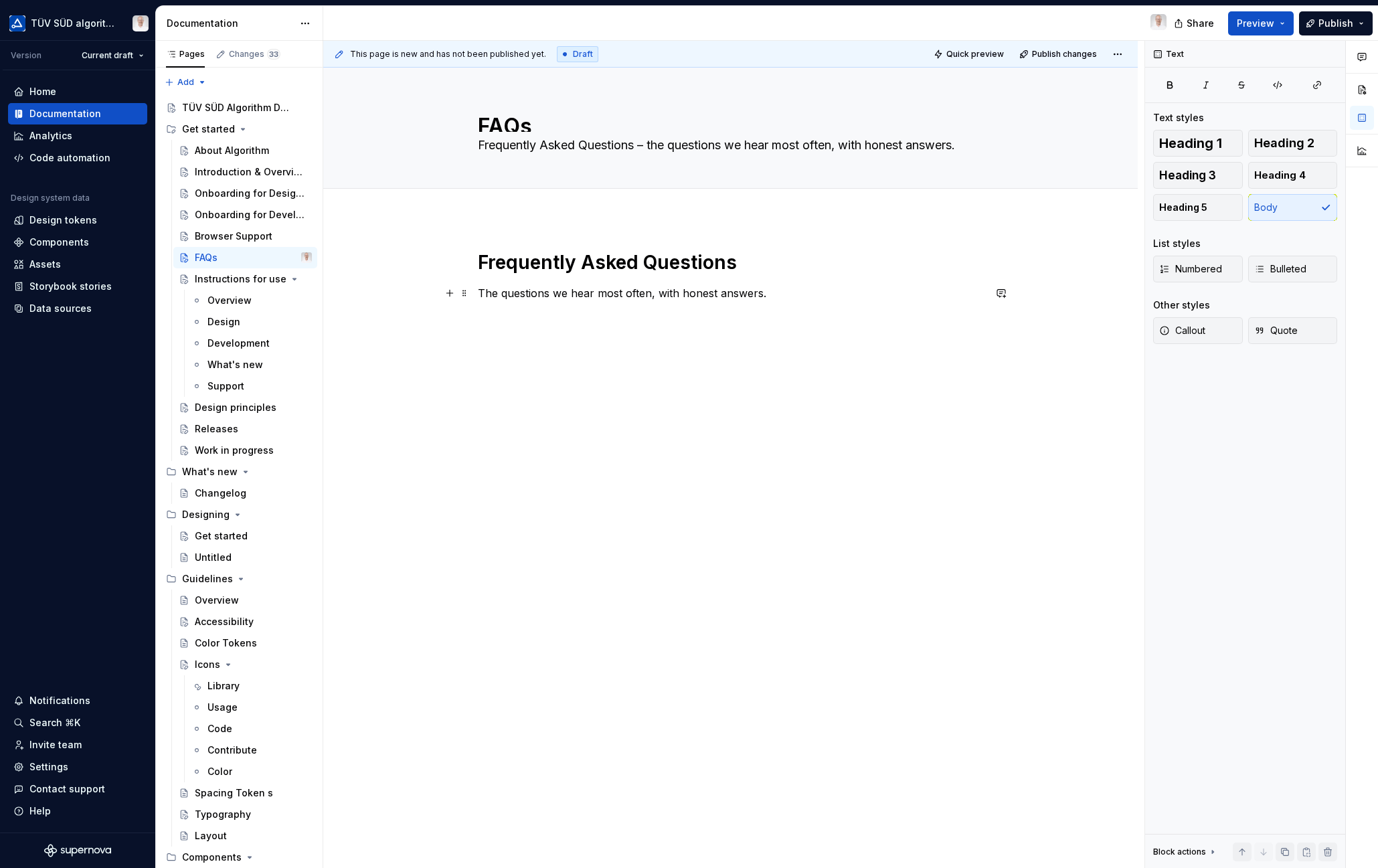
click at [568, 295] on p "The questions we hear most often, with honest answers." at bounding box center [731, 293] width 506 height 16
click at [465, 264] on span at bounding box center [464, 262] width 11 height 19
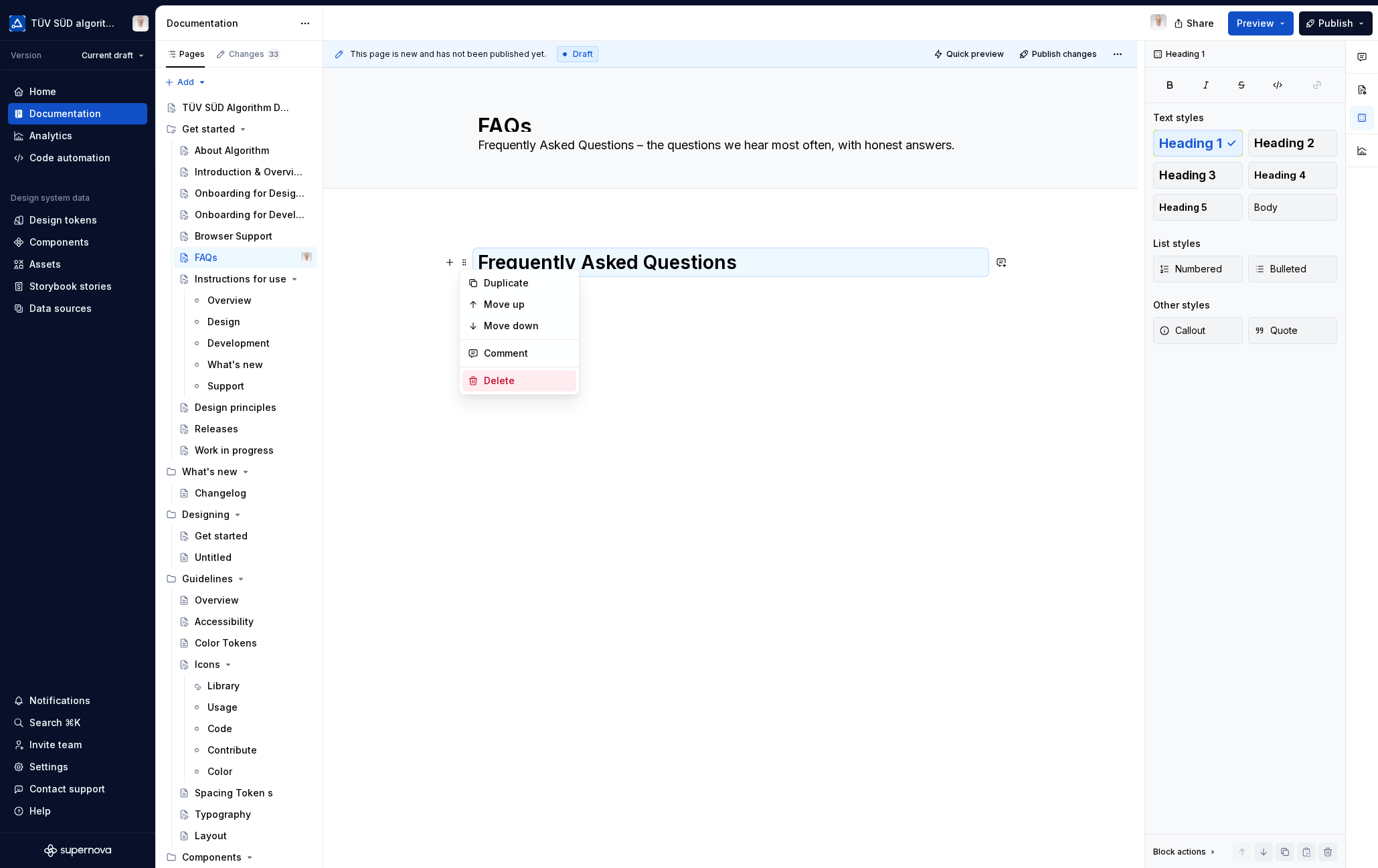
click at [499, 378] on div "Delete" at bounding box center [527, 381] width 87 height 13
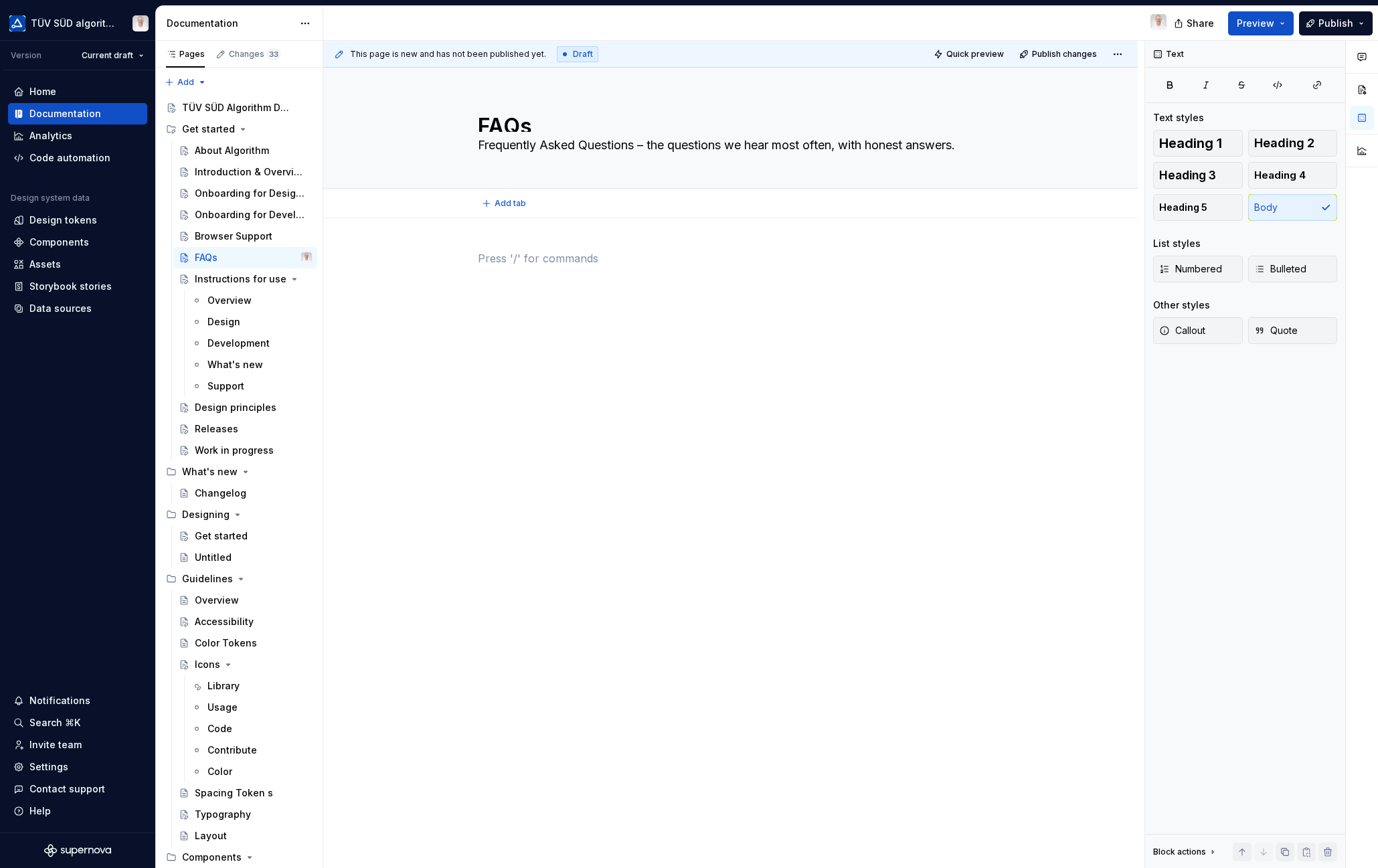
type textarea "*"
click at [504, 206] on span "Add tab" at bounding box center [511, 204] width 32 height 11
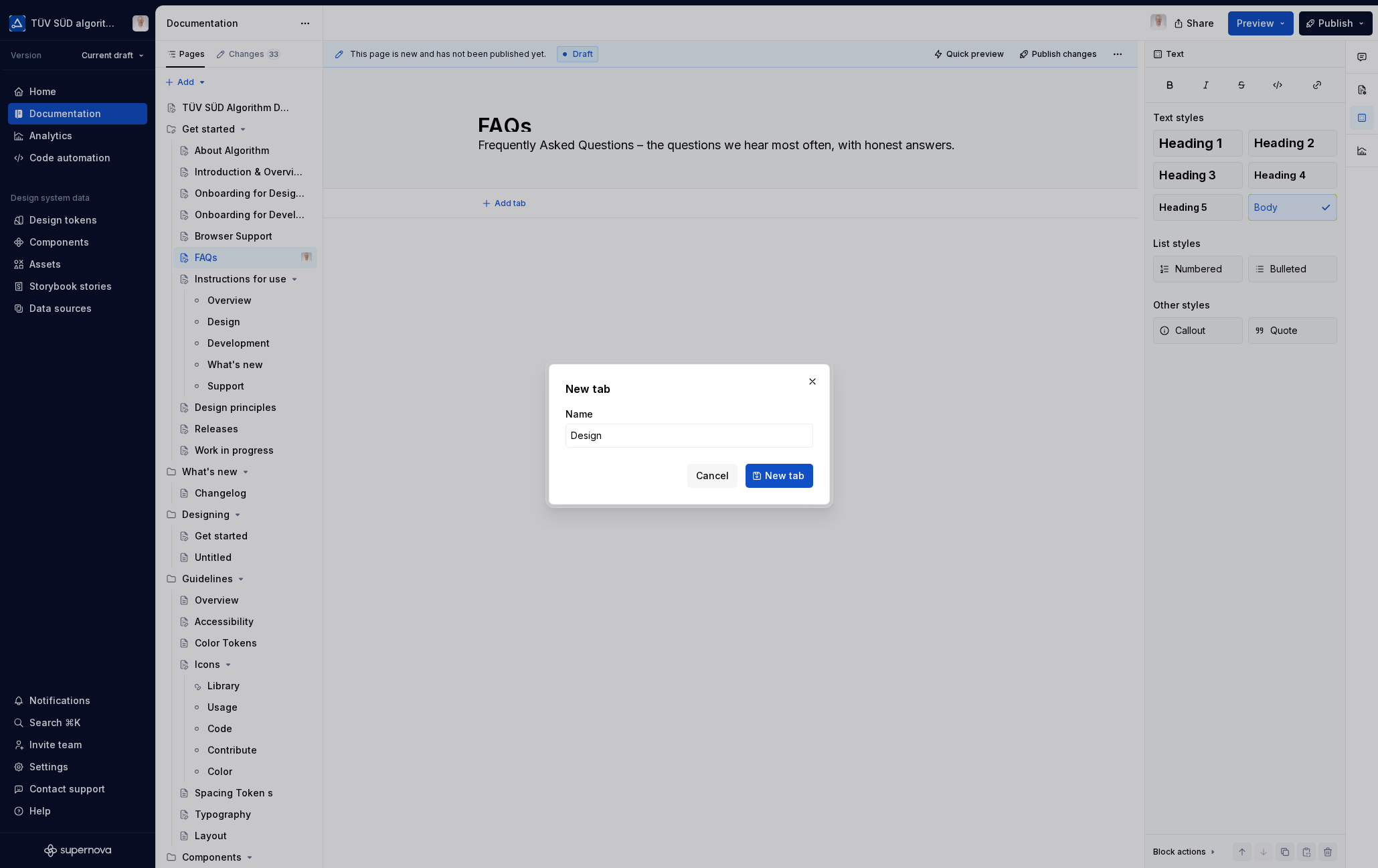
type input "Design"
type textarea "*"
type input "Design Questions"
click button "New tab" at bounding box center [778, 475] width 68 height 24
type textarea "*"
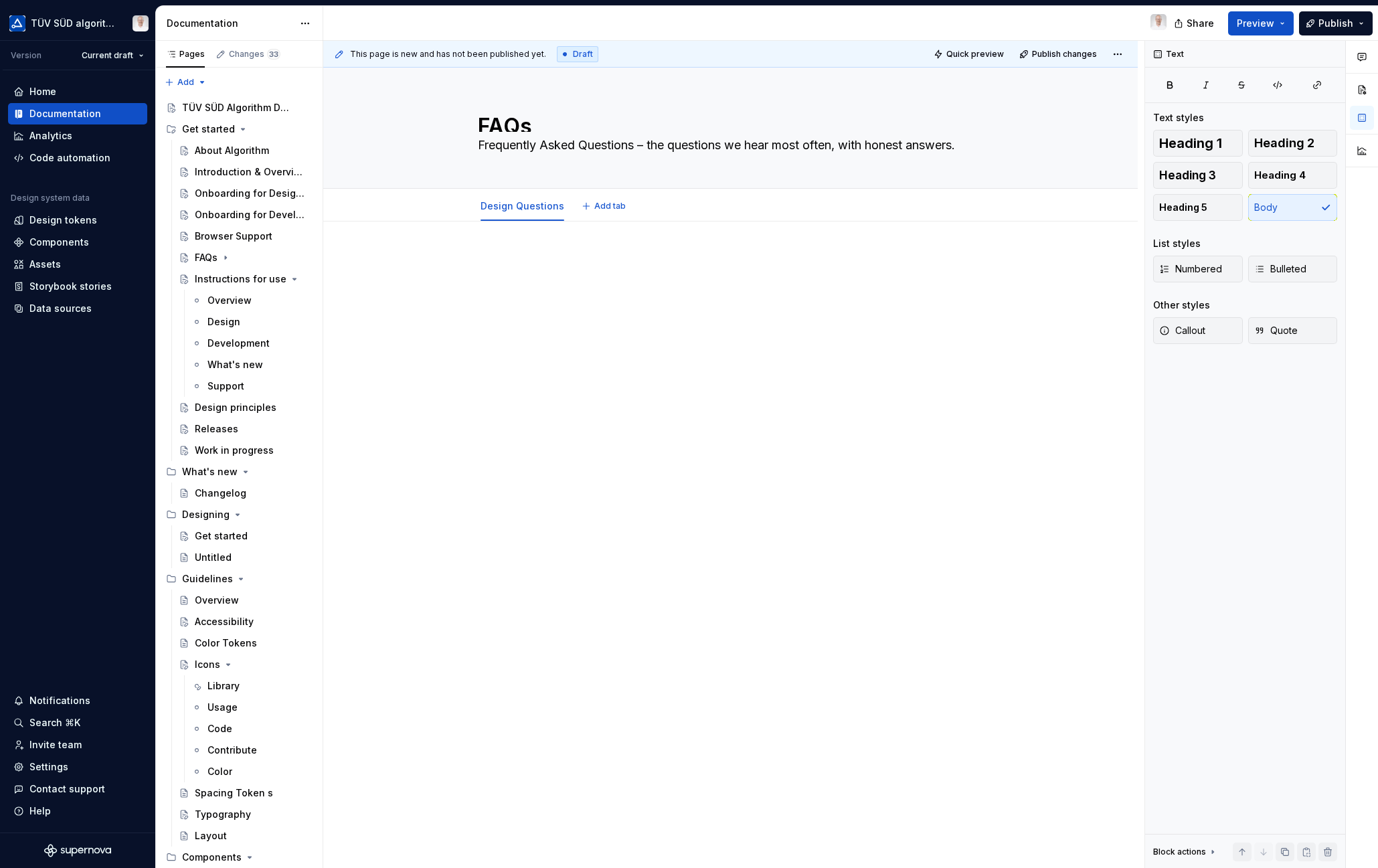
click at [610, 208] on span "Add tab" at bounding box center [610, 207] width 32 height 11
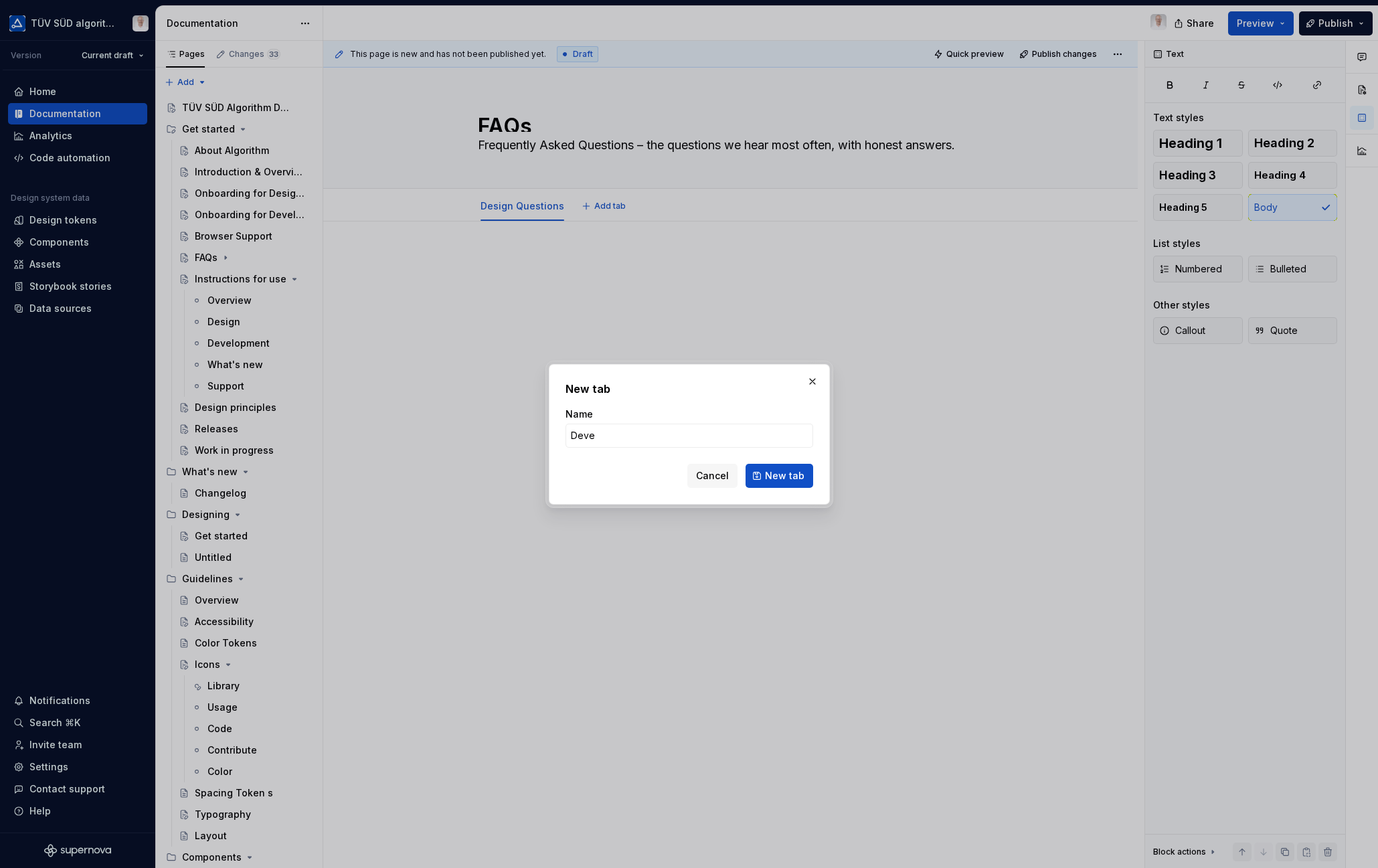
type input "Devel"
type textarea "*"
type input "Development Questions"
click button "New tab" at bounding box center [778, 475] width 68 height 24
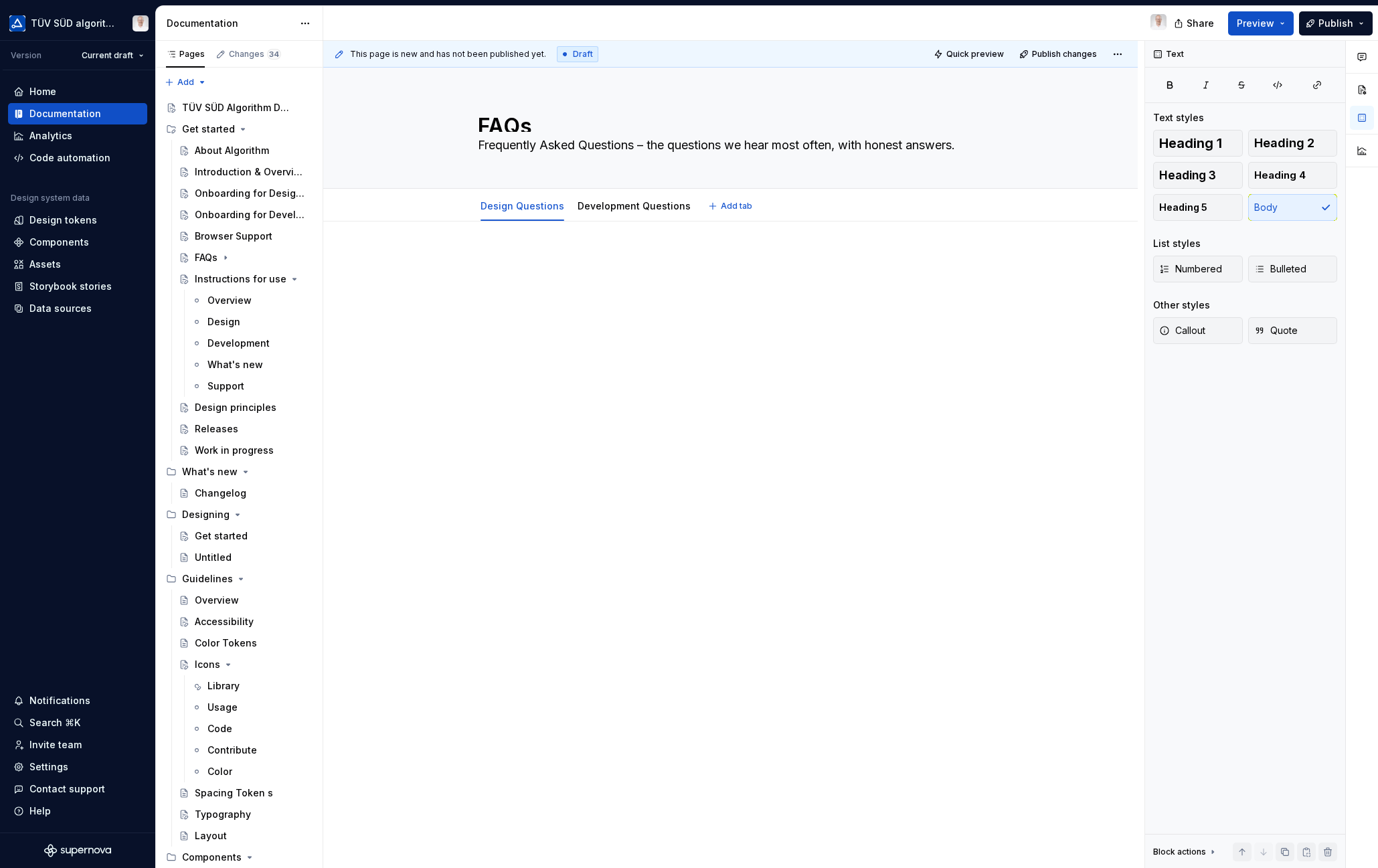
click at [721, 209] on span "Add tab" at bounding box center [737, 207] width 32 height 11
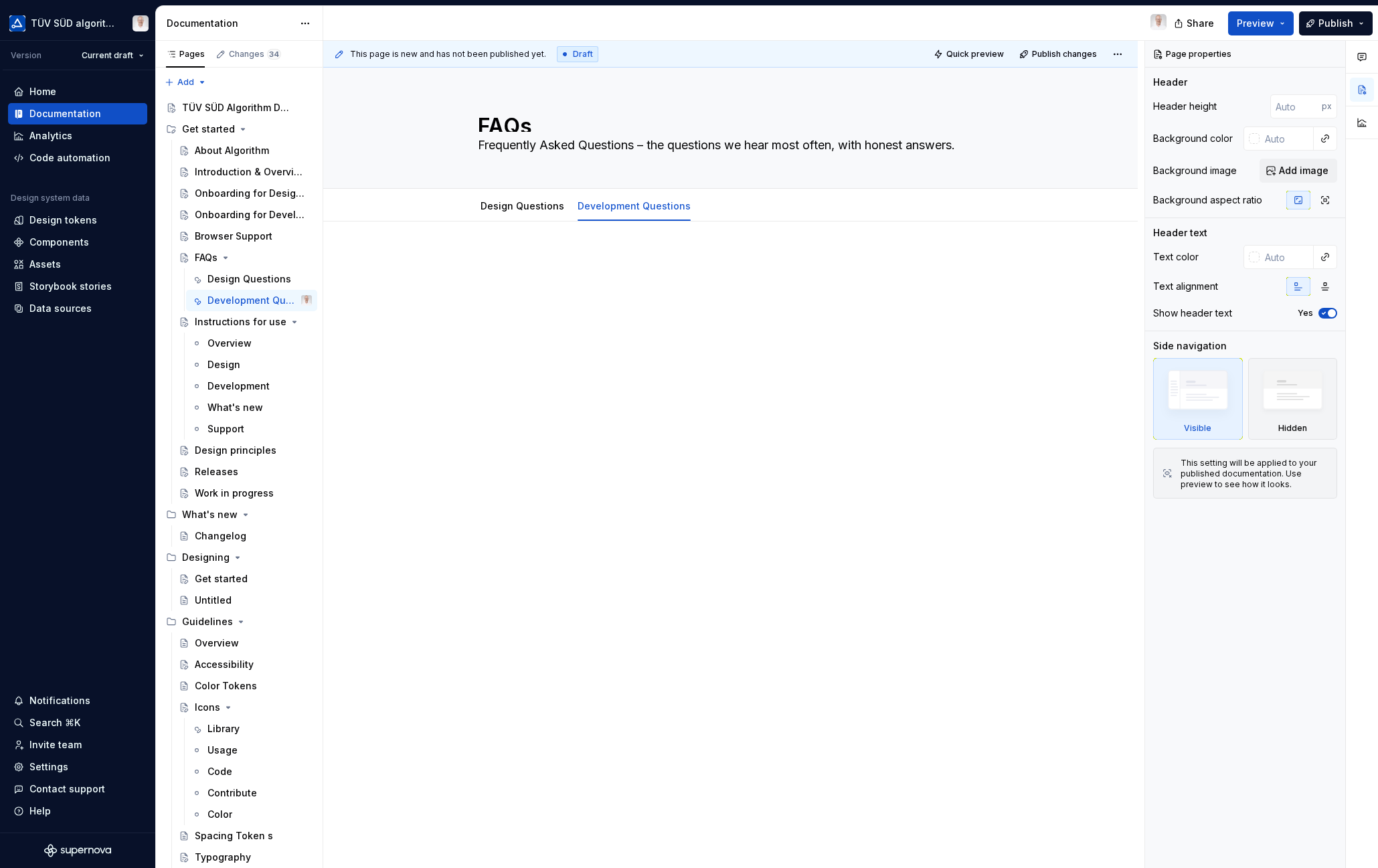
type textarea "*"
click at [724, 204] on span "Add tab" at bounding box center [737, 207] width 32 height 11
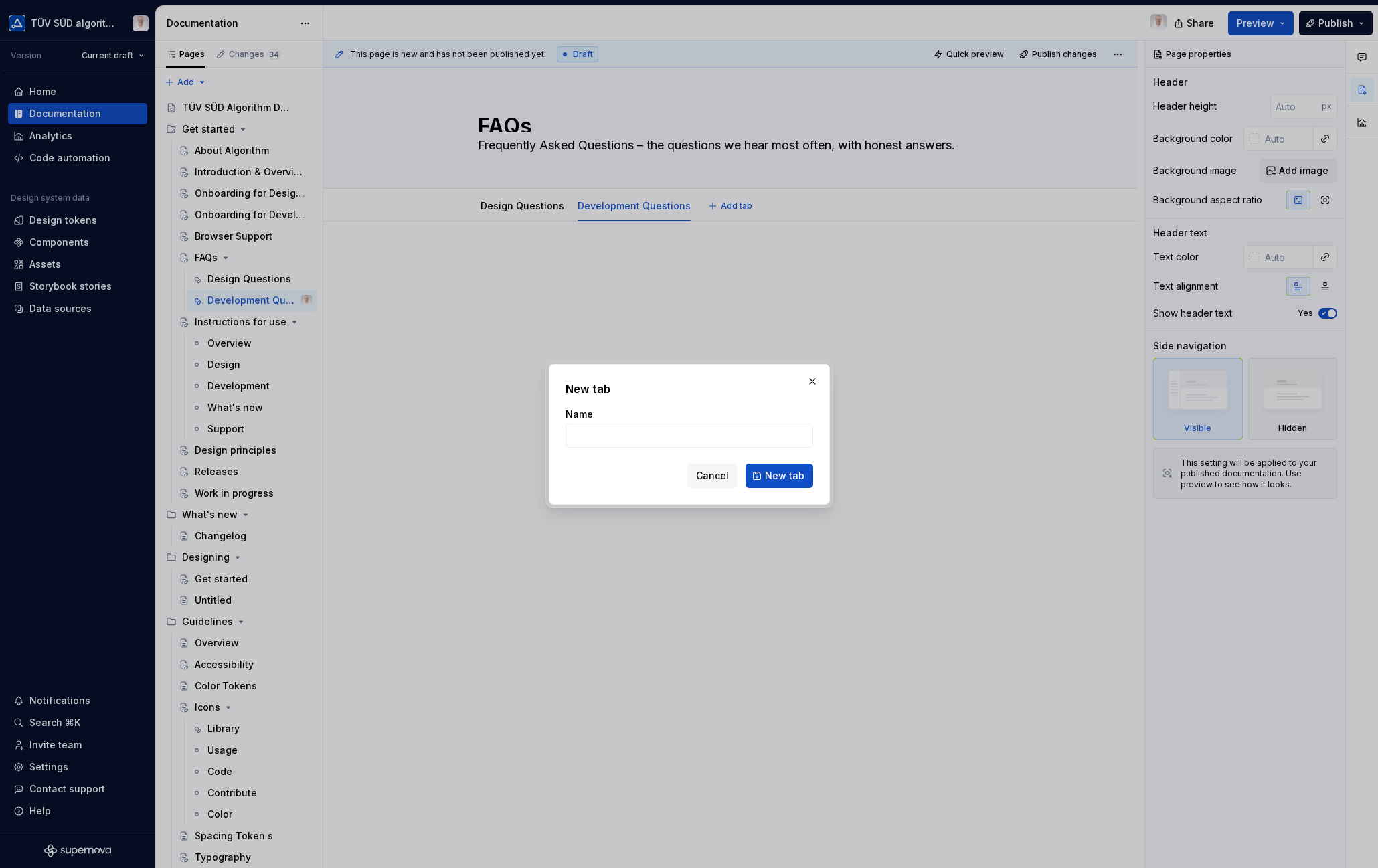
click at [613, 437] on input "Name" at bounding box center [689, 435] width 247 height 24
type input "Process Questions"
click at [777, 475] on span "New tab" at bounding box center [784, 475] width 40 height 13
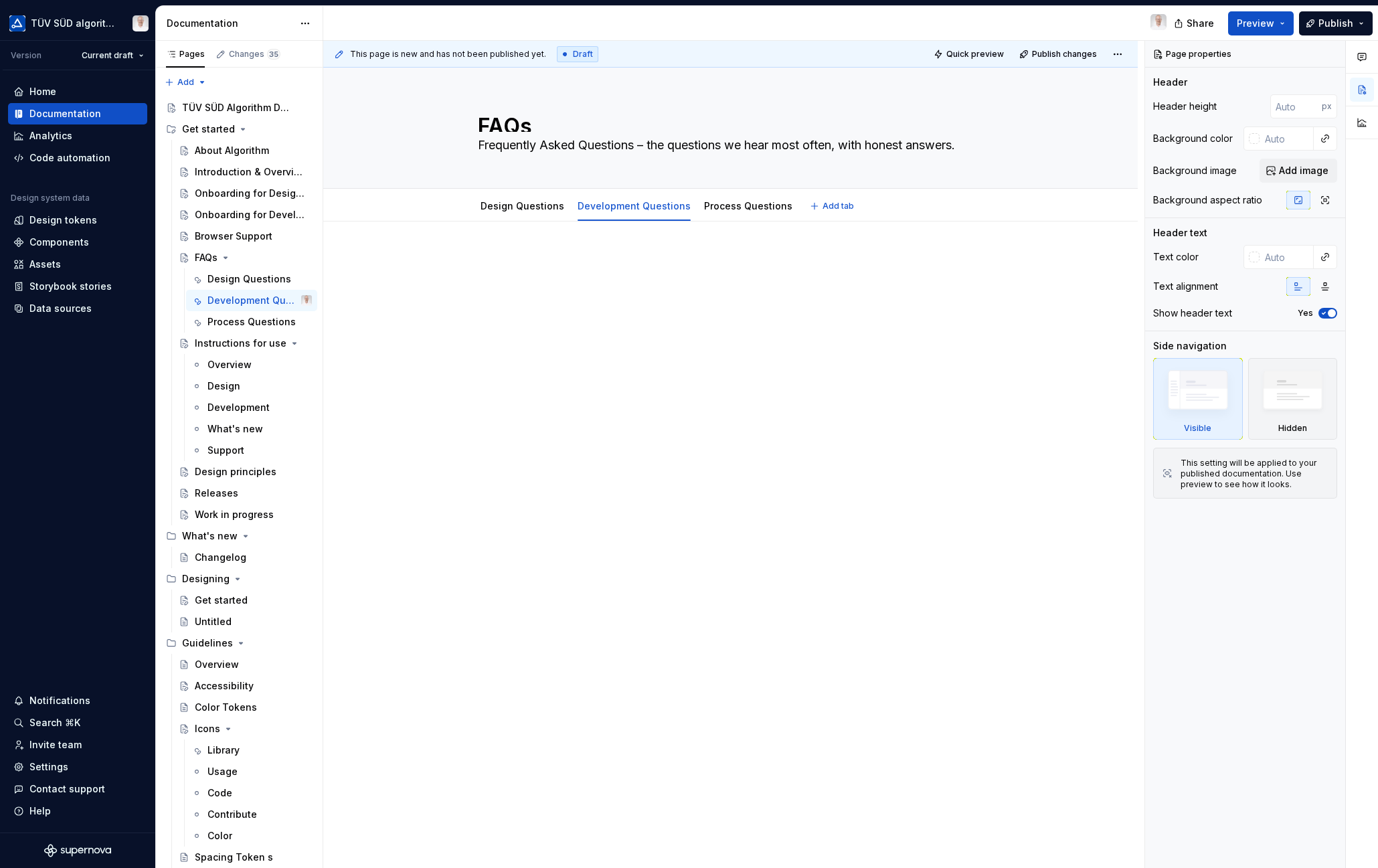
click at [518, 210] on link "Design Questions" at bounding box center [522, 206] width 83 height 11
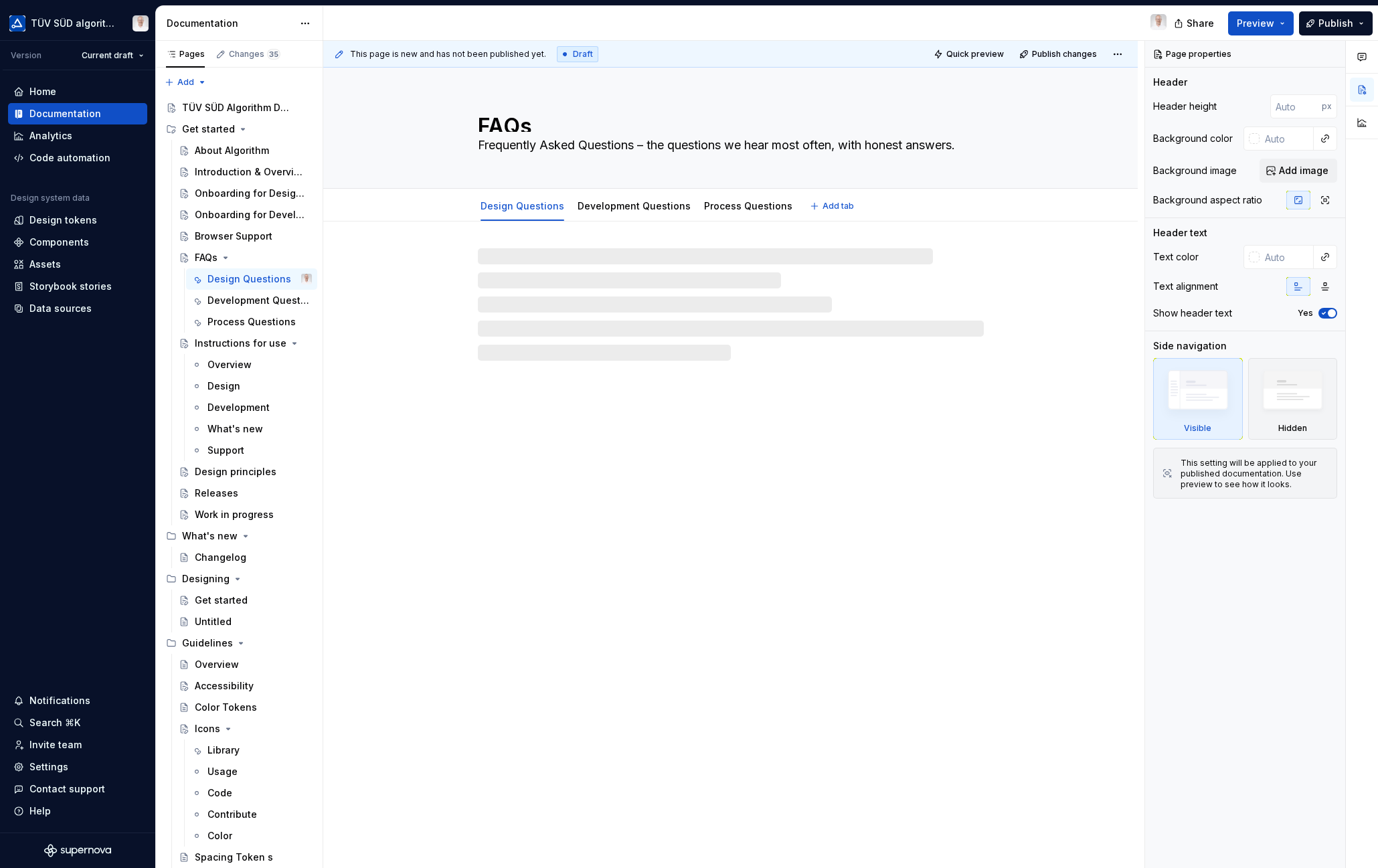
type textarea "*"
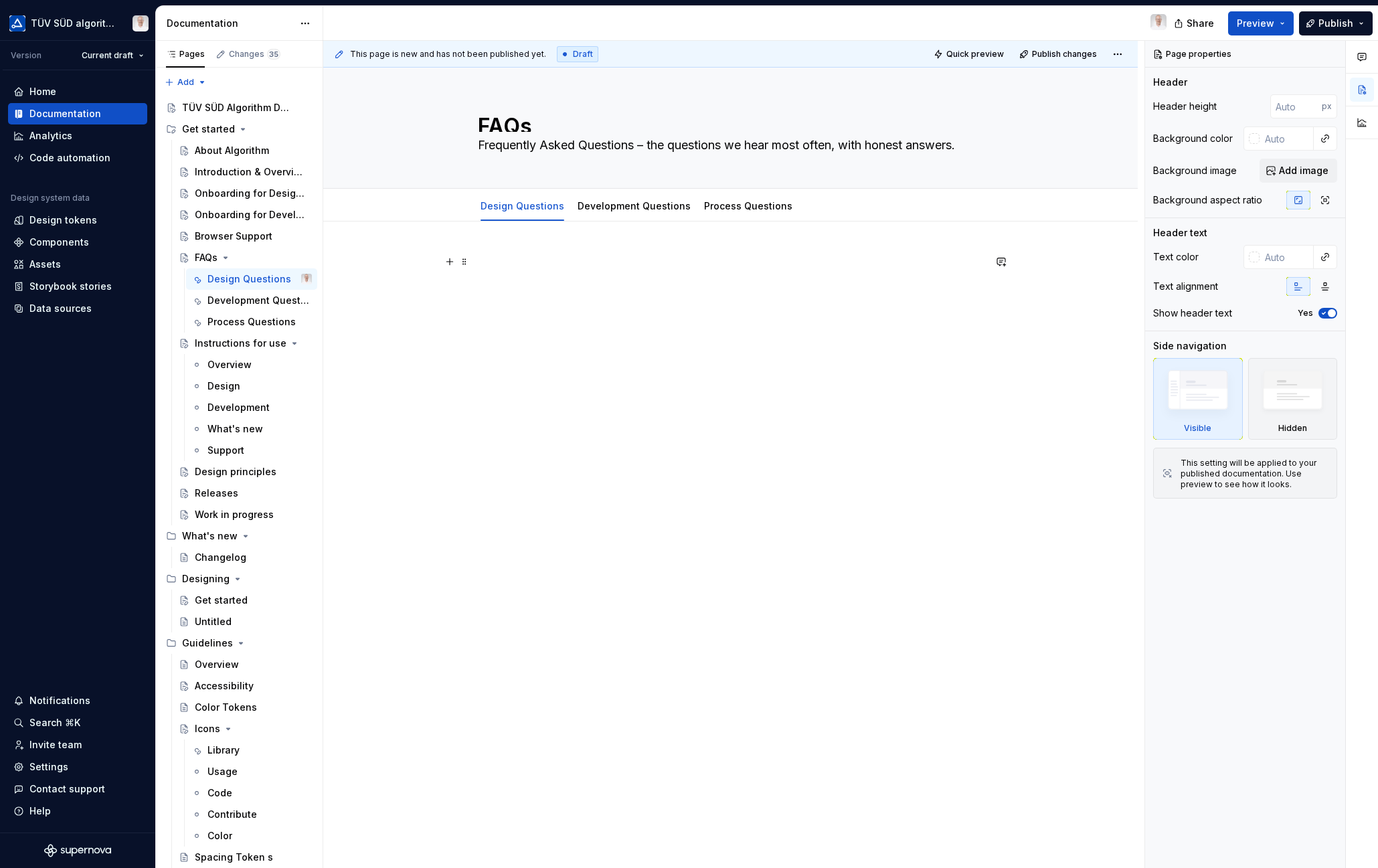
click at [487, 261] on p at bounding box center [731, 261] width 506 height 16
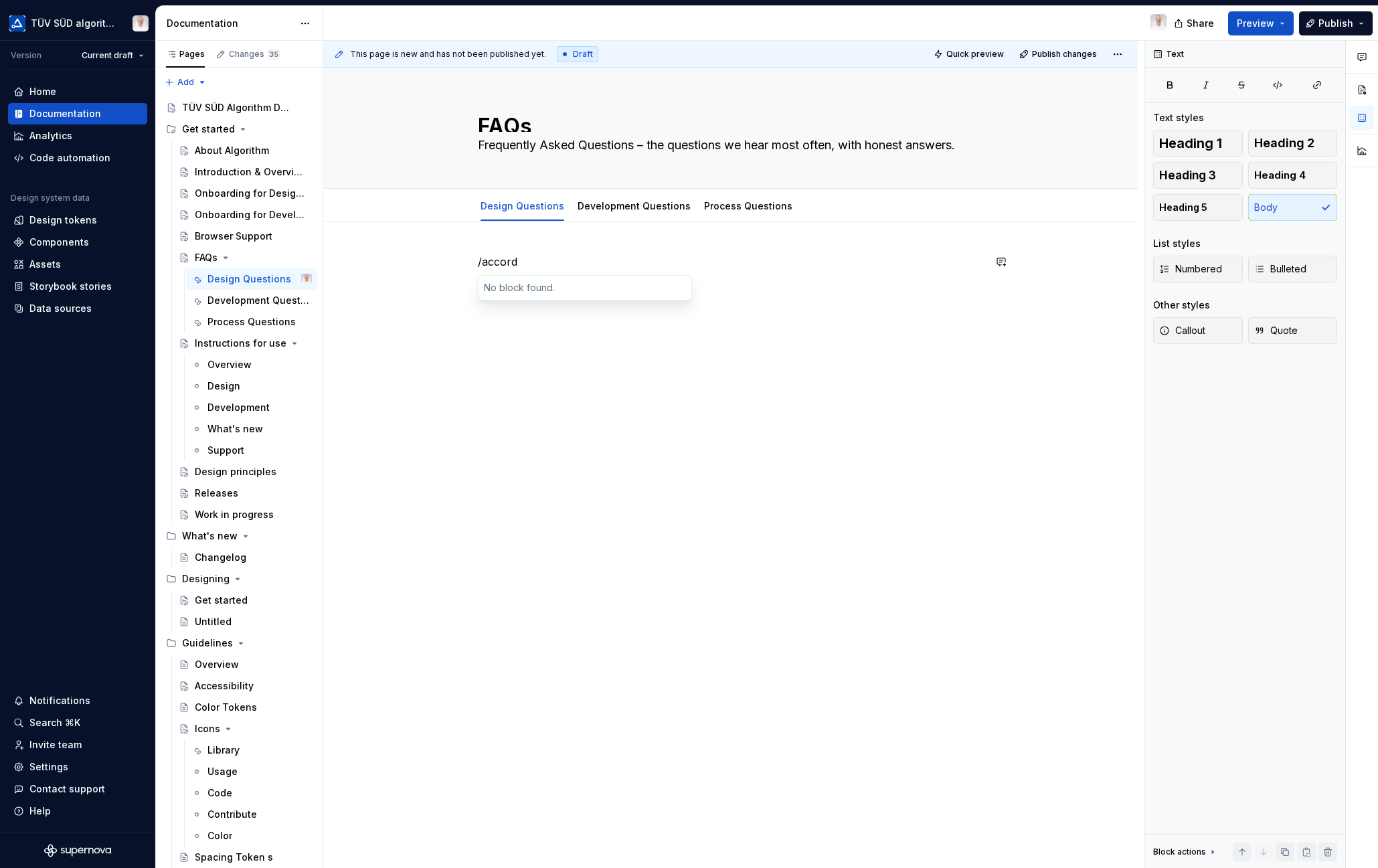
click at [478, 258] on div "/accord" at bounding box center [731, 287] width 506 height 67
click at [451, 266] on button "button" at bounding box center [449, 261] width 19 height 19
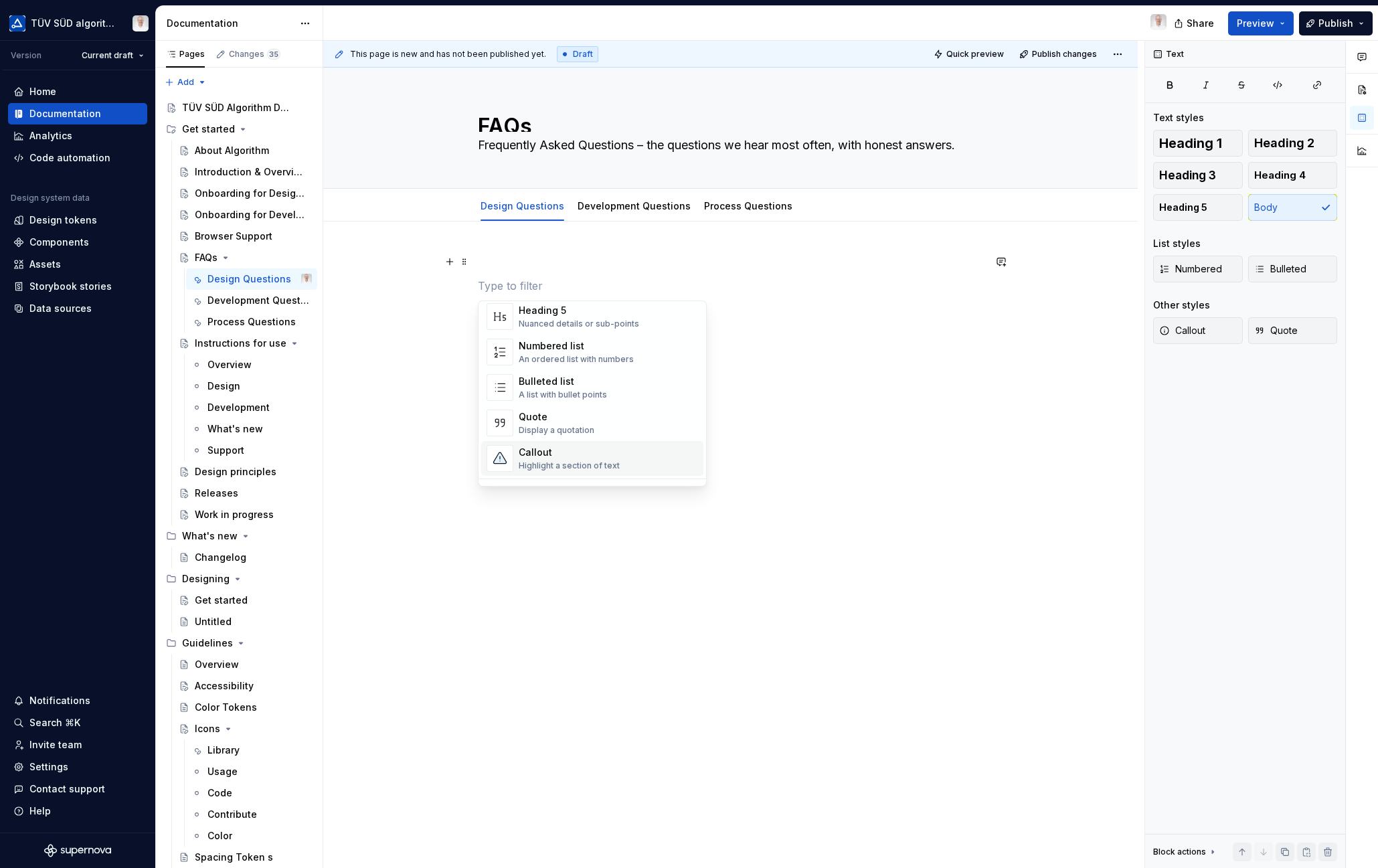
scroll to position [268, 0]
click at [519, 262] on p at bounding box center [731, 261] width 506 height 16
click at [514, 283] on p at bounding box center [731, 285] width 506 height 16
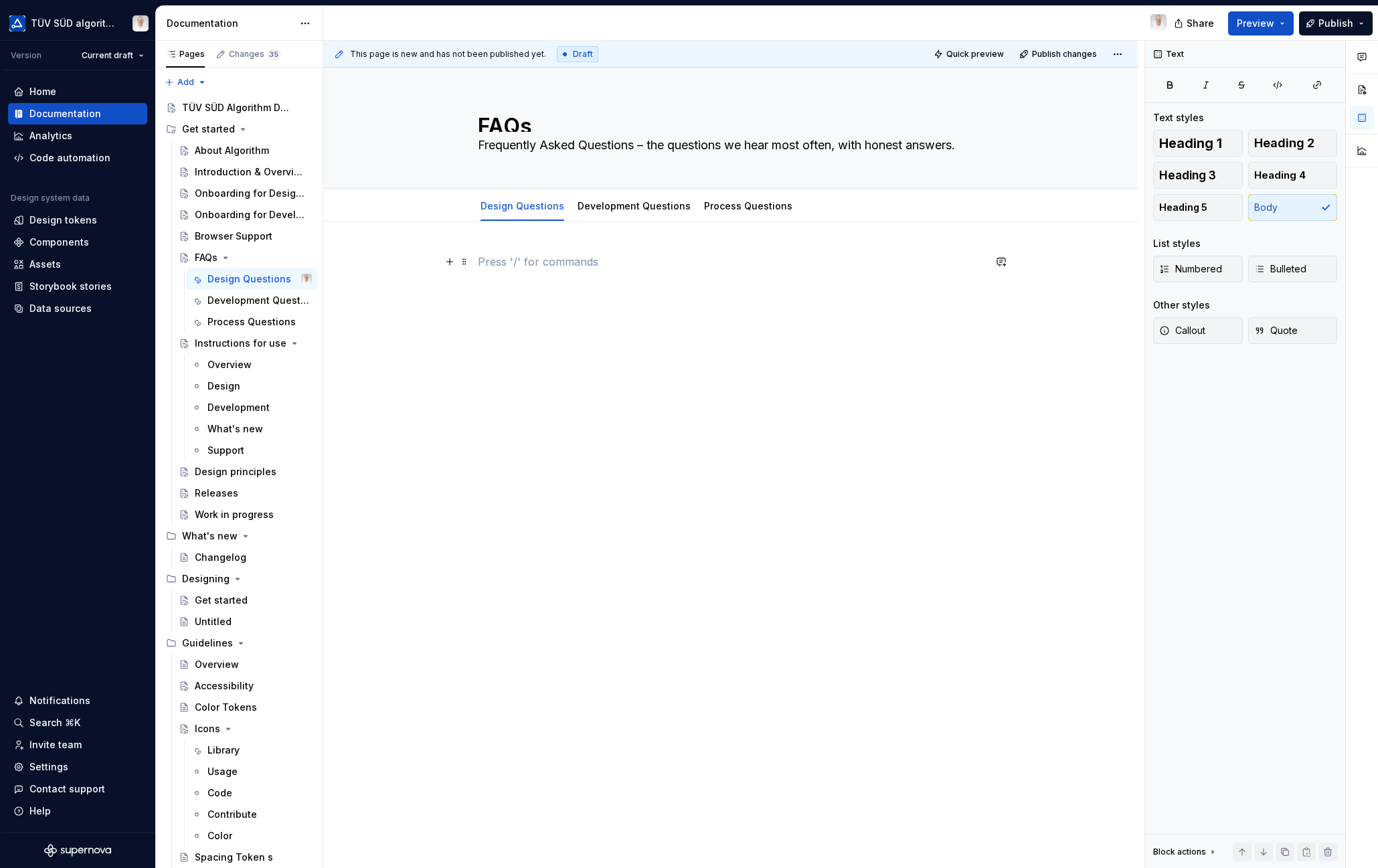
click at [447, 264] on button "button" at bounding box center [449, 261] width 19 height 19
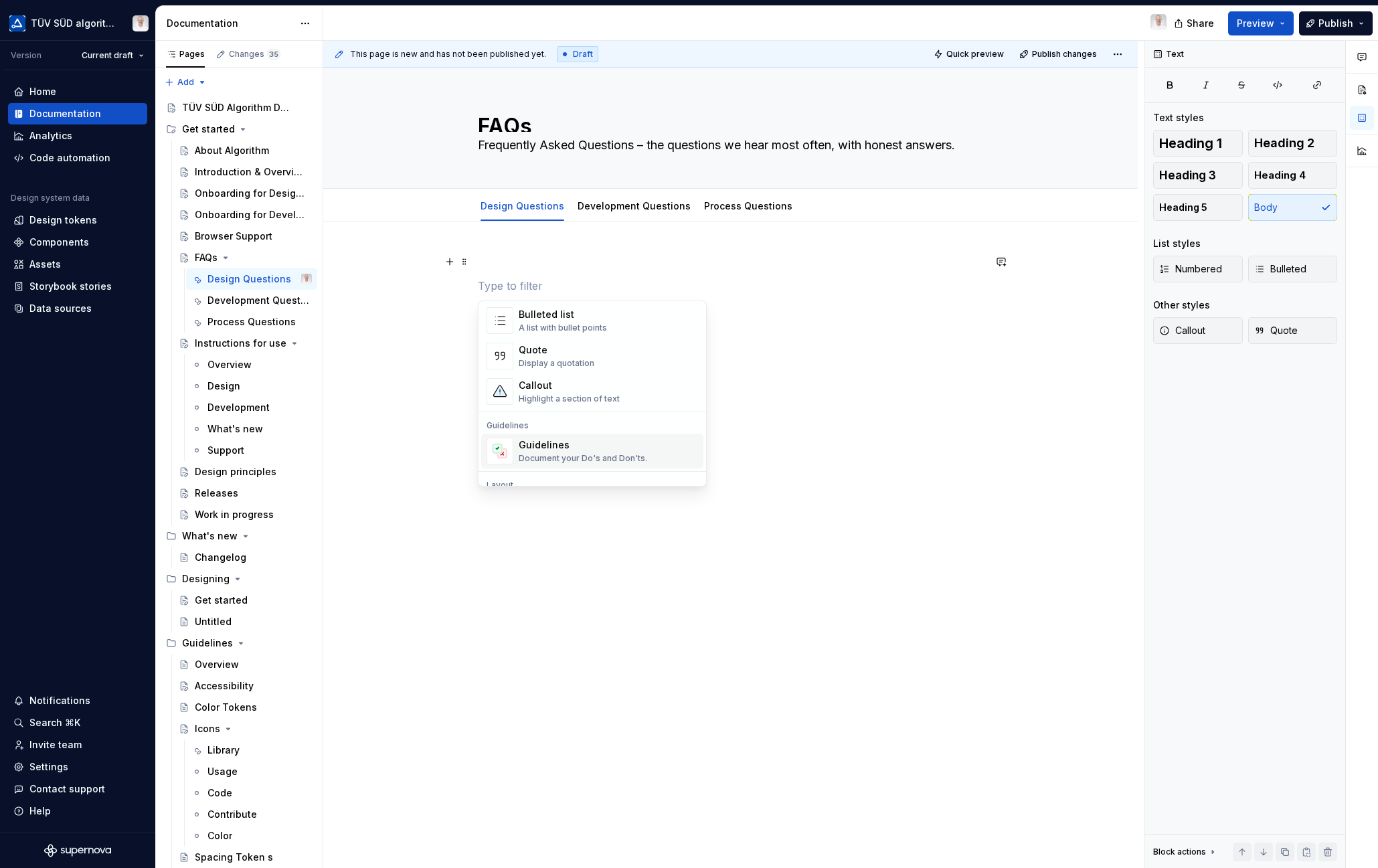
scroll to position [334, 0]
click at [526, 379] on div "Guidelines" at bounding box center [583, 378] width 129 height 13
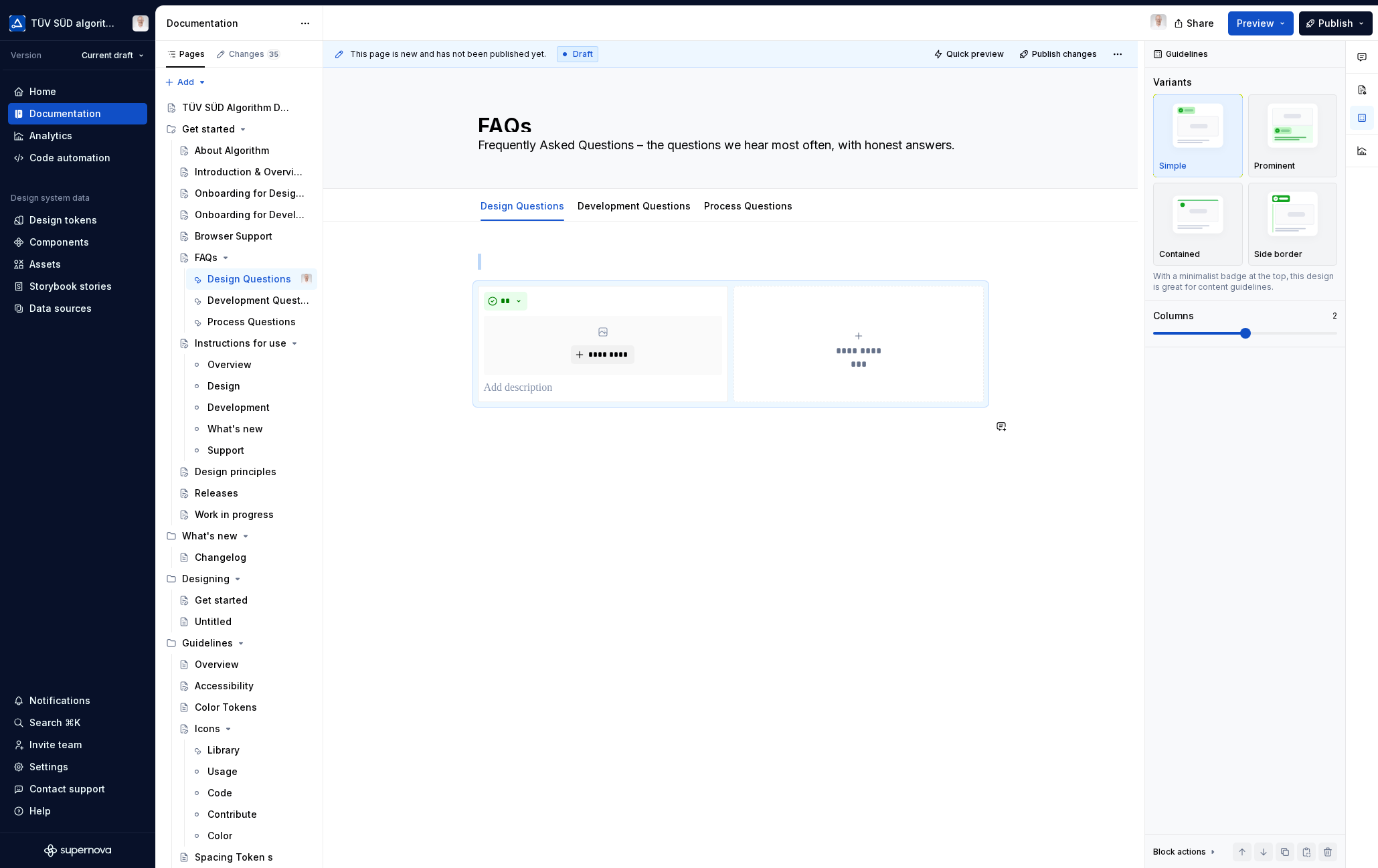
click at [498, 439] on div "**********" at bounding box center [731, 352] width 506 height 196
click at [451, 428] on button "button" at bounding box center [449, 426] width 19 height 19
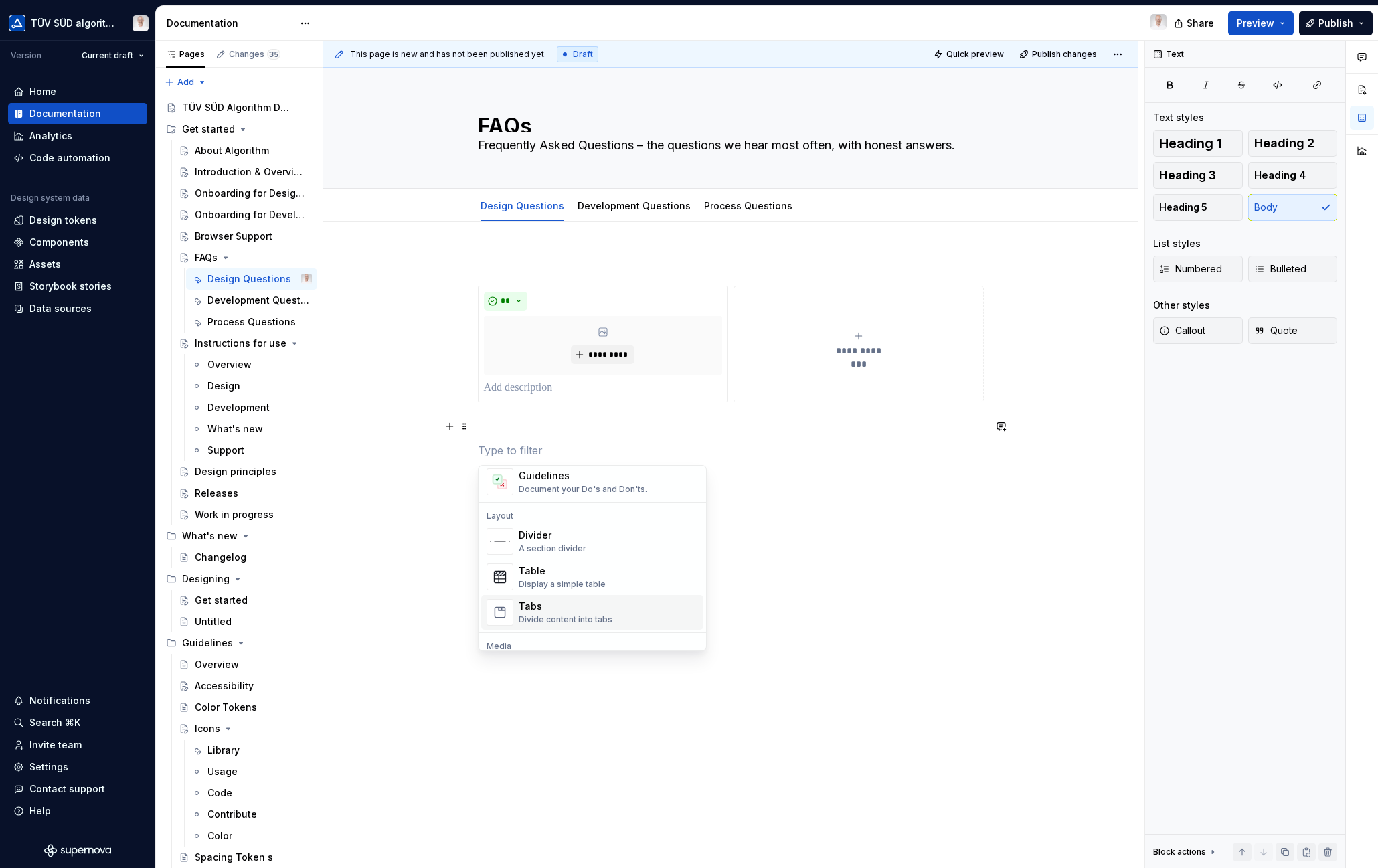
scroll to position [468, 0]
click at [528, 547] on div "Divide content into tabs" at bounding box center [565, 553] width 94 height 11
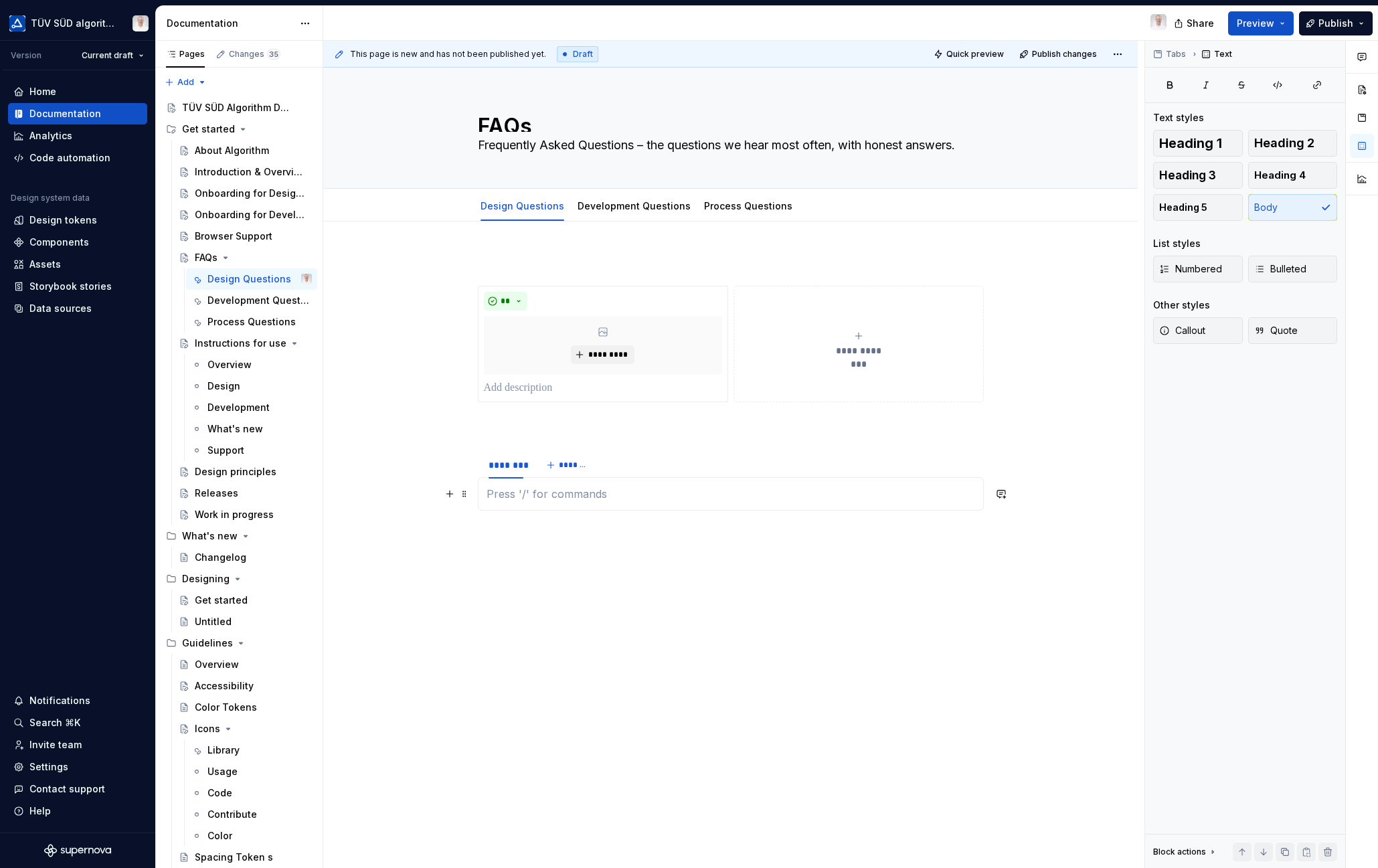
click at [537, 495] on p at bounding box center [730, 493] width 488 height 16
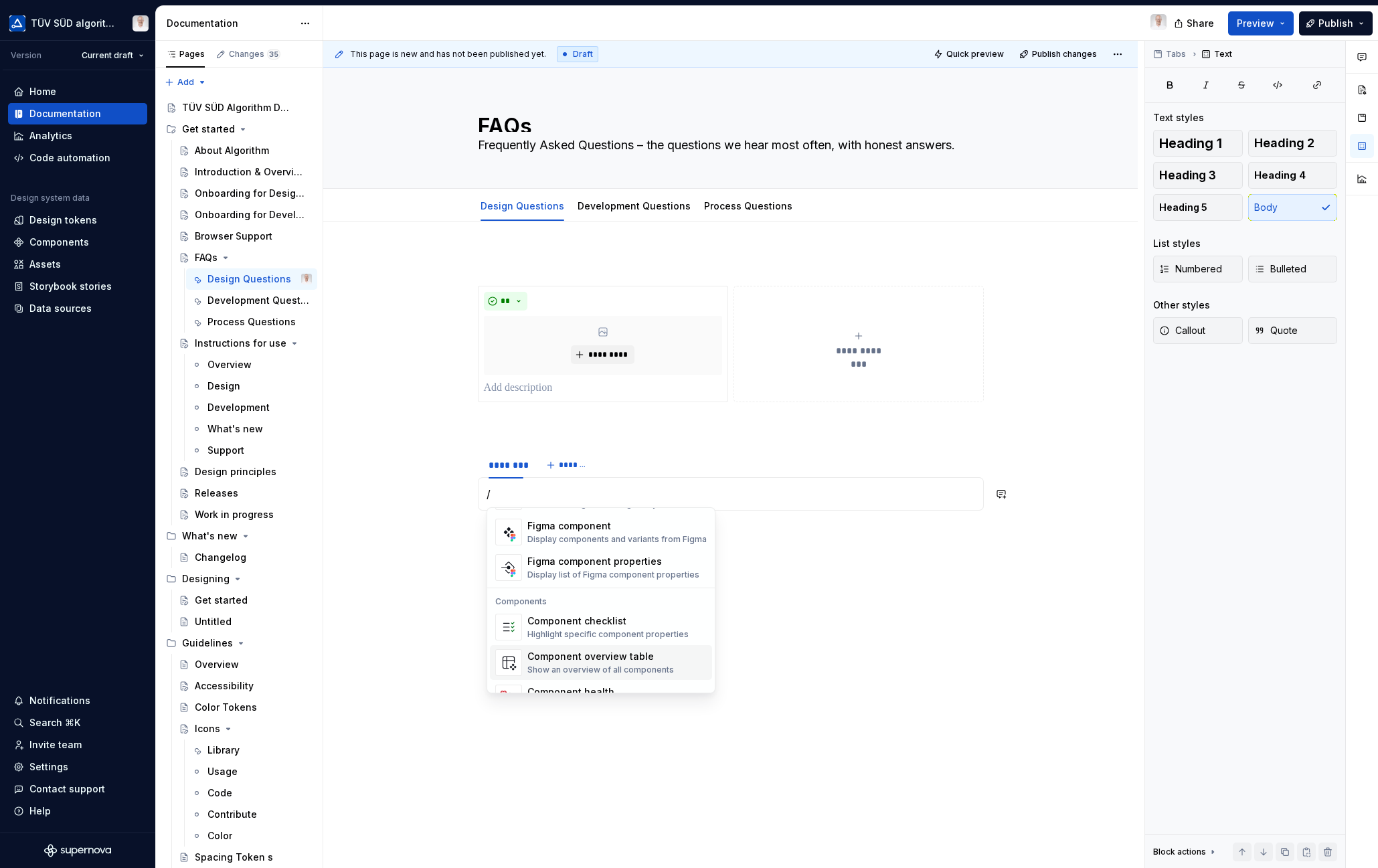
scroll to position [1296, 0]
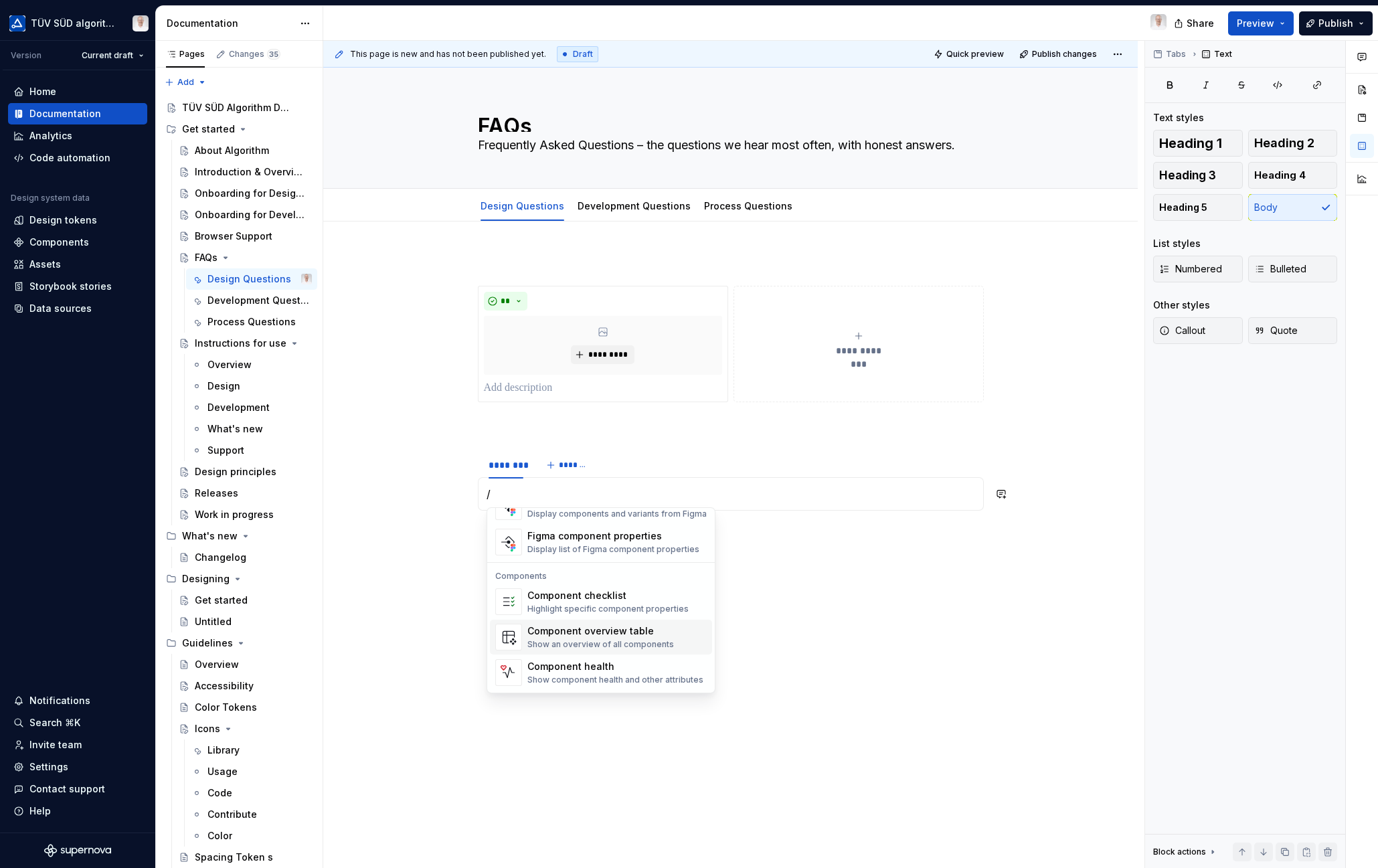
click at [504, 490] on p "/" at bounding box center [730, 493] width 488 height 16
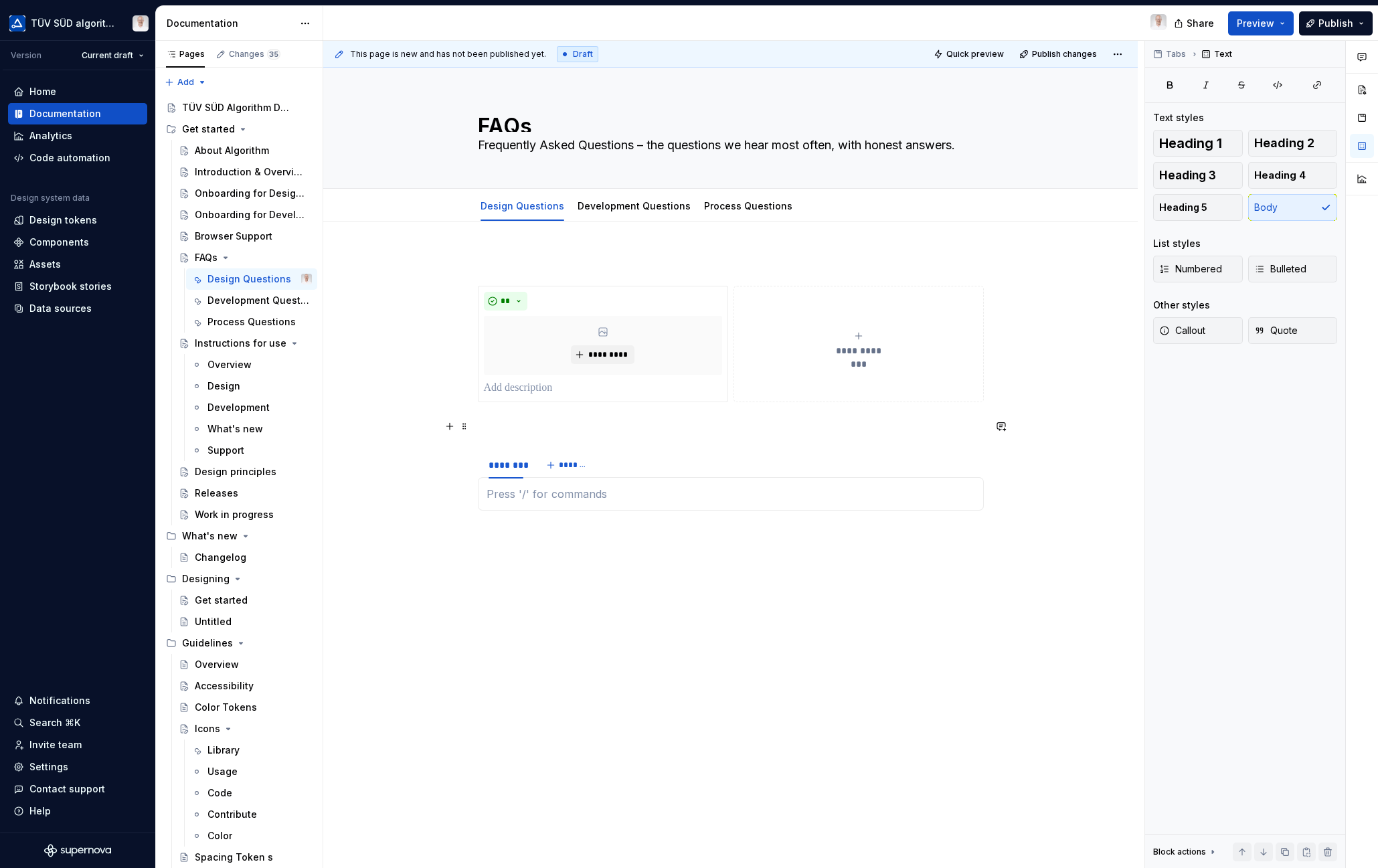
click at [492, 428] on p at bounding box center [731, 425] width 506 height 16
click at [635, 459] on div "******** *******" at bounding box center [731, 464] width 506 height 27
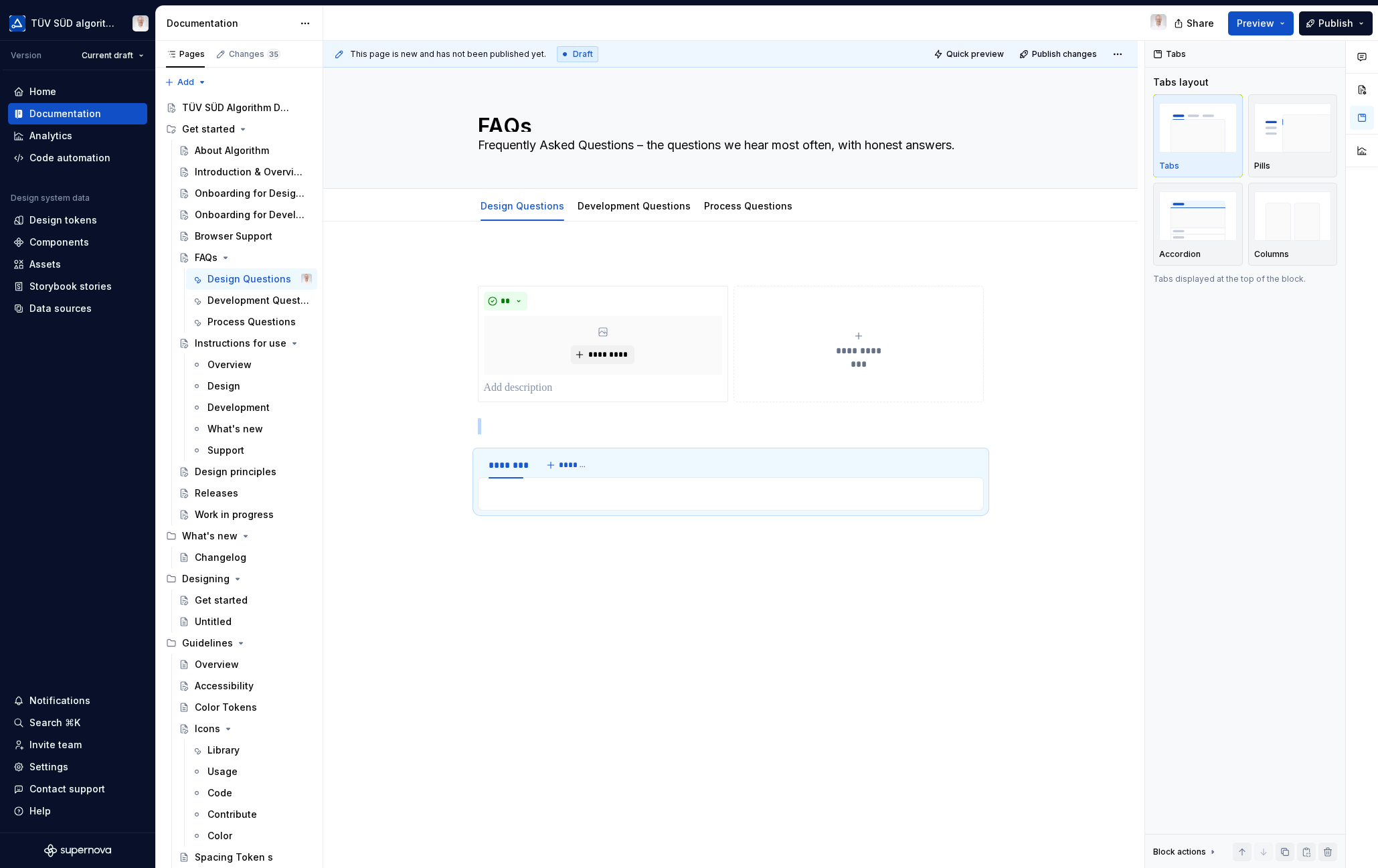
click at [1177, 234] on img "button" at bounding box center [1198, 216] width 78 height 49
type textarea "*"
click at [1174, 215] on img "button" at bounding box center [1198, 216] width 78 height 49
click at [510, 470] on div "********" at bounding box center [506, 465] width 35 height 13
click at [509, 467] on div "********" at bounding box center [506, 465] width 35 height 13
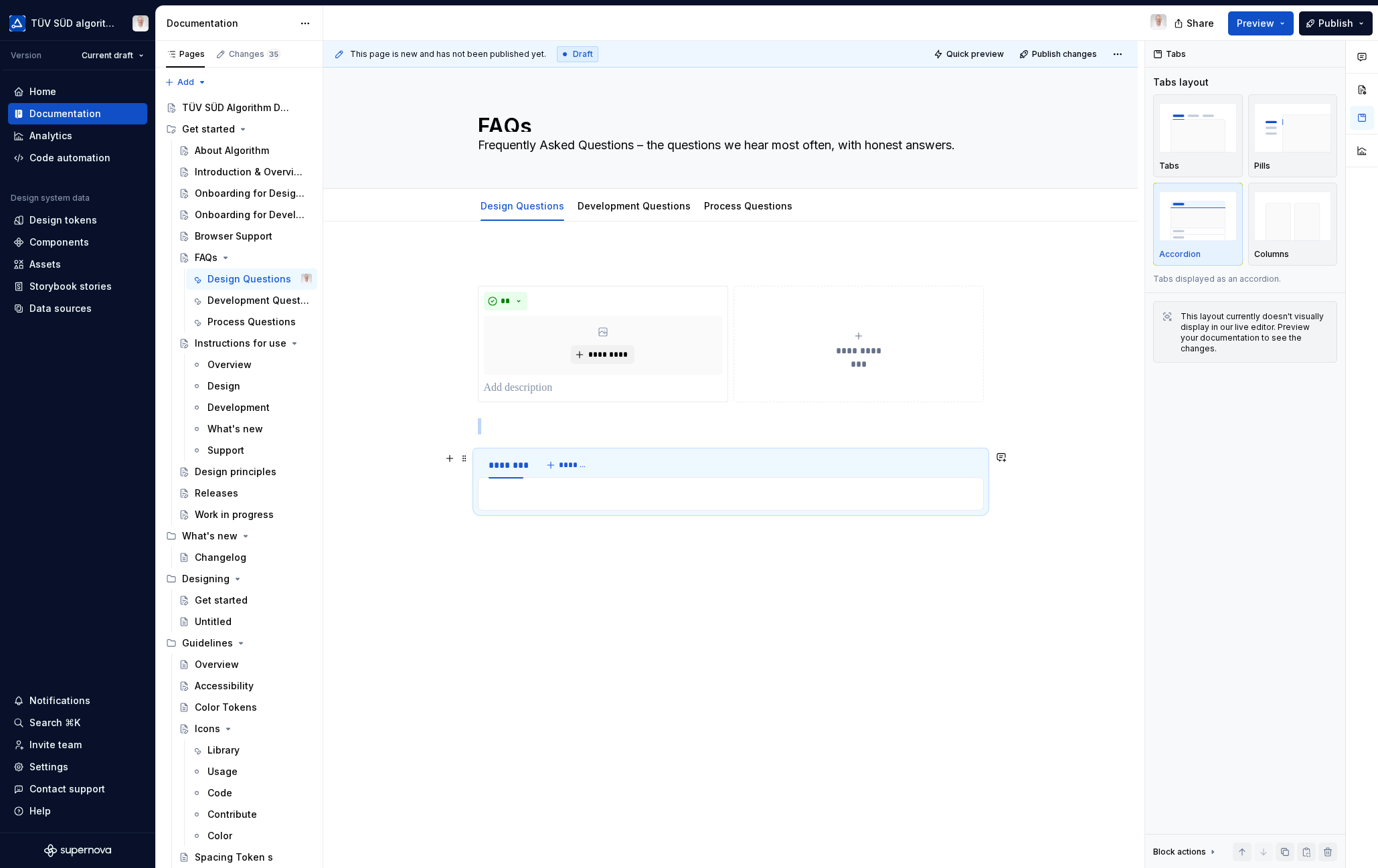
click at [509, 467] on div "********" at bounding box center [506, 465] width 35 height 13
click at [503, 467] on input "********" at bounding box center [506, 464] width 46 height 24
paste input "**********"
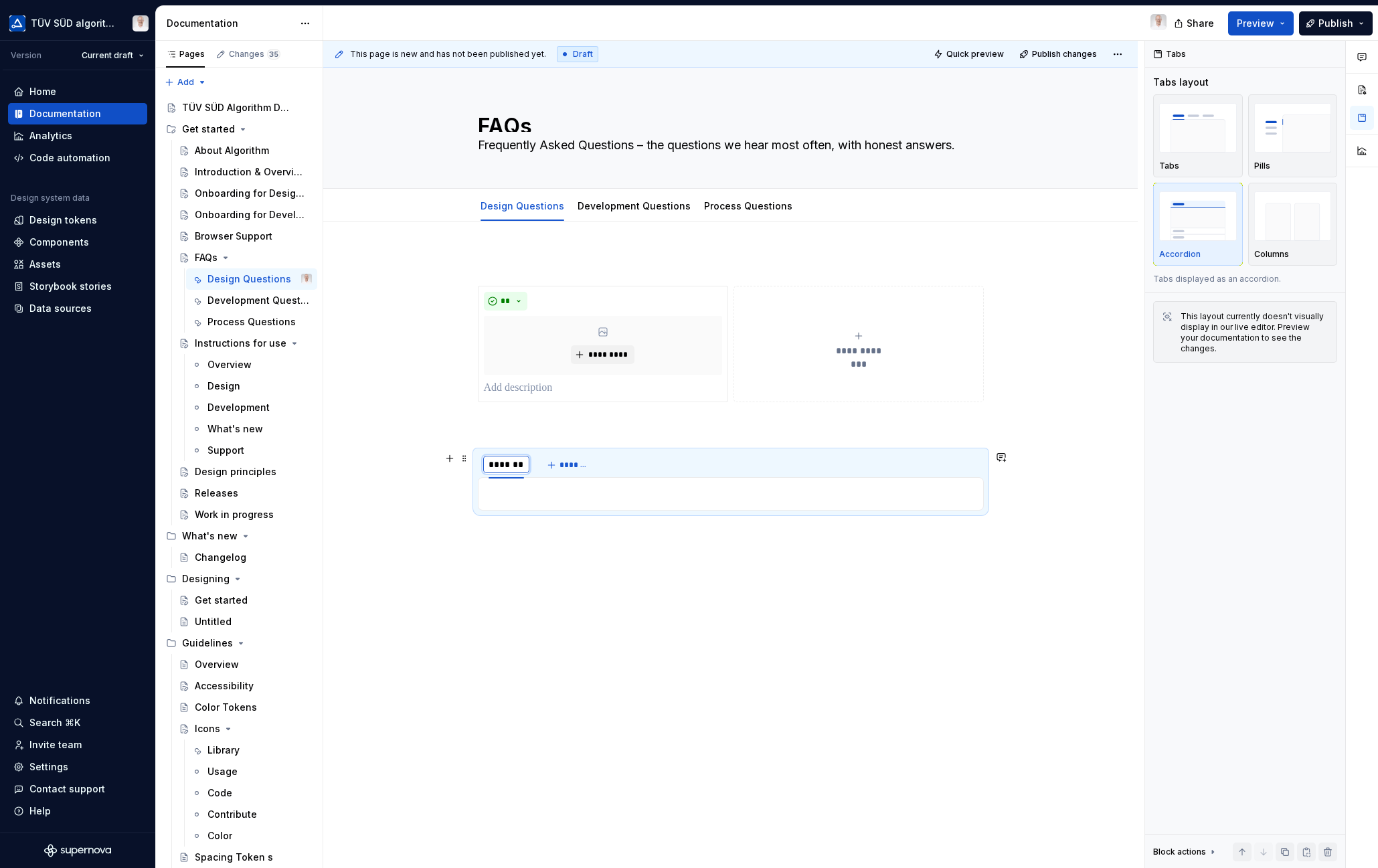
scroll to position [0, 2]
type input "**********"
click at [584, 540] on div "**********" at bounding box center [730, 509] width 815 height 576
click at [596, 495] on p at bounding box center [730, 493] width 488 height 16
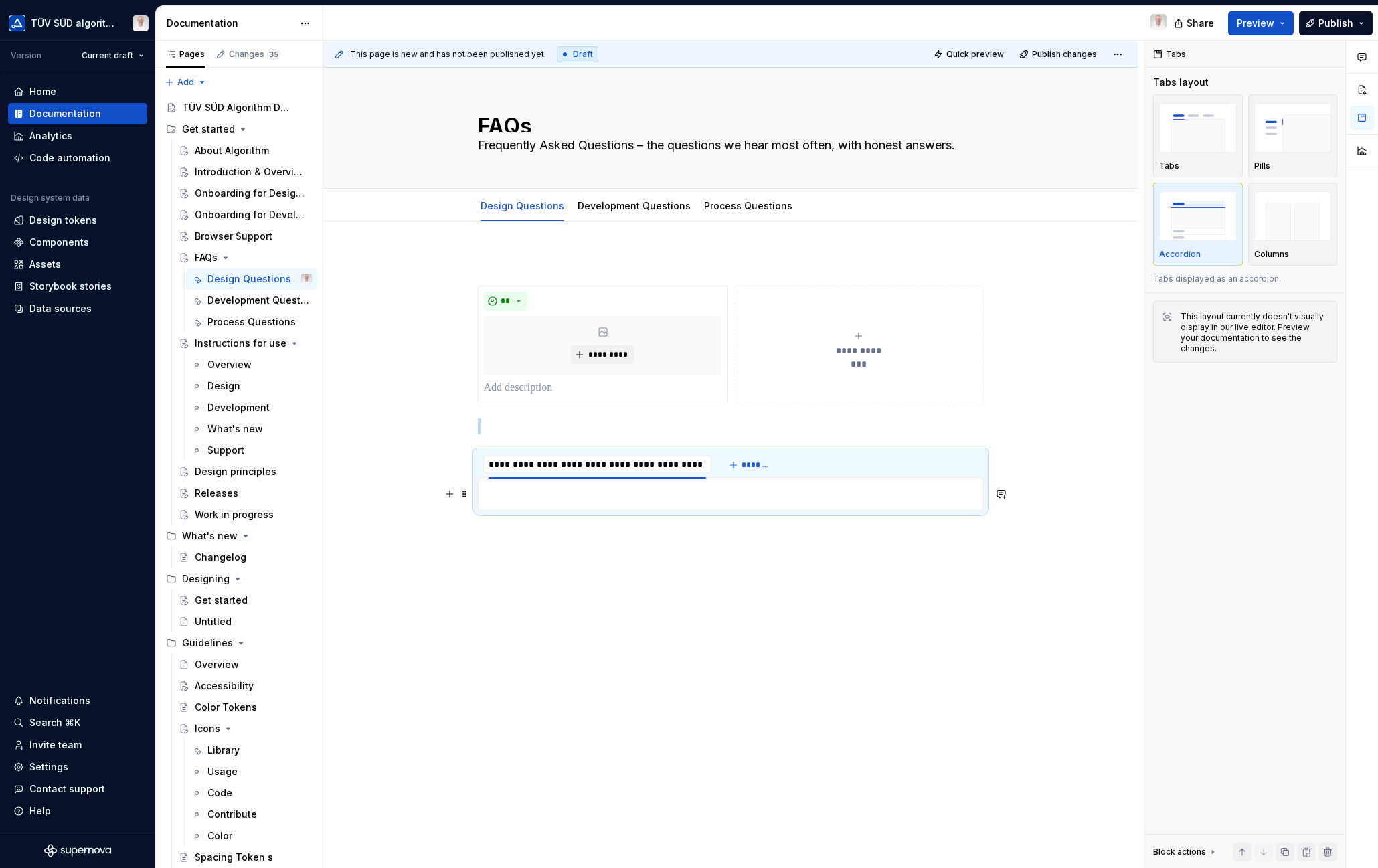
click at [594, 496] on p at bounding box center [730, 493] width 488 height 16
click at [492, 497] on p at bounding box center [730, 493] width 488 height 16
click at [488, 497] on p at bounding box center [730, 493] width 488 height 16
click at [834, 434] on div "**********" at bounding box center [731, 387] width 506 height 268
click at [752, 462] on span "*******" at bounding box center [756, 465] width 30 height 11
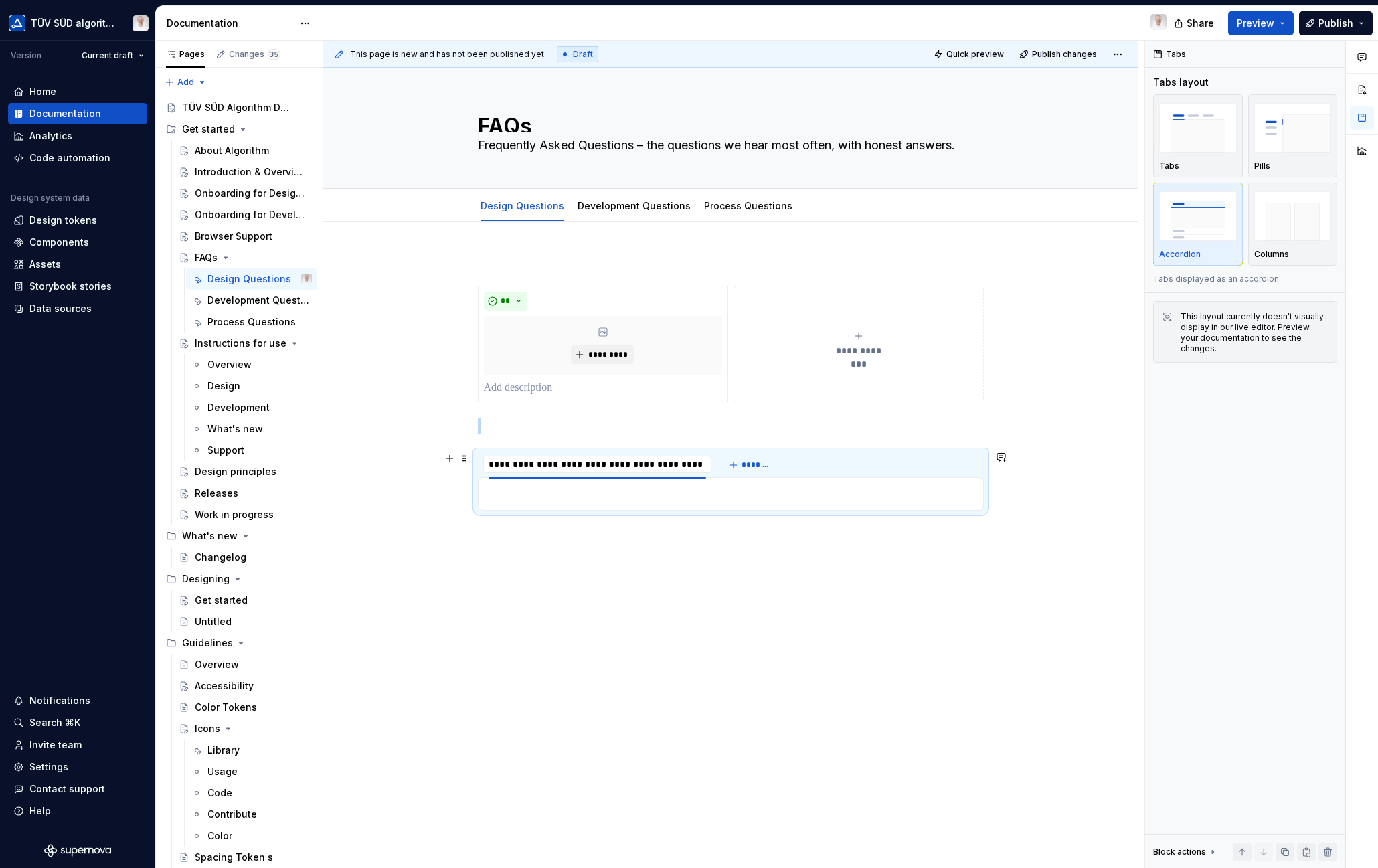
click at [748, 468] on span "*******" at bounding box center [756, 465] width 30 height 11
click at [762, 463] on span "*******" at bounding box center [756, 465] width 30 height 11
click at [637, 497] on p at bounding box center [730, 493] width 488 height 16
click at [562, 485] on p at bounding box center [730, 493] width 488 height 16
click at [530, 456] on input "**********" at bounding box center [597, 464] width 228 height 24
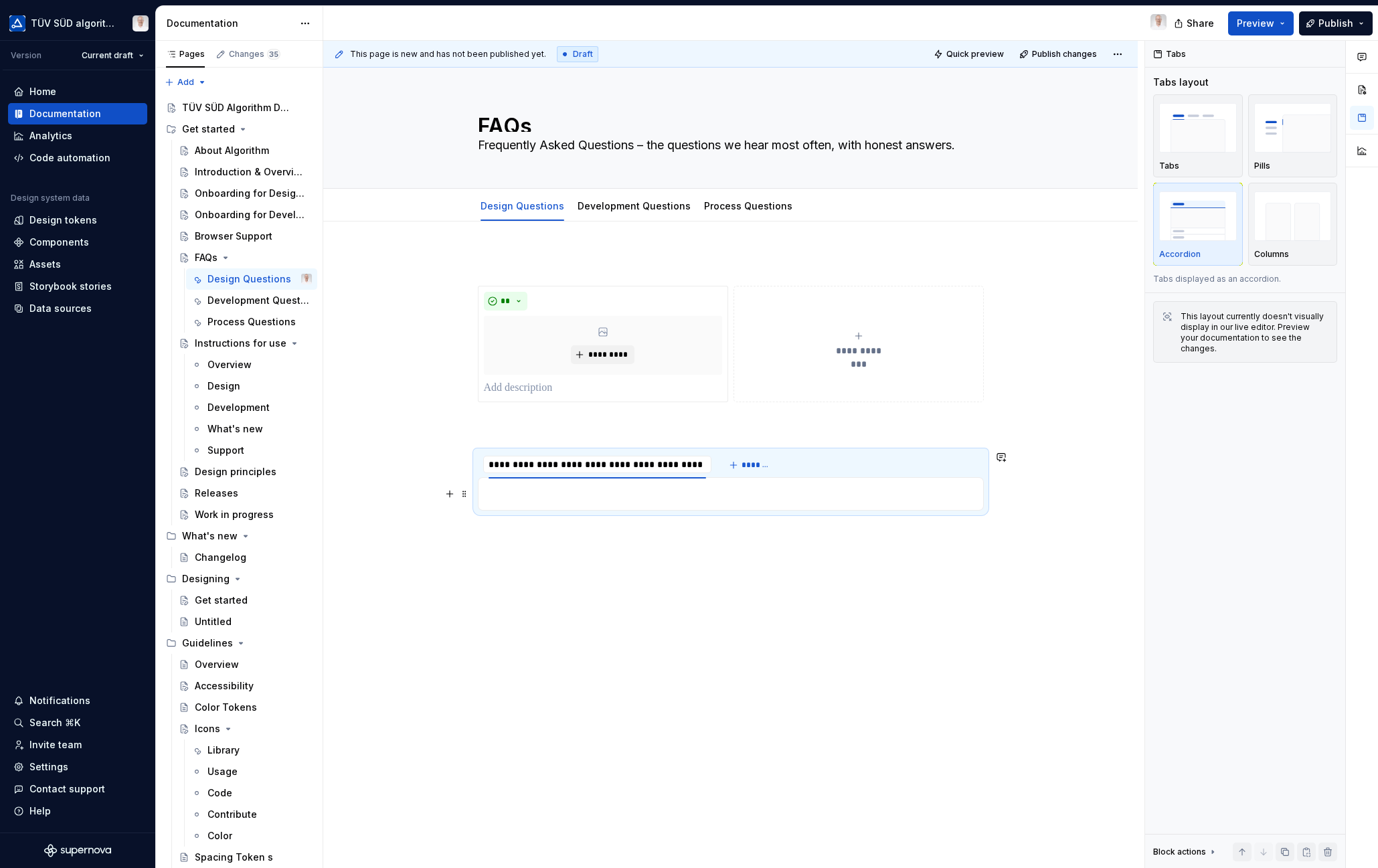
click at [512, 494] on p at bounding box center [730, 493] width 488 height 16
click at [544, 495] on p at bounding box center [730, 493] width 488 height 16
click at [543, 495] on p at bounding box center [730, 493] width 488 height 16
click at [544, 495] on p at bounding box center [730, 493] width 488 height 16
click at [991, 47] on button "Quick preview" at bounding box center [969, 54] width 81 height 19
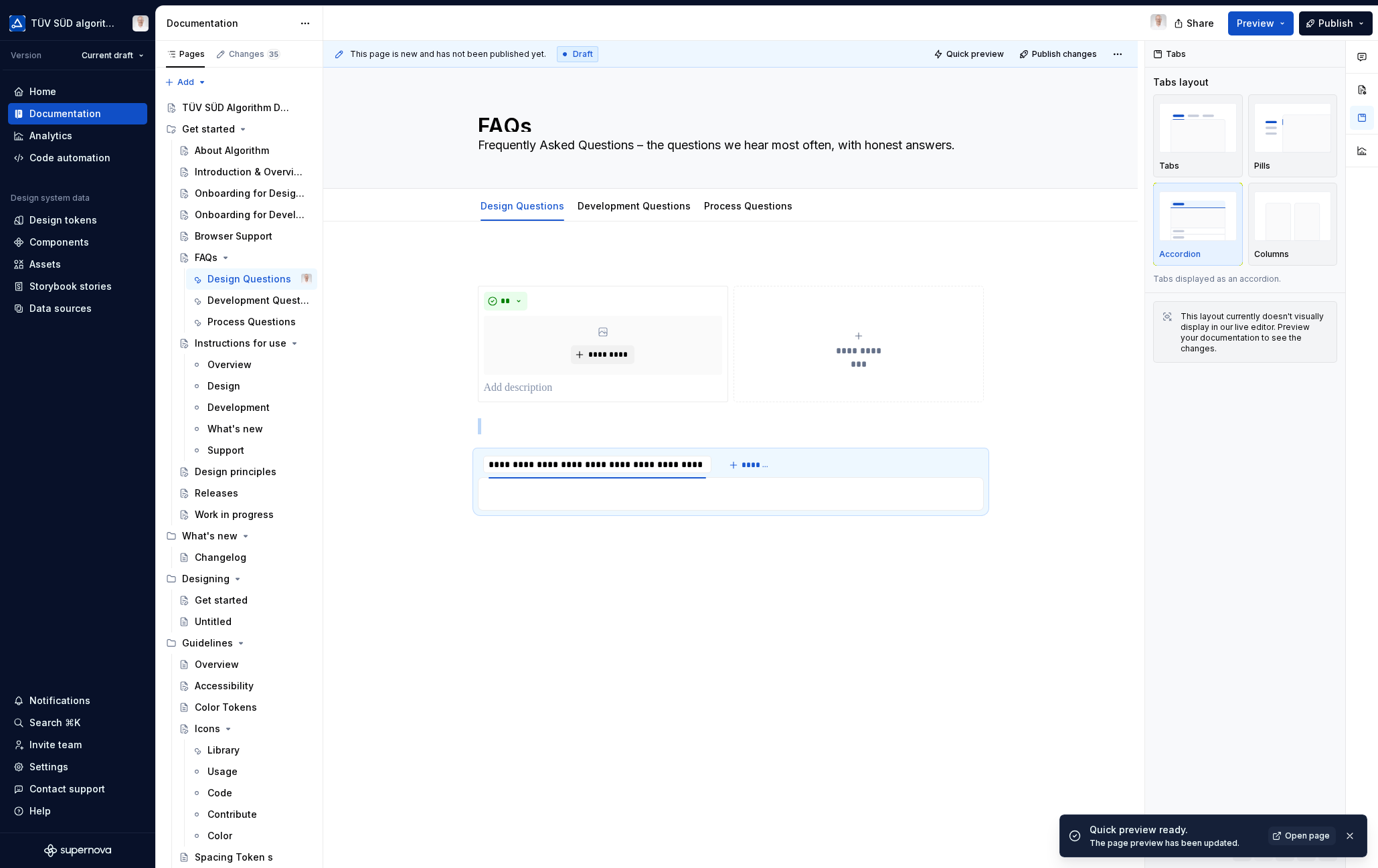
click at [1323, 829] on link "Open page" at bounding box center [1301, 836] width 68 height 19
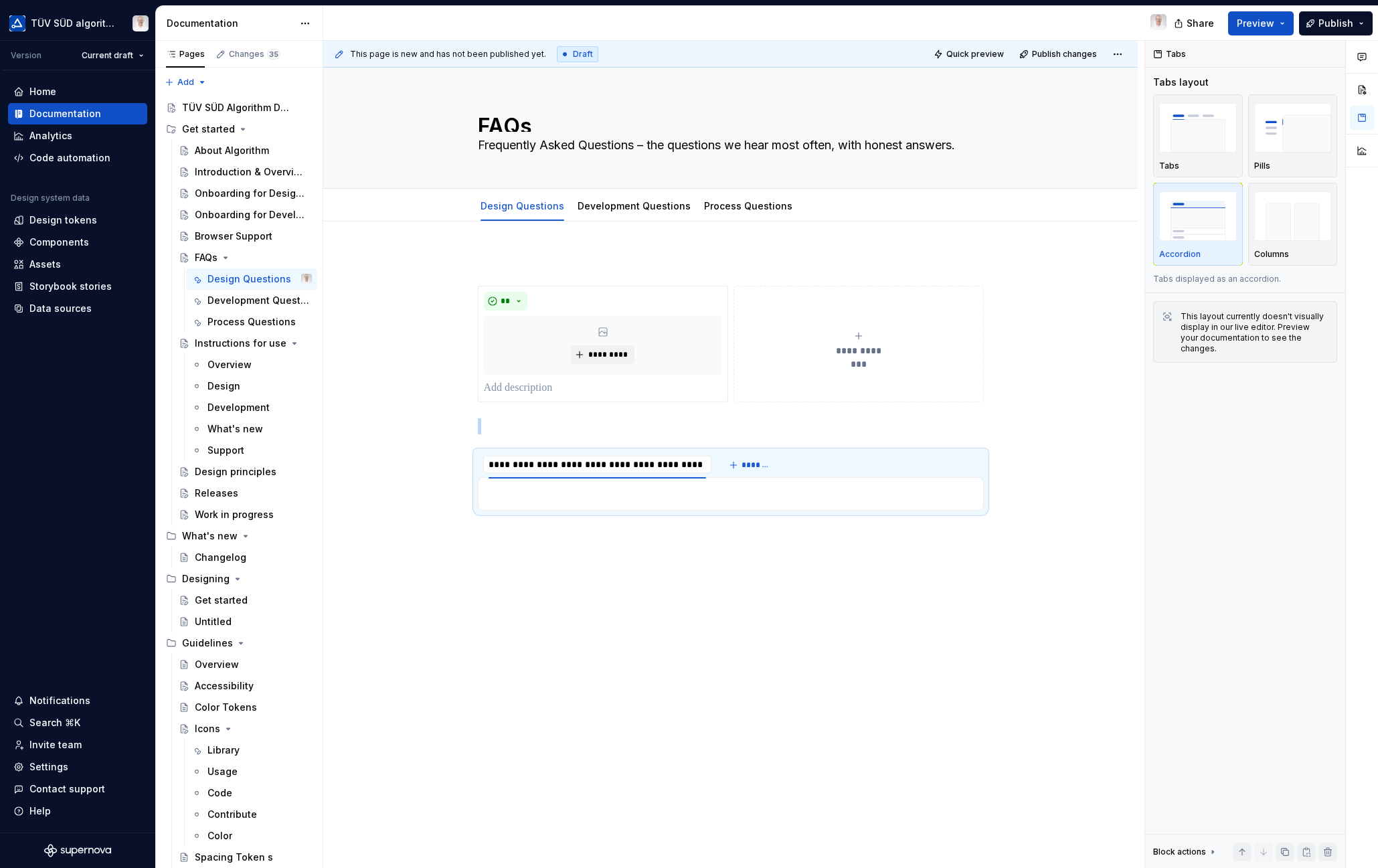
type textarea "*"
click at [511, 494] on p at bounding box center [730, 493] width 488 height 16
click at [451, 496] on button "button" at bounding box center [449, 494] width 19 height 19
click at [450, 495] on button "button" at bounding box center [449, 494] width 19 height 19
click at [474, 538] on div "**********" at bounding box center [730, 509] width 815 height 576
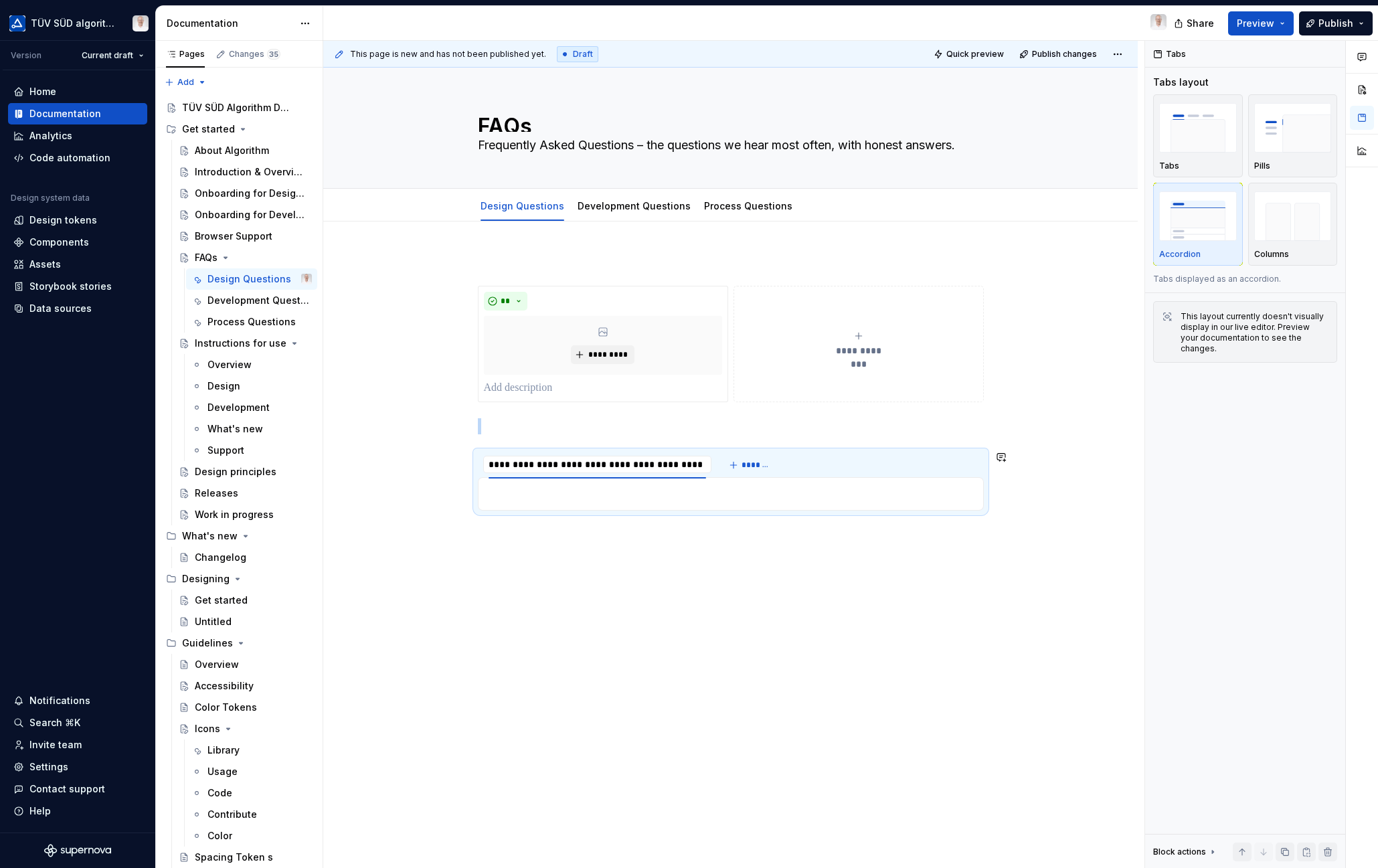
drag, startPoint x: 474, startPoint y: 543, endPoint x: 526, endPoint y: 565, distance: 56.5
click at [474, 543] on div "**********" at bounding box center [730, 509] width 815 height 576
click at [491, 538] on div "**********" at bounding box center [730, 509] width 815 height 576
click at [1009, 509] on div "**********" at bounding box center [730, 509] width 815 height 576
click at [962, 417] on div "**********" at bounding box center [731, 387] width 506 height 268
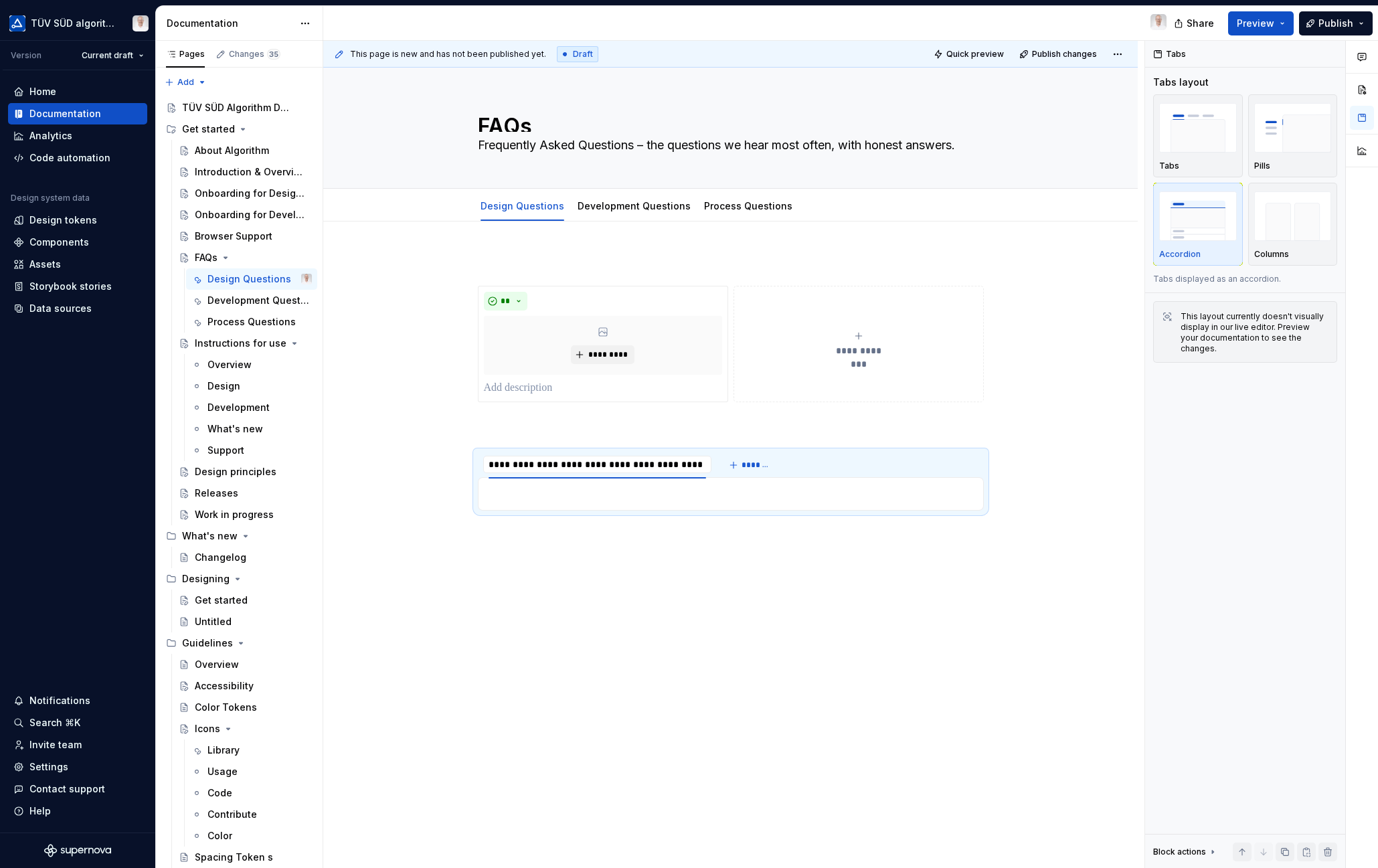
click at [1207, 849] on icon at bounding box center [1213, 851] width 11 height 11
click at [1193, 737] on span "Move up" at bounding box center [1190, 736] width 41 height 11
click at [462, 294] on span at bounding box center [464, 292] width 11 height 19
click at [466, 293] on span at bounding box center [464, 292] width 11 height 19
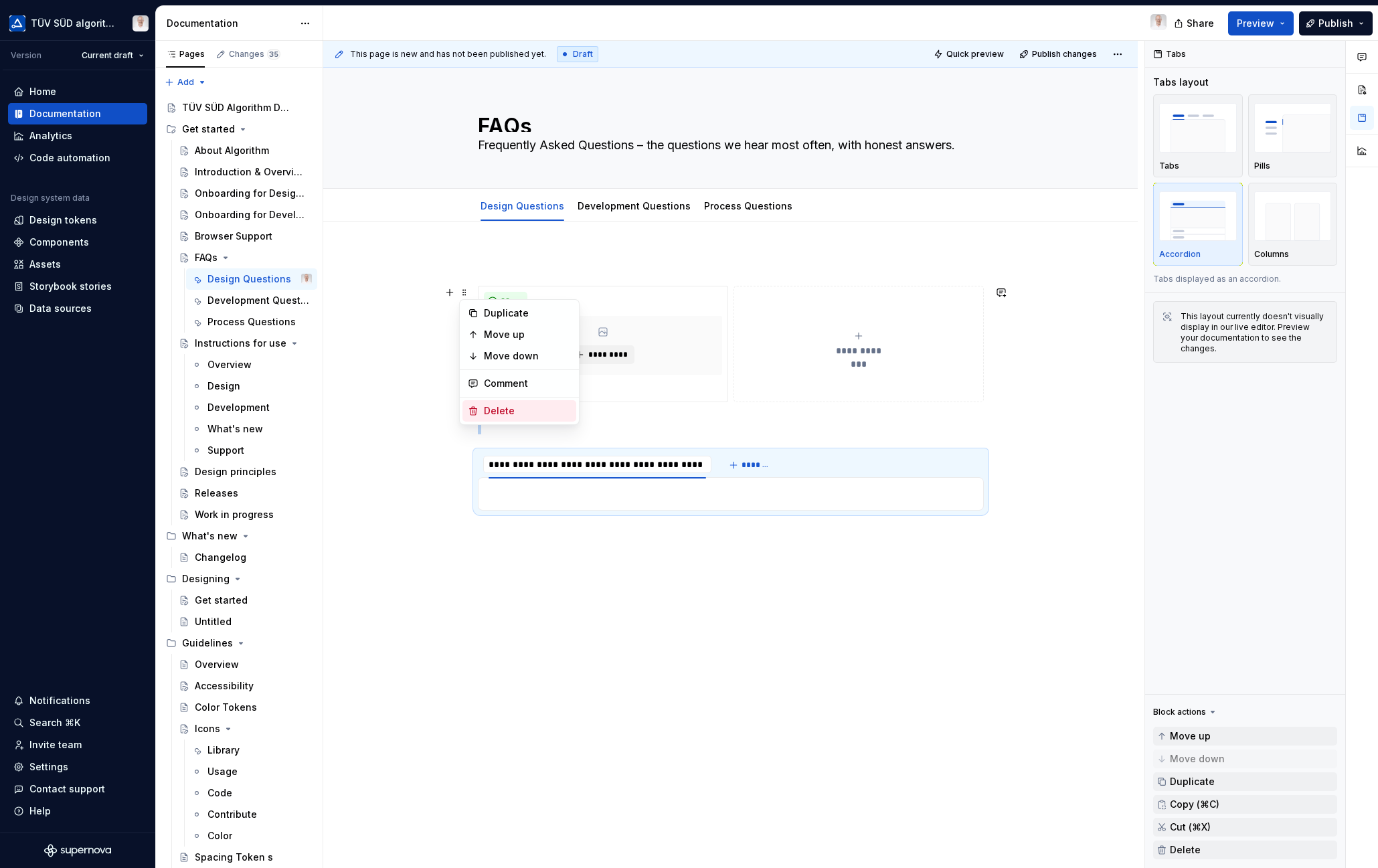
click at [487, 410] on div "Delete" at bounding box center [527, 410] width 87 height 13
click at [531, 261] on p at bounding box center [731, 261] width 506 height 16
click at [230, 234] on div "Browser Support" at bounding box center [234, 236] width 78 height 13
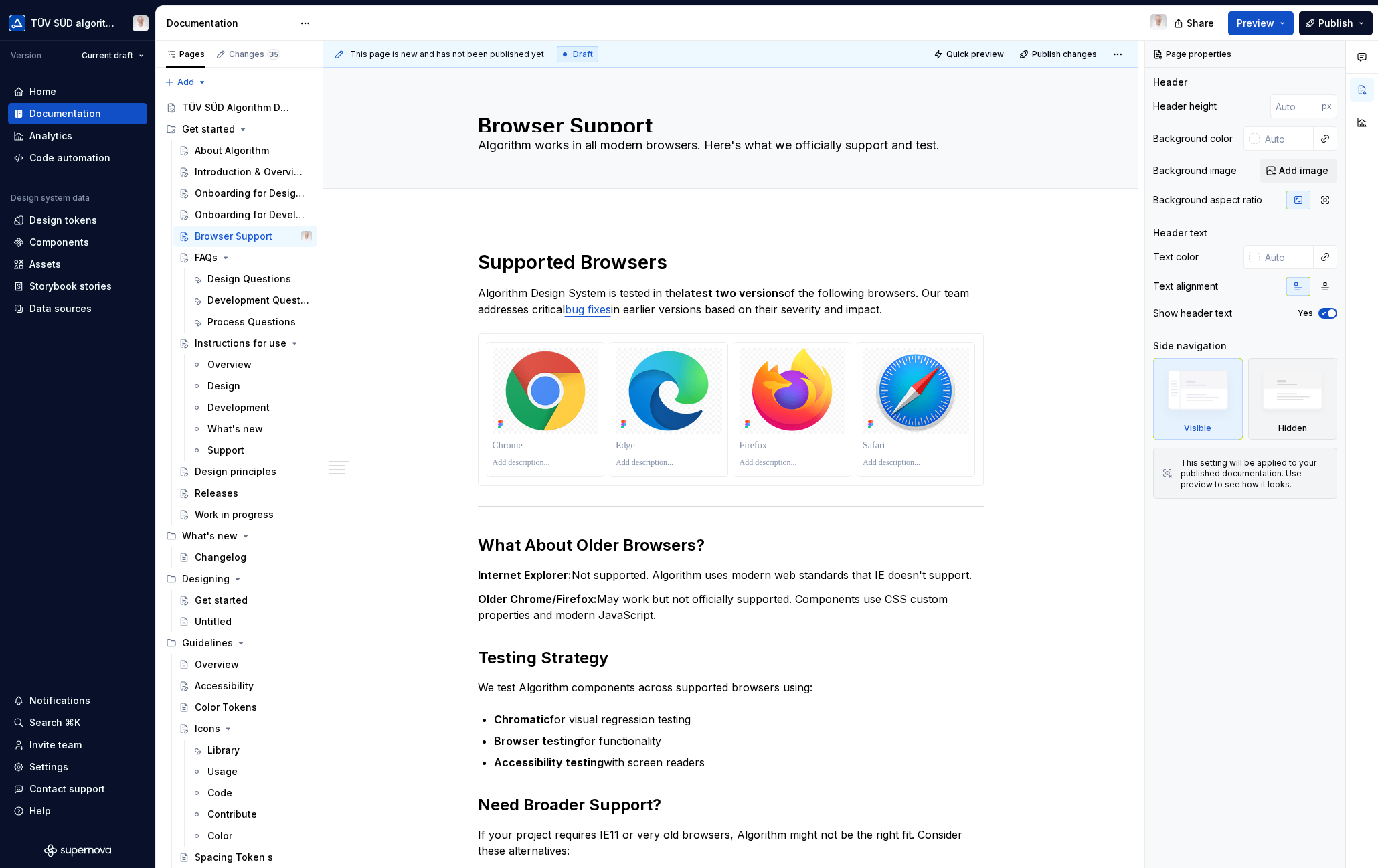
click at [241, 285] on div "Design Questions" at bounding box center [249, 279] width 83 height 13
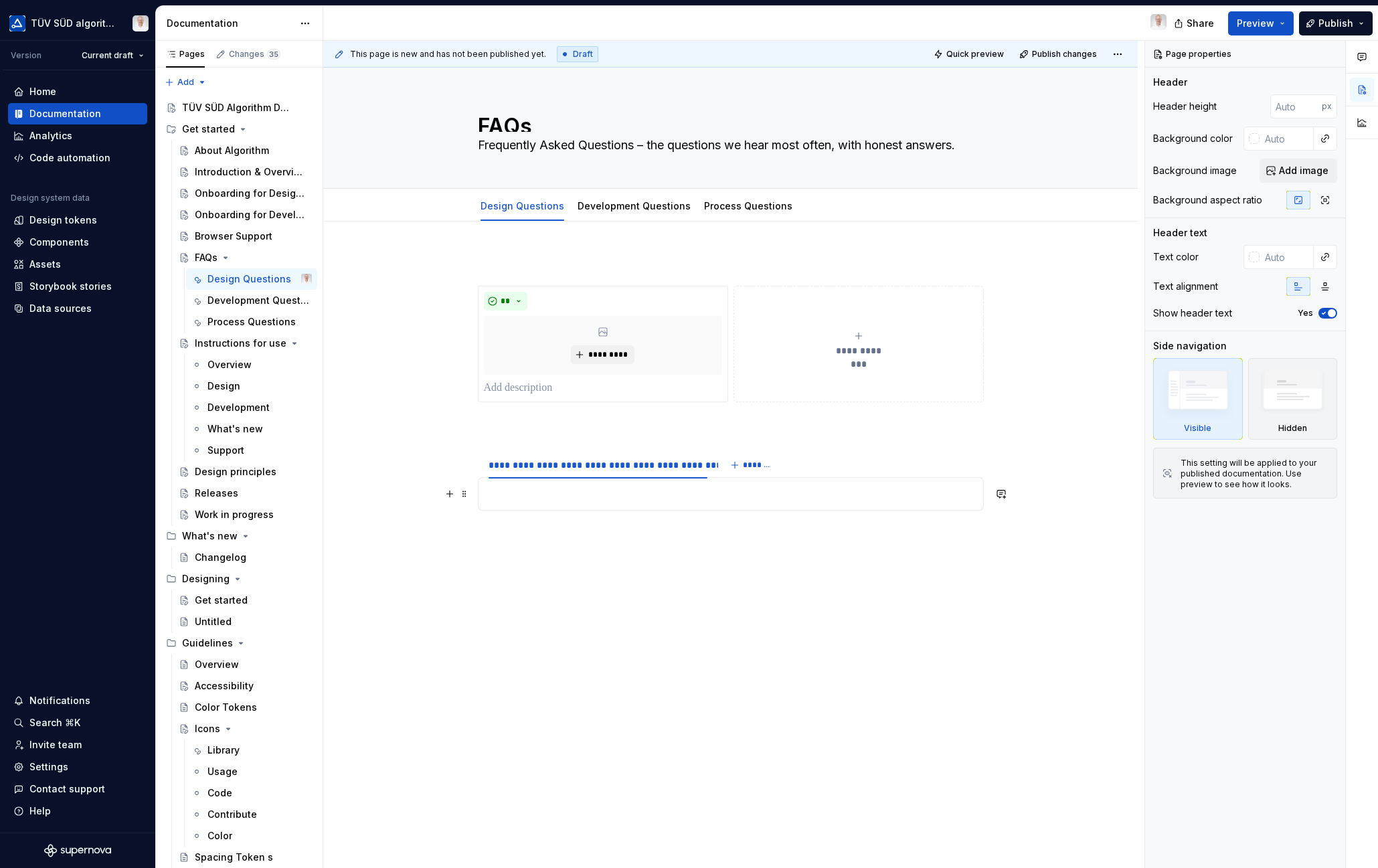
click at [631, 497] on p at bounding box center [730, 493] width 488 height 16
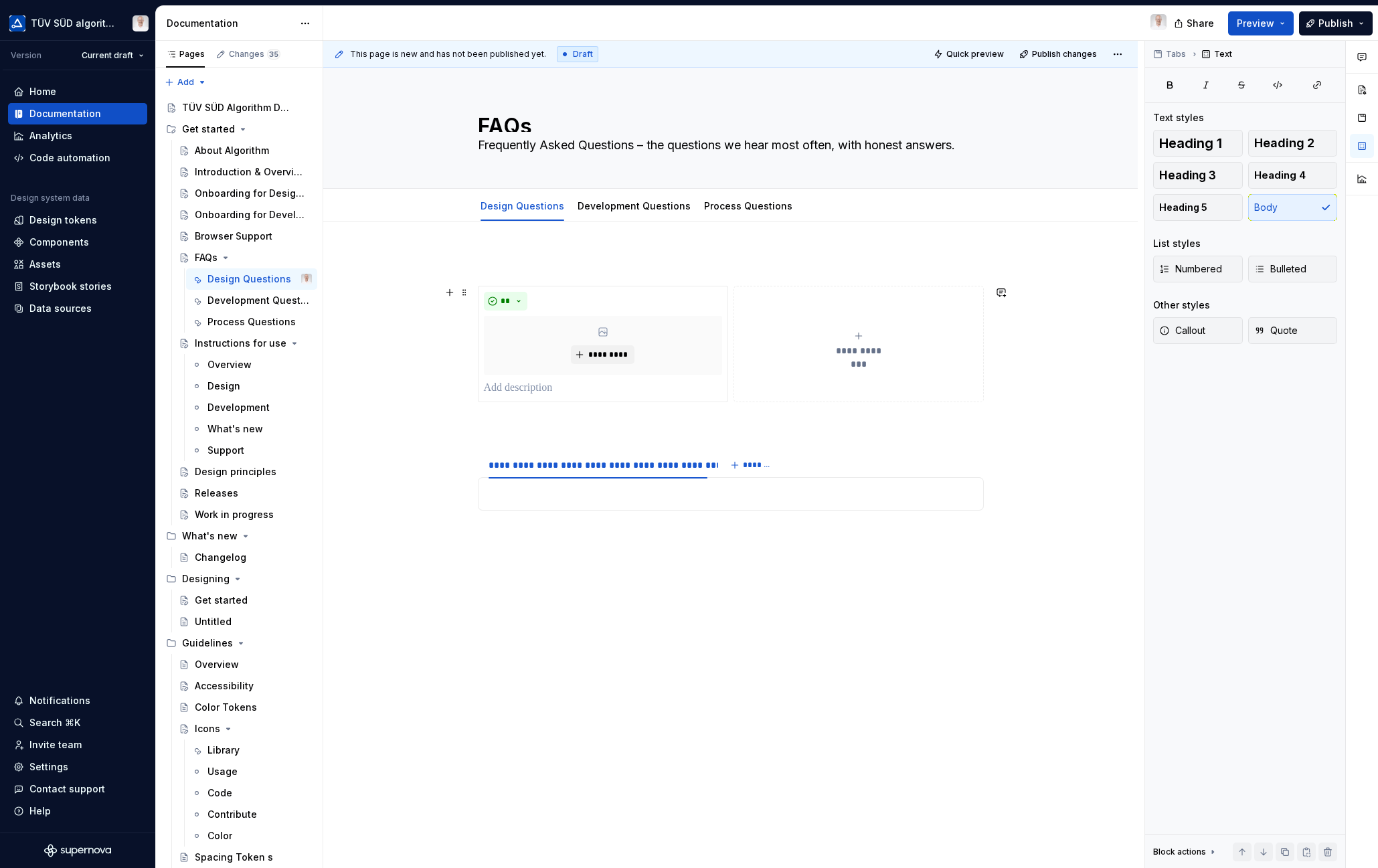
click at [464, 397] on div "**********" at bounding box center [734, 454] width 821 height 827
click at [489, 264] on p at bounding box center [731, 261] width 506 height 16
click at [536, 386] on p at bounding box center [602, 387] width 238 height 16
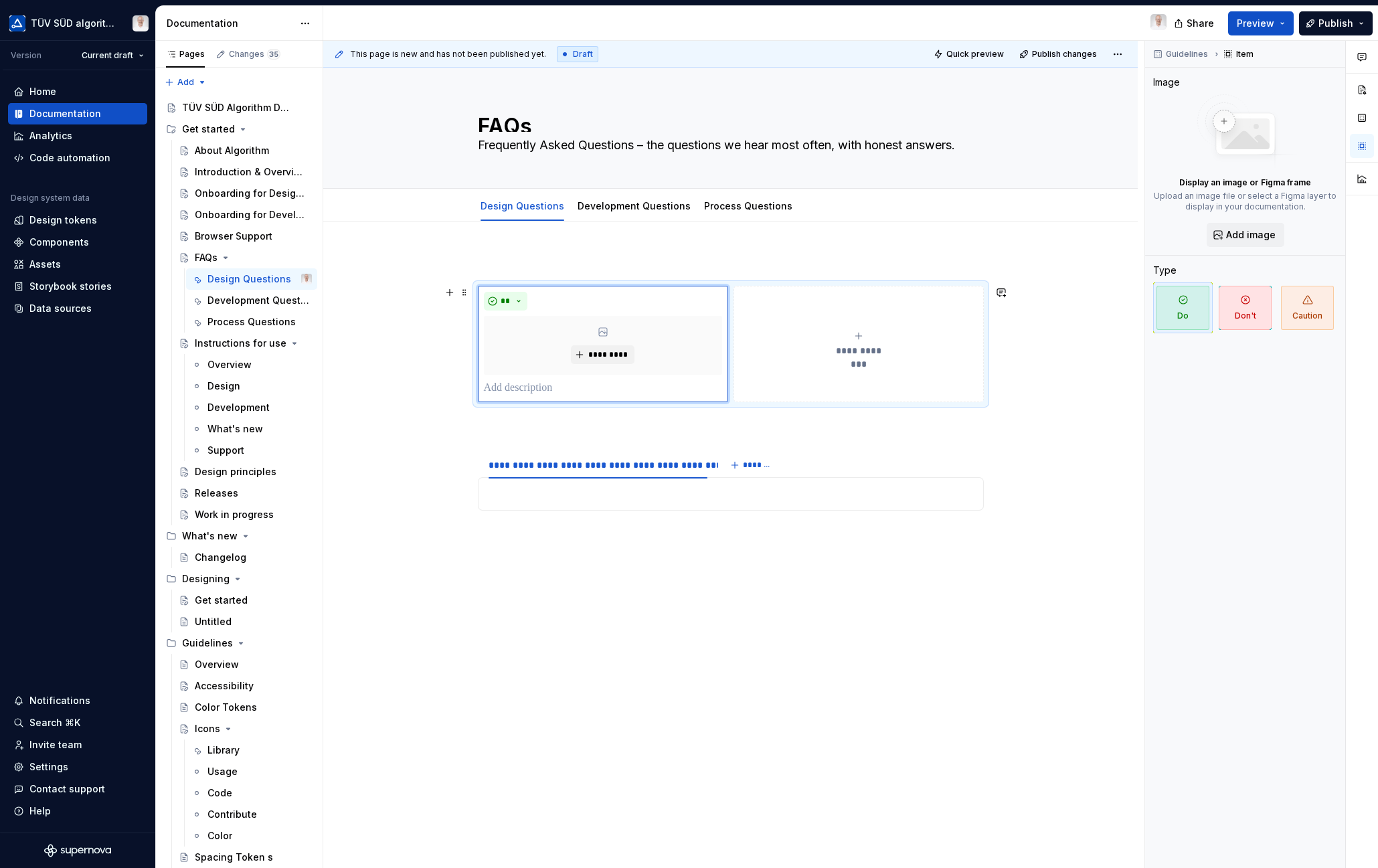
click at [466, 295] on span at bounding box center [464, 292] width 11 height 19
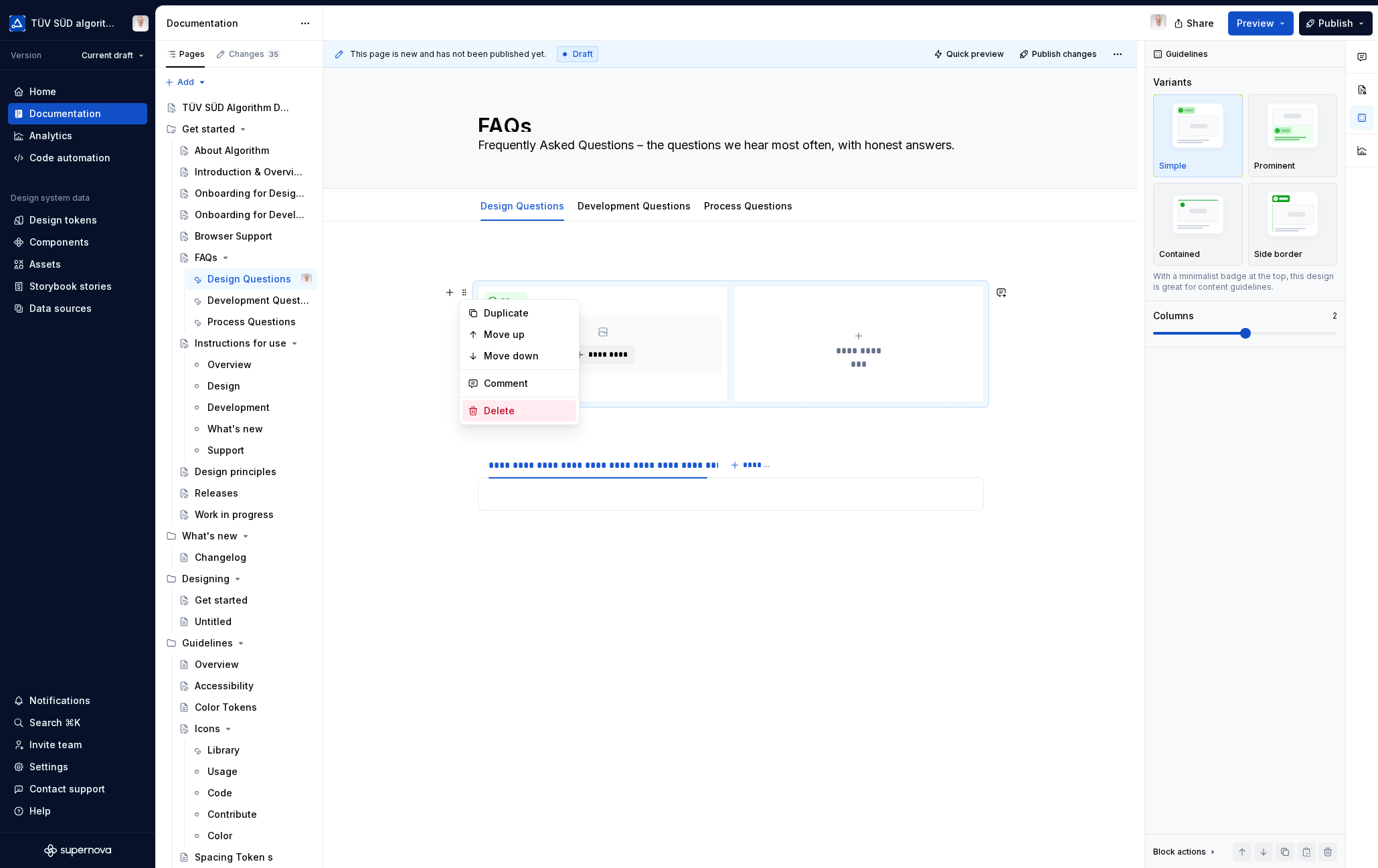
click at [491, 412] on div "Delete" at bounding box center [527, 410] width 87 height 13
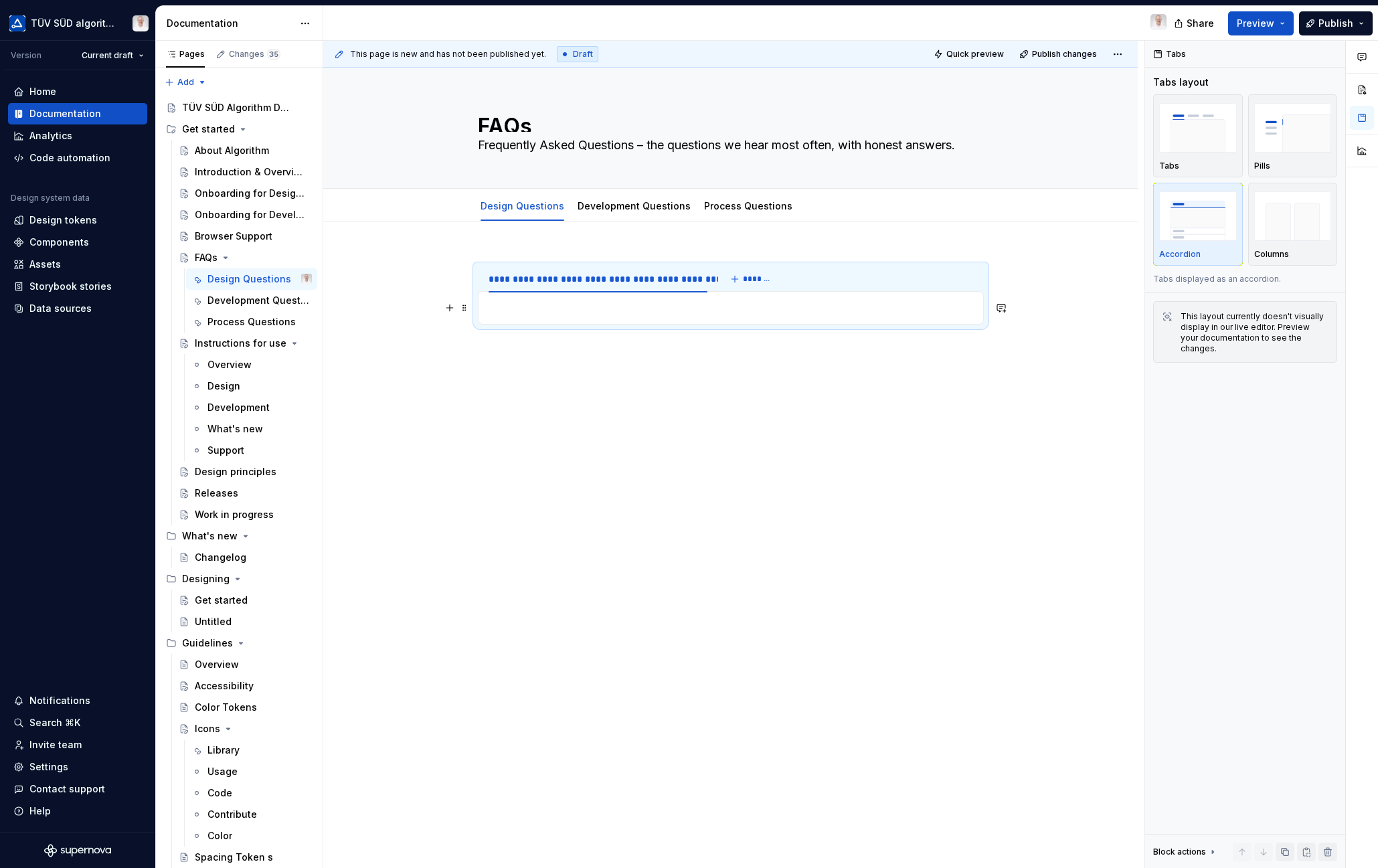
type textarea "*"
click at [537, 314] on p at bounding box center [730, 308] width 488 height 16
click at [507, 307] on p at bounding box center [730, 308] width 488 height 16
click at [499, 309] on p at bounding box center [730, 308] width 488 height 16
click at [498, 308] on p at bounding box center [730, 308] width 488 height 16
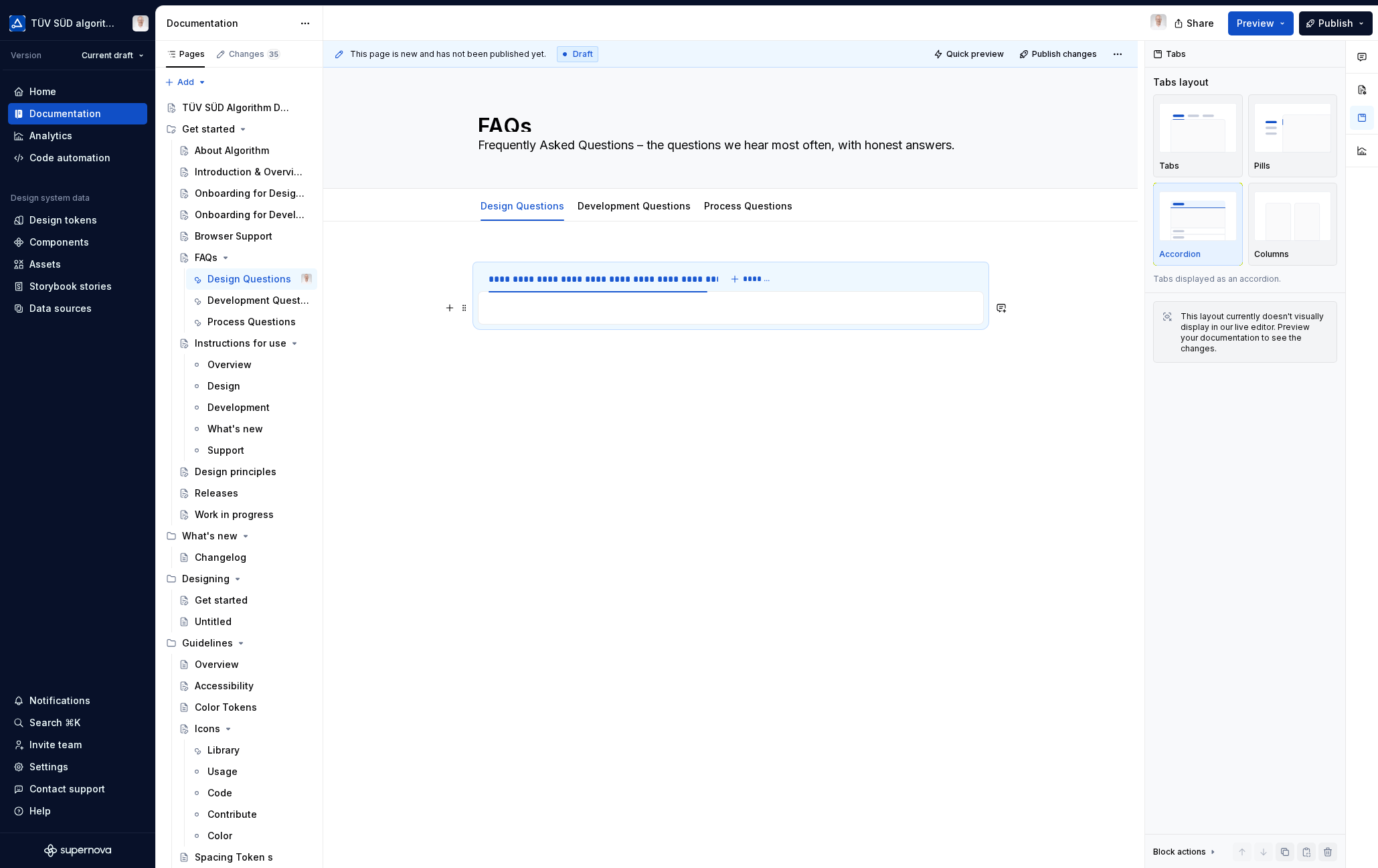
click at [540, 302] on p at bounding box center [730, 308] width 488 height 16
click at [529, 305] on p at bounding box center [730, 308] width 488 height 16
click at [550, 309] on p at bounding box center [730, 308] width 488 height 16
click at [449, 308] on button "button" at bounding box center [449, 308] width 19 height 19
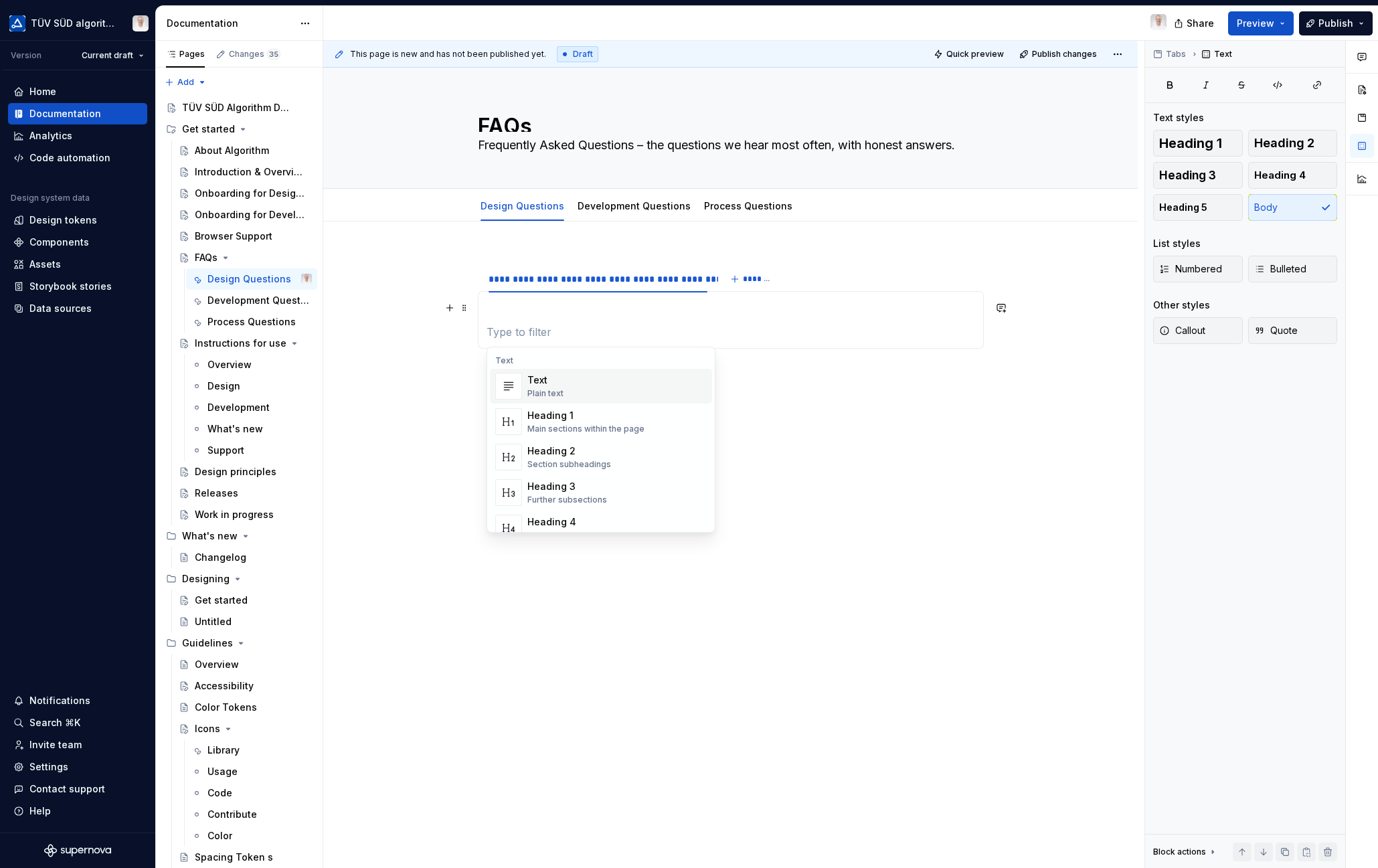
click at [468, 274] on div "**********" at bounding box center [730, 428] width 815 height 414
click at [534, 264] on section "**********" at bounding box center [731, 306] width 506 height 84
click at [700, 311] on p at bounding box center [730, 308] width 488 height 16
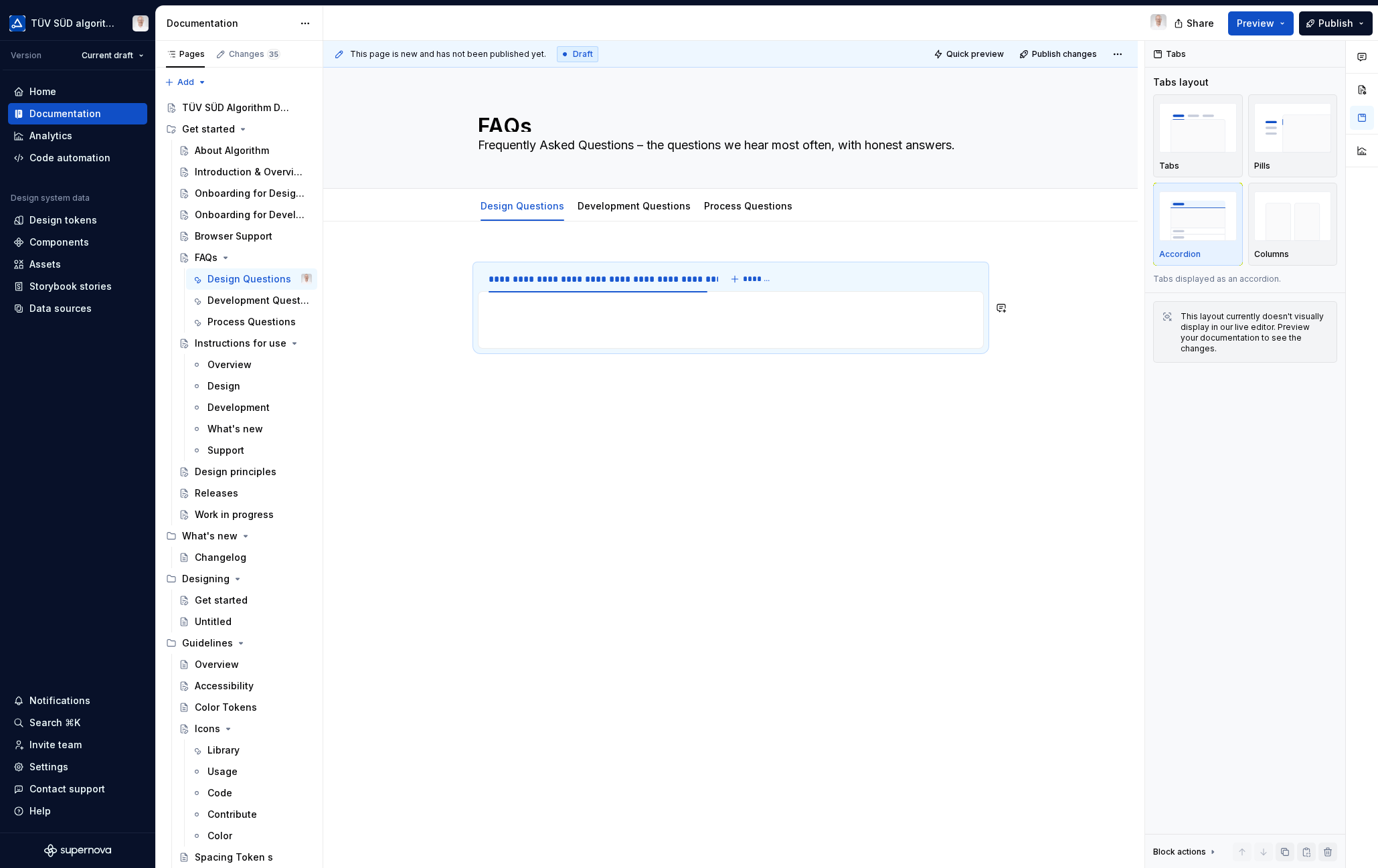
click at [818, 452] on div "**********" at bounding box center [730, 428] width 815 height 414
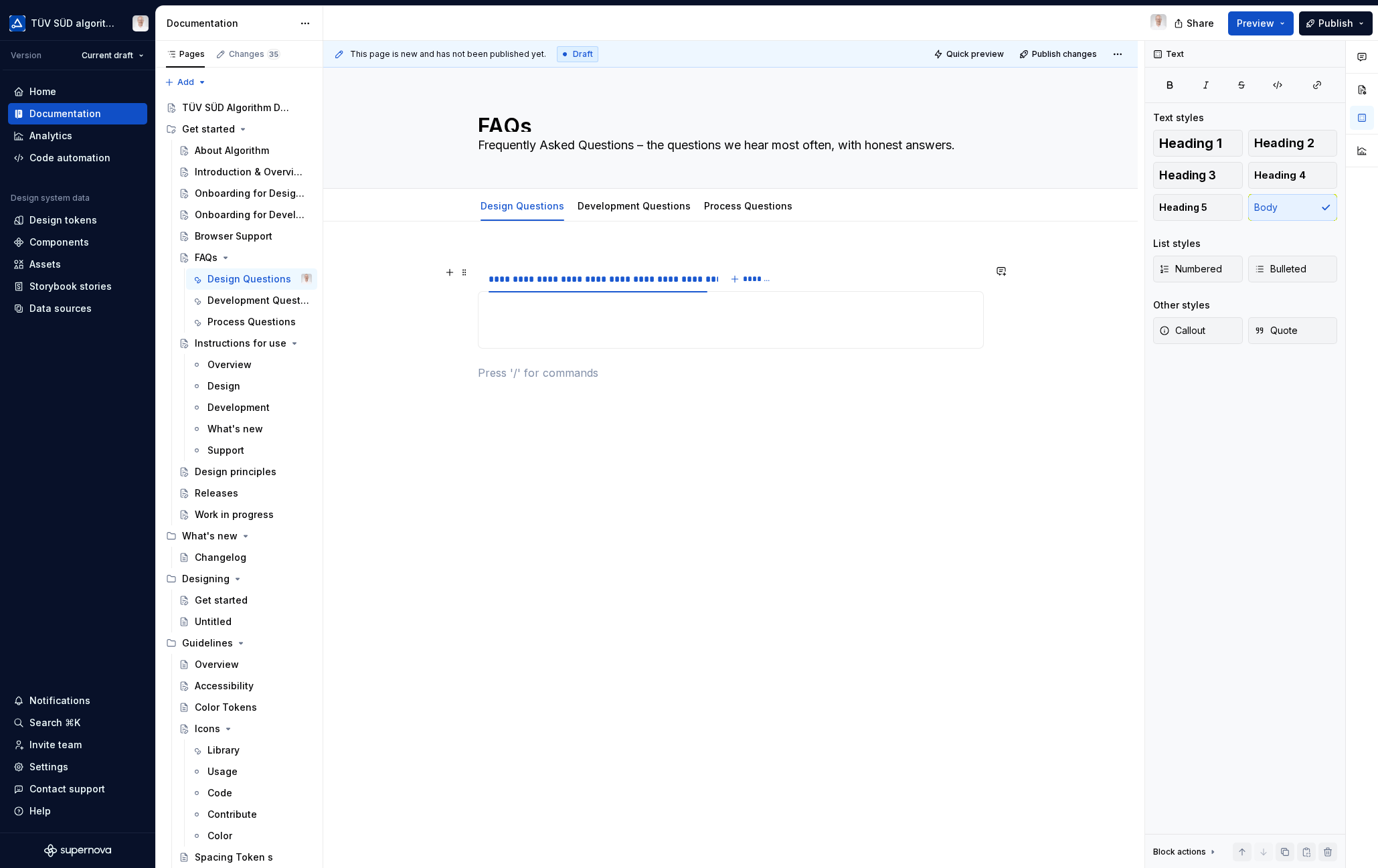
click at [750, 279] on span "*******" at bounding box center [758, 279] width 30 height 11
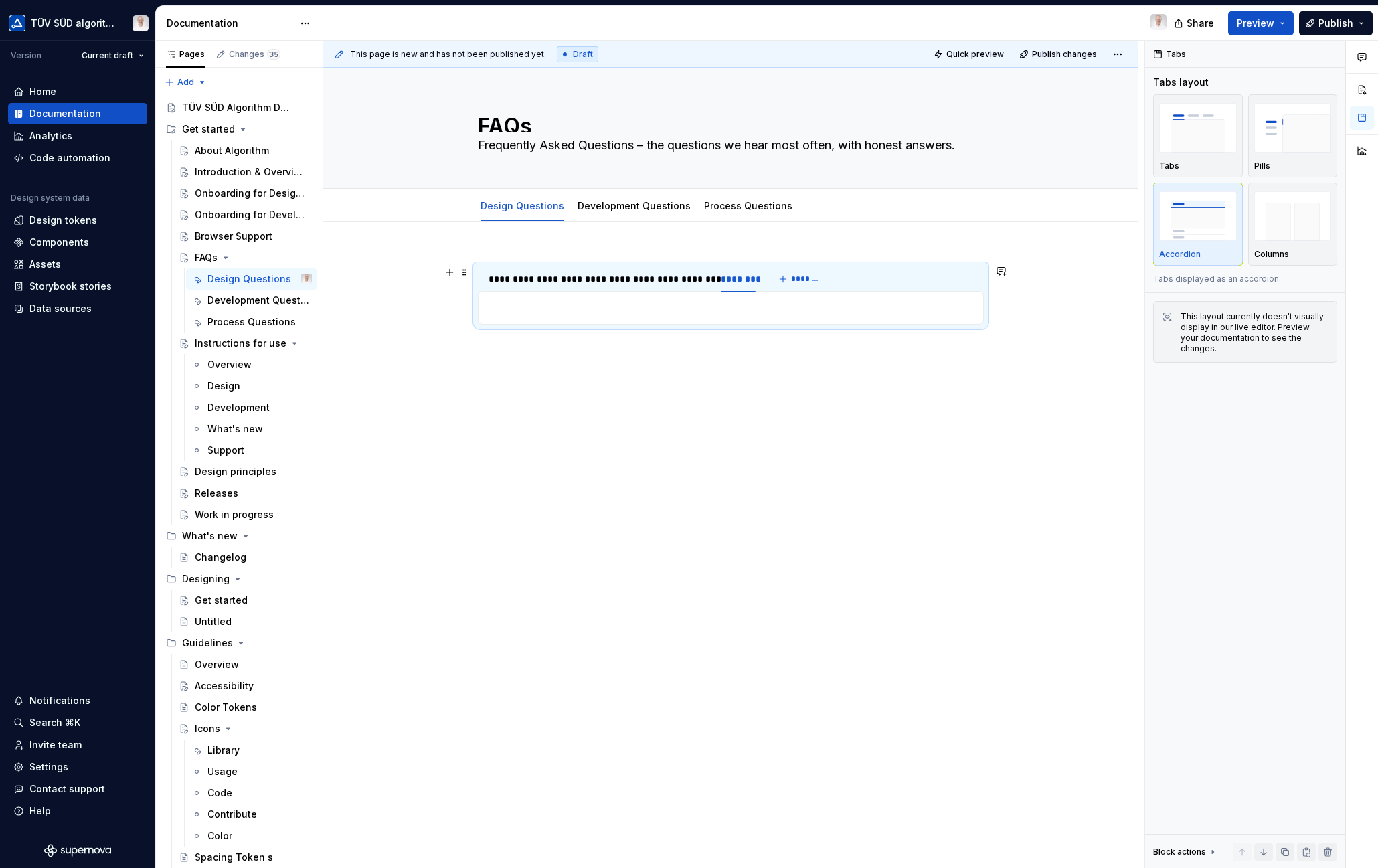
click at [730, 279] on div "********" at bounding box center [739, 279] width 35 height 13
click at [740, 282] on div "********" at bounding box center [739, 279] width 35 height 13
click at [733, 281] on div "********" at bounding box center [739, 279] width 35 height 13
type input "**********"
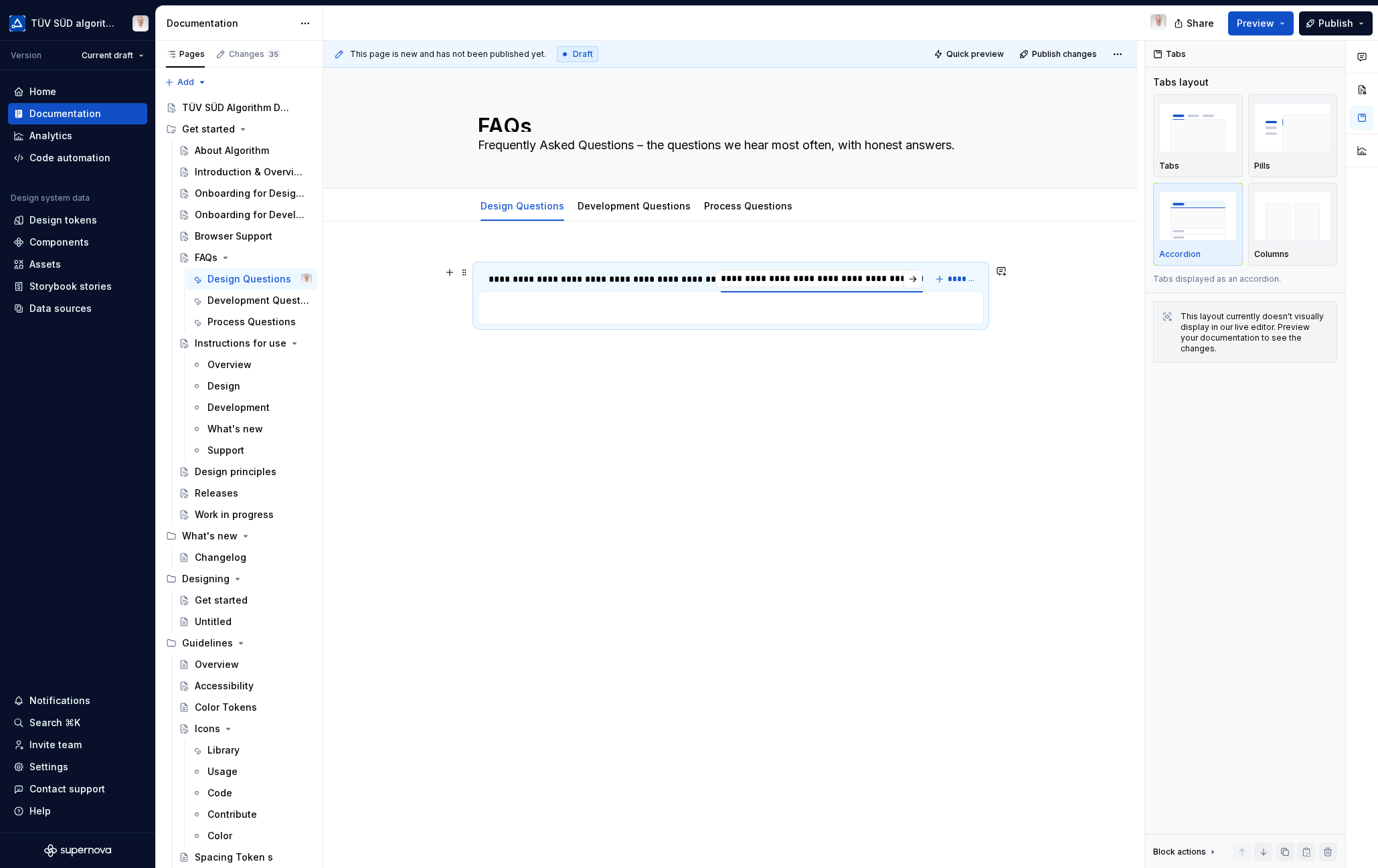
scroll to position [0, 2]
click at [588, 316] on div at bounding box center [731, 308] width 506 height 33
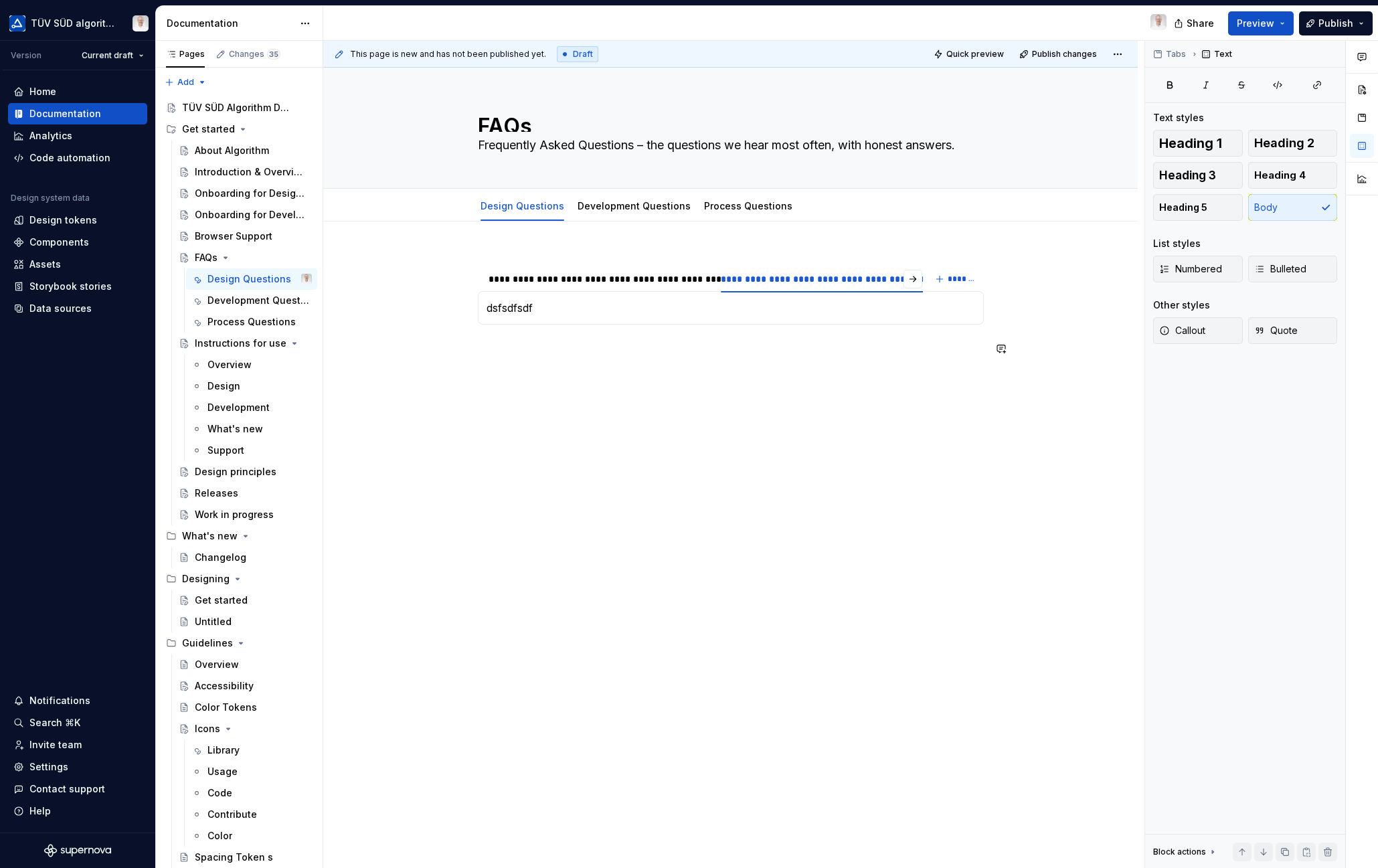
drag, startPoint x: 628, startPoint y: 365, endPoint x: 545, endPoint y: 307, distance: 101.3
click at [628, 365] on div "**********" at bounding box center [731, 313] width 506 height 120
click at [531, 307] on p "dsfsdfsdf" at bounding box center [730, 308] width 488 height 16
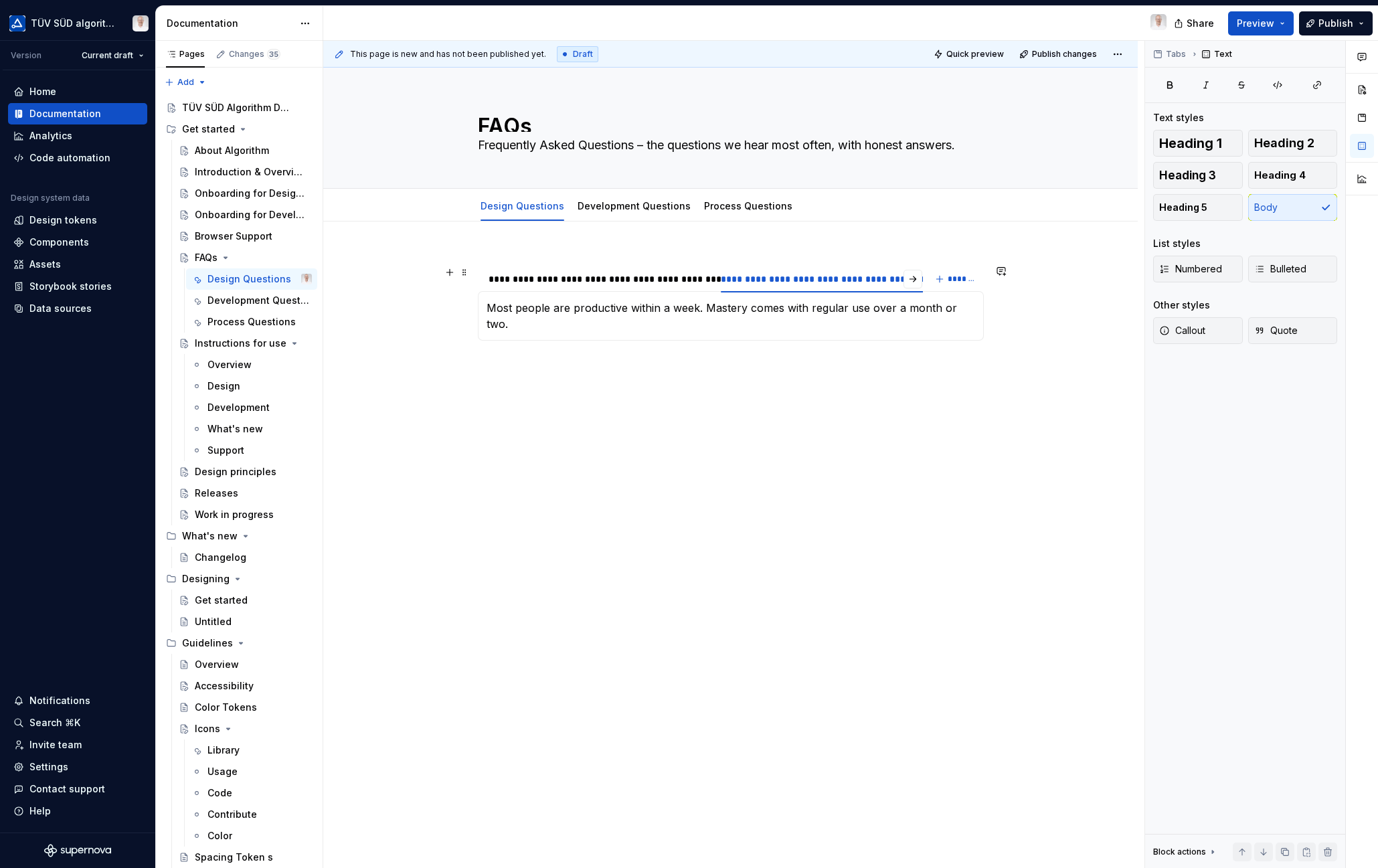
click at [605, 281] on div "**********" at bounding box center [598, 279] width 220 height 13
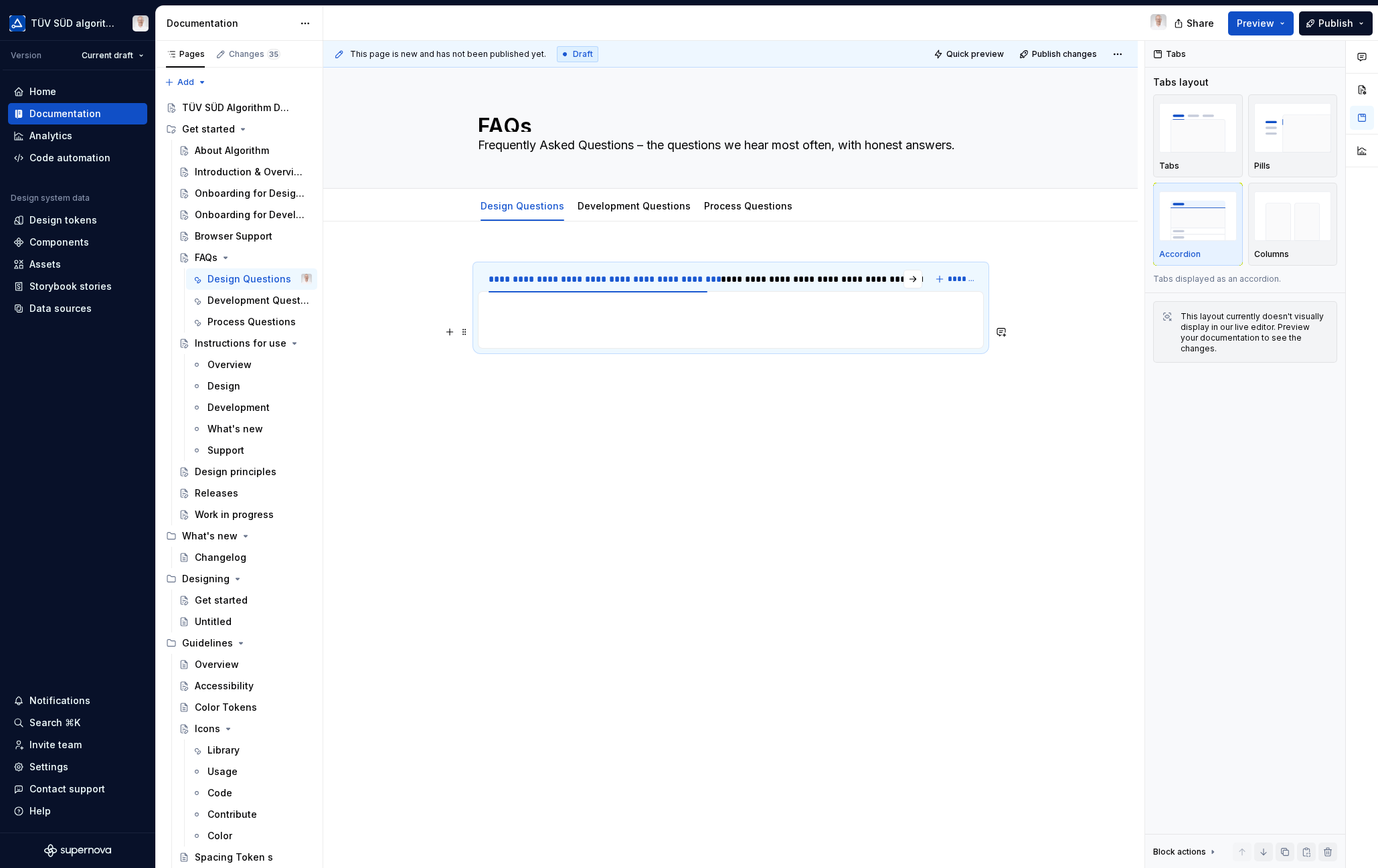
click at [575, 323] on section-item-column at bounding box center [730, 320] width 488 height 40
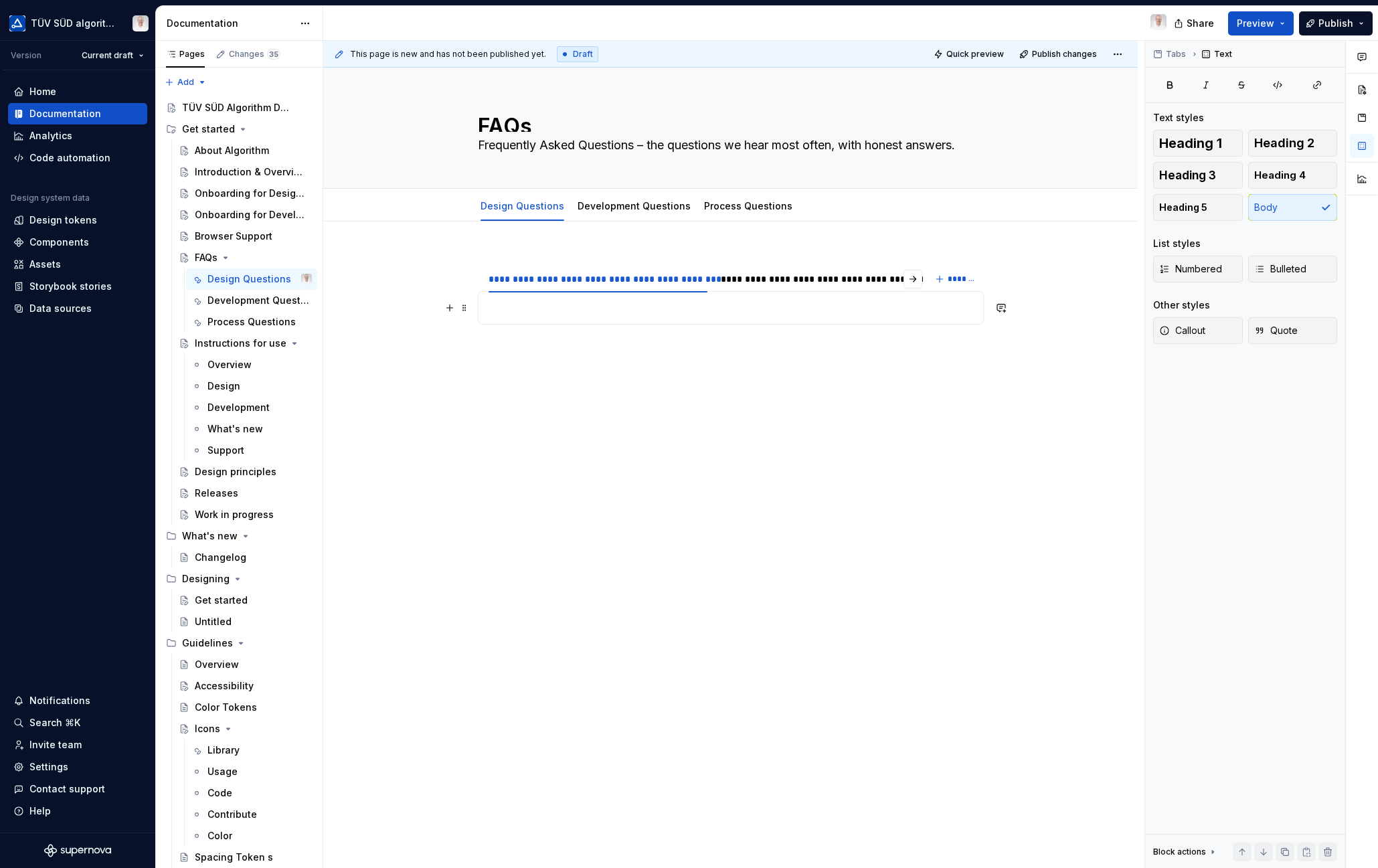
click at [552, 307] on p at bounding box center [730, 308] width 488 height 16
click at [1130, 439] on div "**********" at bounding box center [730, 434] width 815 height 427
click at [953, 52] on span "Quick preview" at bounding box center [975, 55] width 57 height 11
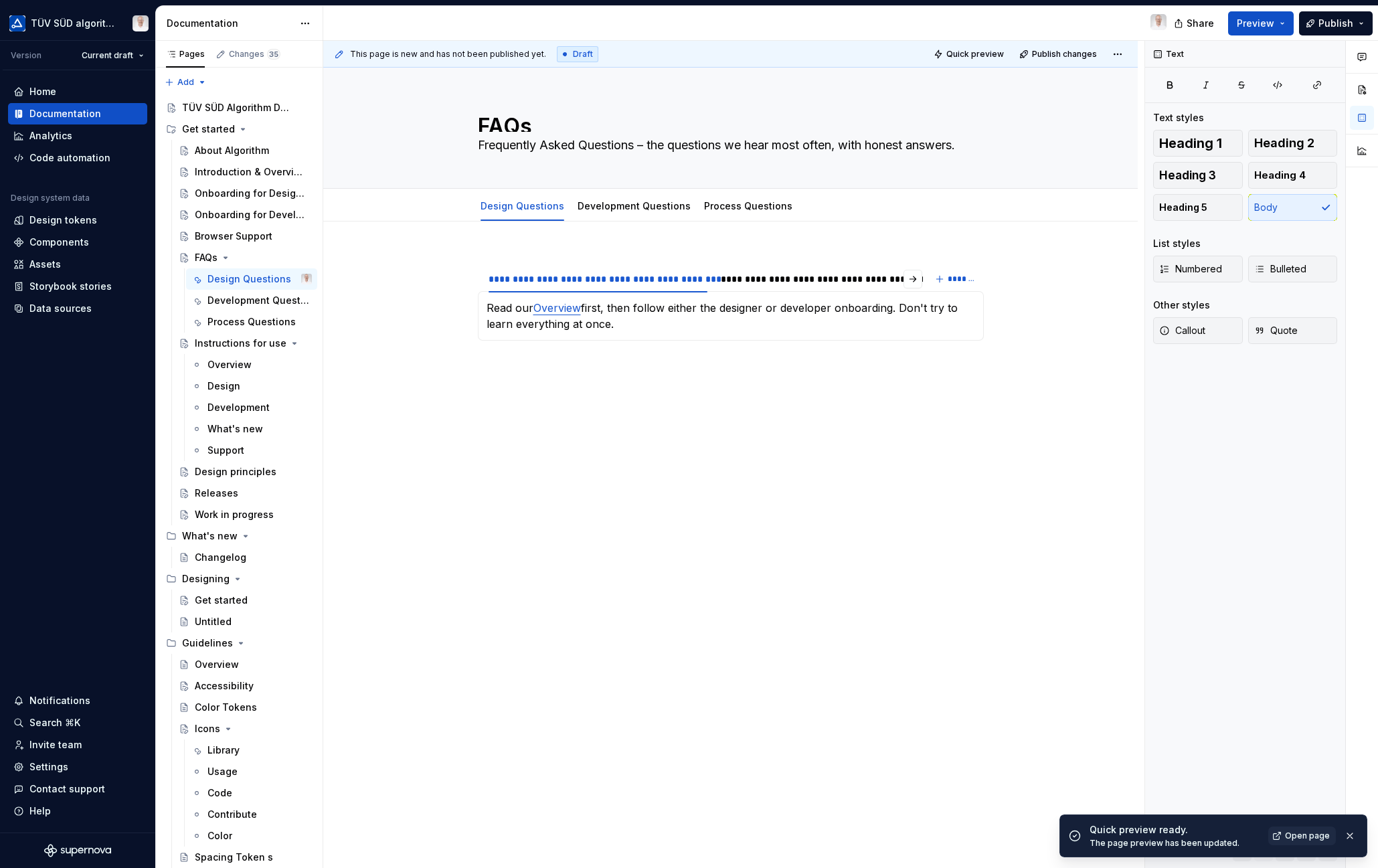
click at [1320, 836] on span "Open page" at bounding box center [1307, 836] width 44 height 11
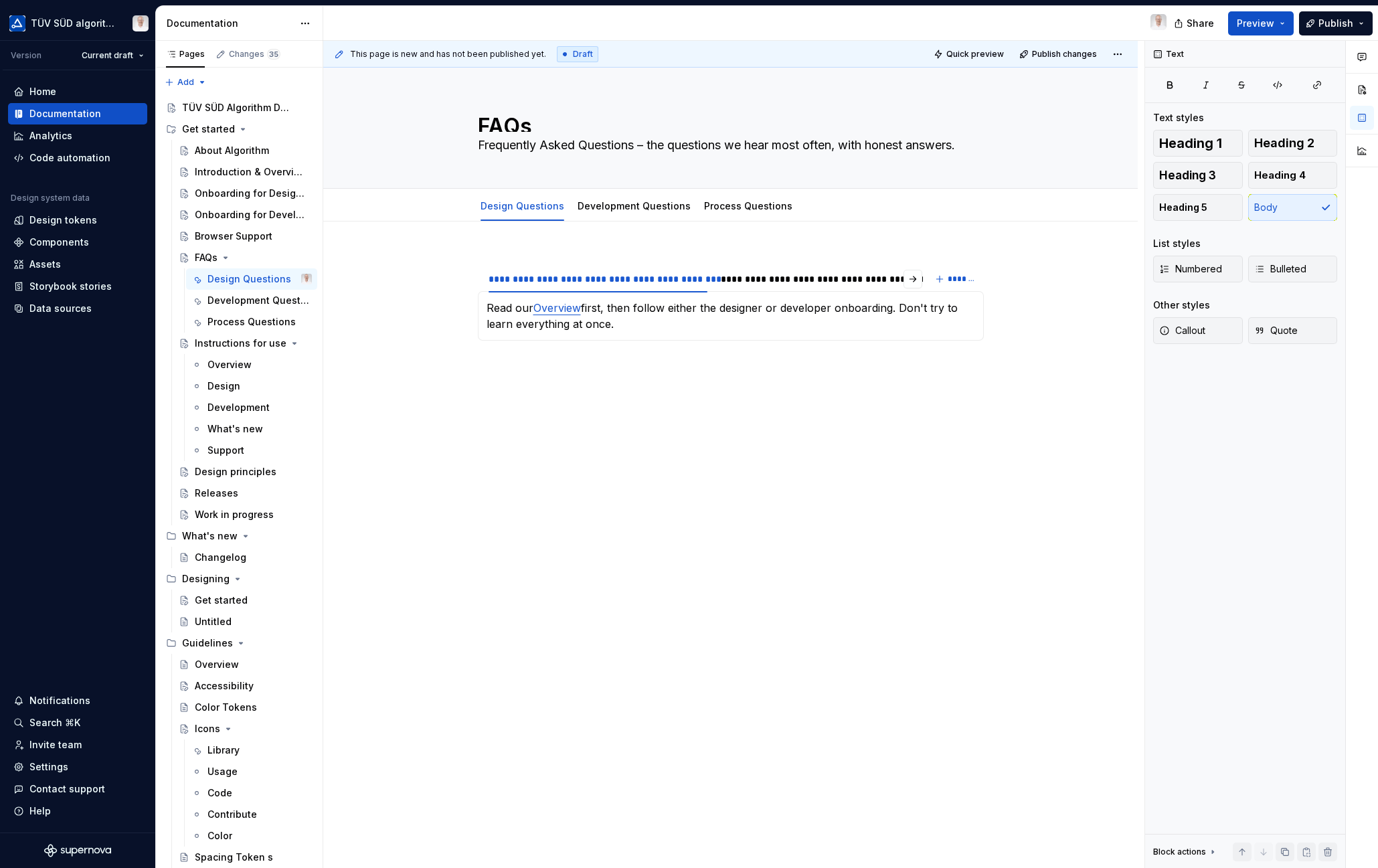
type textarea "*"
drag, startPoint x: 535, startPoint y: 238, endPoint x: 492, endPoint y: 281, distance: 60.8
click at [535, 238] on div "**********" at bounding box center [730, 434] width 815 height 427
click at [478, 305] on section "**********" at bounding box center [731, 302] width 506 height 76
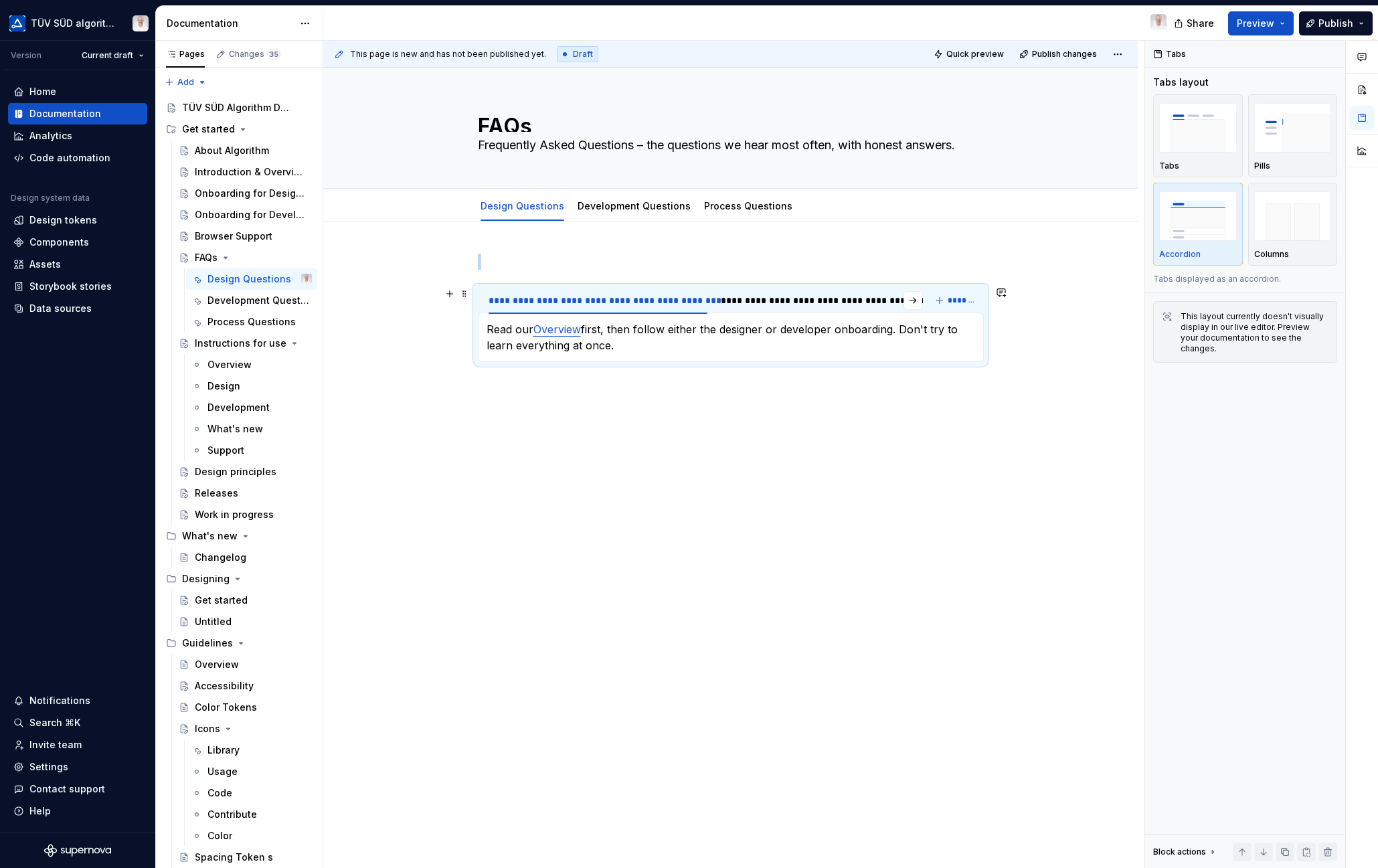
click at [466, 296] on span at bounding box center [464, 294] width 11 height 19
click at [676, 258] on p at bounding box center [731, 261] width 506 height 16
click at [684, 426] on div "**********" at bounding box center [730, 446] width 815 height 449
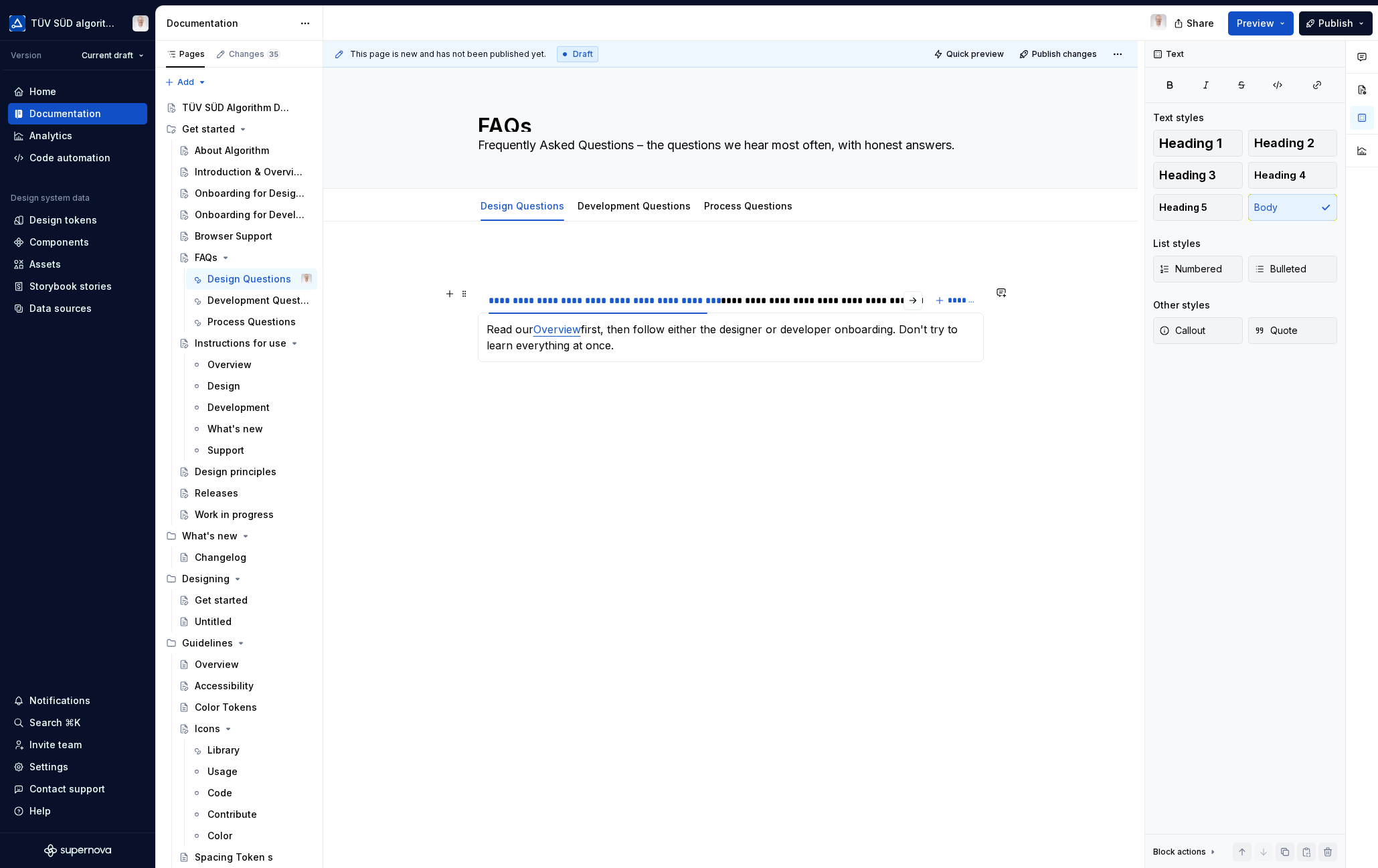
drag, startPoint x: 528, startPoint y: 306, endPoint x: 535, endPoint y: 301, distance: 8.6
click at [528, 306] on div "**********" at bounding box center [598, 300] width 220 height 13
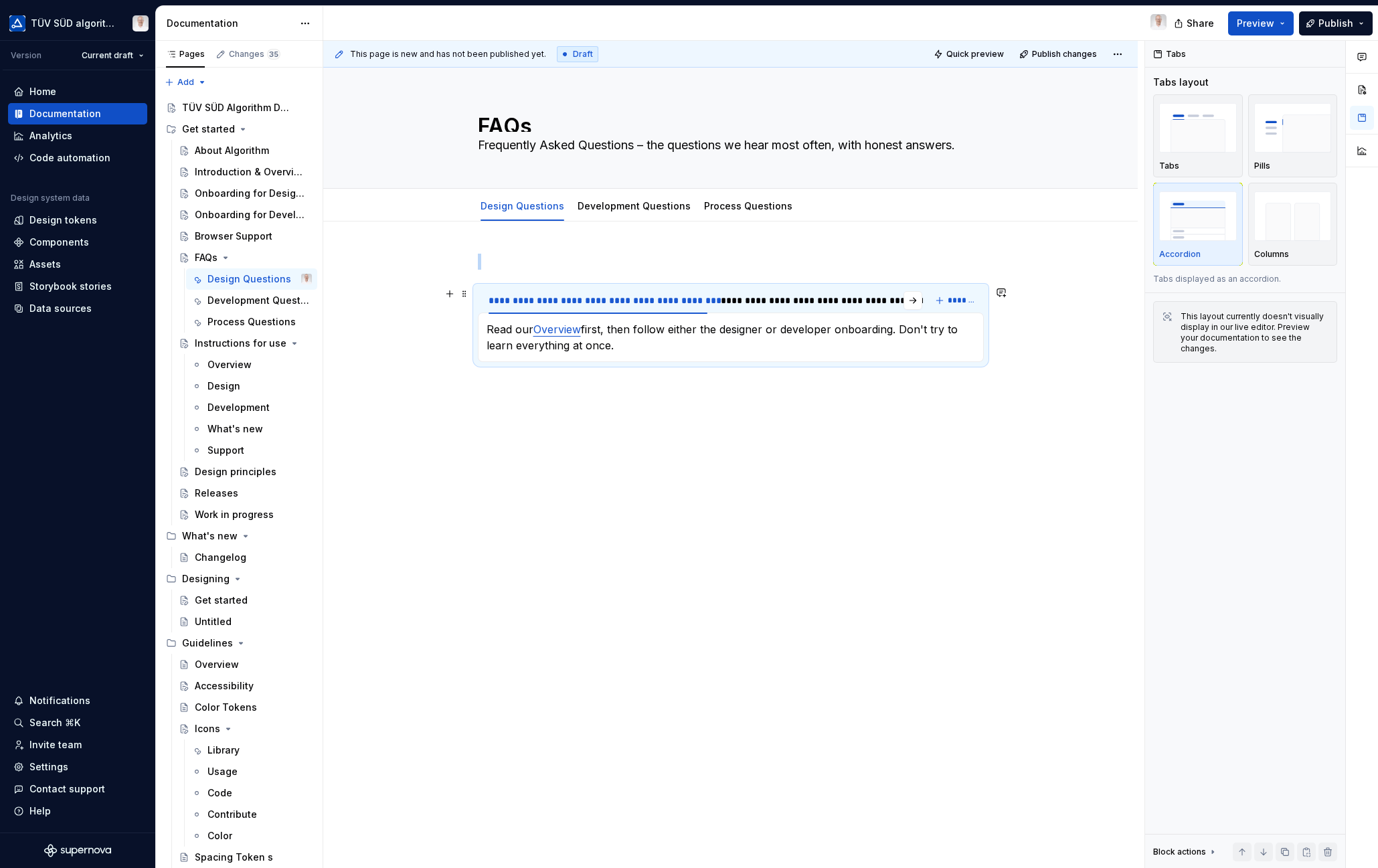
click at [536, 300] on div "**********" at bounding box center [598, 300] width 220 height 13
type input "**********"
click at [508, 345] on p "Read our Overview first, then follow either the designer or developer onboardin…" at bounding box center [730, 337] width 488 height 32
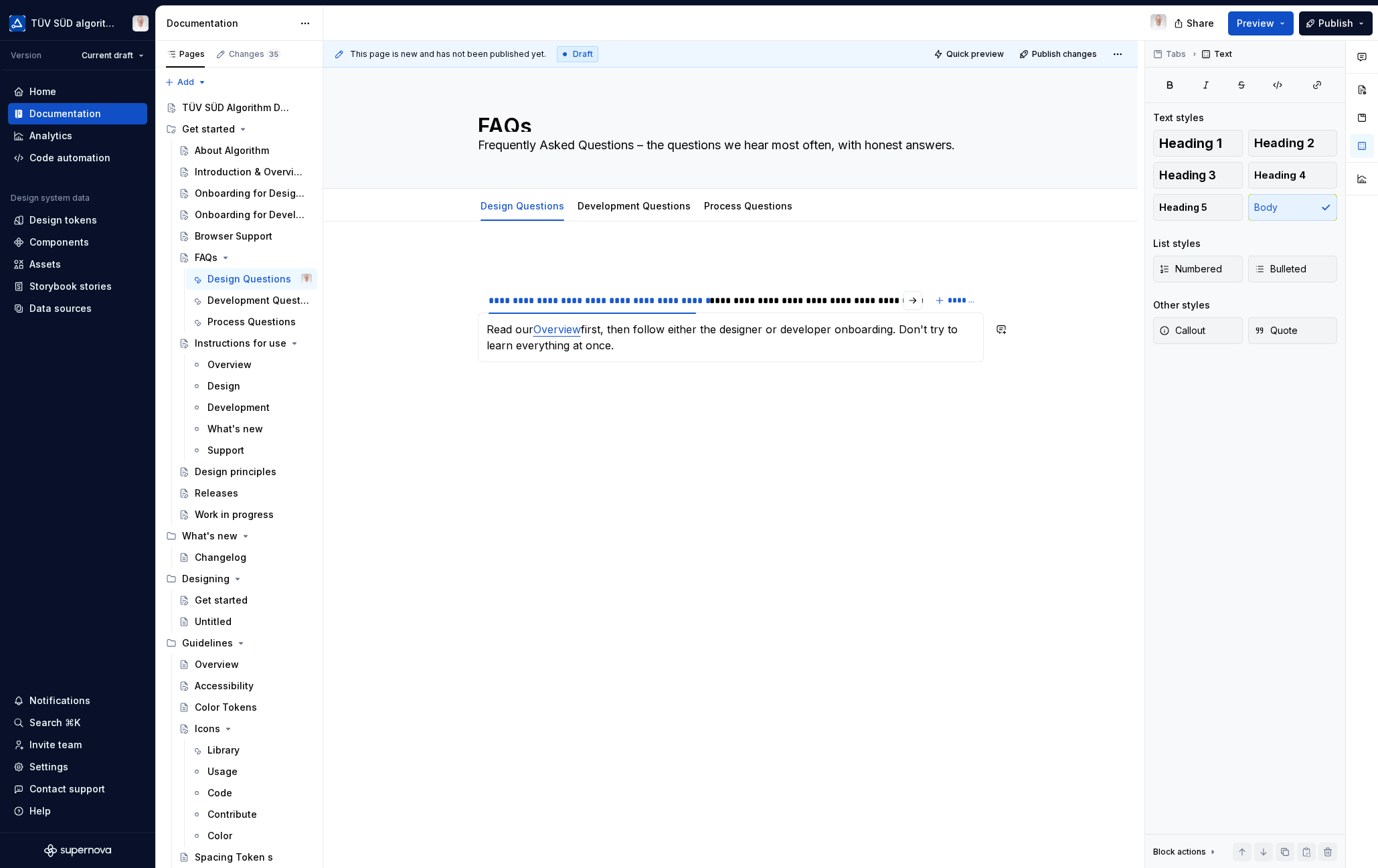
click at [503, 345] on p "Read our Overview first, then follow either the designer or developer onboardin…" at bounding box center [730, 337] width 488 height 32
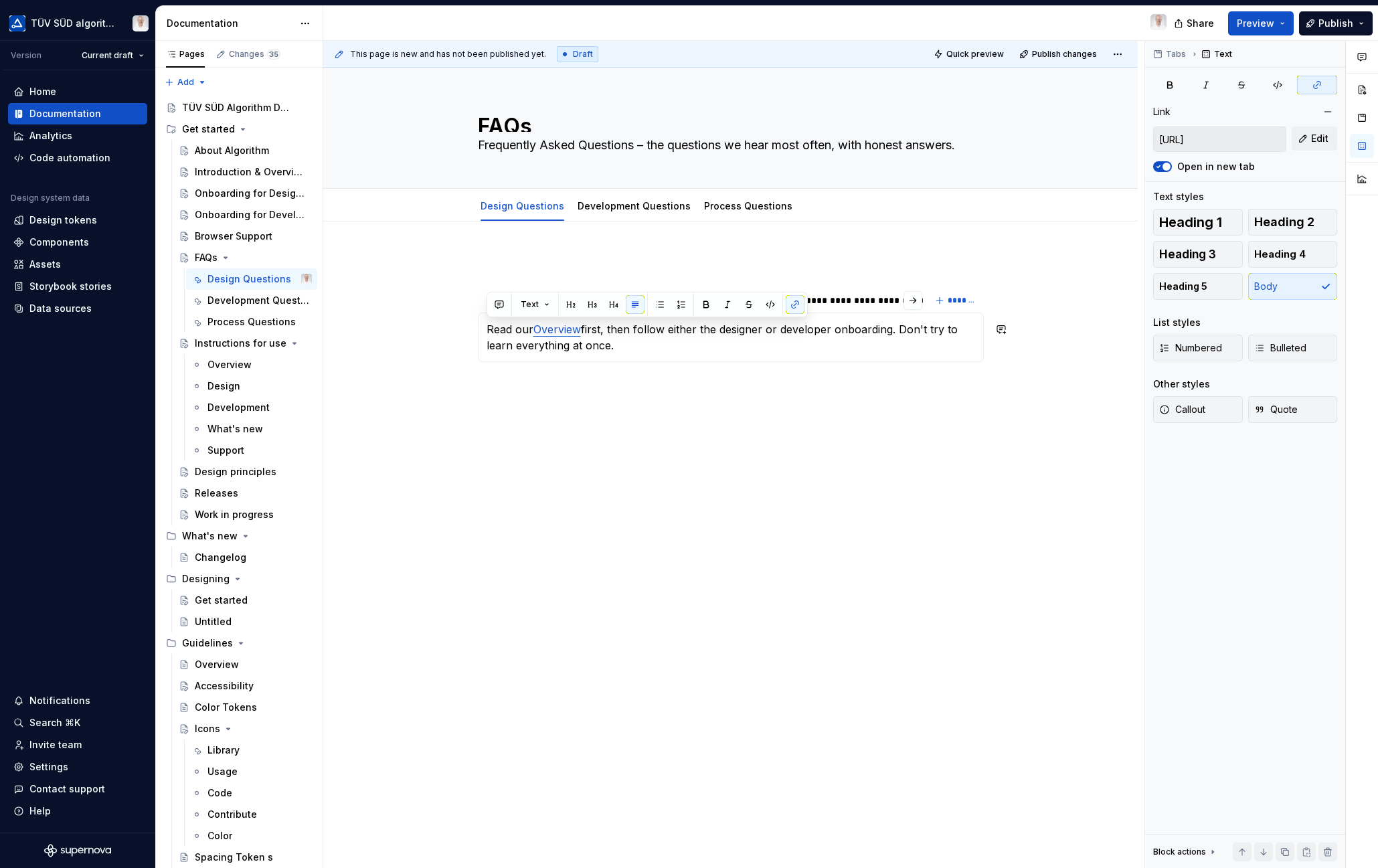
click at [503, 345] on p "Read our Overview first, then follow either the designer or developer onboardin…" at bounding box center [730, 337] width 488 height 32
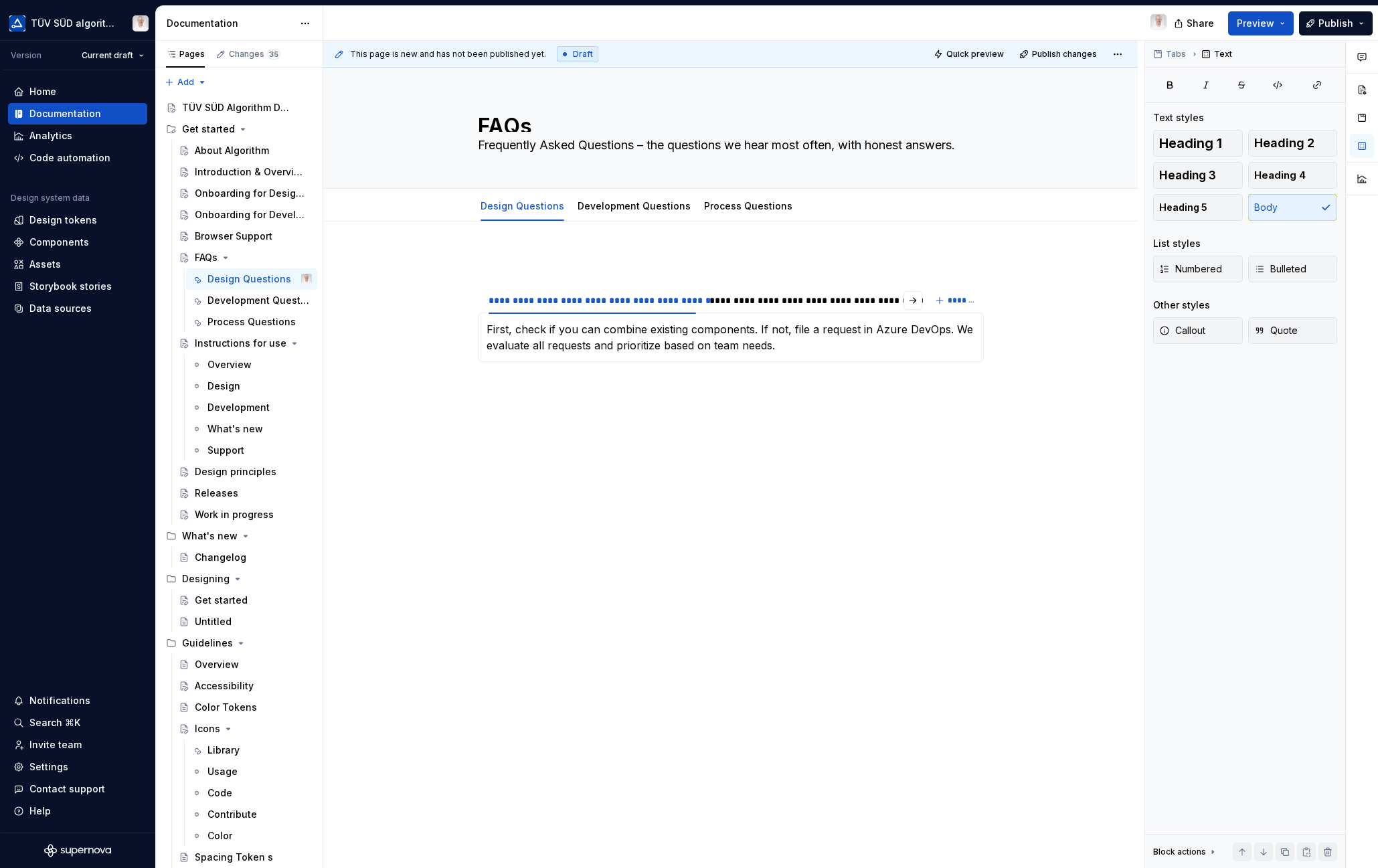
type textarea "*"
click at [762, 308] on div "**********" at bounding box center [837, 300] width 265 height 19
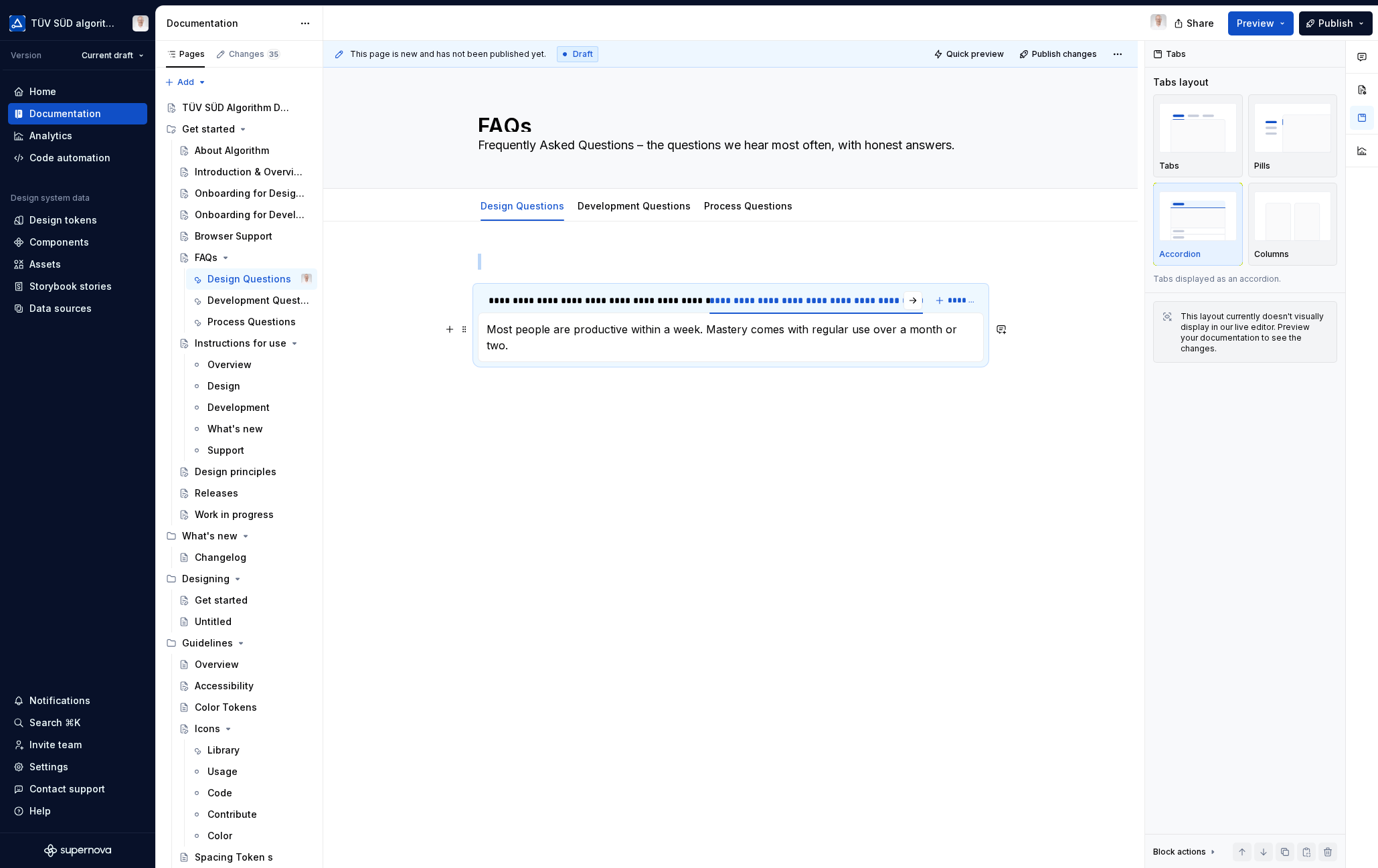
click at [711, 327] on p "Most people are productive within a week. Mastery comes with regular use over a…" at bounding box center [730, 337] width 488 height 32
click at [711, 328] on p "Most people are productive within a week. Mastery comes with regular use over a…" at bounding box center [730, 337] width 488 height 32
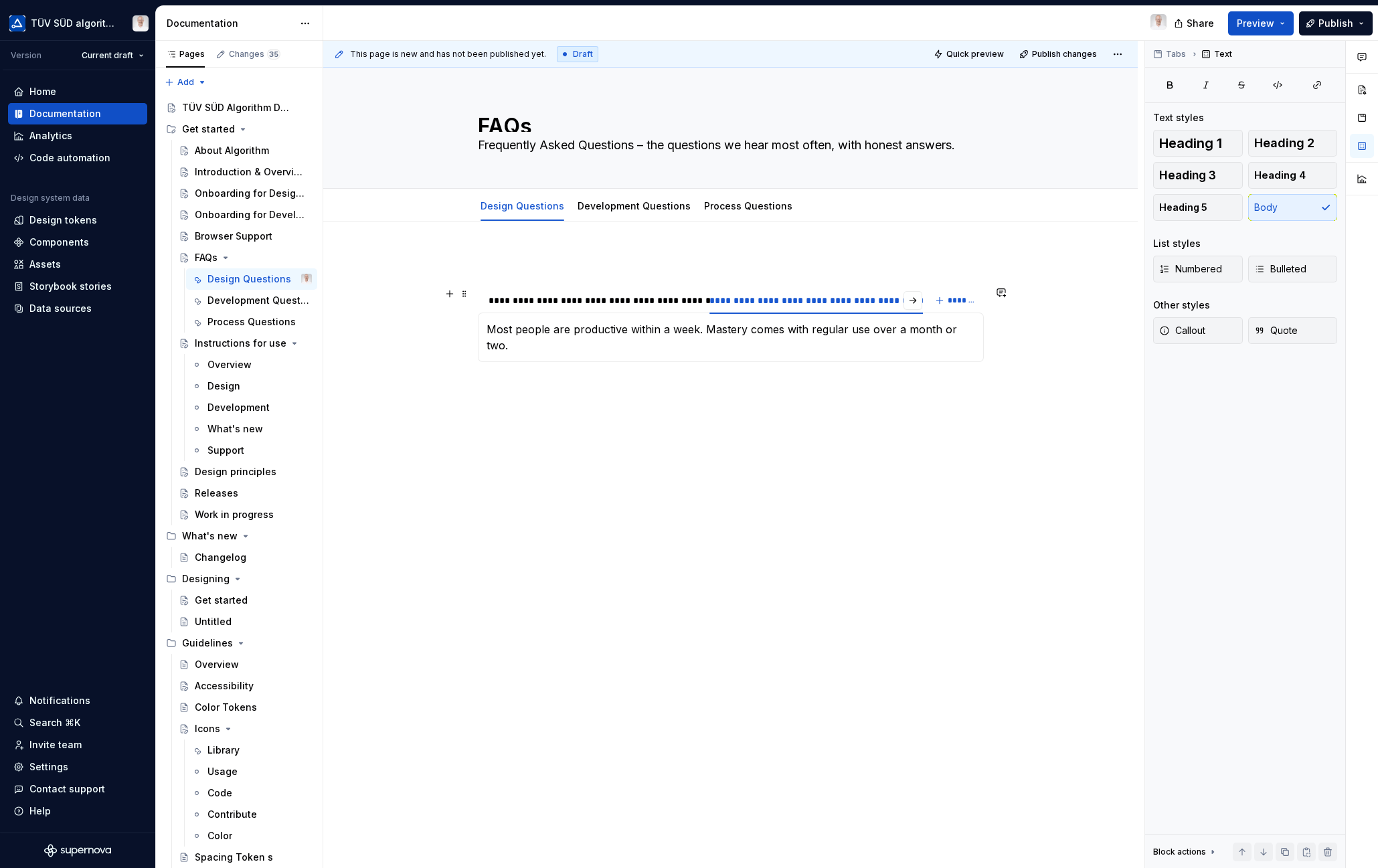
click at [787, 302] on div "**********" at bounding box center [836, 300] width 254 height 13
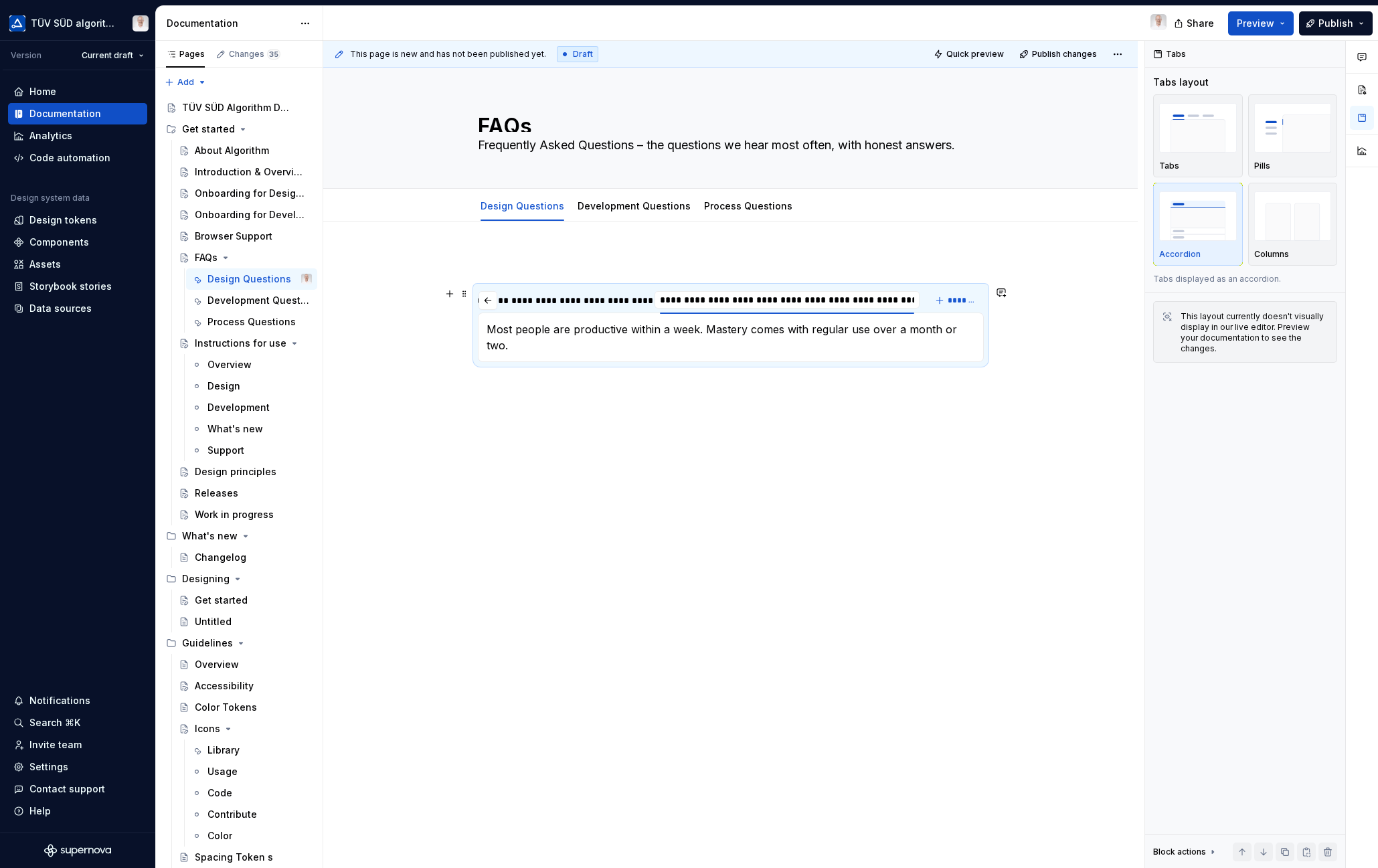
type input "**********"
click at [680, 329] on p "Most people are productive within a week. Mastery comes with regular use over a…" at bounding box center [730, 337] width 488 height 32
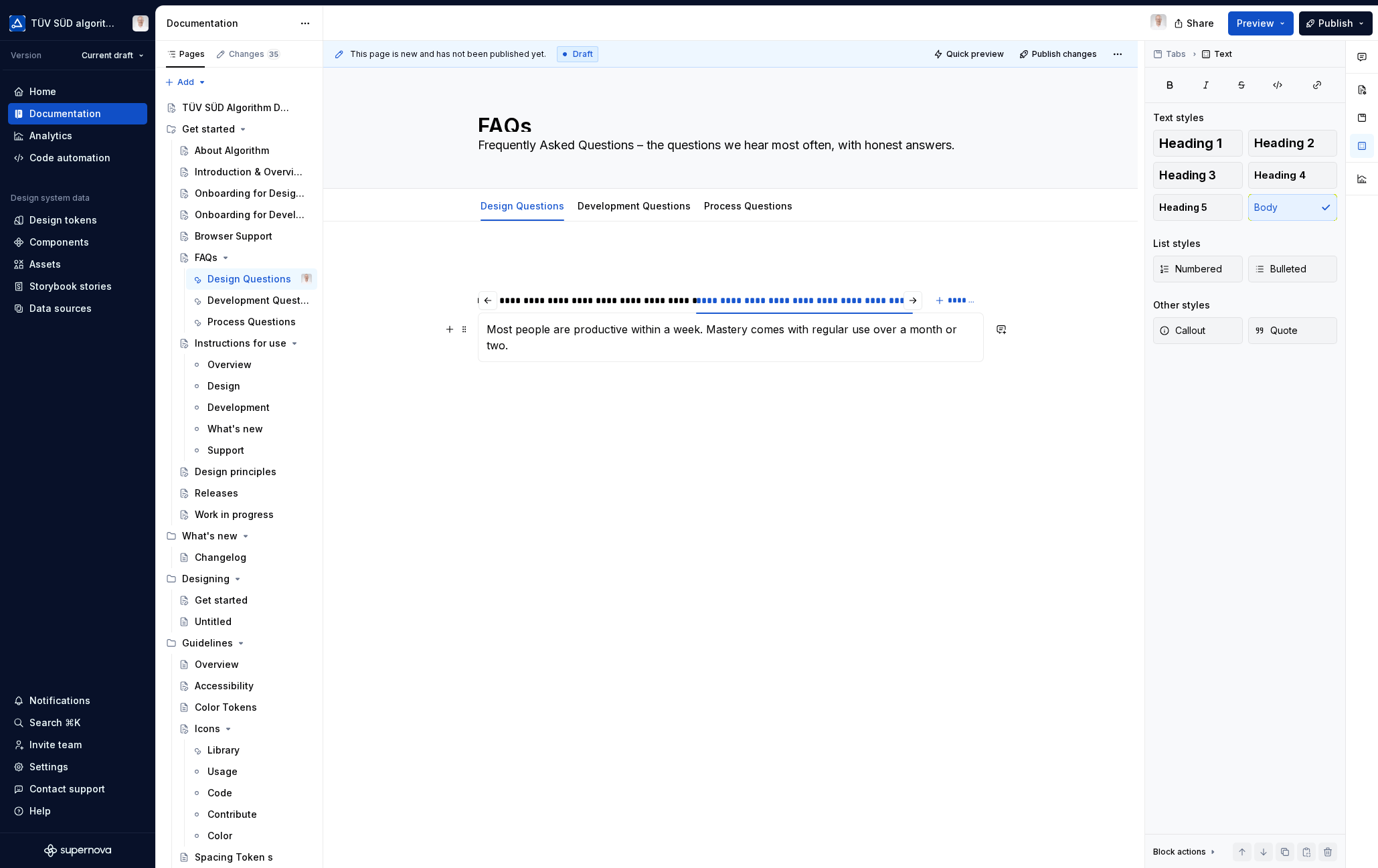
click at [680, 329] on p "Most people are productive within a week. Mastery comes with regular use over a…" at bounding box center [730, 337] width 488 height 32
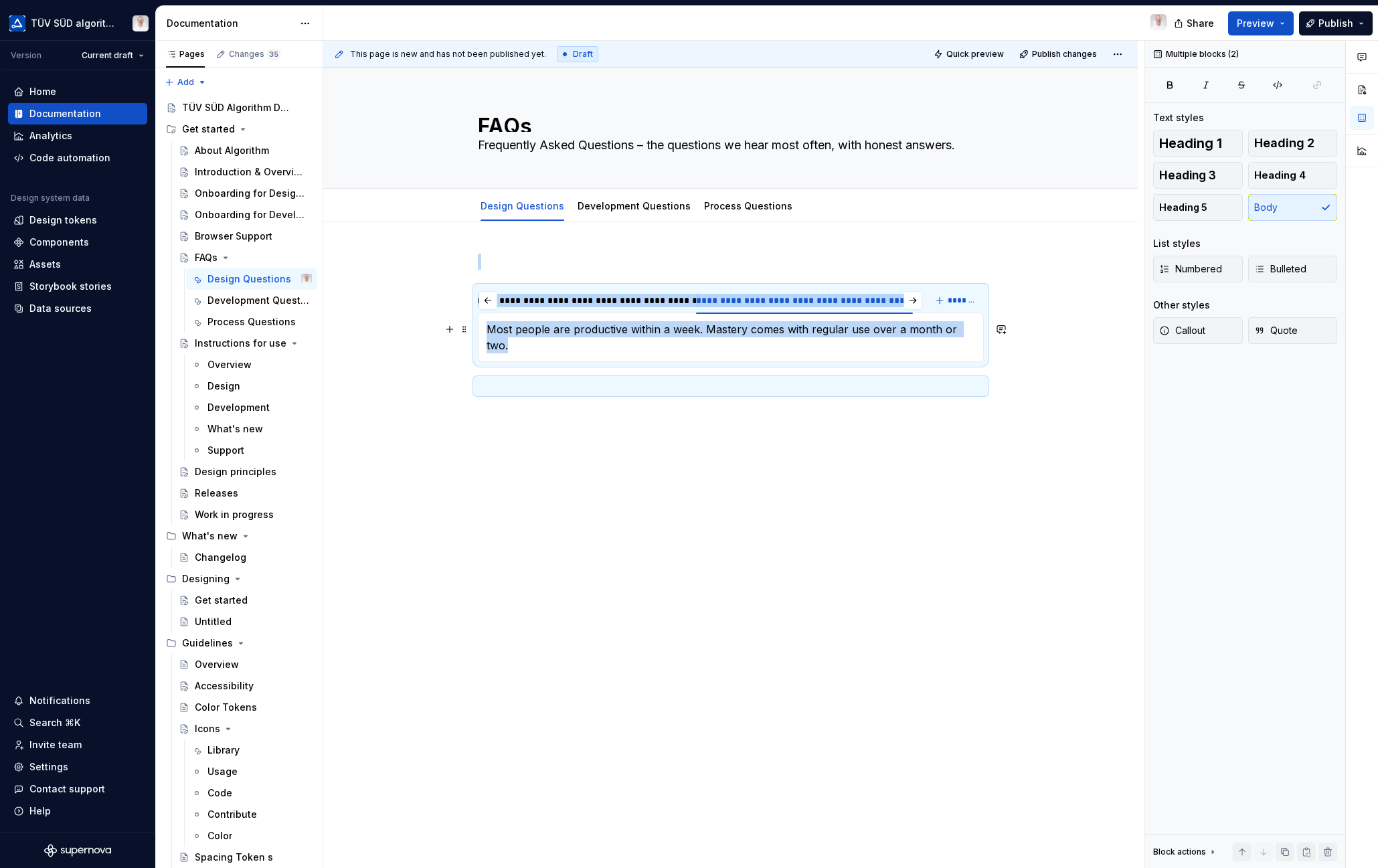
click at [680, 329] on p "Most people are productive within a week. Mastery comes with regular use over a…" at bounding box center [730, 337] width 488 height 32
click at [686, 331] on p "Most people are productive within a week. Mastery comes with regular use over a…" at bounding box center [730, 337] width 488 height 32
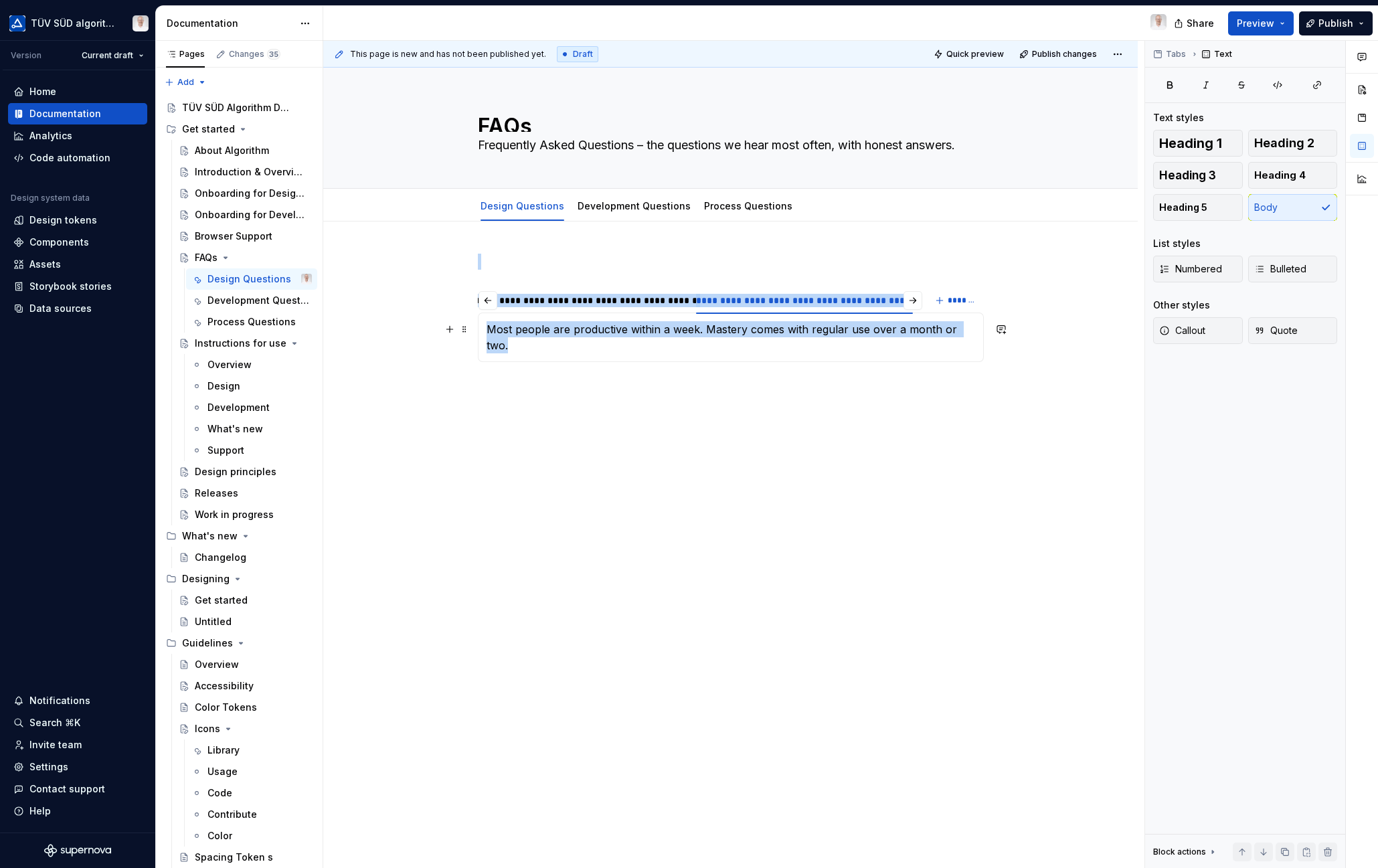
click at [687, 331] on p "Most people are productive within a week. Mastery comes with regular use over a…" at bounding box center [730, 337] width 488 height 32
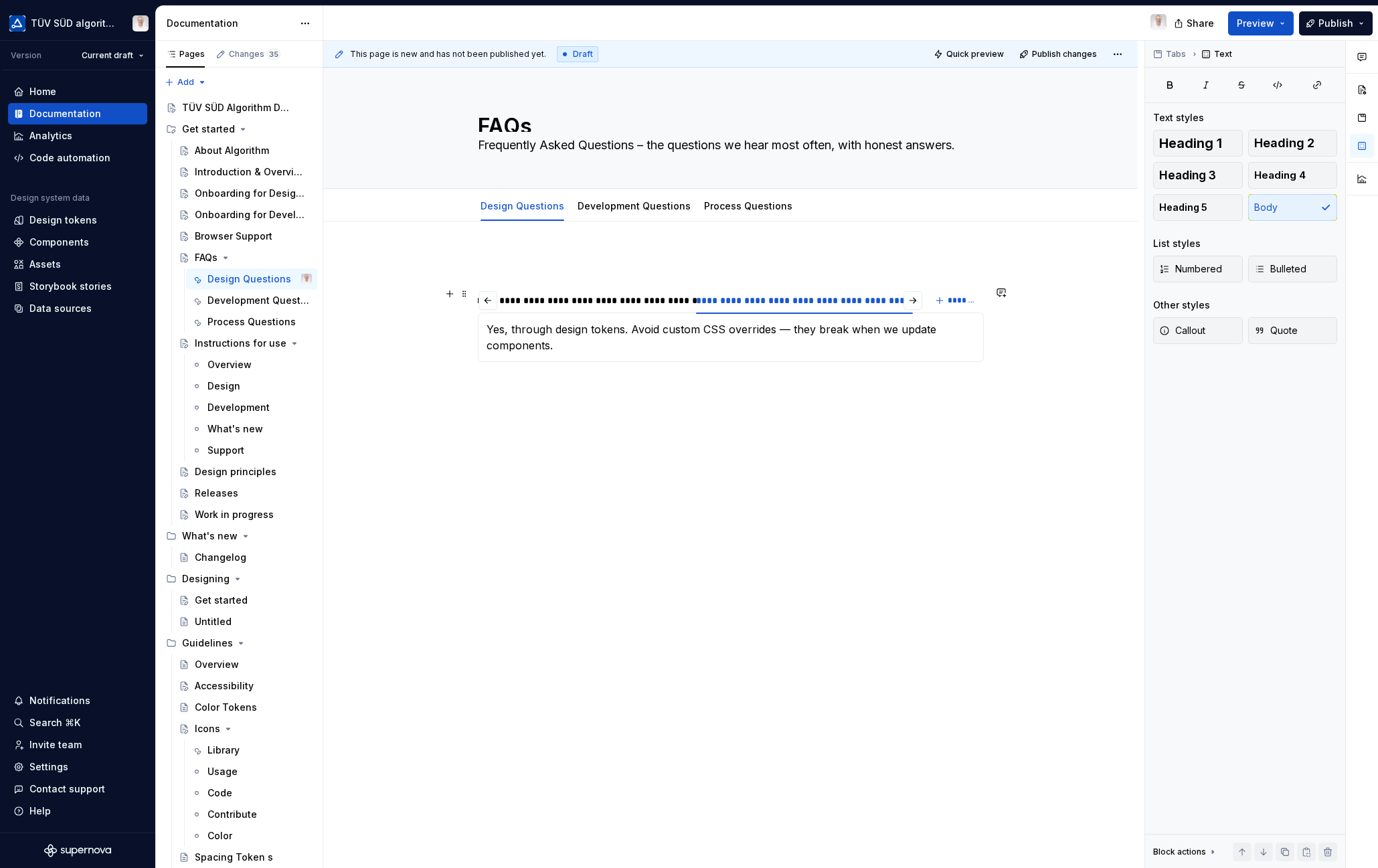
click at [936, 302] on button "*******" at bounding box center [956, 300] width 53 height 19
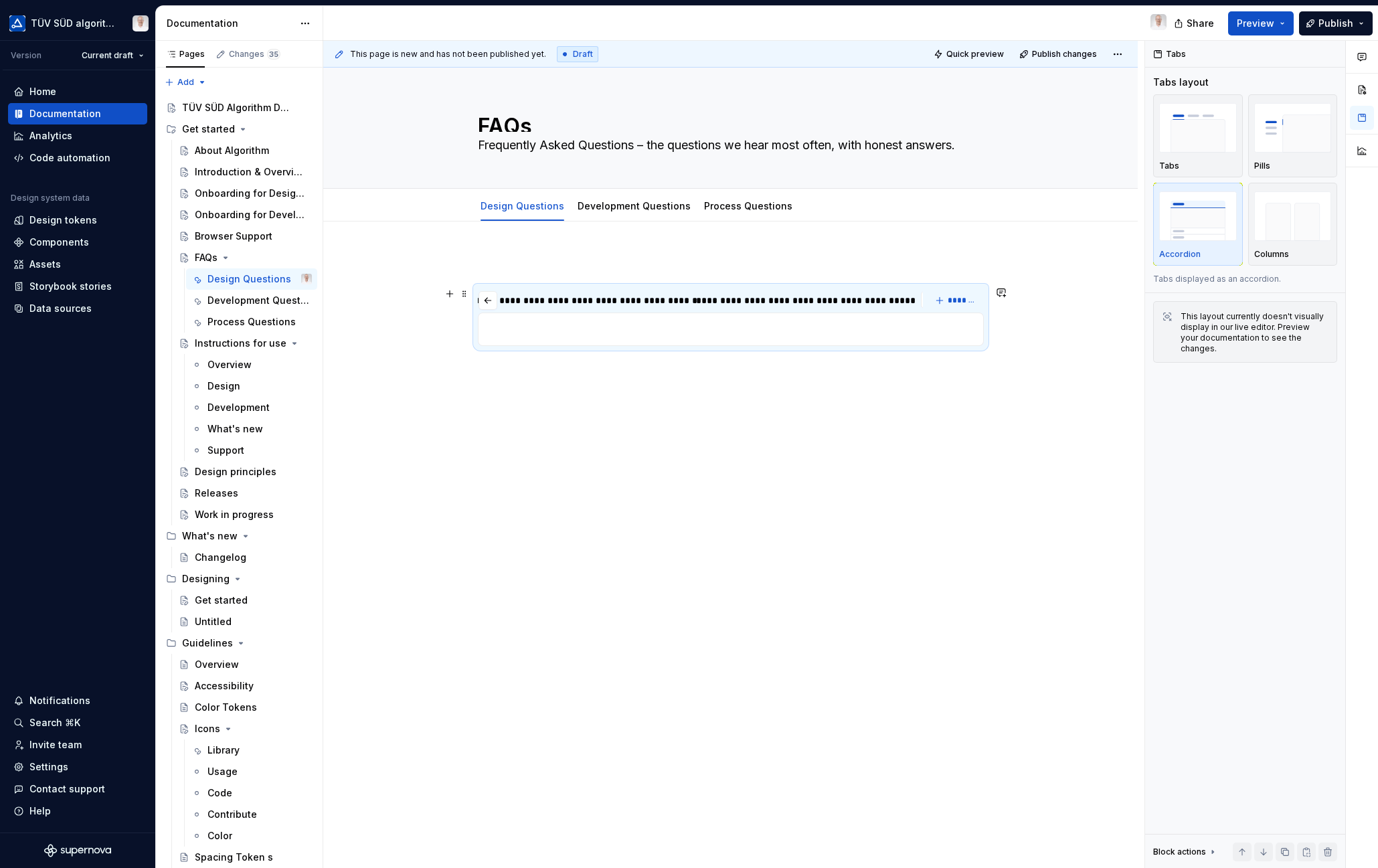
scroll to position [0, 63]
type input "**********"
click at [671, 333] on p at bounding box center [730, 329] width 488 height 16
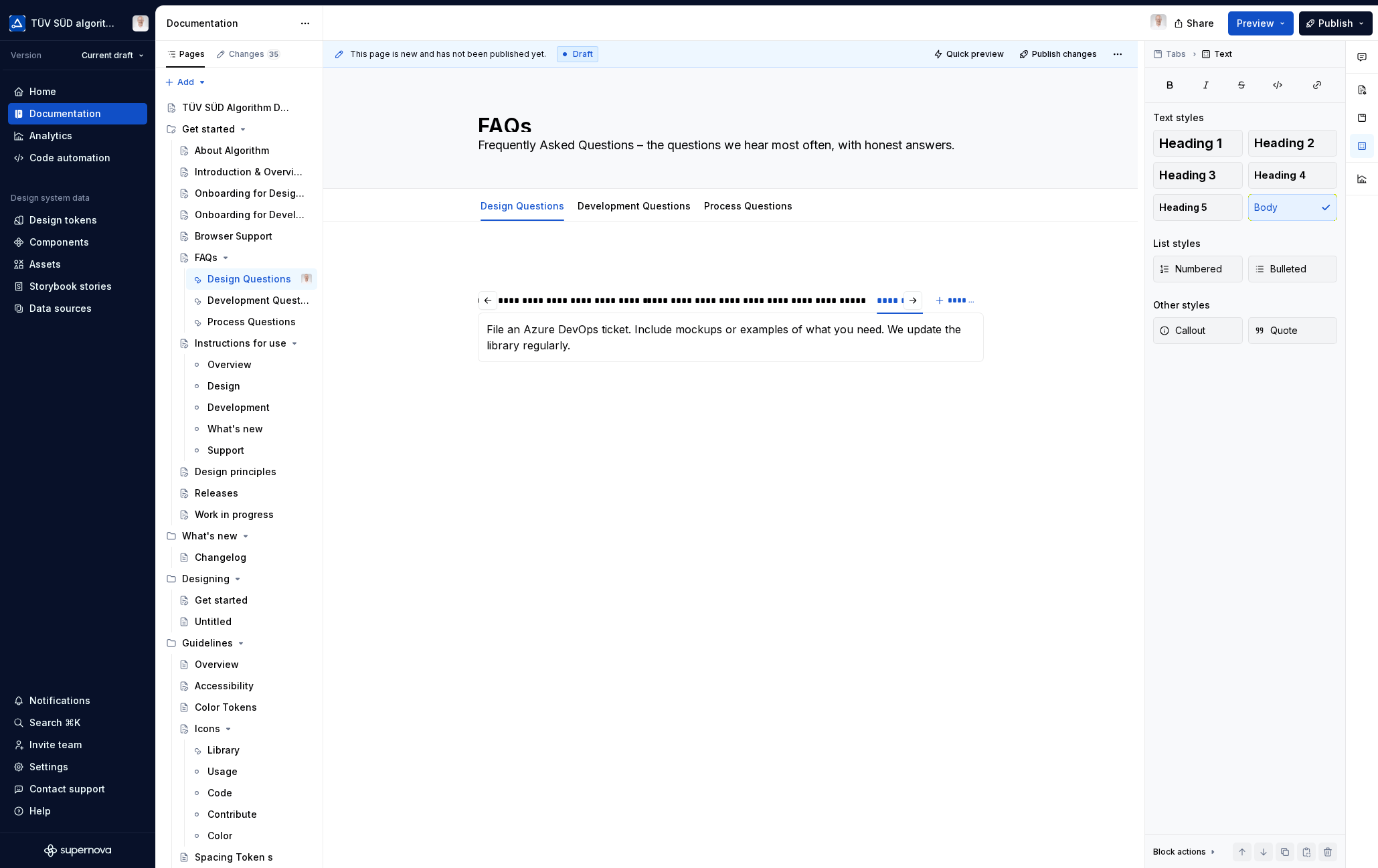
click at [1003, 535] on div "**********" at bounding box center [730, 446] width 815 height 449
click at [597, 208] on link "Development Questions" at bounding box center [634, 206] width 113 height 11
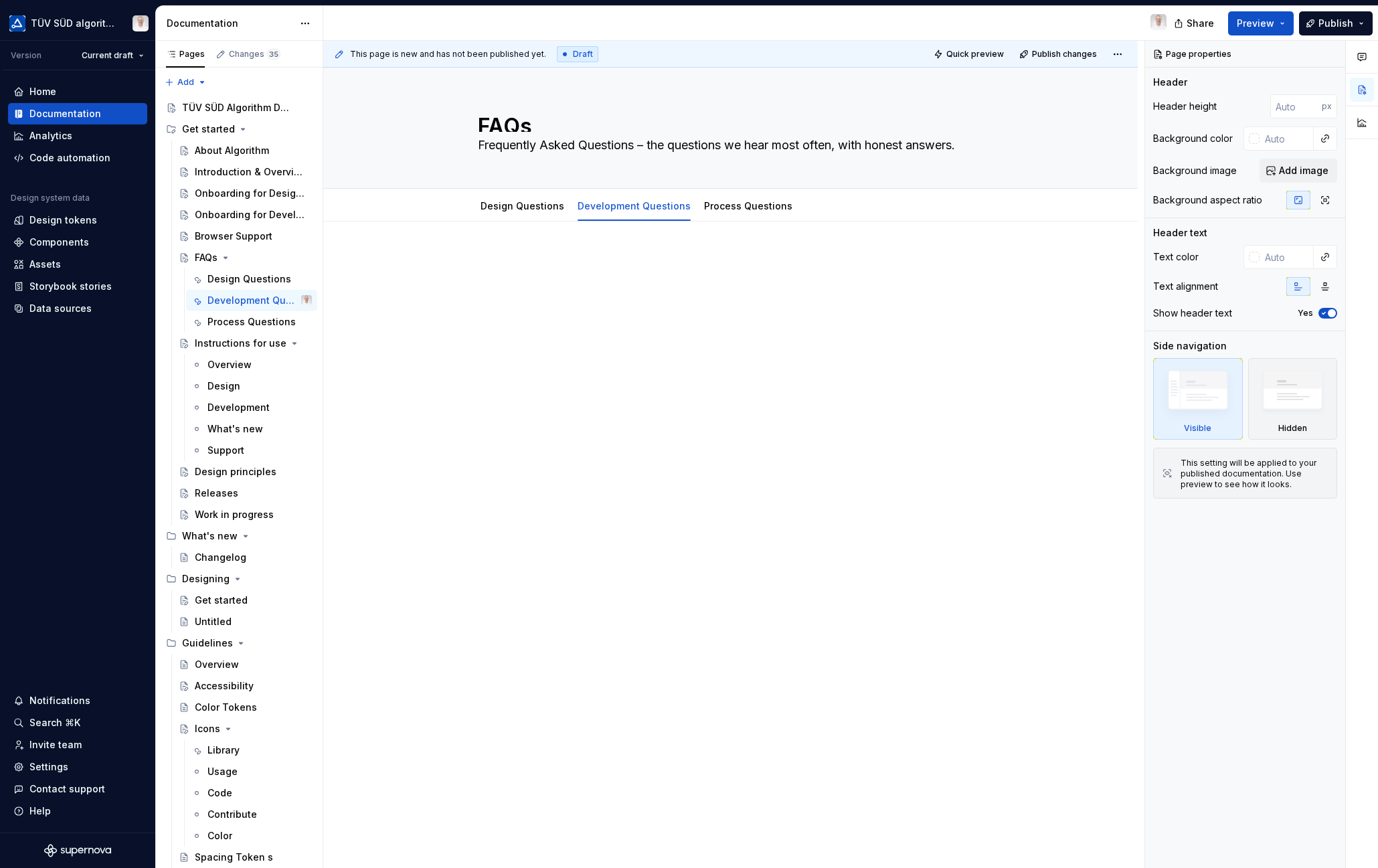
click at [505, 256] on p at bounding box center [731, 261] width 506 height 16
type textarea "*"
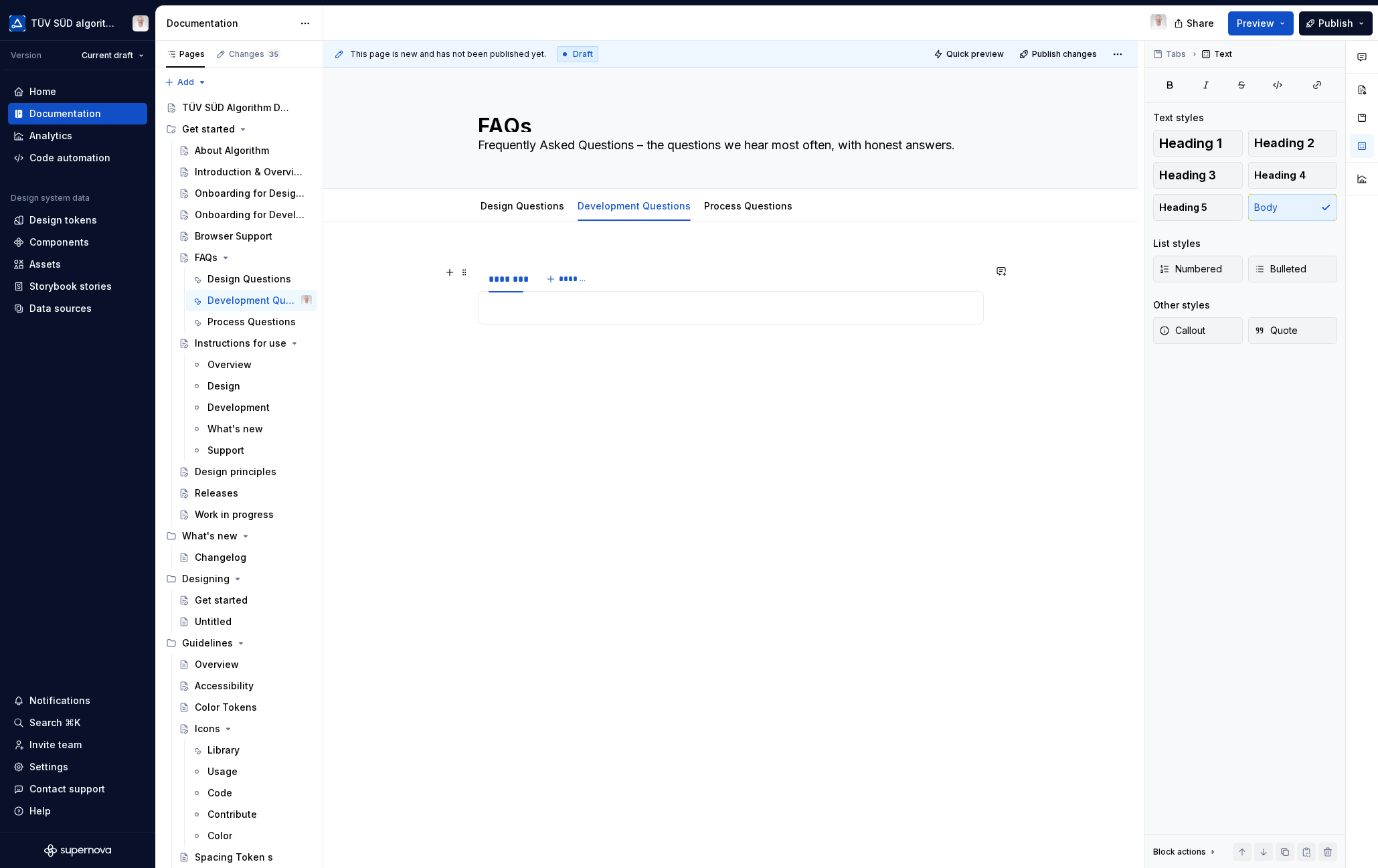
click at [509, 281] on div "********" at bounding box center [506, 279] width 35 height 13
click at [510, 281] on div "********" at bounding box center [506, 279] width 35 height 13
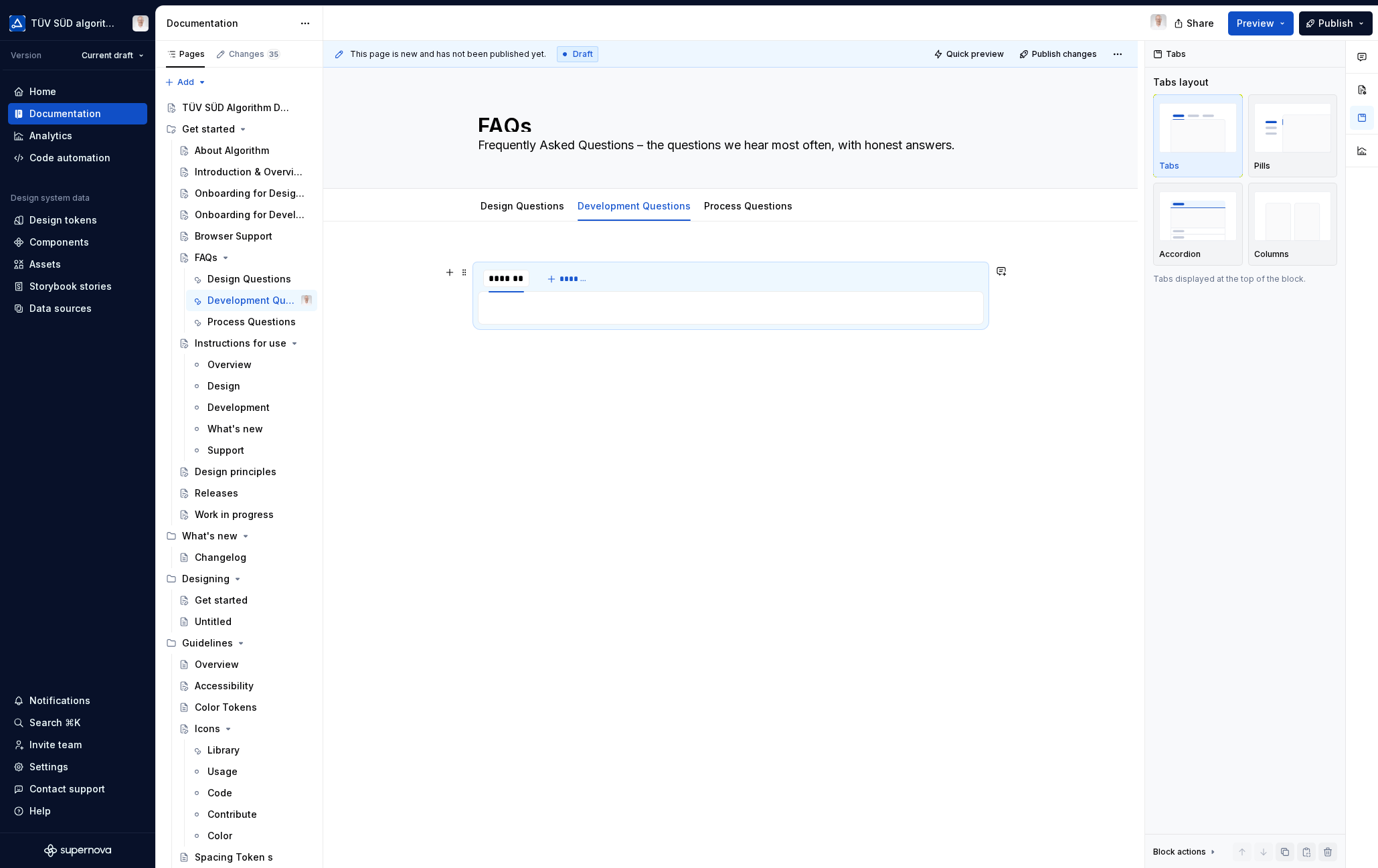
click at [504, 278] on input "********" at bounding box center [506, 278] width 46 height 24
type input "**********"
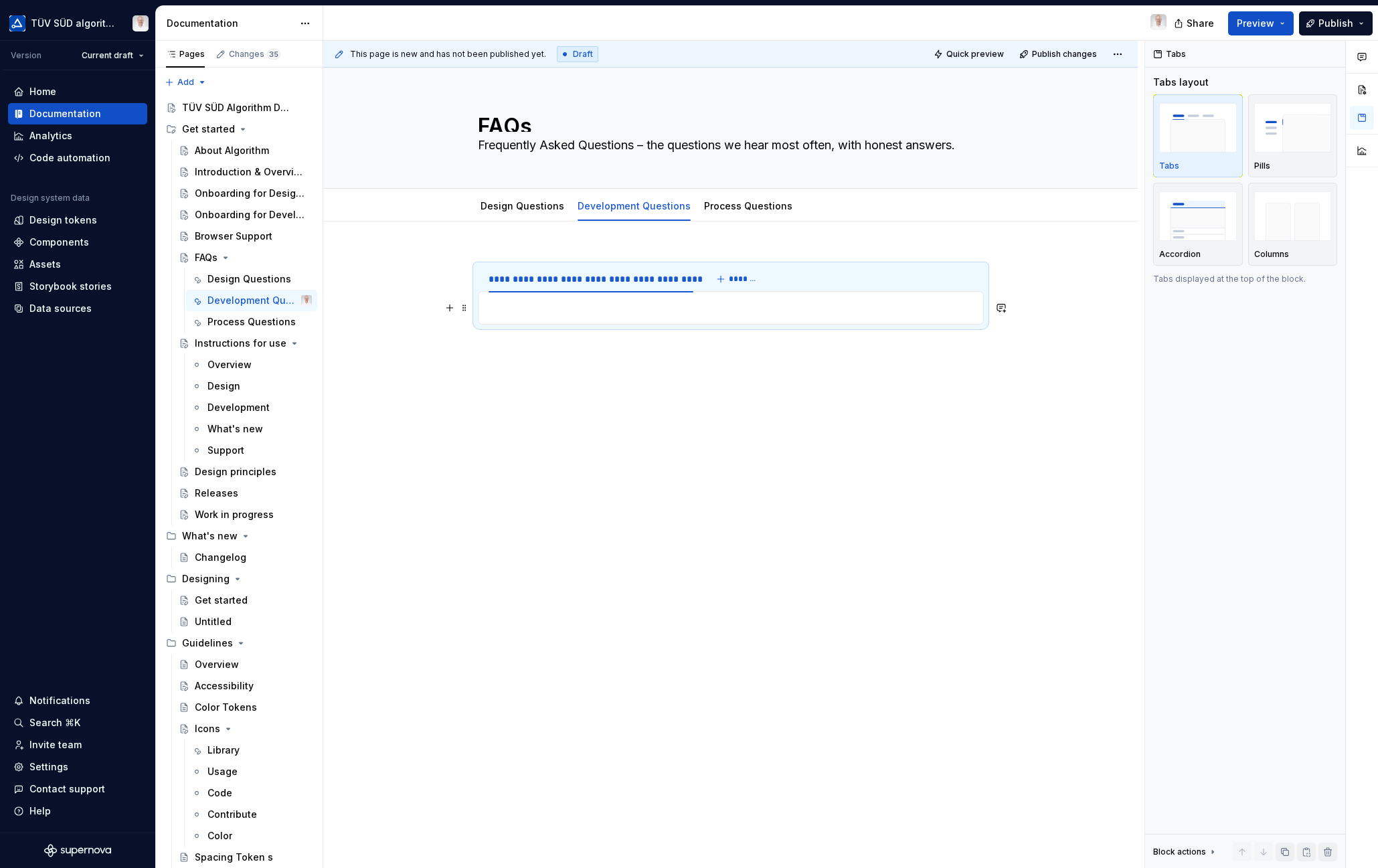
click at [522, 301] on p at bounding box center [730, 308] width 488 height 16
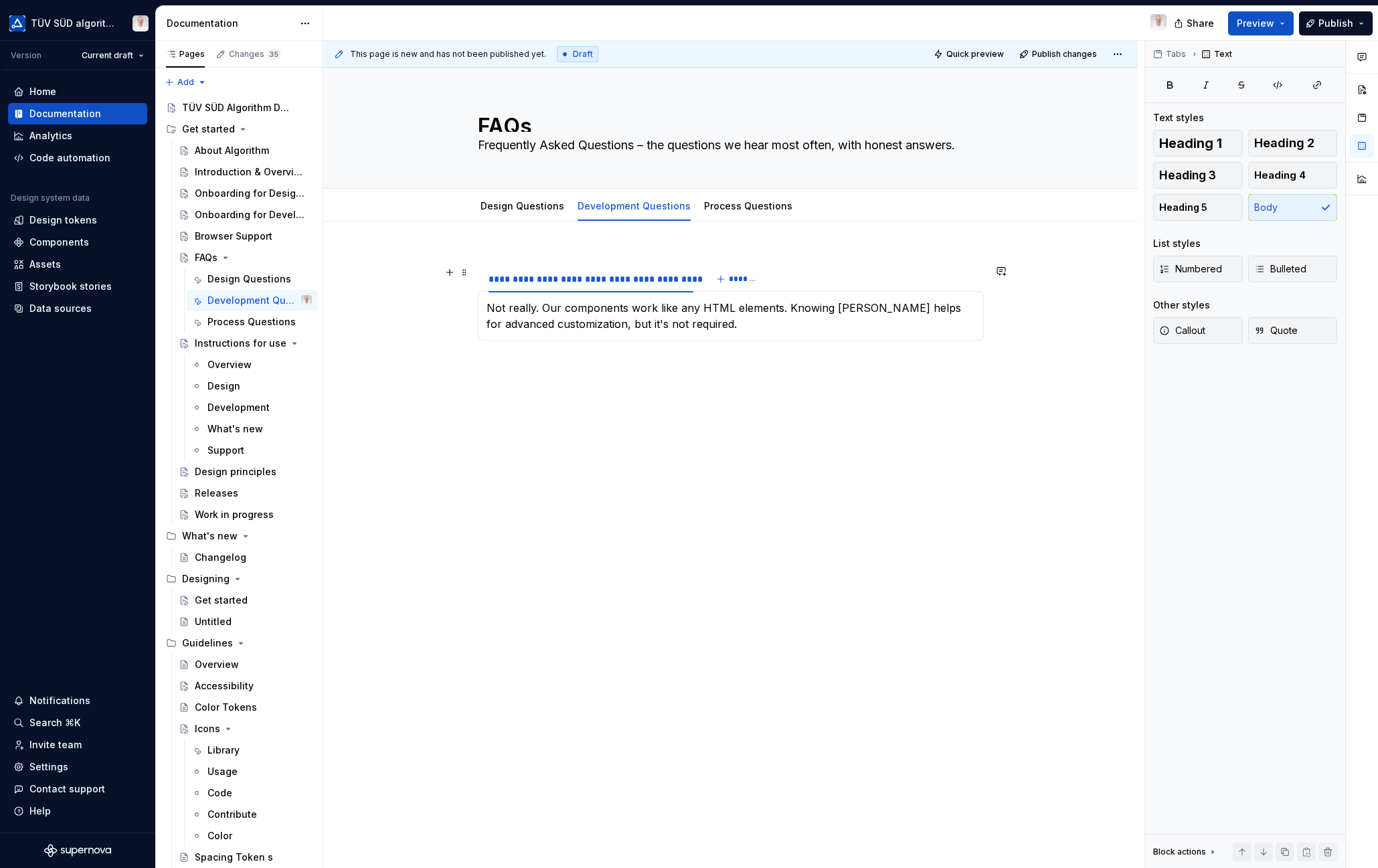
click at [734, 281] on span "*******" at bounding box center [743, 279] width 30 height 11
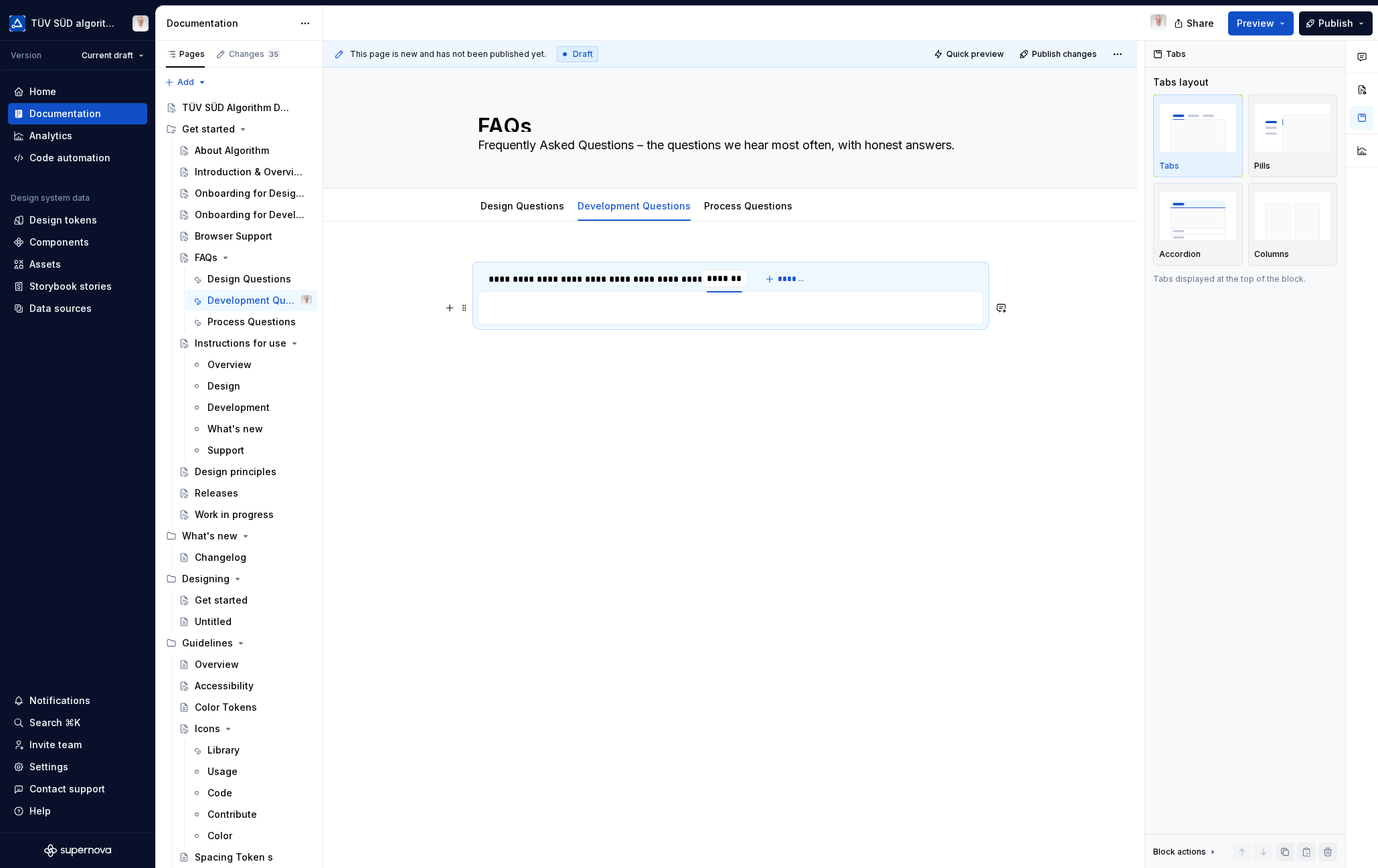
type input "**********"
click at [629, 306] on p at bounding box center [730, 308] width 488 height 16
click at [626, 304] on p at bounding box center [730, 308] width 488 height 16
type textarea "*"
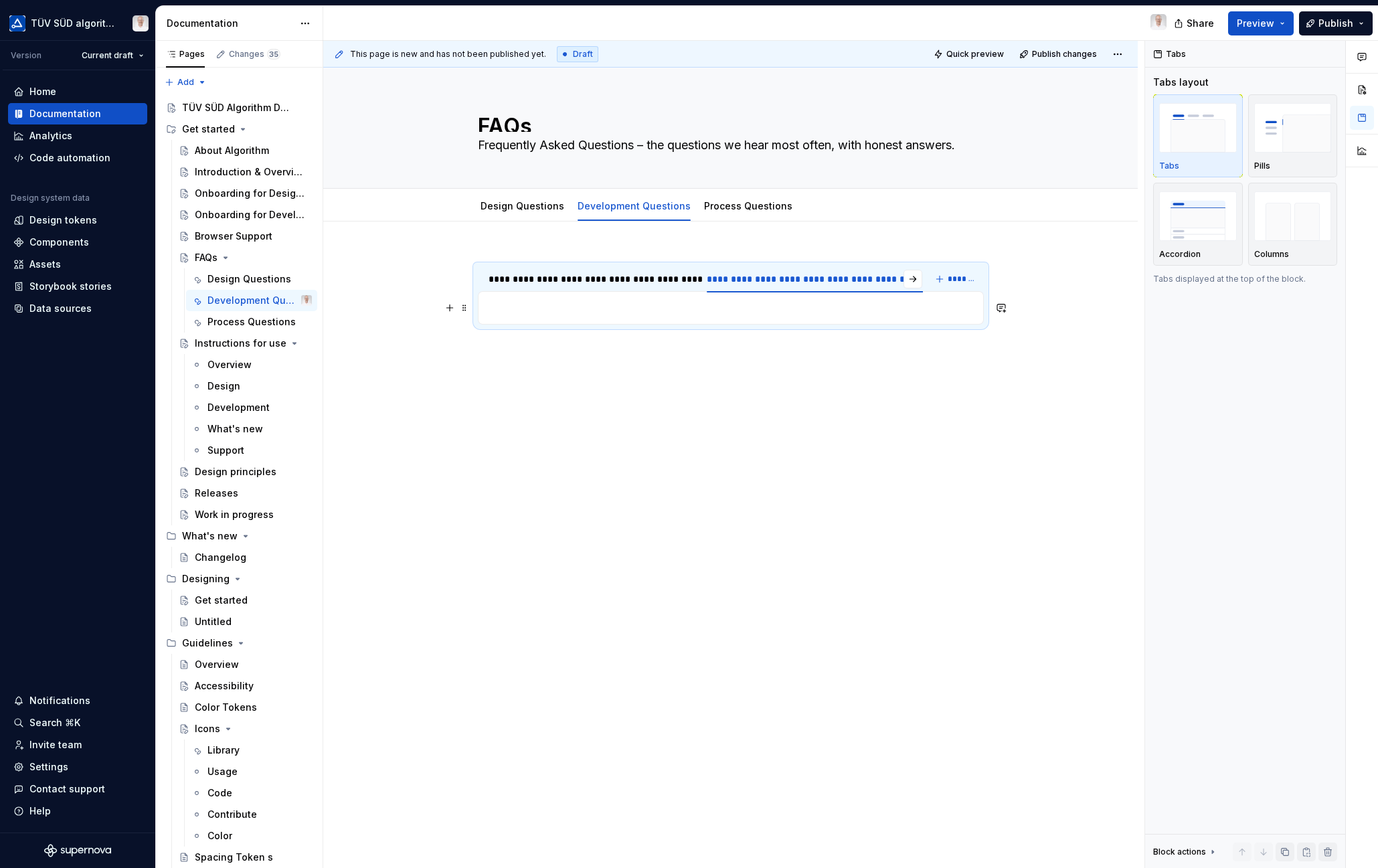
click at [528, 301] on p at bounding box center [730, 308] width 488 height 16
click at [624, 303] on p at bounding box center [730, 308] width 488 height 16
click at [558, 405] on div "**********" at bounding box center [730, 416] width 815 height 390
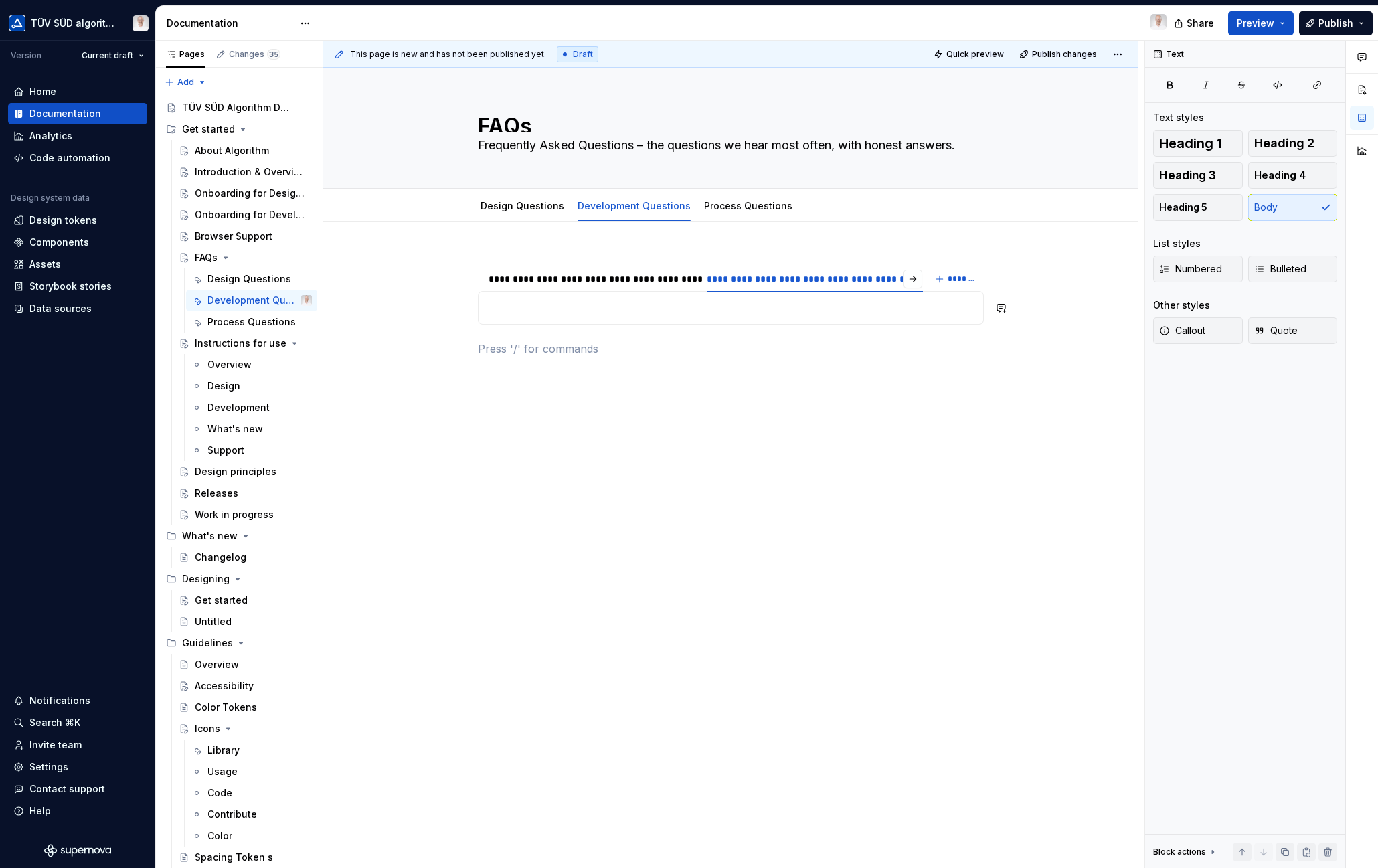
click at [555, 307] on p at bounding box center [730, 308] width 488 height 16
click at [950, 278] on span "*******" at bounding box center [962, 279] width 30 height 11
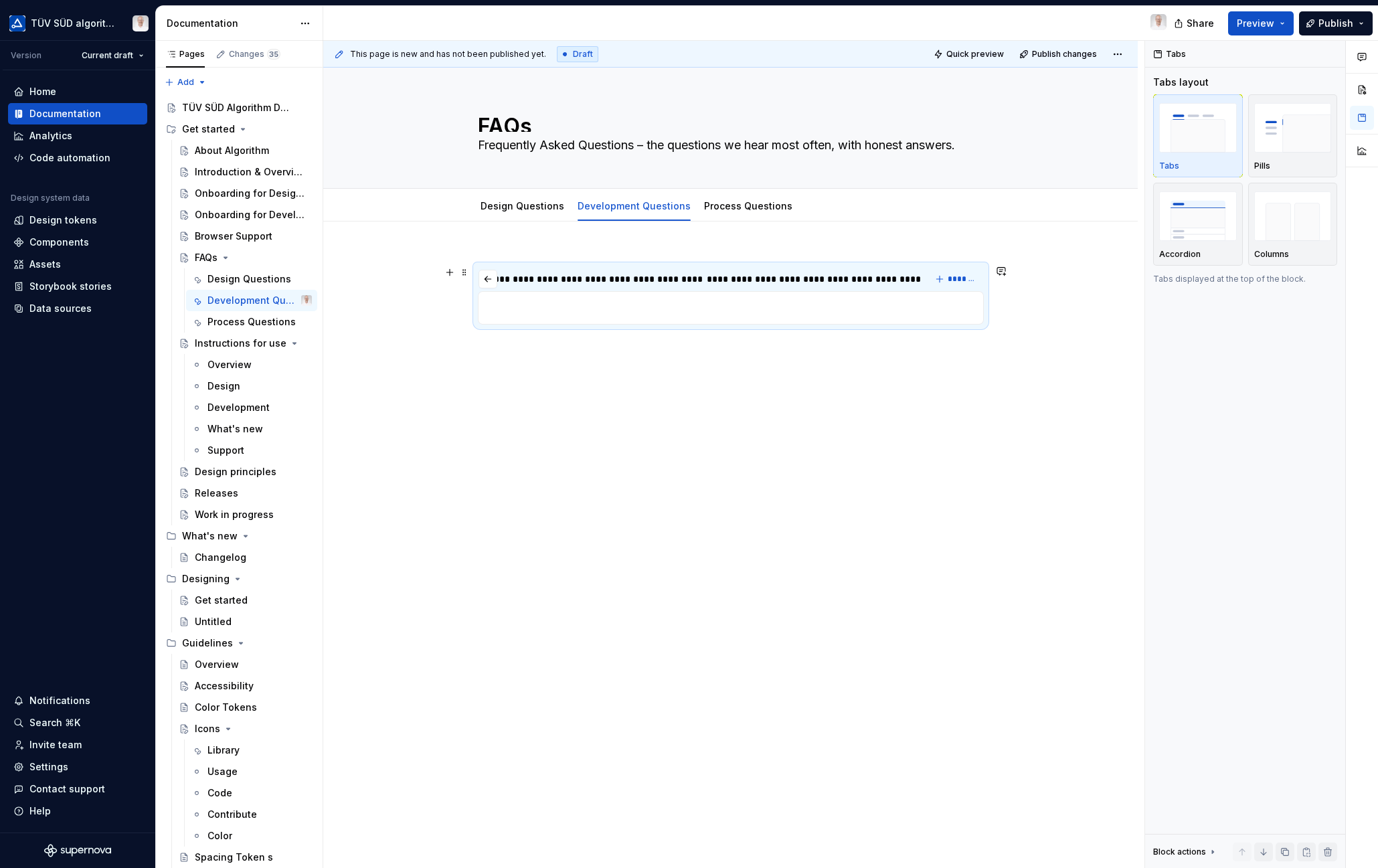
scroll to position [0, 83]
type input "**********"
click at [527, 311] on p at bounding box center [730, 308] width 488 height 16
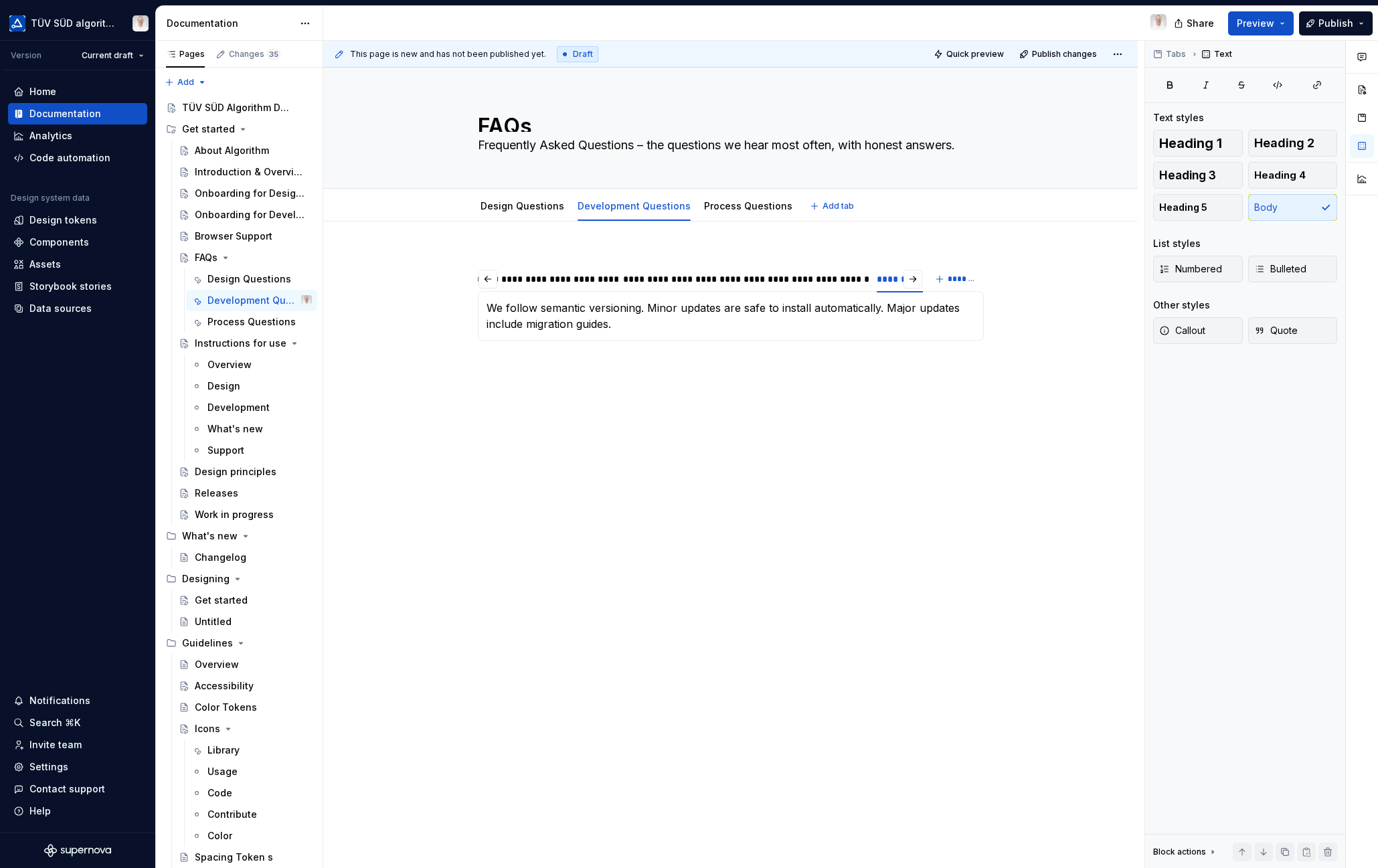
click at [727, 200] on link "Process Questions" at bounding box center [748, 206] width 88 height 11
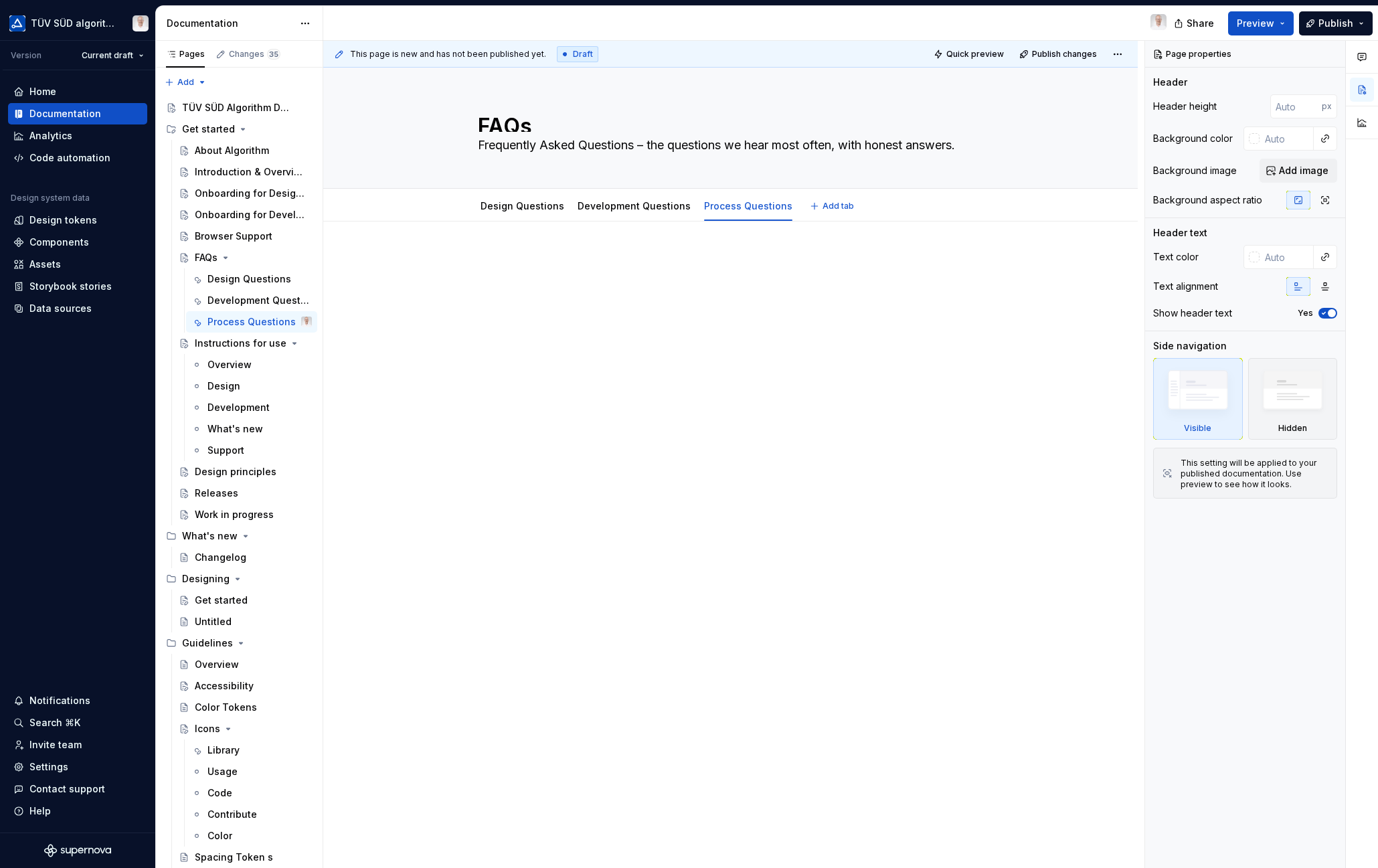
type textarea "*"
click at [499, 257] on p at bounding box center [731, 261] width 506 height 16
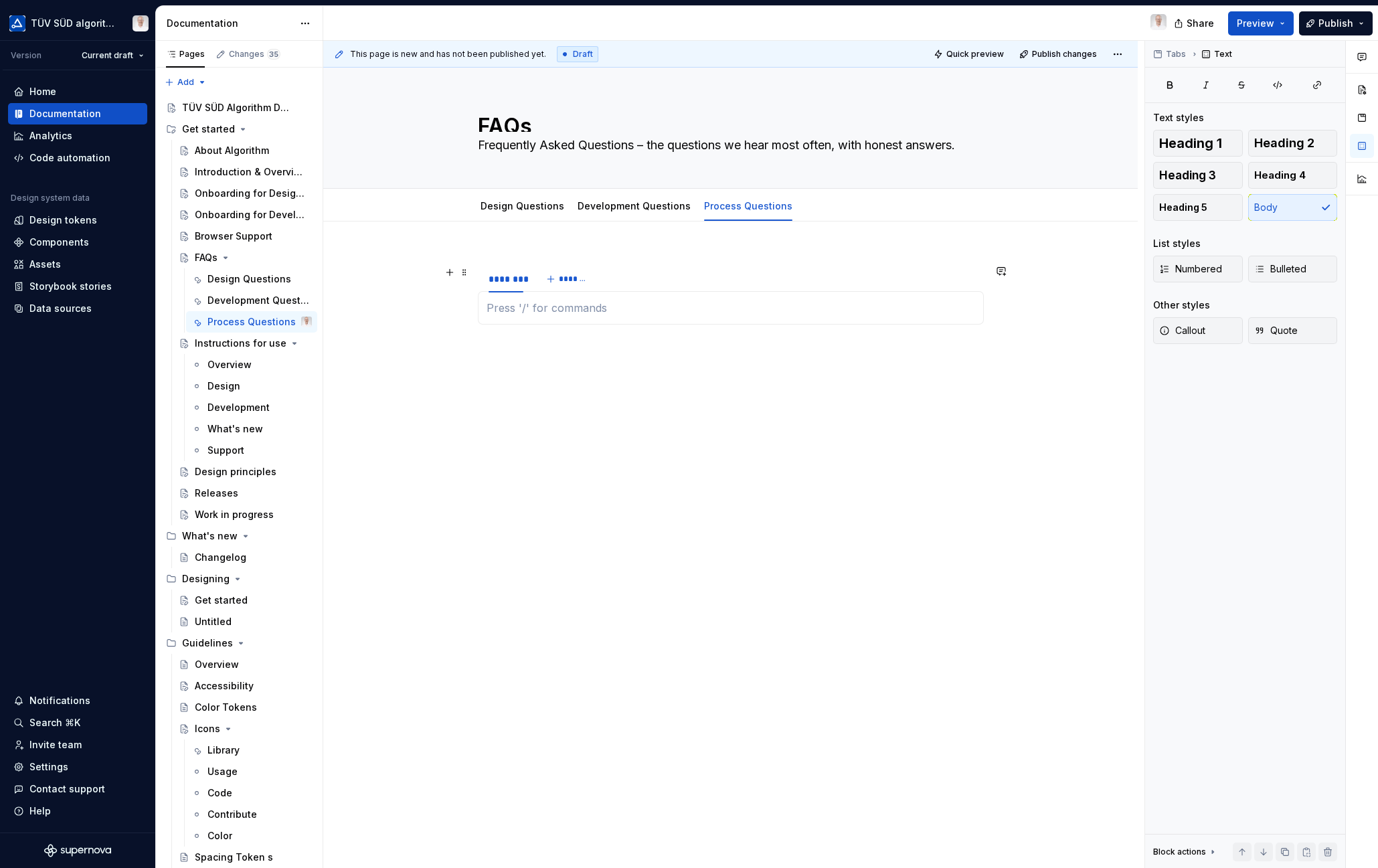
click at [510, 281] on div "********" at bounding box center [506, 279] width 35 height 13
click at [509, 281] on div "********" at bounding box center [506, 279] width 35 height 13
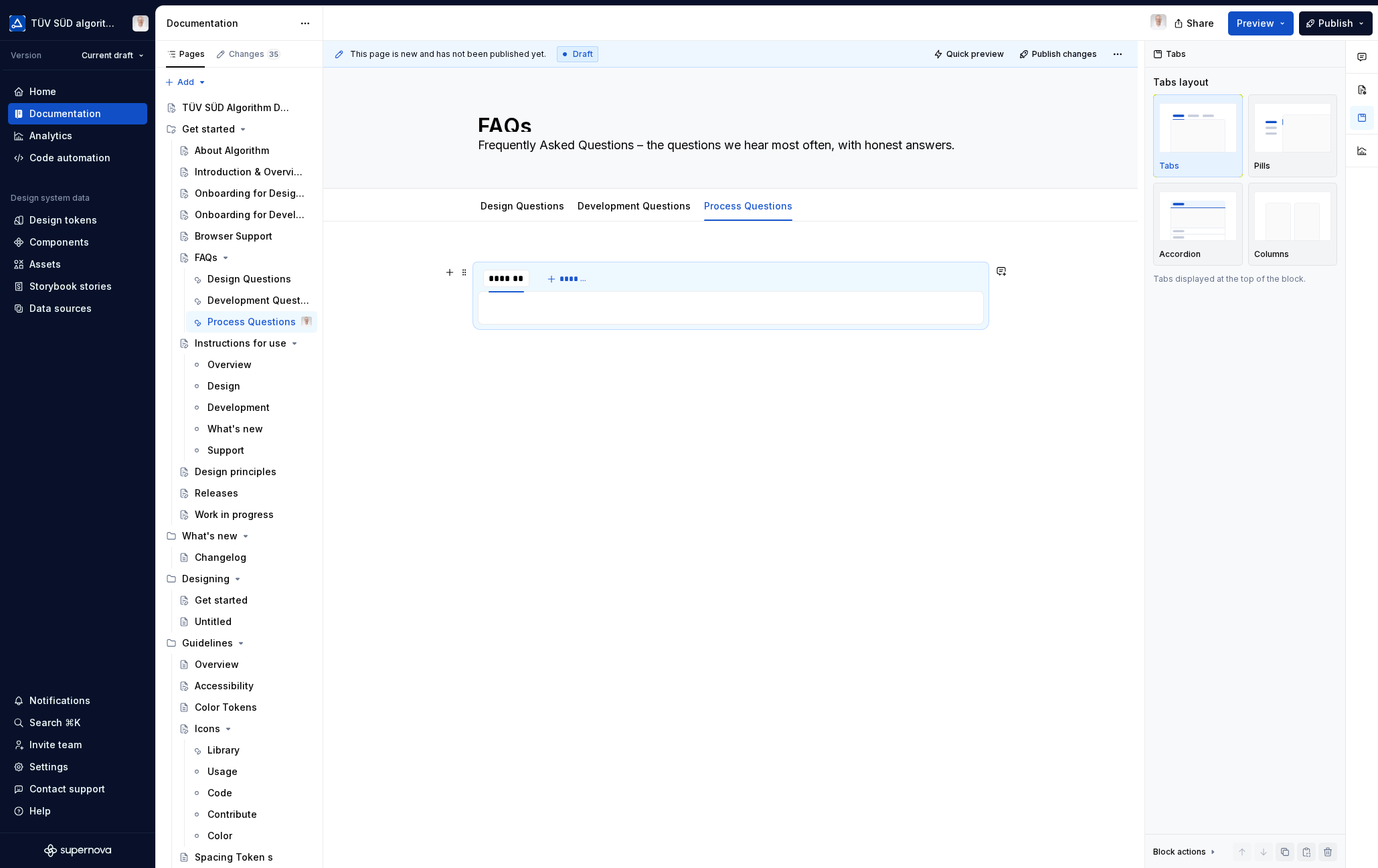
type input "**********"
click at [513, 306] on p at bounding box center [730, 308] width 488 height 16
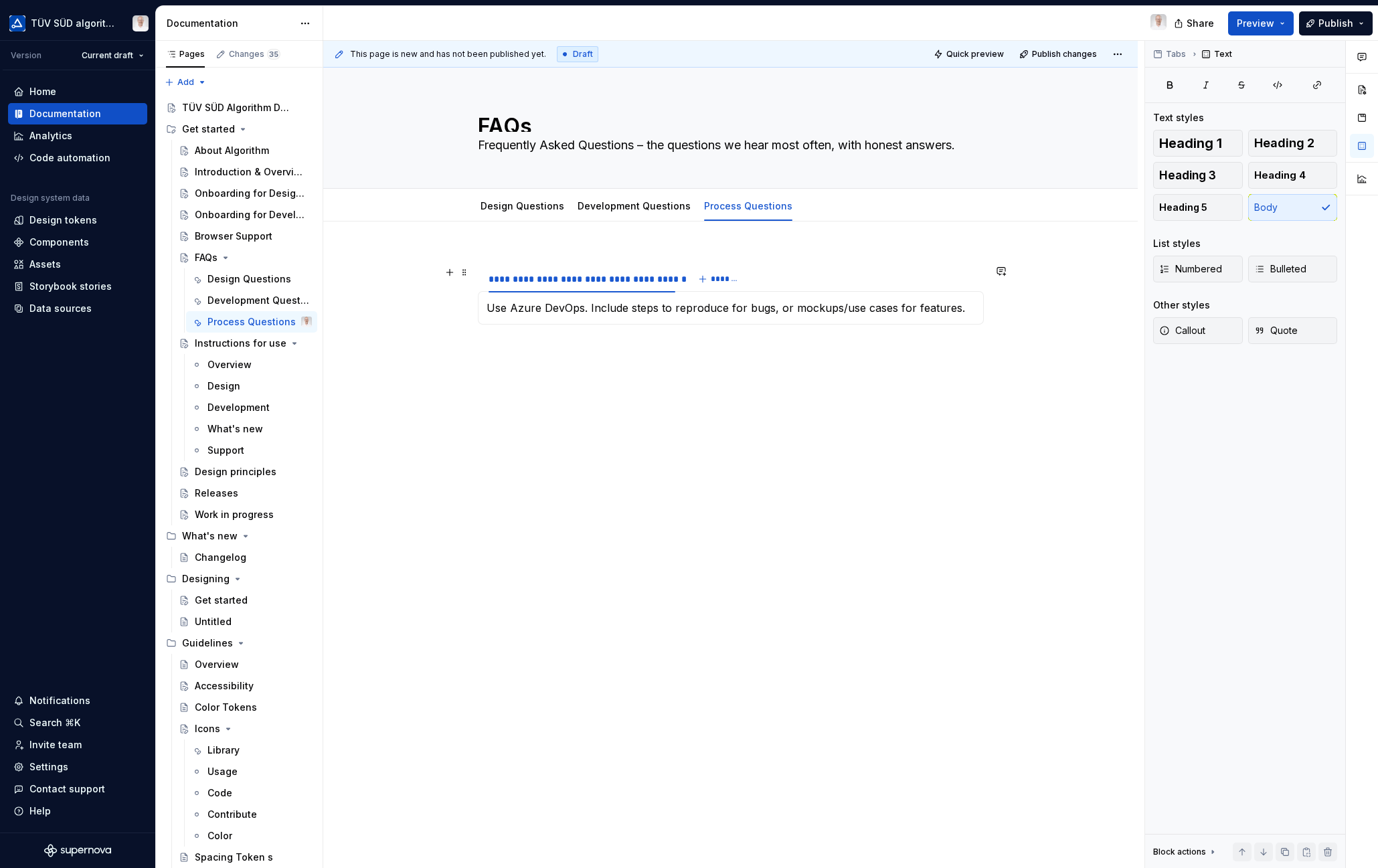
click at [709, 278] on button "*******" at bounding box center [720, 279] width 53 height 19
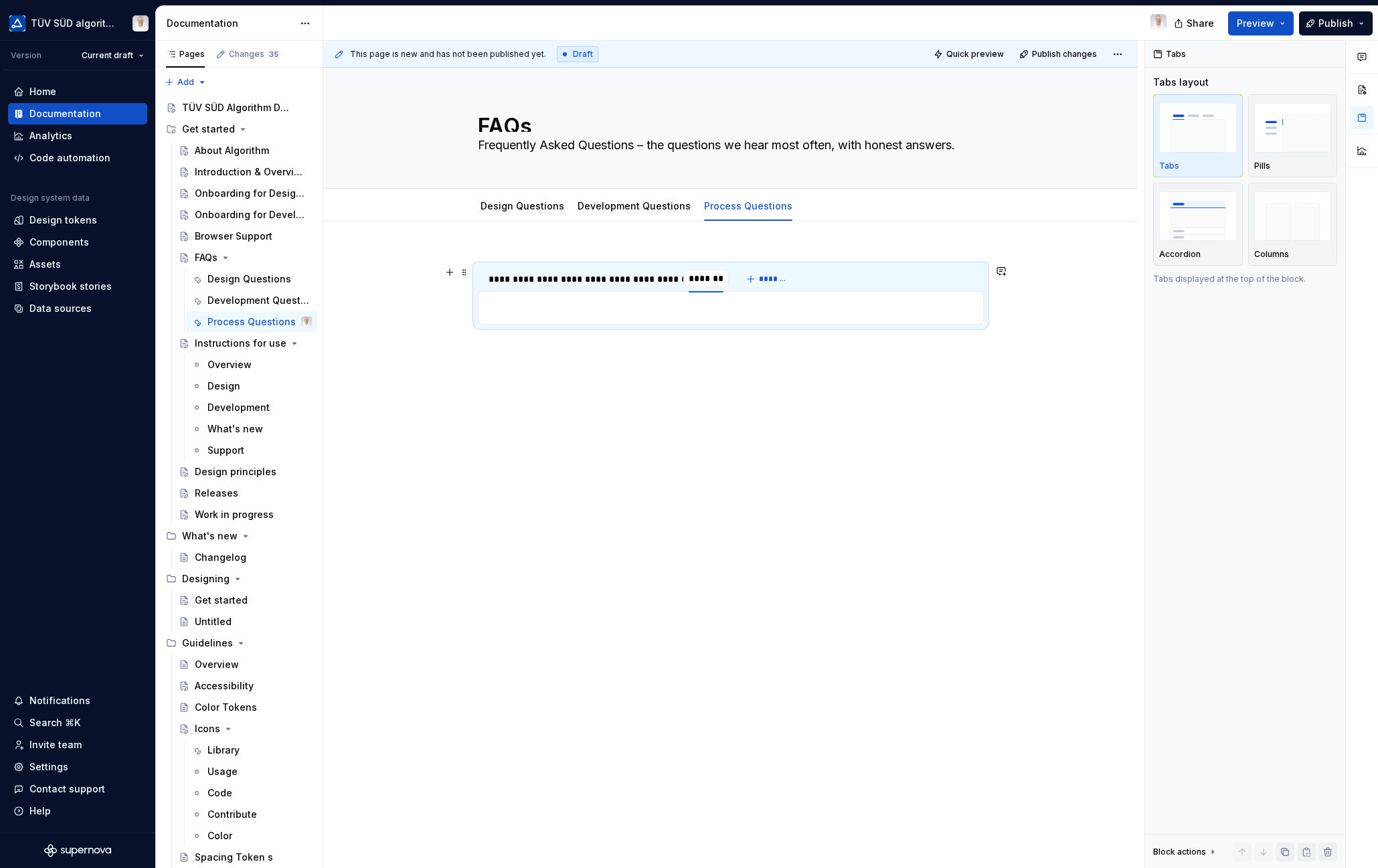
type input "**********"
click at [572, 304] on p at bounding box center [730, 308] width 488 height 16
click at [570, 307] on p at bounding box center [730, 308] width 488 height 16
click at [531, 303] on p at bounding box center [730, 308] width 488 height 16
click at [535, 321] on div "Use Azure DevOps. Include steps to reproduce for bugs, or mockups/use cases for…" at bounding box center [731, 308] width 506 height 33
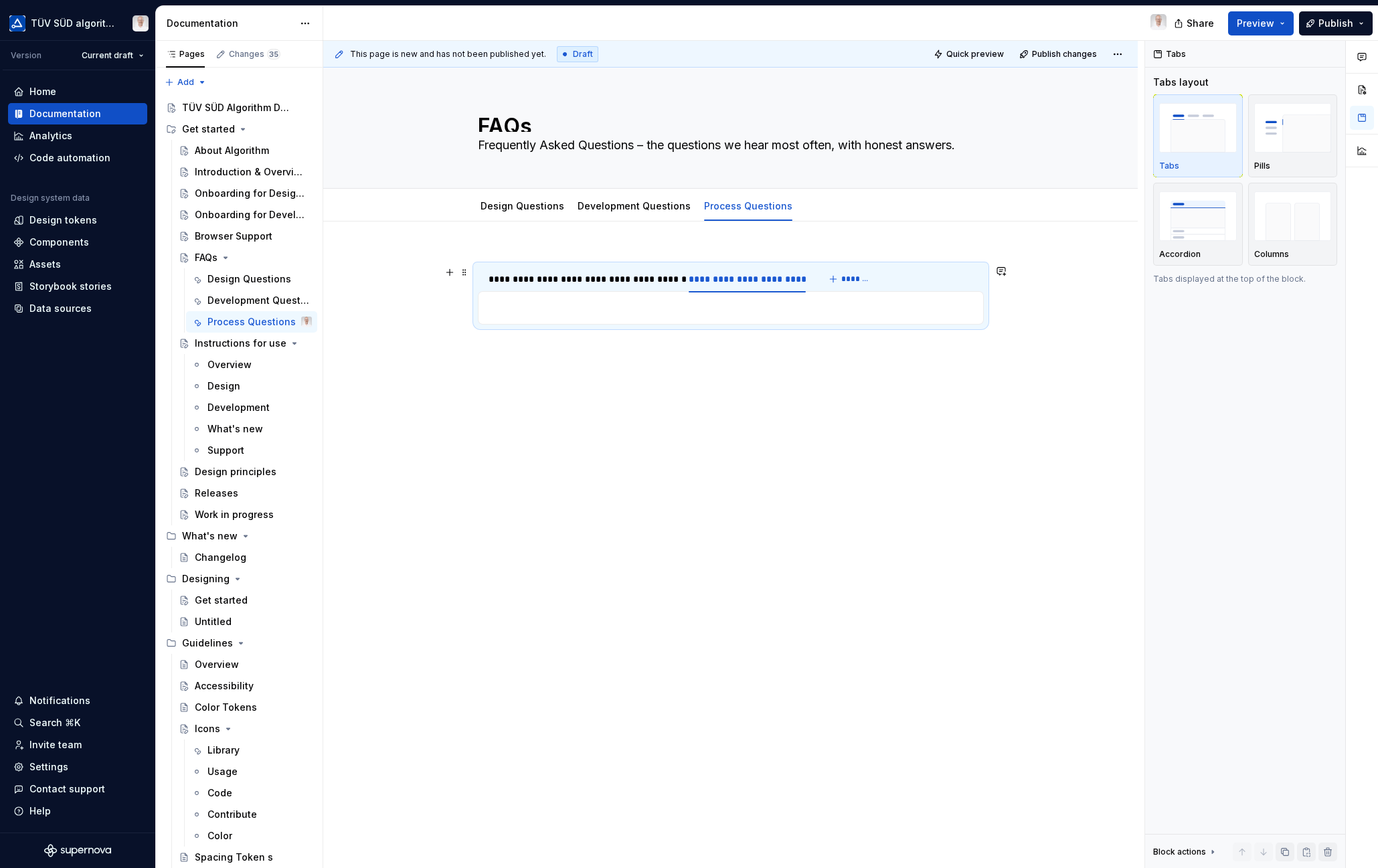
click at [766, 283] on div "**********" at bounding box center [747, 279] width 118 height 13
click at [665, 305] on p at bounding box center [730, 308] width 488 height 16
type textarea "*"
click at [517, 306] on p at bounding box center [730, 308] width 488 height 16
click at [572, 408] on div "**********" at bounding box center [730, 416] width 815 height 390
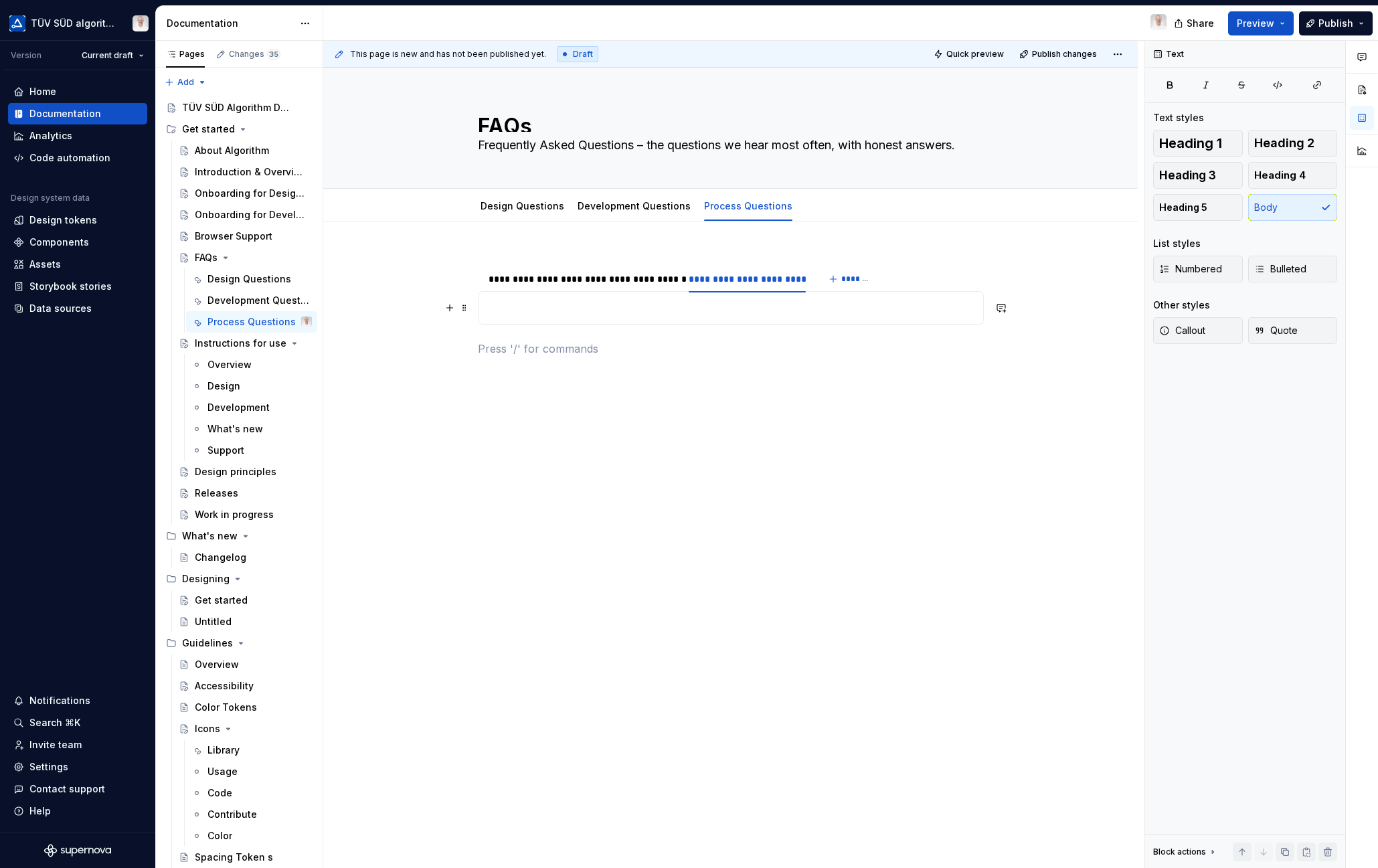
click at [538, 315] on p at bounding box center [730, 308] width 488 height 16
click at [851, 277] on span "*******" at bounding box center [856, 279] width 30 height 11
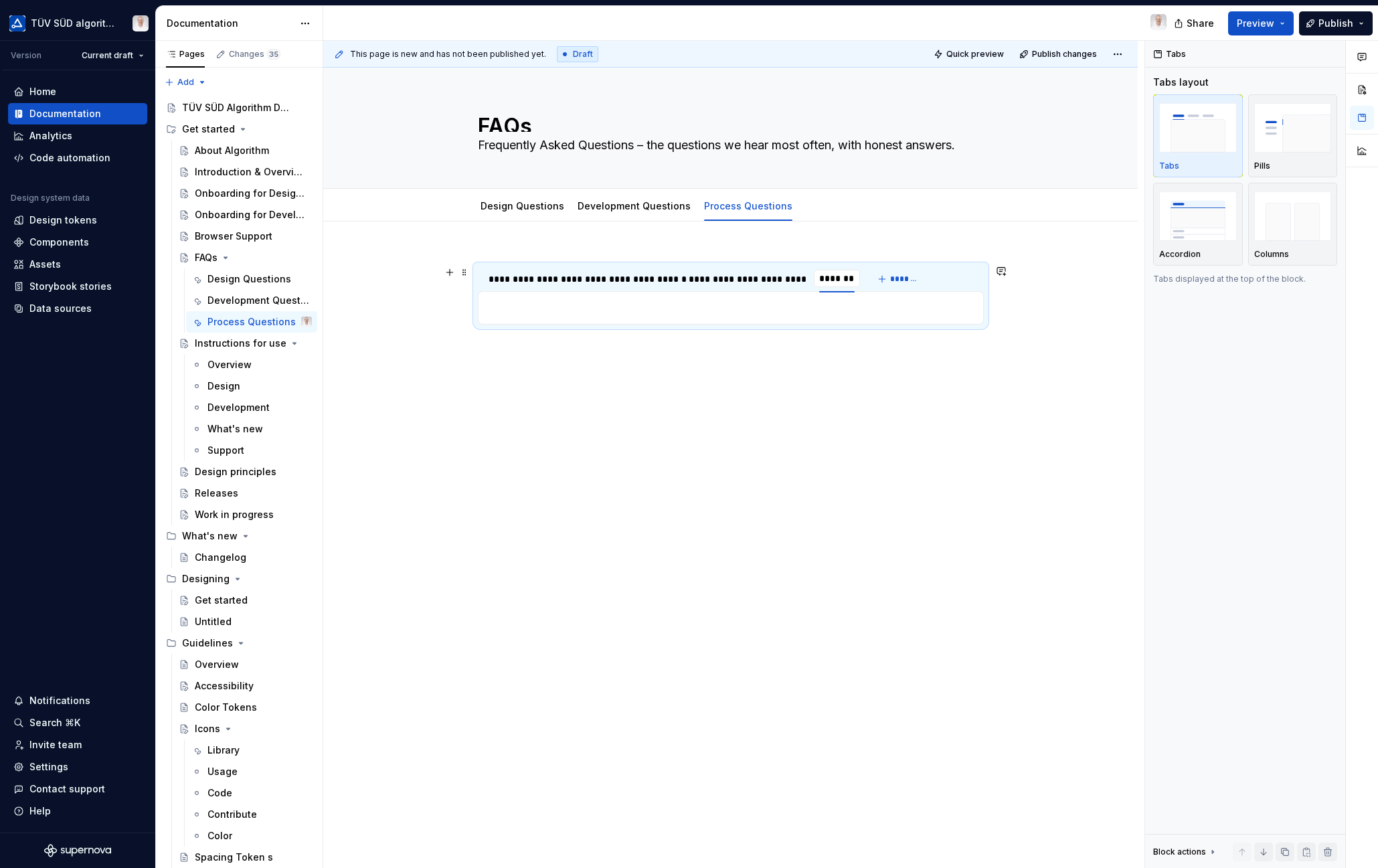
type input "**********"
click at [541, 312] on p at bounding box center [730, 308] width 488 height 16
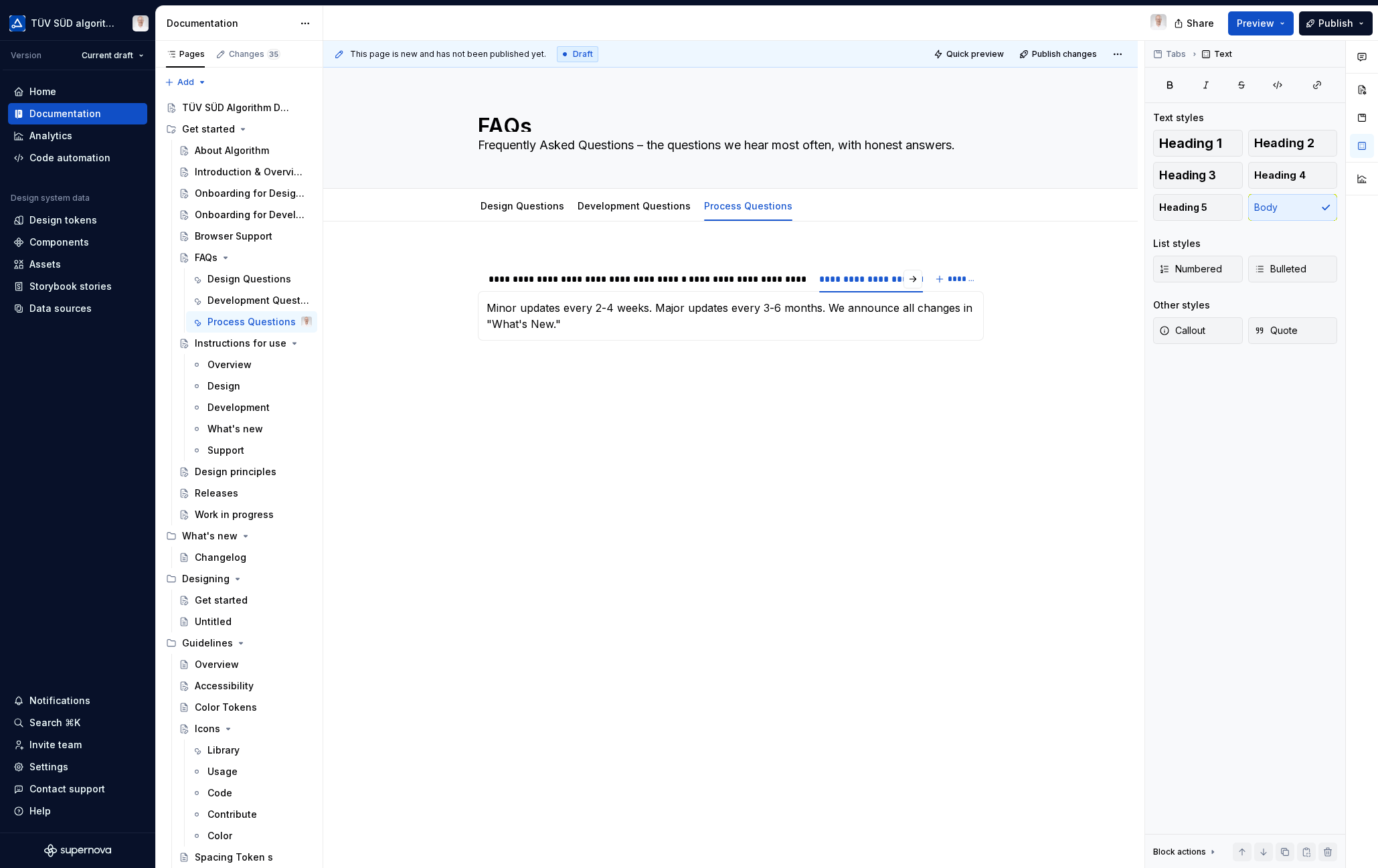
click at [615, 539] on div "**********" at bounding box center [730, 434] width 815 height 427
click at [464, 298] on div "**********" at bounding box center [730, 434] width 815 height 427
click at [497, 276] on div "**********" at bounding box center [581, 279] width 186 height 13
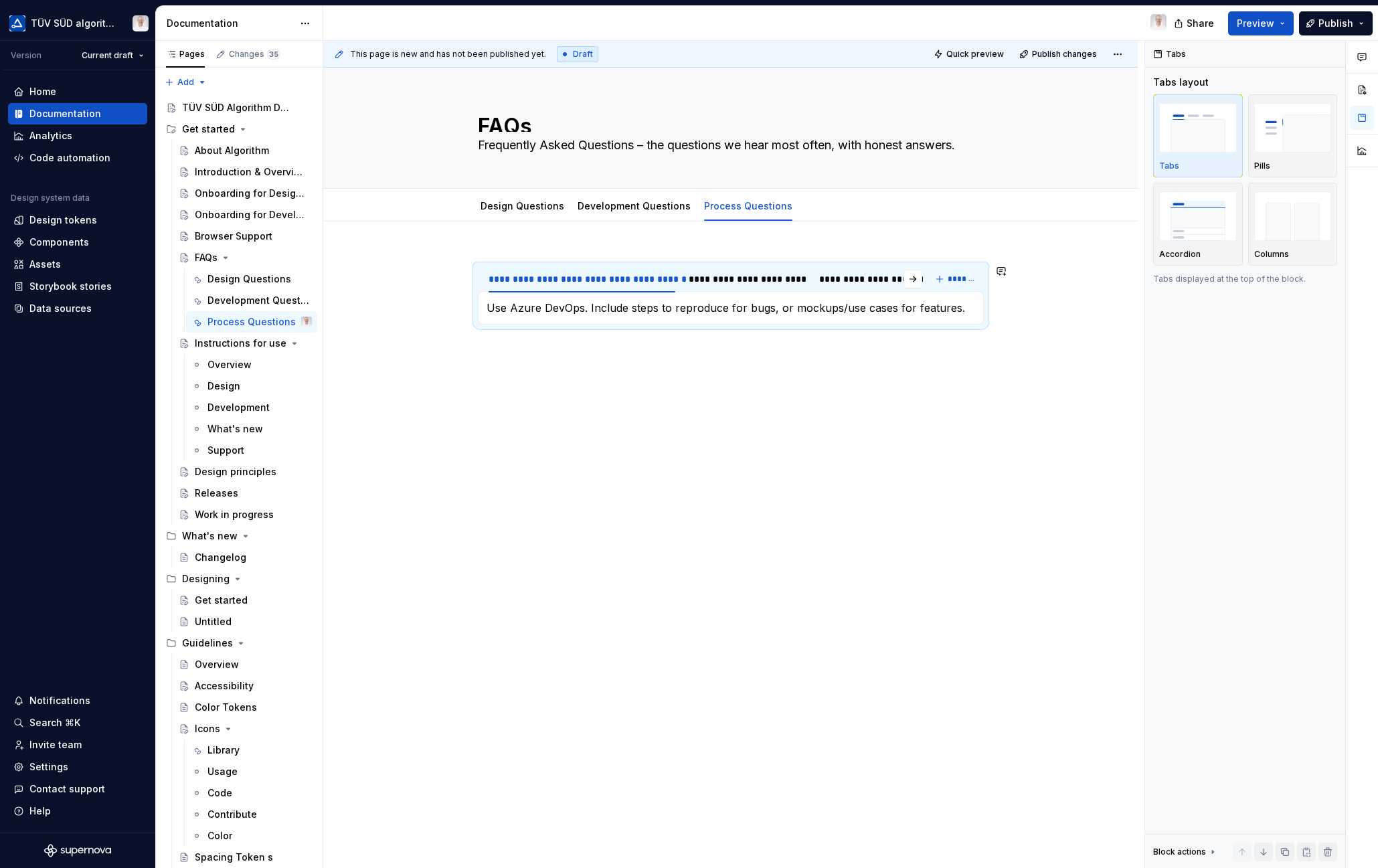
click at [1184, 222] on img "button" at bounding box center [1198, 216] width 78 height 49
click at [610, 208] on link "Development Questions" at bounding box center [634, 206] width 113 height 11
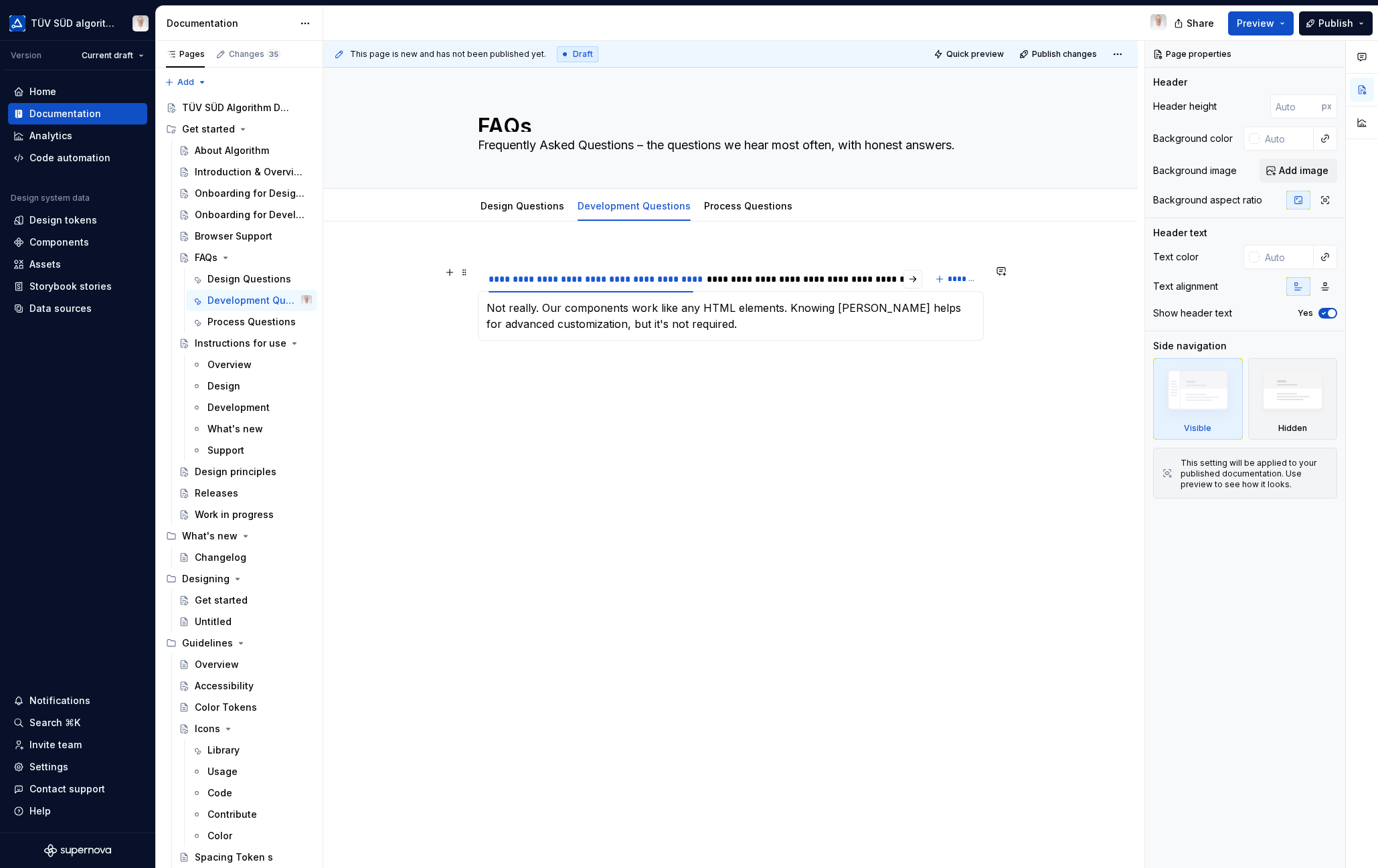
click at [501, 276] on div "**********" at bounding box center [591, 279] width 206 height 13
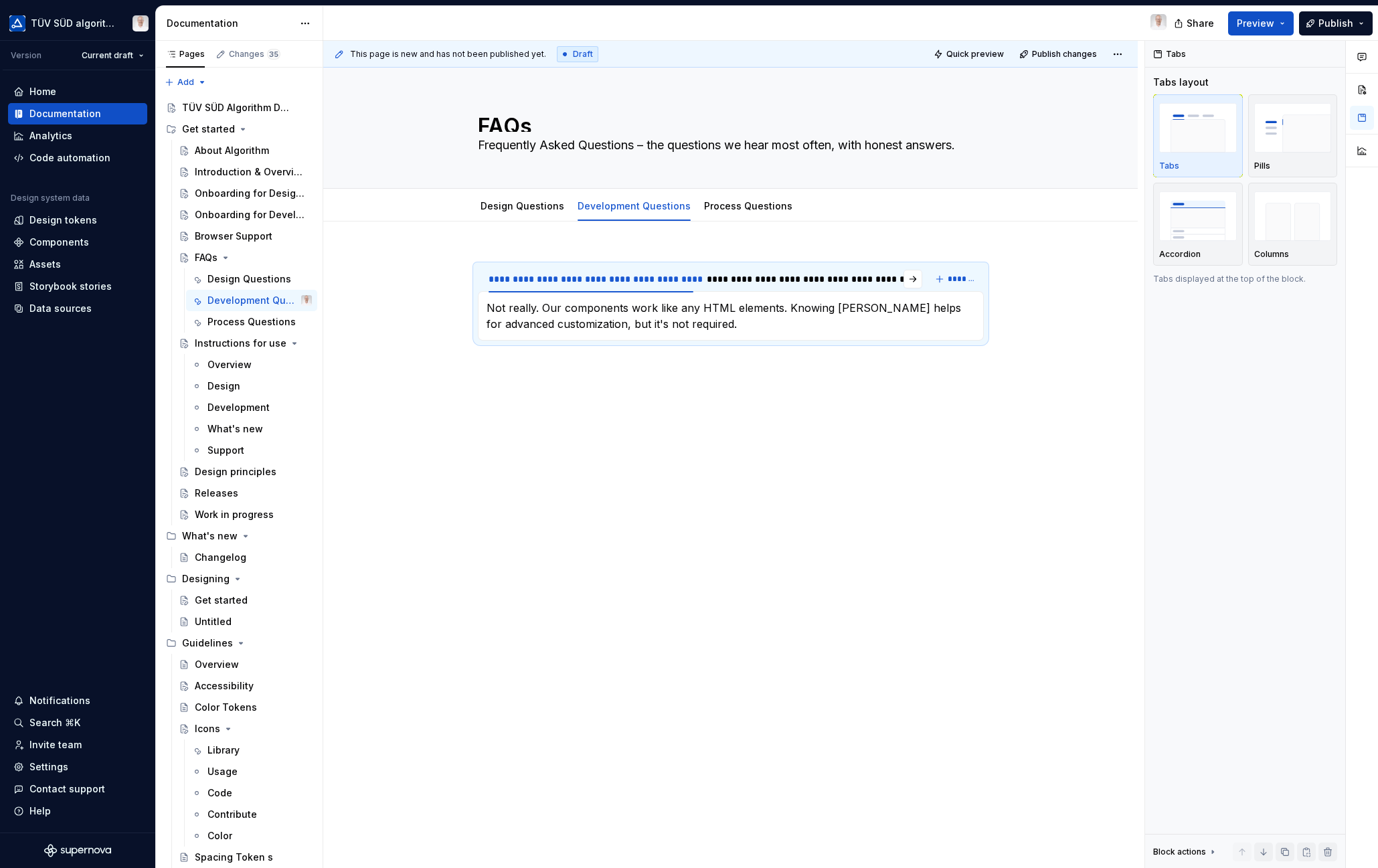
click at [1186, 220] on img "button" at bounding box center [1198, 216] width 78 height 49
type textarea "*"
click at [495, 362] on p at bounding box center [731, 364] width 506 height 16
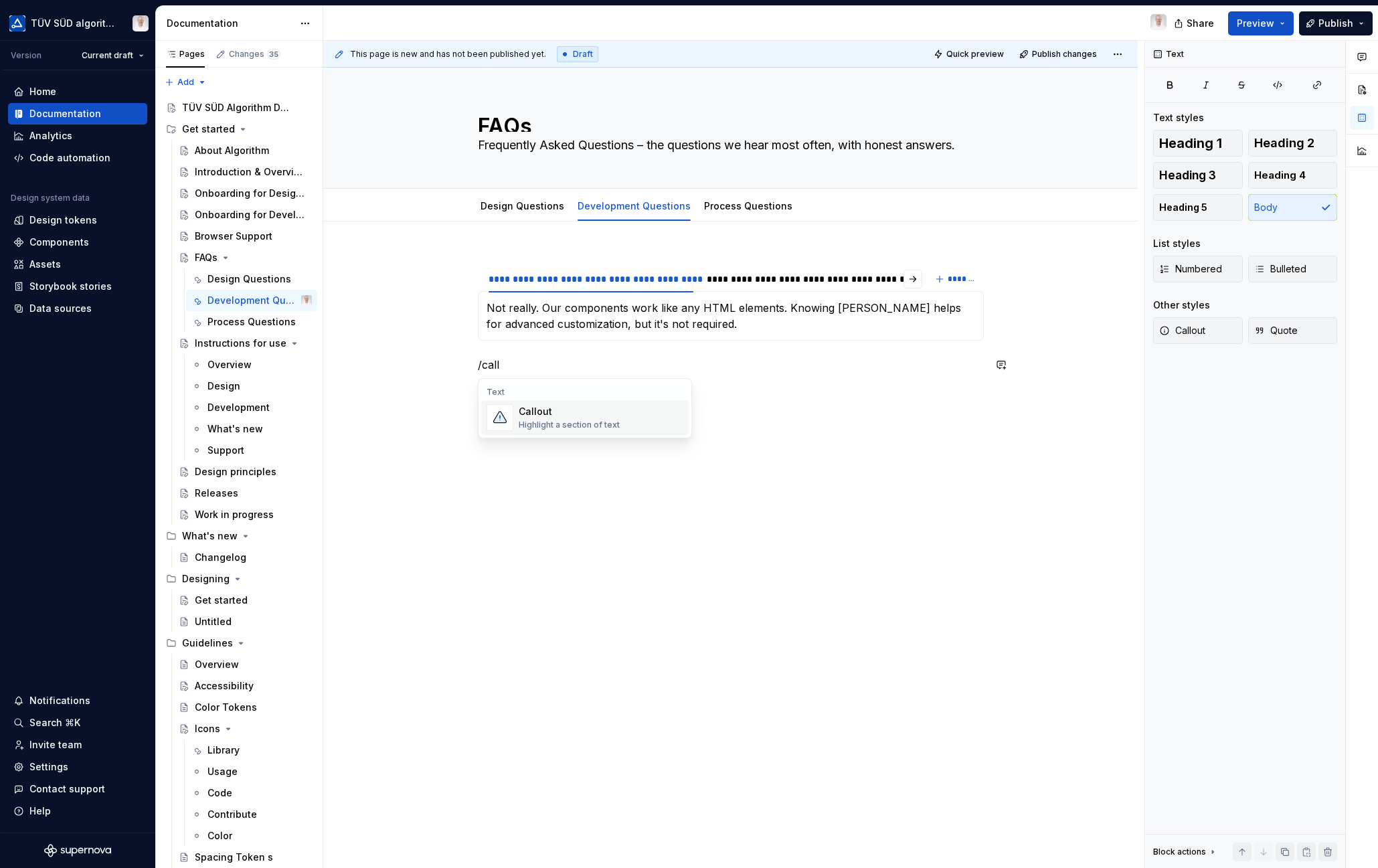
click at [538, 426] on div "Highlight a section of text" at bounding box center [569, 425] width 101 height 11
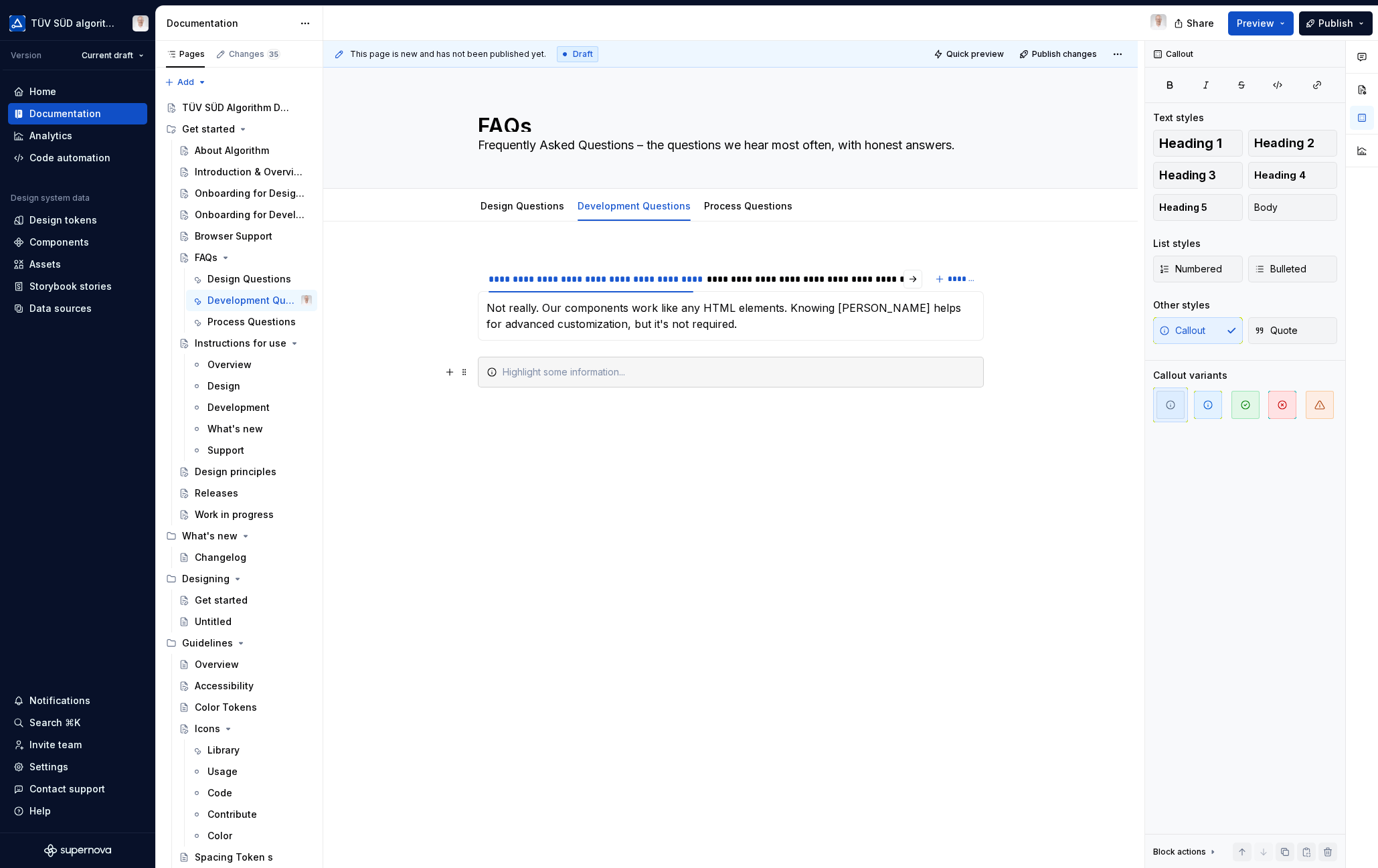
click at [584, 367] on div at bounding box center [739, 371] width 473 height 13
click at [1107, 466] on div "**********" at bounding box center [730, 442] width 815 height 442
click at [532, 210] on link "Design Questions" at bounding box center [522, 206] width 83 height 11
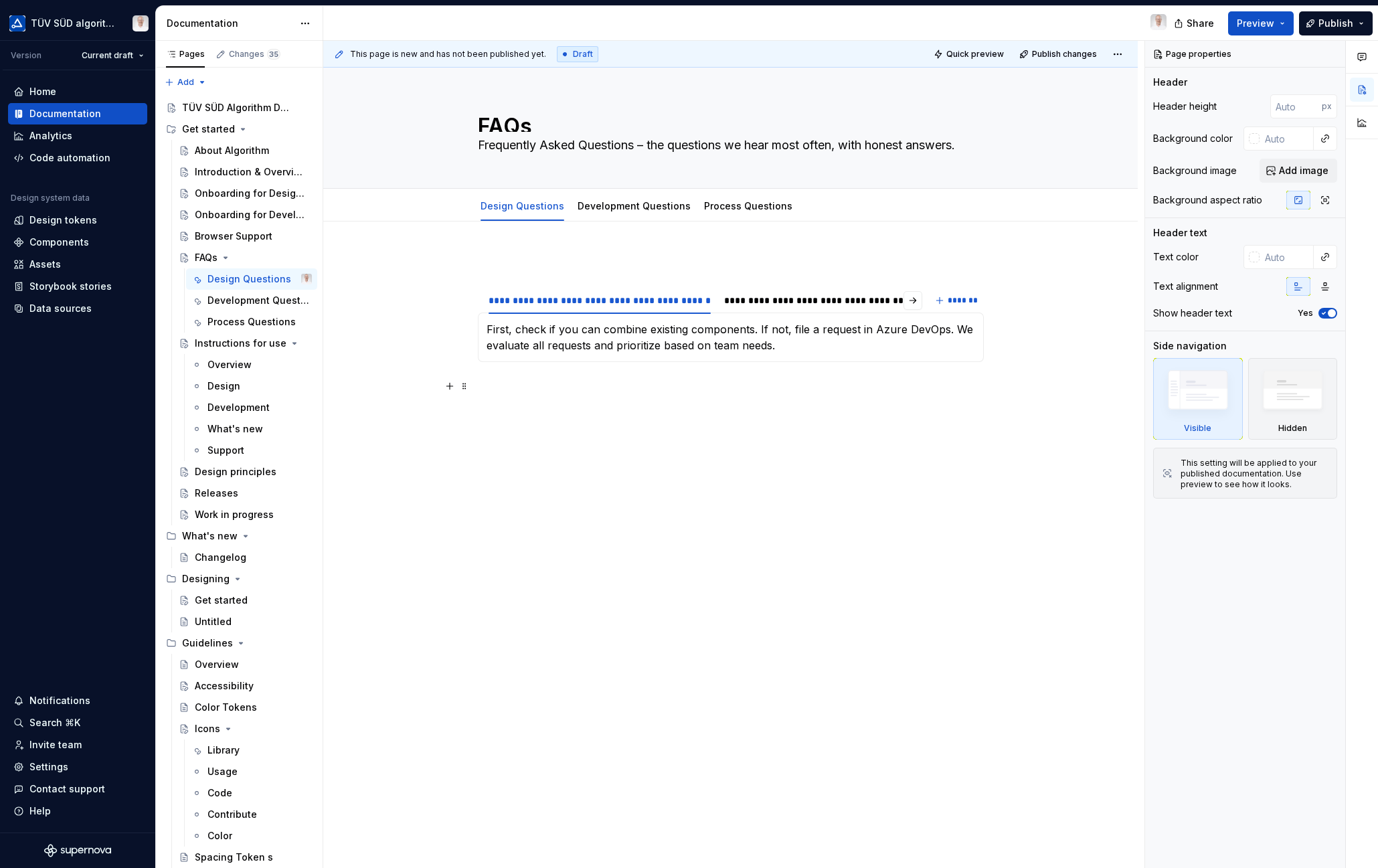
type textarea "*"
click at [481, 265] on p at bounding box center [731, 261] width 506 height 16
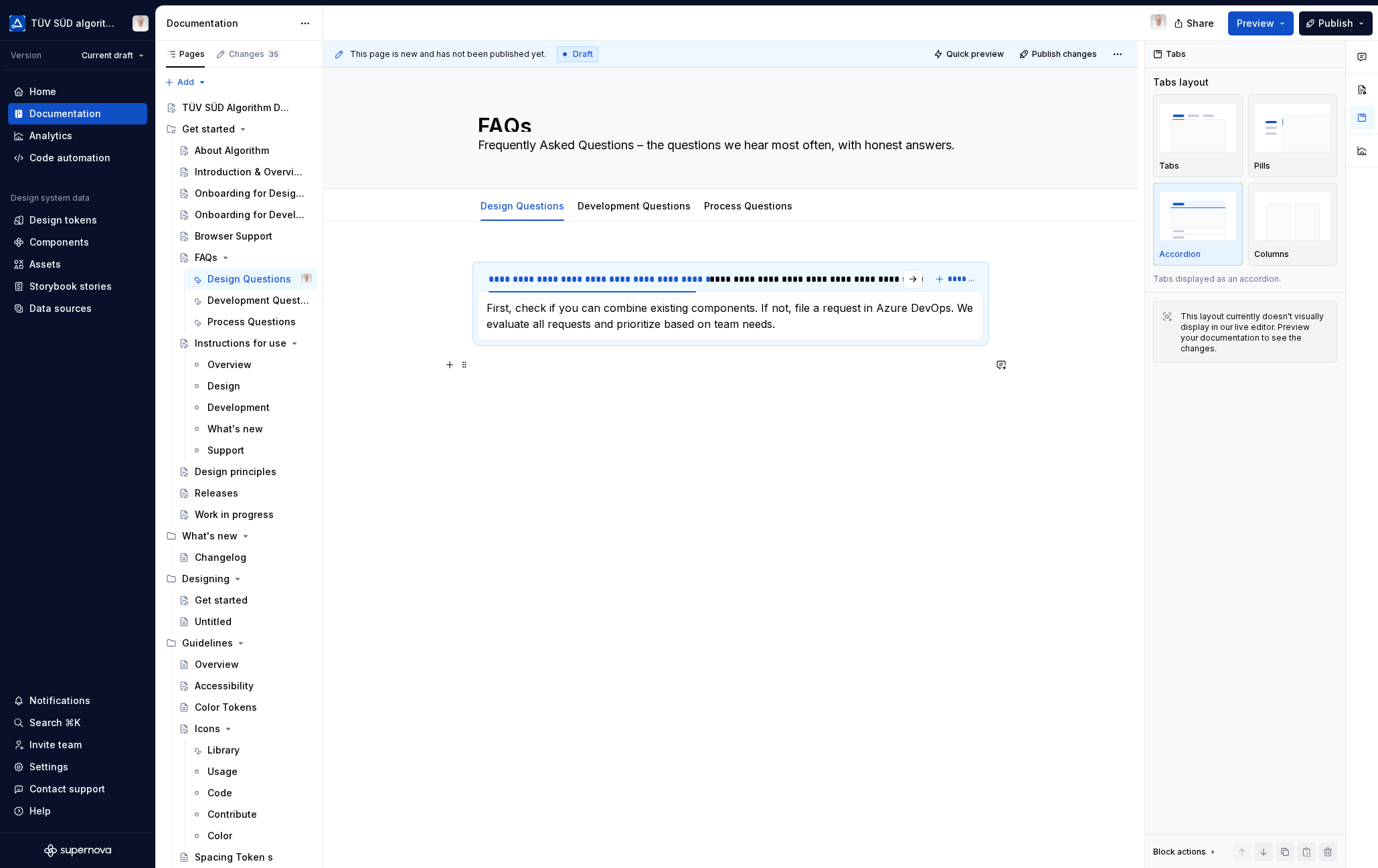
click at [492, 371] on p at bounding box center [731, 364] width 506 height 16
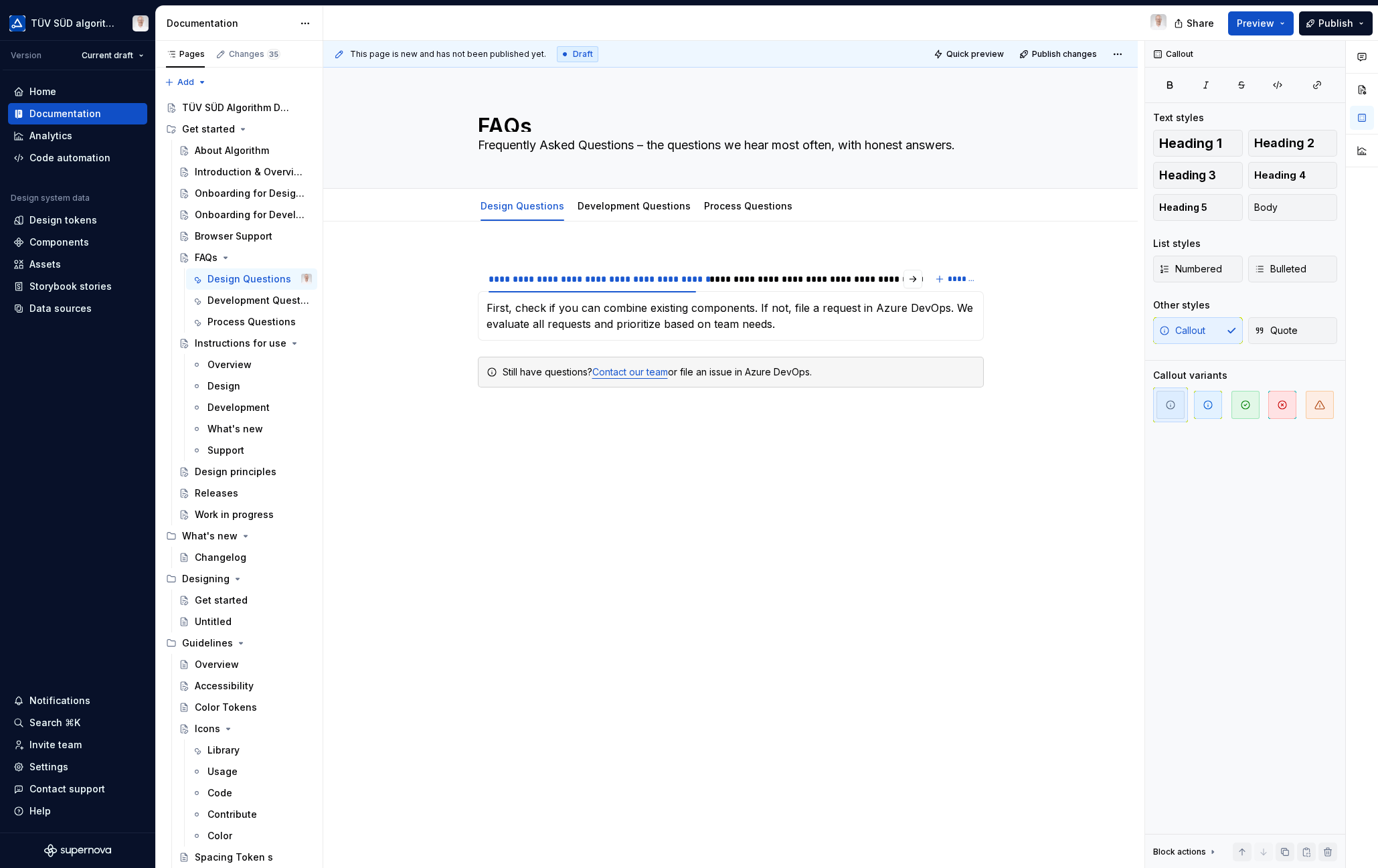
click at [1032, 467] on div "**********" at bounding box center [730, 442] width 815 height 442
click at [730, 208] on link "Process Questions" at bounding box center [748, 206] width 88 height 11
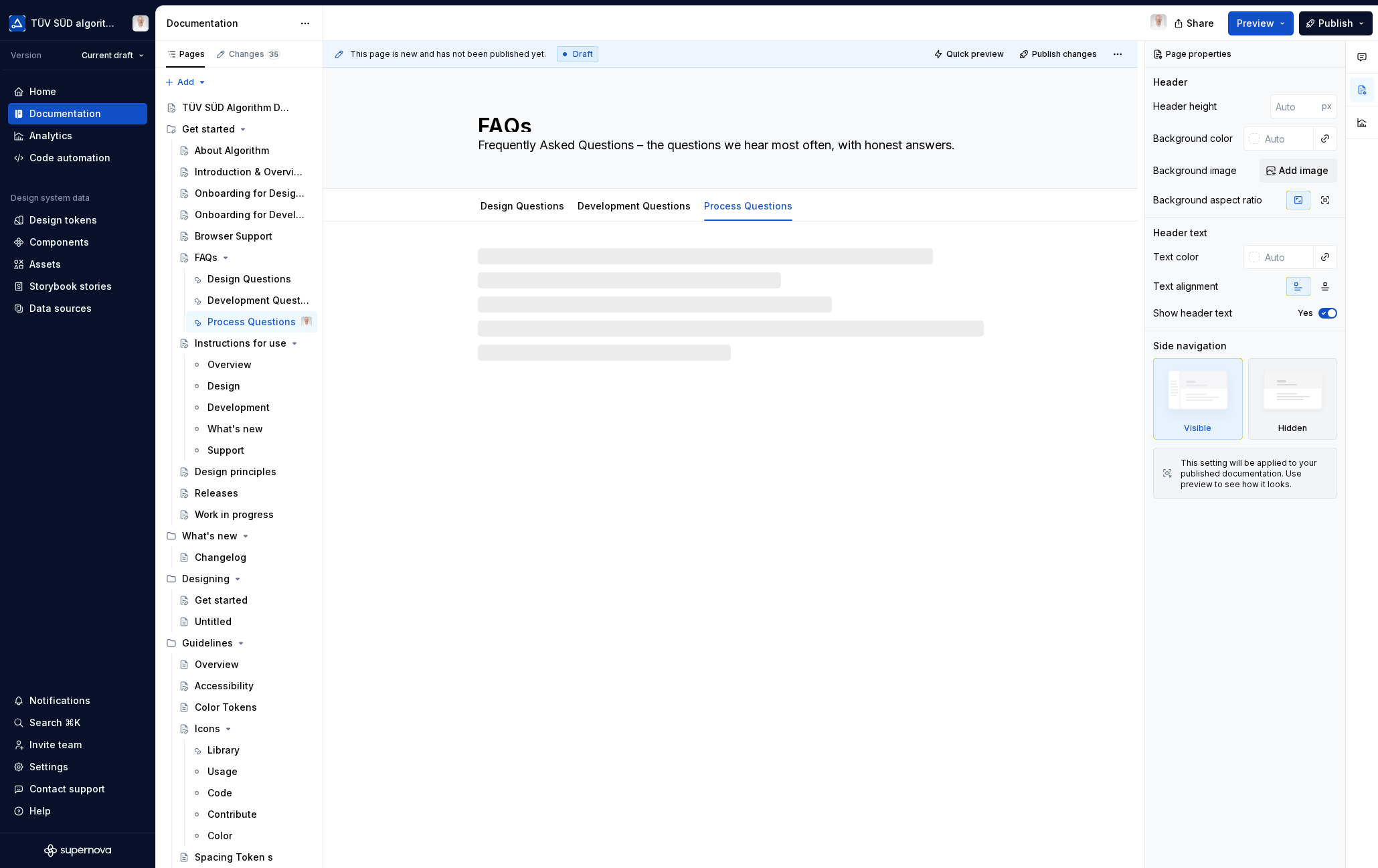
type textarea "*"
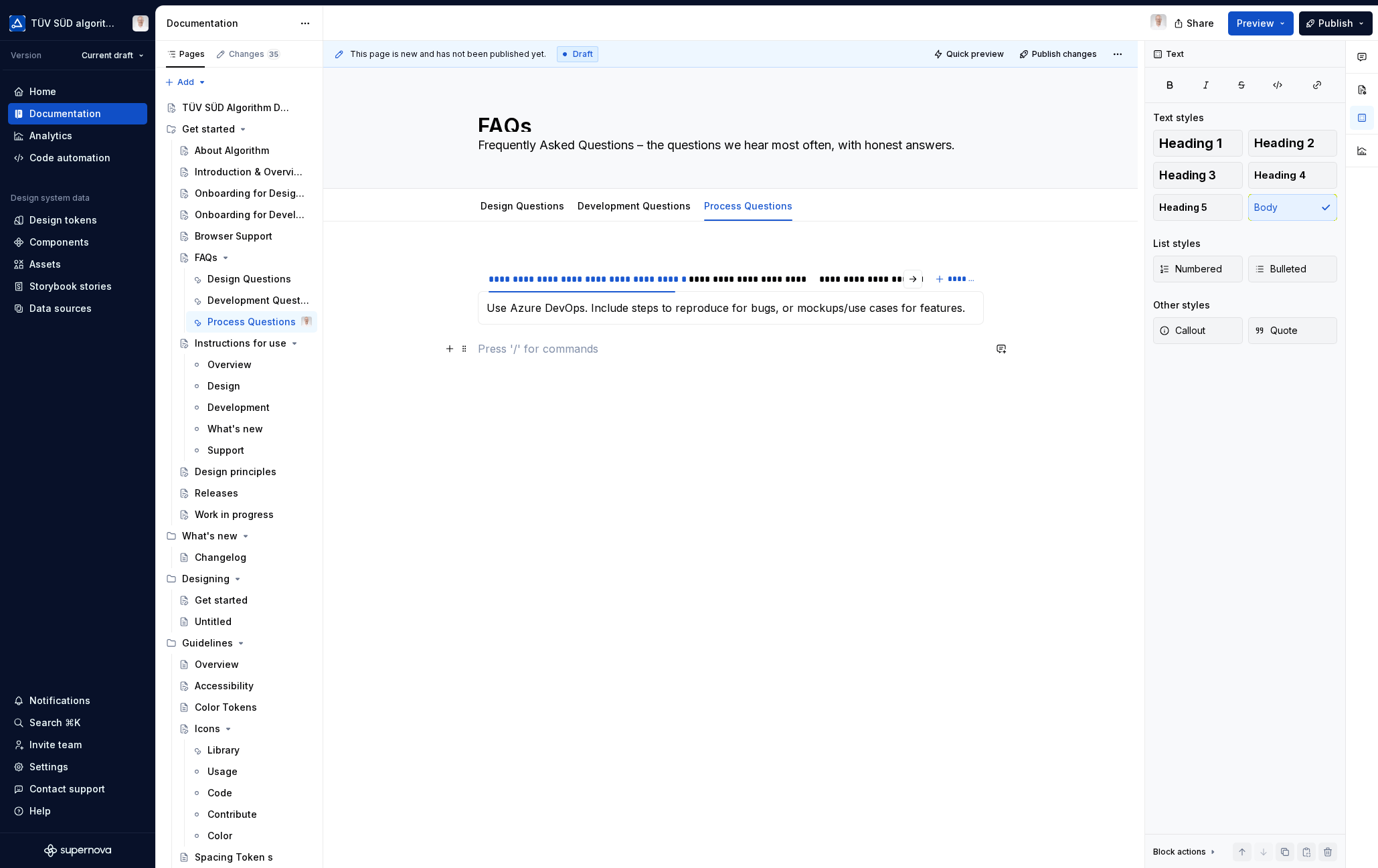
click at [508, 352] on p at bounding box center [731, 348] width 506 height 16
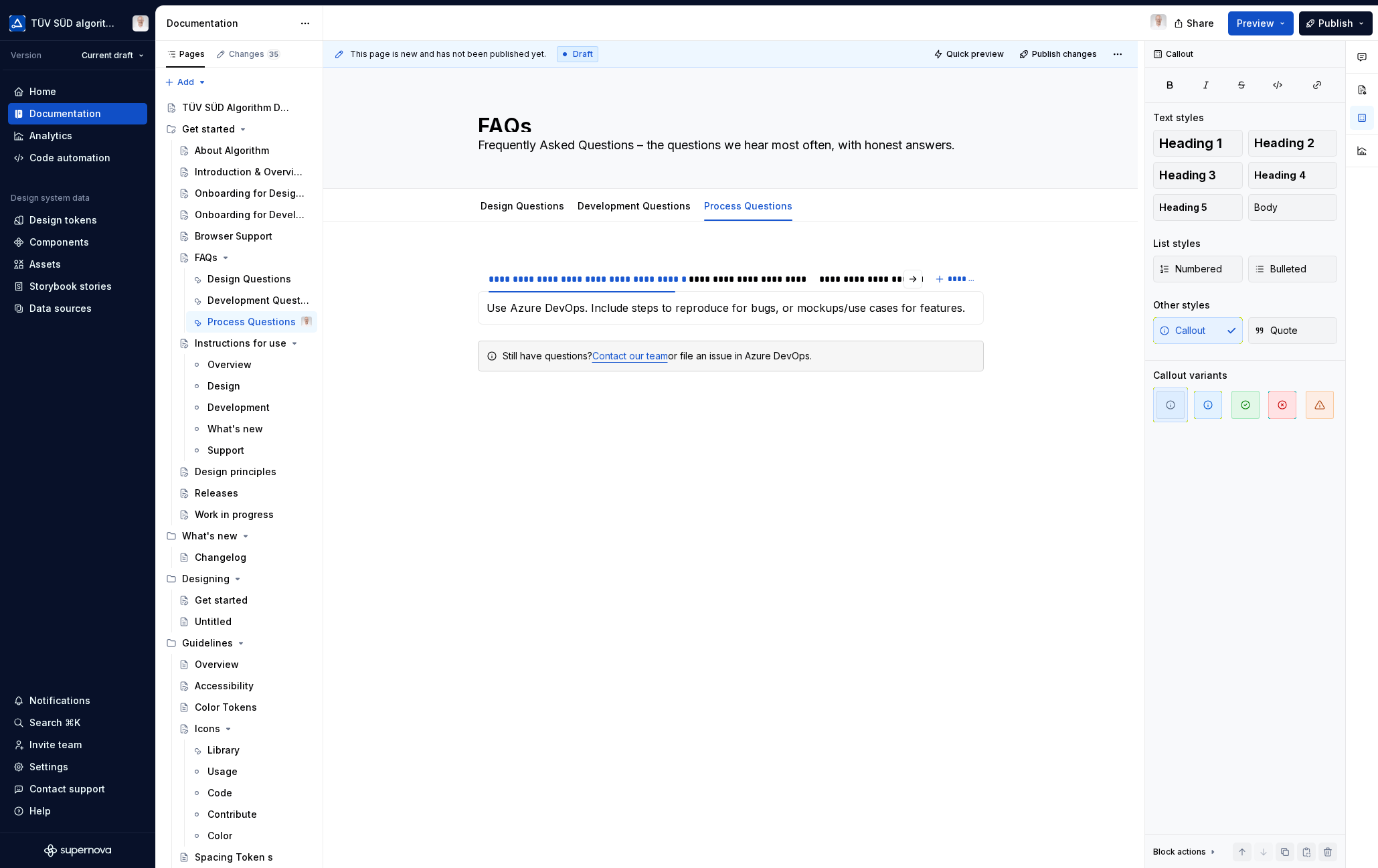
click at [1080, 586] on div "**********" at bounding box center [730, 434] width 815 height 426
click at [1258, 28] on span "Preview" at bounding box center [1255, 23] width 37 height 13
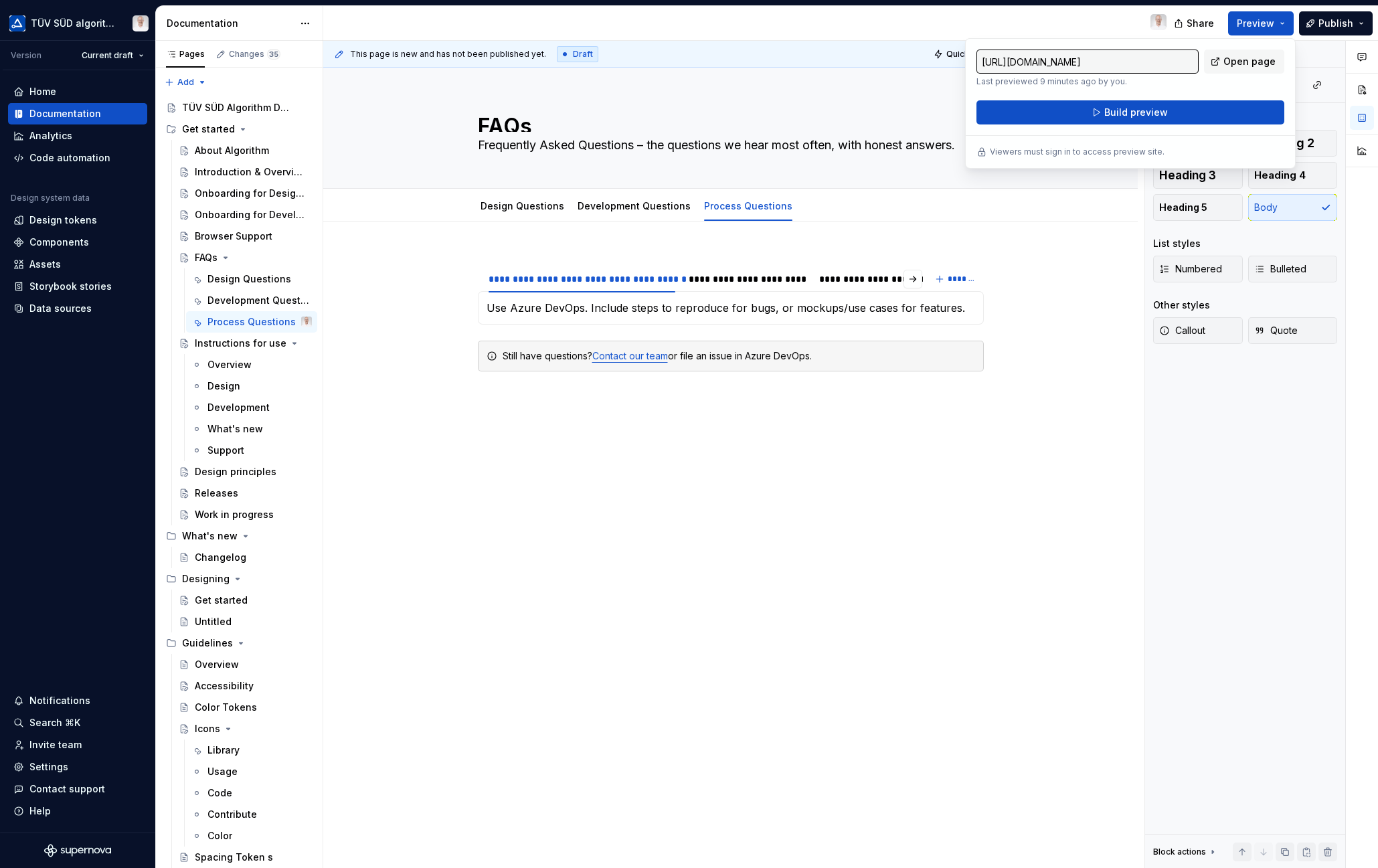
click at [1153, 112] on span "Build preview" at bounding box center [1135, 112] width 64 height 13
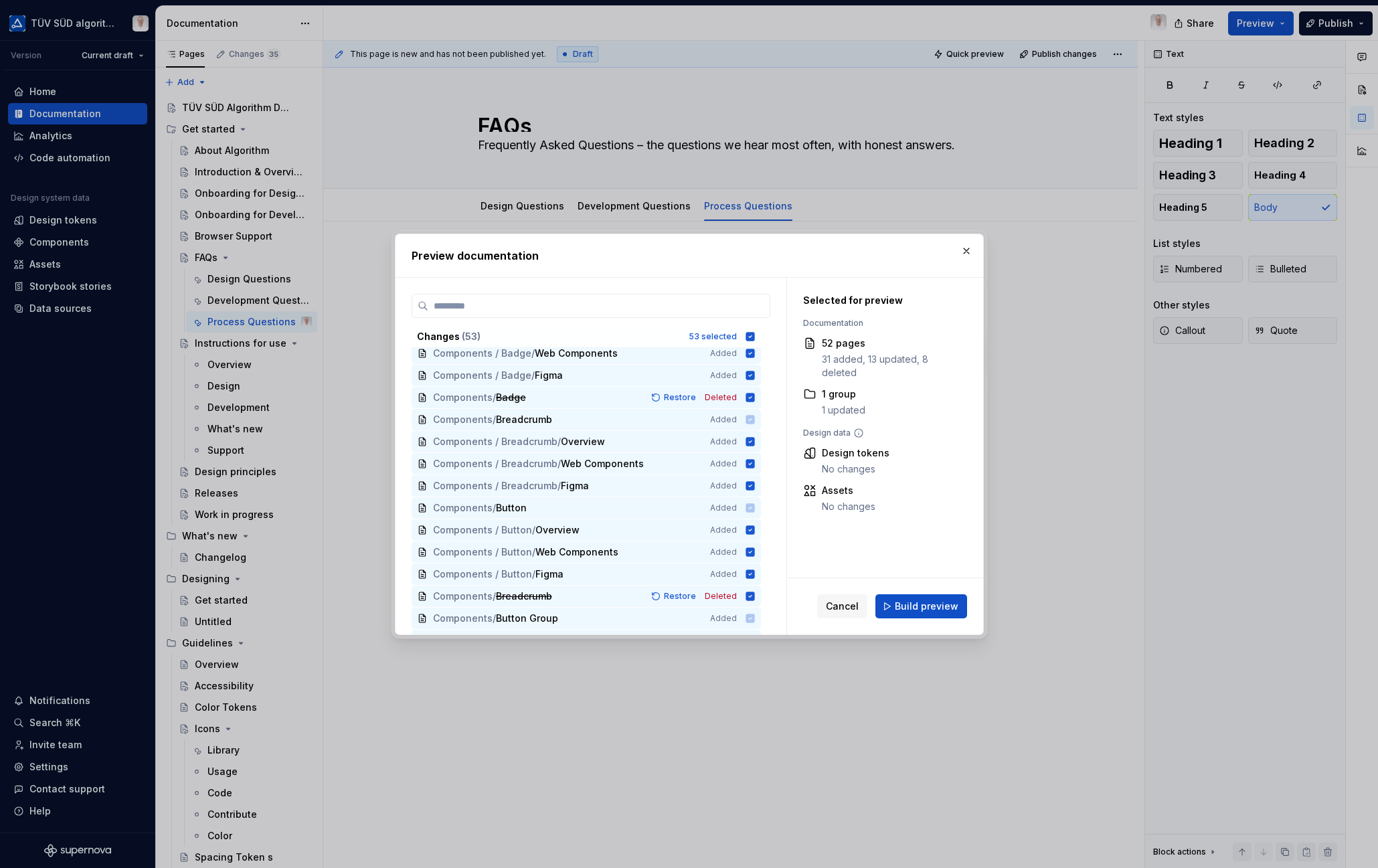
scroll to position [886, 0]
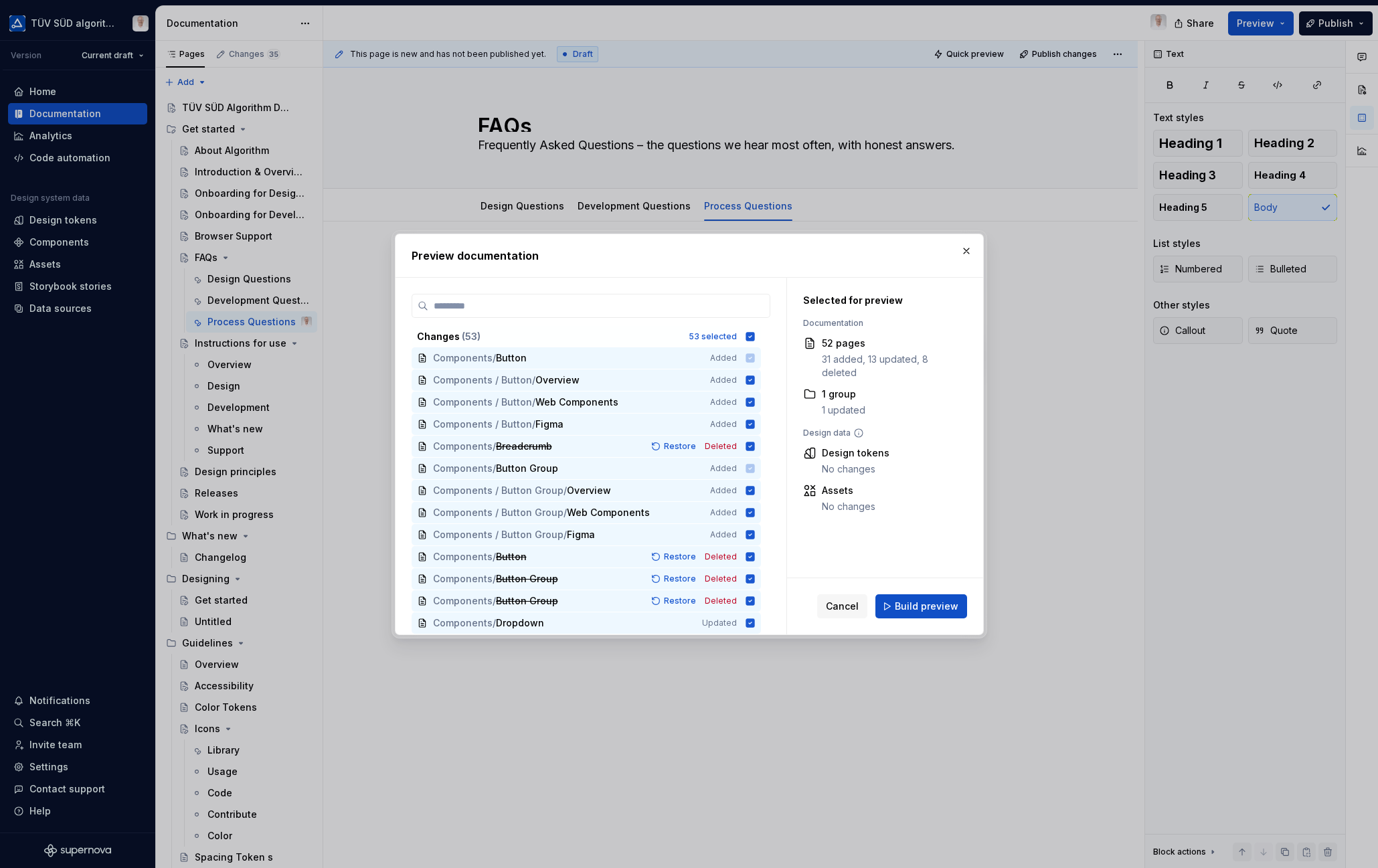
click at [951, 606] on span "Build preview" at bounding box center [926, 606] width 64 height 13
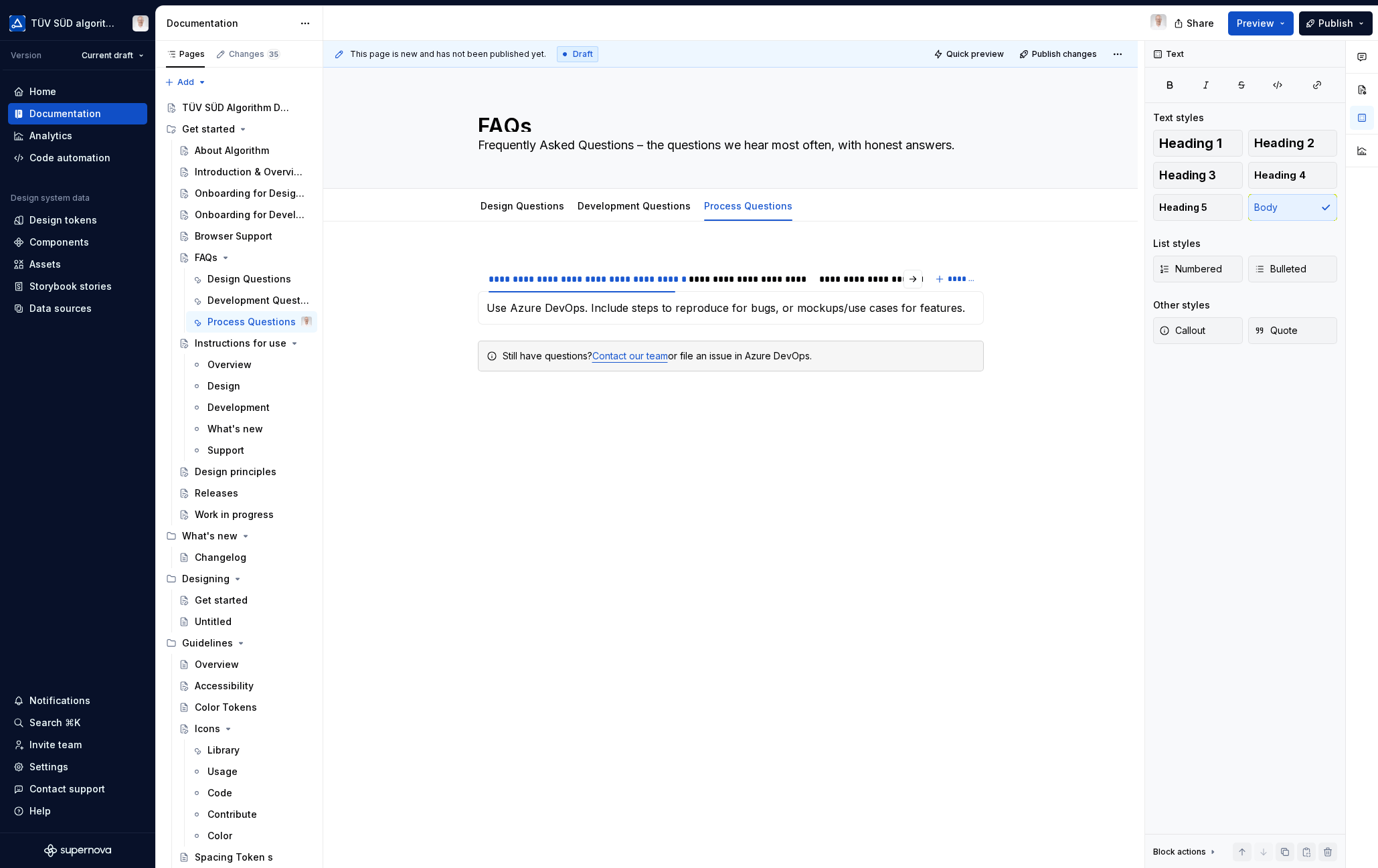
click at [1288, 21] on button "Preview" at bounding box center [1260, 23] width 66 height 24
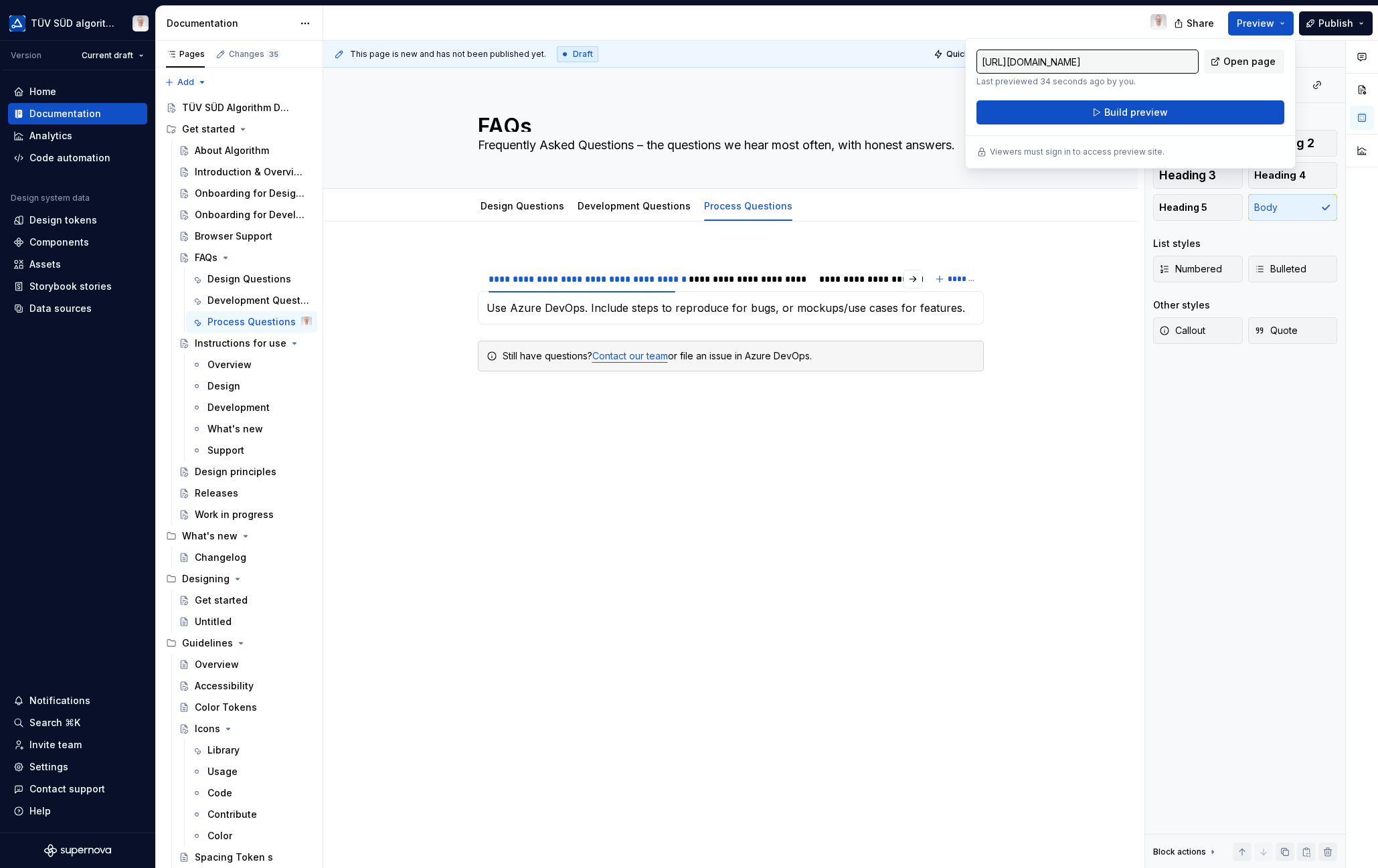
drag, startPoint x: 1283, startPoint y: 20, endPoint x: 1246, endPoint y: 61, distance: 55.2
click at [1246, 61] on span "Open page" at bounding box center [1249, 61] width 52 height 13
drag, startPoint x: 44, startPoint y: 766, endPoint x: 81, endPoint y: 694, distance: 81.0
click at [44, 766] on div "Settings" at bounding box center [49, 766] width 39 height 13
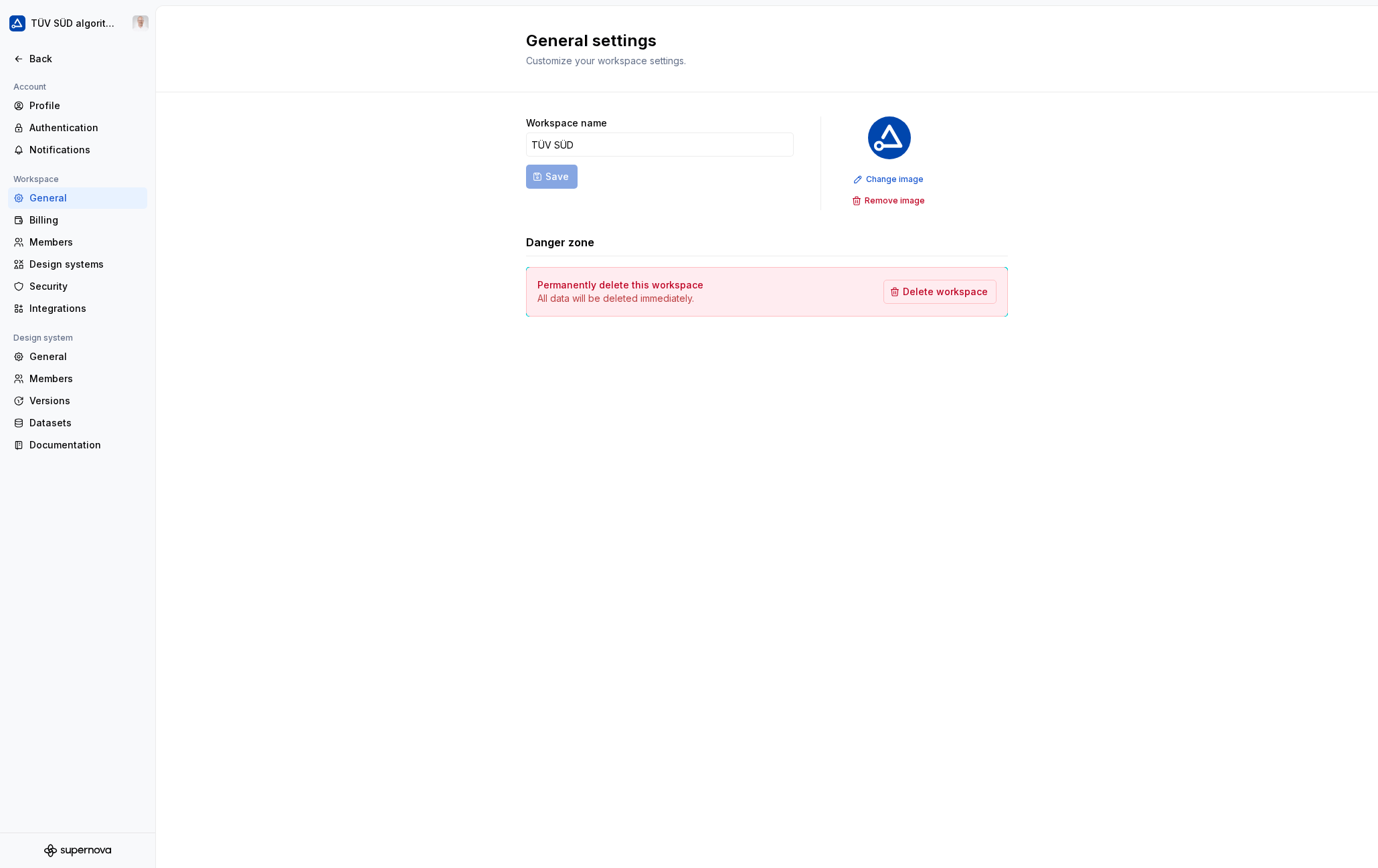
click at [69, 445] on div "Documentation" at bounding box center [85, 445] width 112 height 13
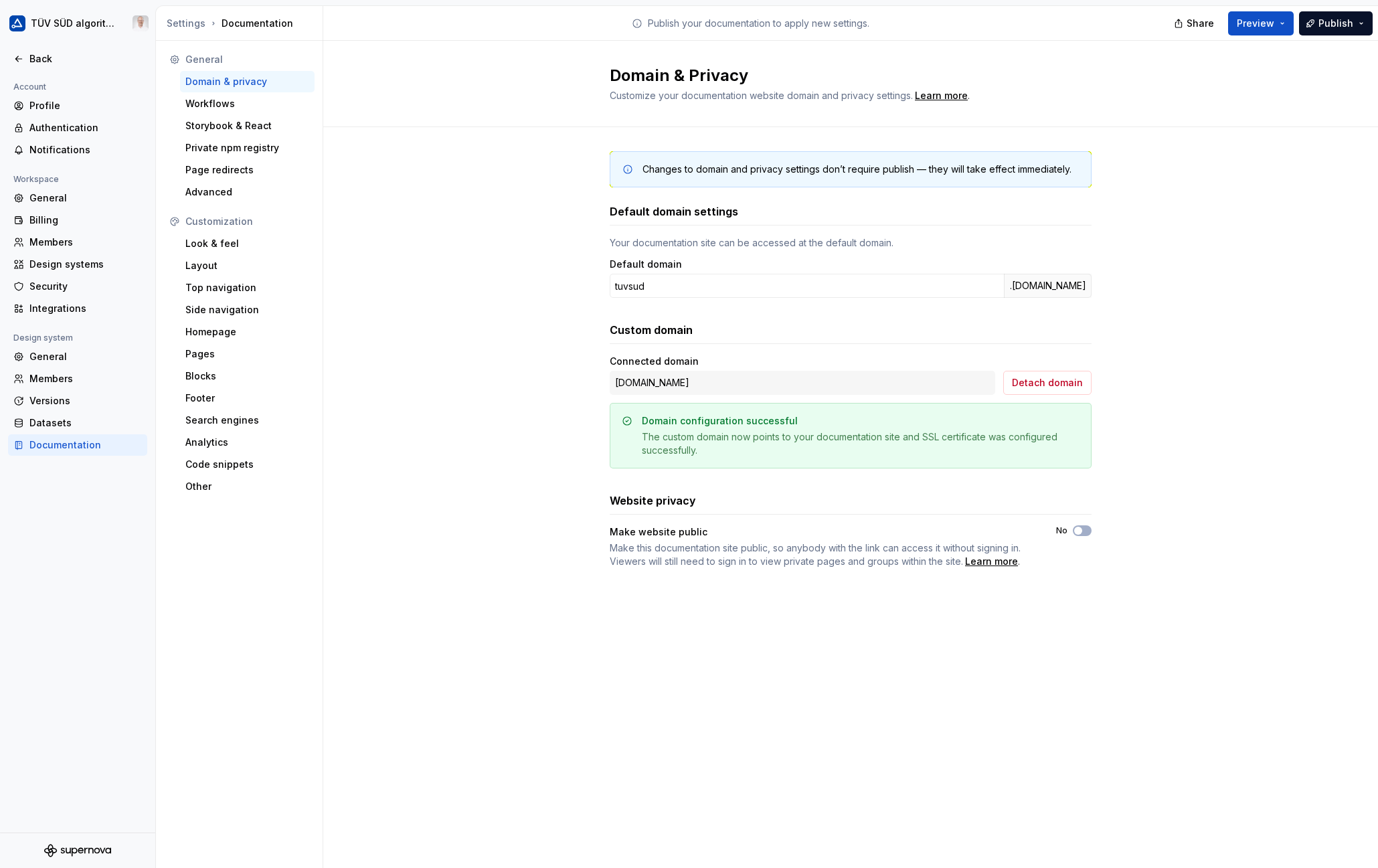
click at [435, 183] on div "Changes to domain and privacy settings don’t require publish — they will take e…" at bounding box center [851, 372] width 1055 height 492
click at [227, 126] on div "Storybook & React" at bounding box center [247, 126] width 124 height 13
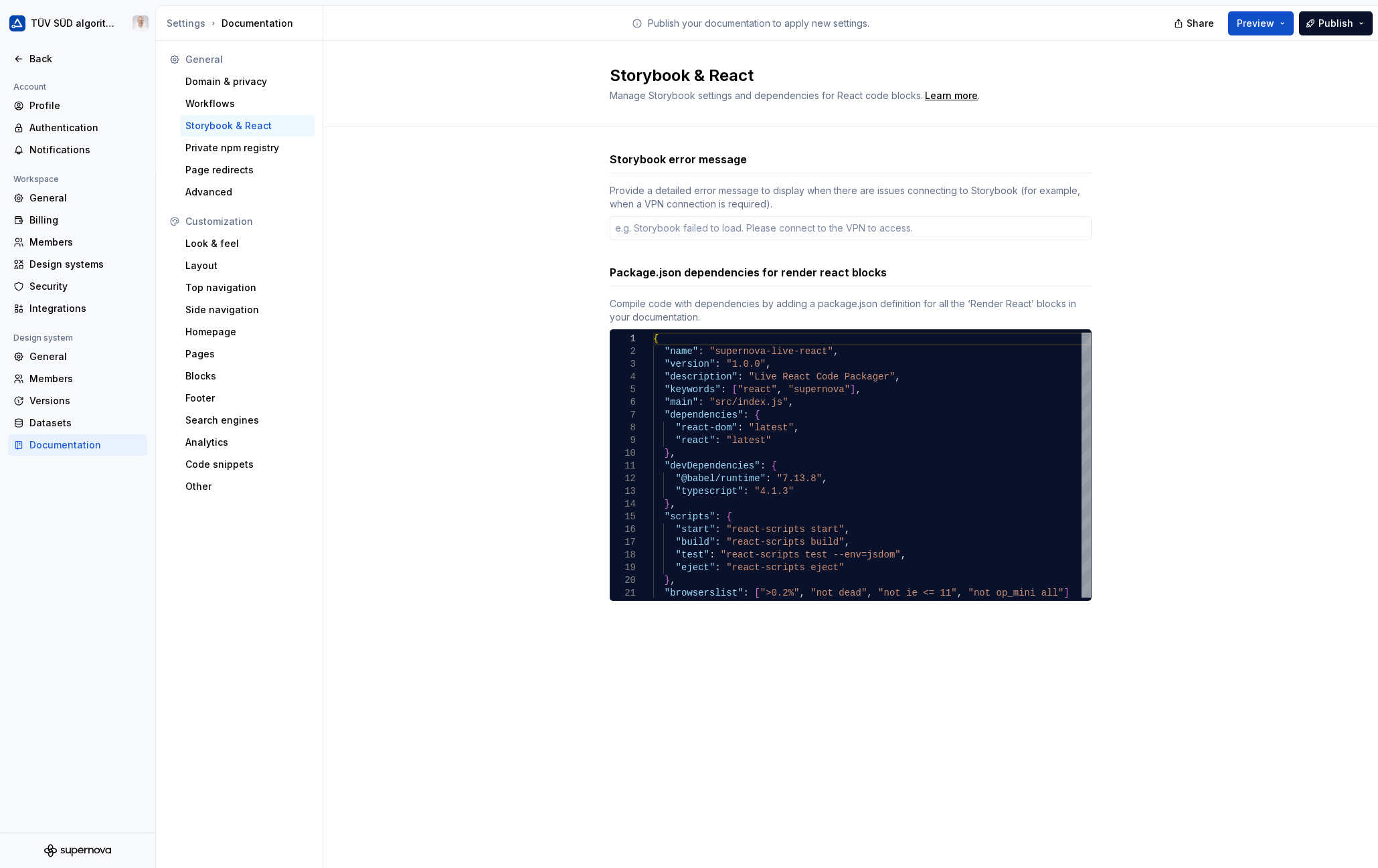
click at [215, 235] on div "Look & feel" at bounding box center [247, 243] width 134 height 21
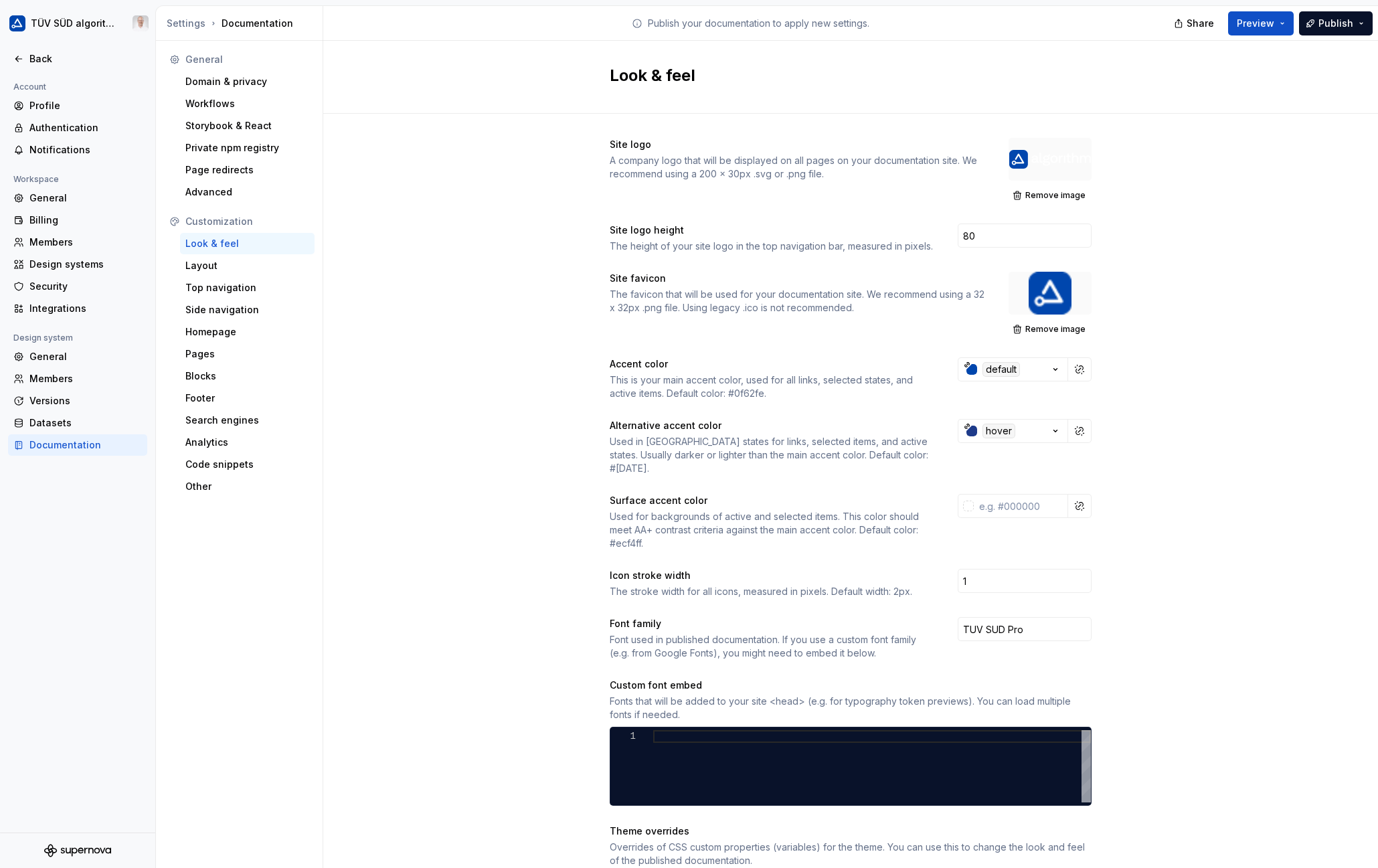
click at [1291, 234] on div "Site logo A company logo that will be displayed on all pages on your documentat…" at bounding box center [851, 631] width 1055 height 1034
click at [1147, 65] on div "Look & feel" at bounding box center [851, 77] width 1055 height 73
click at [1063, 189] on button "Remove image" at bounding box center [1050, 195] width 83 height 19
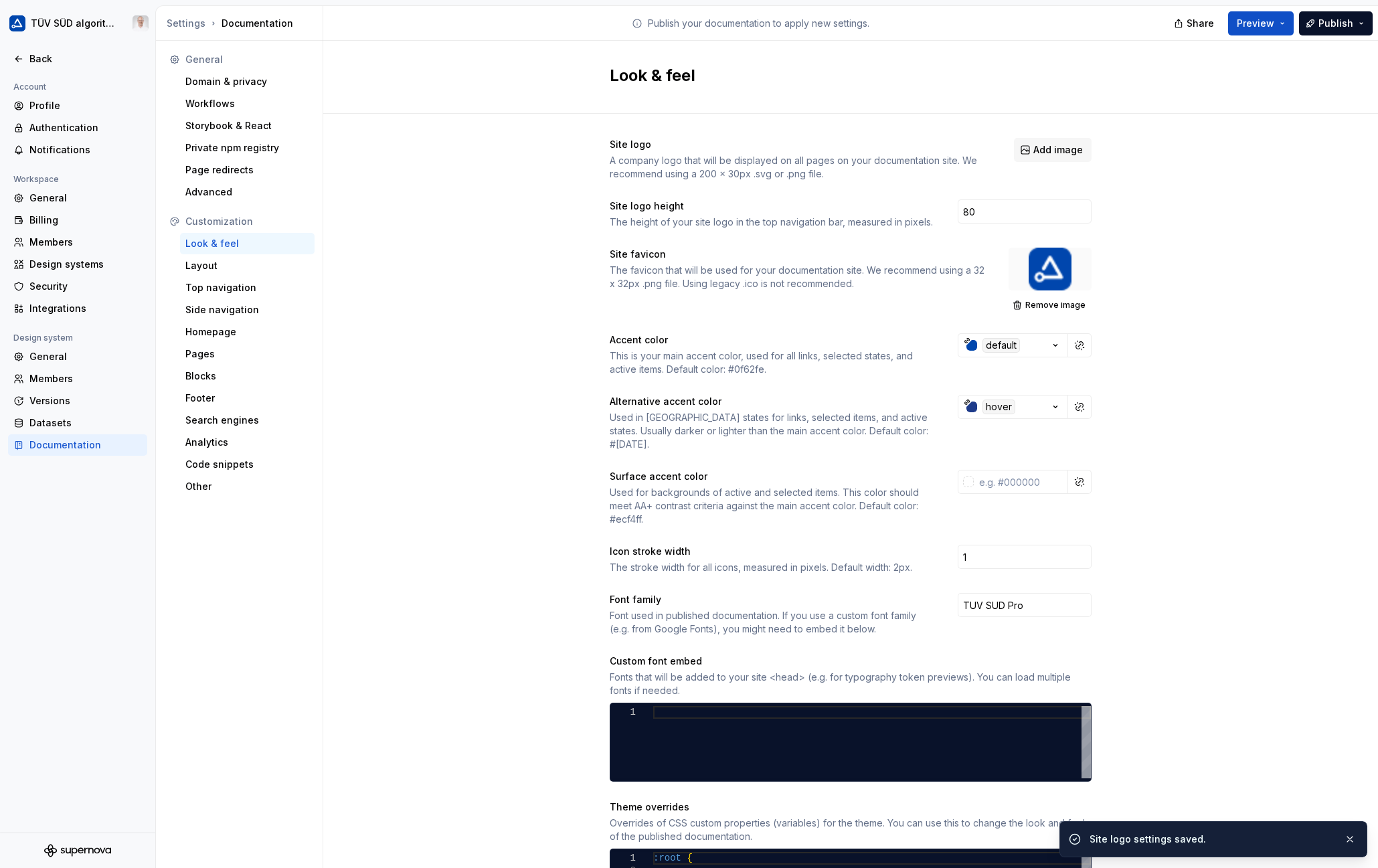
click at [1041, 152] on span "Add image" at bounding box center [1057, 150] width 49 height 13
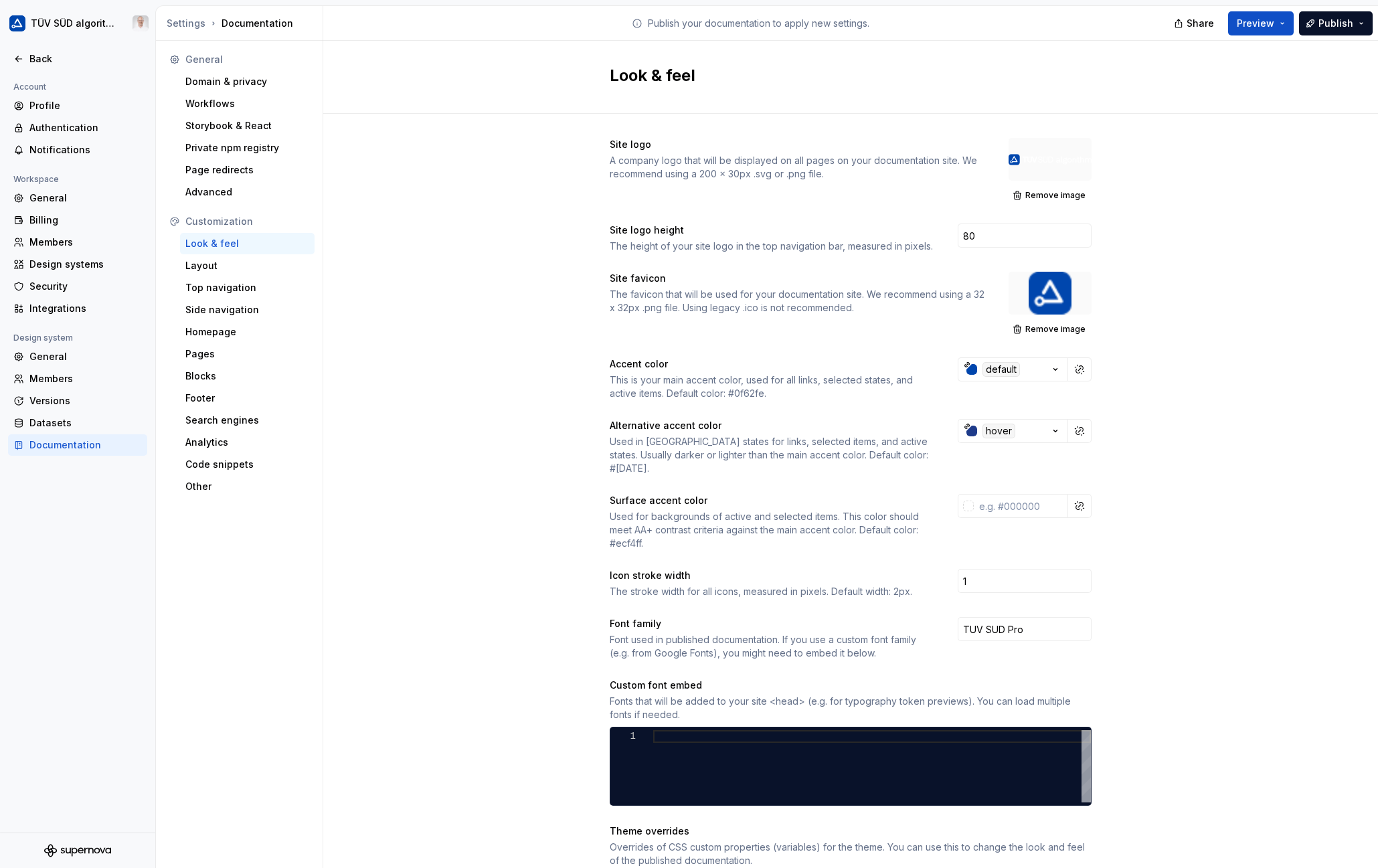
click at [1284, 19] on button "Preview" at bounding box center [1260, 23] width 66 height 24
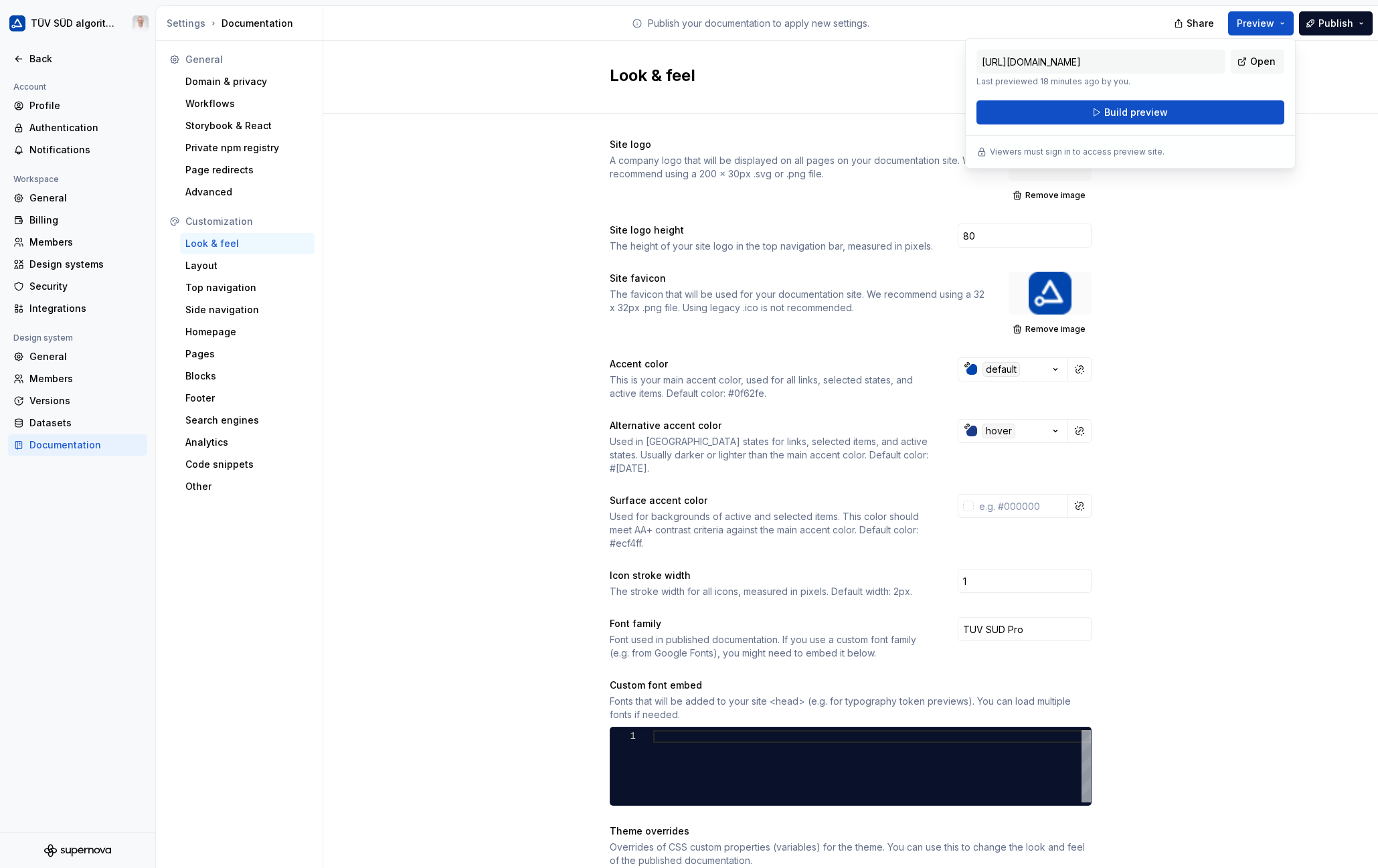
click at [1130, 109] on span "Build preview" at bounding box center [1135, 112] width 64 height 13
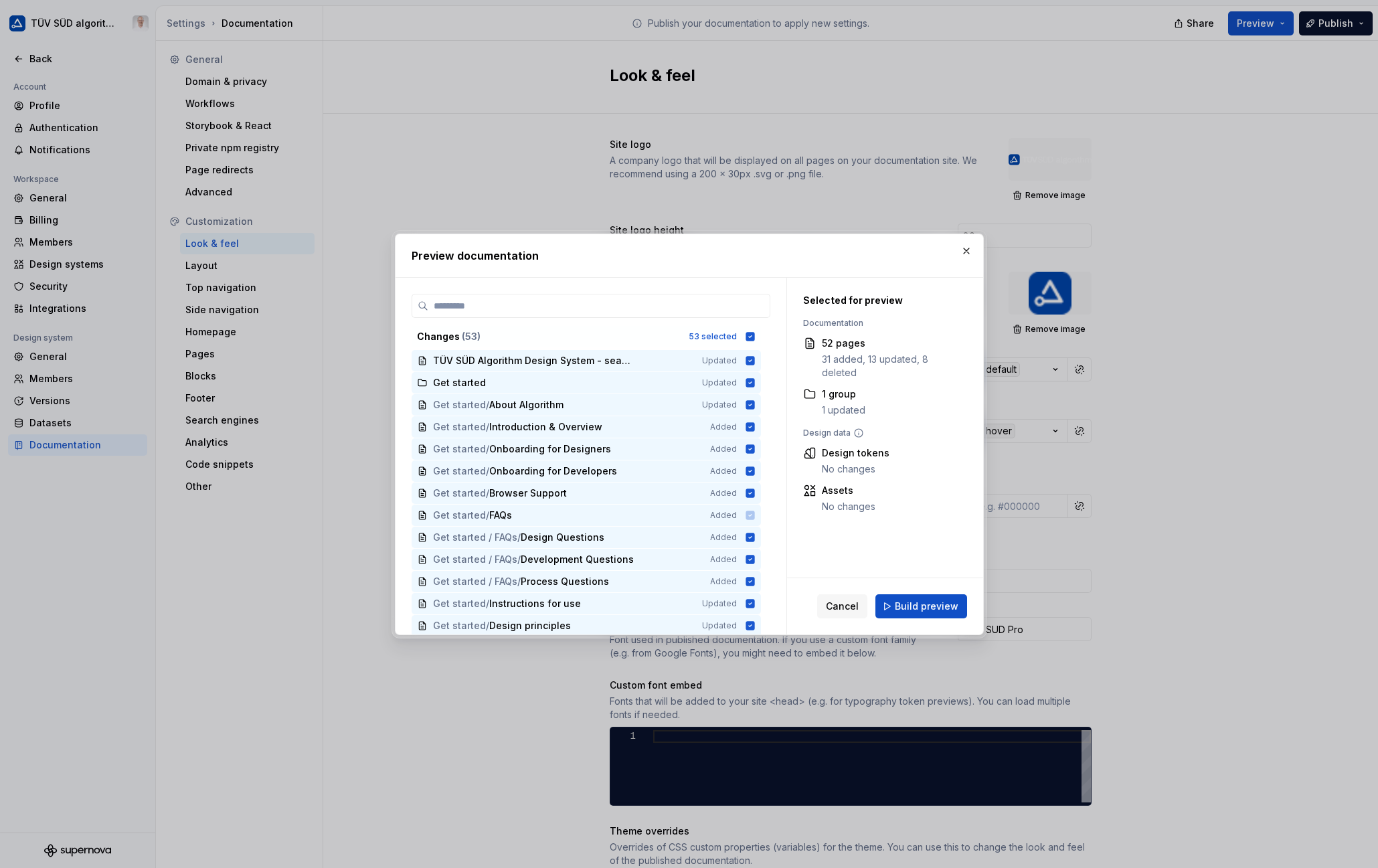
click at [925, 606] on span "Build preview" at bounding box center [926, 606] width 64 height 13
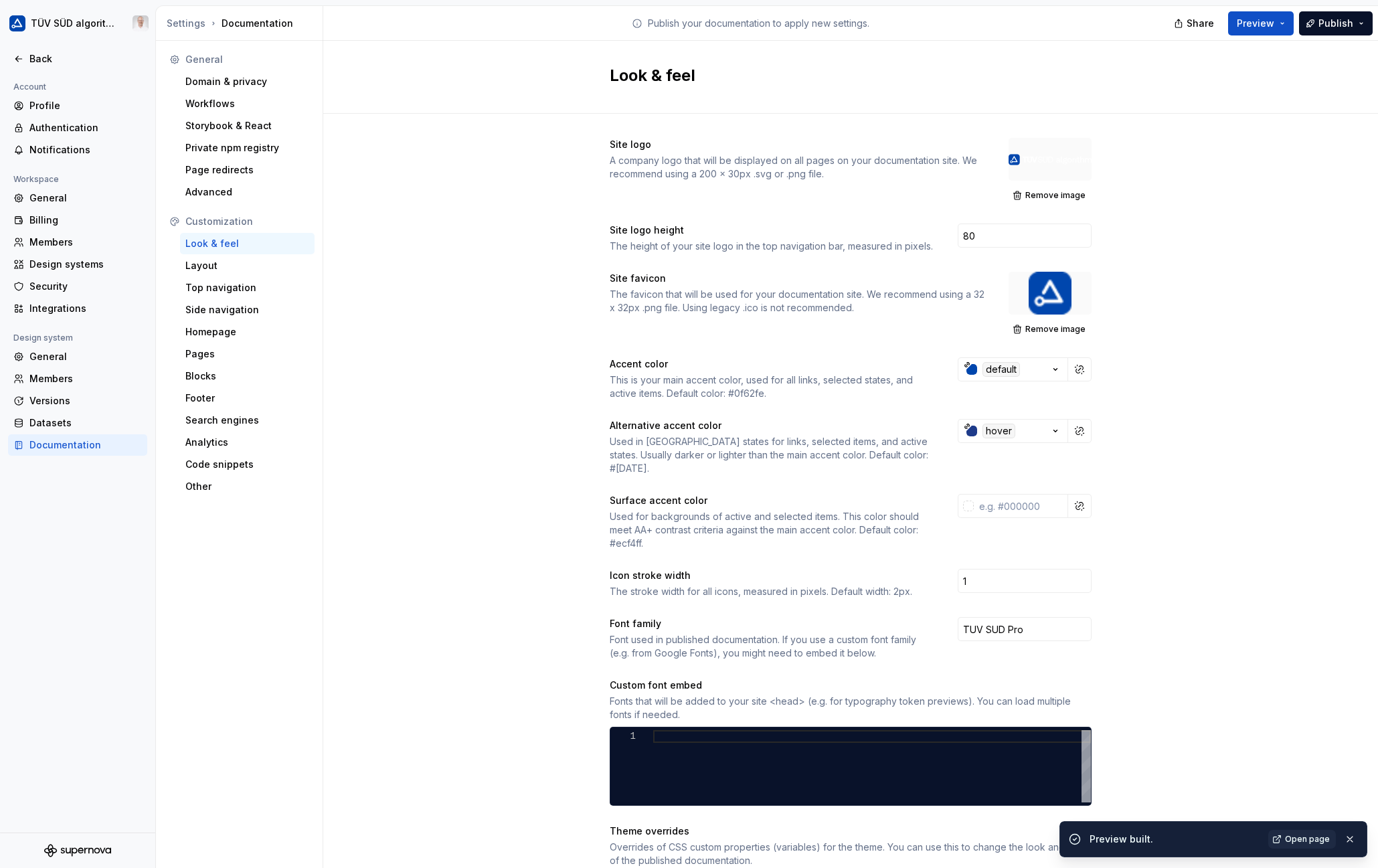
click at [1321, 833] on link "Open page" at bounding box center [1301, 838] width 68 height 19
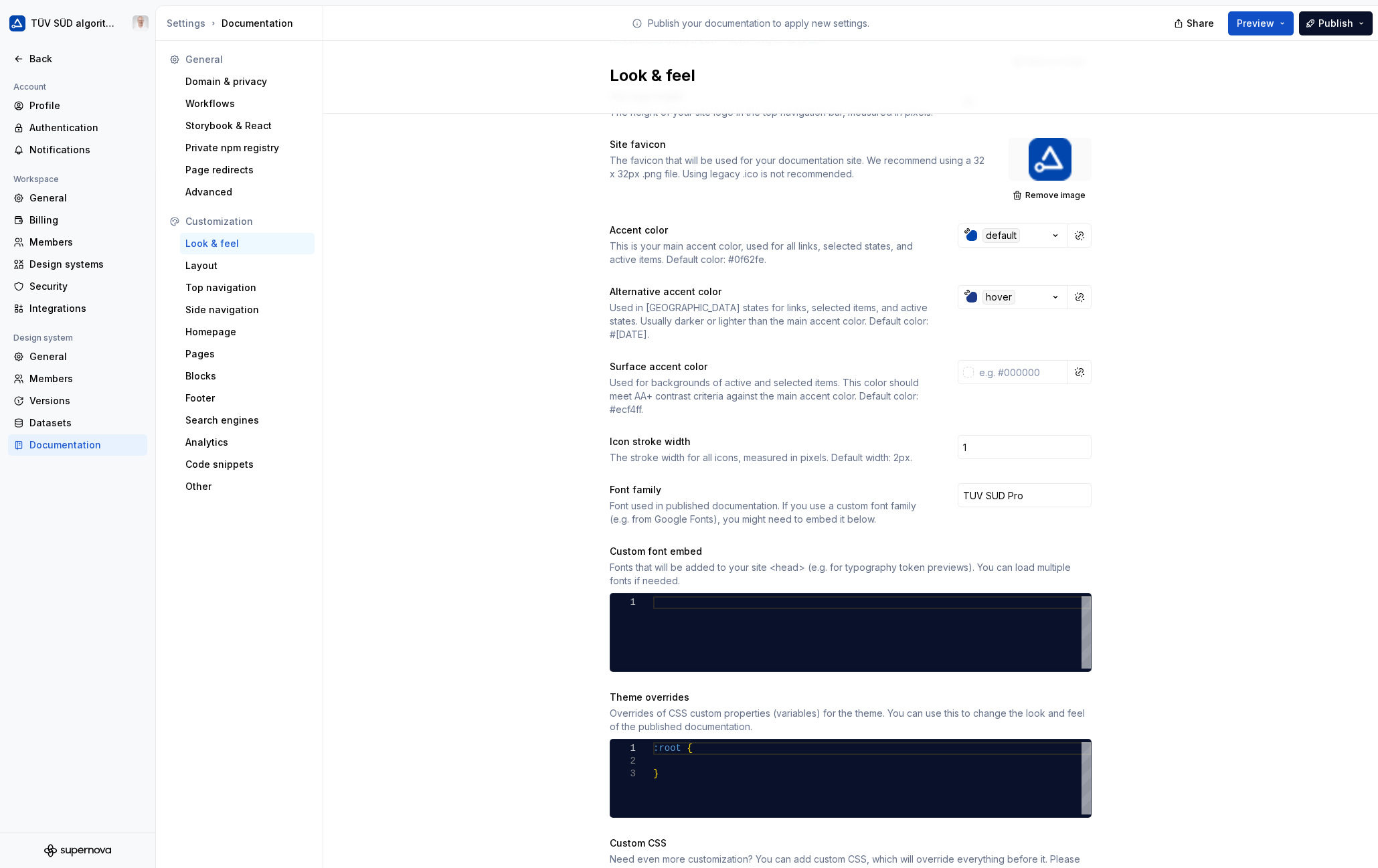
scroll to position [201, 0]
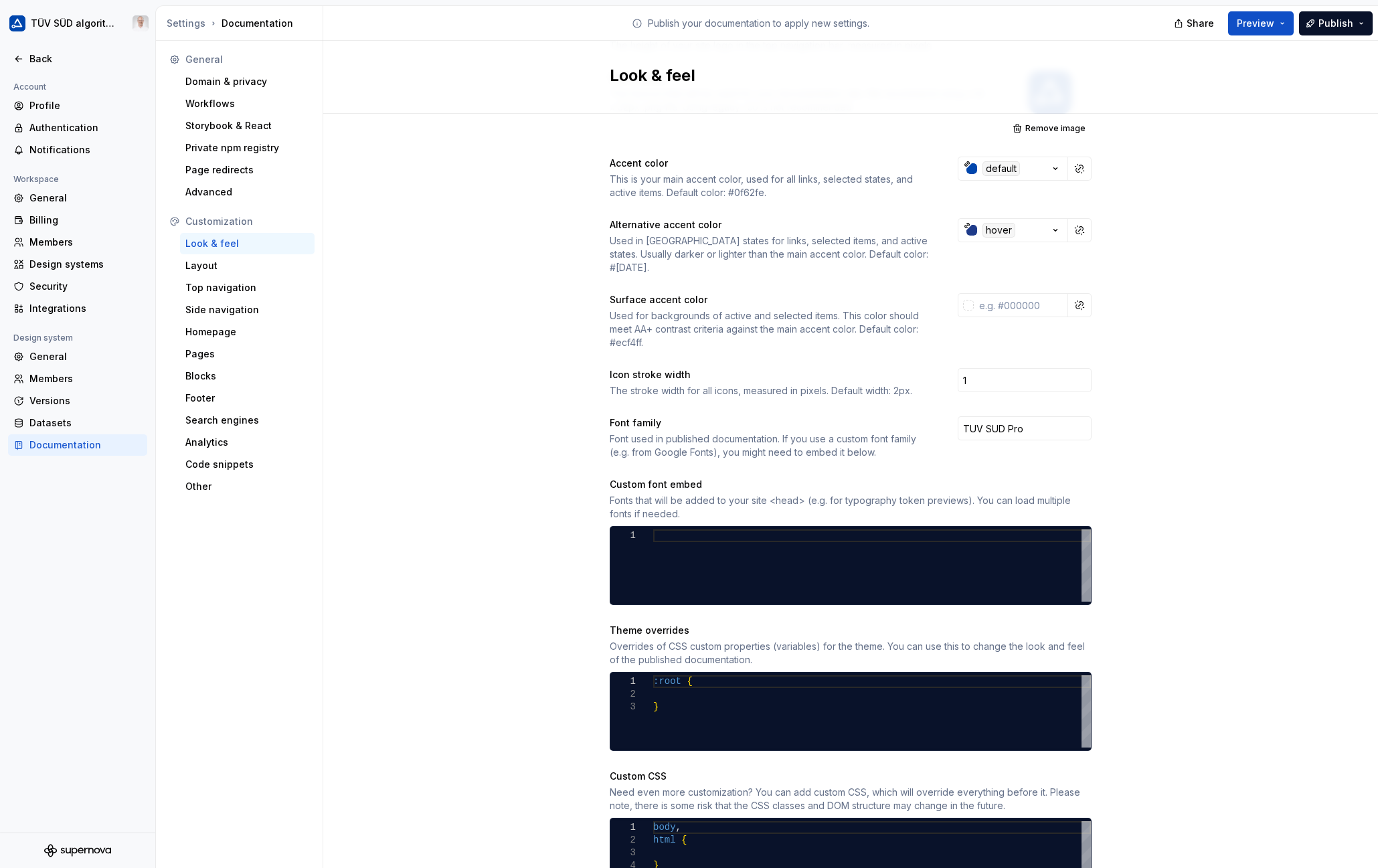
click at [651, 432] on div "Font used in published documentation. If you use a custom font family (e.g. fro…" at bounding box center [771, 445] width 323 height 27
click at [689, 497] on div "Fonts that will be added to your site <head> (e.g. for typography token preview…" at bounding box center [851, 507] width 482 height 27
click at [684, 494] on div "Fonts that will be added to your site <head> (e.g. for typography token preview…" at bounding box center [851, 507] width 482 height 27
click at [895, 494] on div "Fonts that will be added to your site <head> (e.g. for typography token preview…" at bounding box center [851, 507] width 482 height 27
click at [1104, 477] on div "Site logo A company logo that will be displayed on all pages on your documentat…" at bounding box center [851, 430] width 1055 height 1034
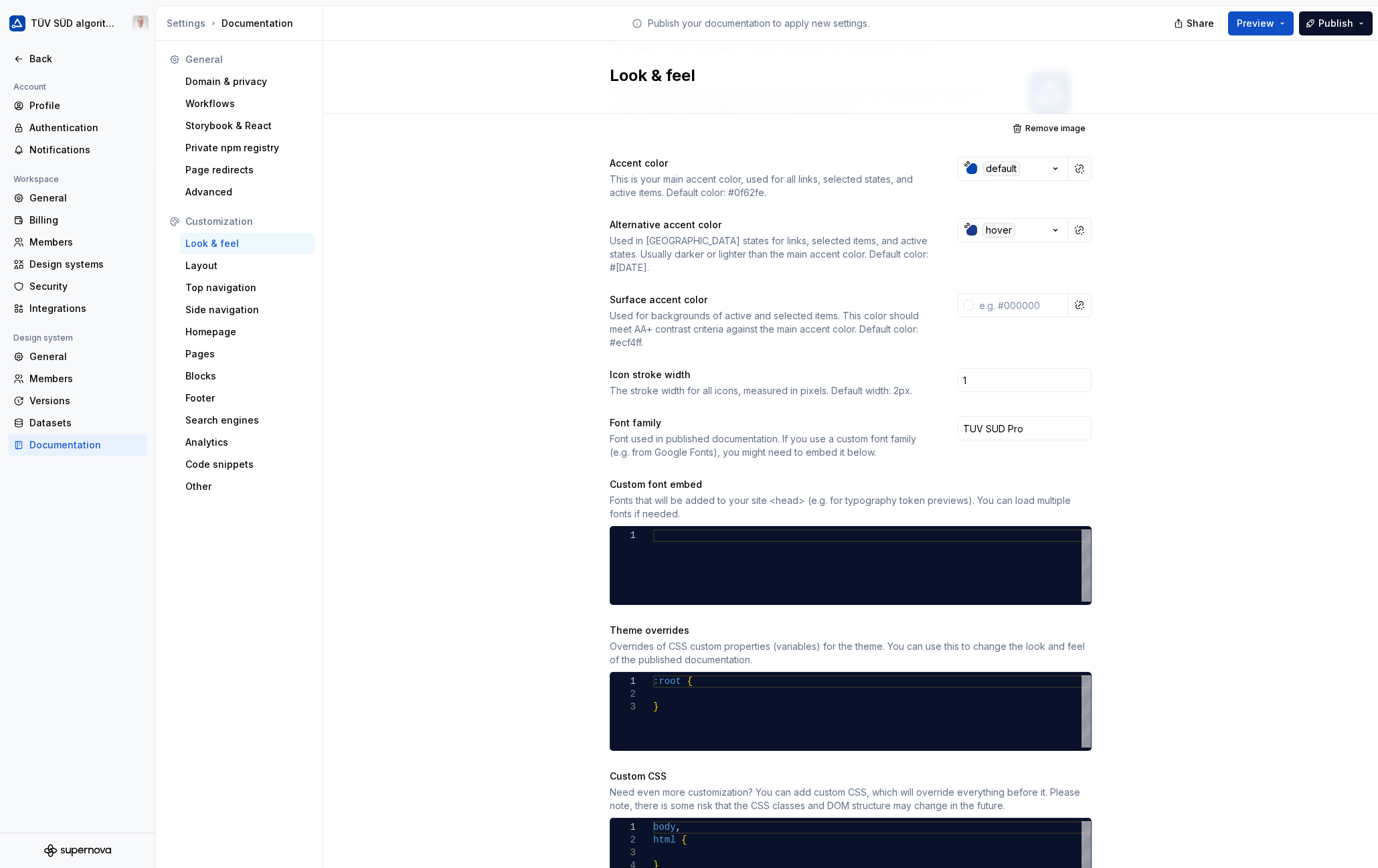
scroll to position [261, 0]
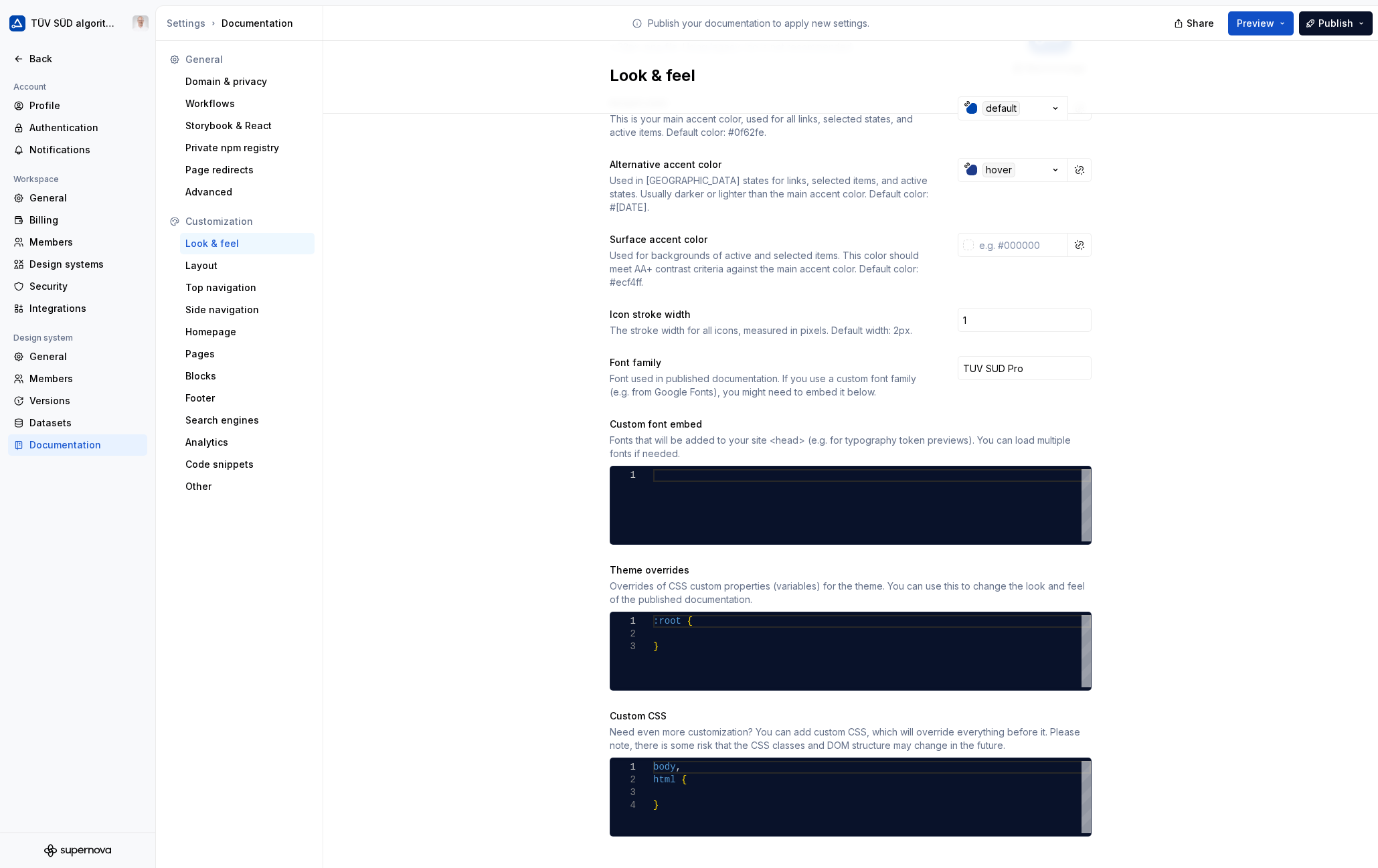
click at [799, 383] on div "Font used in published documentation. If you use a custom font family (e.g. fro…" at bounding box center [771, 384] width 323 height 27
click at [861, 377] on div "Font used in published documentation. If you use a custom font family (e.g. fro…" at bounding box center [771, 384] width 323 height 27
click at [902, 375] on div "Font used in published documentation. If you use a custom font family (e.g. fro…" at bounding box center [771, 384] width 323 height 27
click at [712, 371] on div "Font used in published documentation. If you use a custom font family (e.g. fro…" at bounding box center [771, 384] width 323 height 27
click at [34, 58] on div "Back" at bounding box center [85, 58] width 112 height 13
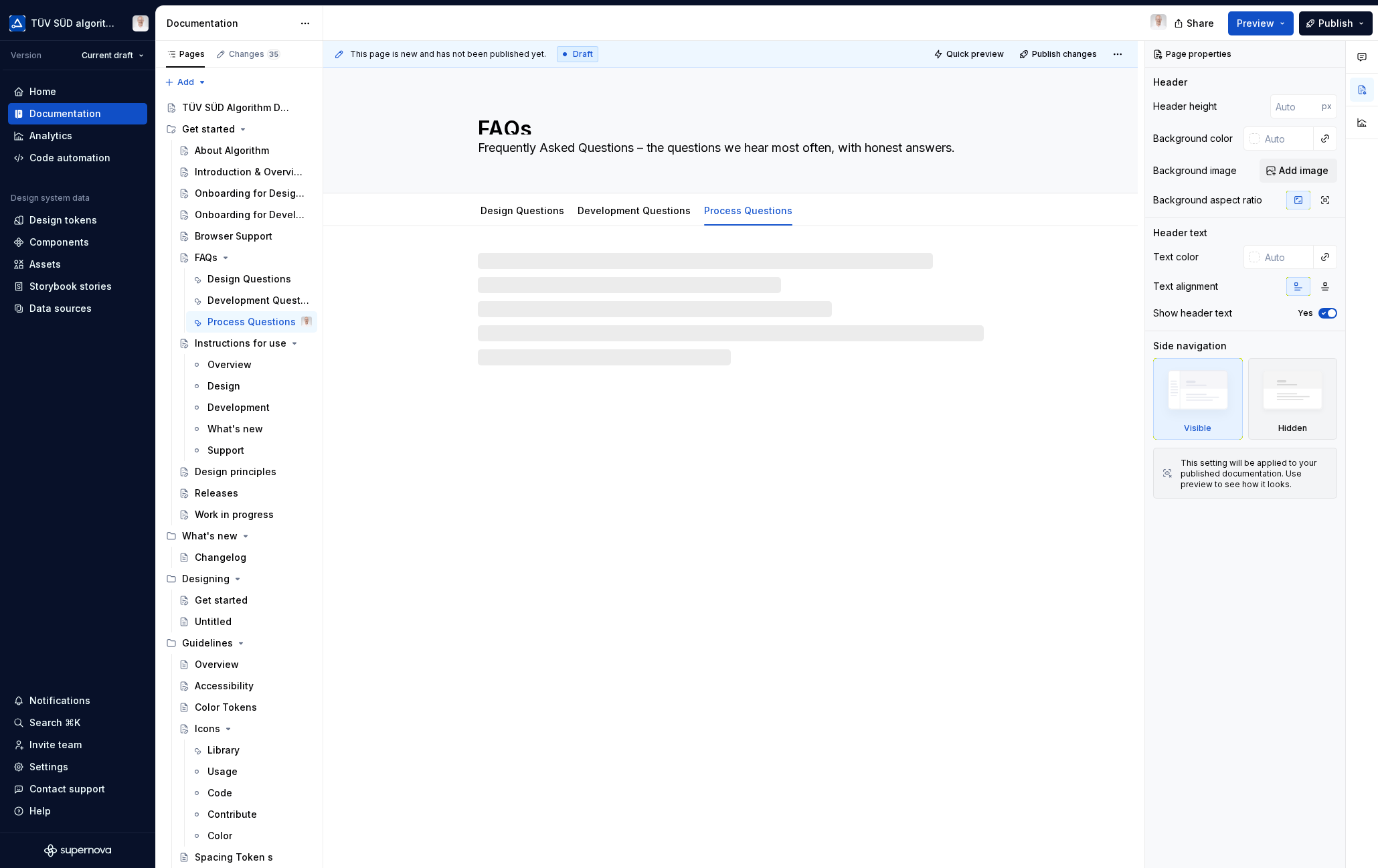
click at [50, 268] on div "Assets" at bounding box center [45, 264] width 32 height 13
type textarea "*"
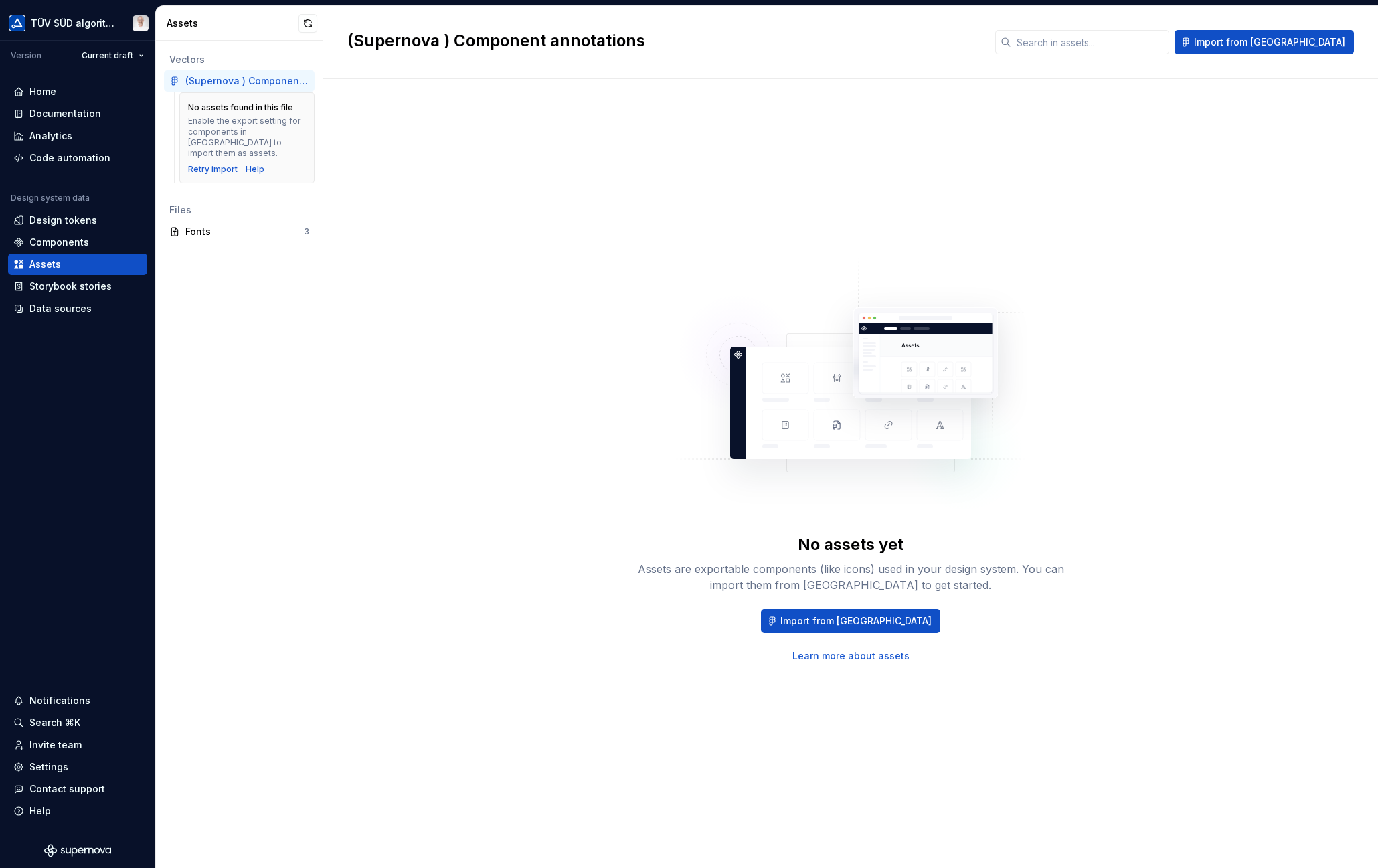
click at [222, 220] on div "Fonts 3" at bounding box center [239, 231] width 150 height 21
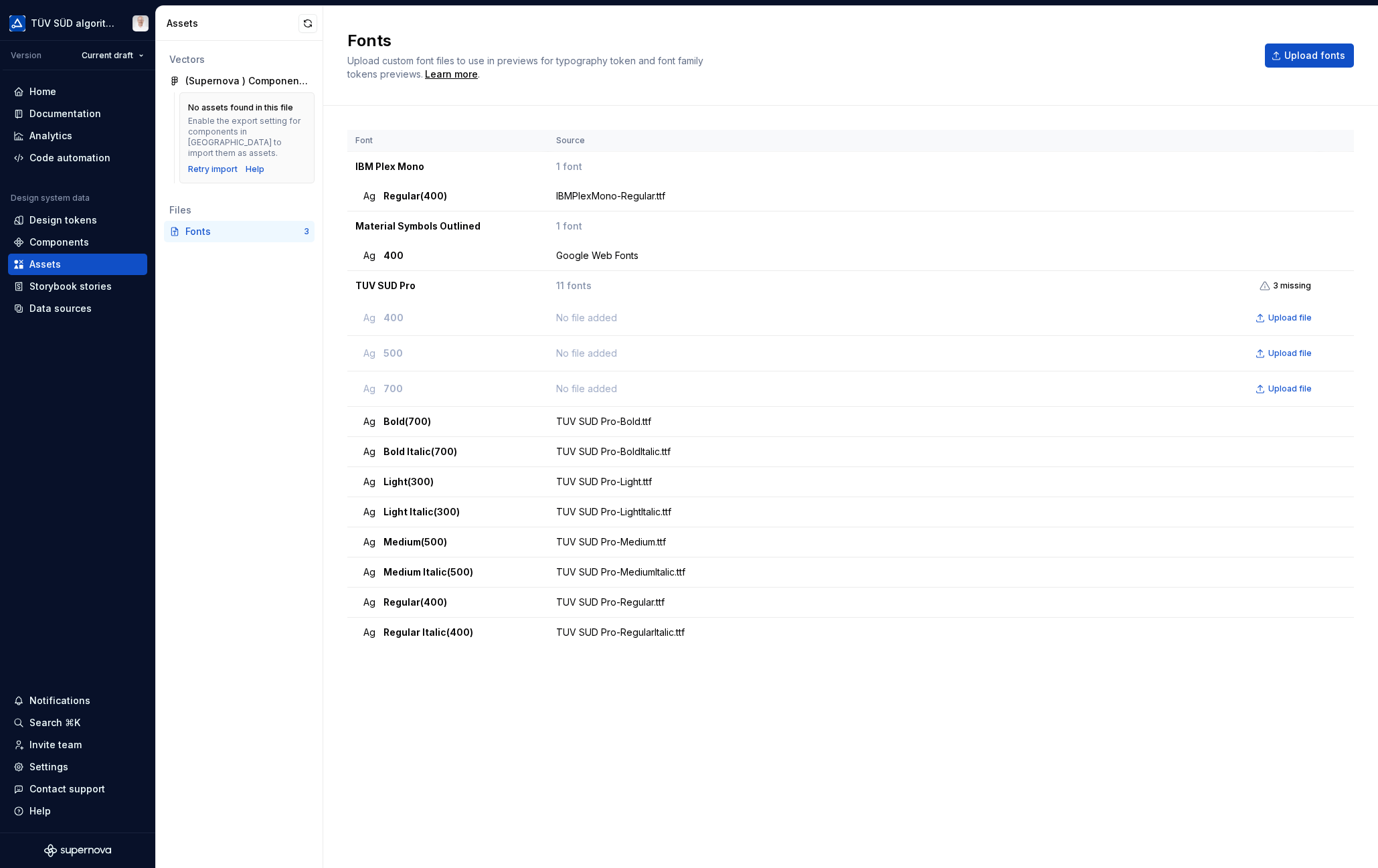
click at [550, 254] on td "Google Web Fonts" at bounding box center [933, 256] width 771 height 30
drag, startPoint x: 568, startPoint y: 224, endPoint x: 411, endPoint y: 234, distance: 157.3
click at [567, 223] on span "1 font" at bounding box center [569, 226] width 26 height 13
click at [408, 233] on td "Material Symbols Outlined" at bounding box center [448, 226] width 201 height 30
click at [595, 192] on div "IBMPlexMono-Regular.ttf" at bounding box center [937, 195] width 762 height 13
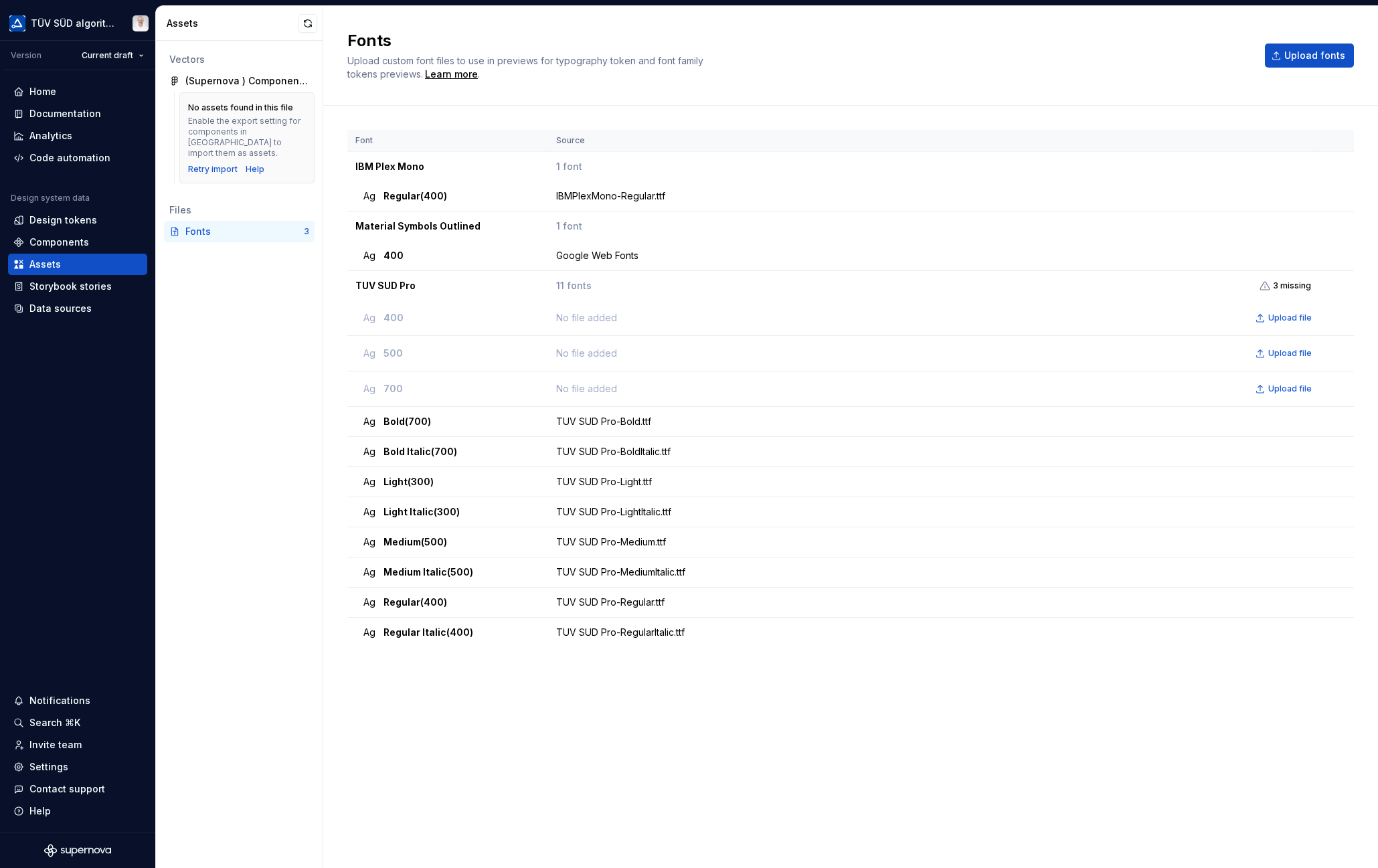
click at [1287, 314] on span "Upload file" at bounding box center [1289, 318] width 44 height 11
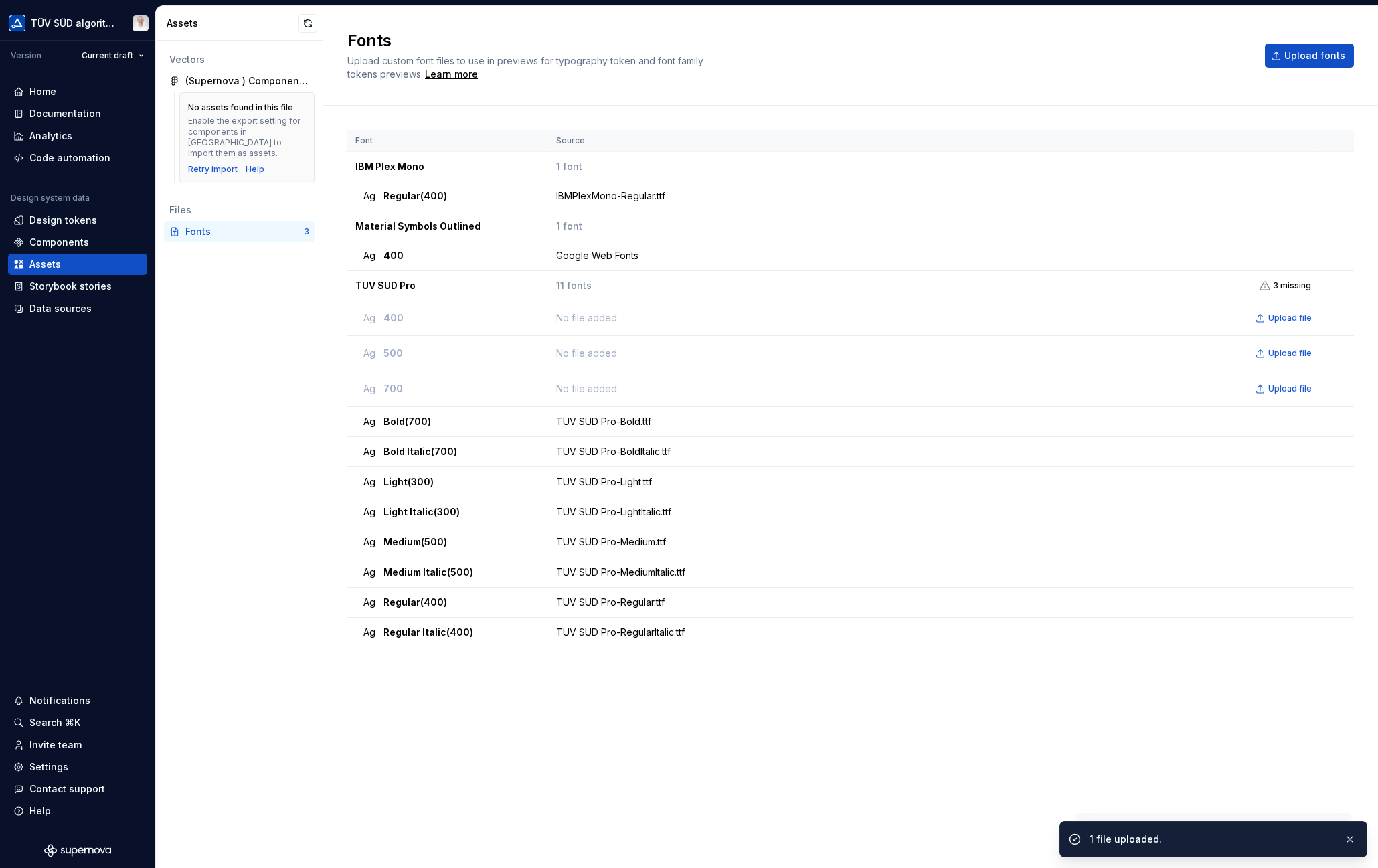
click at [660, 754] on div "Font Source IBM Plex Mono 1 font Ag Regular (400) IBMPlexMono-Regular.ttf Mater…" at bounding box center [851, 473] width 1006 height 687
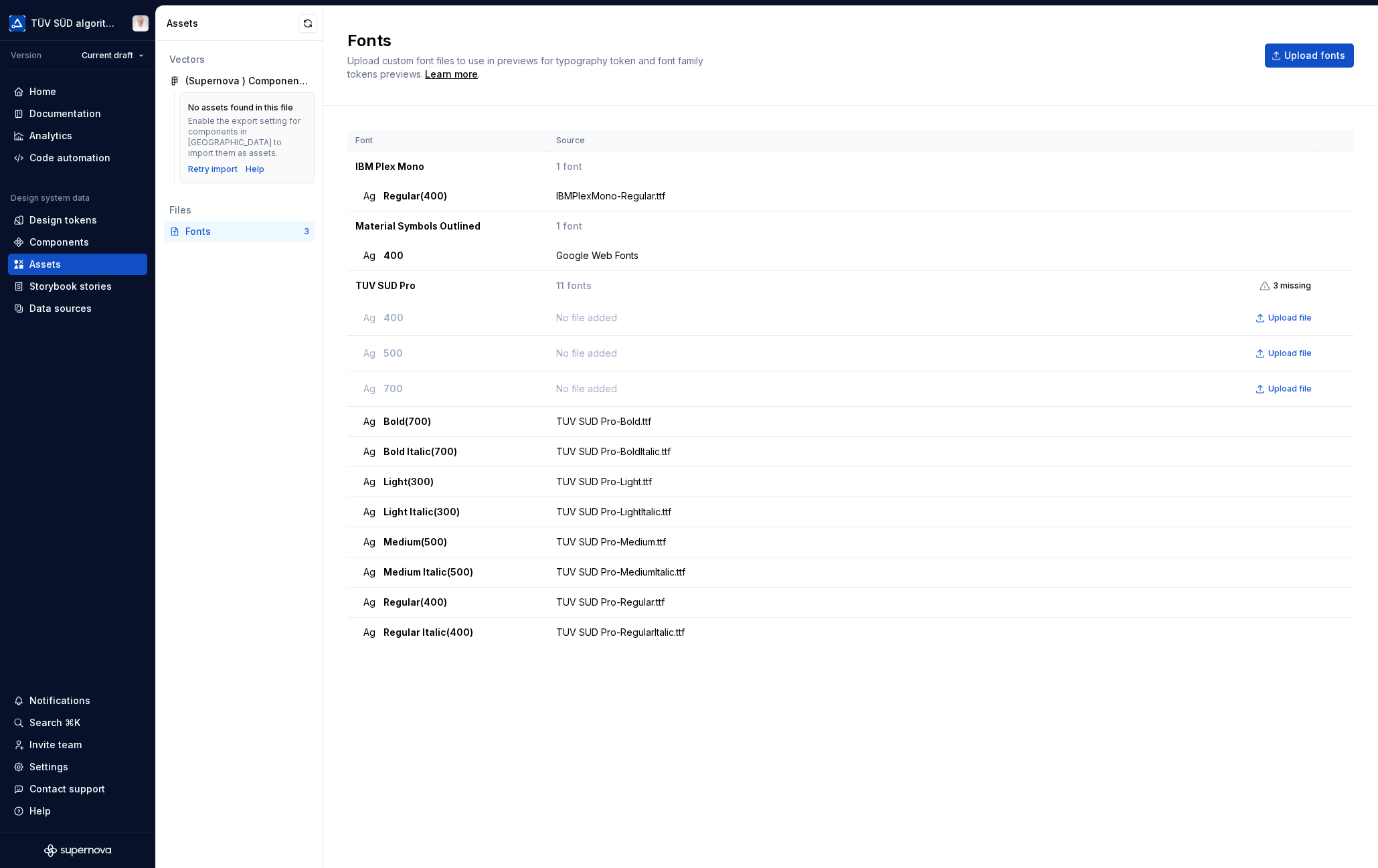
click at [1279, 283] on span "3 missing" at bounding box center [1291, 286] width 38 height 11
click at [1287, 353] on span "Upload file" at bounding box center [1289, 353] width 44 height 11
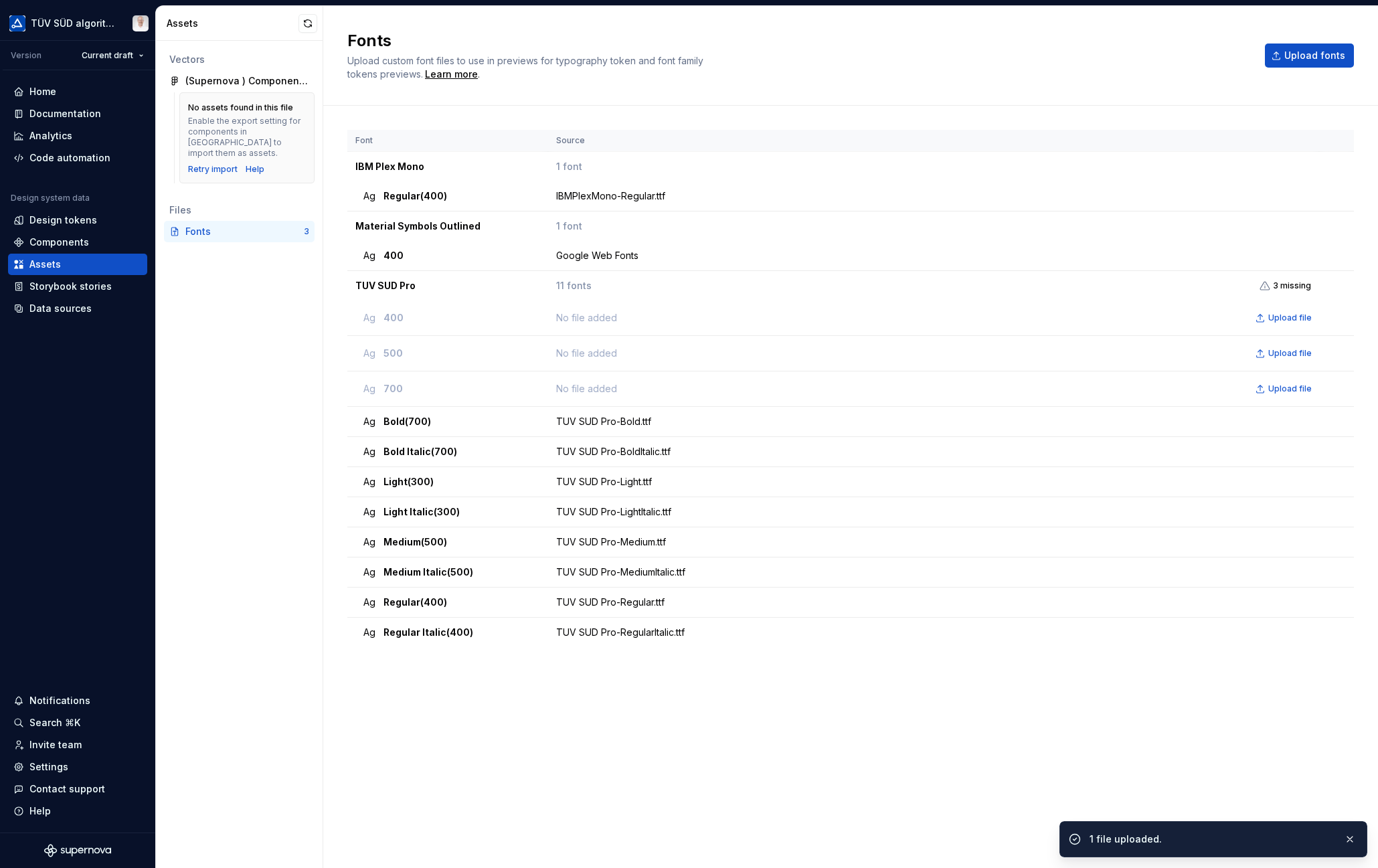
click at [1294, 390] on span "Upload file" at bounding box center [1289, 389] width 44 height 11
click at [264, 347] on div "Vectors (Supernova ) Component annotations No assets found in this file Enable …" at bounding box center [239, 454] width 167 height 827
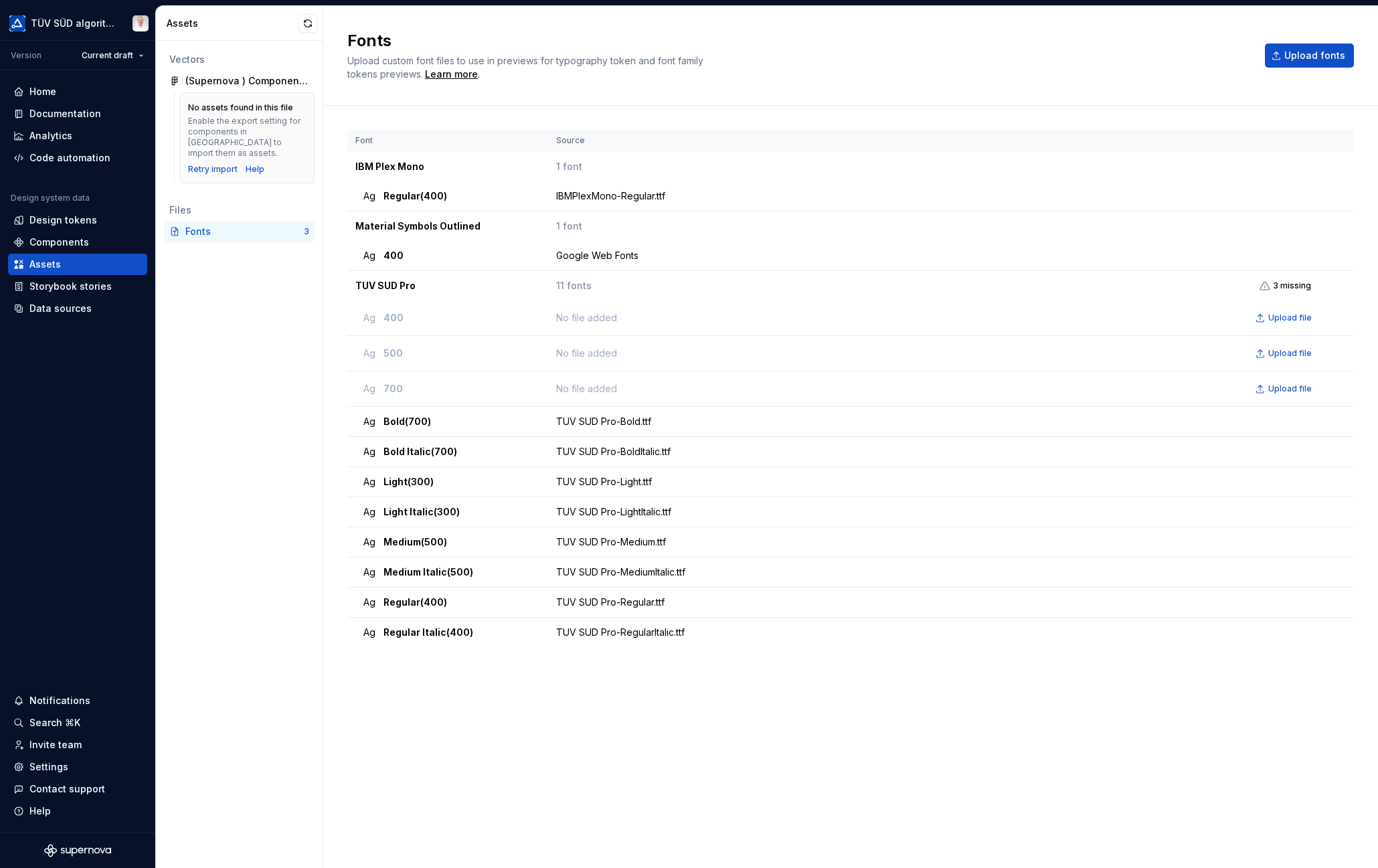
click at [249, 323] on div "Vectors (Supernova ) Component annotations No assets found in this file Enable …" at bounding box center [239, 454] width 167 height 827
click at [260, 375] on div "Vectors (Supernova ) Component annotations No assets found in this file Enable …" at bounding box center [239, 454] width 167 height 827
click at [1321, 252] on td at bounding box center [1336, 256] width 35 height 30
click at [1331, 283] on button "button" at bounding box center [1336, 285] width 19 height 19
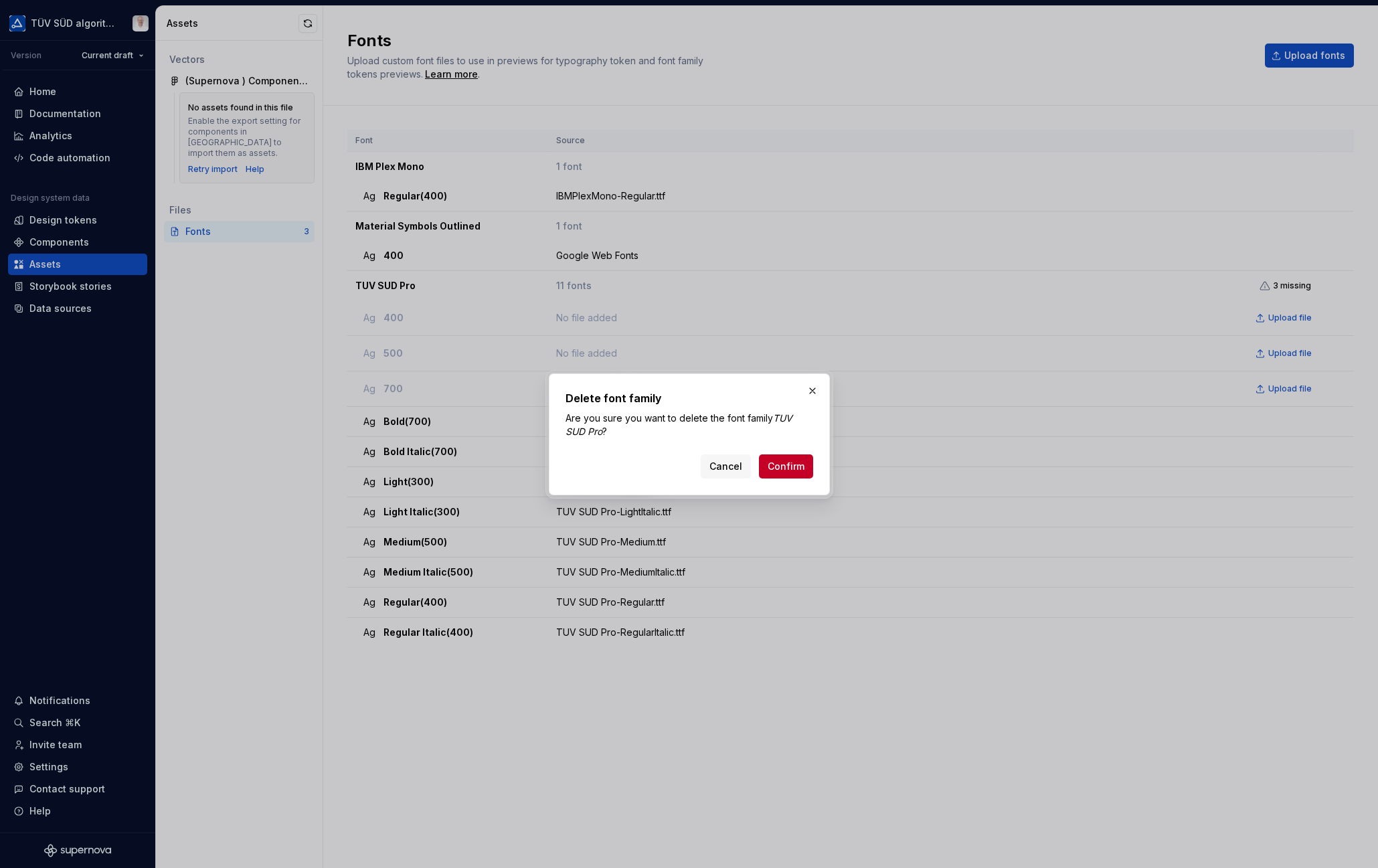
click at [772, 468] on span "Confirm" at bounding box center [786, 466] width 37 height 13
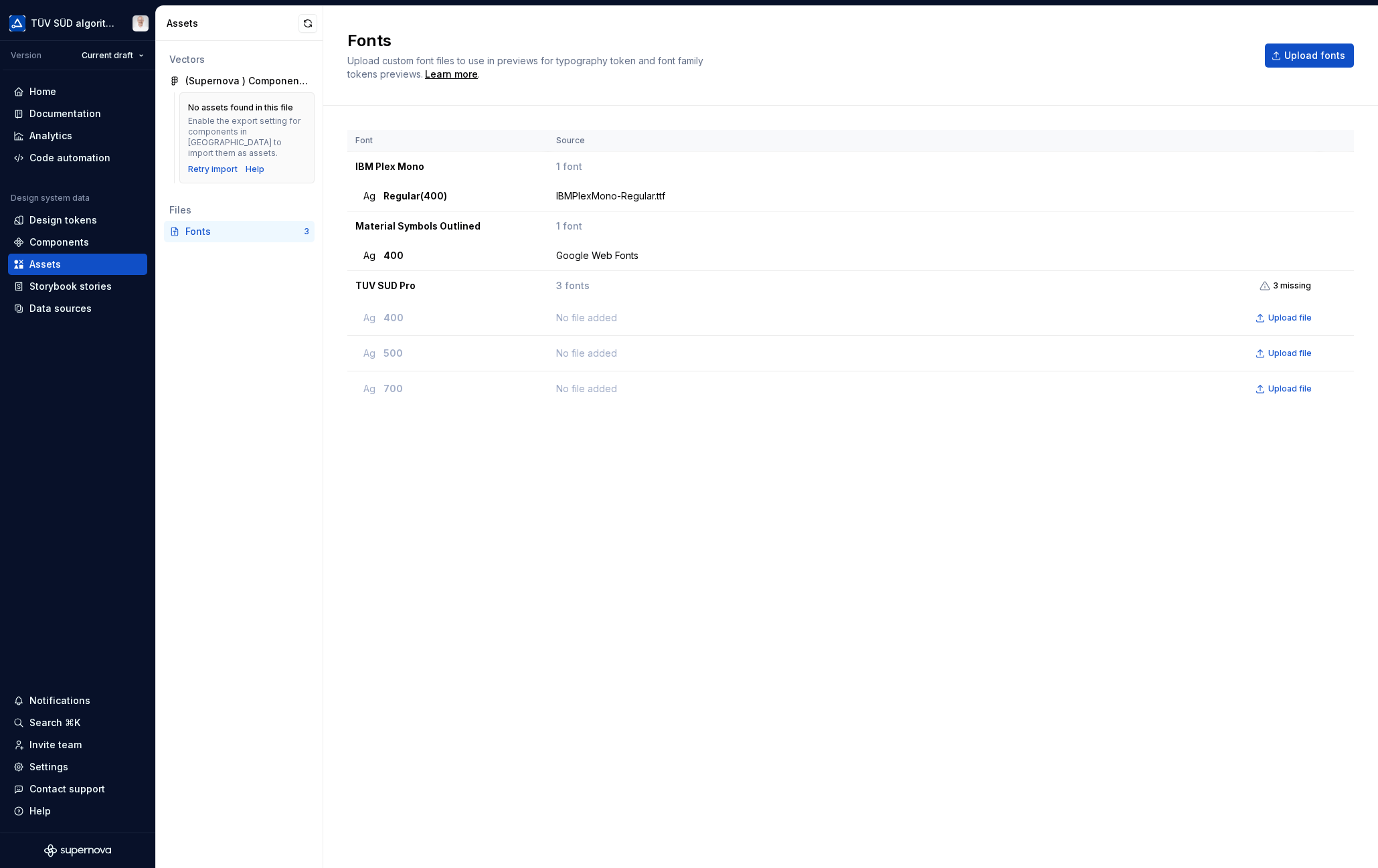
click at [1257, 584] on div "Font Source IBM Plex Mono 1 font Ag Regular (400) IBMPlexMono-Regular.ttf Mater…" at bounding box center [851, 473] width 1006 height 687
drag, startPoint x: 1313, startPoint y: 288, endPoint x: 1269, endPoint y: 281, distance: 44.6
click at [1312, 288] on td "3 fonts 3 missing" at bounding box center [933, 285] width 771 height 30
click at [1267, 282] on icon at bounding box center [1265, 285] width 9 height 8
click at [395, 288] on td "TUV SUD Pro" at bounding box center [448, 285] width 201 height 30
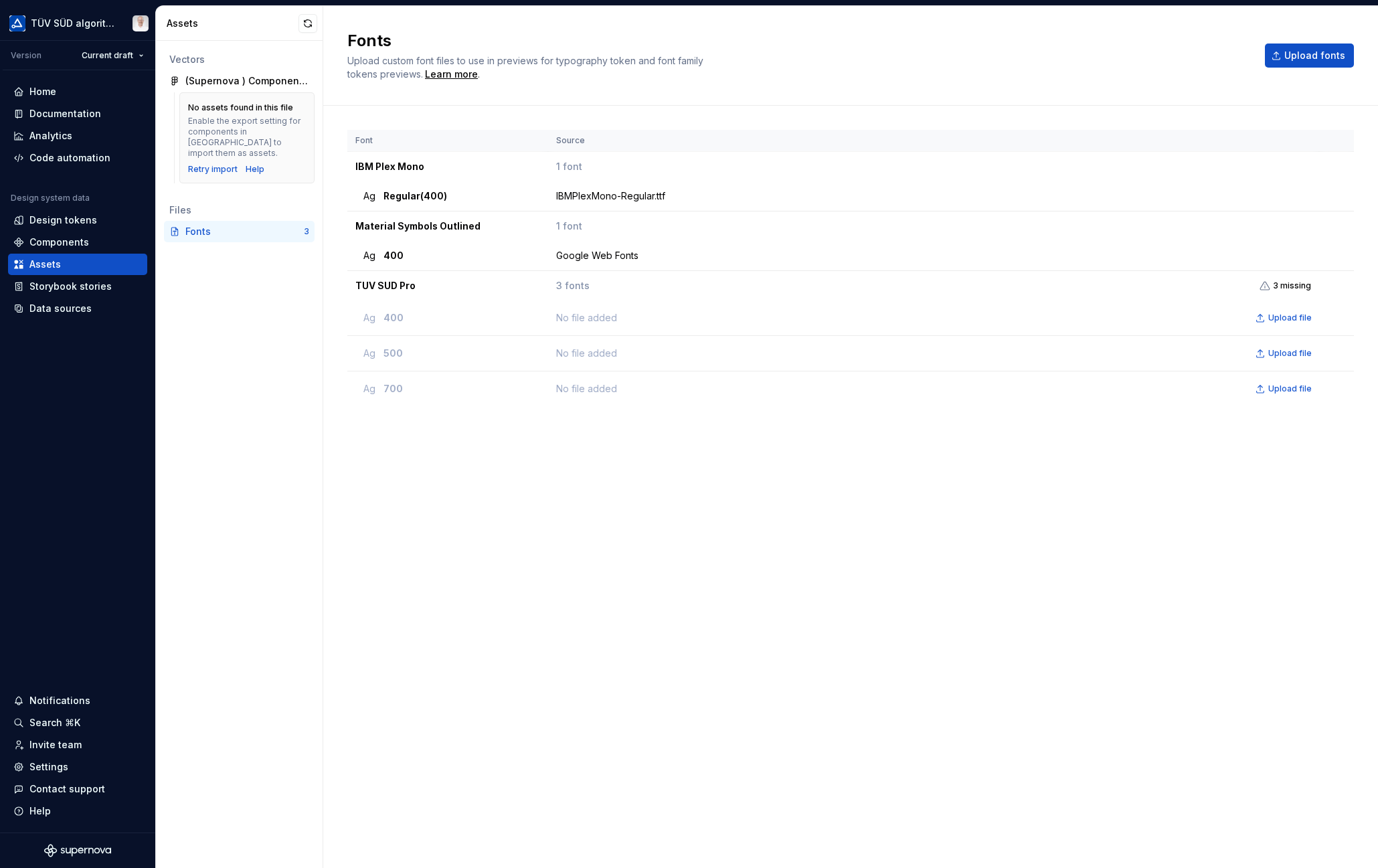
click at [572, 287] on span "3 fonts" at bounding box center [573, 285] width 33 height 13
drag, startPoint x: 572, startPoint y: 287, endPoint x: 603, endPoint y: 333, distance: 55.5
click at [602, 324] on div "No file added Upload file" at bounding box center [937, 318] width 762 height 19
click at [596, 413] on div "Font Source IBM Plex Mono 1 font Ag Regular (400) IBMPlexMono-Regular.ttf Mater…" at bounding box center [851, 473] width 1006 height 687
drag, startPoint x: 667, startPoint y: 514, endPoint x: 290, endPoint y: 156, distance: 519.9
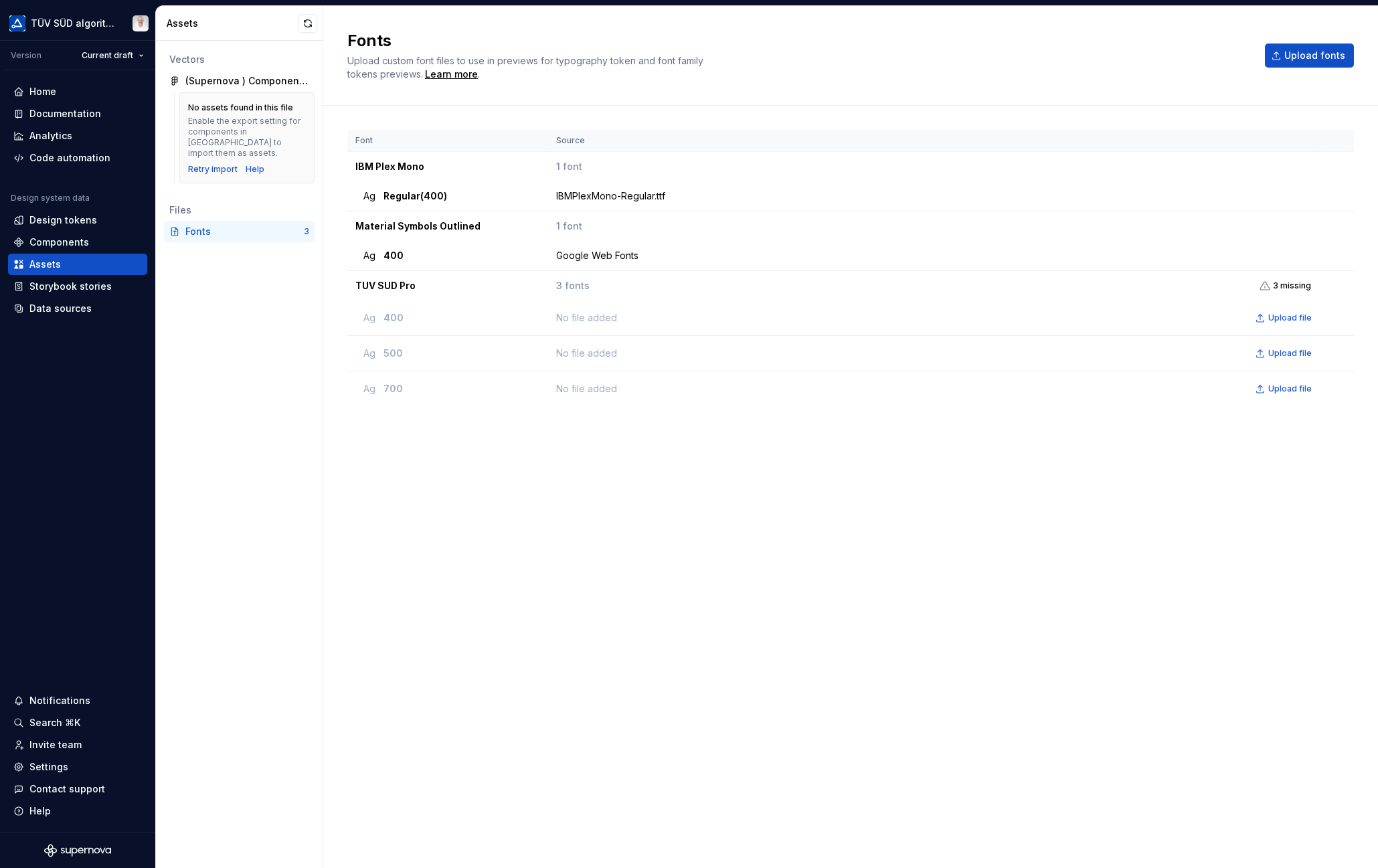
click at [619, 473] on div "Font Source IBM Plex Mono 1 font Ag Regular (400) IBMPlexMono-Regular.ttf Mater…" at bounding box center [851, 473] width 1006 height 687
drag, startPoint x: 356, startPoint y: 321, endPoint x: 511, endPoint y: 329, distance: 155.2
click at [511, 329] on td "Ag 400" at bounding box center [448, 318] width 201 height 35
click at [1158, 357] on div "No file added Upload file" at bounding box center [937, 353] width 762 height 19
click at [1293, 284] on span "3 missing" at bounding box center [1291, 286] width 38 height 11
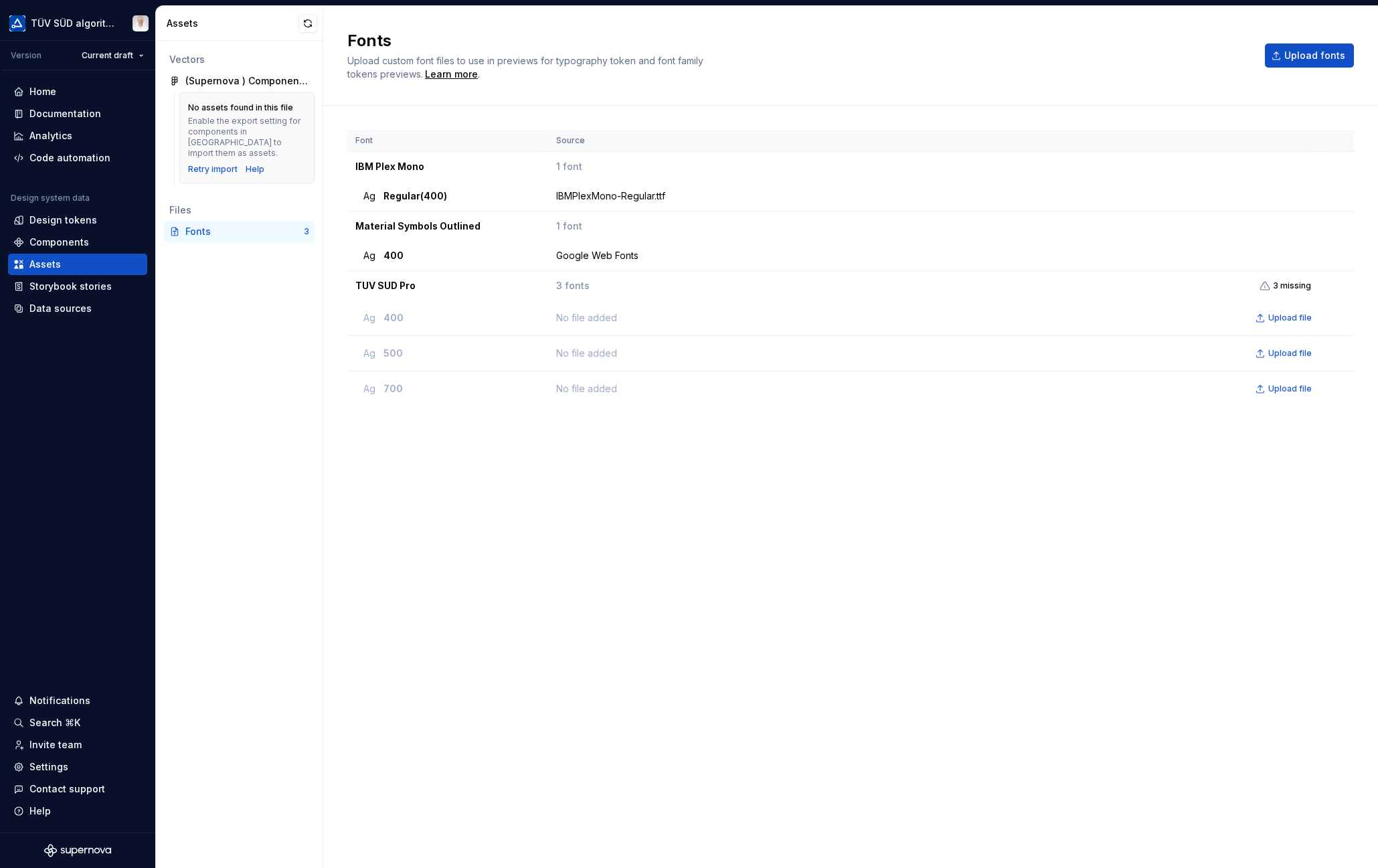
click at [1260, 285] on icon at bounding box center [1265, 286] width 11 height 11
click at [1316, 289] on td "3 fonts 3 missing" at bounding box center [933, 285] width 771 height 30
click at [1335, 287] on td at bounding box center [1336, 285] width 35 height 30
click at [1296, 59] on span "Upload fonts" at bounding box center [1315, 56] width 61 height 13
click at [1296, 49] on span "Upload fonts" at bounding box center [1315, 56] width 61 height 13
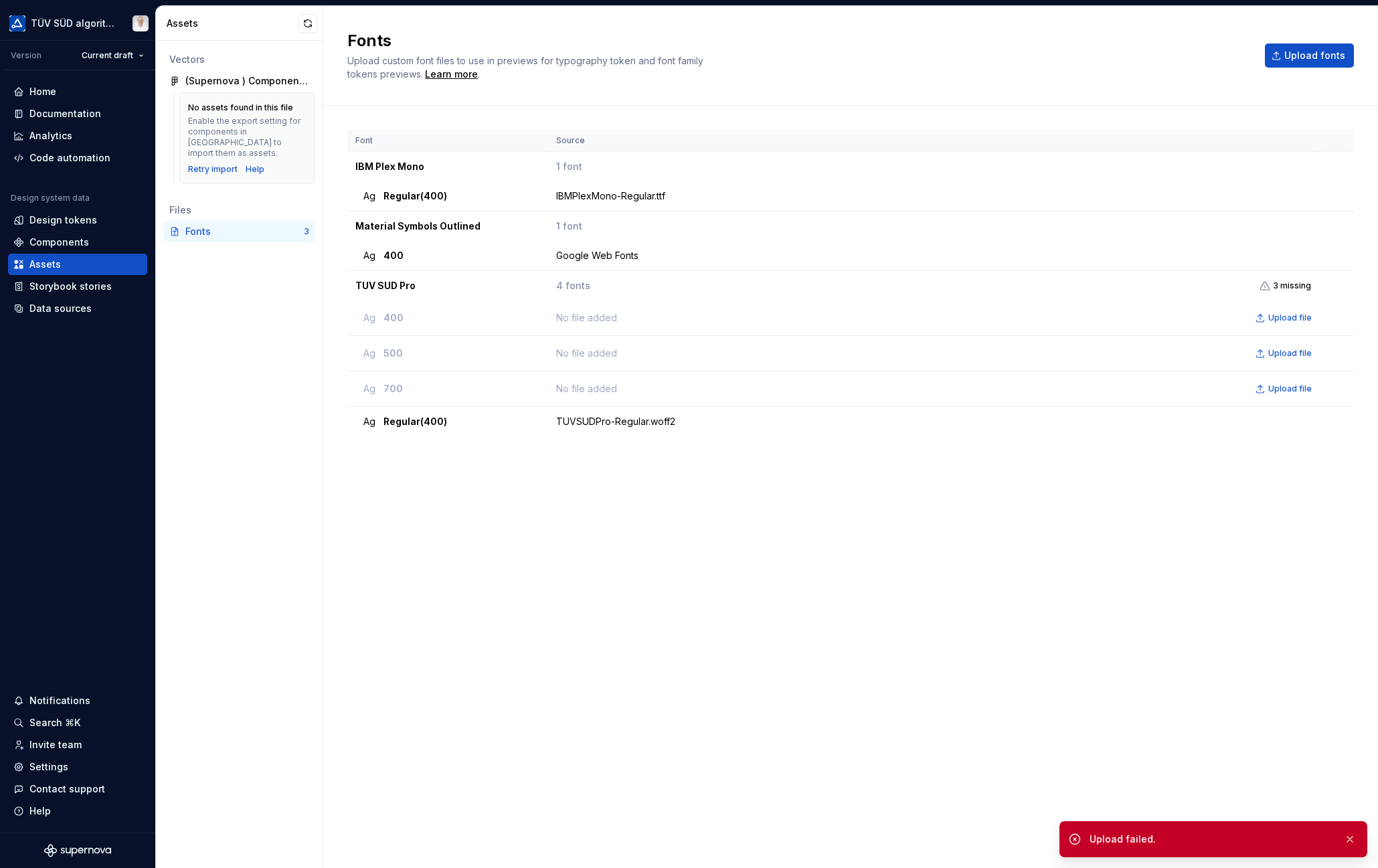
drag, startPoint x: 1162, startPoint y: 466, endPoint x: 1271, endPoint y: 136, distance: 347.5
click at [1162, 466] on div "Font Source IBM Plex Mono 1 font Ag Regular (400) IBMPlexMono-Regular.ttf Mater…" at bounding box center [851, 473] width 1006 height 687
click at [1295, 57] on span "Upload fonts" at bounding box center [1315, 56] width 61 height 13
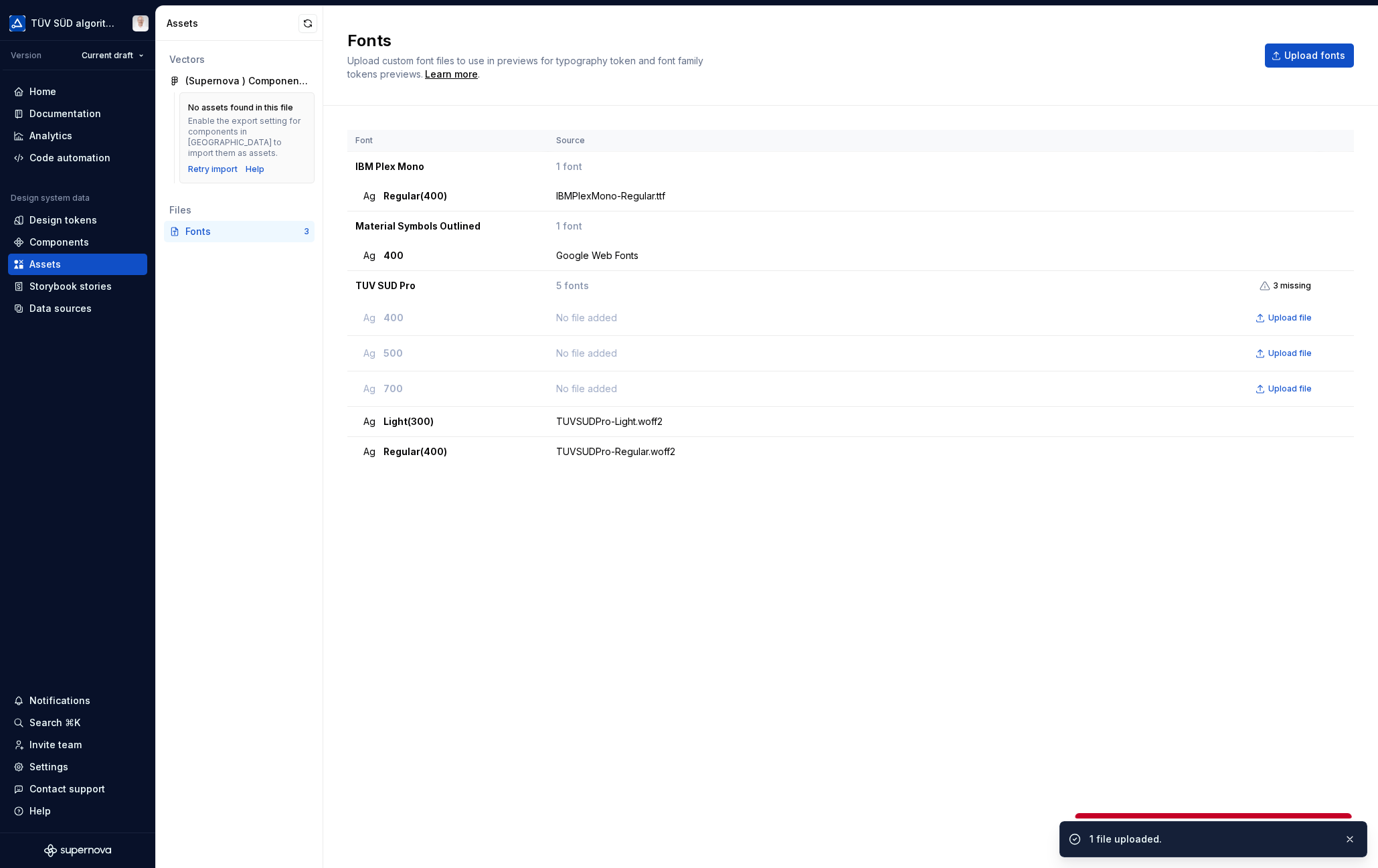
click at [1314, 59] on span "Upload fonts" at bounding box center [1315, 56] width 61 height 13
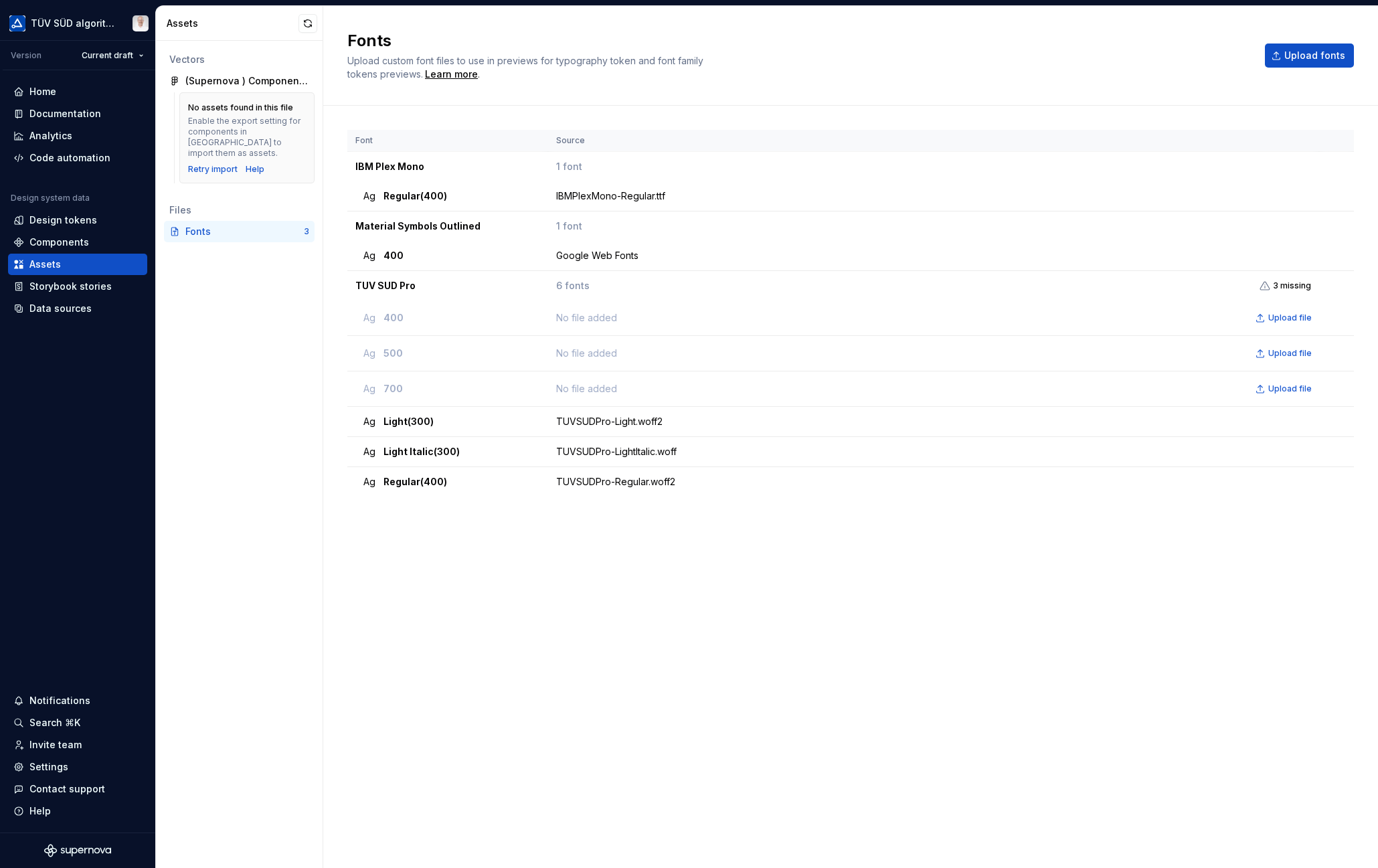
click at [1334, 449] on button "button" at bounding box center [1336, 451] width 19 height 19
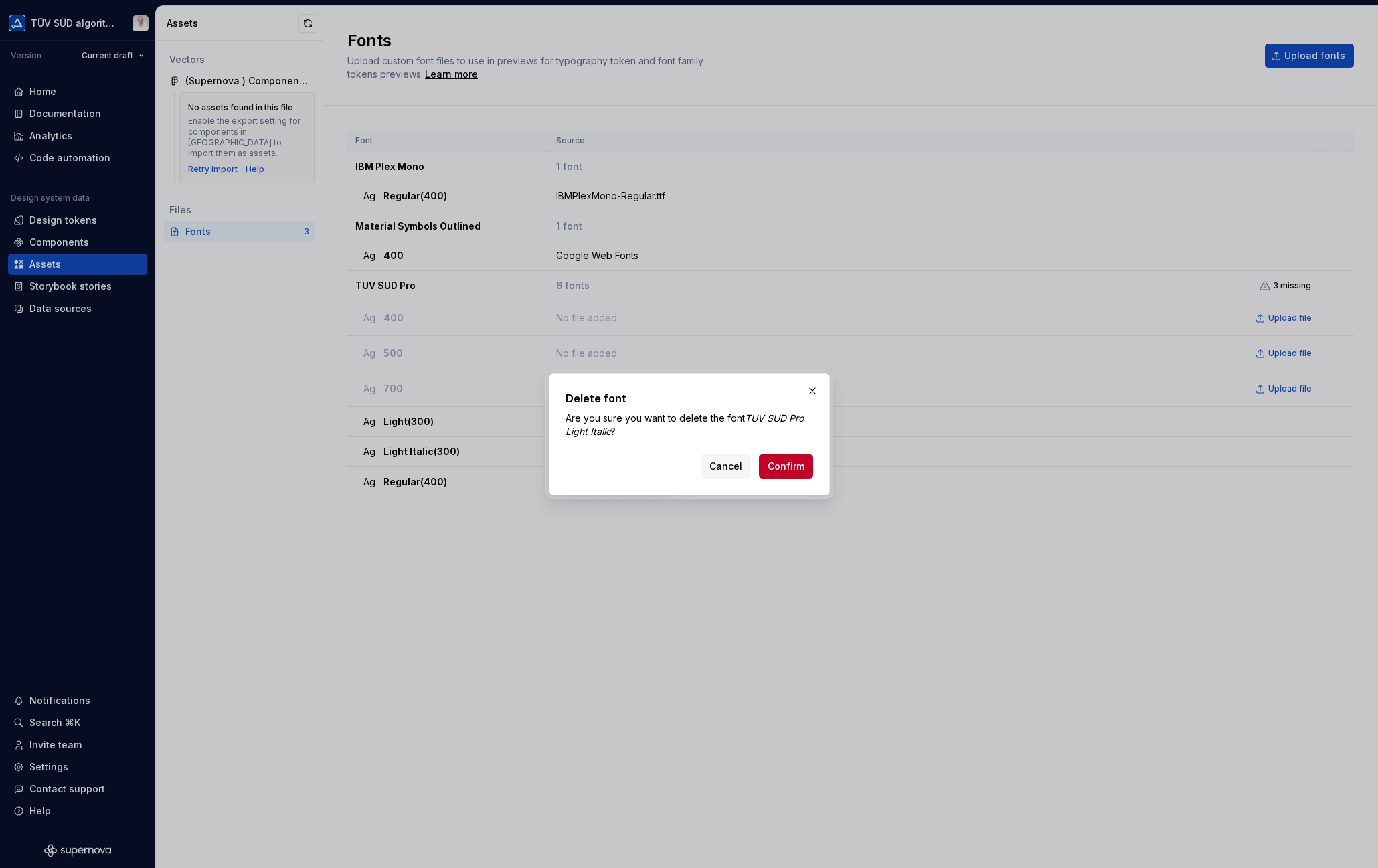
click at [777, 471] on span "Confirm" at bounding box center [786, 466] width 37 height 13
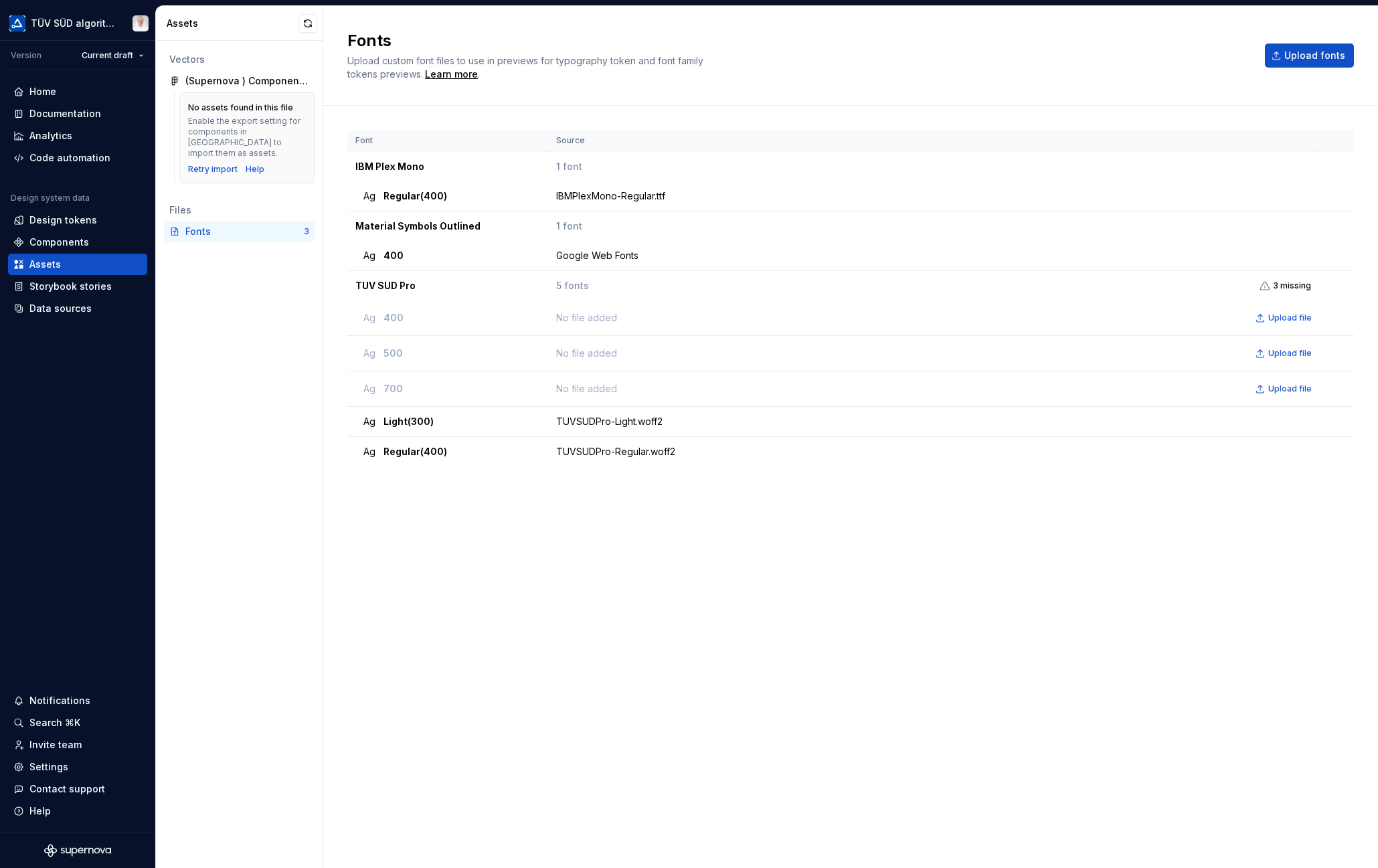
click at [1343, 51] on span "Upload fonts" at bounding box center [1315, 56] width 61 height 13
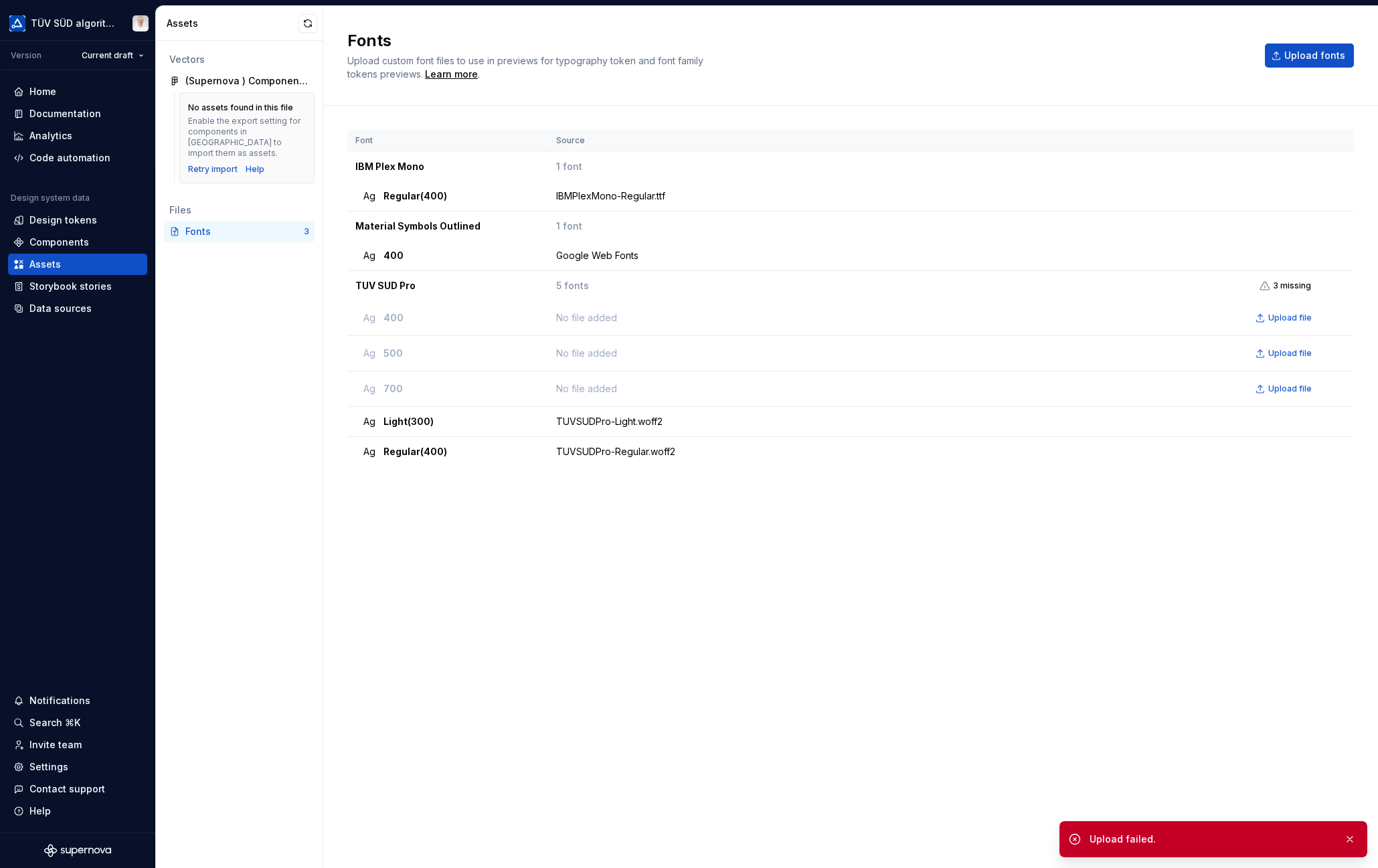
click at [1191, 673] on div "Font Source IBM Plex Mono 1 font Ag Regular (400) IBMPlexMono-Regular.ttf Mater…" at bounding box center [851, 473] width 1006 height 687
click at [1352, 837] on button "button" at bounding box center [1349, 838] width 18 height 19
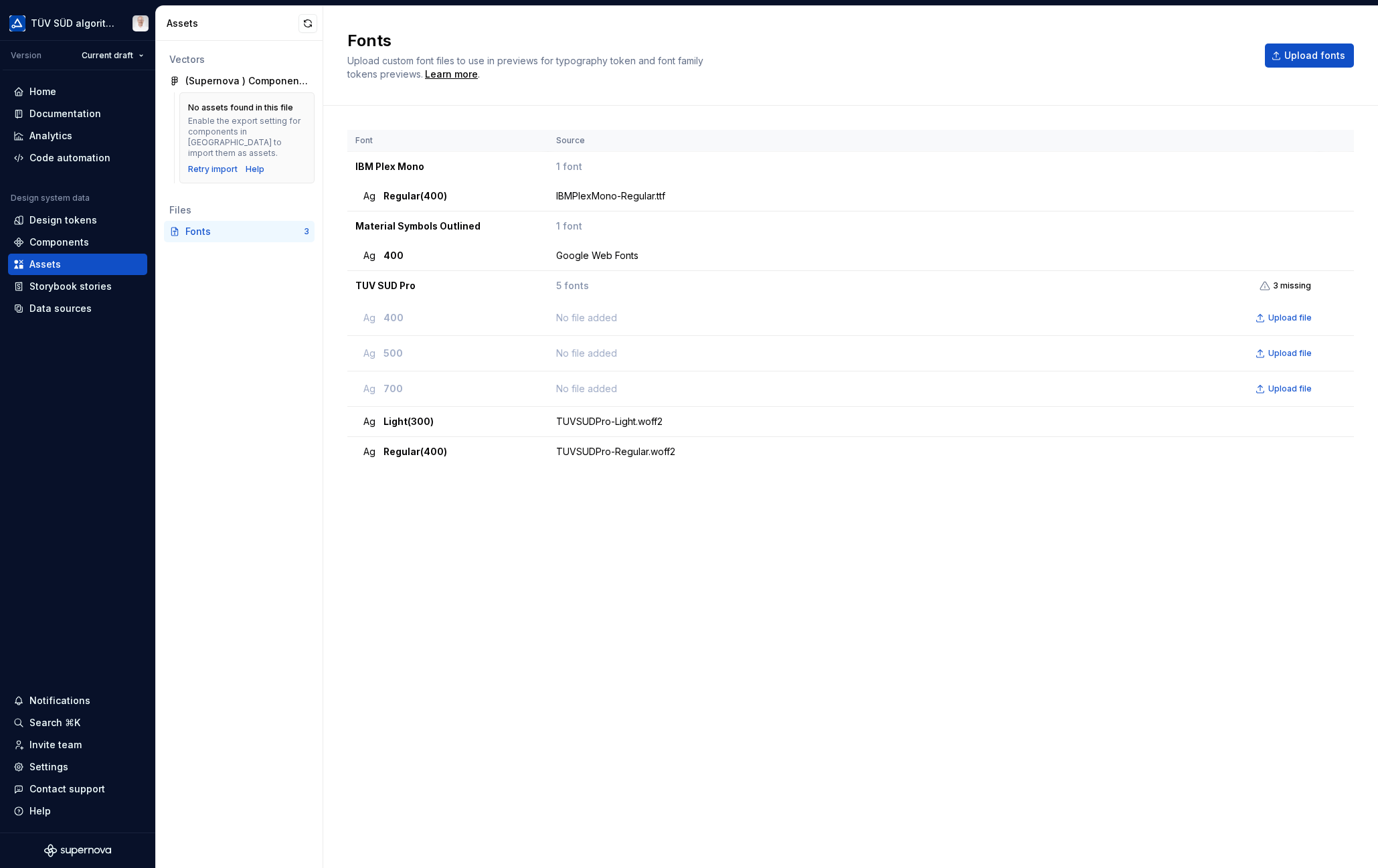
drag, startPoint x: 1287, startPoint y: 727, endPoint x: 1284, endPoint y: 721, distance: 6.7
click at [1284, 721] on div "Font Source IBM Plex Mono 1 font Ag Regular (400) IBMPlexMono-Regular.ttf Mater…" at bounding box center [851, 473] width 1006 height 687
click at [1305, 51] on span "Upload fonts" at bounding box center [1315, 56] width 61 height 13
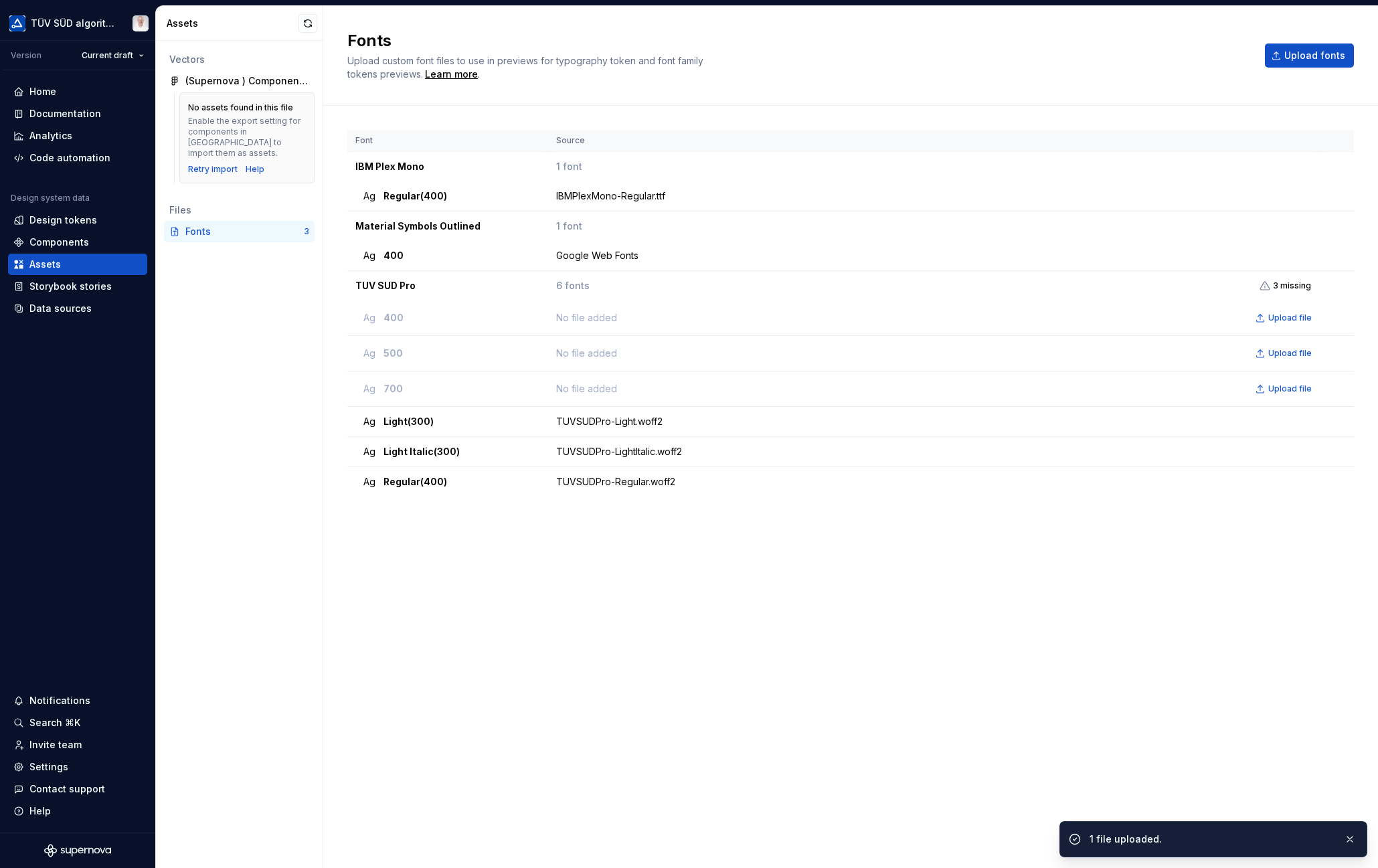
click at [1331, 51] on span "Upload fonts" at bounding box center [1315, 56] width 61 height 13
click at [1293, 58] on span "Upload fonts" at bounding box center [1315, 56] width 61 height 13
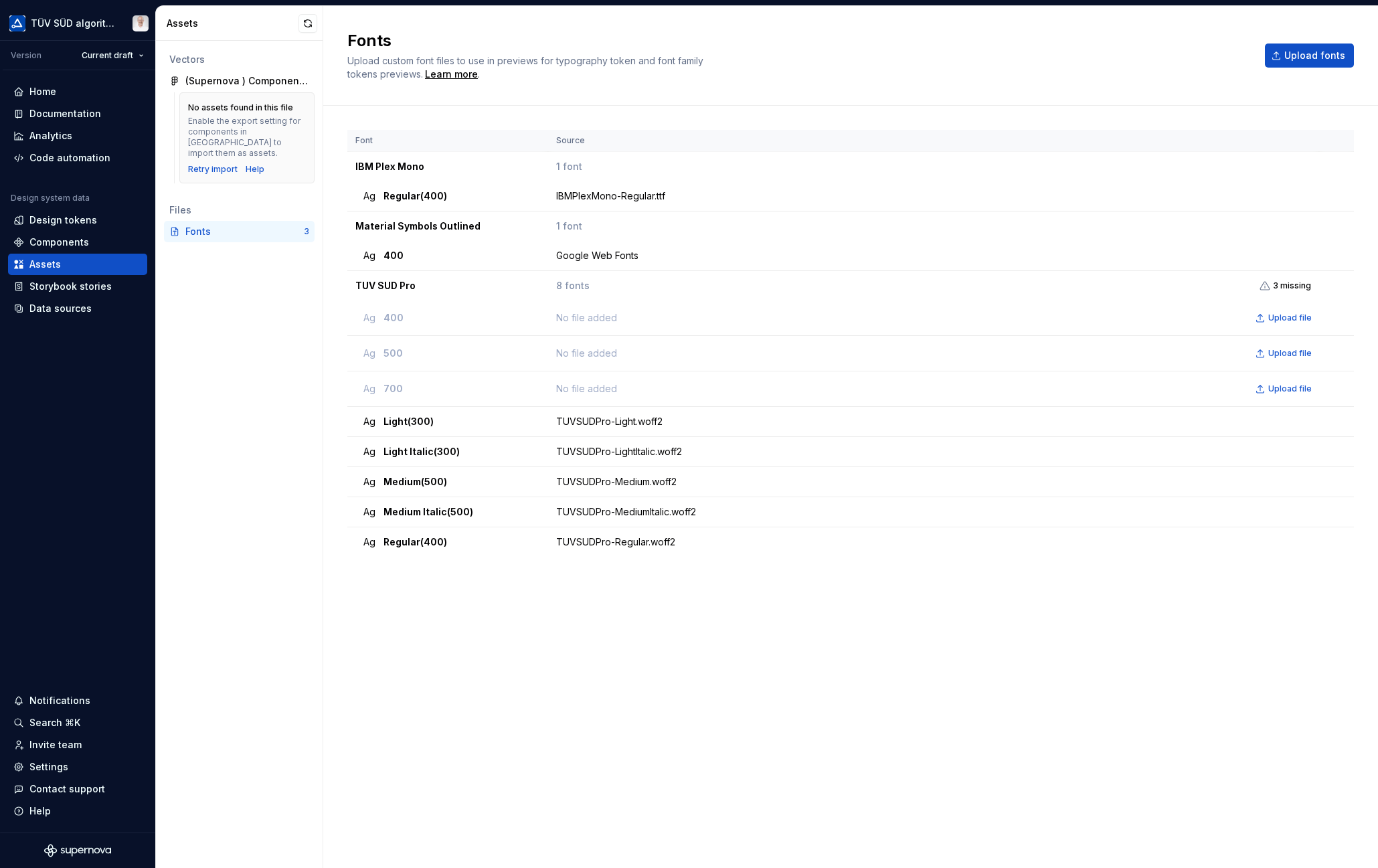
click at [1321, 54] on span "Upload fonts" at bounding box center [1315, 56] width 61 height 13
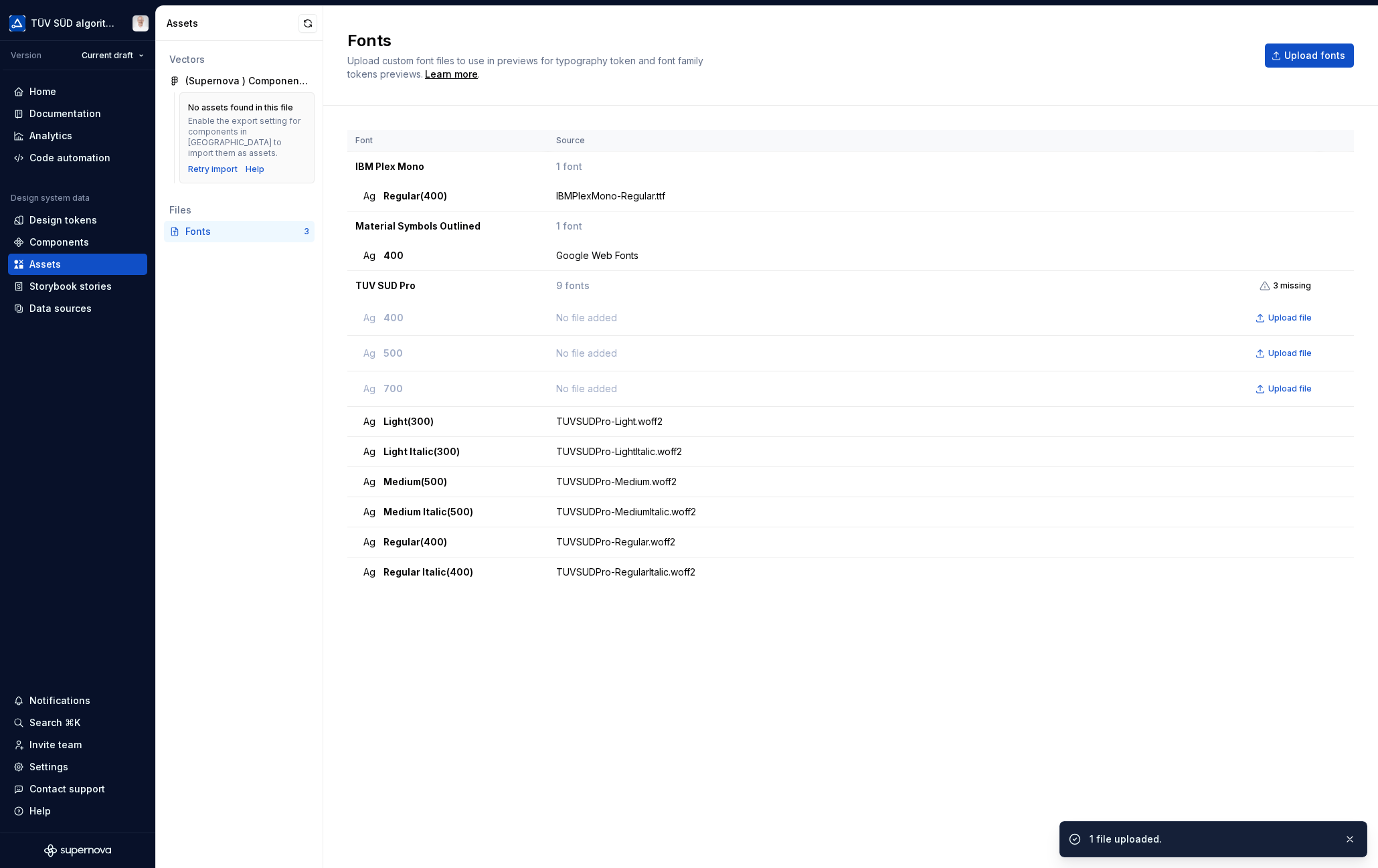
click at [1322, 57] on span "Upload fonts" at bounding box center [1315, 56] width 61 height 13
click at [1311, 58] on span "Upload fonts" at bounding box center [1315, 56] width 61 height 13
click at [1318, 60] on span "Upload fonts" at bounding box center [1315, 56] width 61 height 13
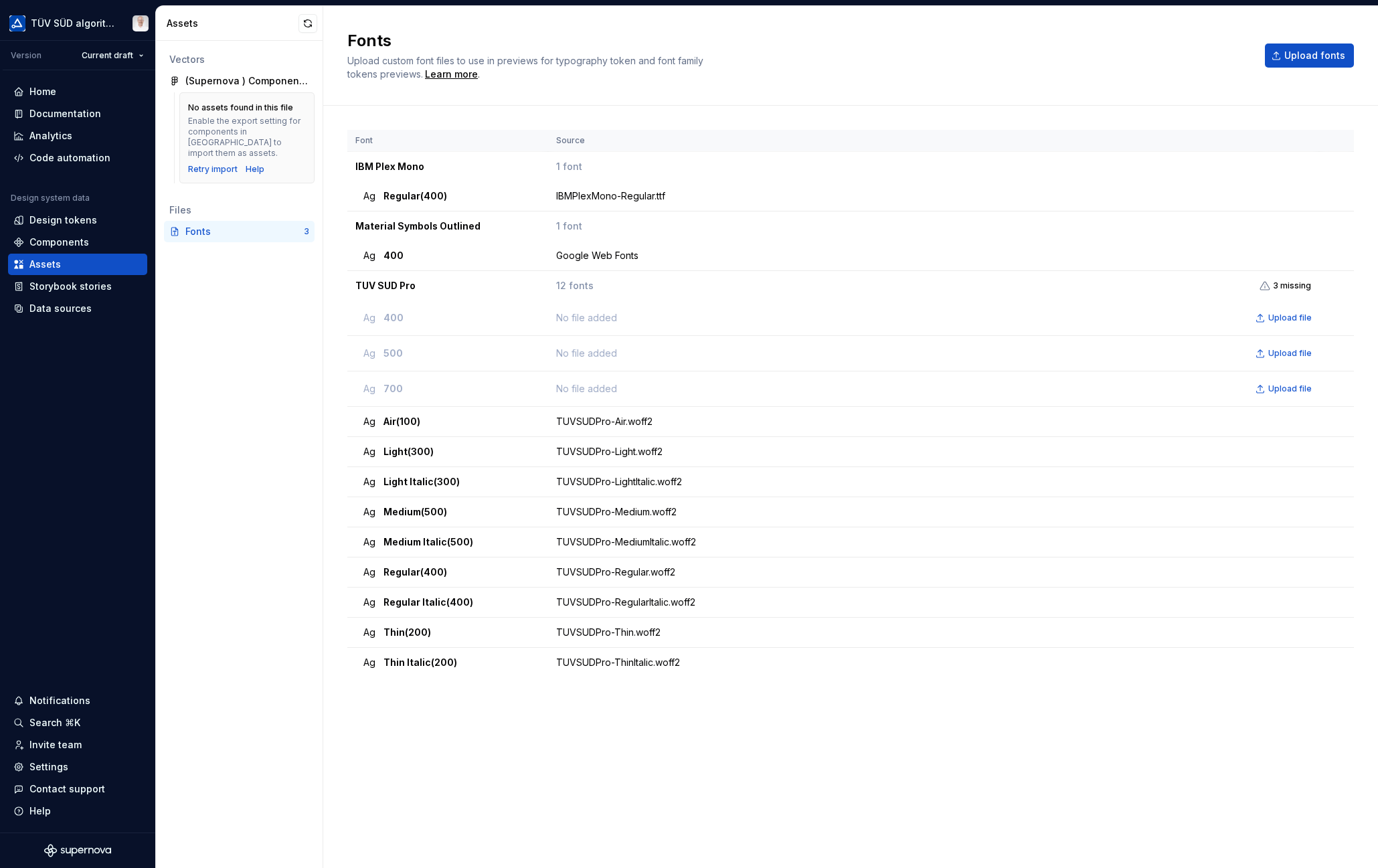
click at [1313, 57] on span "Upload fonts" at bounding box center [1315, 56] width 61 height 13
click at [1331, 48] on button "Upload fonts" at bounding box center [1309, 56] width 89 height 24
click at [1324, 55] on span "Upload fonts" at bounding box center [1315, 56] width 61 height 13
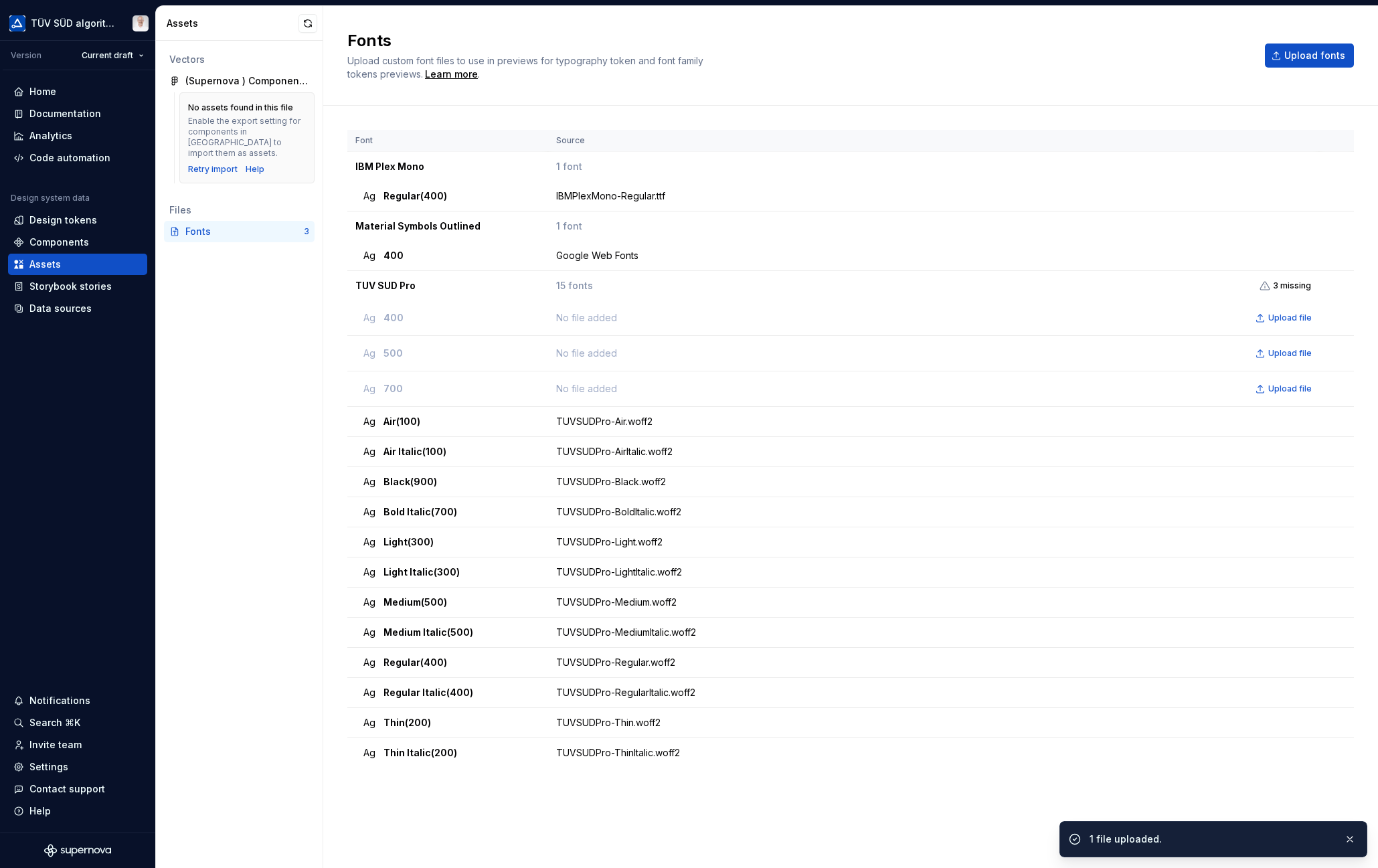
click at [519, 849] on div "Font Source IBM Plex Mono 1 font Ag Regular (400) IBMPlexMono-Regular.ttf Mater…" at bounding box center [851, 486] width 1006 height 761
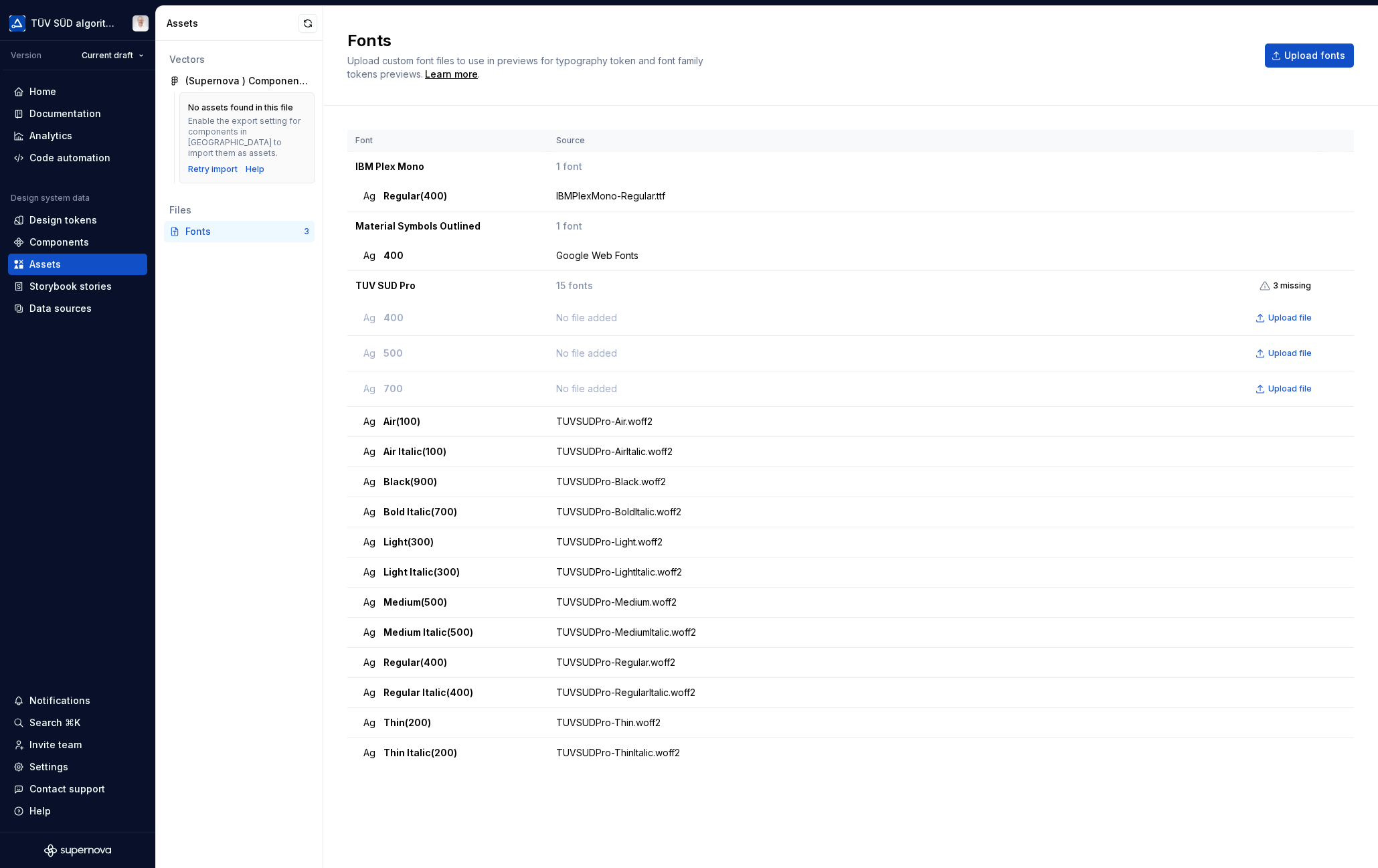
click at [1316, 56] on span "Upload fonts" at bounding box center [1315, 56] width 61 height 13
click at [1292, 53] on span "Upload fonts" at bounding box center [1315, 56] width 61 height 13
click at [1294, 58] on span "Upload fonts" at bounding box center [1315, 56] width 61 height 13
drag, startPoint x: 257, startPoint y: 286, endPoint x: 251, endPoint y: 281, distance: 7.8
click at [256, 286] on div "Vectors (Supernova ) Component annotations No assets found in this file Enable …" at bounding box center [239, 454] width 167 height 827
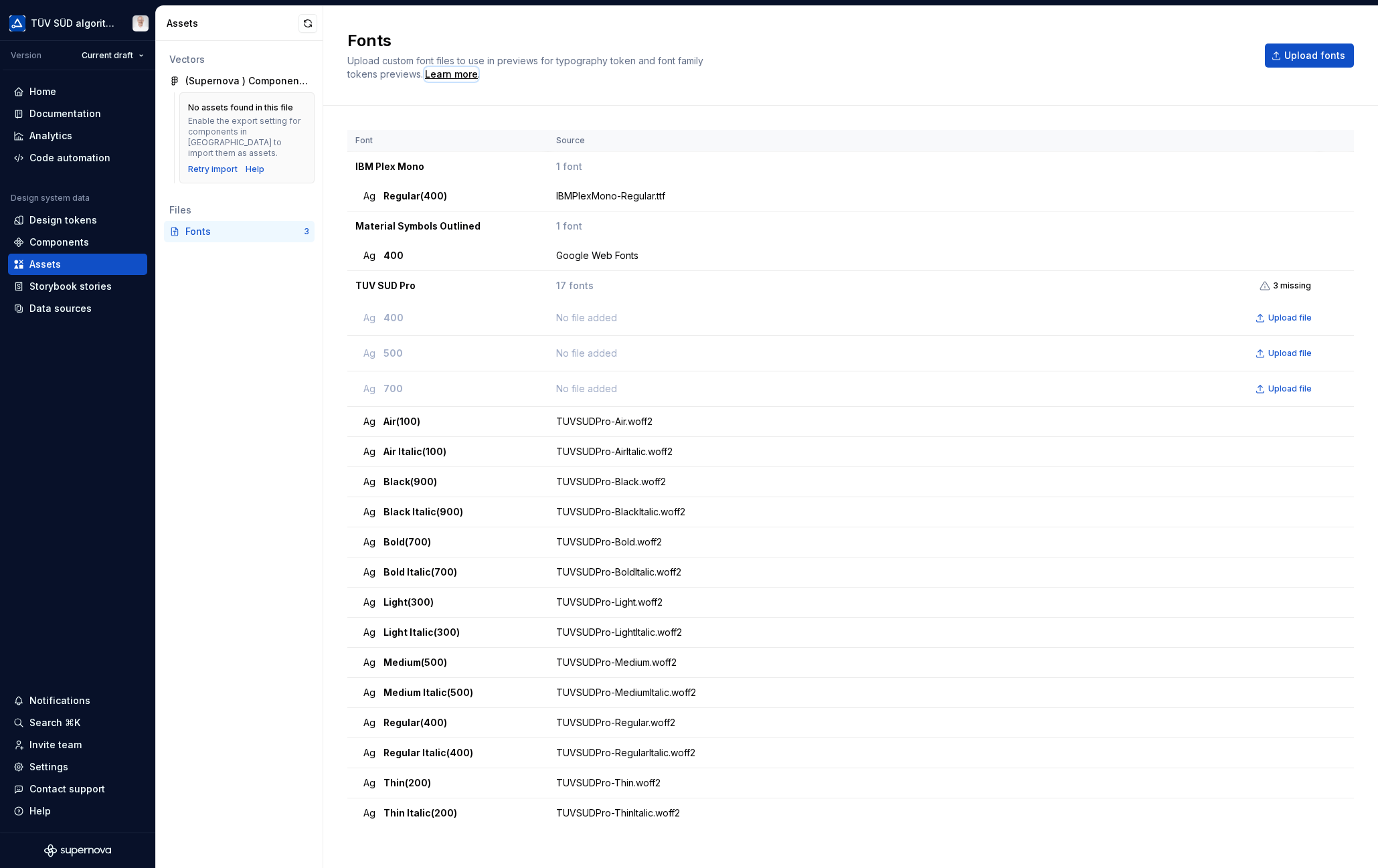
click at [466, 70] on div "Learn more" at bounding box center [451, 74] width 53 height 13
click at [1287, 320] on span "Upload file" at bounding box center [1289, 318] width 44 height 11
